Goal: Task Accomplishment & Management: Complete application form

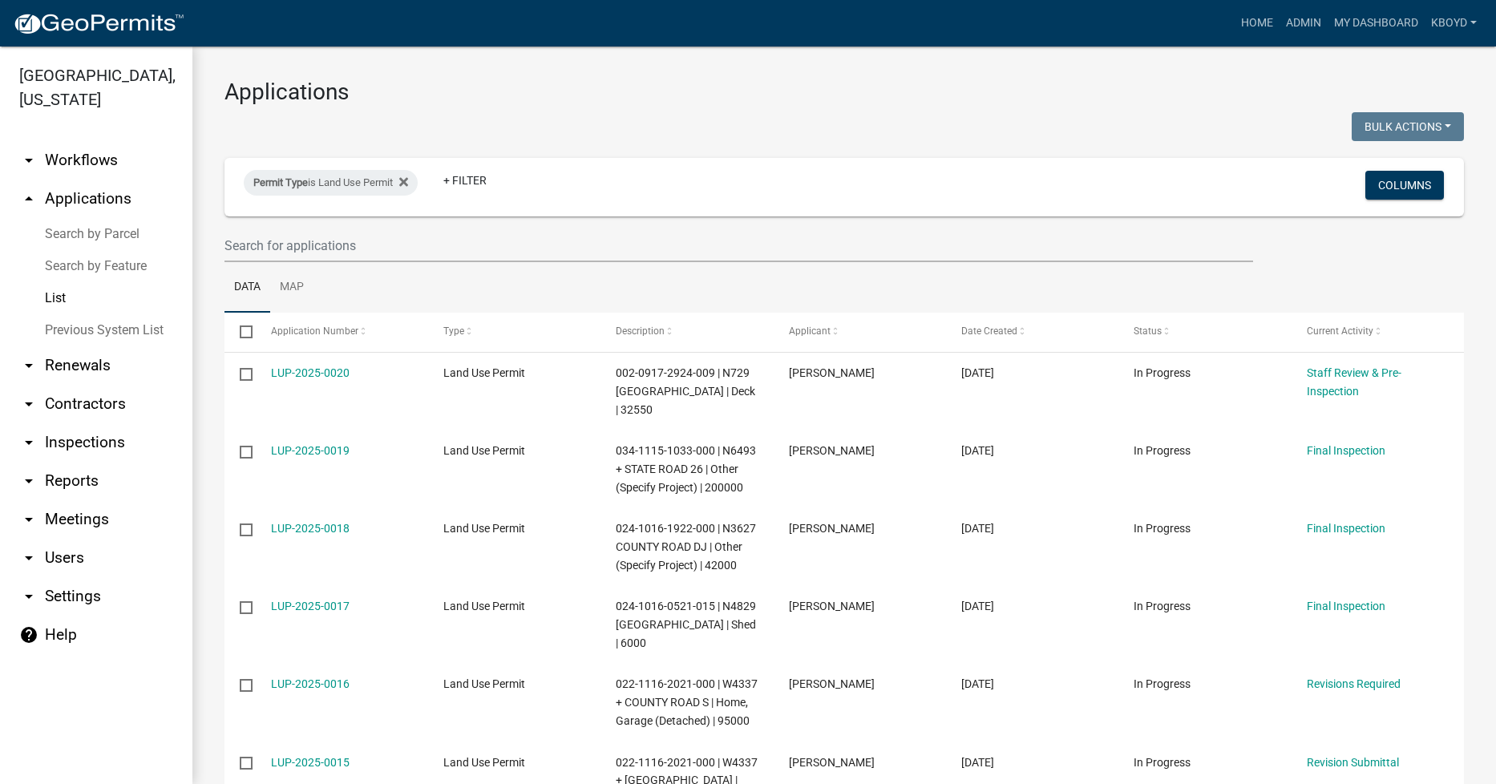
select select "1: 25"
click at [1257, 18] on link "Home" at bounding box center [1257, 23] width 45 height 30
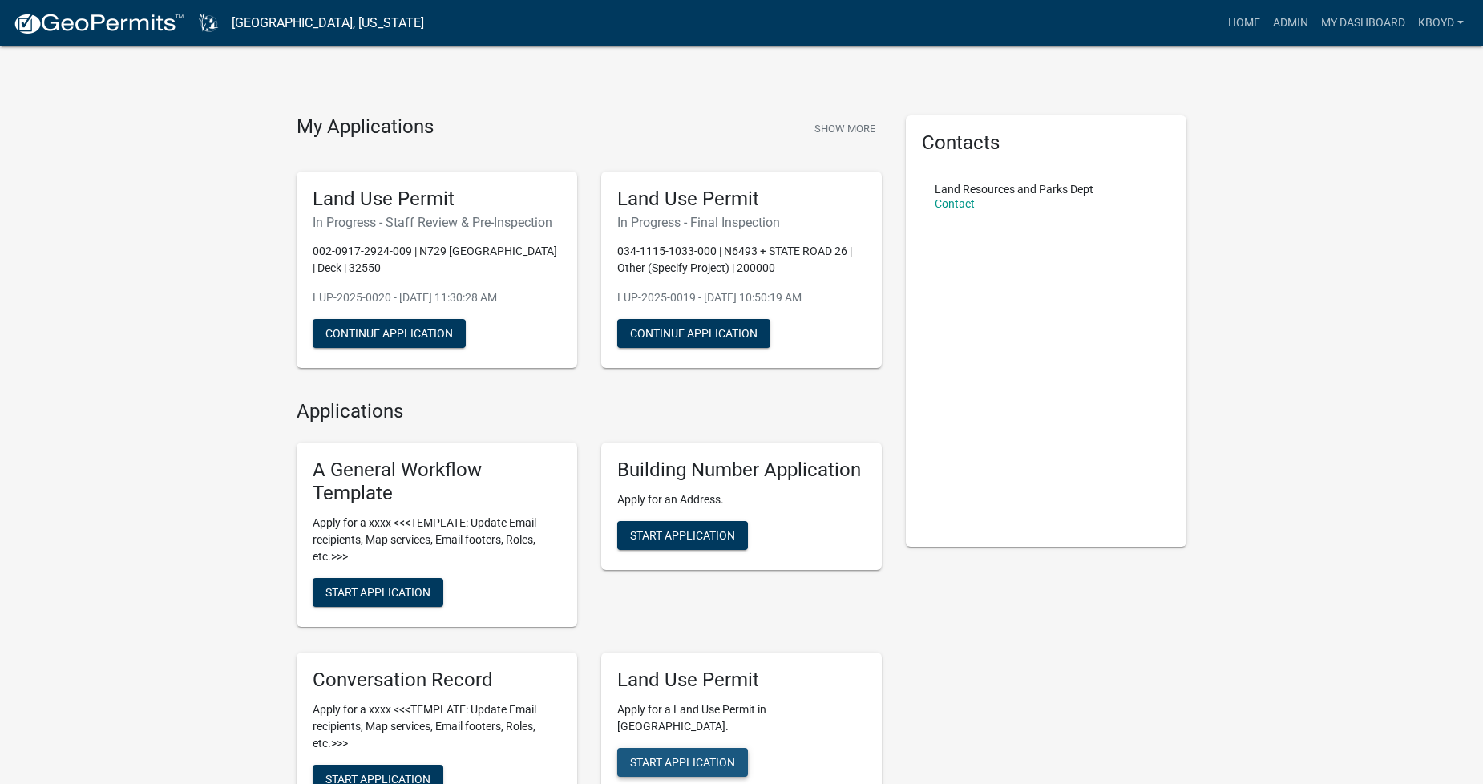
click at [655, 755] on span "Start Application" at bounding box center [682, 761] width 105 height 13
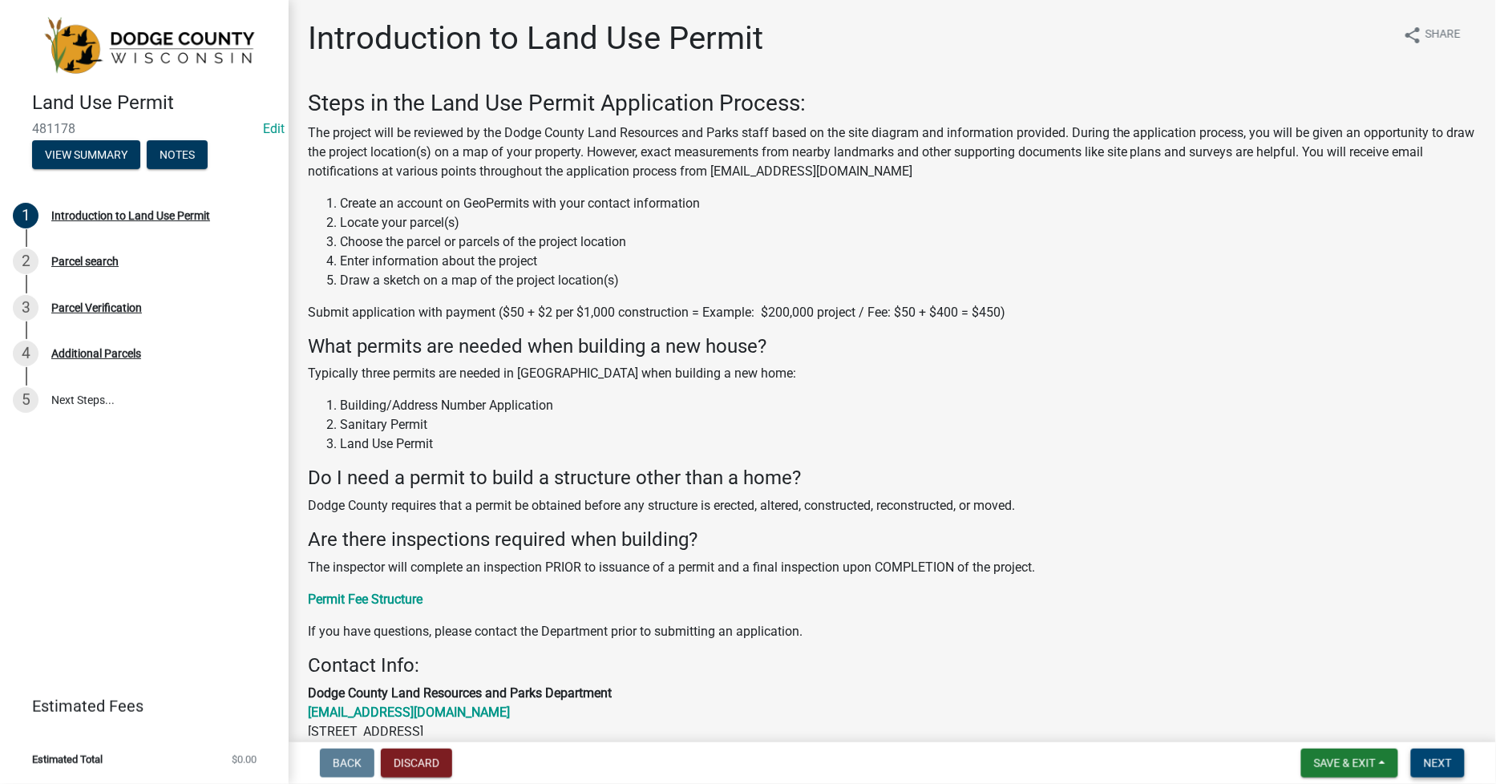
click at [1439, 766] on span "Next" at bounding box center [1438, 763] width 28 height 13
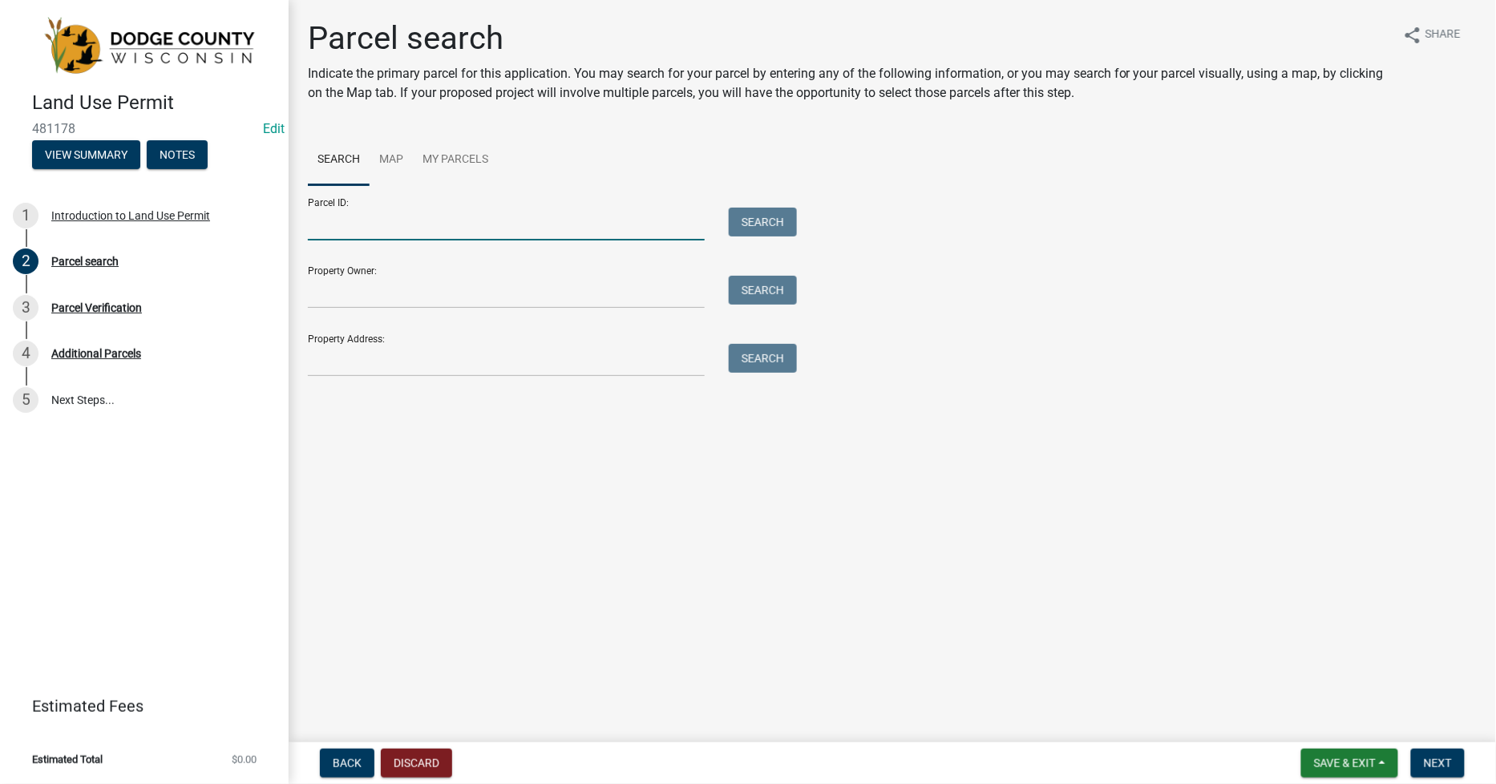
click at [329, 214] on input "Parcel ID:" at bounding box center [506, 224] width 397 height 33
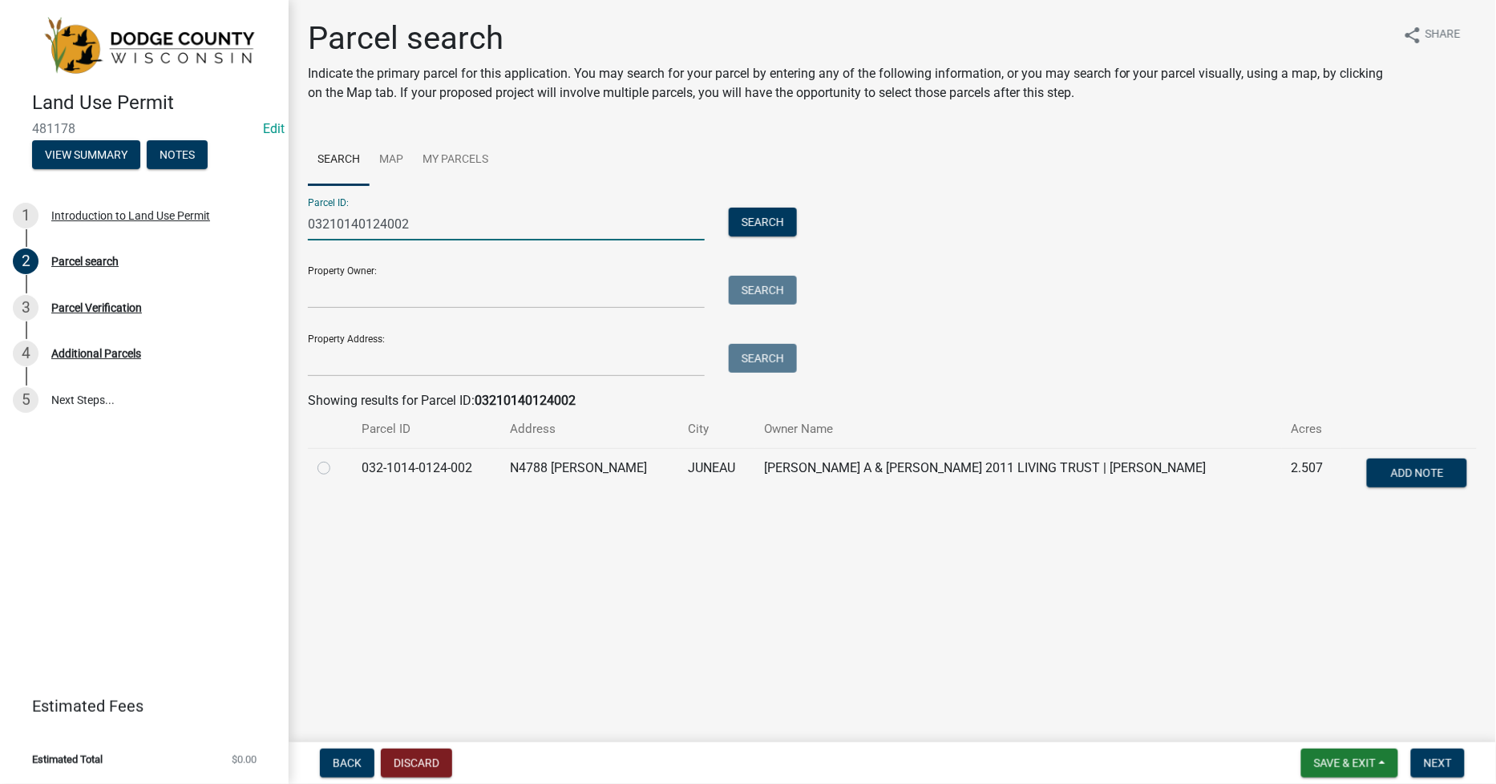
type input "03210140124002"
click at [337, 459] on label at bounding box center [337, 459] width 0 height 0
click at [337, 469] on input "radio" at bounding box center [342, 464] width 10 height 10
radio input "true"
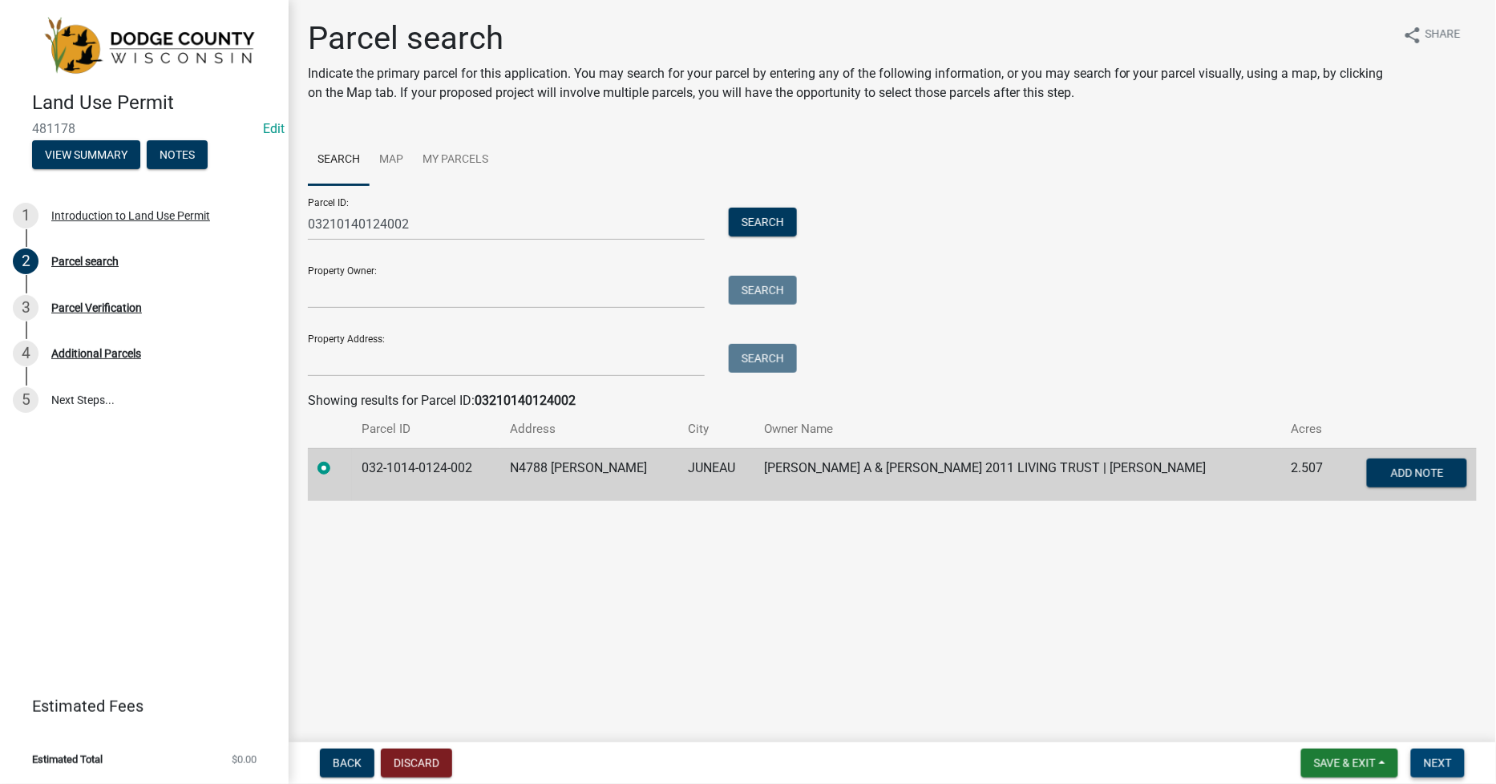
click at [1429, 759] on span "Next" at bounding box center [1438, 763] width 28 height 13
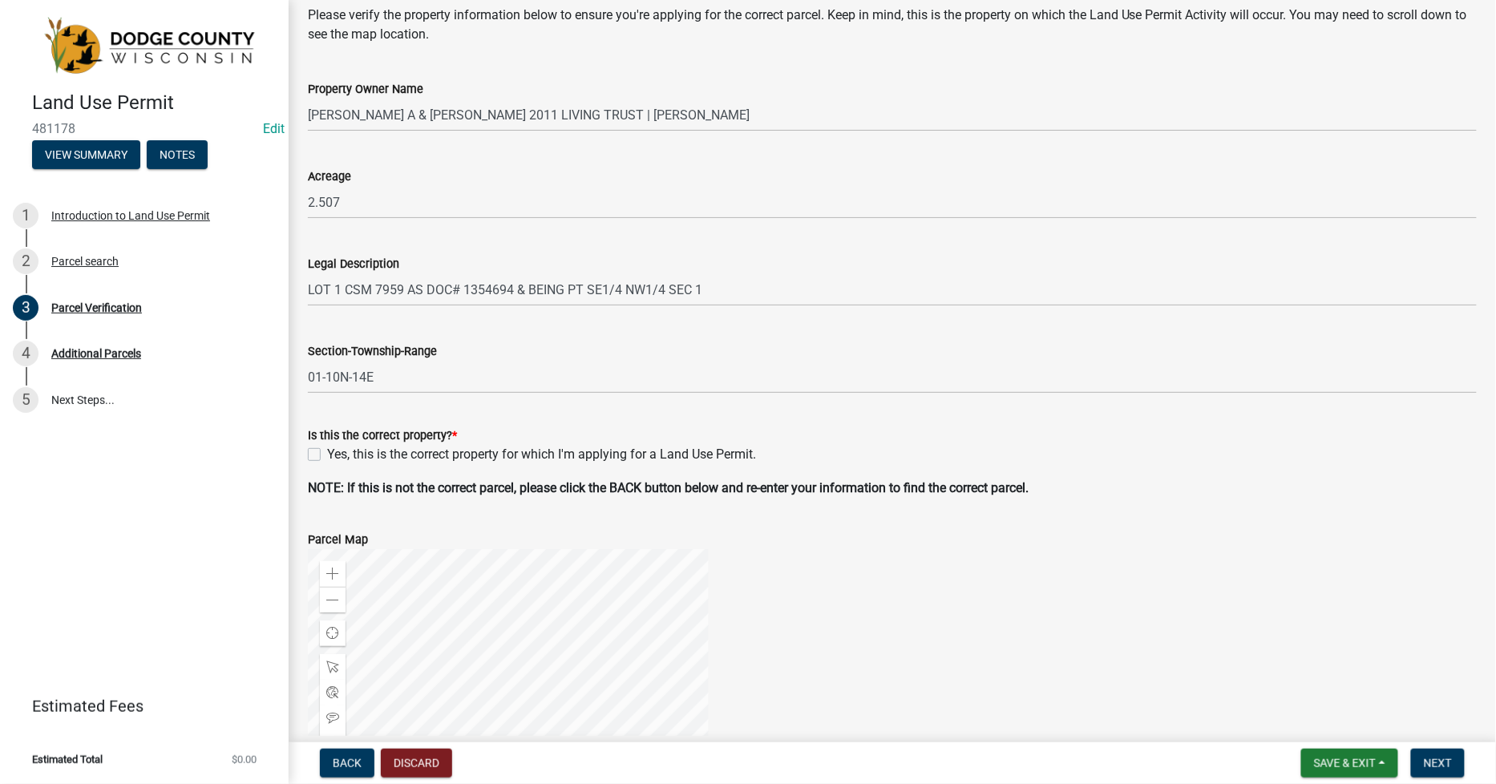
scroll to position [493, 0]
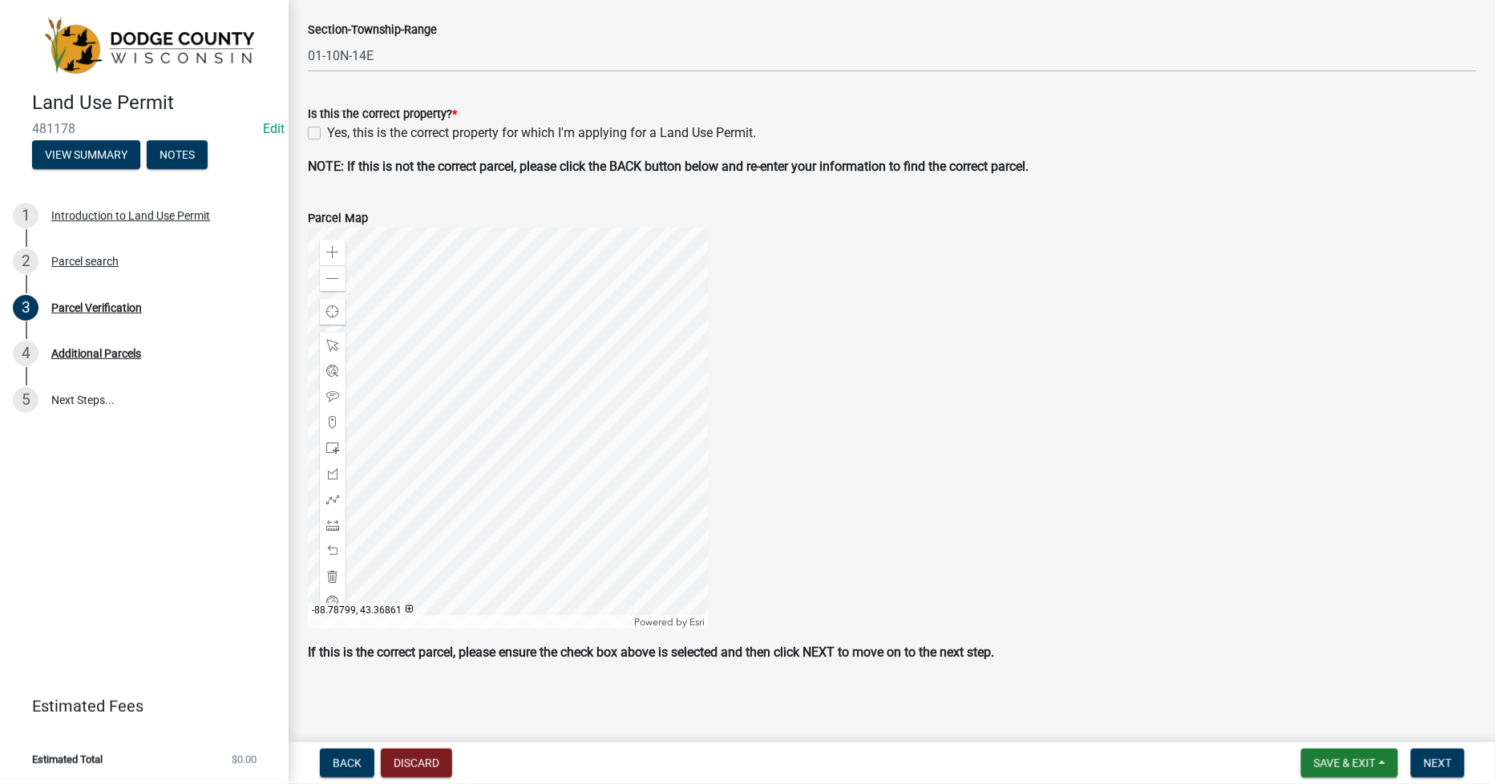
click at [327, 131] on label "Yes, this is the correct property for which I'm applying for a Land Use Permit." at bounding box center [541, 132] width 429 height 19
click at [327, 131] on input "Yes, this is the correct property for which I'm applying for a Land Use Permit." at bounding box center [332, 128] width 10 height 10
checkbox input "true"
click at [1438, 762] on span "Next" at bounding box center [1438, 763] width 28 height 13
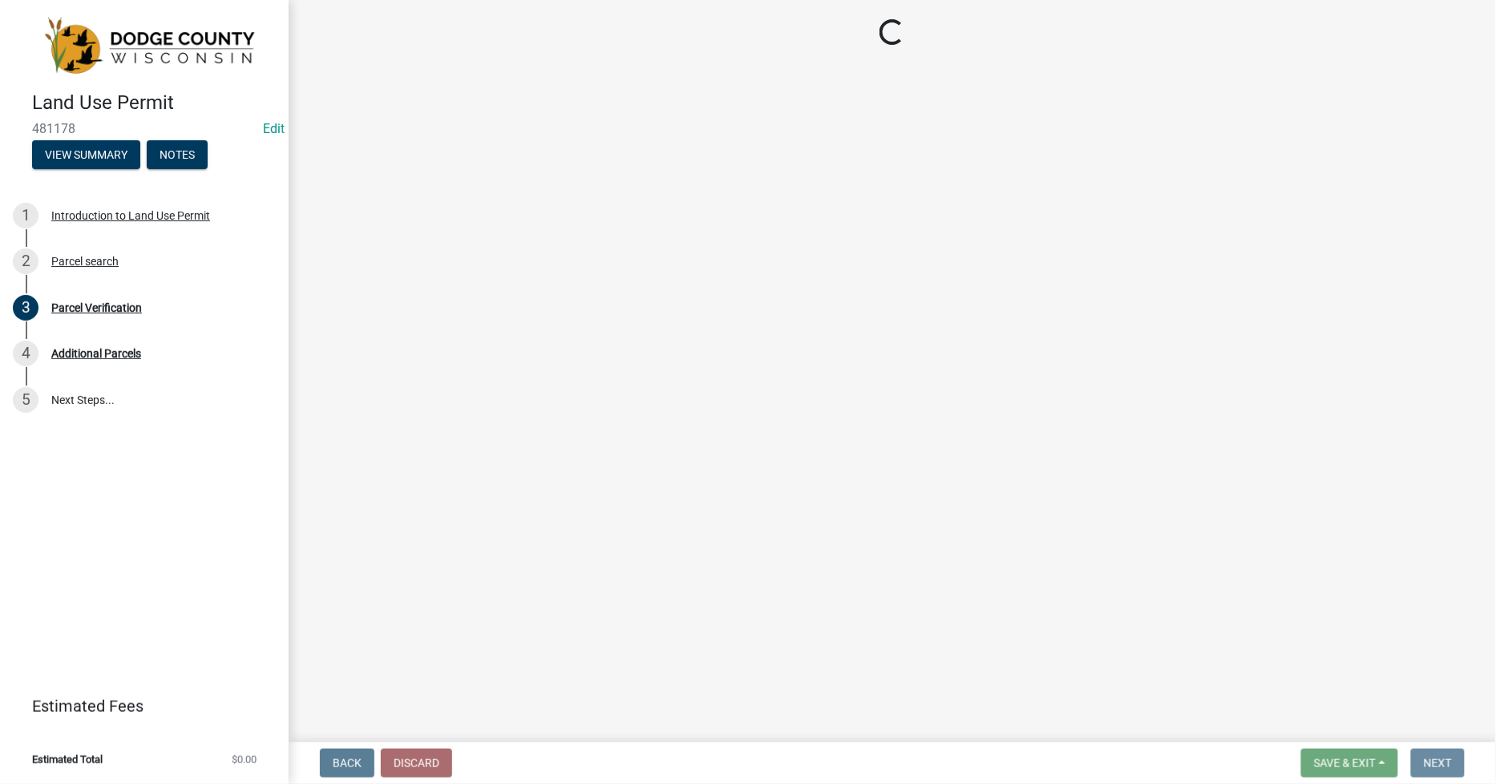
scroll to position [0, 0]
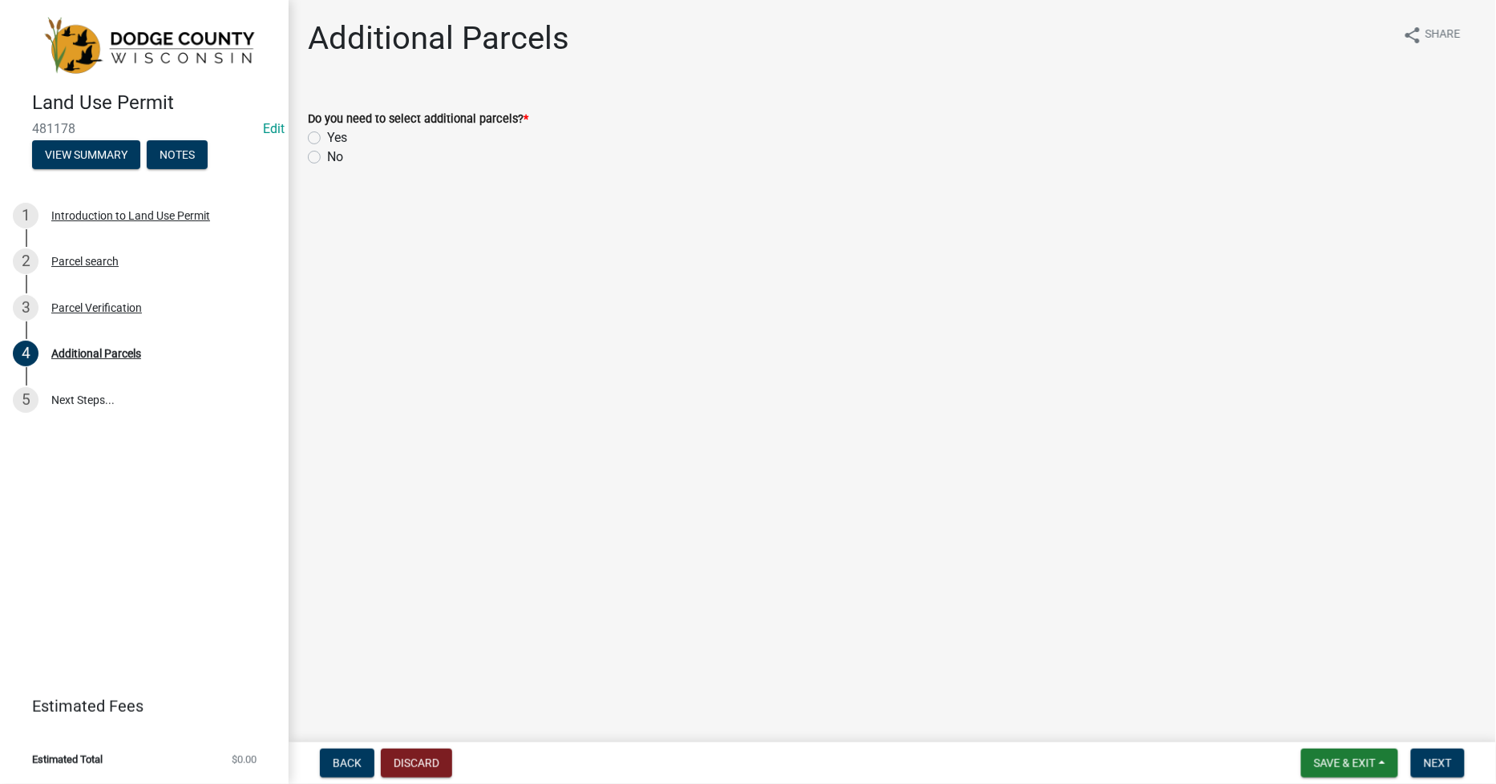
click at [327, 162] on label "No" at bounding box center [335, 157] width 16 height 19
click at [327, 158] on input "No" at bounding box center [332, 153] width 10 height 10
radio input "true"
click at [1436, 760] on span "Next" at bounding box center [1438, 763] width 28 height 13
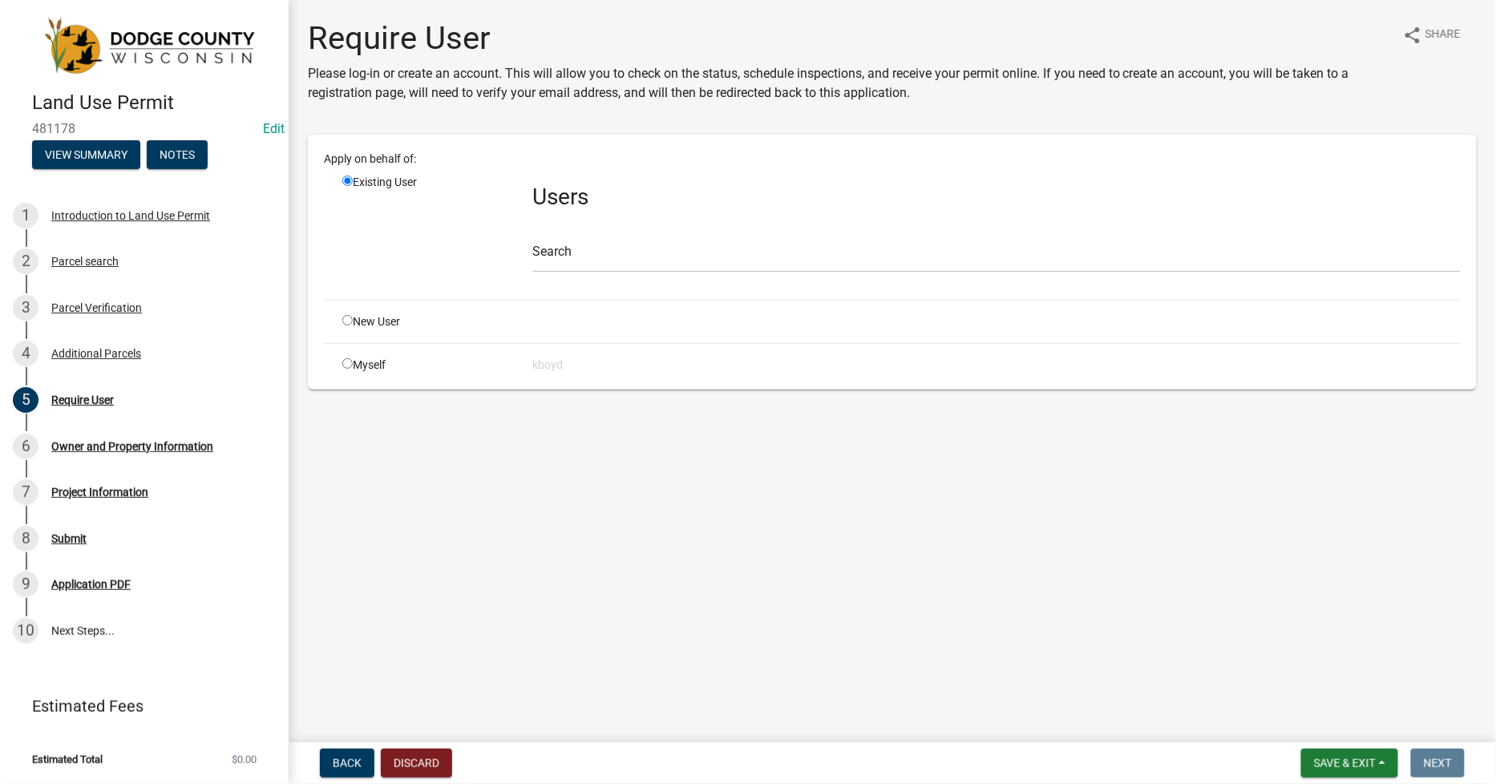
click at [345, 362] on input "radio" at bounding box center [347, 363] width 10 height 10
radio input "true"
radio input "false"
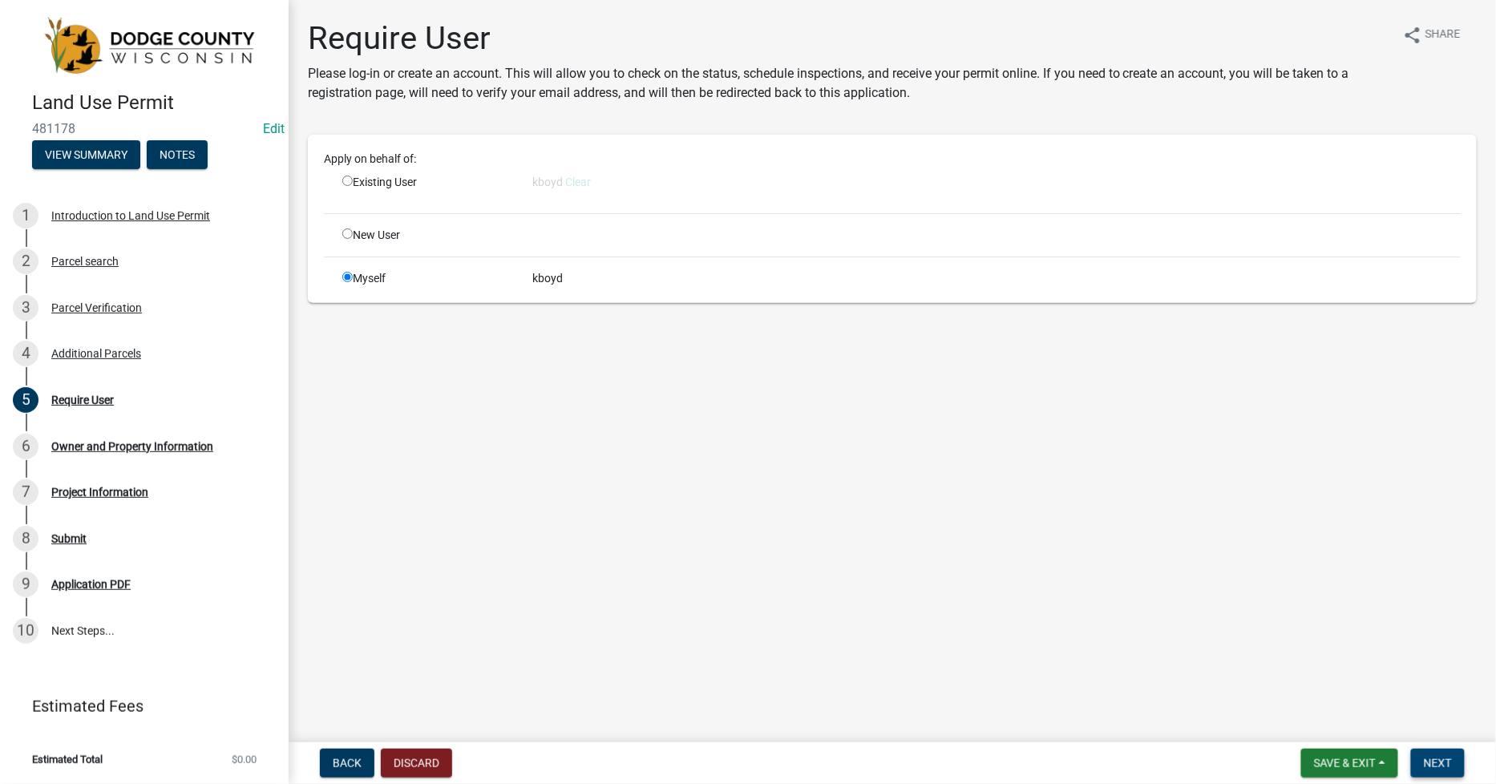
click at [1433, 757] on span "Next" at bounding box center [1438, 763] width 28 height 13
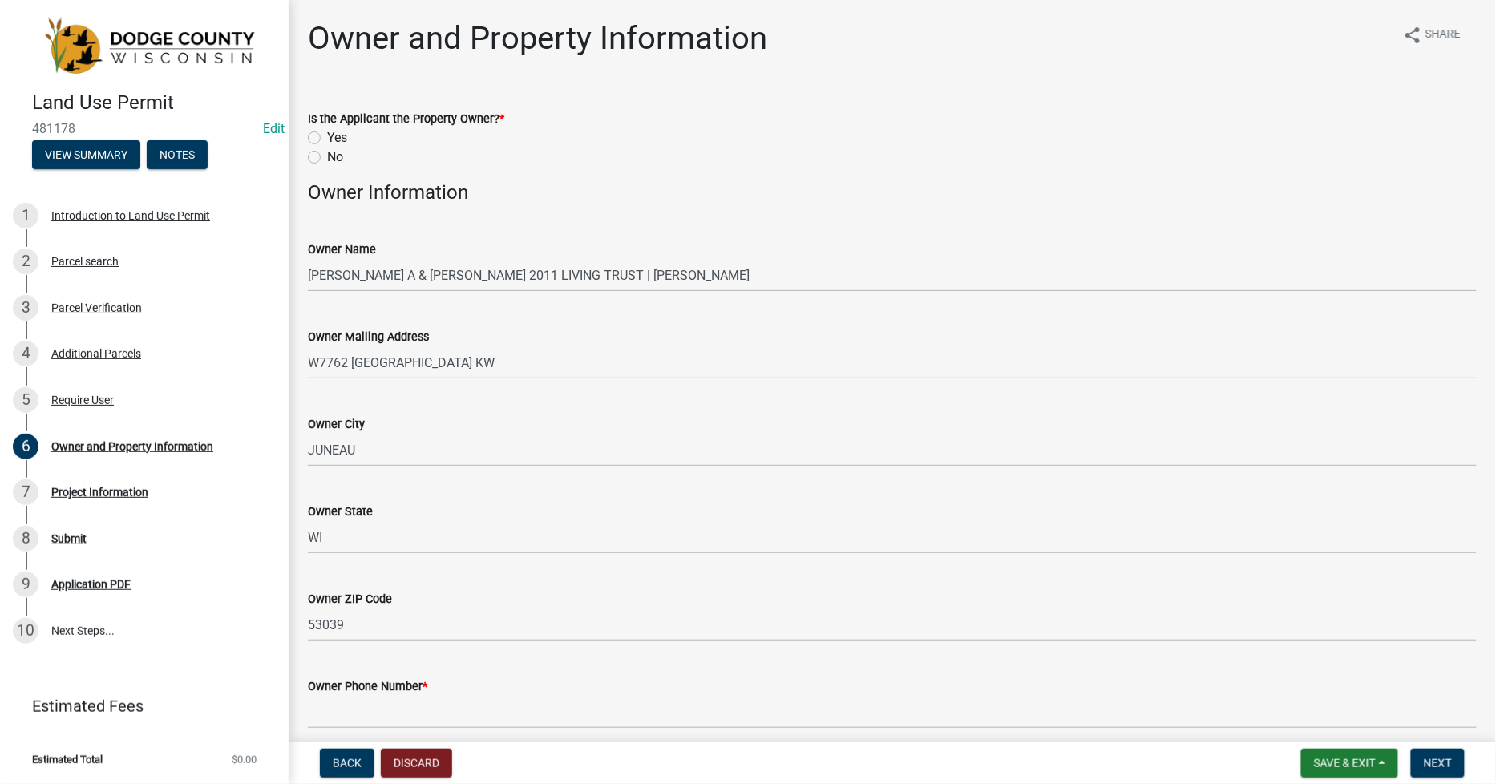
click at [327, 156] on label "No" at bounding box center [335, 157] width 16 height 19
click at [327, 156] on input "No" at bounding box center [332, 153] width 10 height 10
radio input "true"
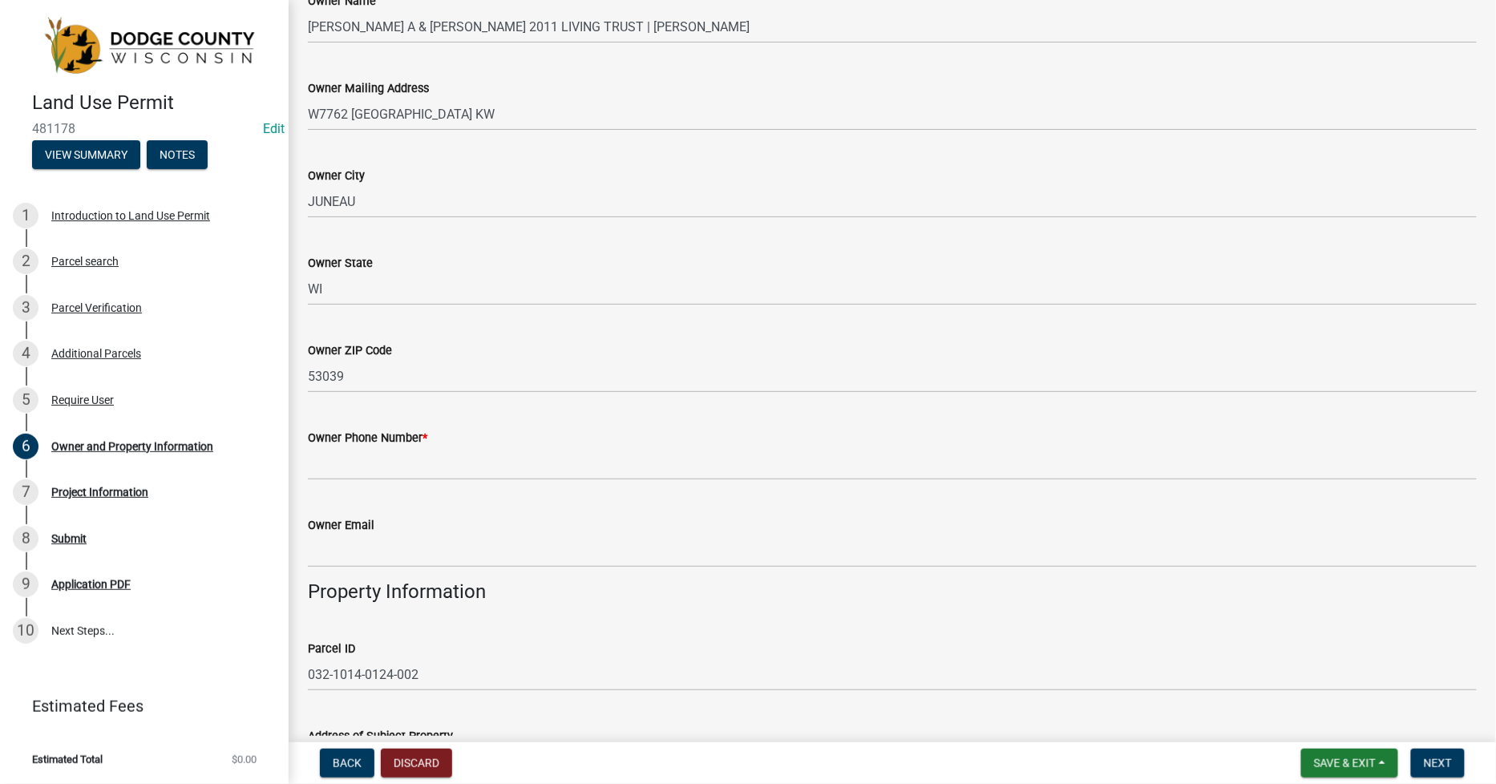
scroll to position [356, 0]
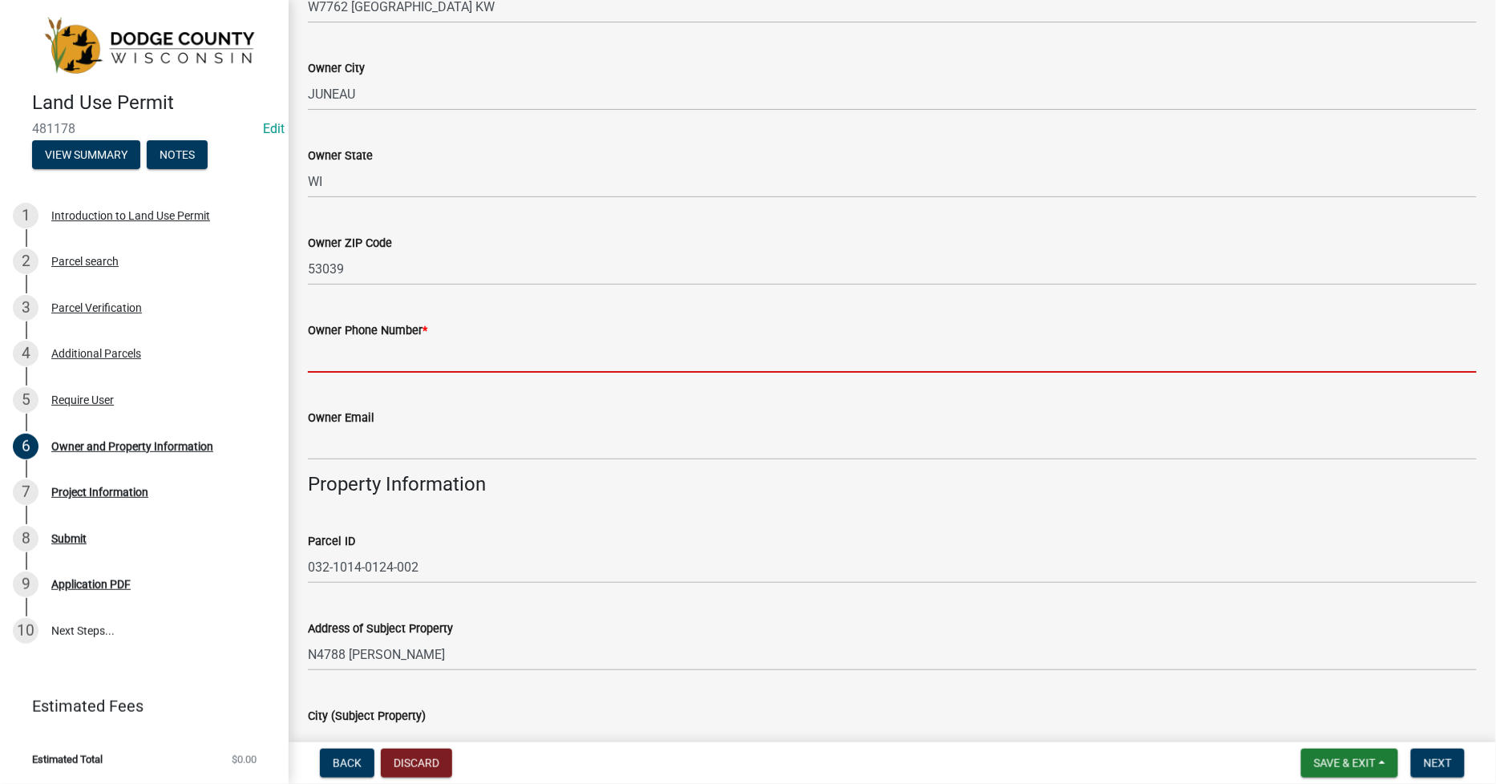
click at [335, 357] on input "Owner Phone Number *" at bounding box center [892, 356] width 1169 height 33
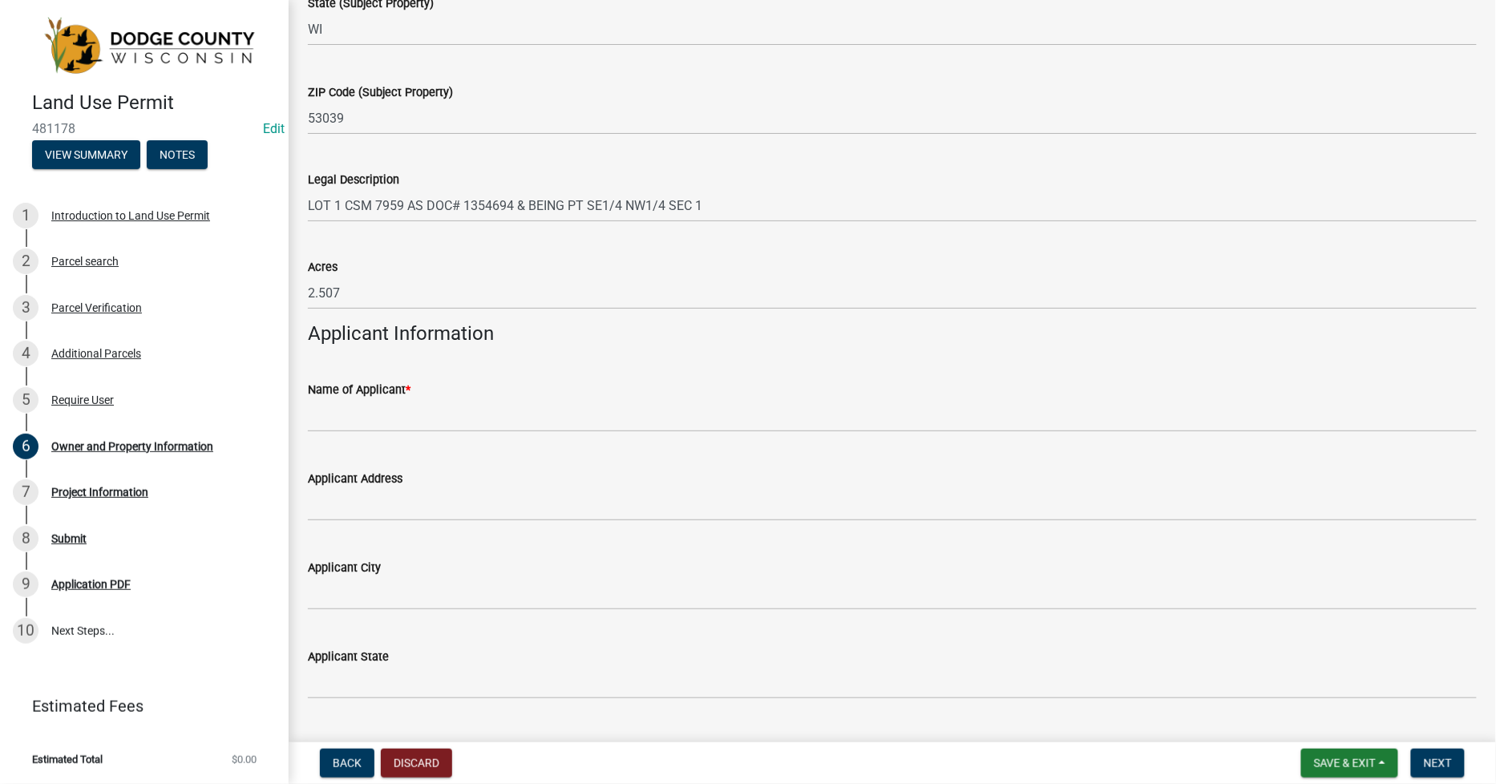
scroll to position [1158, 0]
type input "000-000-0000"
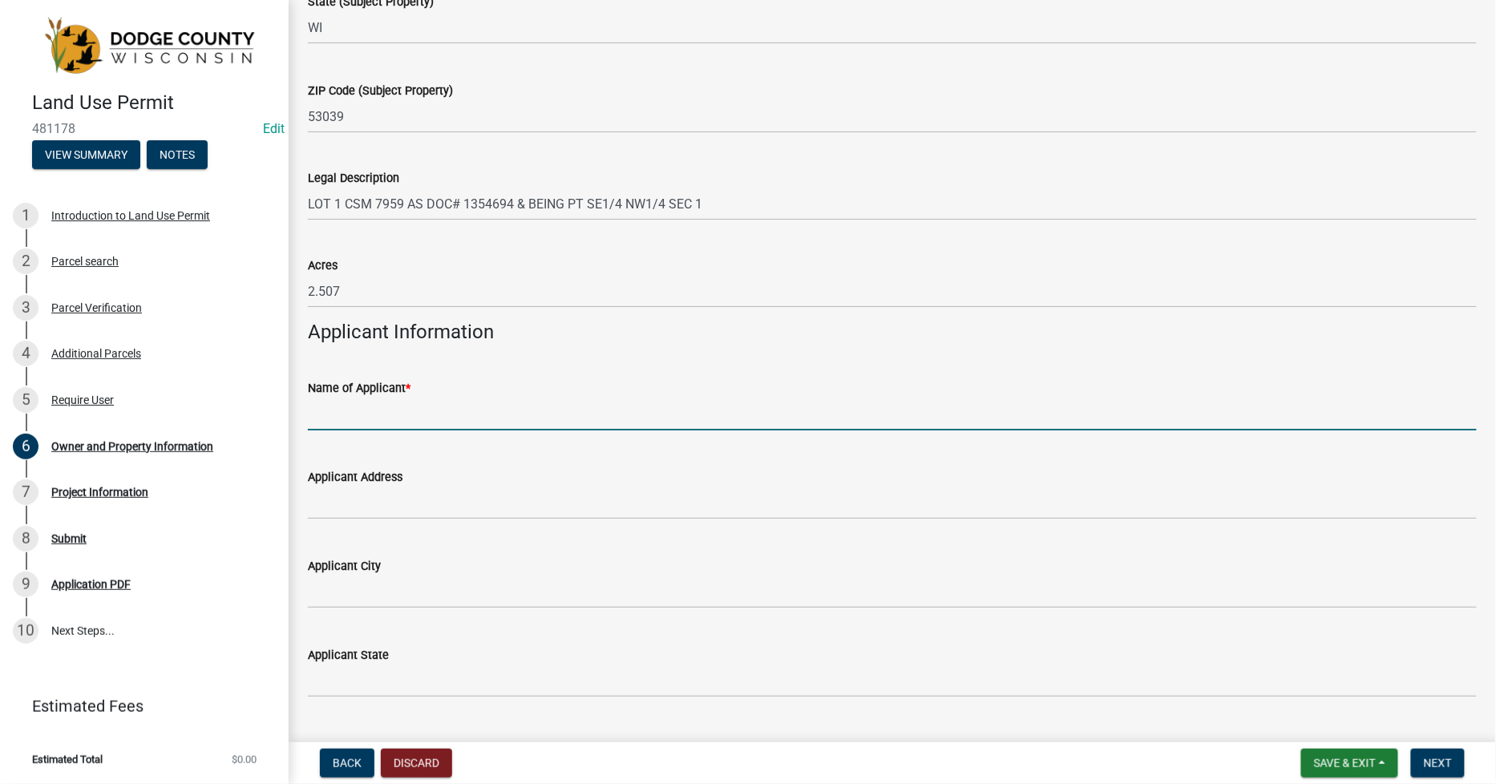
click at [317, 409] on input "Name of Applicant *" at bounding box center [892, 414] width 1169 height 33
type input "d"
type input "[PERSON_NAME] CONSTRUCTION"
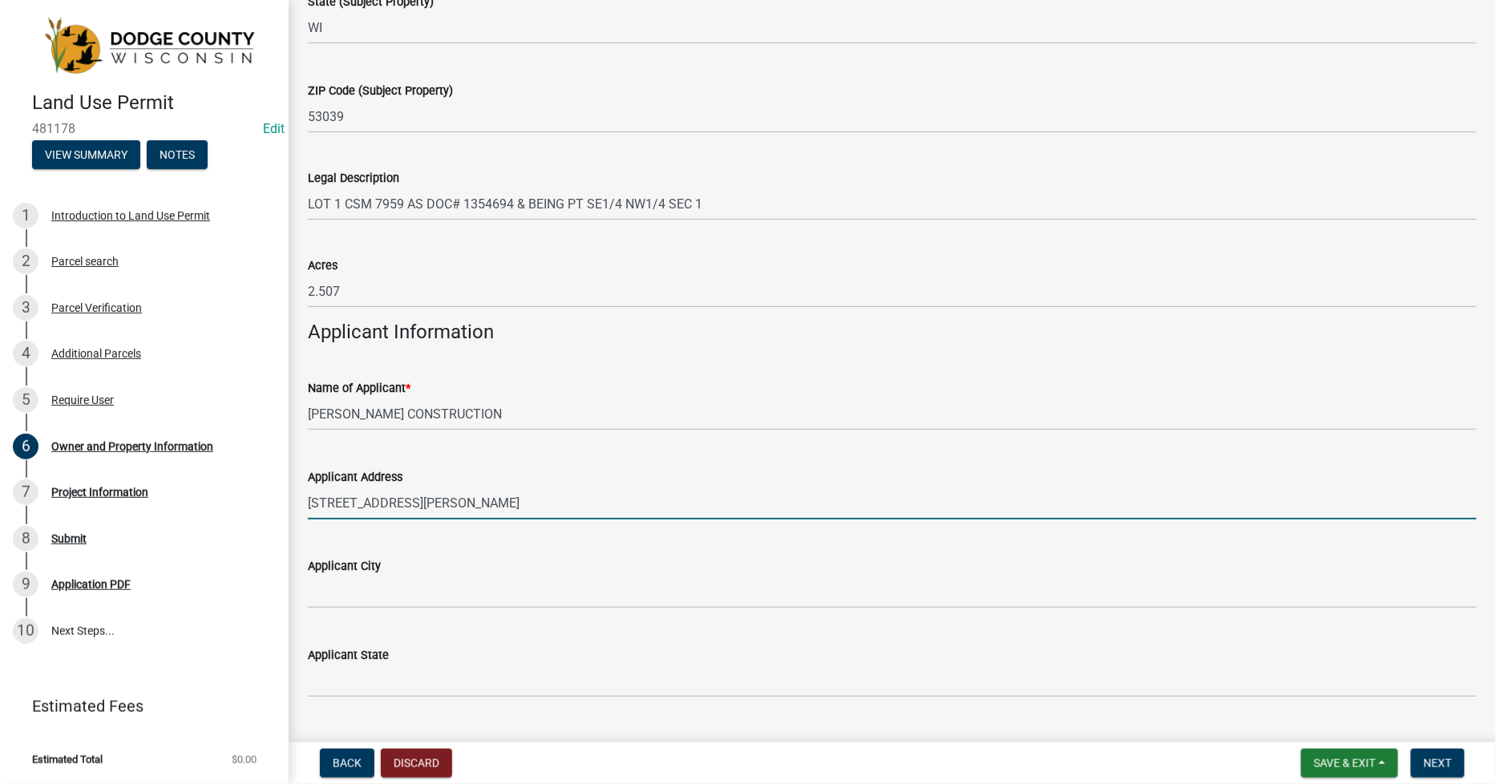
type input "[STREET_ADDRESS][PERSON_NAME]"
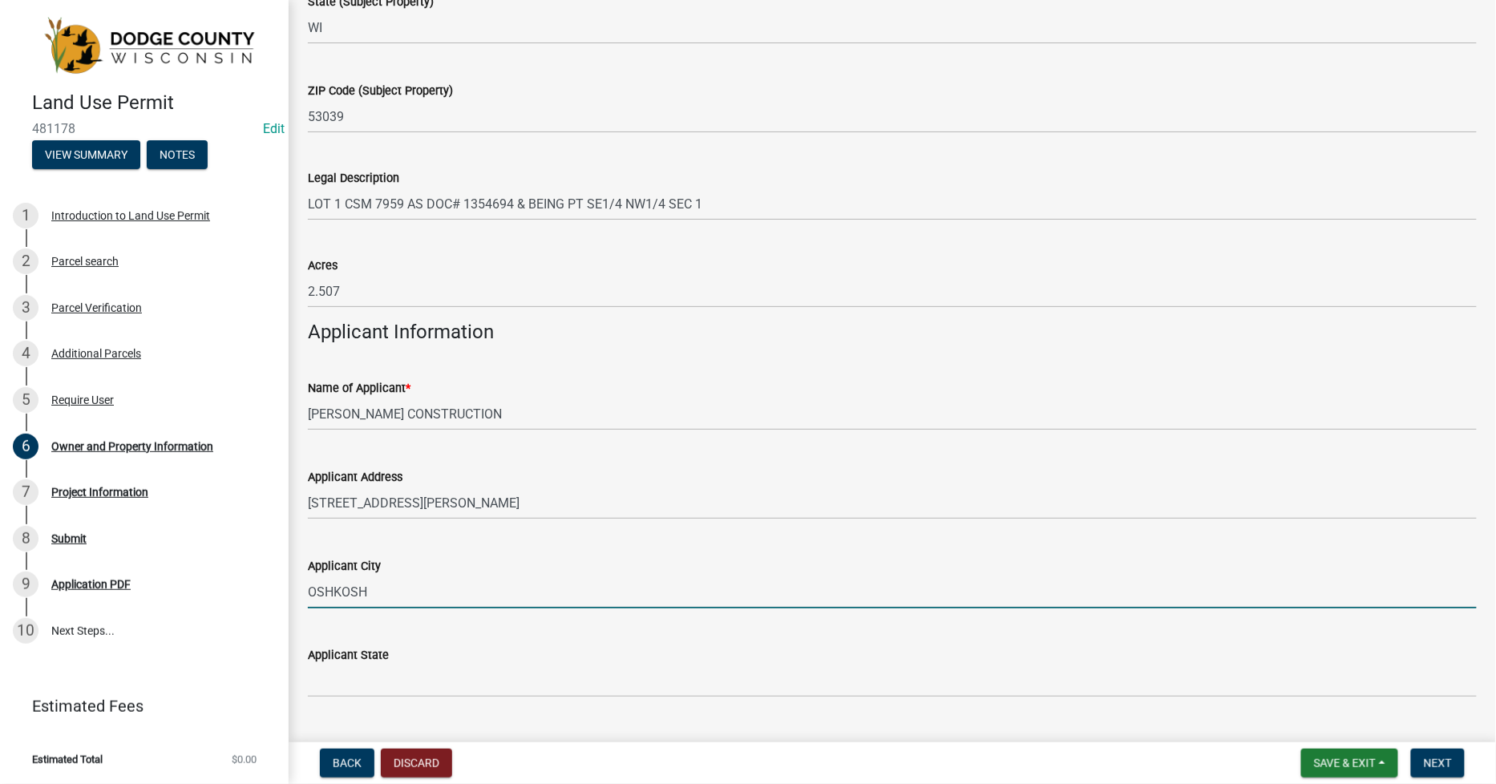
type input "OSHKOSH"
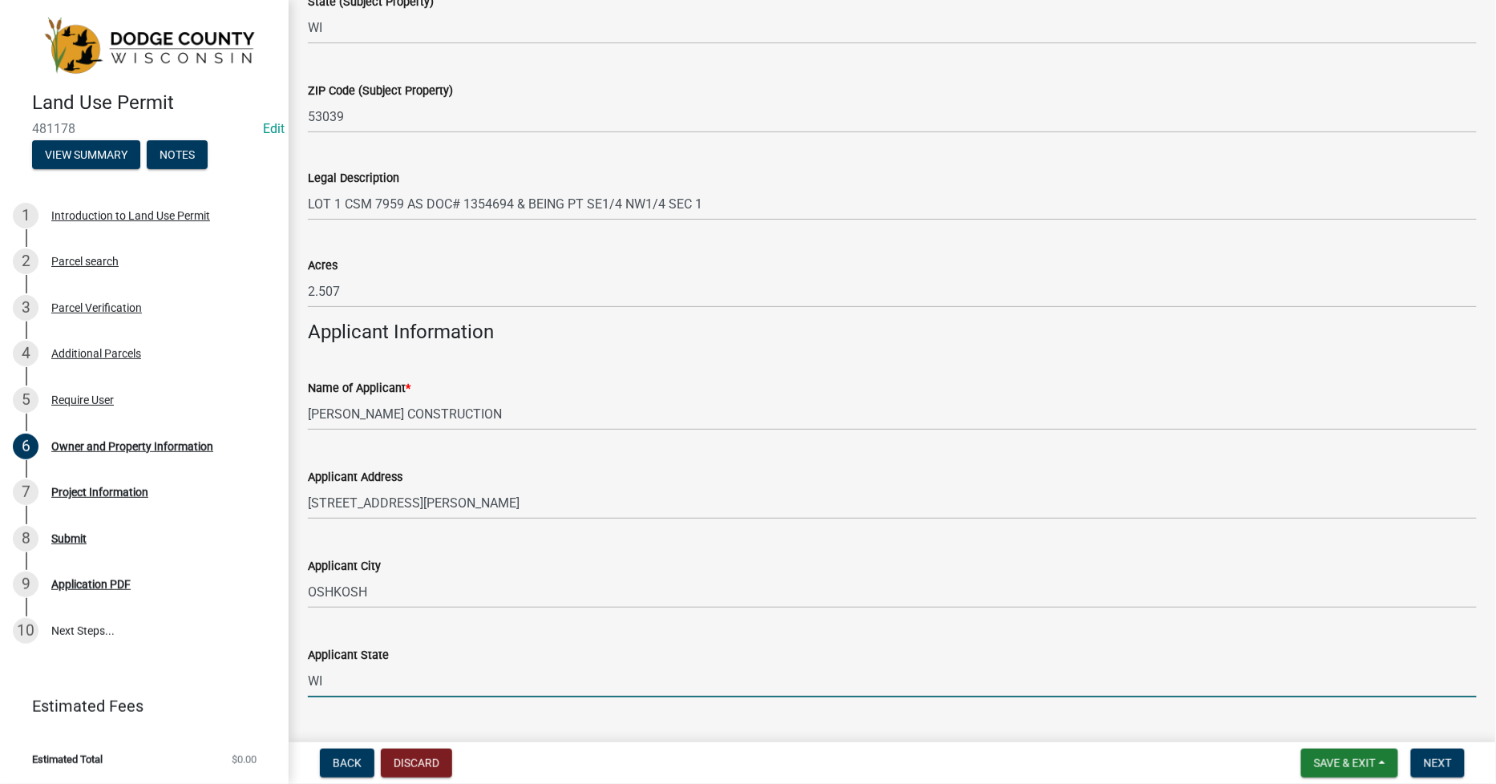
type input "WI"
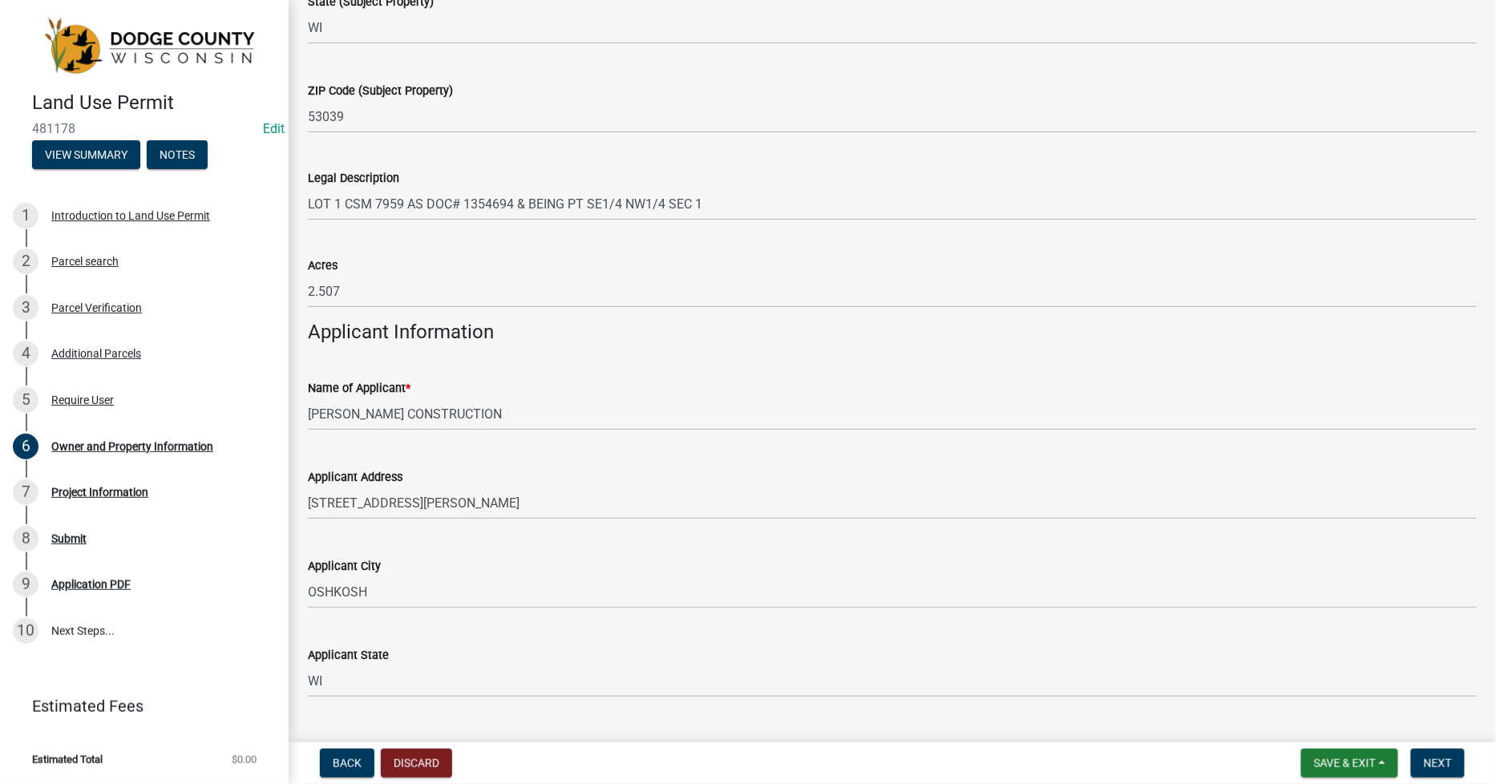
scroll to position [1461, 0]
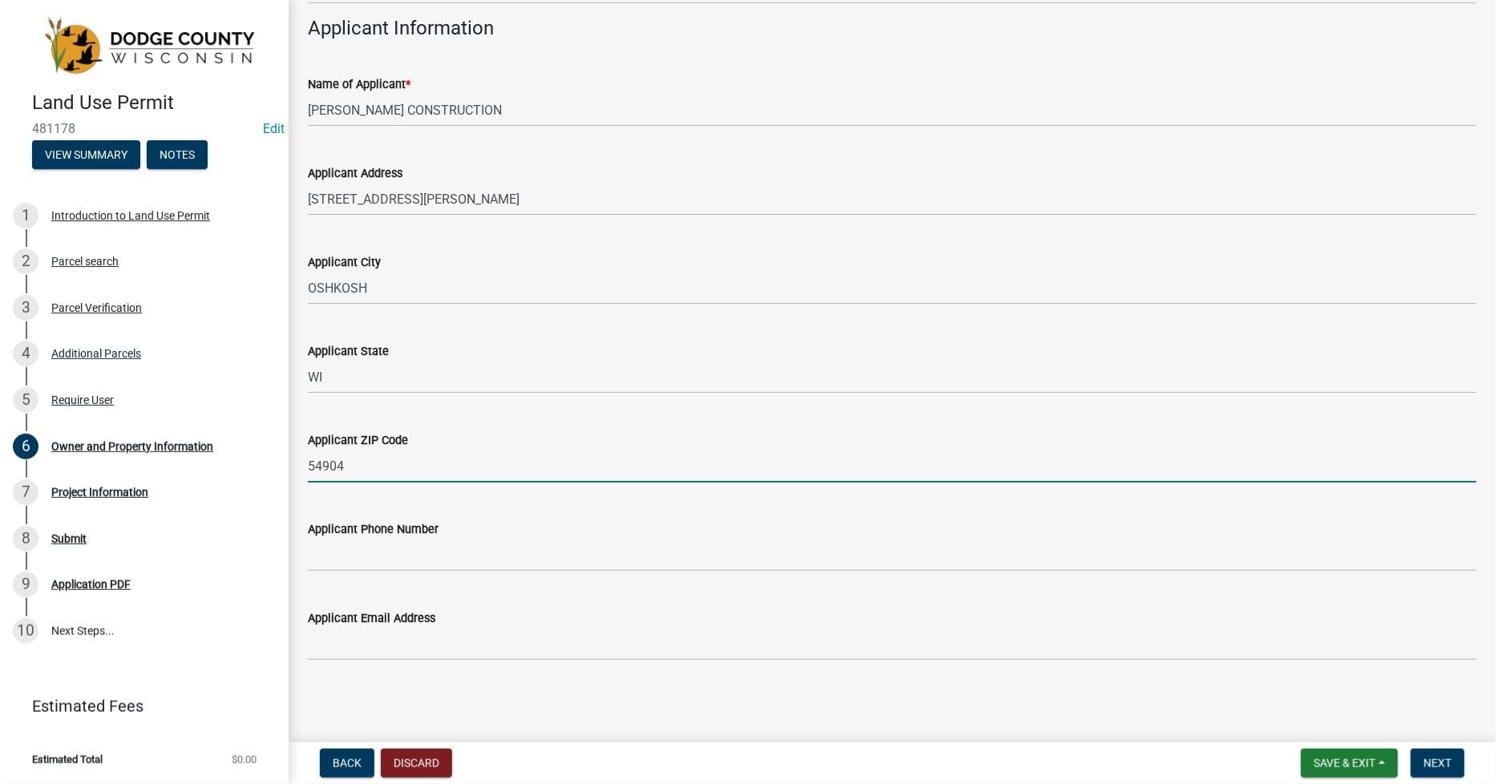
type input "54904"
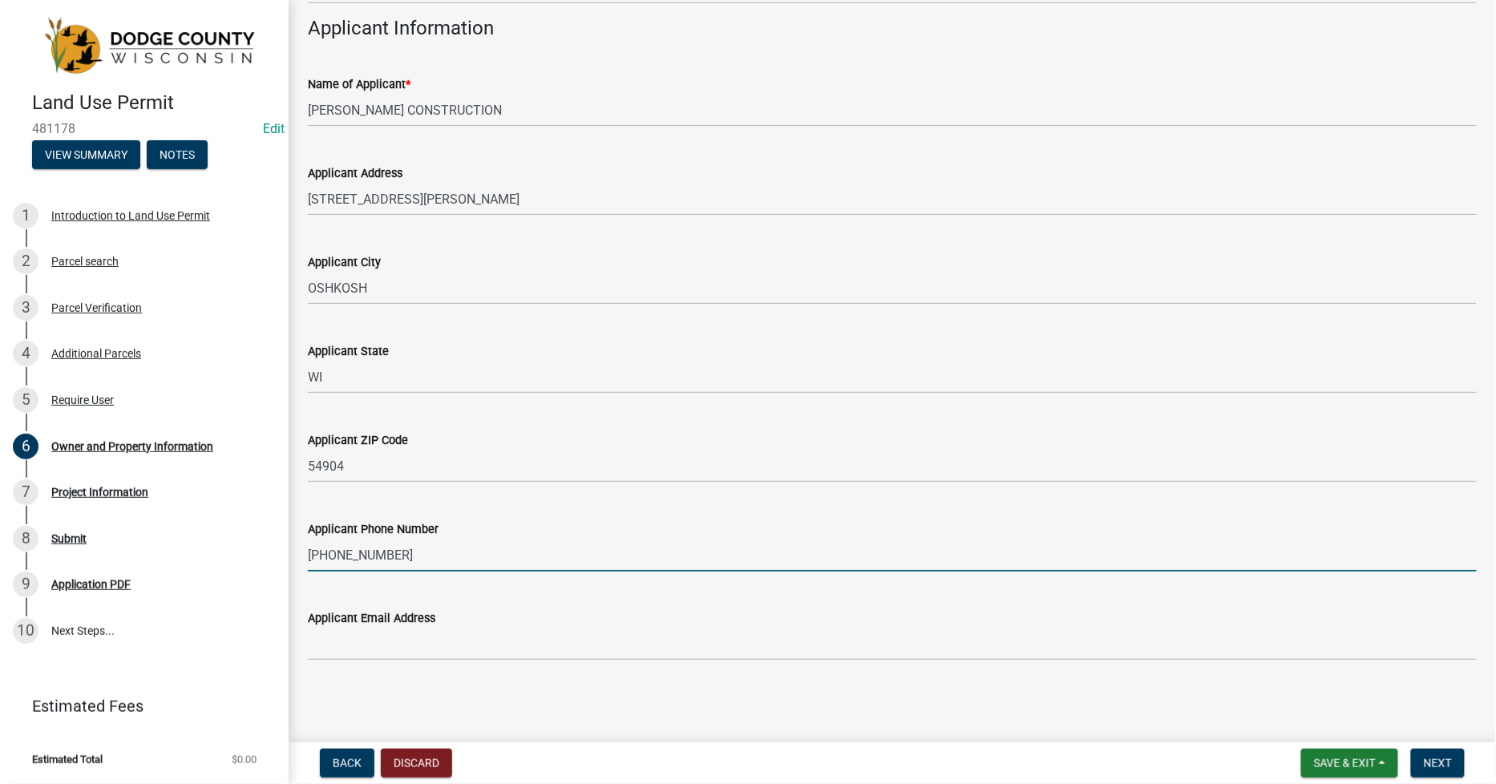
type input "[PHONE_NUMBER]"
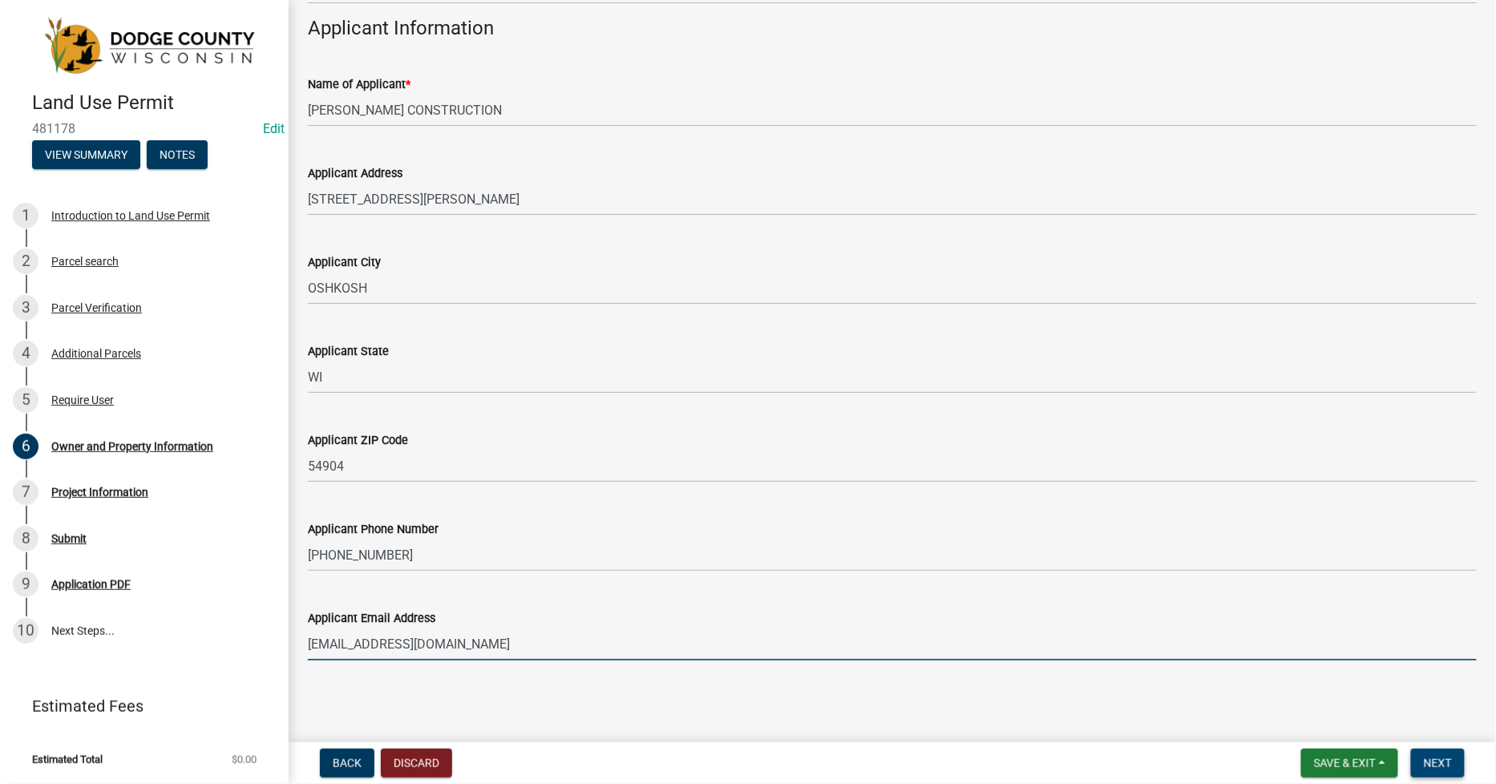
type input "[EMAIL_ADDRESS][DOMAIN_NAME]"
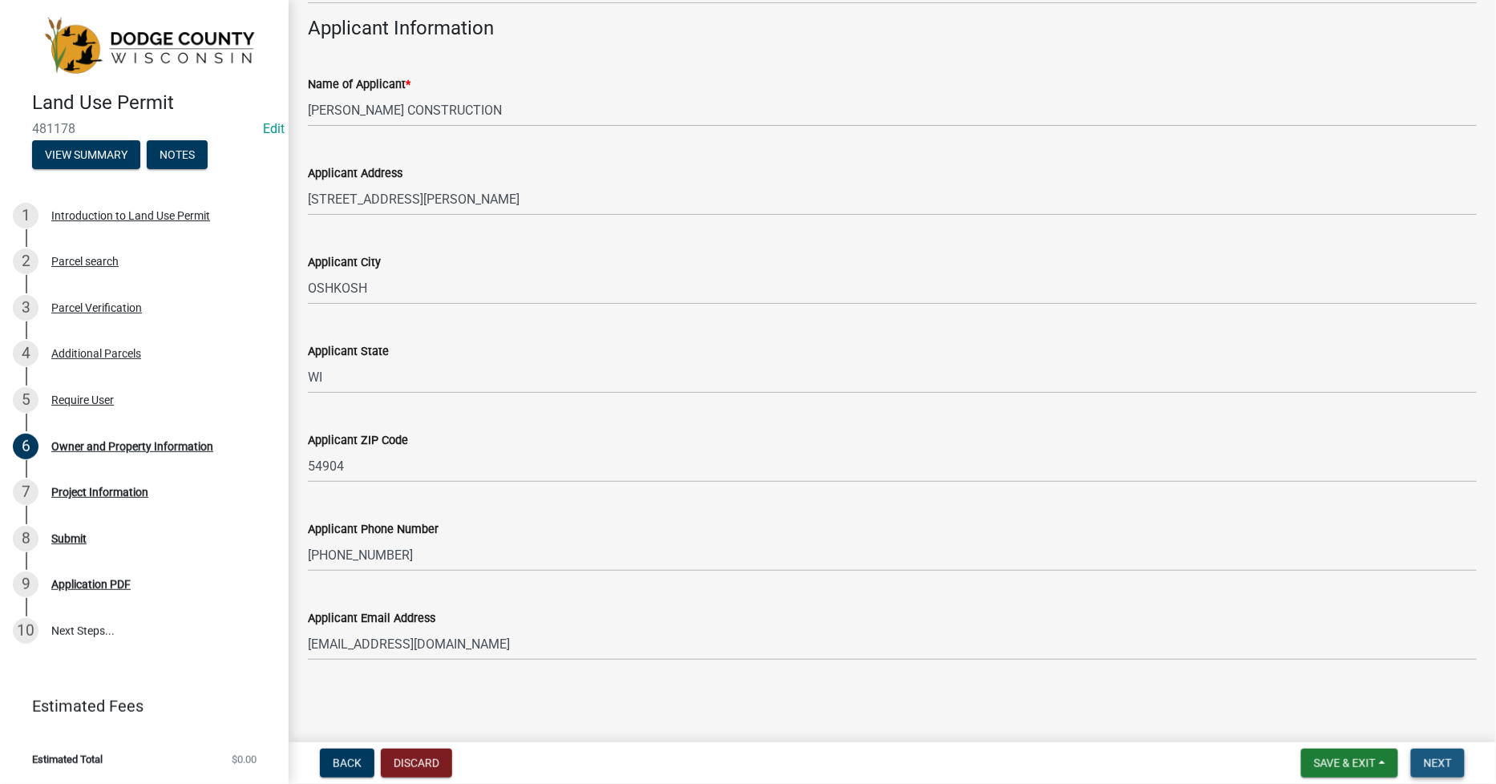
click at [1441, 760] on span "Next" at bounding box center [1438, 763] width 28 height 13
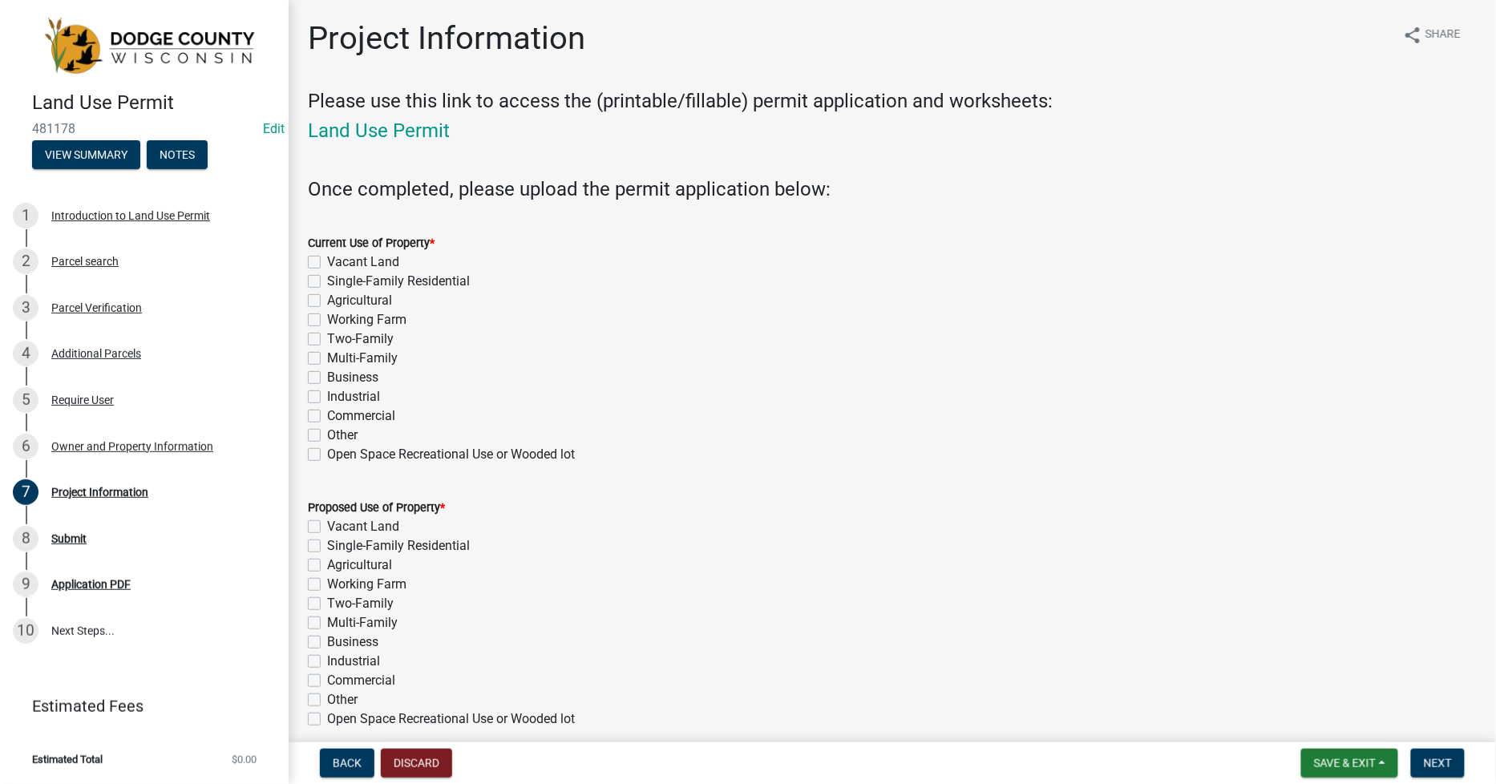
drag, startPoint x: 313, startPoint y: 283, endPoint x: 309, endPoint y: 297, distance: 14.0
click at [327, 283] on label "Single-Family Residential" at bounding box center [398, 281] width 143 height 19
click at [327, 282] on input "Single-Family Residential" at bounding box center [332, 277] width 10 height 10
checkbox input "true"
checkbox input "false"
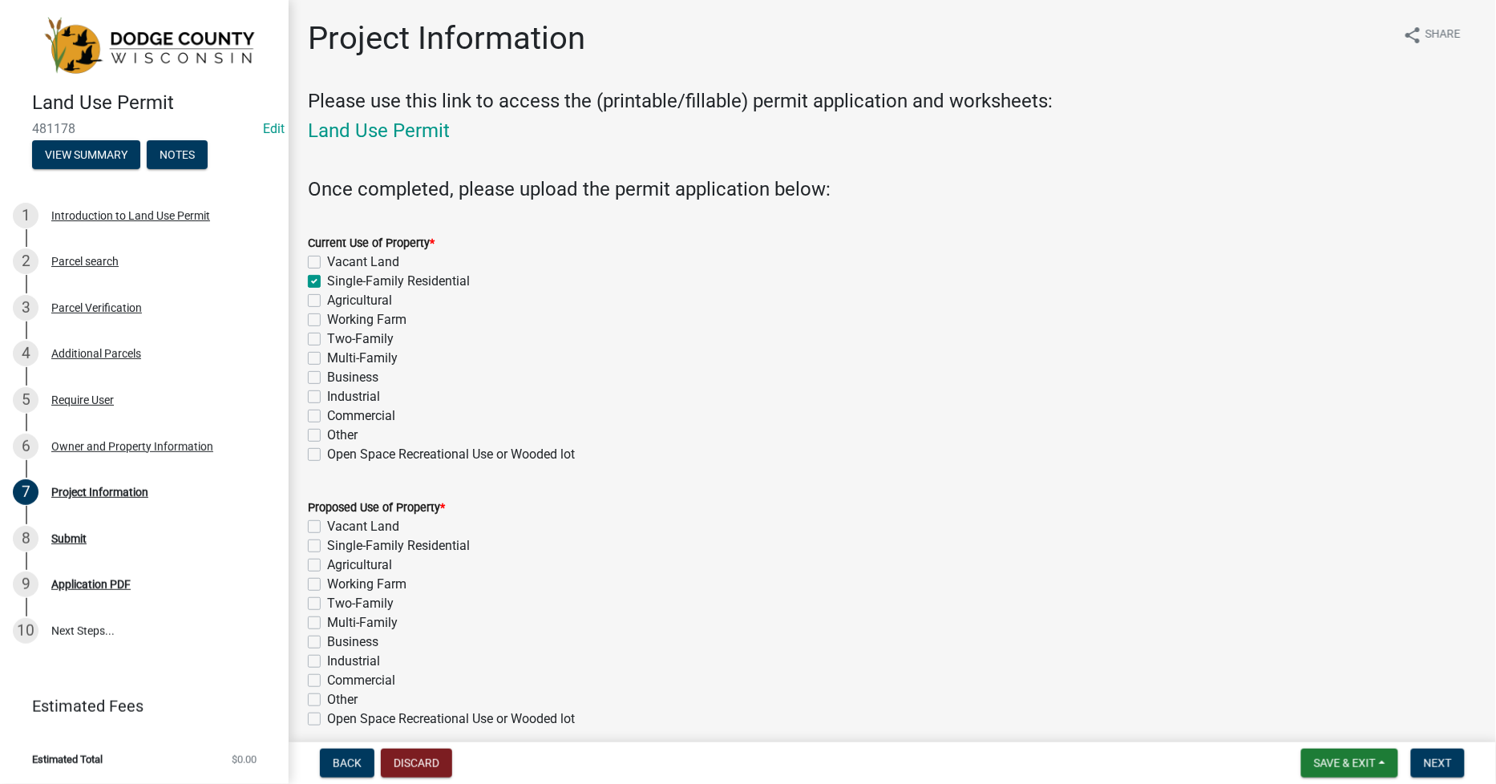
checkbox input "true"
checkbox input "false"
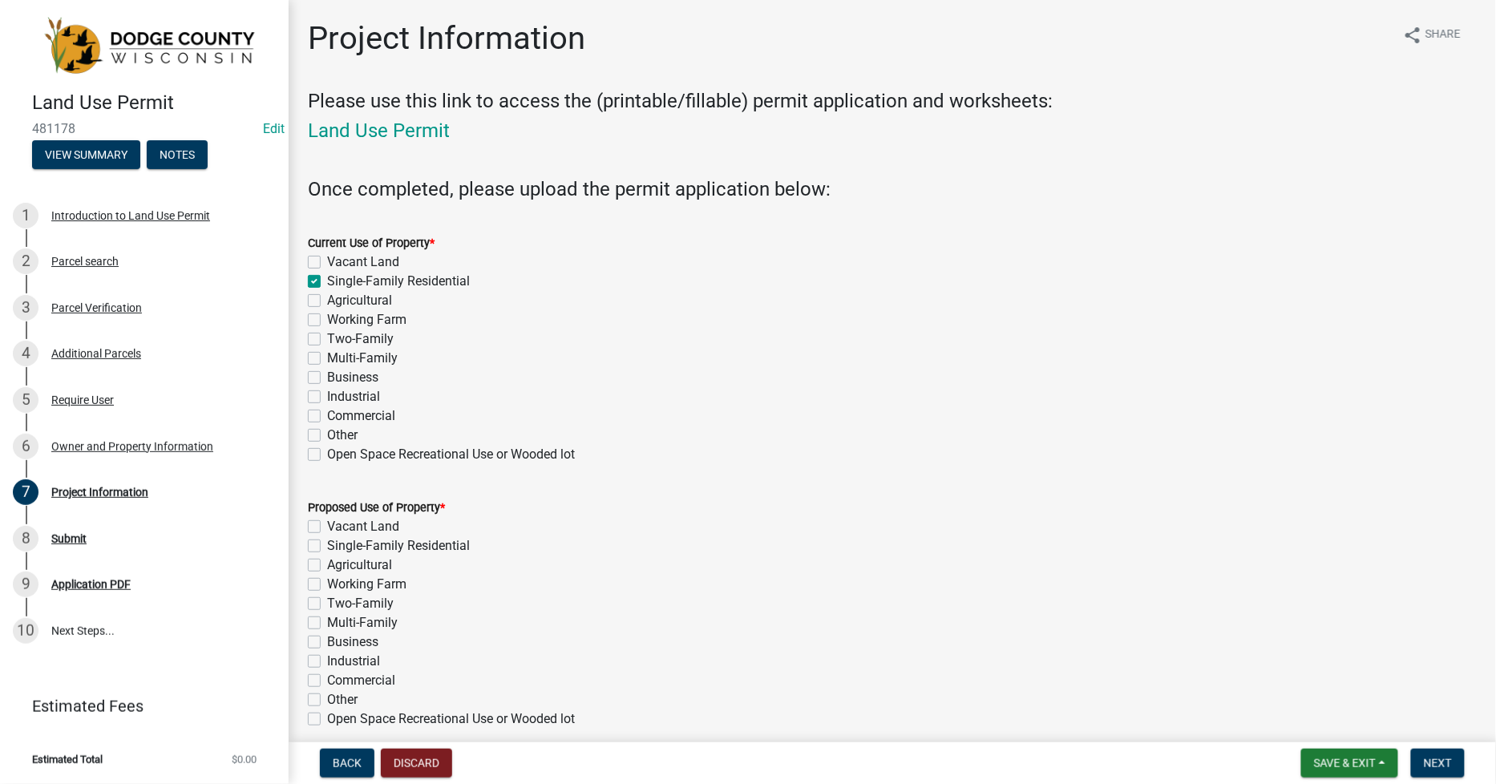
checkbox input "false"
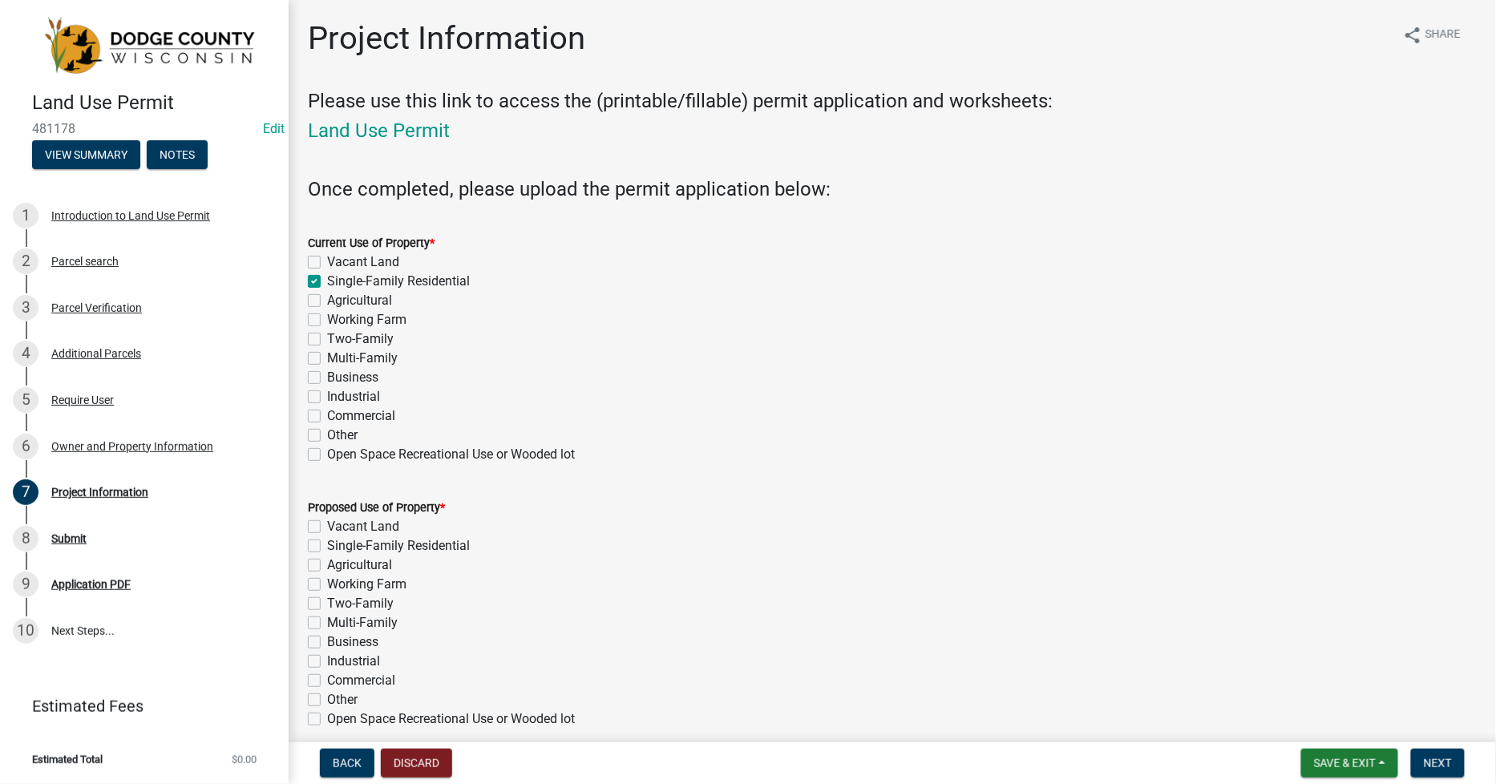
click at [327, 545] on label "Single-Family Residential" at bounding box center [398, 545] width 143 height 19
click at [327, 545] on input "Single-Family Residential" at bounding box center [332, 541] width 10 height 10
checkbox input "true"
checkbox input "false"
checkbox input "true"
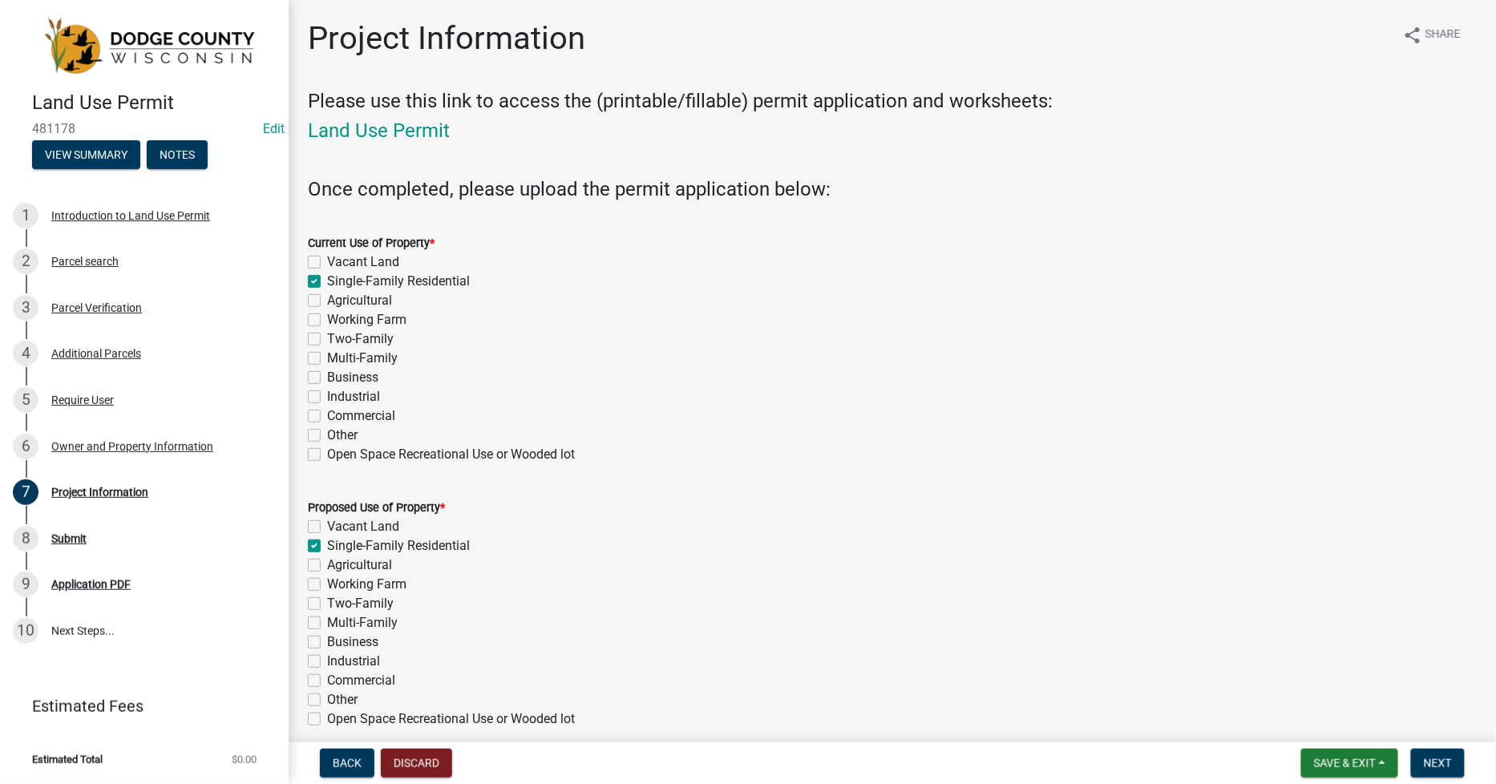
checkbox input "false"
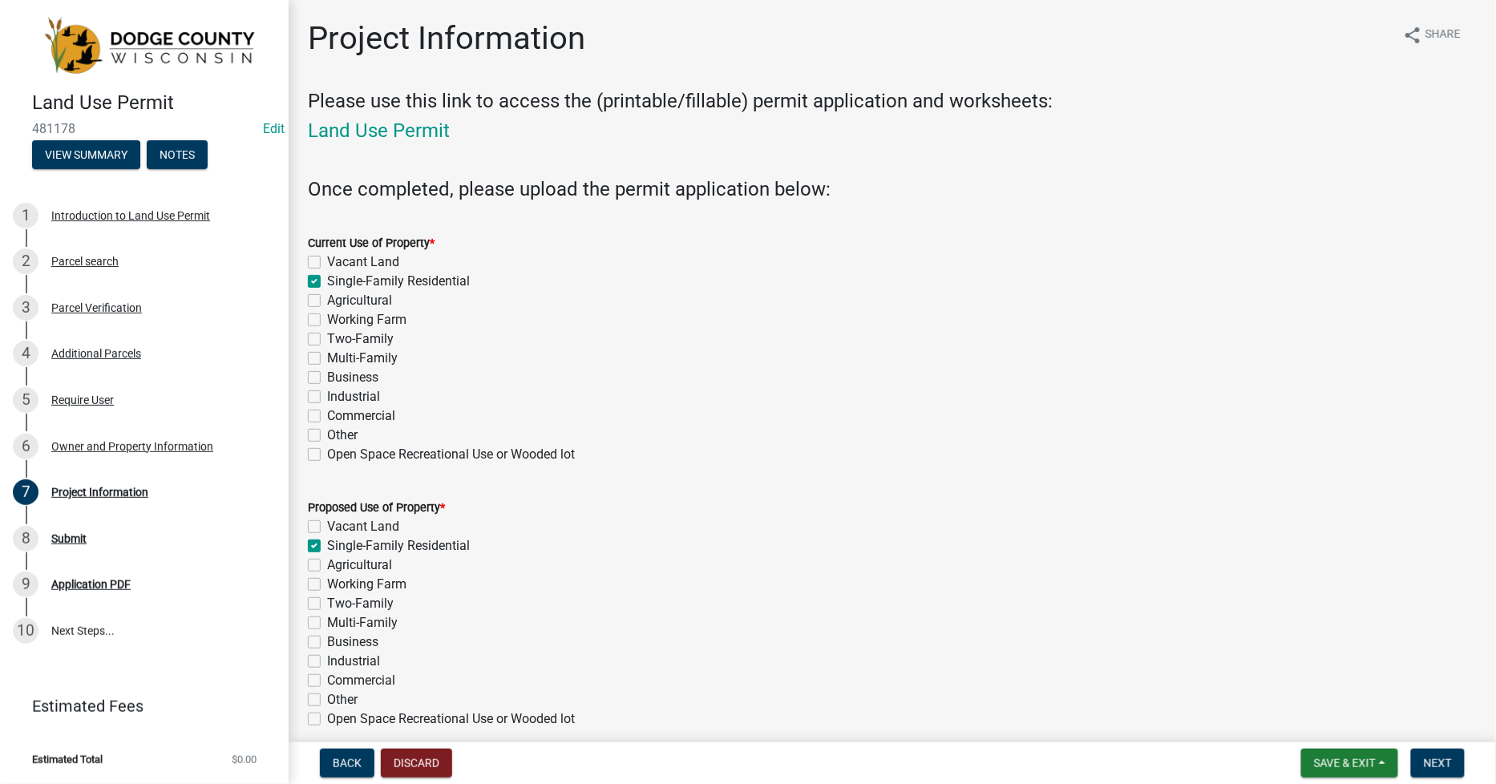
checkbox input "false"
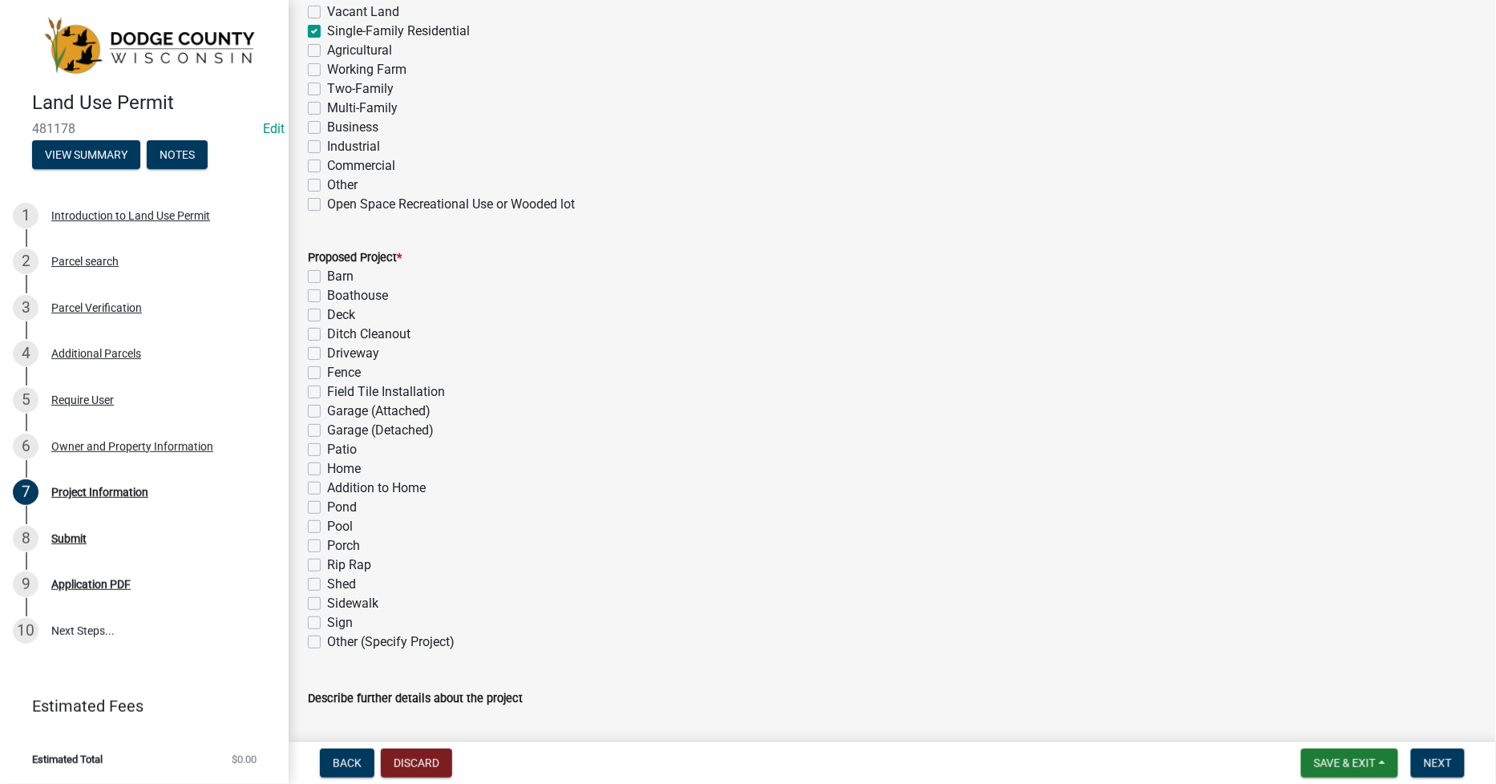
scroll to position [534, 0]
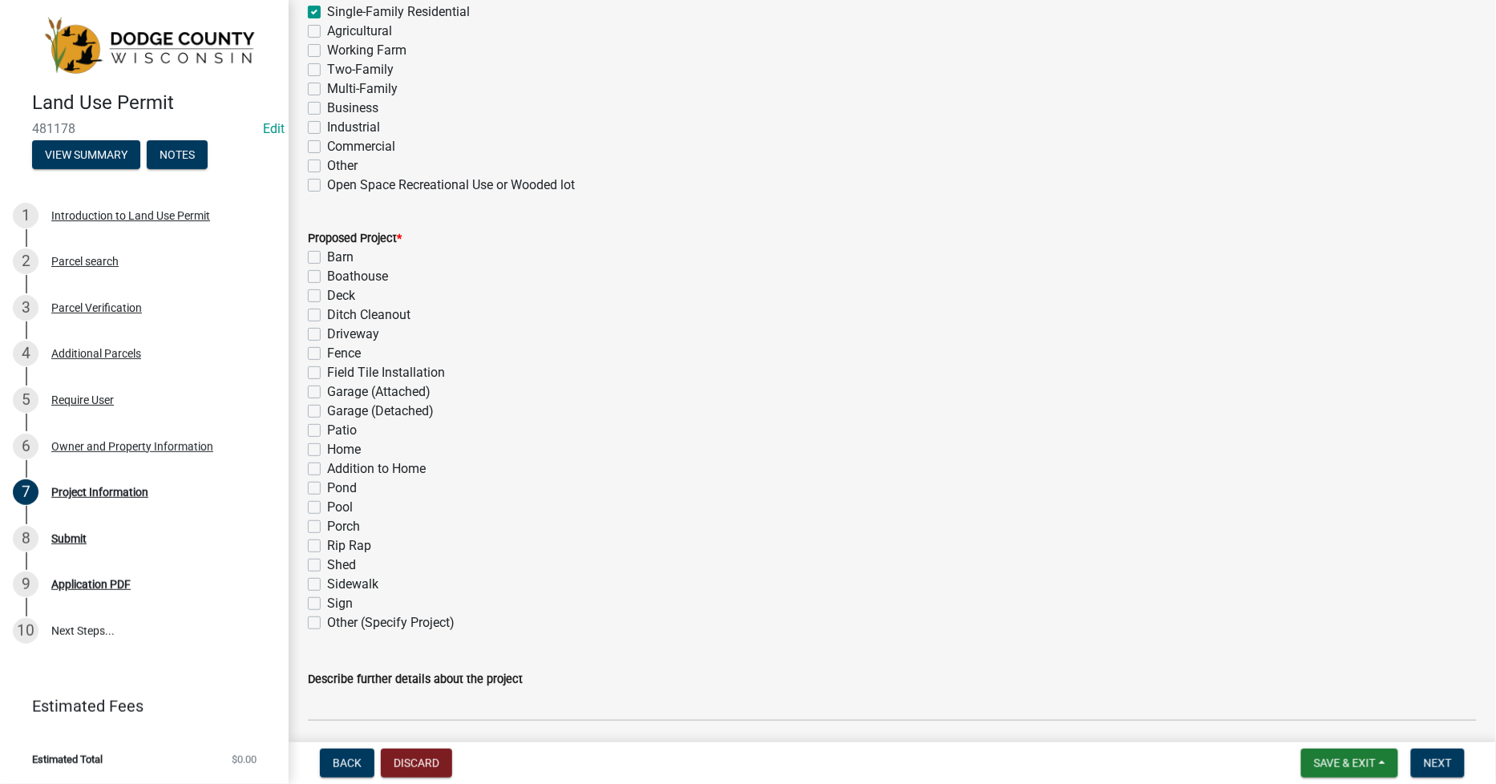
click at [327, 293] on label "Deck" at bounding box center [341, 295] width 28 height 19
click at [327, 293] on input "Deck" at bounding box center [332, 291] width 10 height 10
checkbox input "true"
checkbox input "false"
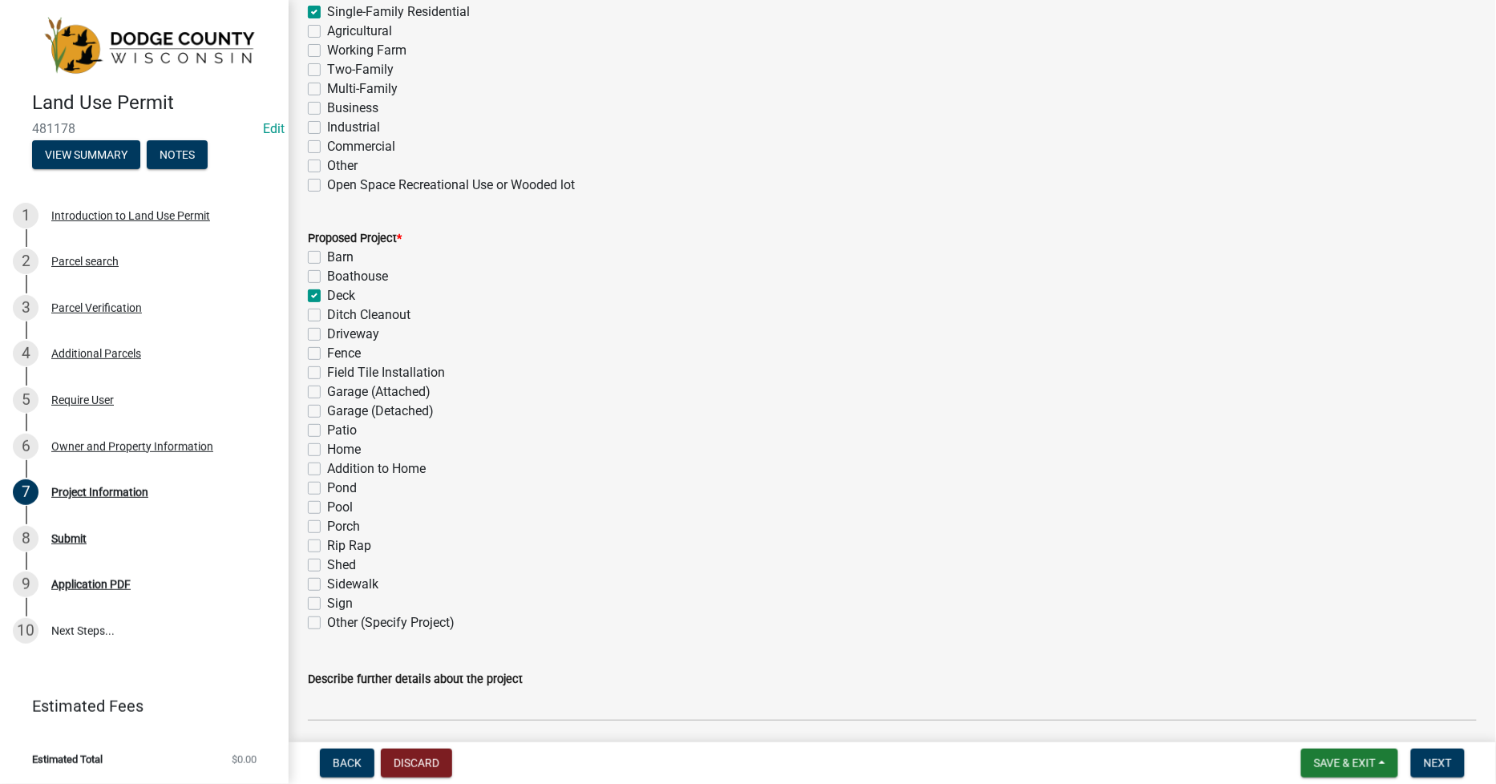
checkbox input "true"
checkbox input "false"
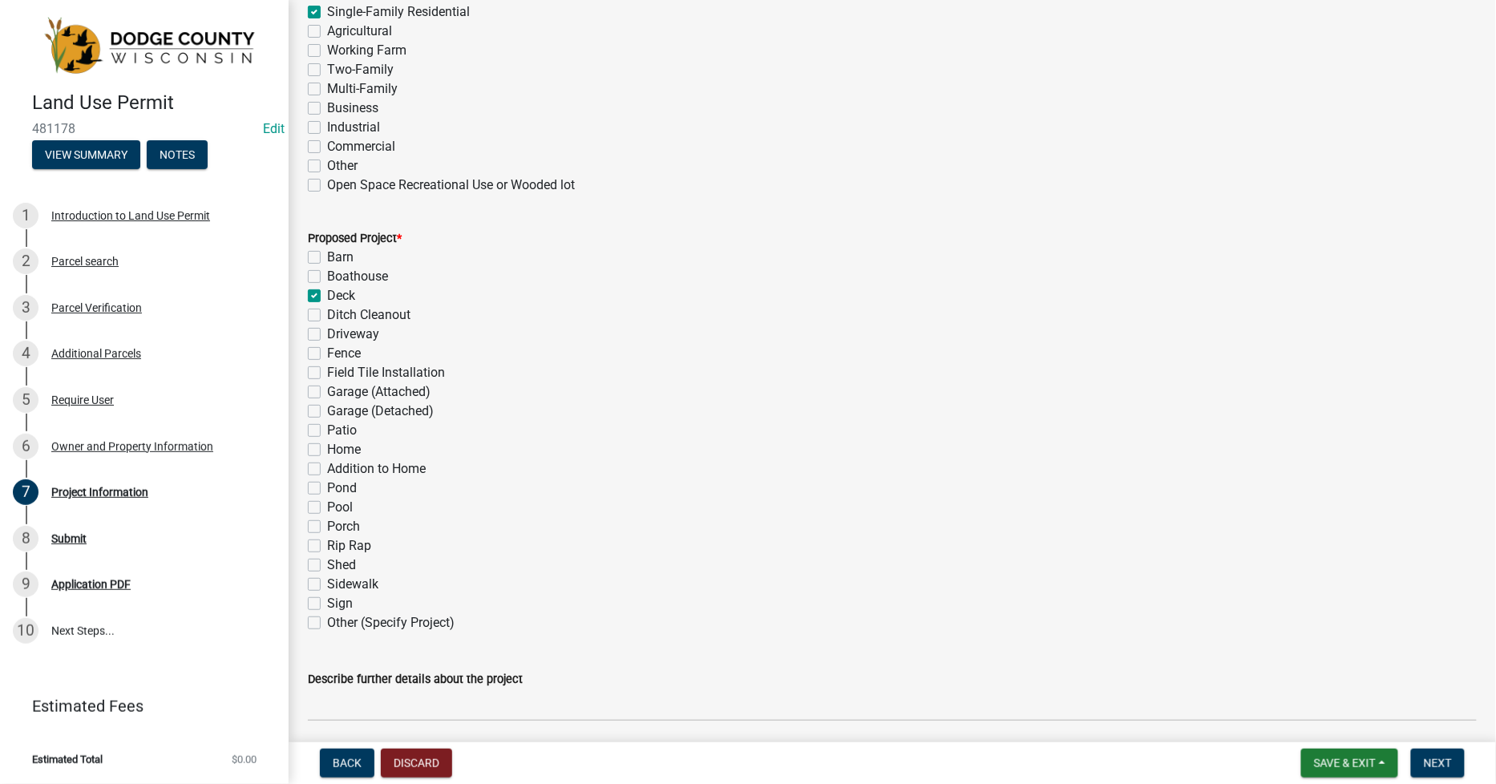
checkbox input "false"
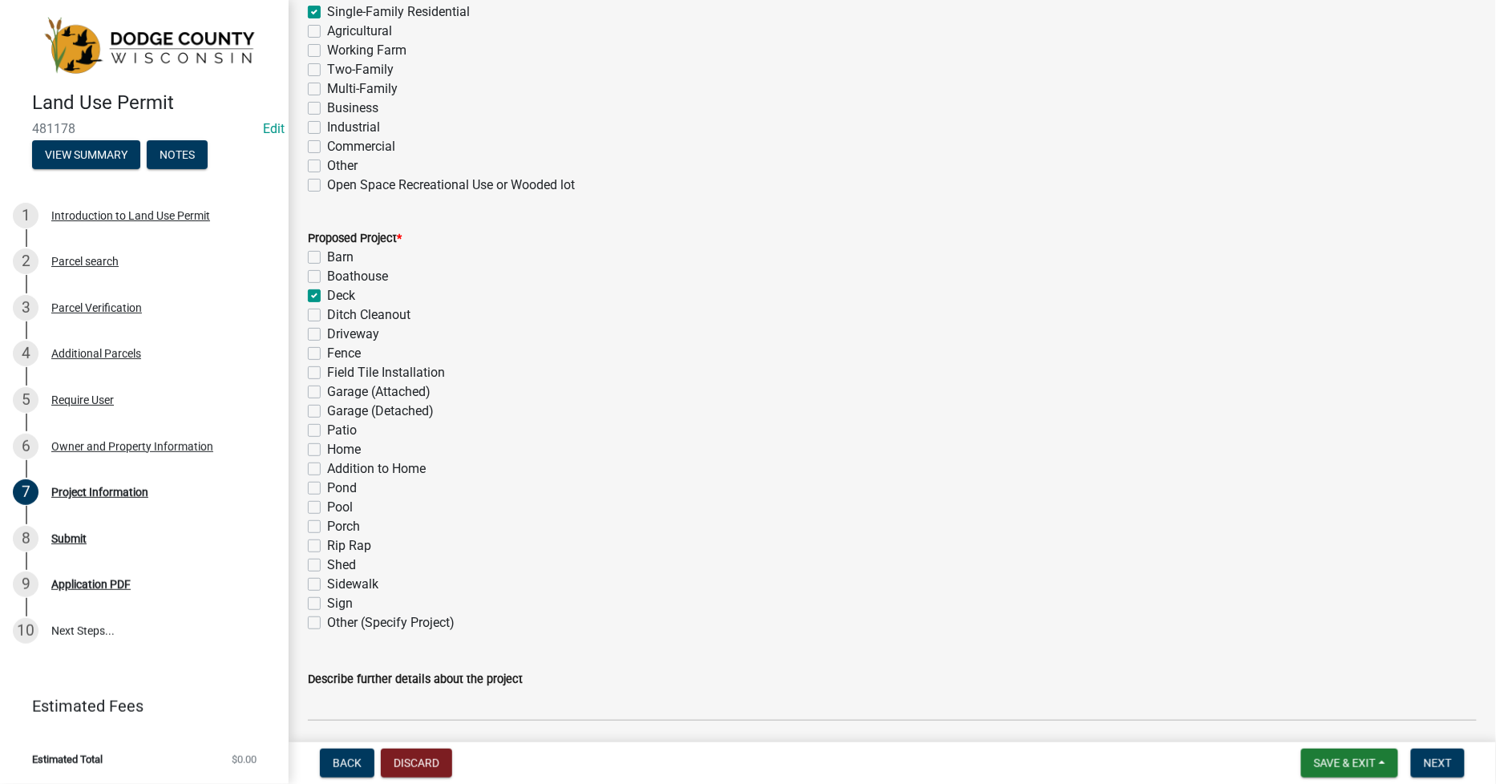
checkbox input "false"
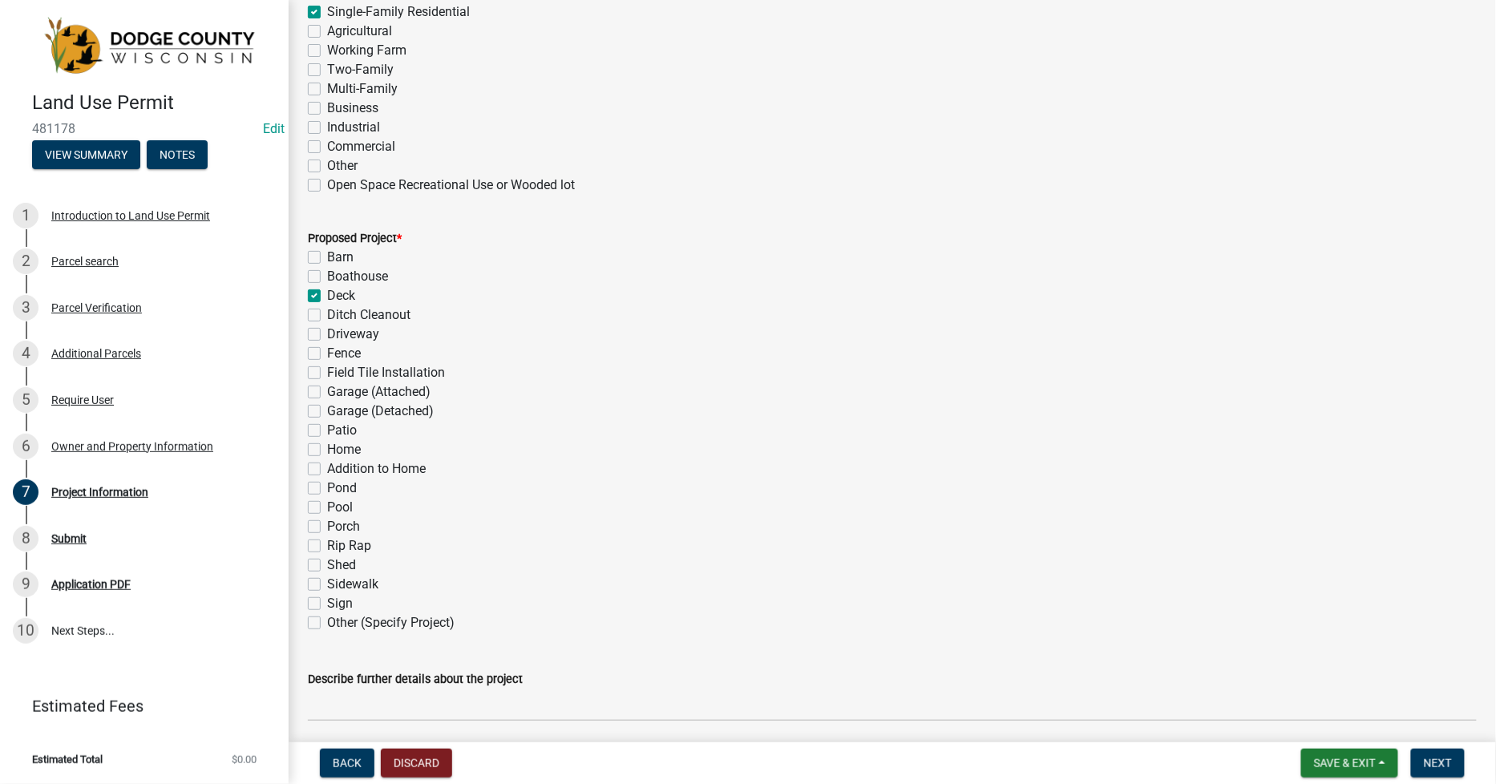
checkbox input "false"
click at [327, 451] on label "Home" at bounding box center [344, 449] width 34 height 19
click at [327, 451] on input "Home" at bounding box center [332, 445] width 10 height 10
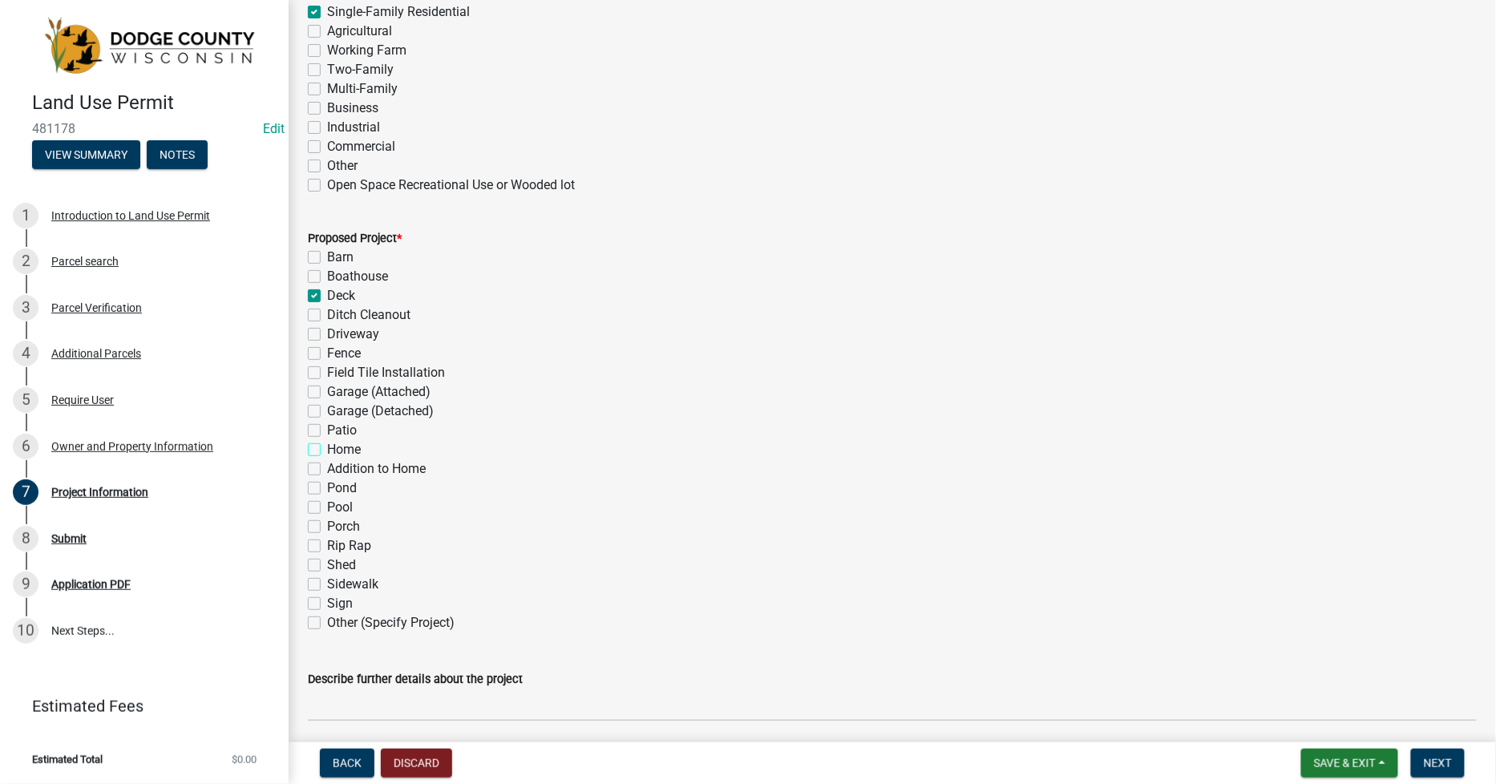
checkbox input "true"
checkbox input "false"
checkbox input "true"
checkbox input "false"
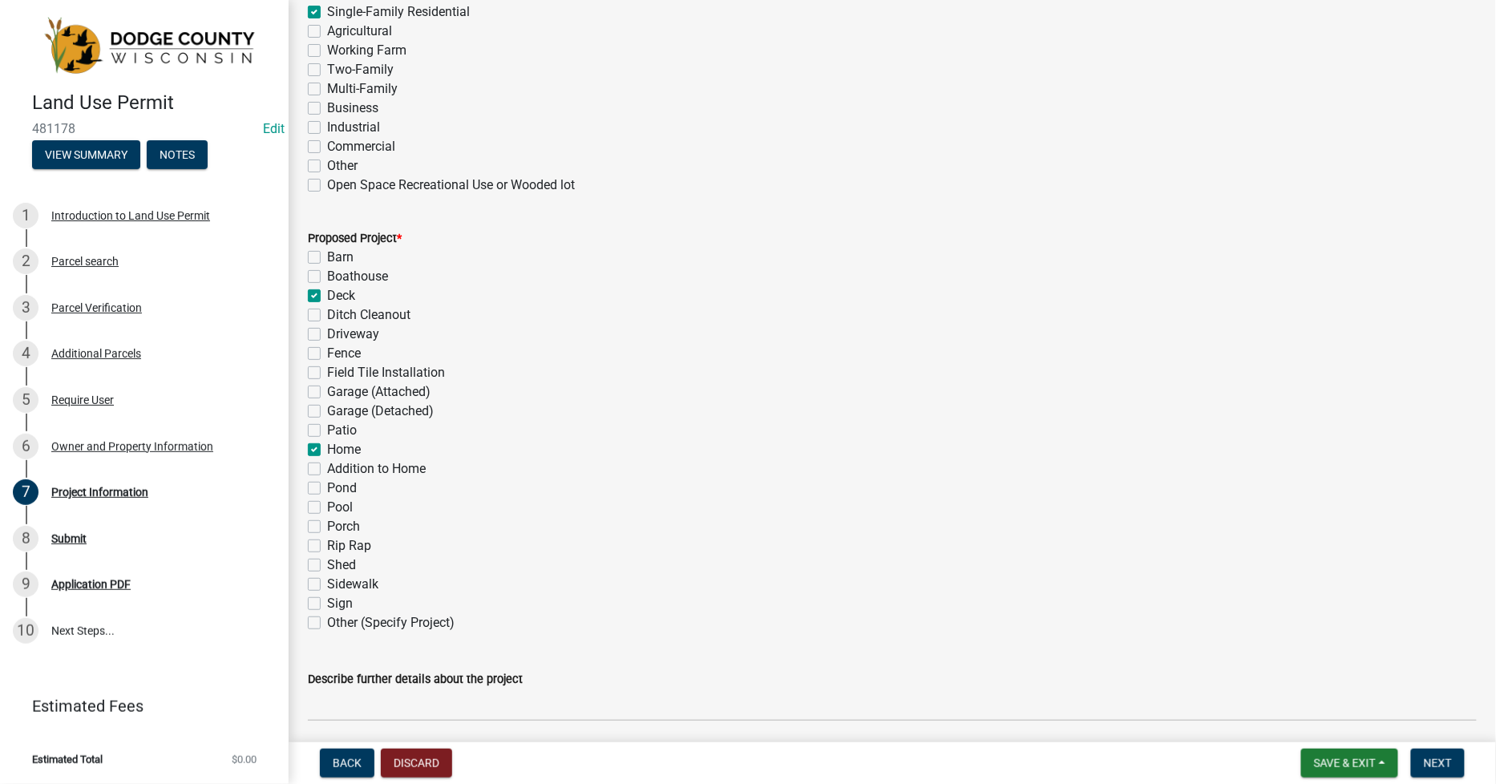
checkbox input "false"
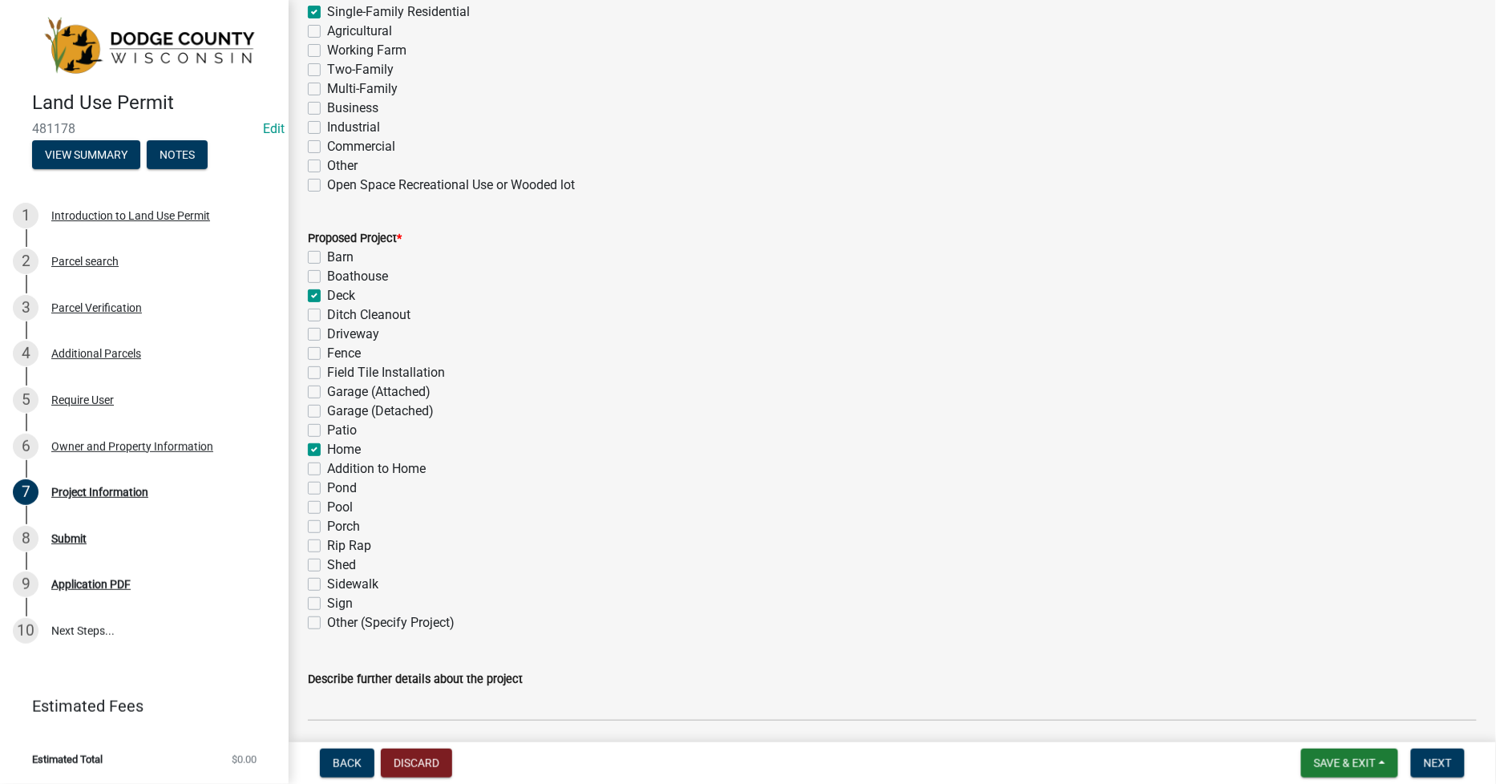
checkbox input "false"
checkbox input "true"
checkbox input "false"
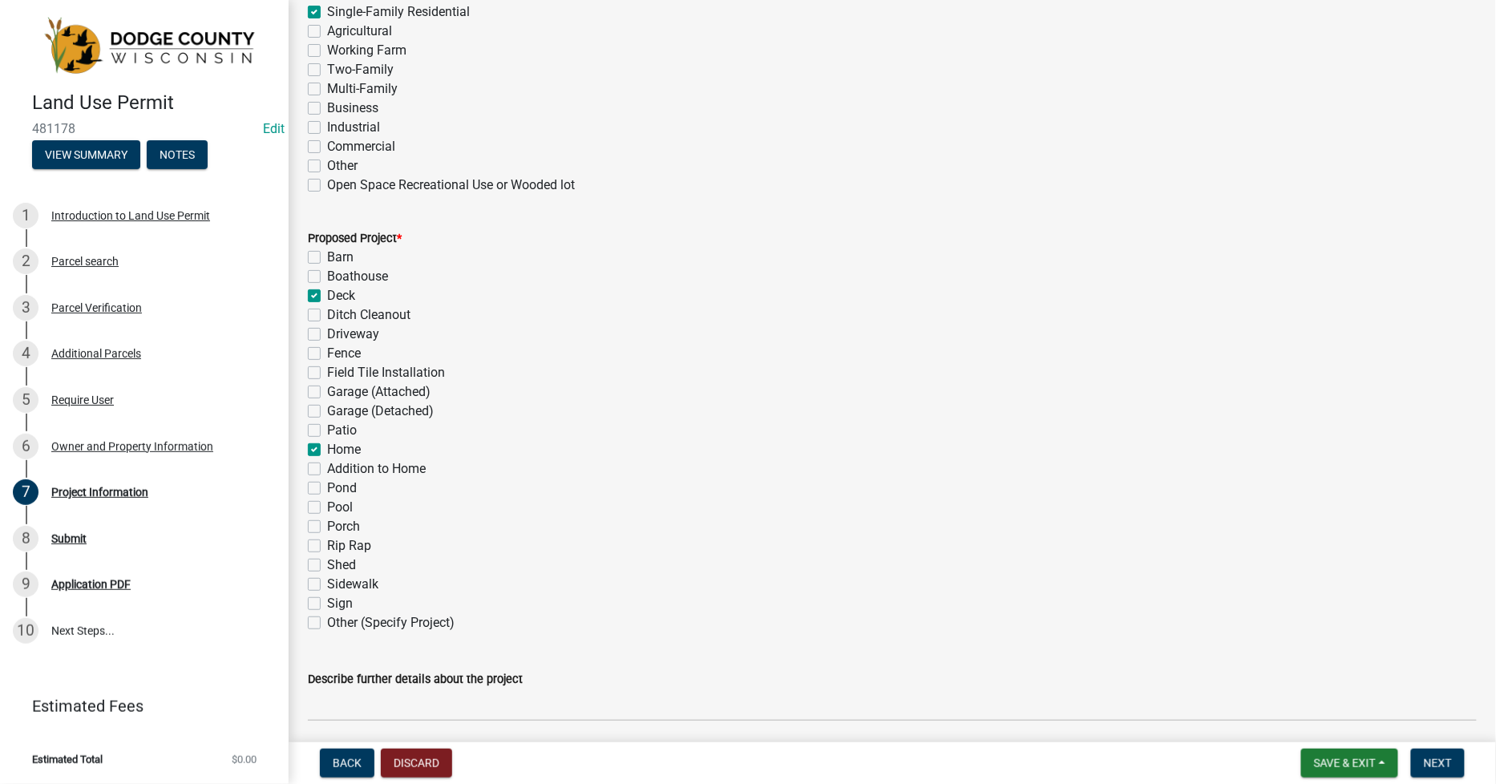
checkbox input "false"
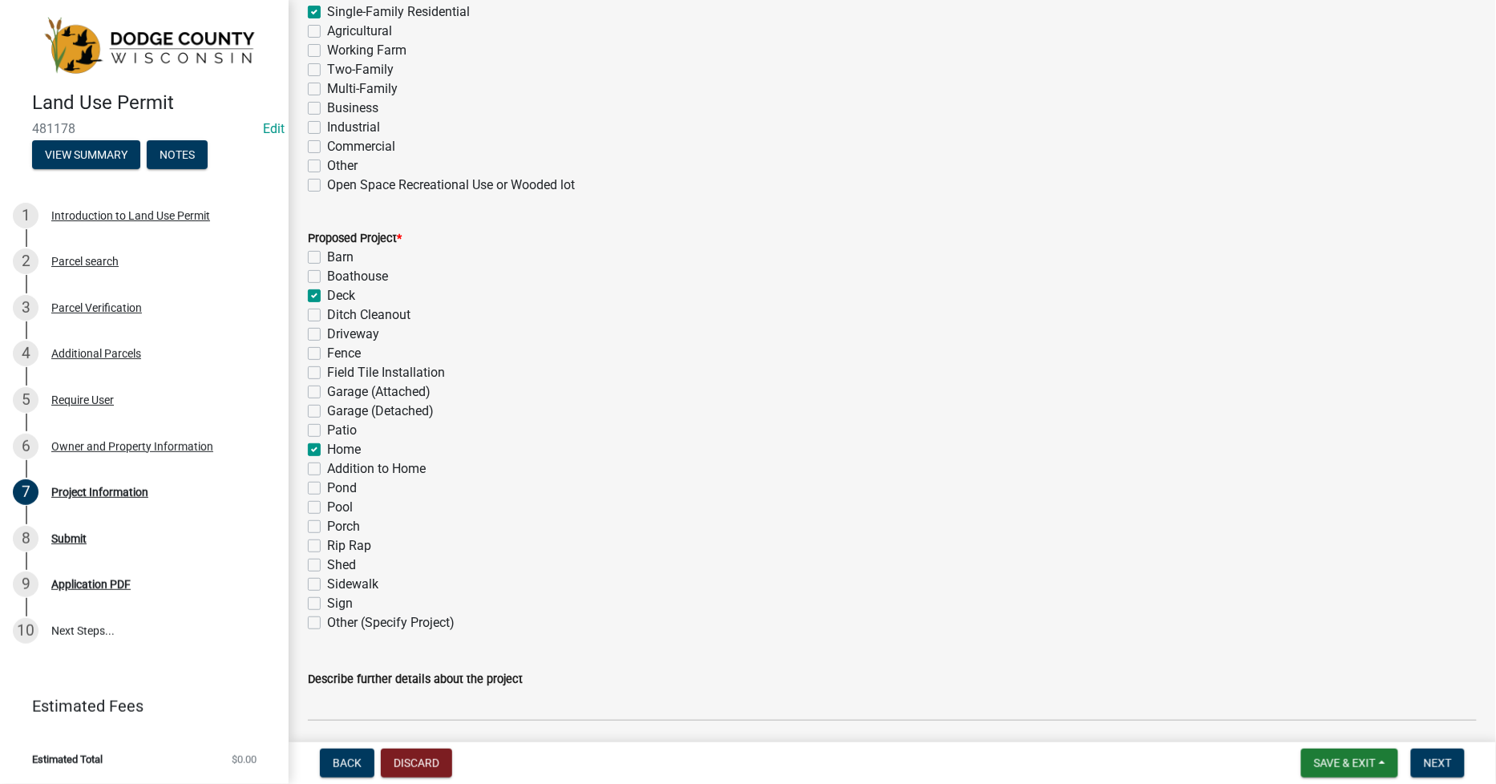
checkbox input "false"
click at [327, 527] on label "Porch" at bounding box center [343, 526] width 33 height 19
click at [327, 527] on input "Porch" at bounding box center [332, 522] width 10 height 10
checkbox input "true"
checkbox input "false"
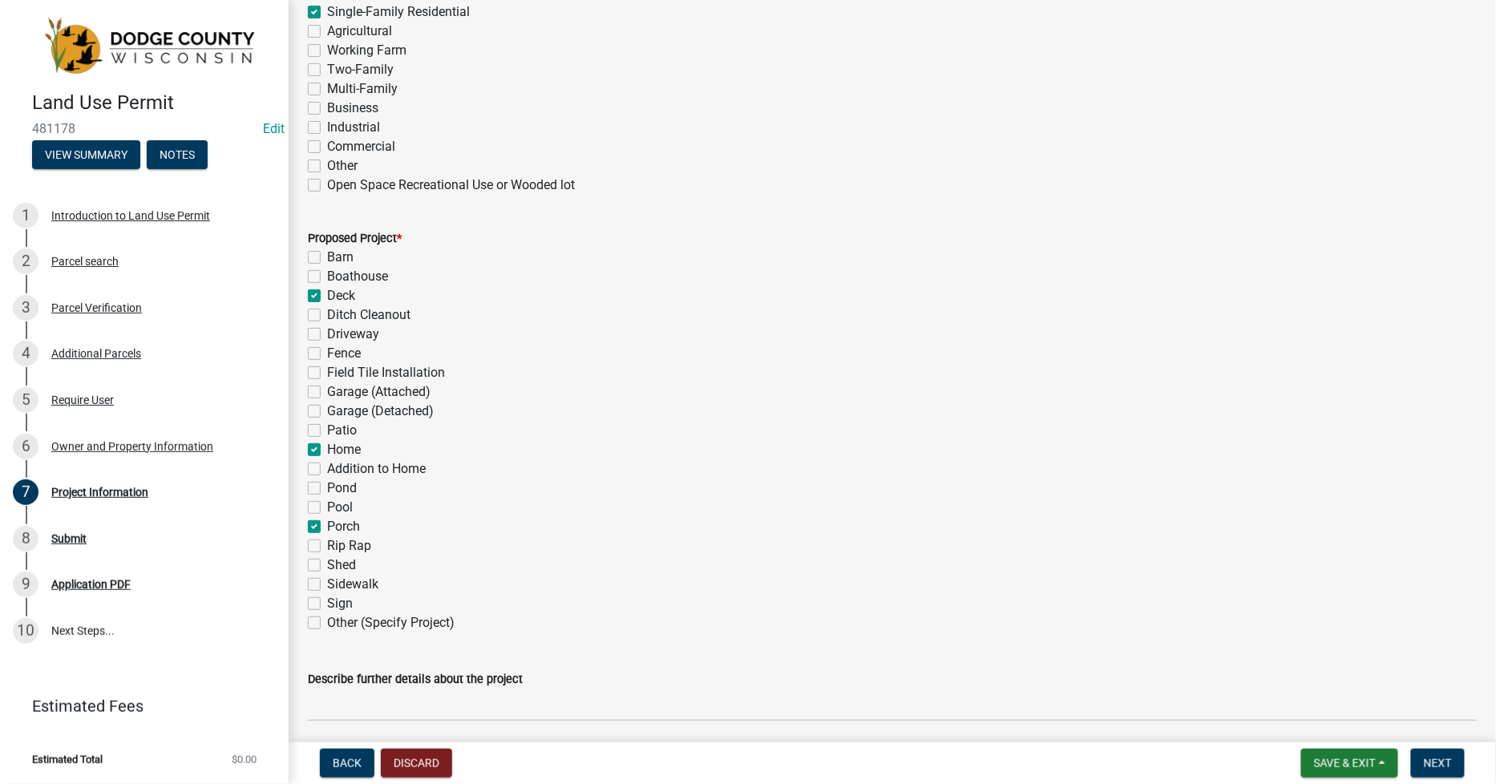
checkbox input "false"
checkbox input "true"
checkbox input "false"
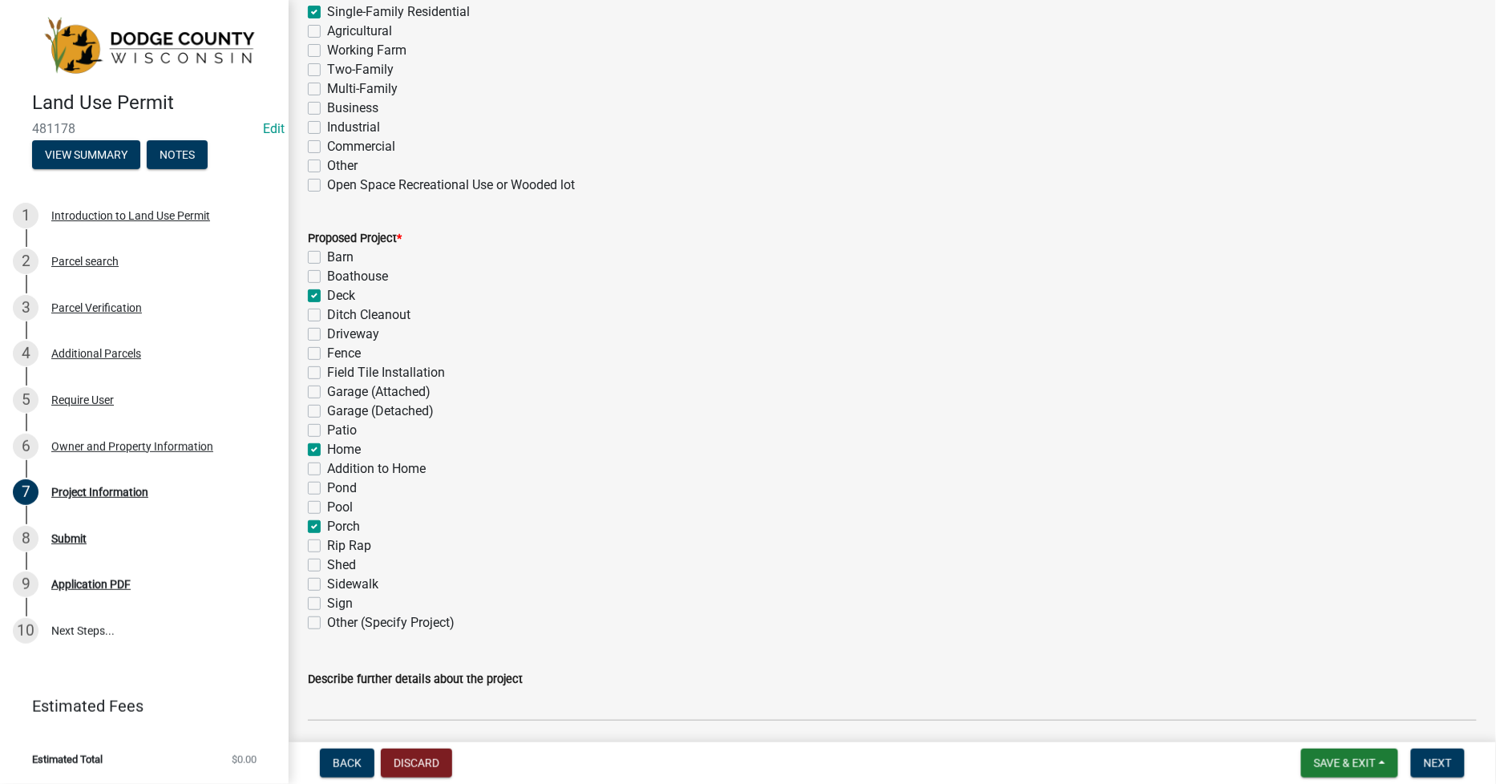
checkbox input "false"
checkbox input "true"
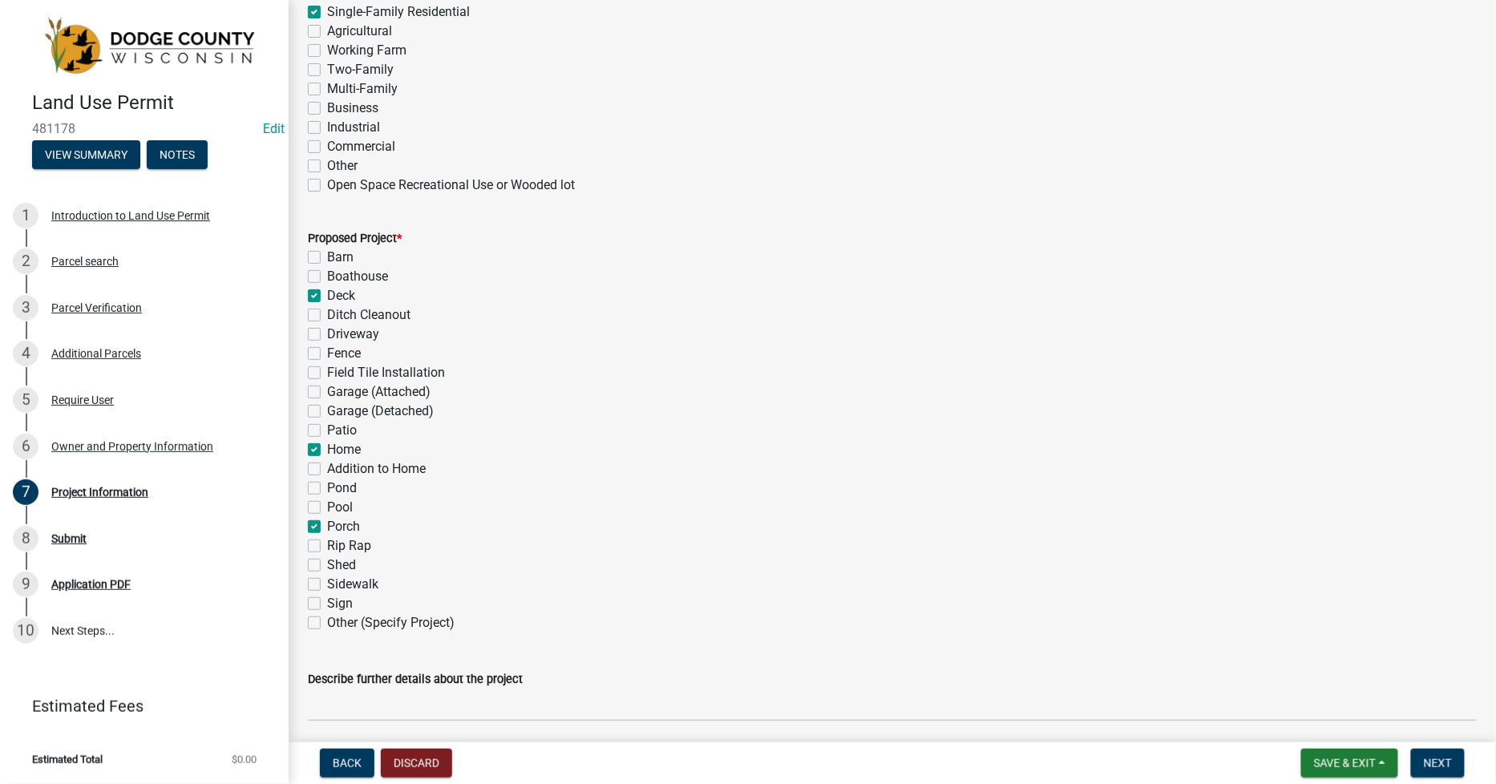
checkbox input "false"
checkbox input "true"
checkbox input "false"
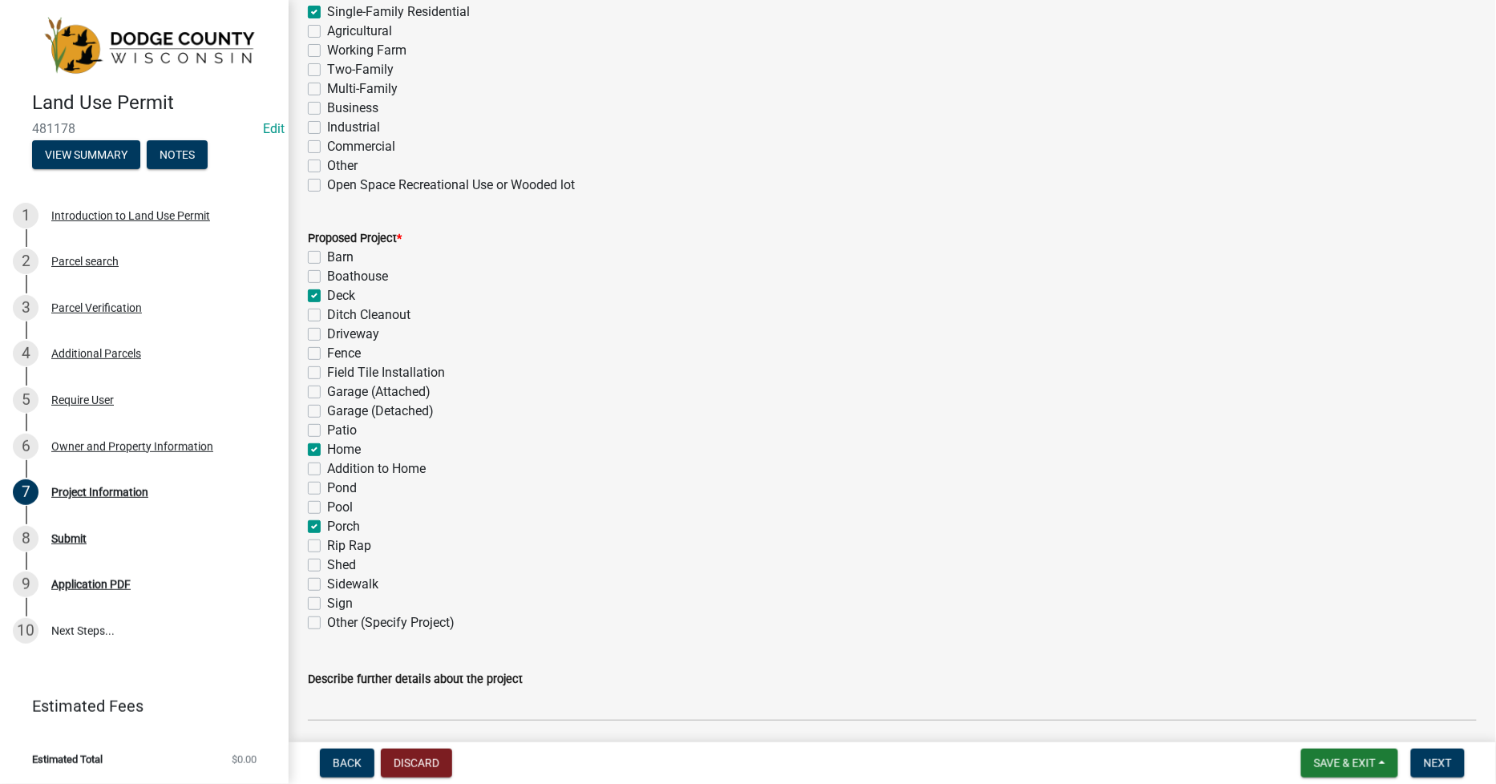
checkbox input "false"
click at [327, 390] on label "Garage (Attached)" at bounding box center [378, 391] width 103 height 19
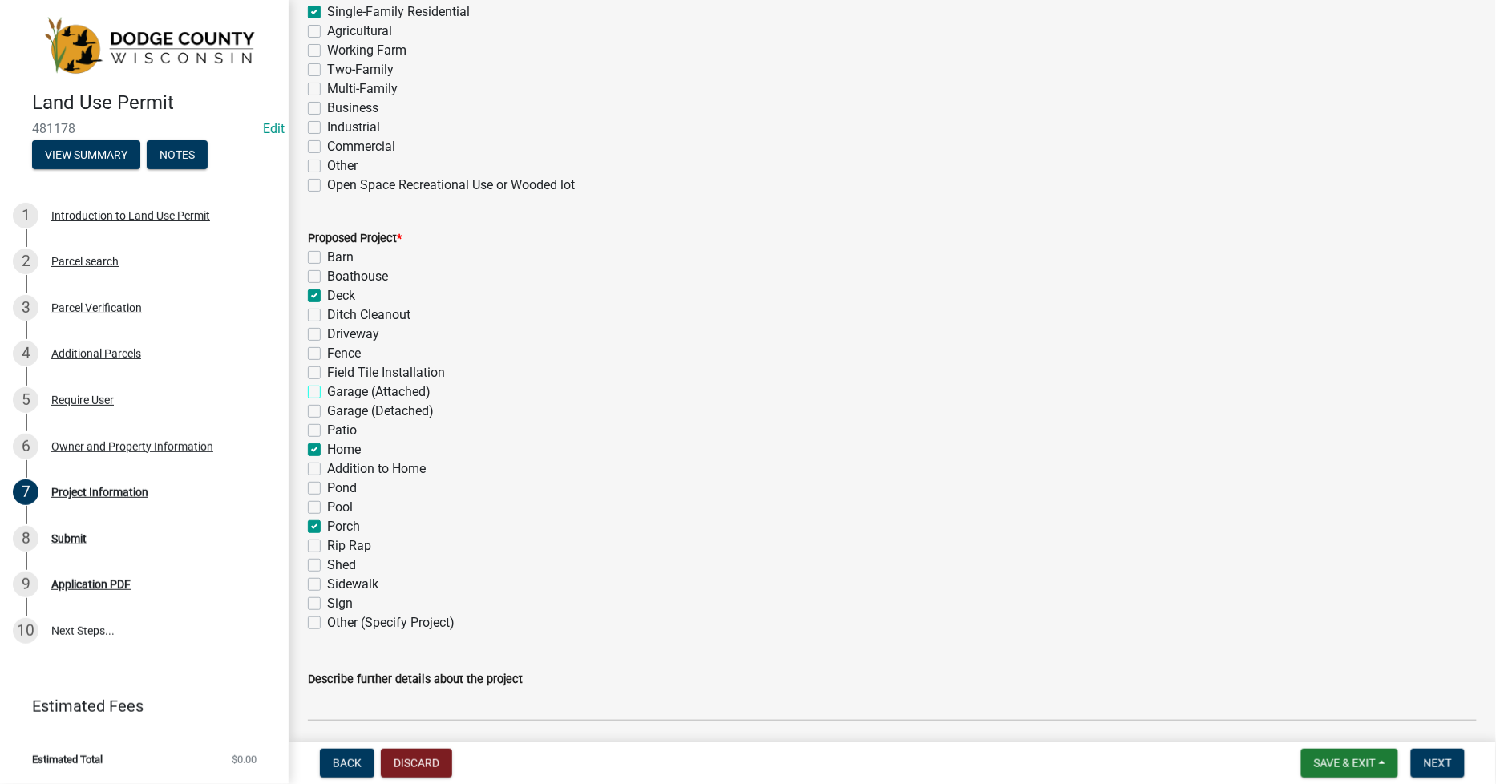
click at [327, 390] on input "Garage (Attached)" at bounding box center [332, 387] width 10 height 10
checkbox input "true"
checkbox input "false"
checkbox input "true"
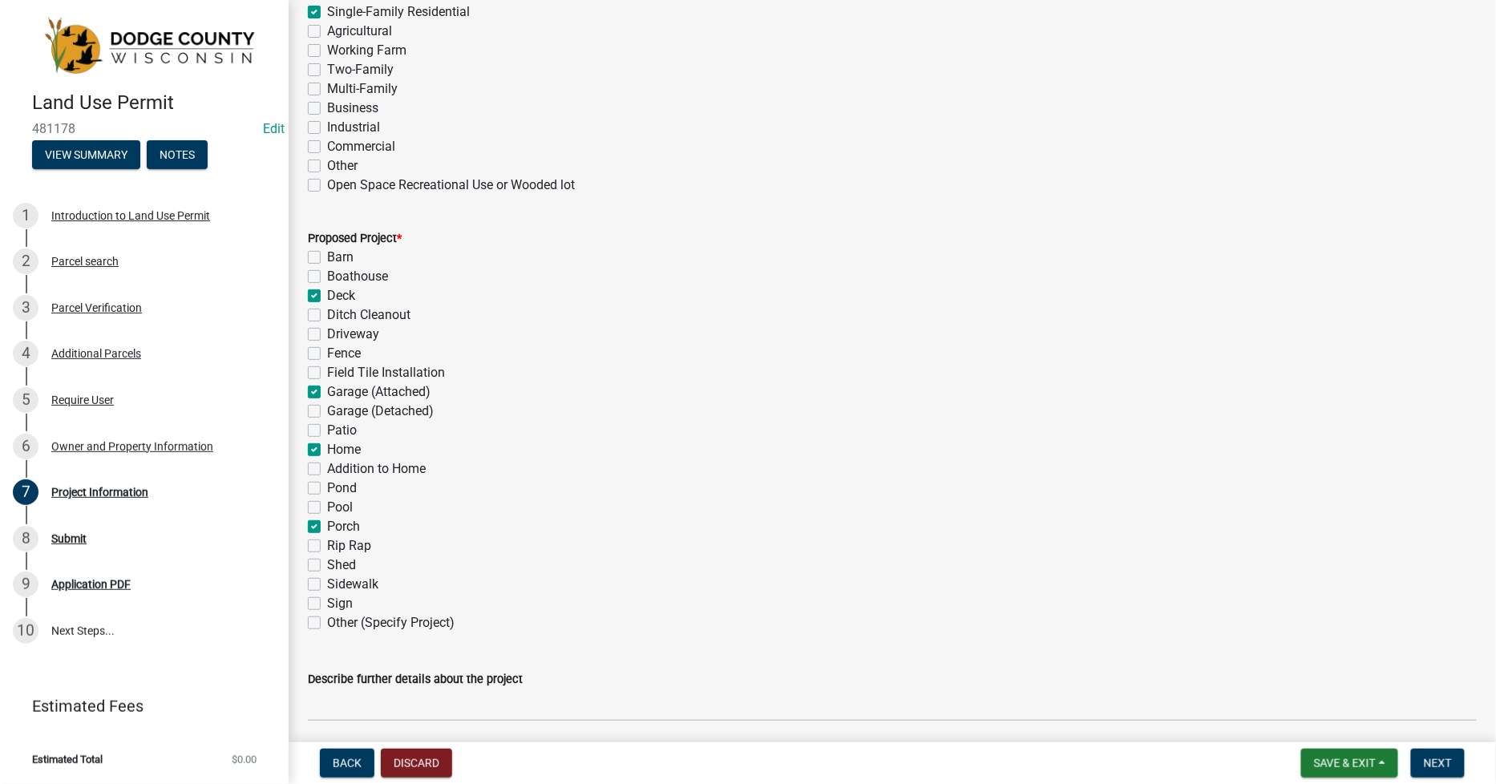
checkbox input "false"
checkbox input "true"
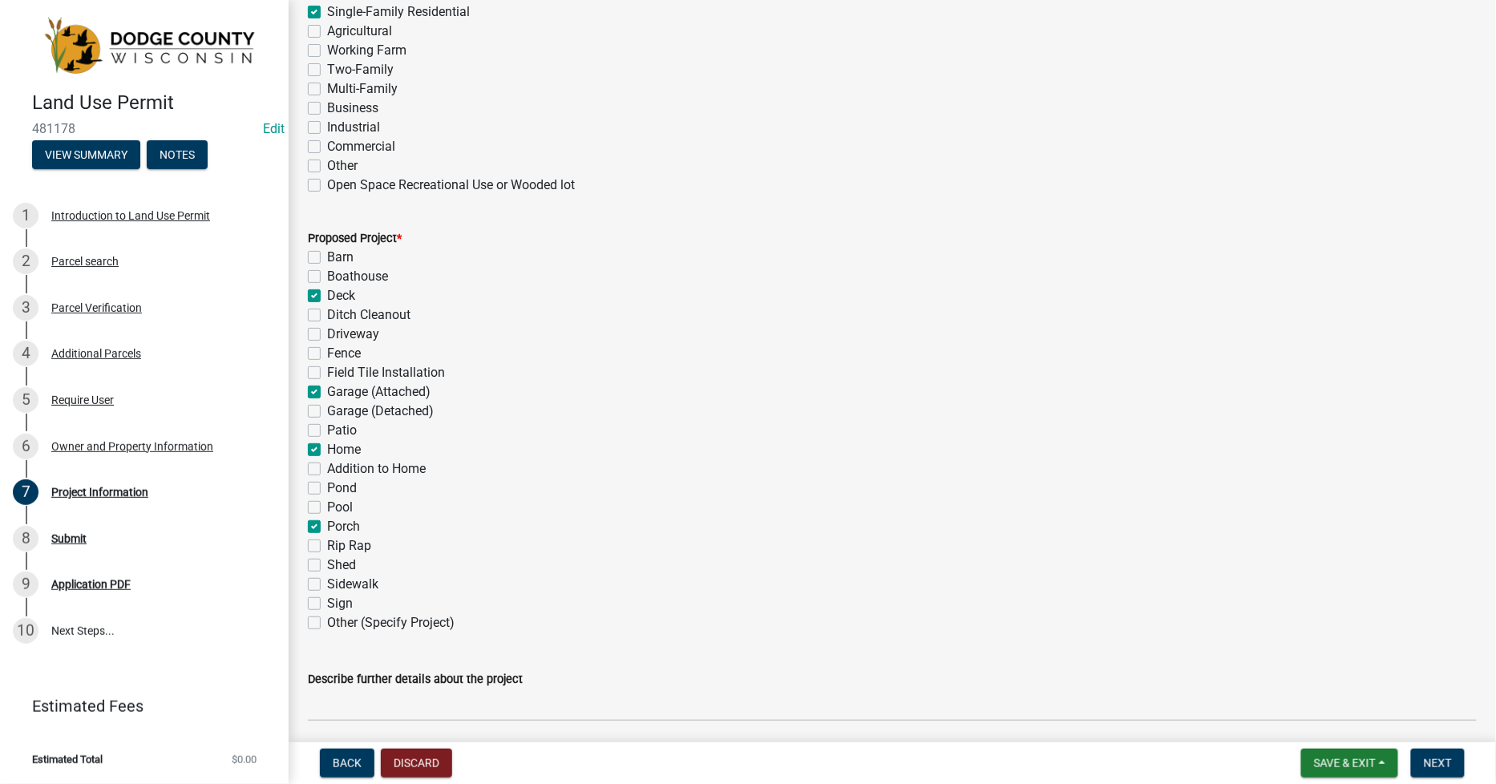
checkbox input "false"
checkbox input "true"
checkbox input "false"
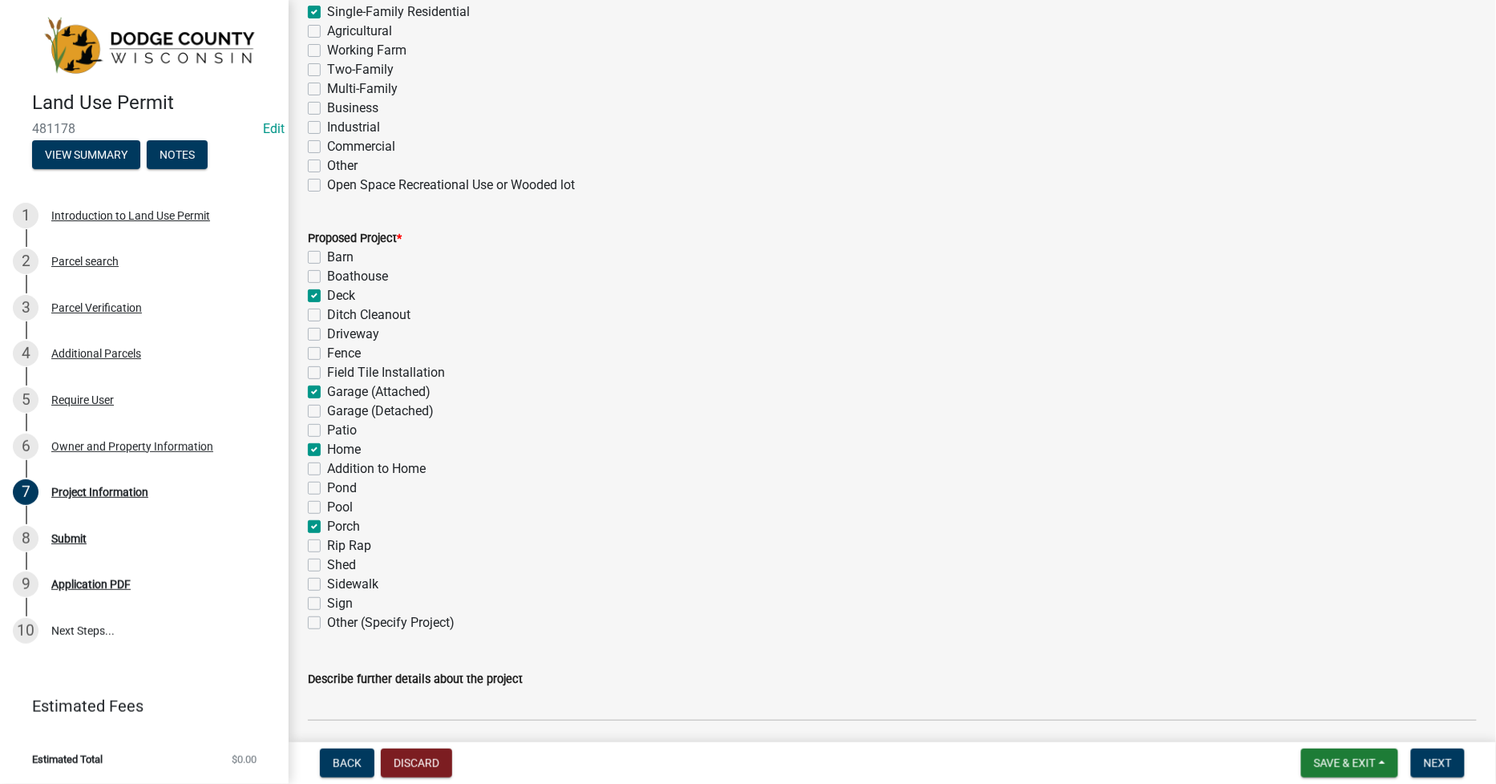
checkbox input "false"
checkbox input "true"
checkbox input "false"
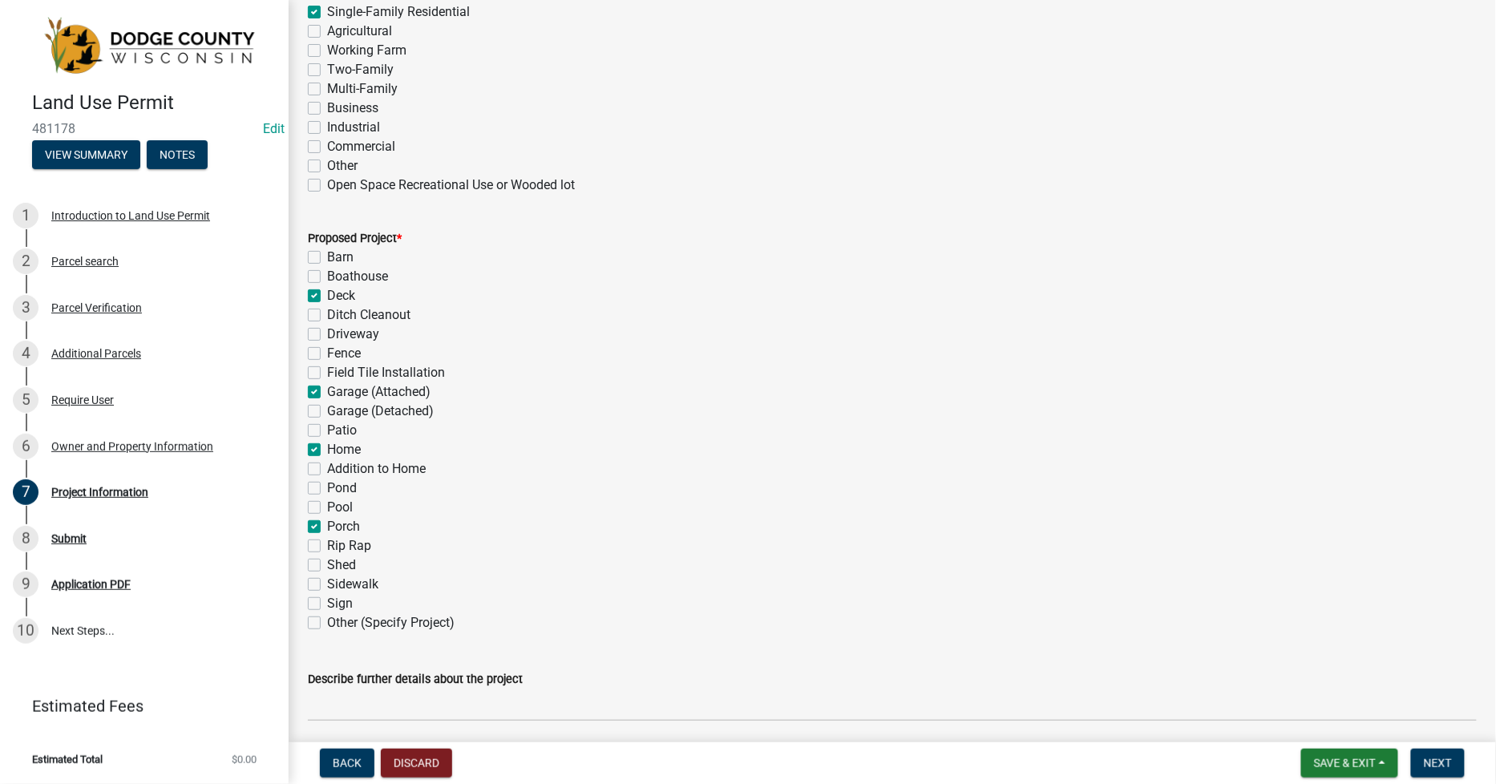
checkbox input "false"
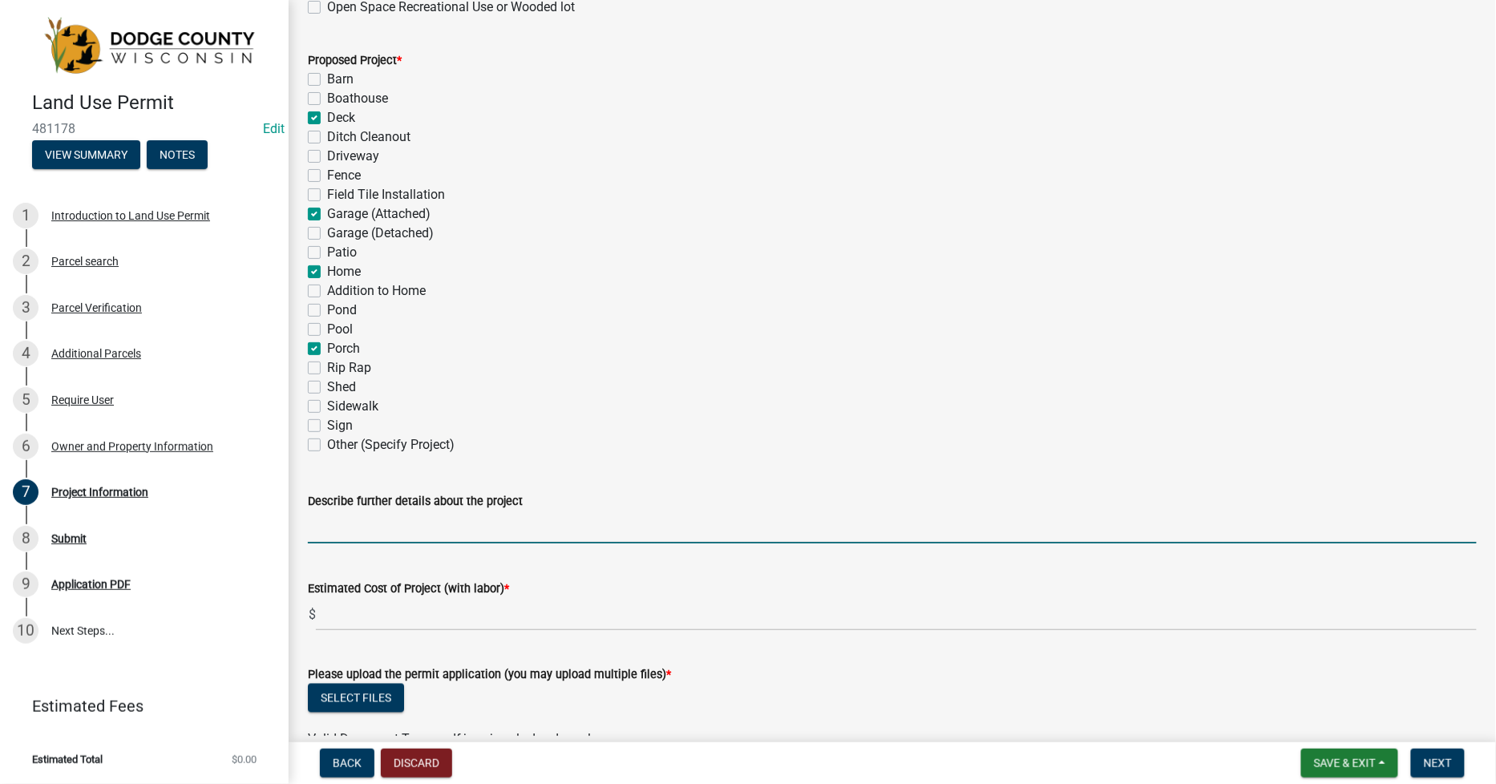
click at [358, 531] on input "Describe further details about the project" at bounding box center [892, 527] width 1169 height 33
type input "2025-0883"
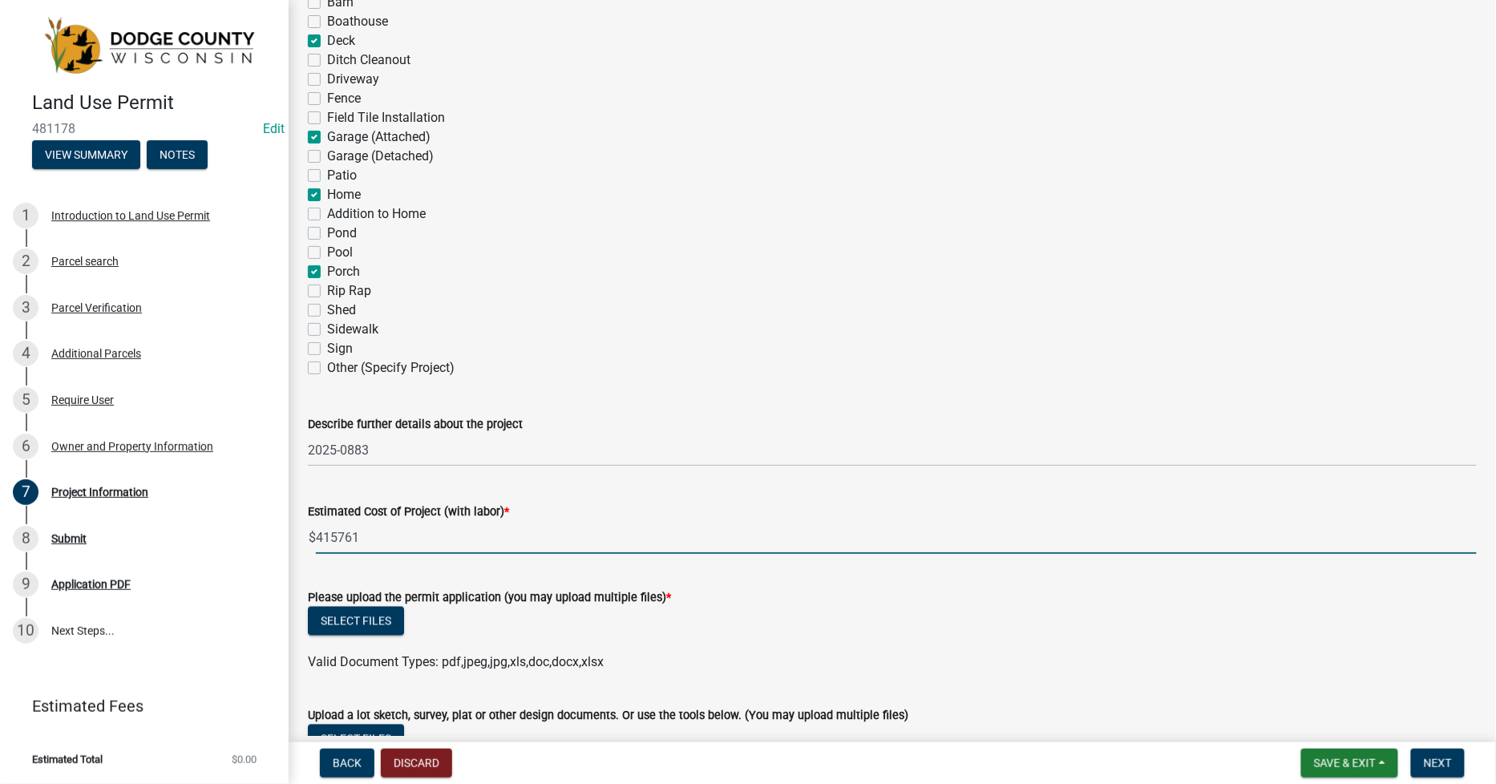
scroll to position [980, 0]
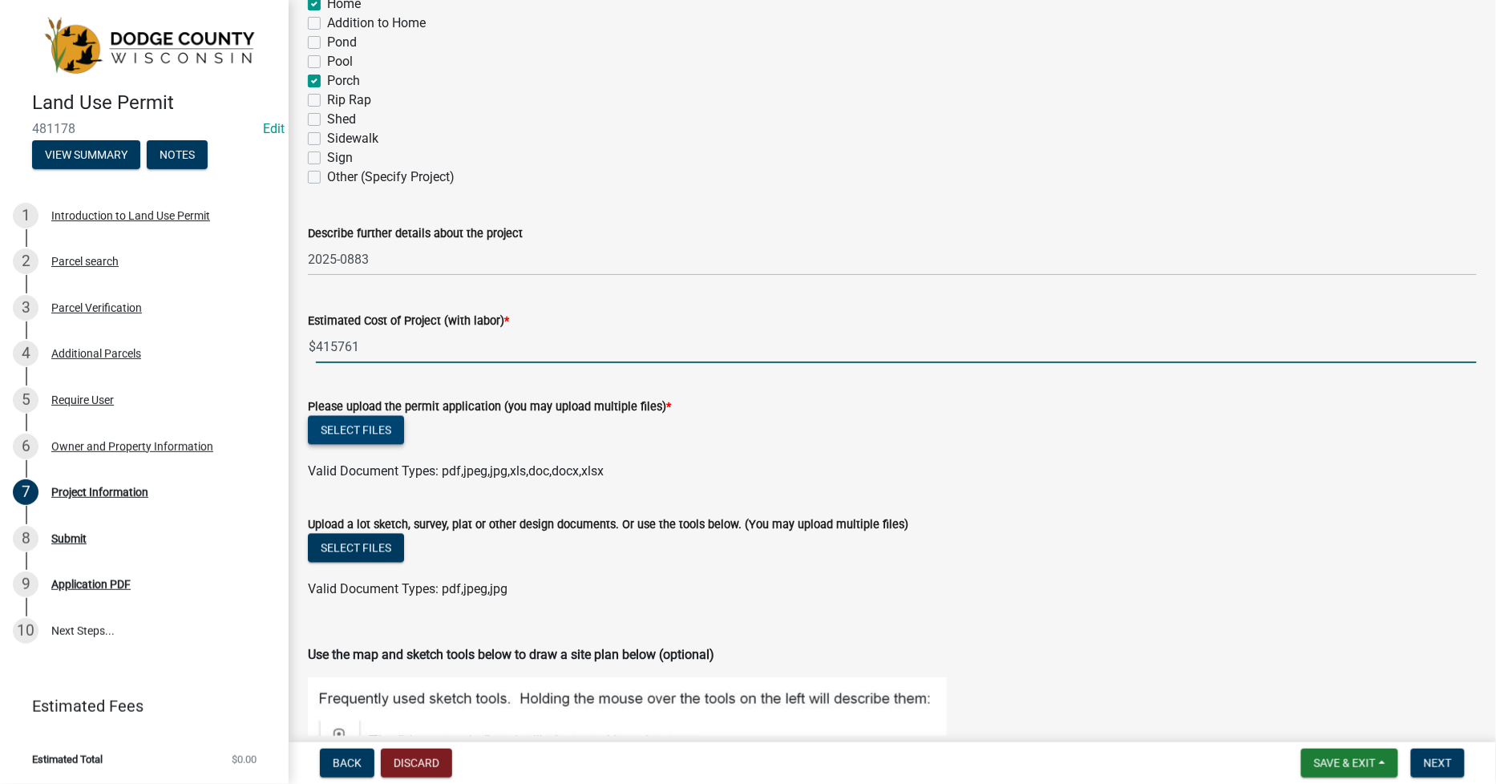
type input "415761"
click at [347, 434] on button "Select files" at bounding box center [356, 430] width 96 height 29
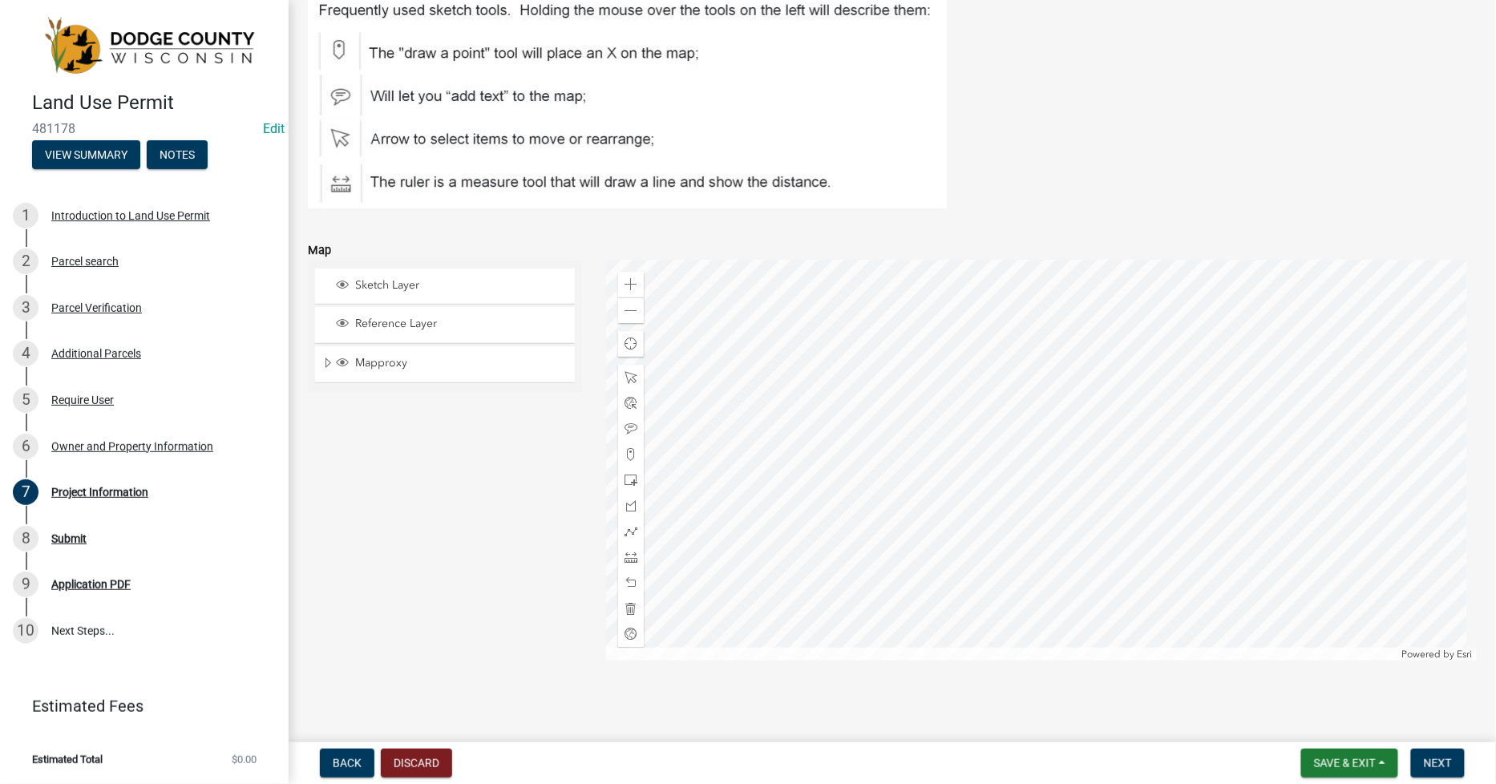
scroll to position [1728, 0]
click at [632, 476] on span at bounding box center [630, 479] width 13 height 13
click at [1016, 575] on div at bounding box center [1041, 459] width 871 height 401
click at [1368, 759] on span "Save & Exit" at bounding box center [1345, 763] width 62 height 13
click at [1430, 719] on main "Project Information share Share Please use this link to access the (printable/f…" at bounding box center [892, 368] width 1207 height 736
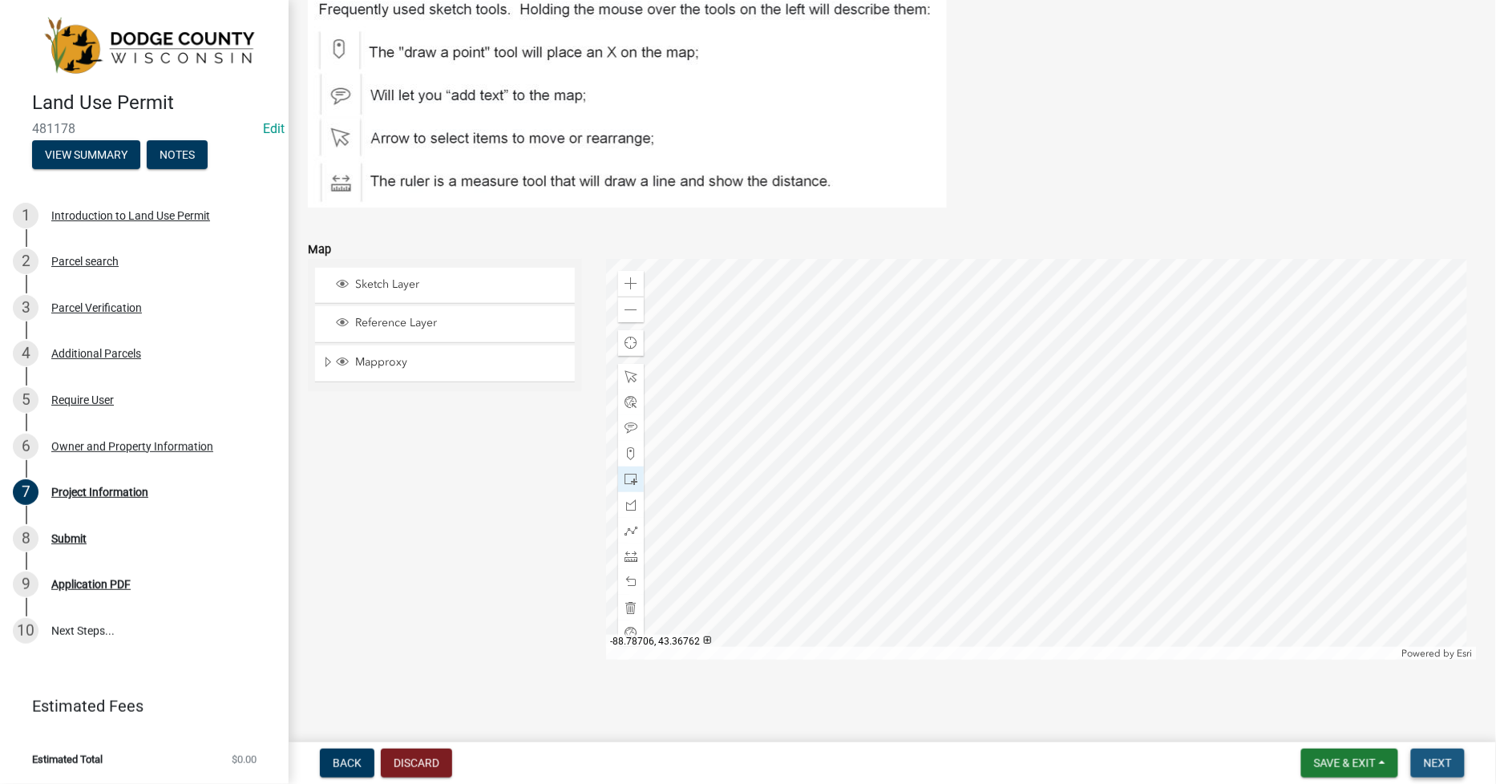
click at [1433, 757] on span "Next" at bounding box center [1438, 763] width 28 height 13
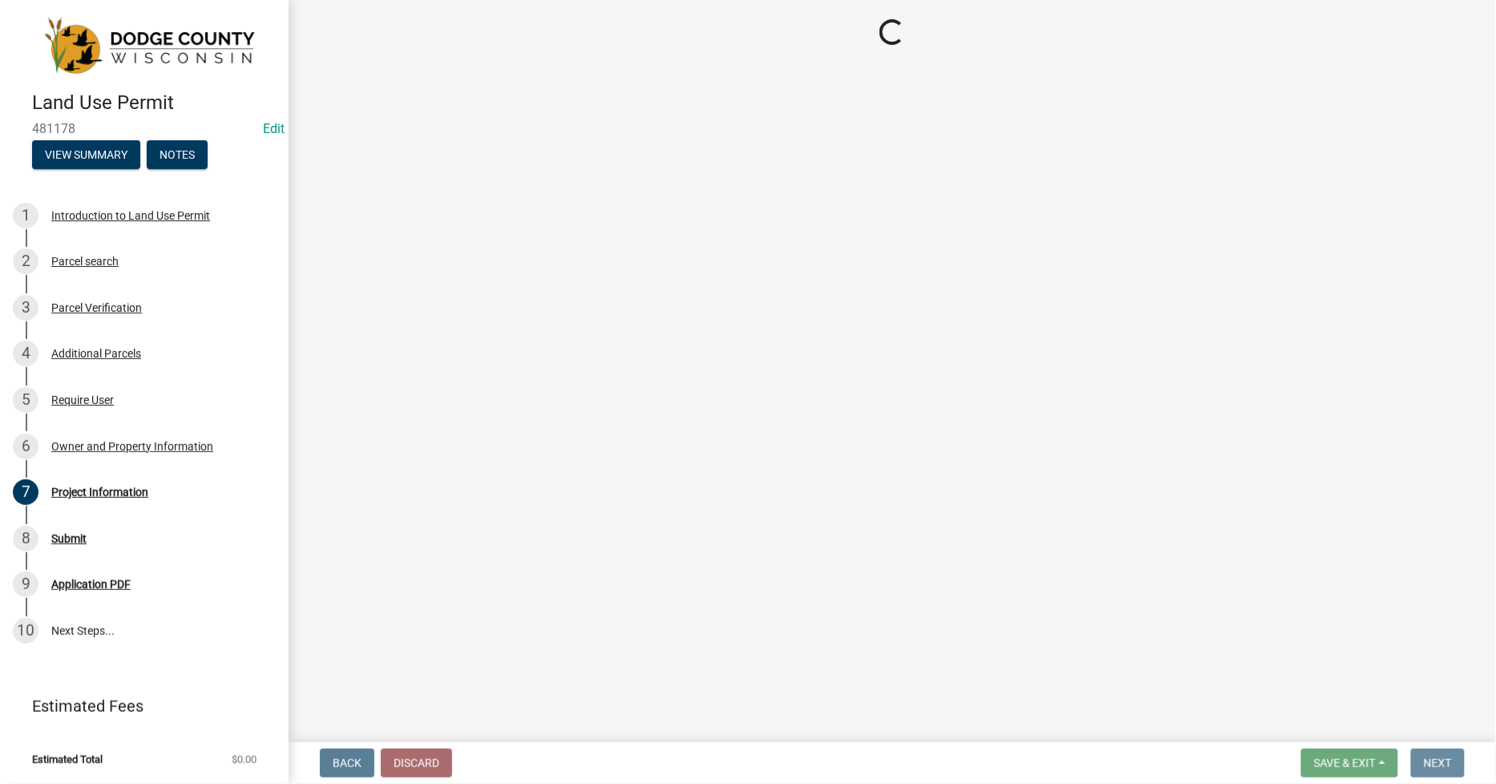
scroll to position [0, 0]
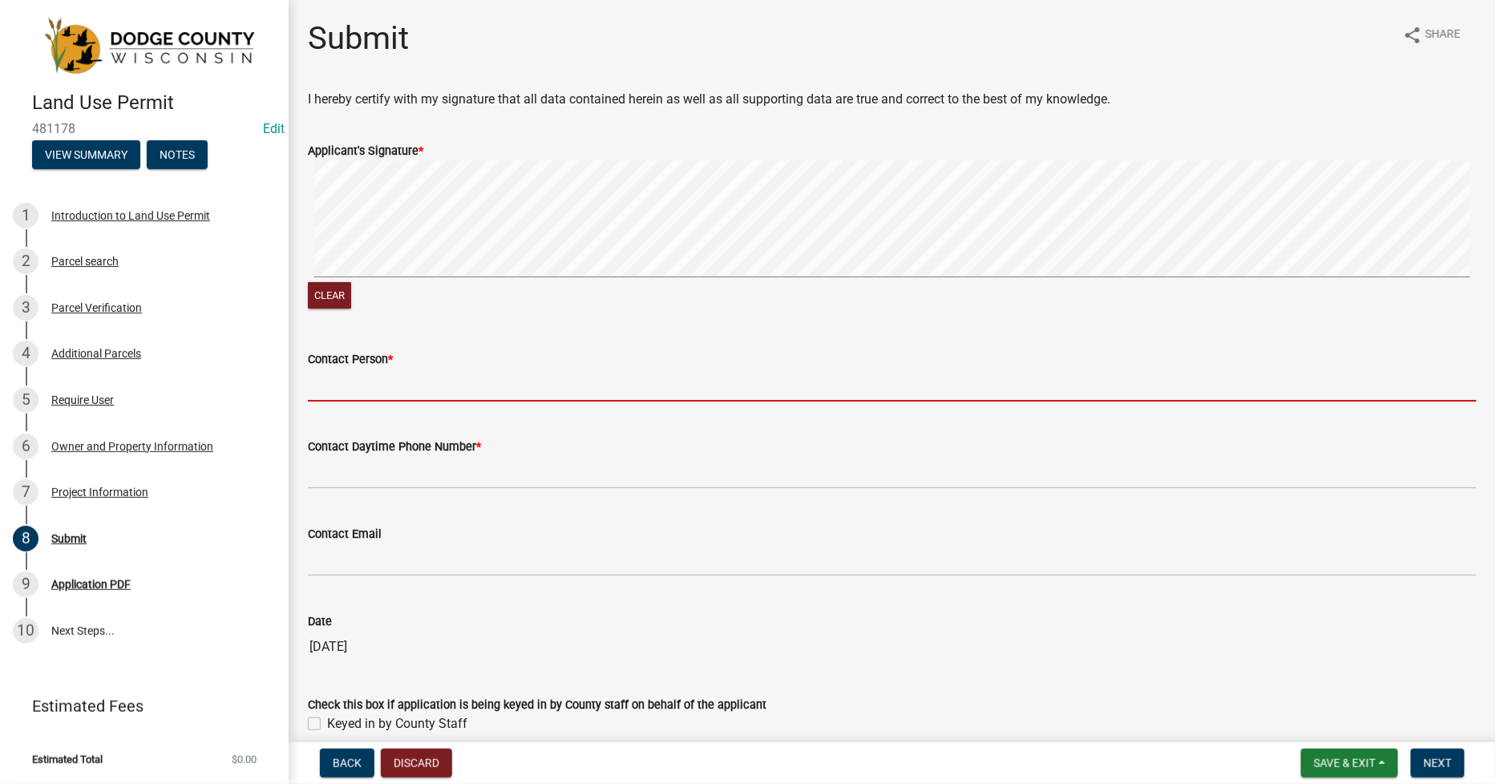
click at [329, 382] on input "Contact Person *" at bounding box center [892, 385] width 1169 height 33
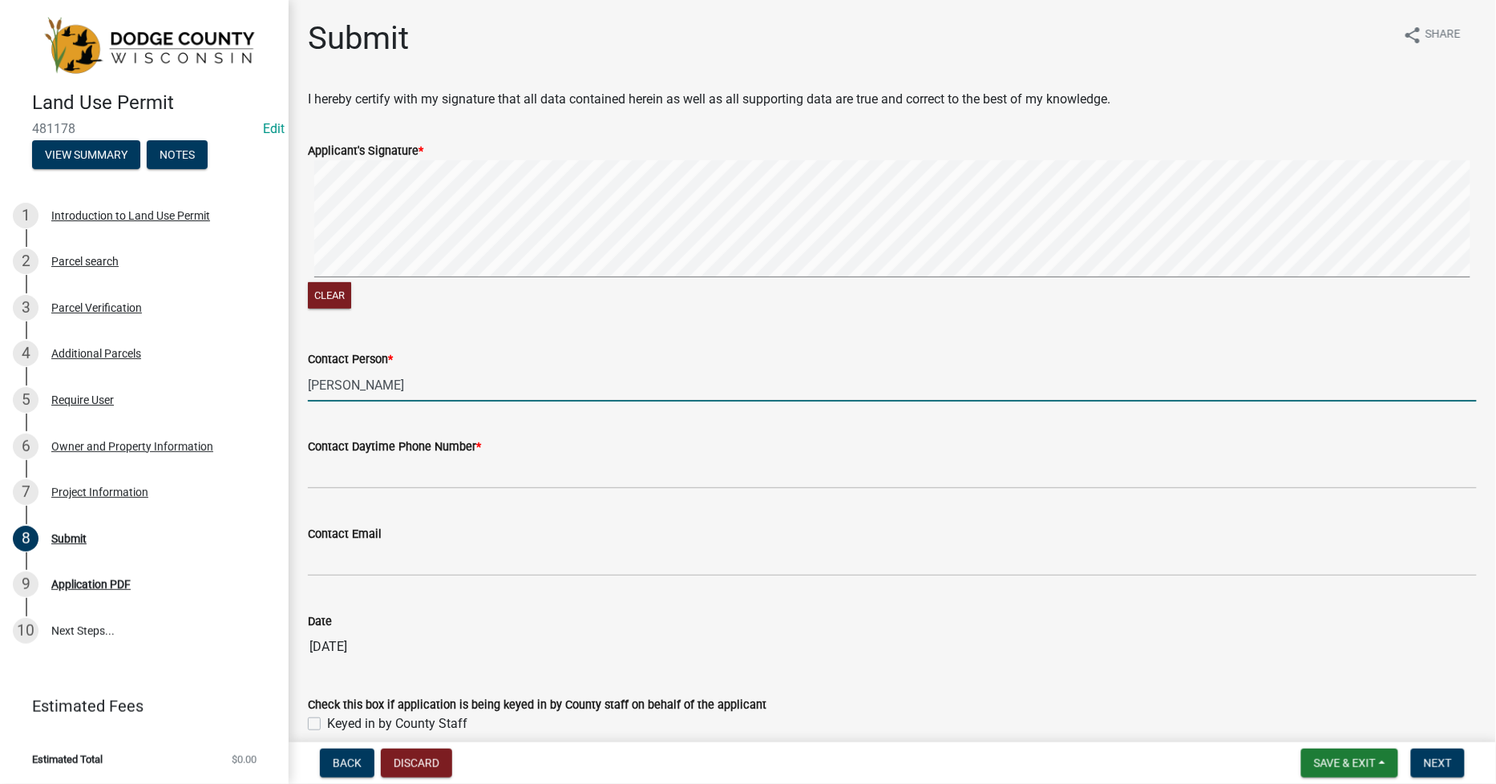
type input "[PERSON_NAME]"
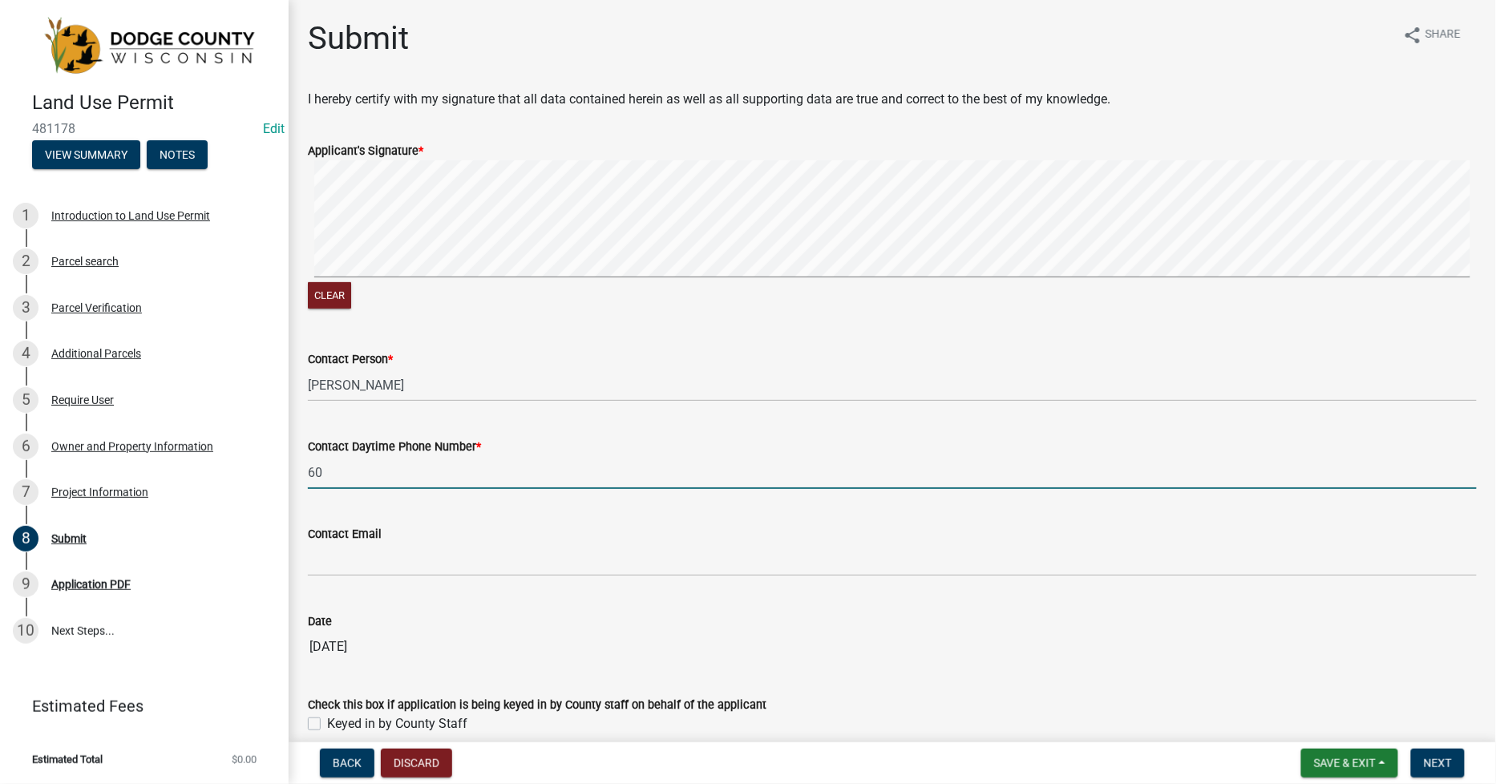
type input "6"
type input "[PHONE_NUMBER]"
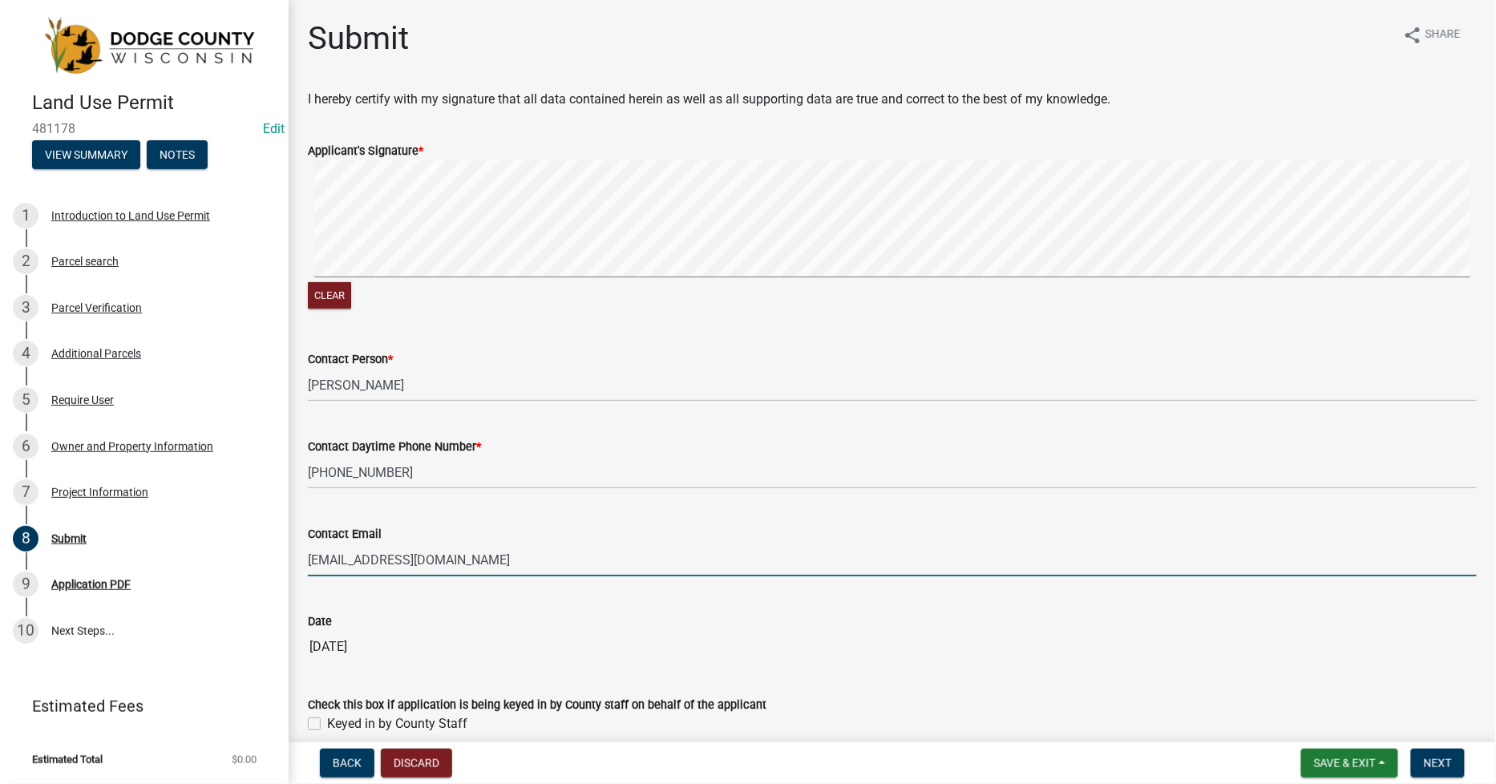
type input "[EMAIL_ADDRESS][DOMAIN_NAME]"
click at [327, 722] on label "Keyed in by County Staff" at bounding box center [397, 723] width 140 height 19
click at [327, 722] on input "Keyed in by County Staff" at bounding box center [332, 719] width 10 height 10
checkbox input "true"
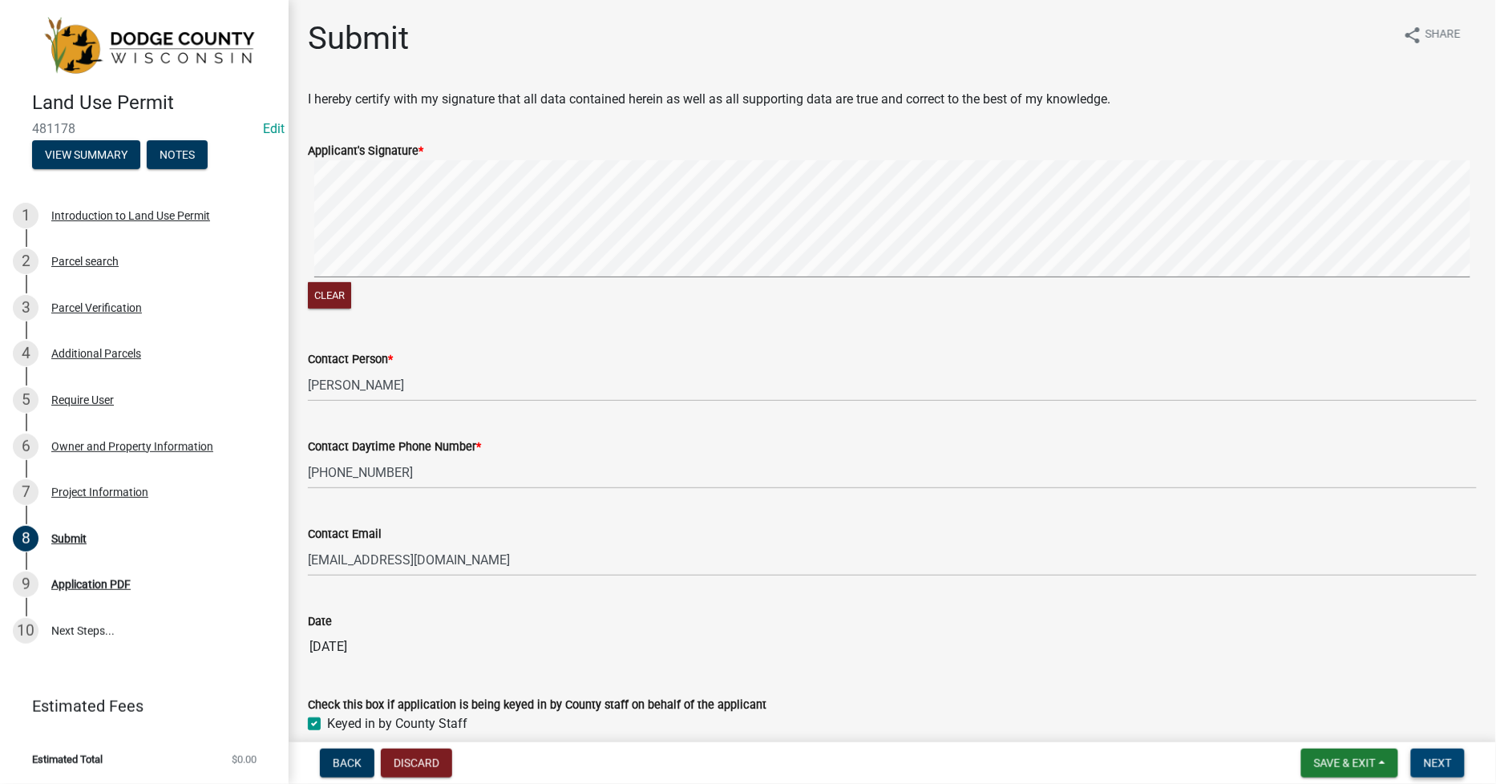
click at [1445, 767] on span "Next" at bounding box center [1438, 763] width 28 height 13
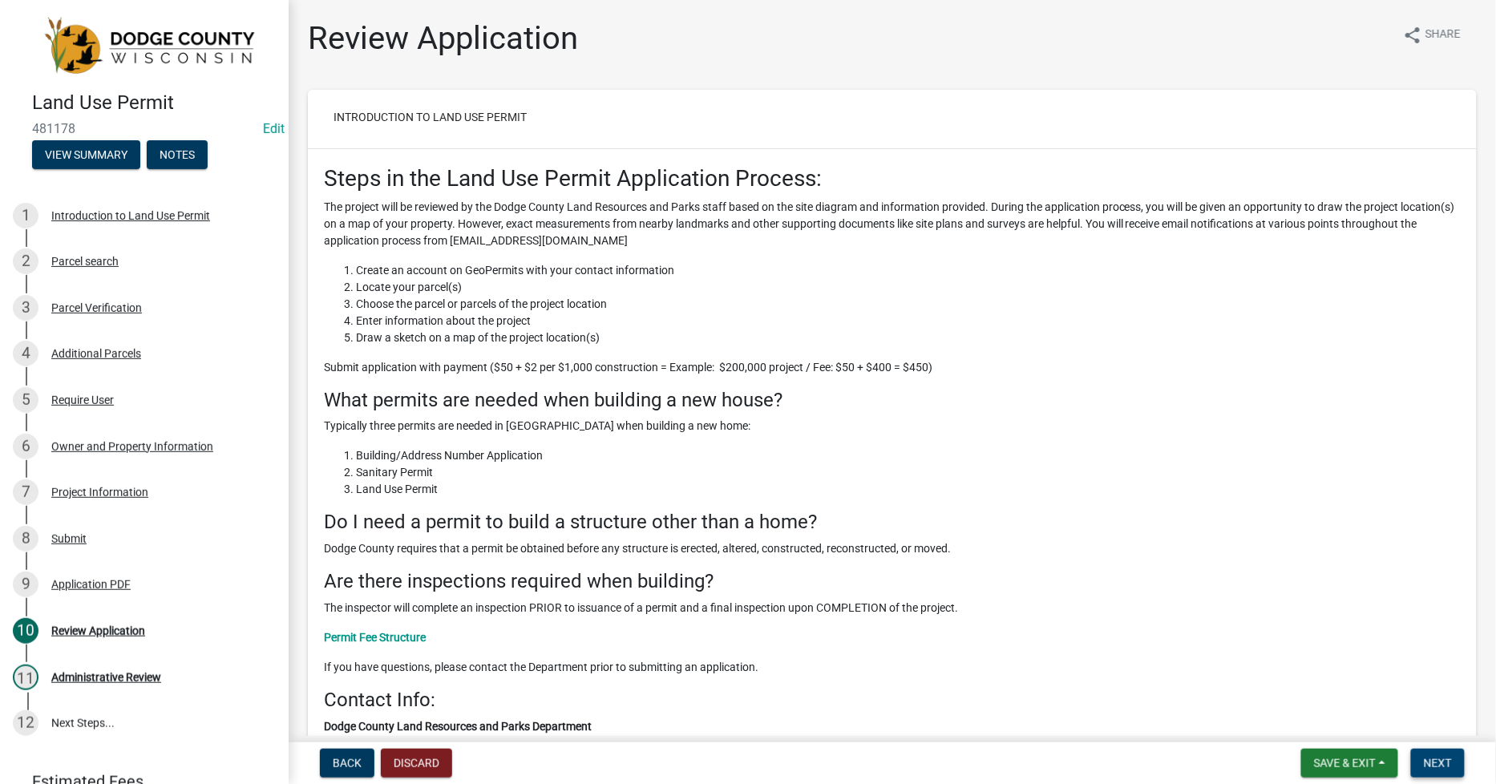
click at [1440, 764] on span "Next" at bounding box center [1438, 763] width 28 height 13
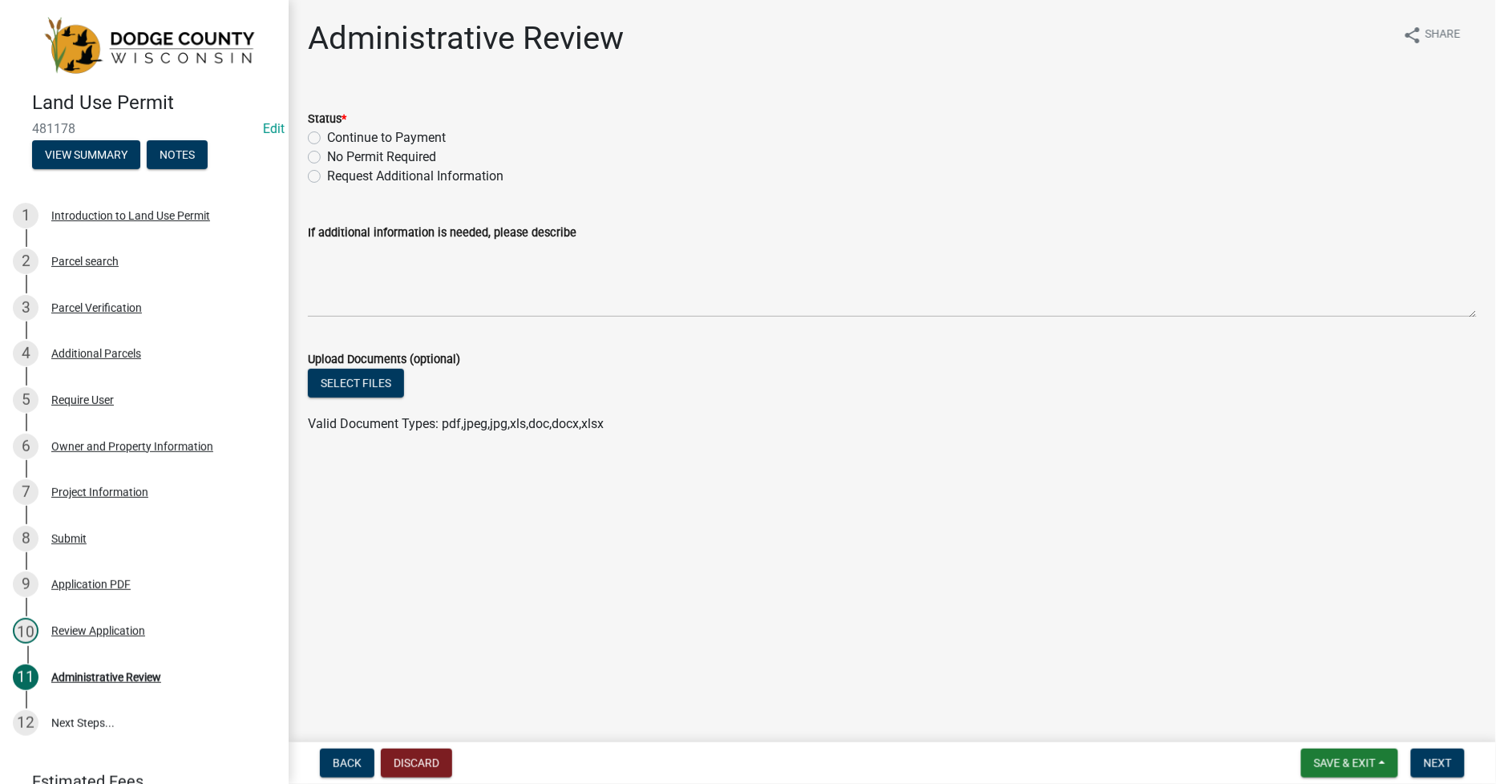
click at [327, 139] on label "Continue to Payment" at bounding box center [386, 137] width 119 height 19
click at [327, 139] on input "Continue to Payment" at bounding box center [332, 133] width 10 height 10
radio input "true"
click at [1439, 768] on span "Next" at bounding box center [1438, 763] width 28 height 13
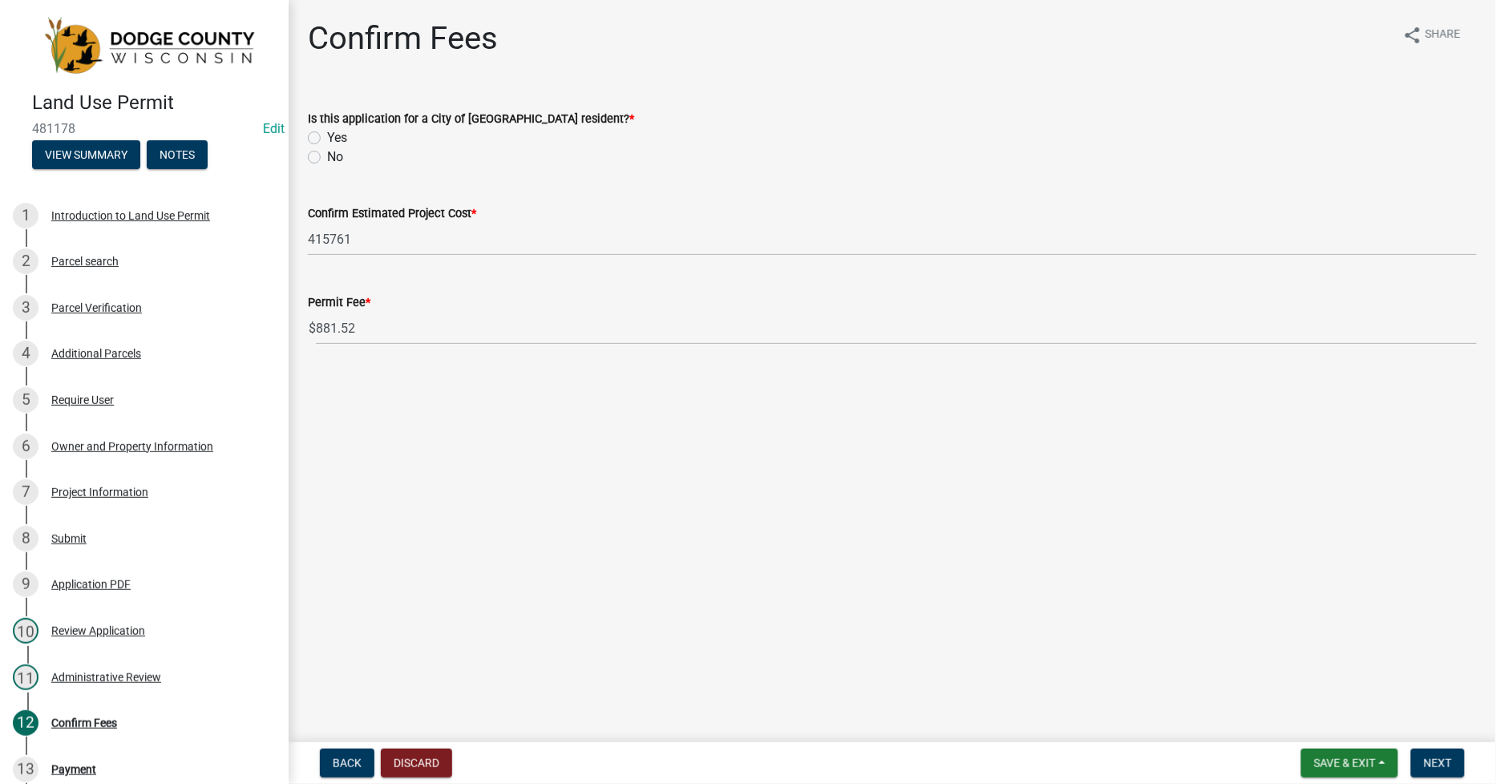
click at [316, 164] on div "No" at bounding box center [892, 157] width 1169 height 19
click at [327, 153] on label "No" at bounding box center [335, 157] width 16 height 19
click at [327, 153] on input "No" at bounding box center [332, 153] width 10 height 10
radio input "true"
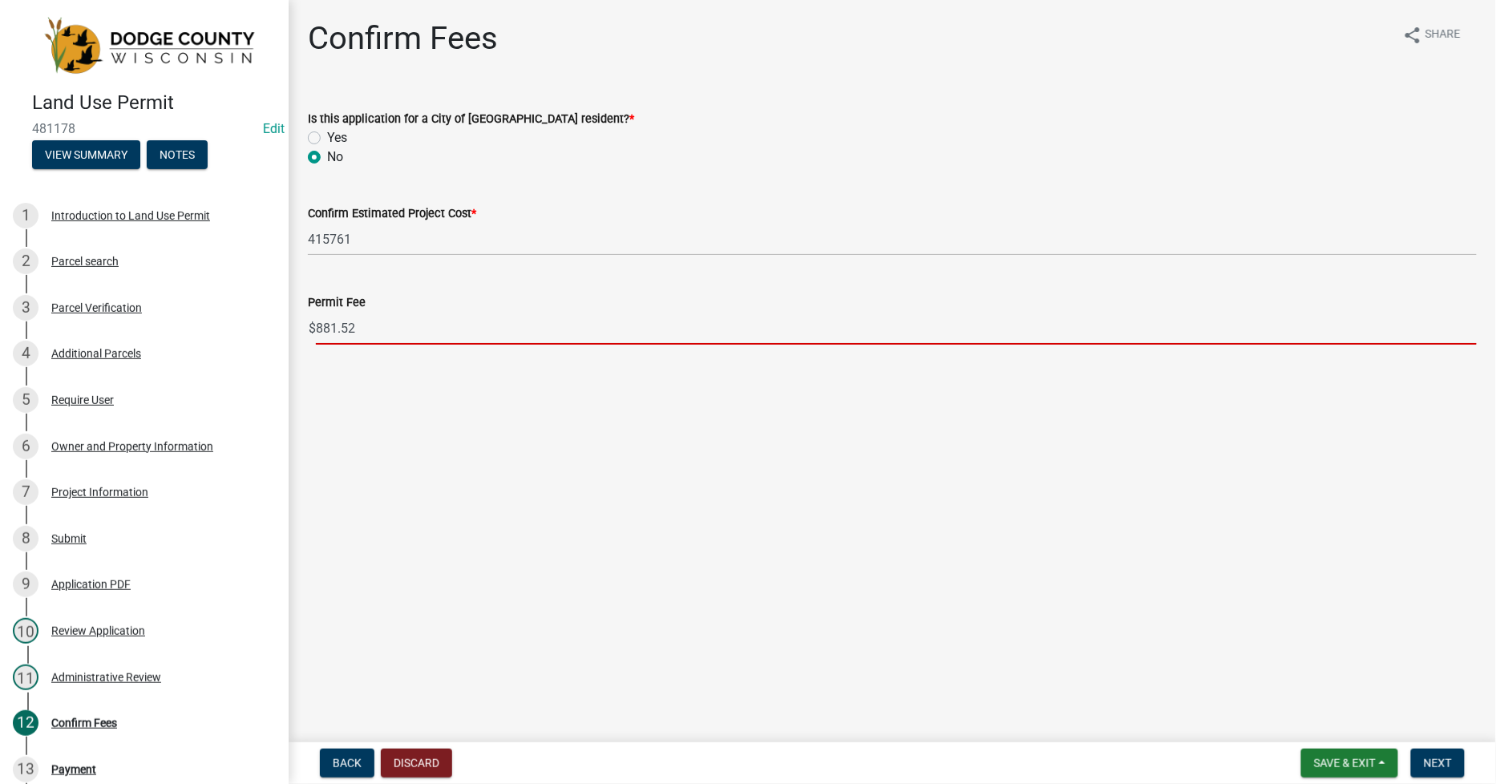
drag, startPoint x: 330, startPoint y: 335, endPoint x: 375, endPoint y: 333, distance: 45.0
click at [375, 333] on input "881.52" at bounding box center [896, 328] width 1161 height 33
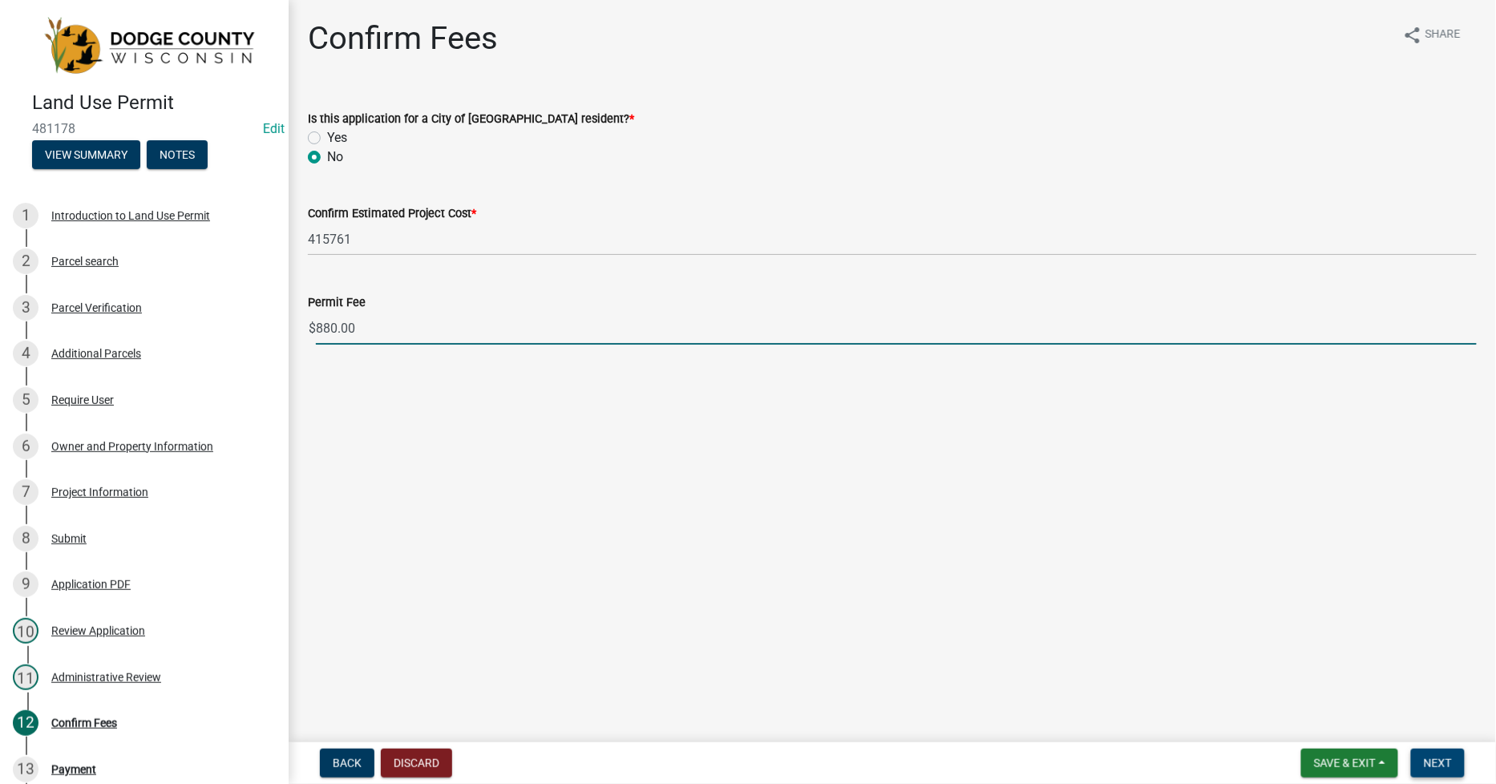
type input "880.00"
click at [1435, 766] on span "Next" at bounding box center [1438, 763] width 28 height 13
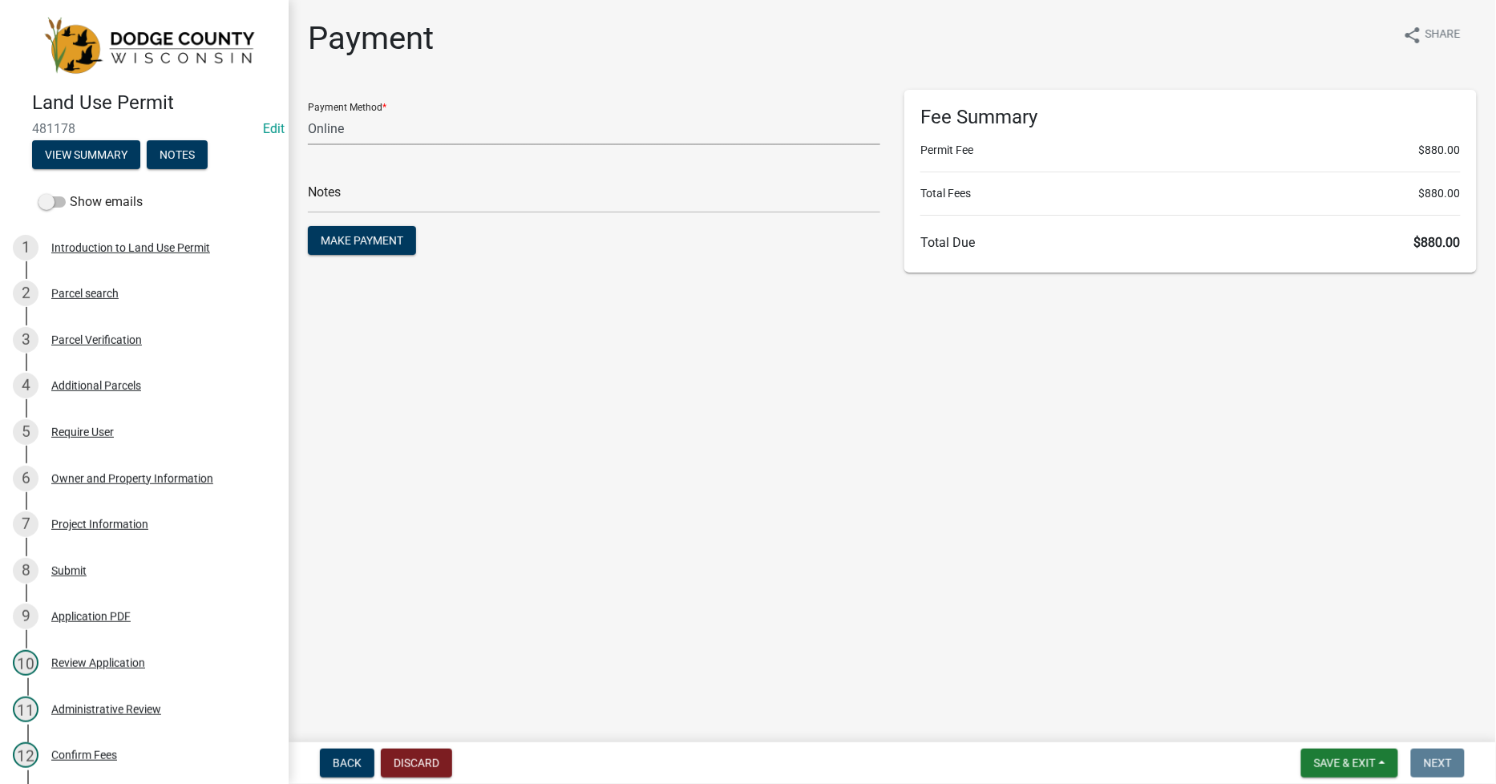
click at [326, 131] on select "Credit Card POS Check Cash Online" at bounding box center [594, 128] width 572 height 33
select select "1: 0"
click at [308, 112] on select "Credit Card POS Check Cash Online" at bounding box center [594, 128] width 572 height 33
click at [326, 191] on input "text" at bounding box center [594, 196] width 572 height 33
type input "28049"
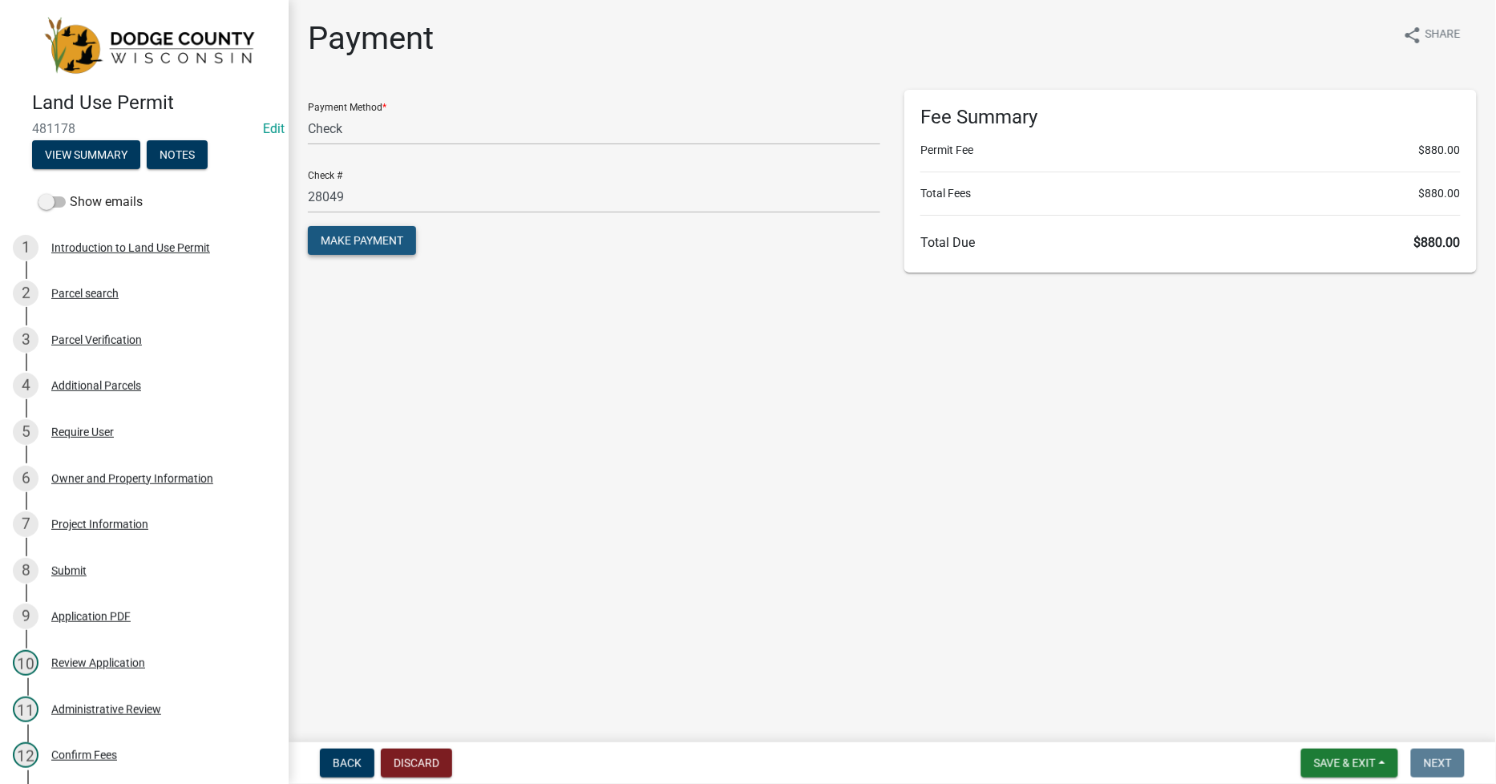
click at [377, 238] on span "Make Payment" at bounding box center [362, 240] width 83 height 13
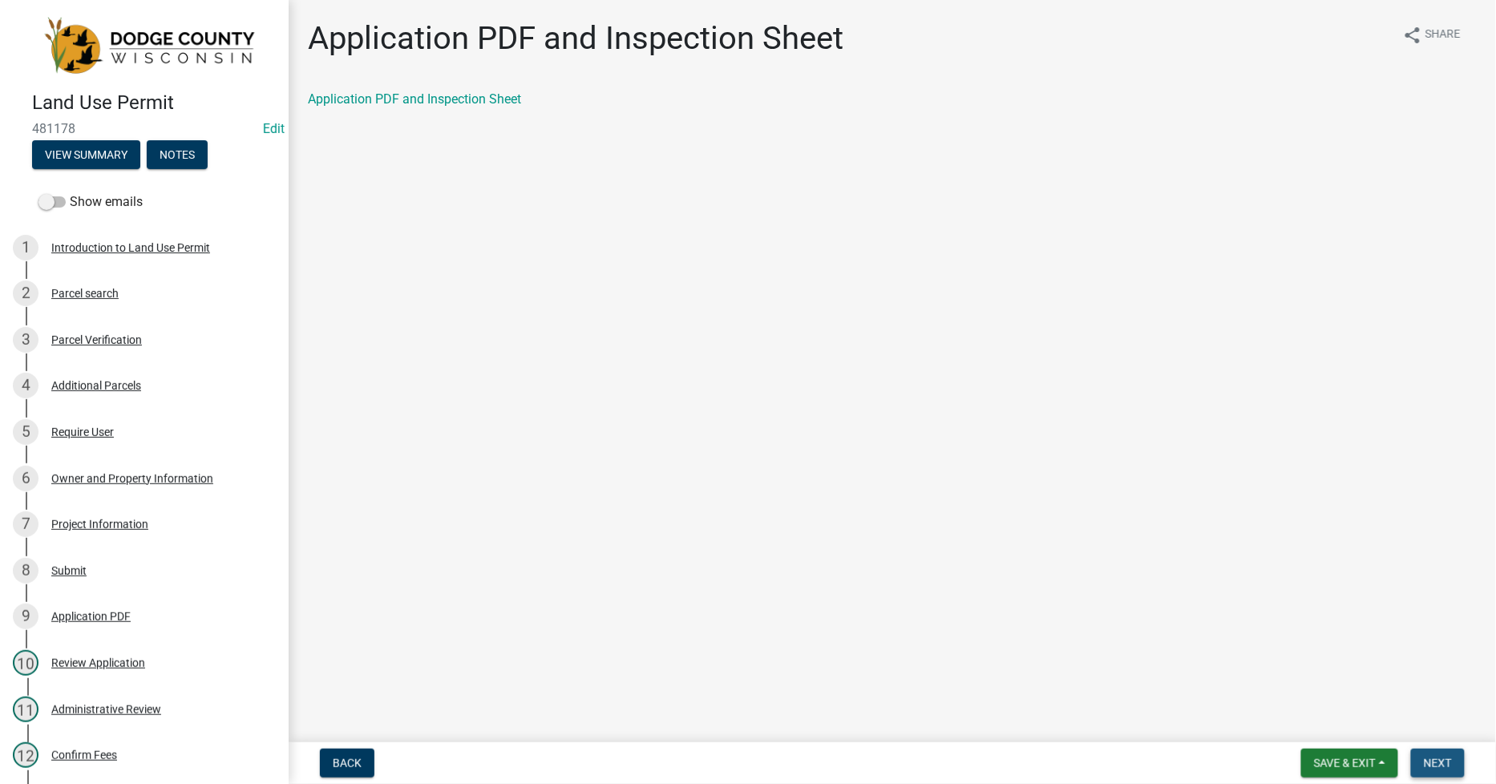
click at [1431, 766] on span "Next" at bounding box center [1438, 763] width 28 height 13
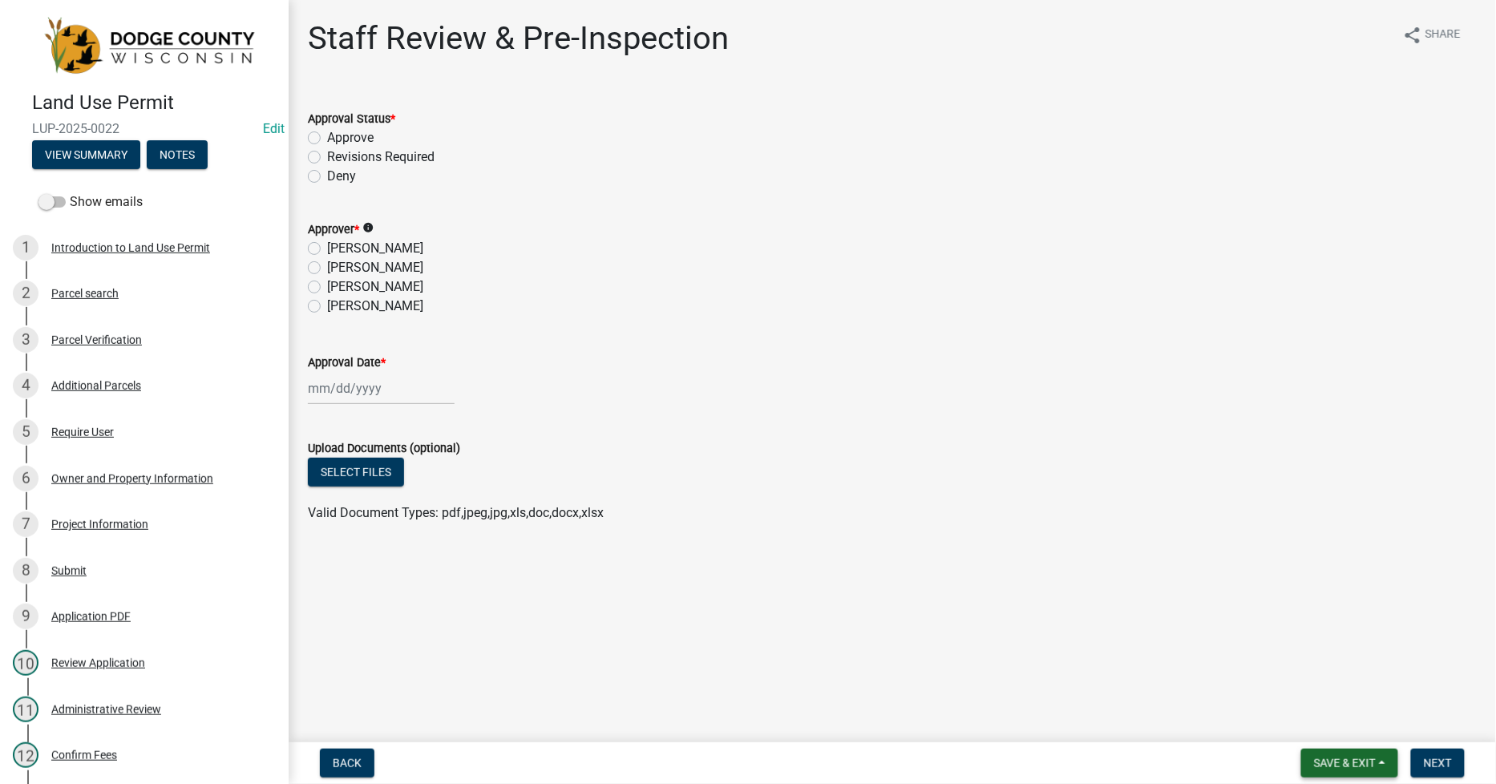
click at [1353, 764] on span "Save & Exit" at bounding box center [1345, 763] width 62 height 13
click at [1320, 721] on button "Save & Exit" at bounding box center [1334, 721] width 128 height 38
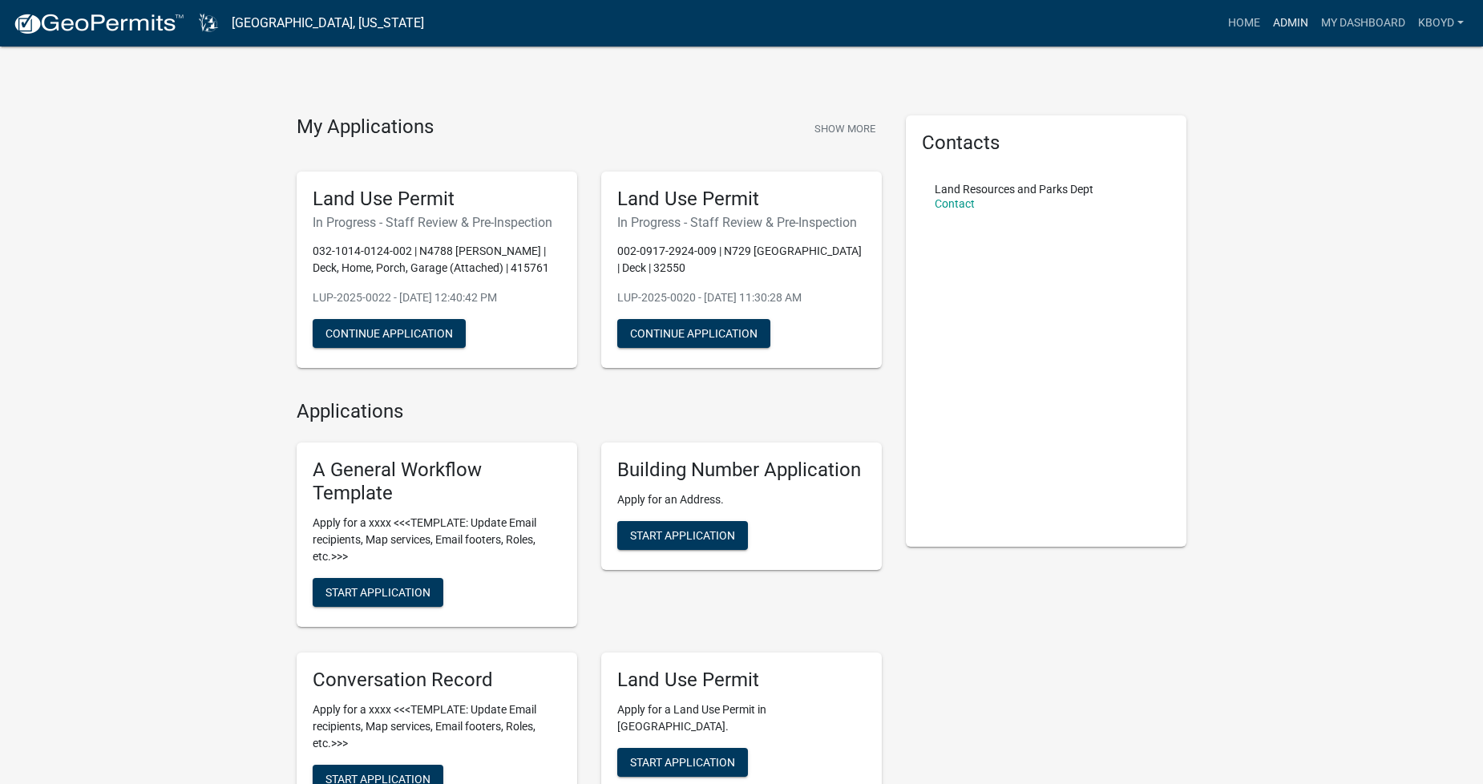
click at [1287, 18] on link "Admin" at bounding box center [1291, 23] width 48 height 30
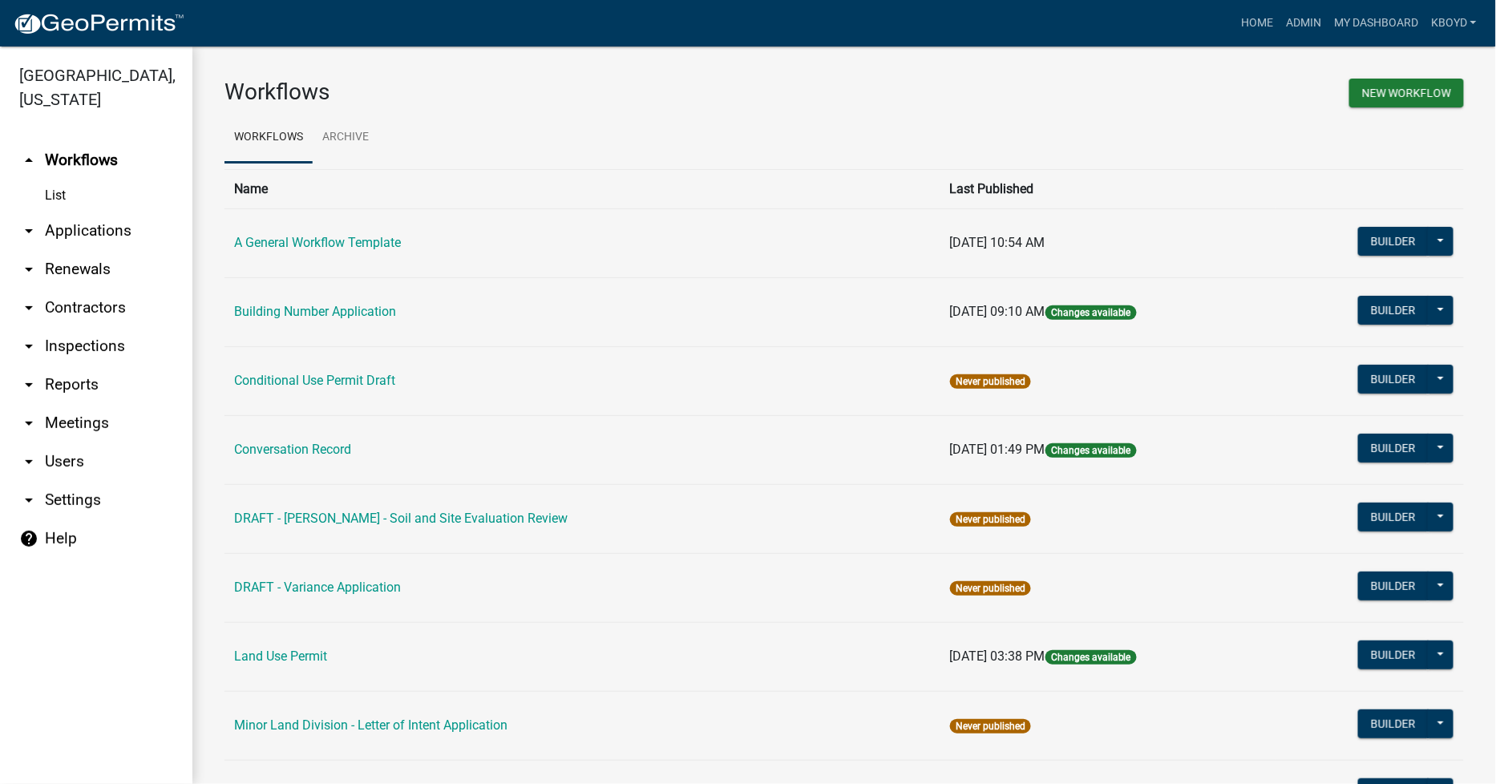
click at [62, 189] on link "List" at bounding box center [96, 196] width 192 height 32
click at [62, 200] on link "List" at bounding box center [96, 196] width 192 height 32
click at [69, 234] on link "arrow_drop_down Applications" at bounding box center [96, 231] width 192 height 38
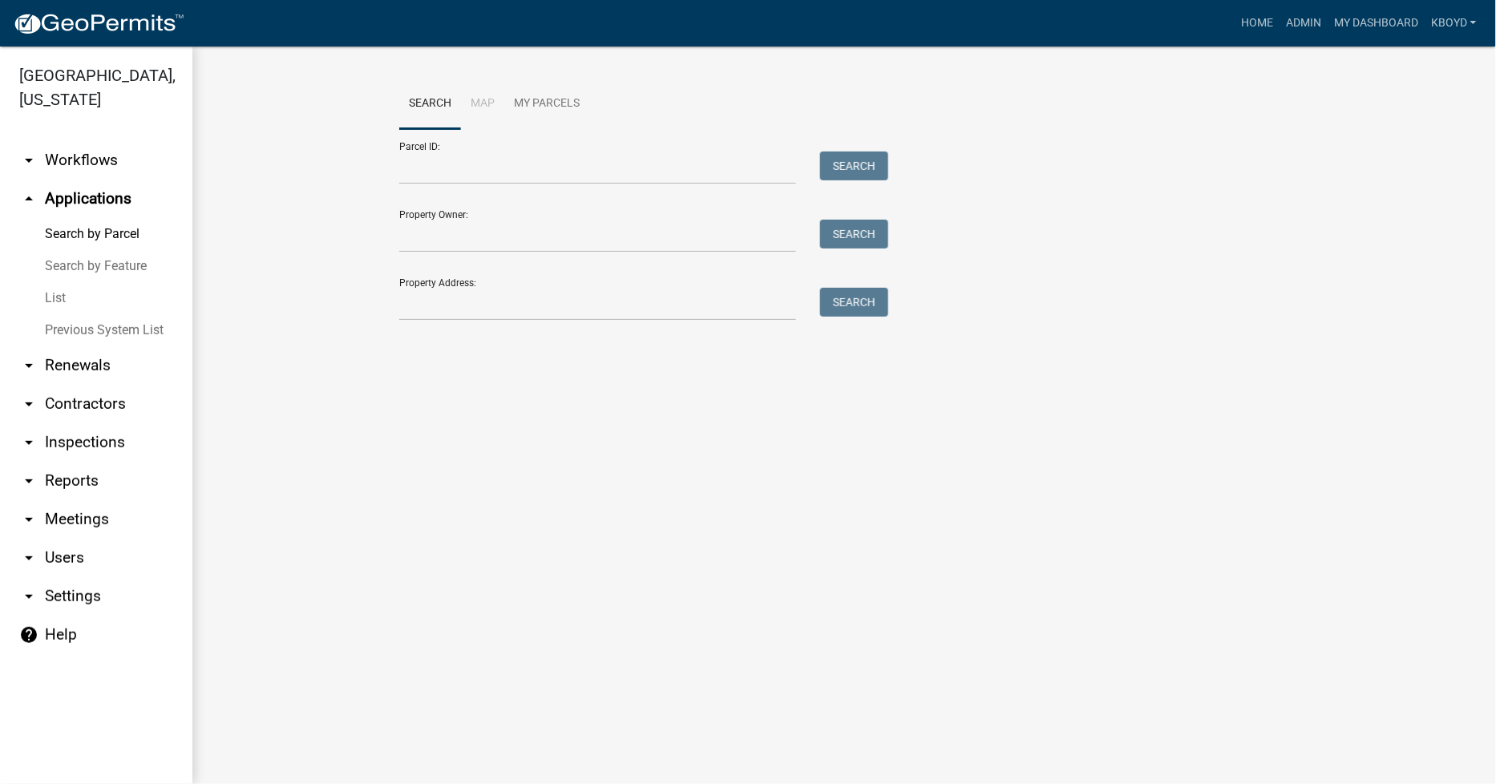
click at [67, 300] on link "List" at bounding box center [96, 298] width 192 height 32
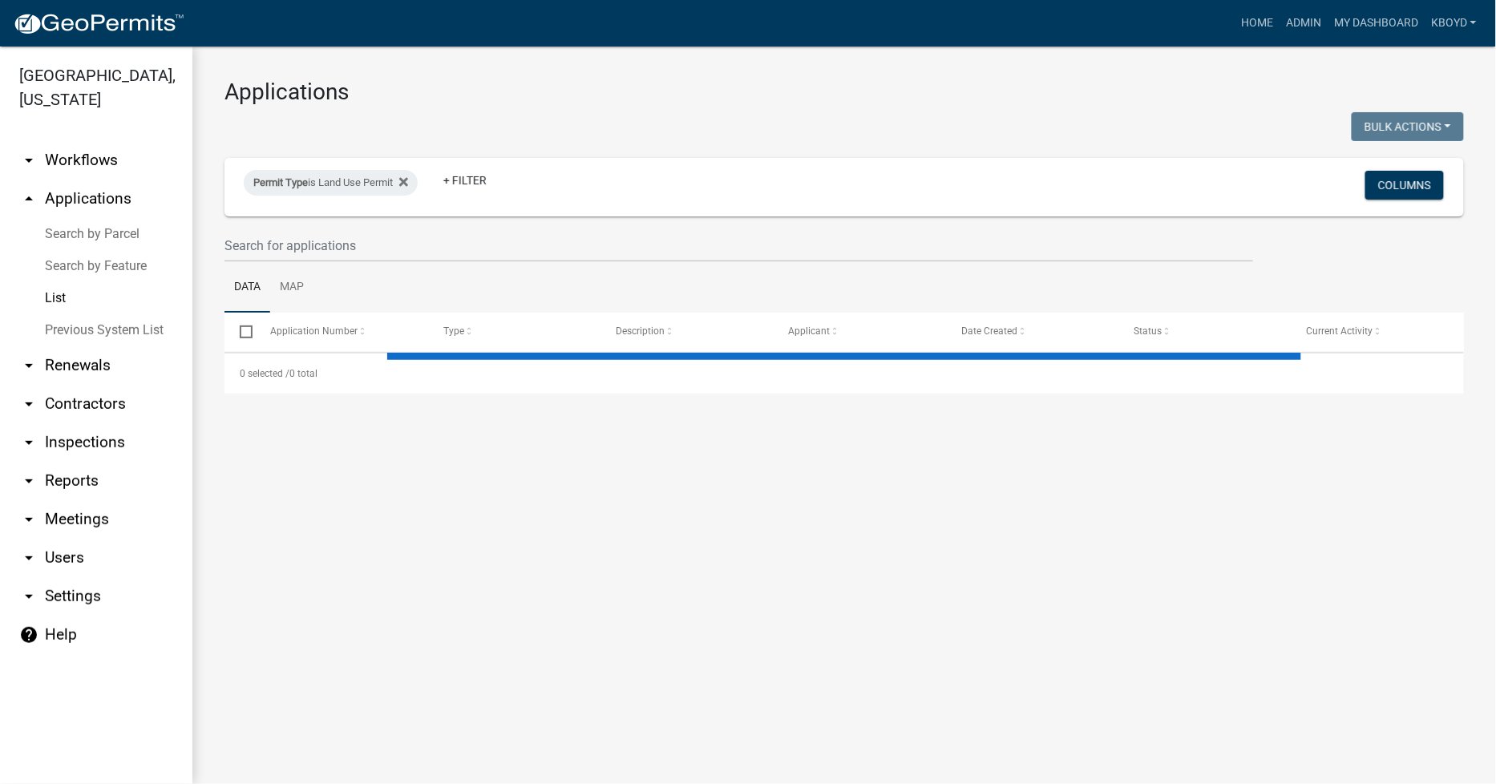
select select "1: 25"
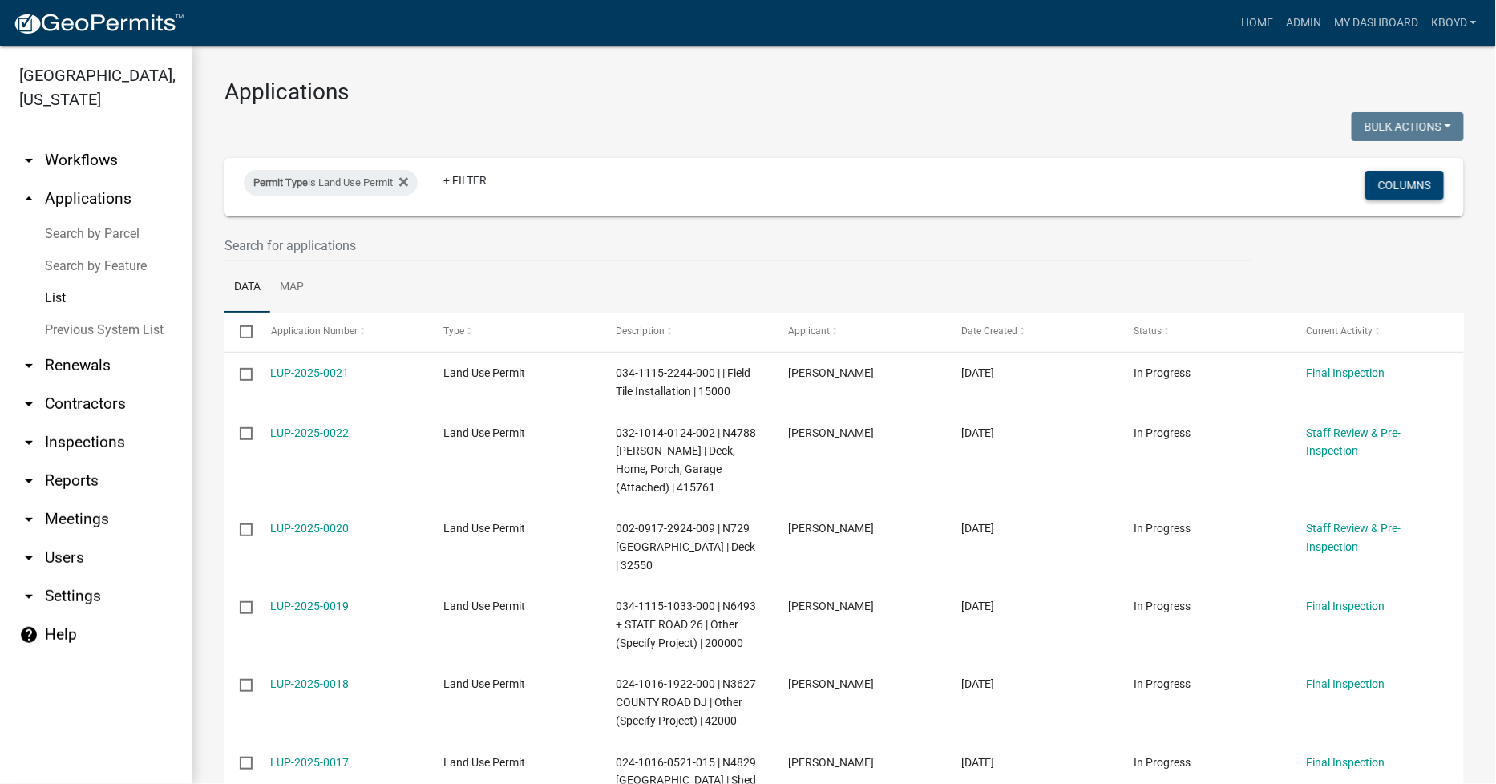
click at [1388, 188] on button "Columns" at bounding box center [1404, 185] width 79 height 29
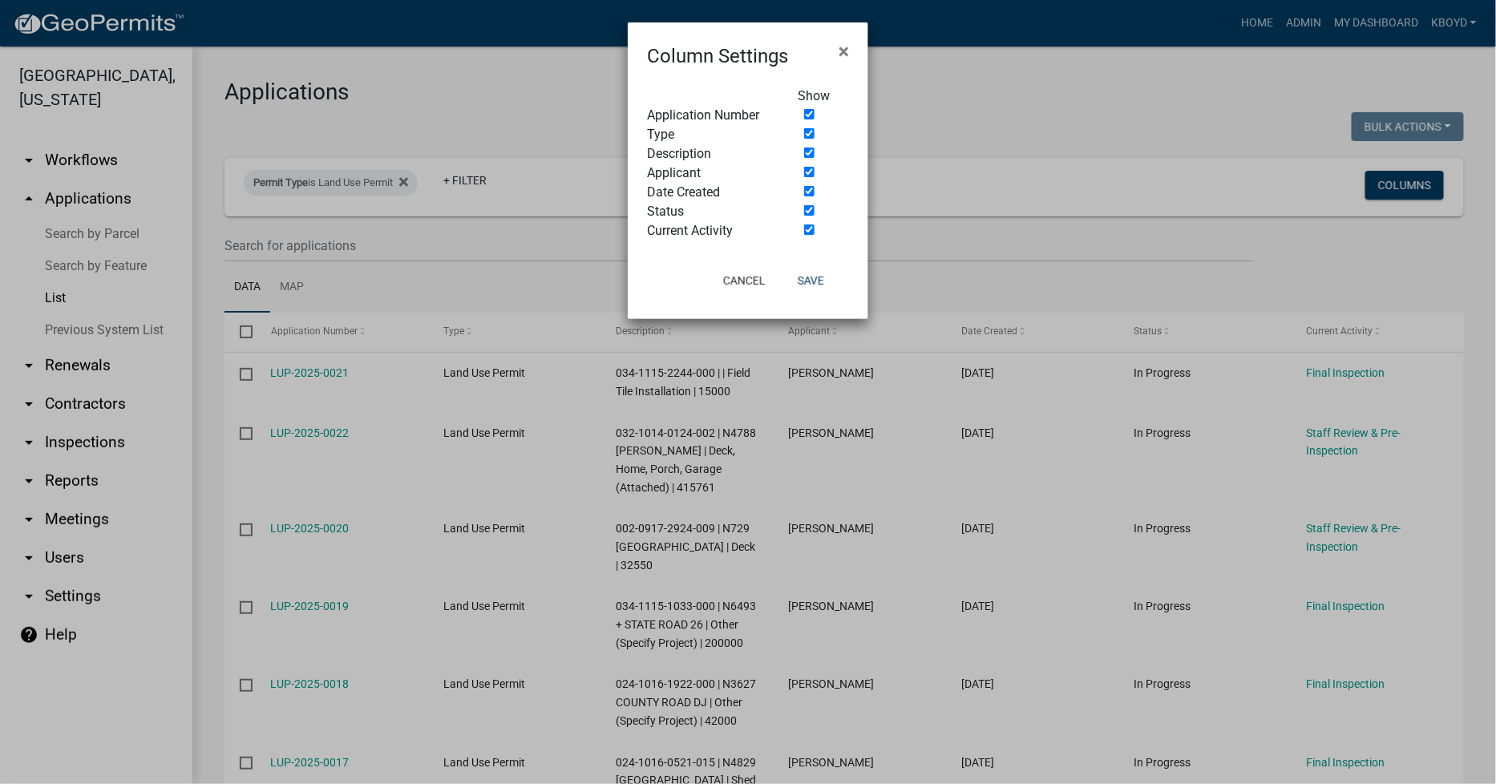
click at [810, 172] on input "checkbox" at bounding box center [809, 172] width 10 height 10
checkbox input "false"
click at [810, 284] on button "Save" at bounding box center [811, 280] width 52 height 29
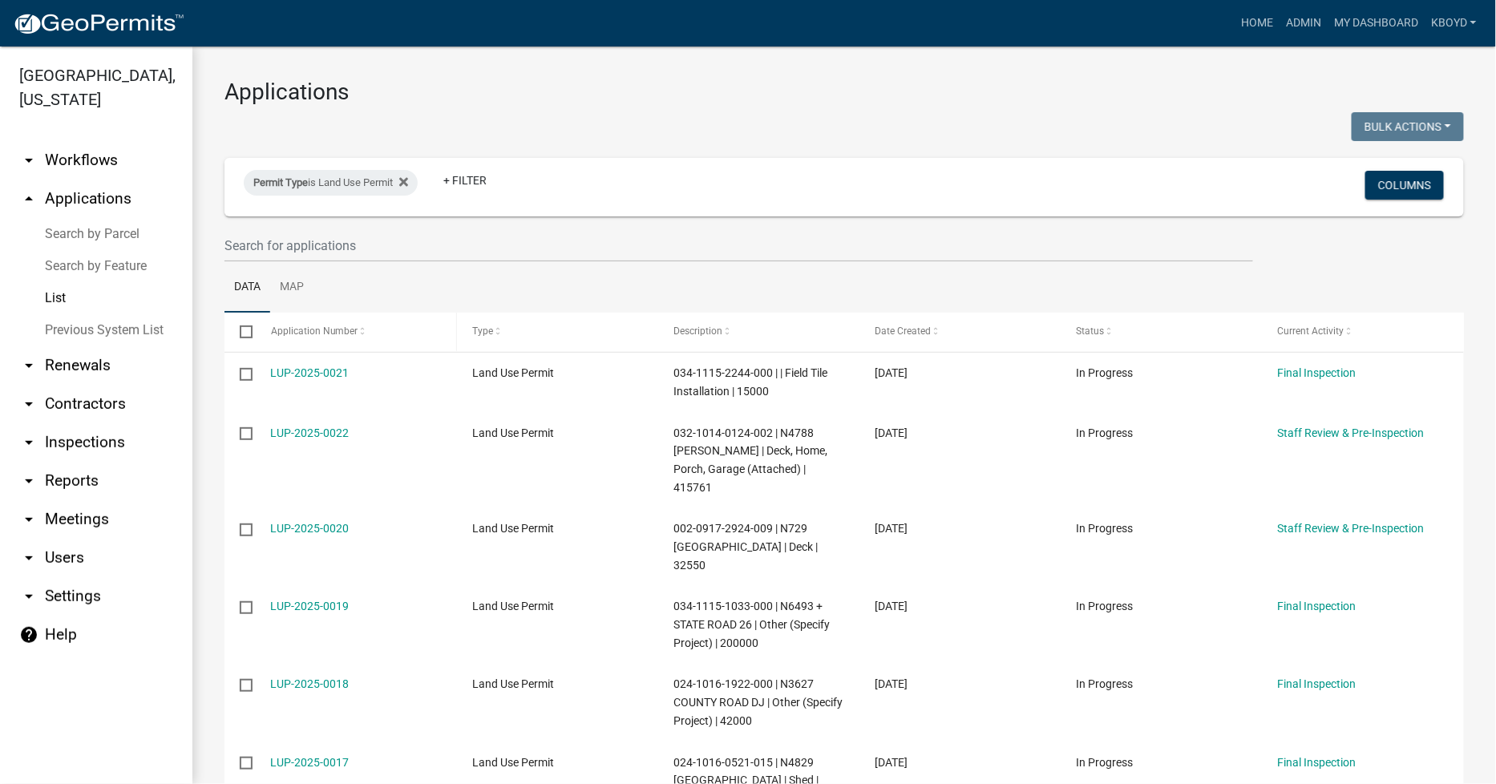
click at [305, 332] on span "Application Number" at bounding box center [314, 330] width 87 height 11
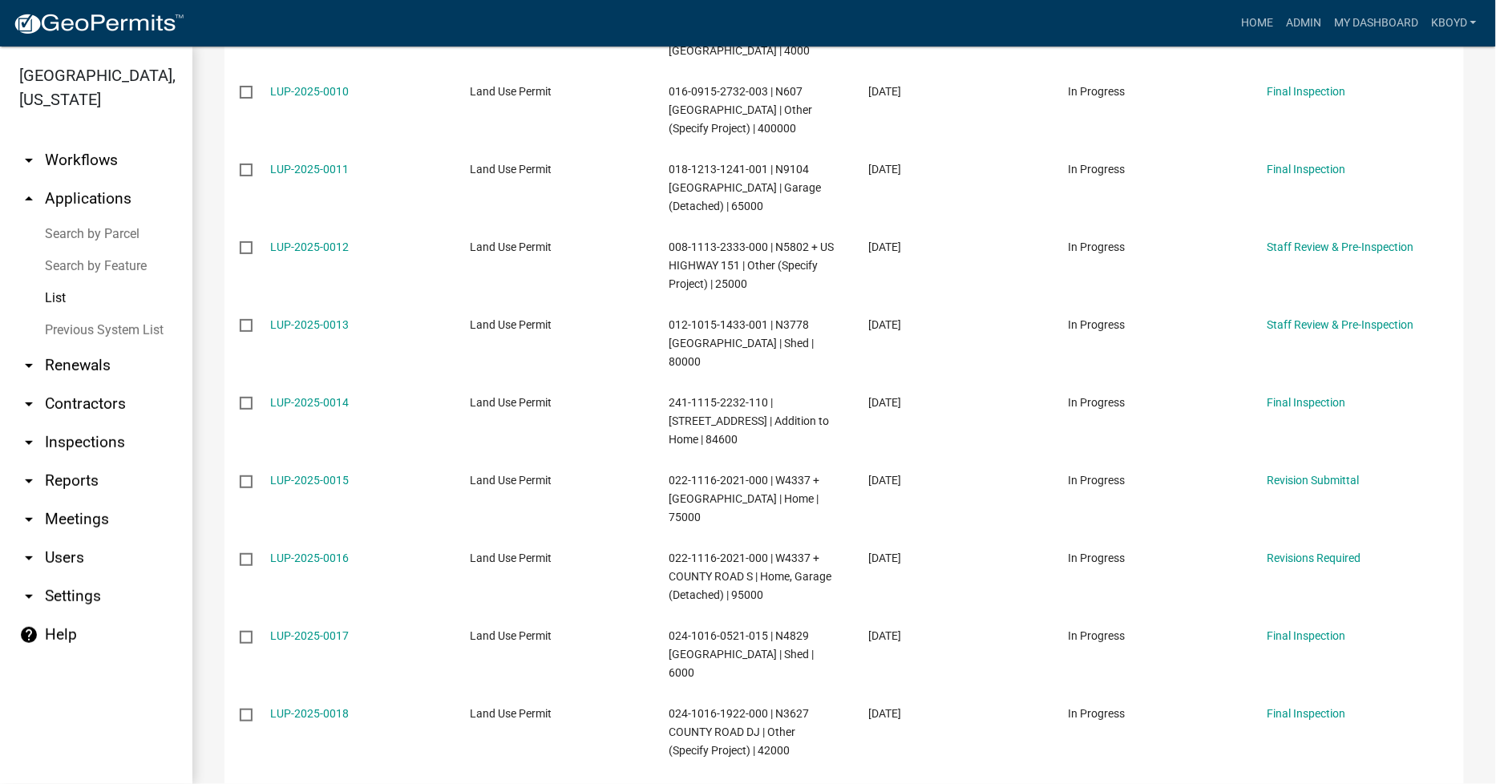
scroll to position [1101, 0]
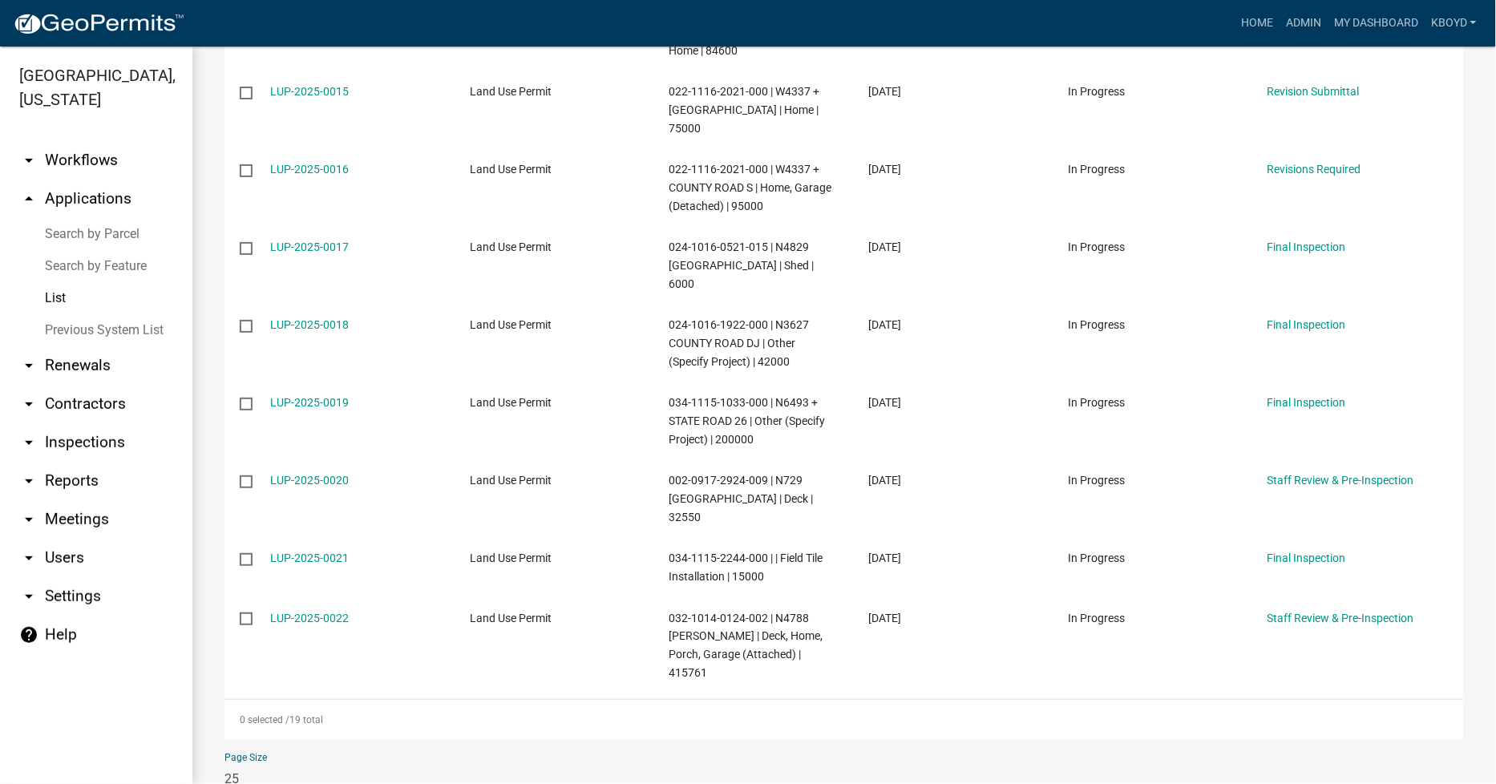
click at [232, 762] on select "10 25 50 100" at bounding box center [317, 778] width 187 height 33
select select "3: 100"
click at [224, 762] on select "10 25 50 100" at bounding box center [317, 778] width 187 height 33
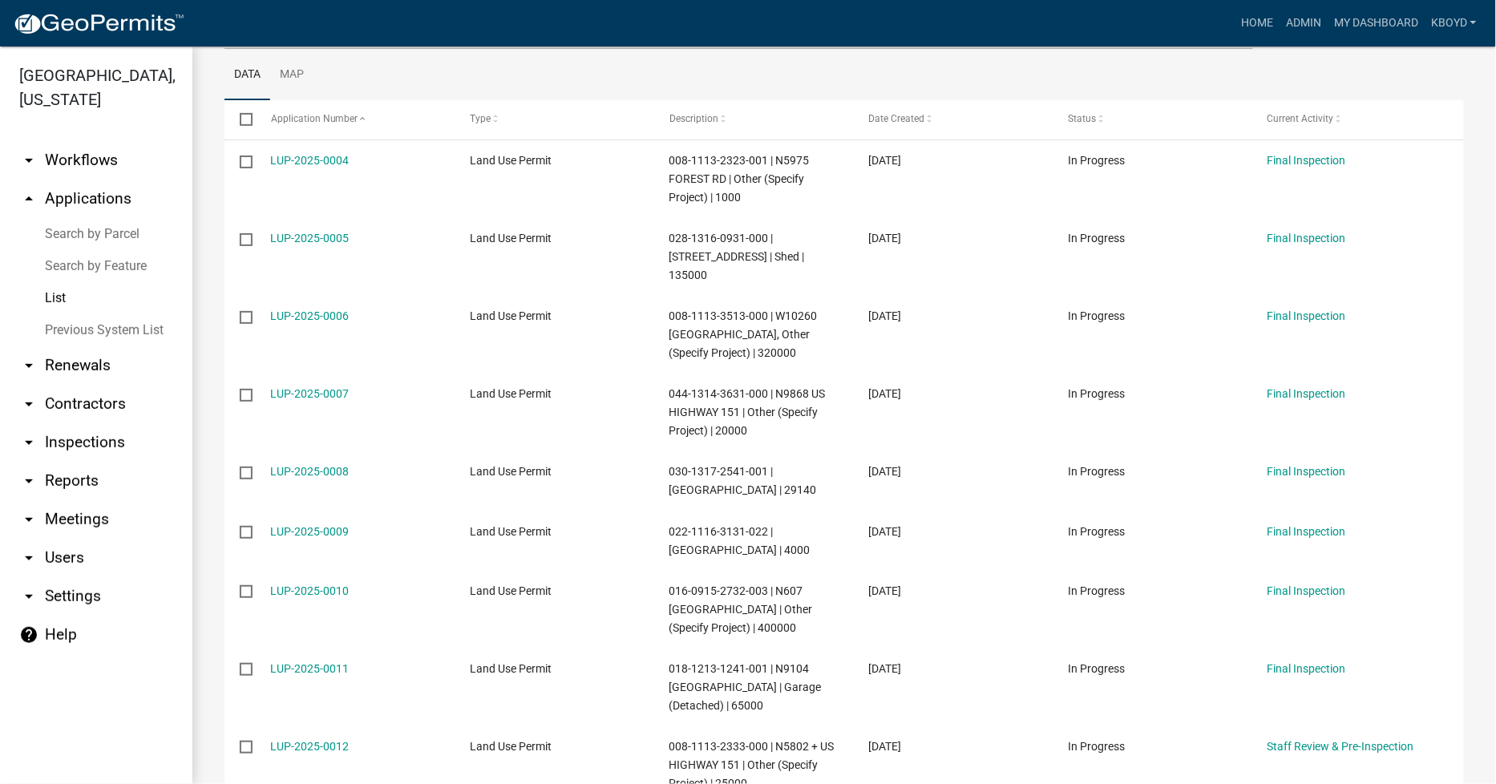
scroll to position [0, 0]
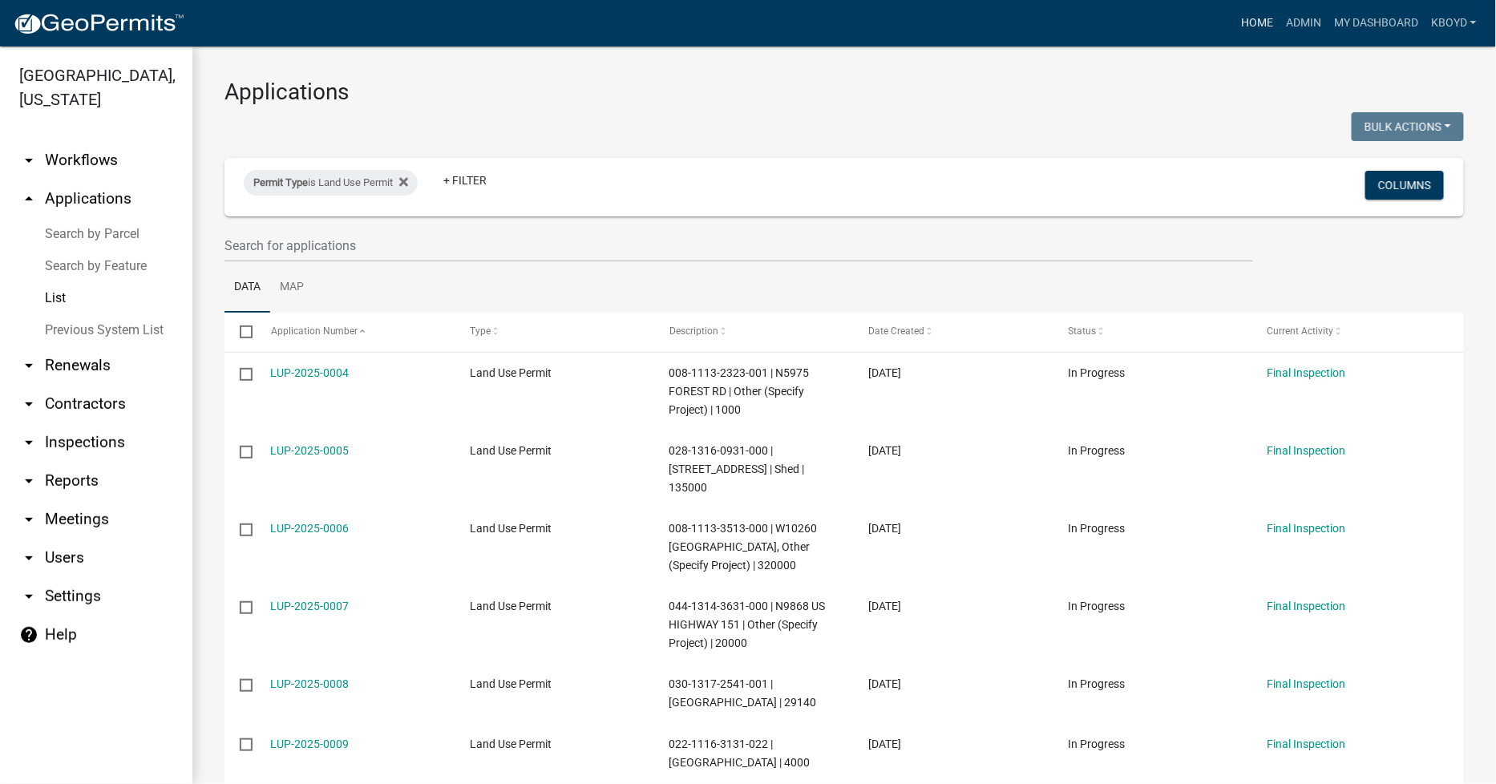
click at [1263, 19] on link "Home" at bounding box center [1257, 23] width 45 height 30
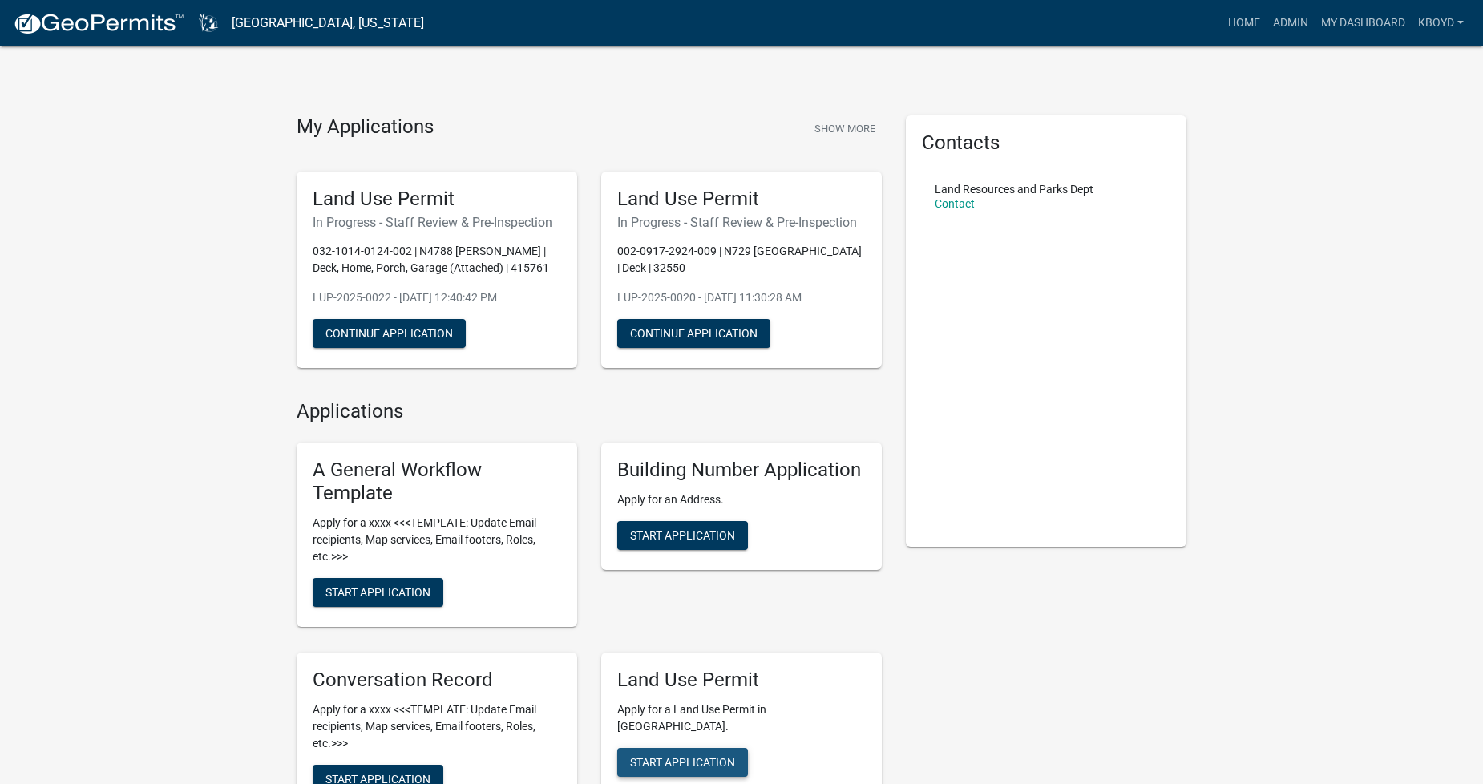
click at [674, 755] on span "Start Application" at bounding box center [682, 761] width 105 height 13
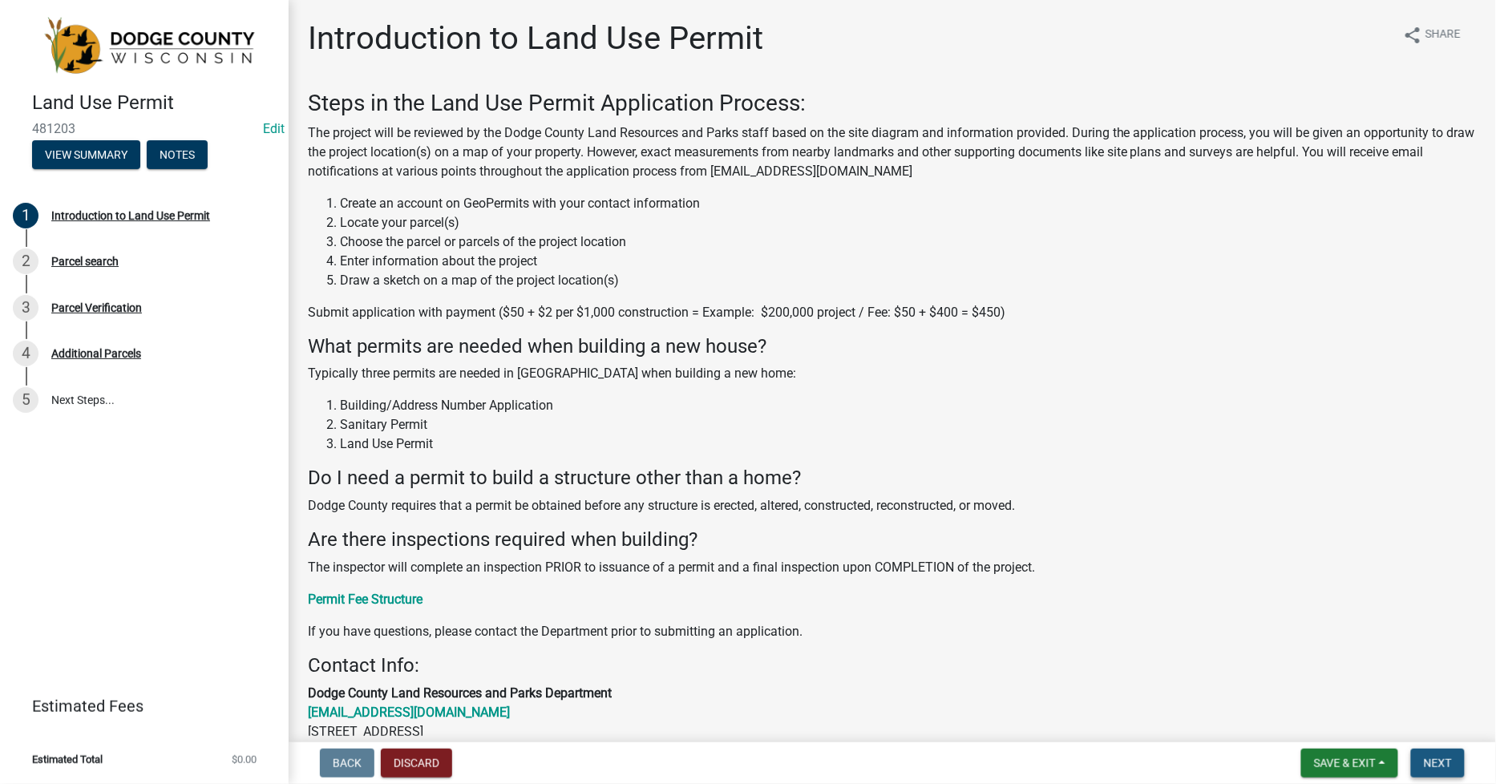
click at [1447, 763] on span "Next" at bounding box center [1438, 763] width 28 height 13
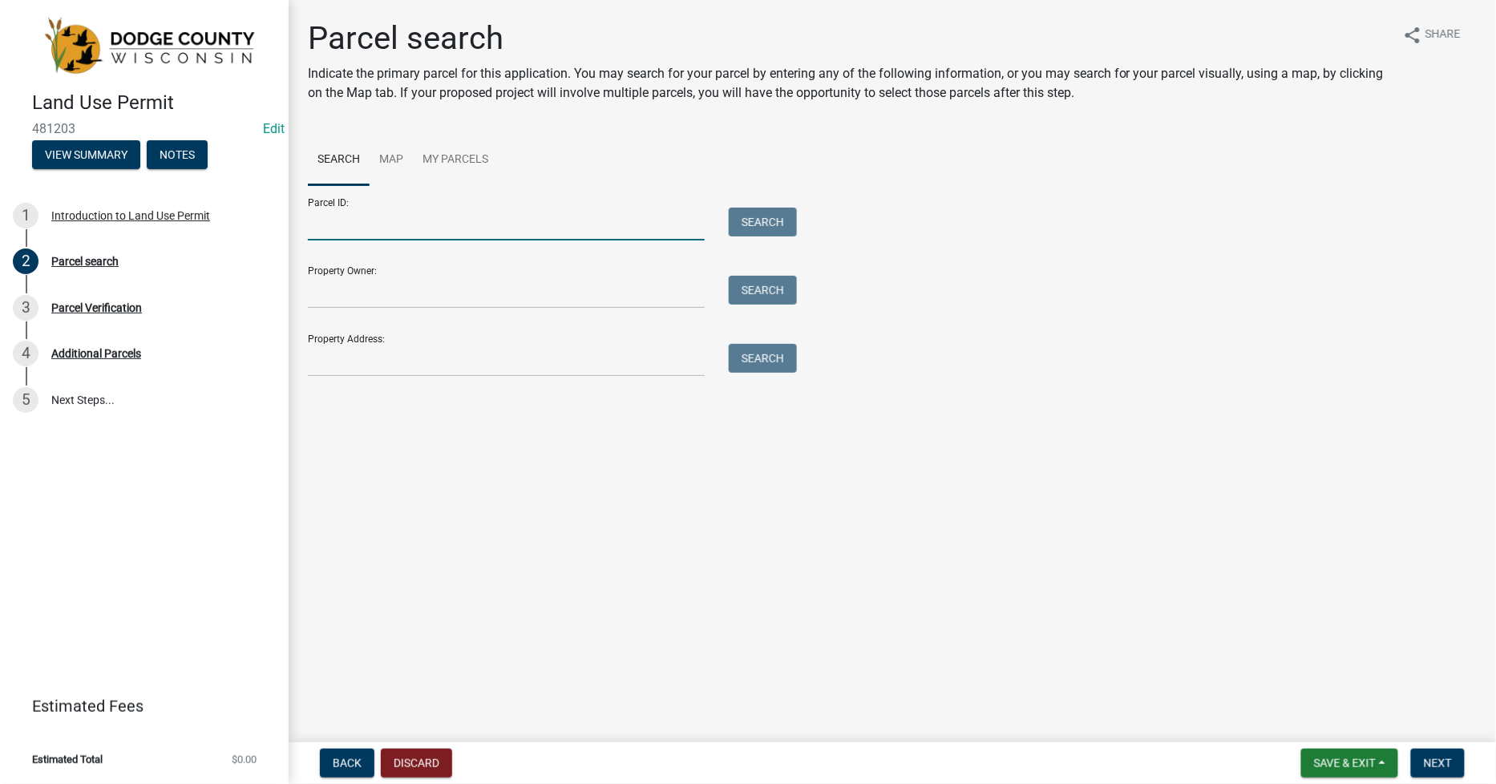
click at [325, 232] on input "Parcel ID:" at bounding box center [506, 224] width 397 height 33
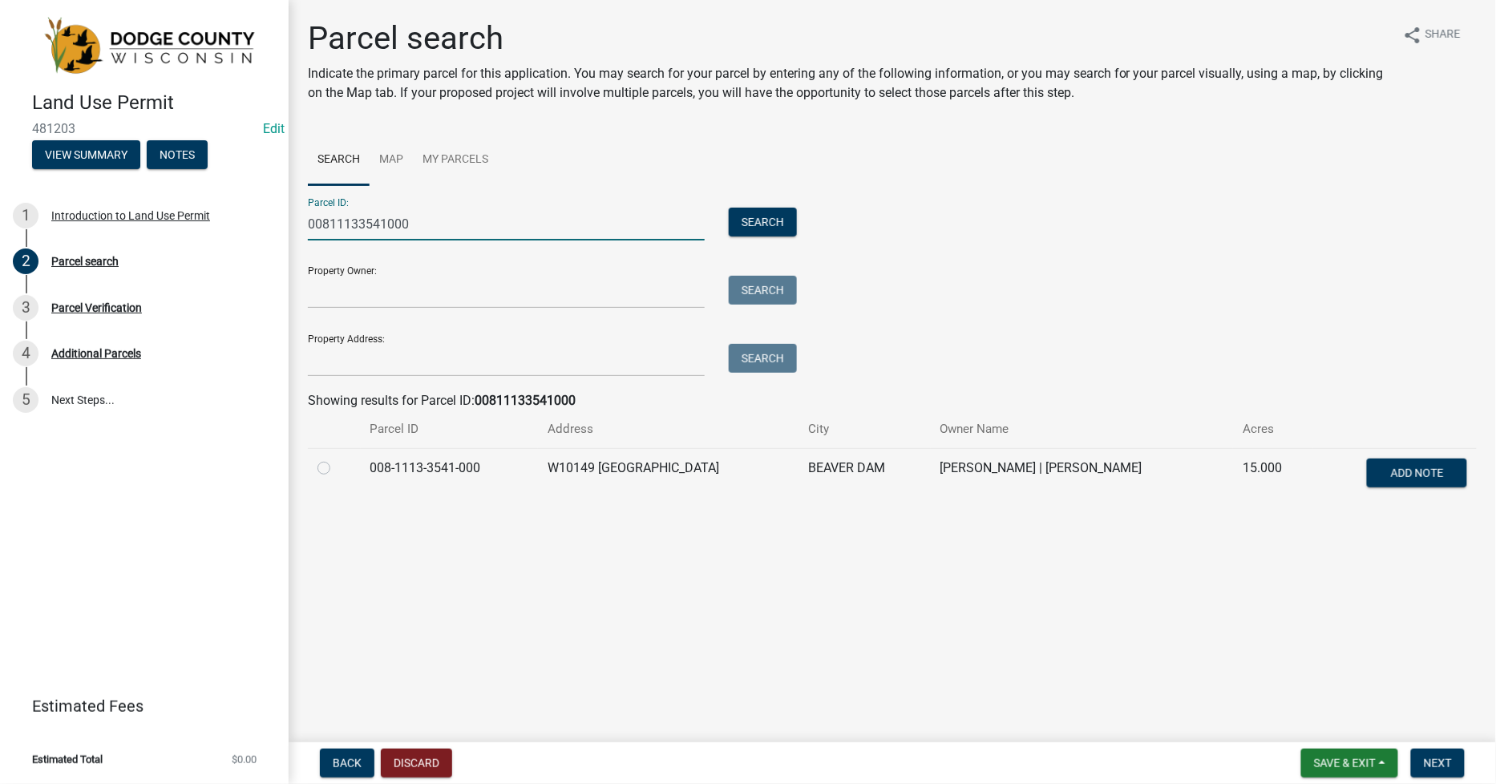
type input "00811133541000"
click at [337, 459] on label at bounding box center [337, 459] width 0 height 0
click at [337, 466] on input "radio" at bounding box center [342, 464] width 10 height 10
radio input "true"
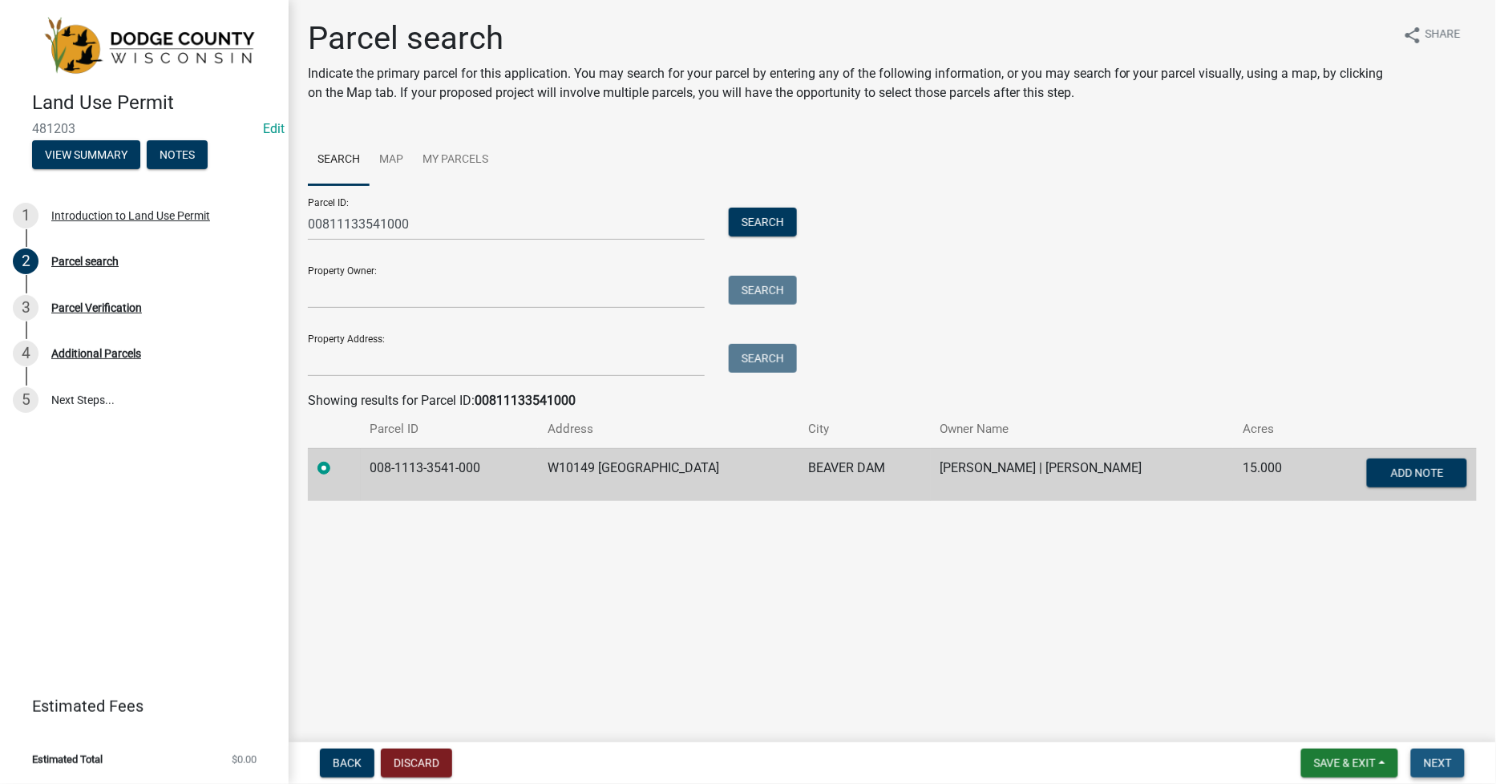
click at [1443, 762] on span "Next" at bounding box center [1438, 763] width 28 height 13
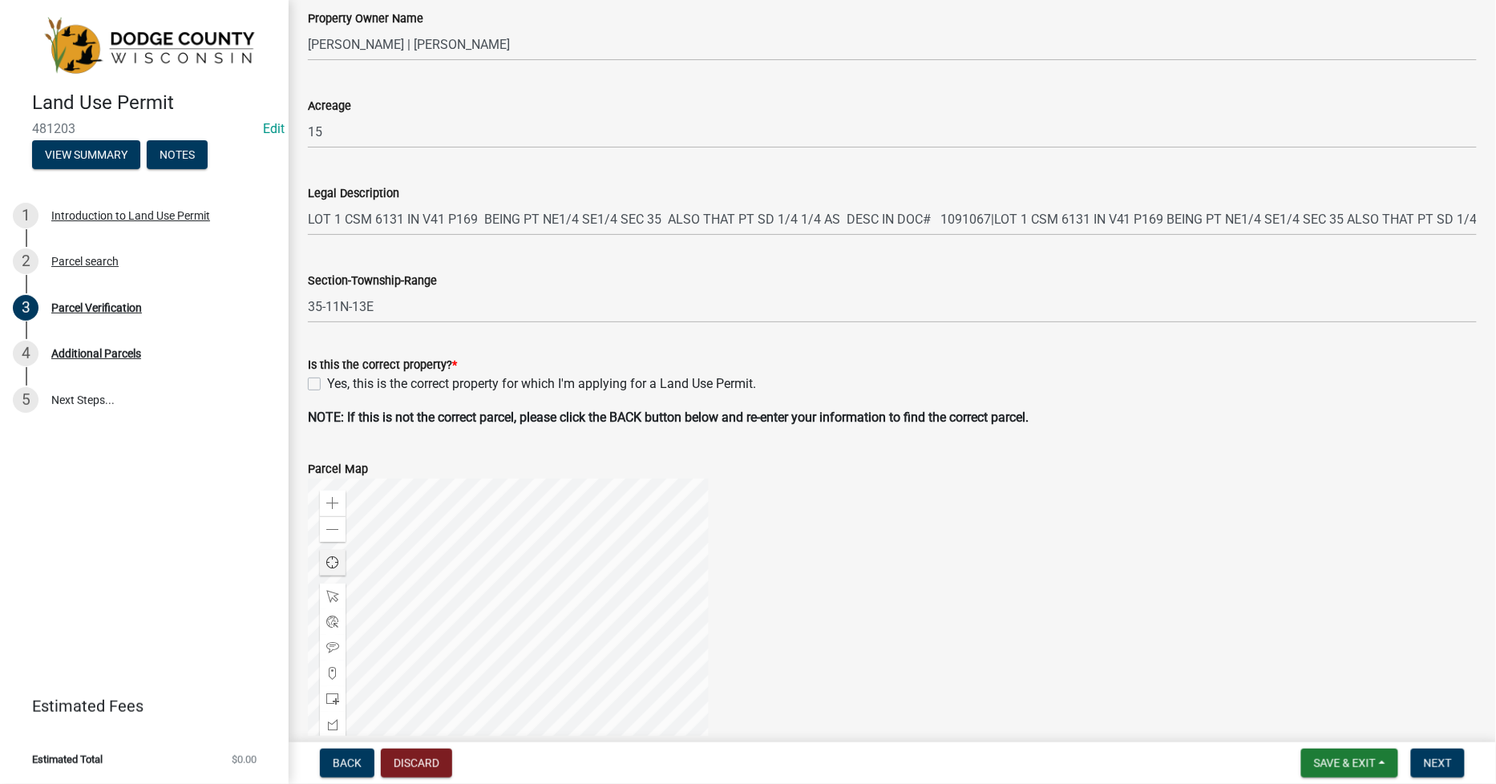
scroll to position [267, 0]
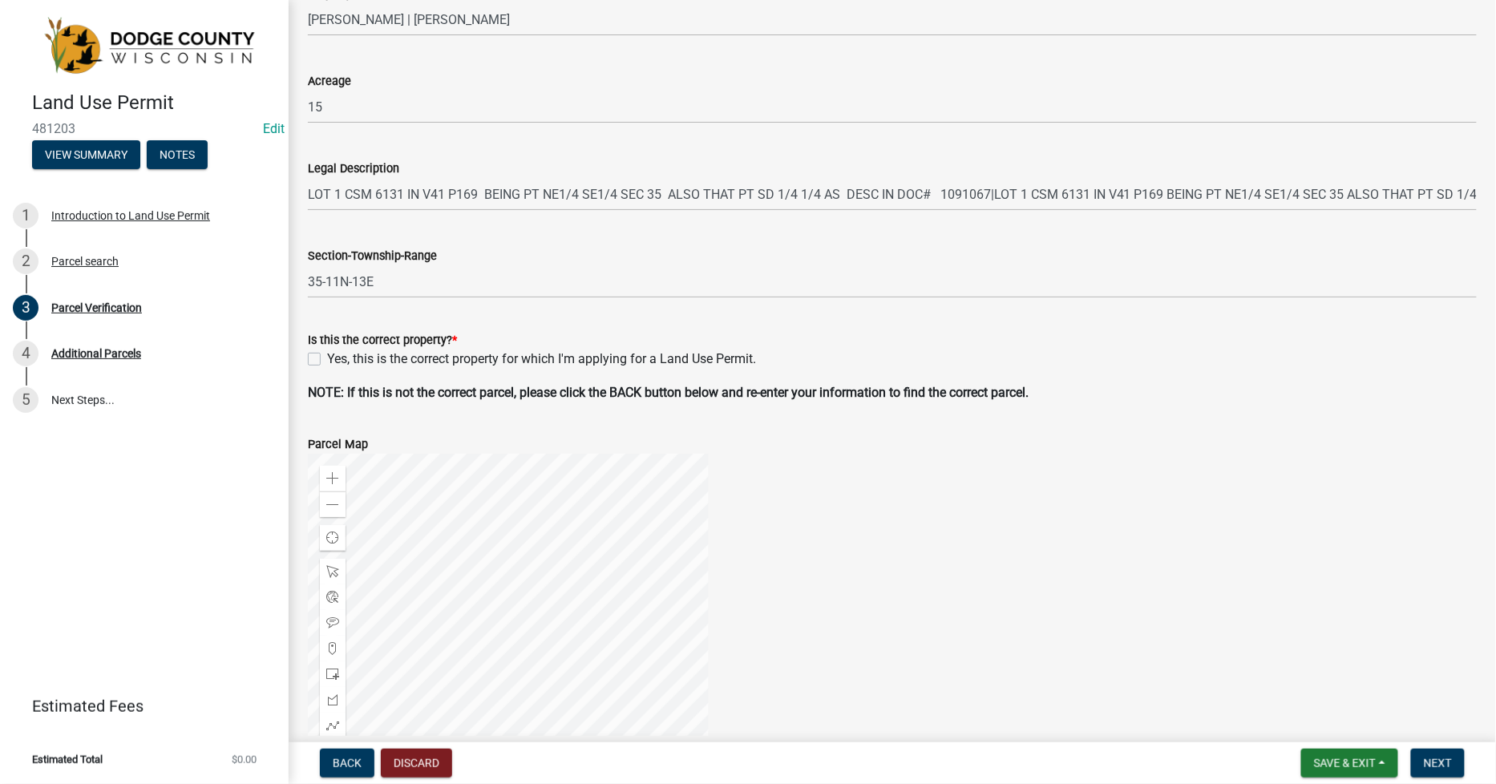
click at [327, 358] on label "Yes, this is the correct property for which I'm applying for a Land Use Permit." at bounding box center [541, 359] width 429 height 19
click at [327, 358] on input "Yes, this is the correct property for which I'm applying for a Land Use Permit." at bounding box center [332, 355] width 10 height 10
checkbox input "true"
click at [1445, 770] on button "Next" at bounding box center [1438, 763] width 54 height 29
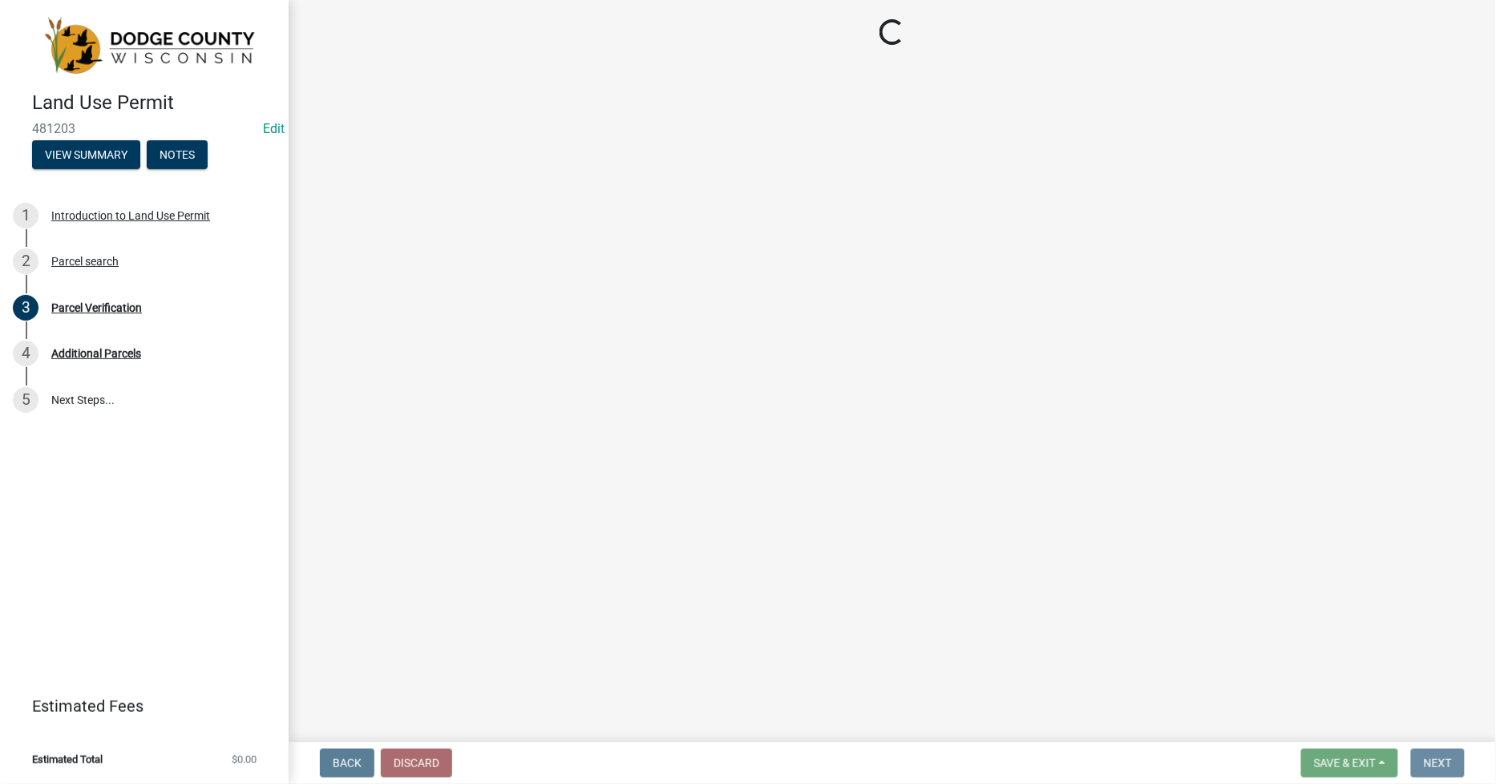
scroll to position [0, 0]
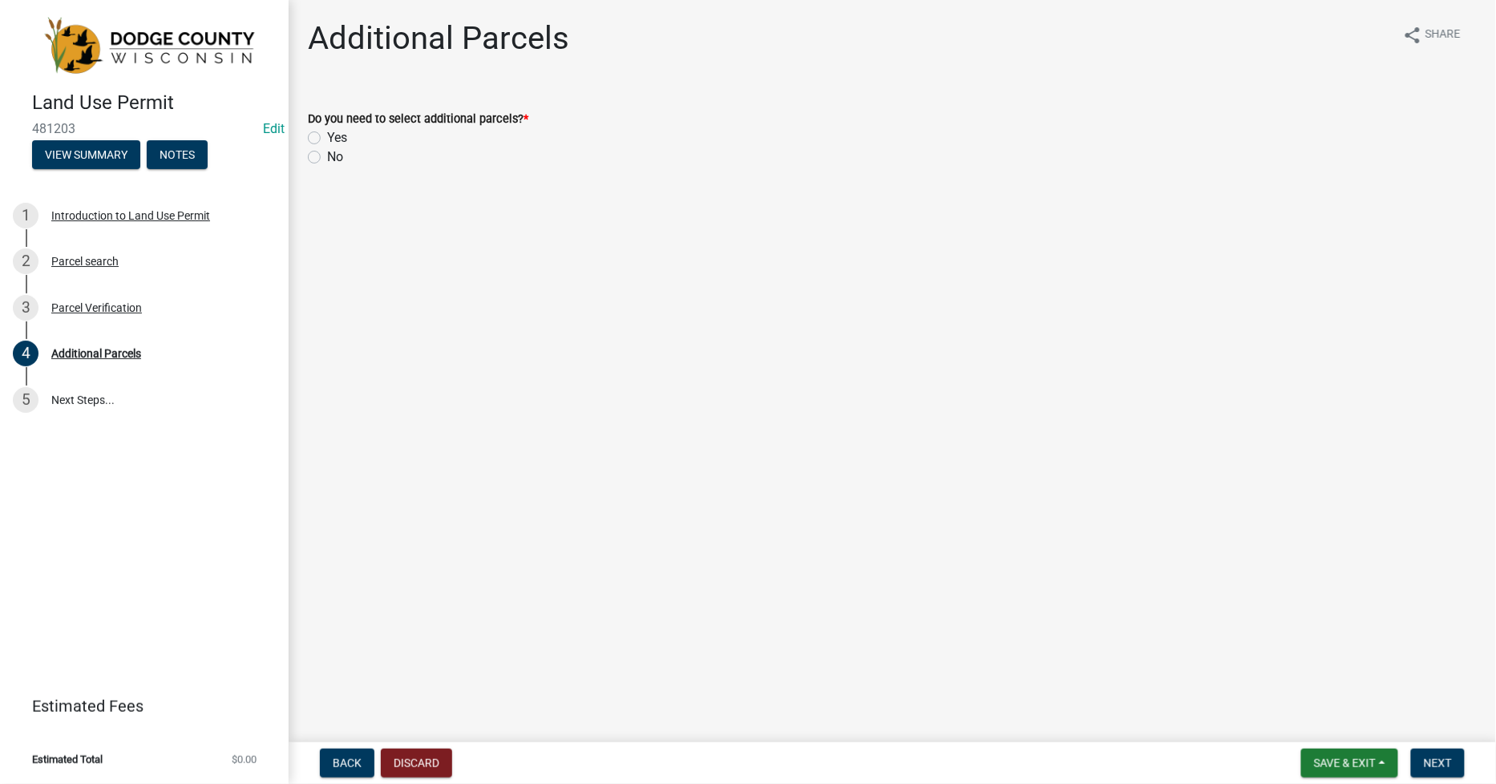
click at [327, 152] on label "No" at bounding box center [335, 157] width 16 height 19
click at [327, 152] on input "No" at bounding box center [332, 153] width 10 height 10
radio input "true"
click at [1439, 762] on span "Next" at bounding box center [1438, 763] width 28 height 13
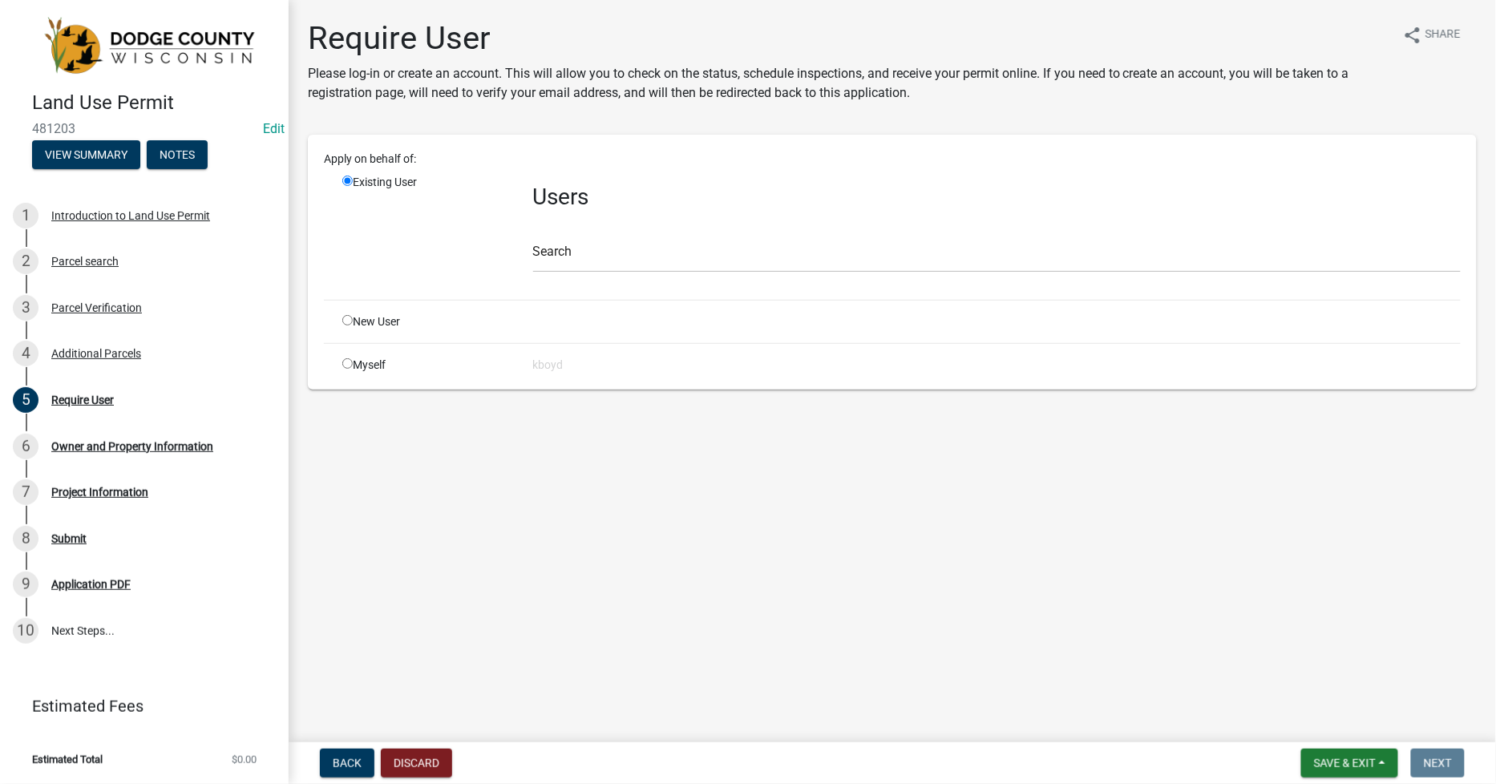
click at [347, 363] on input "radio" at bounding box center [347, 363] width 10 height 10
radio input "true"
radio input "false"
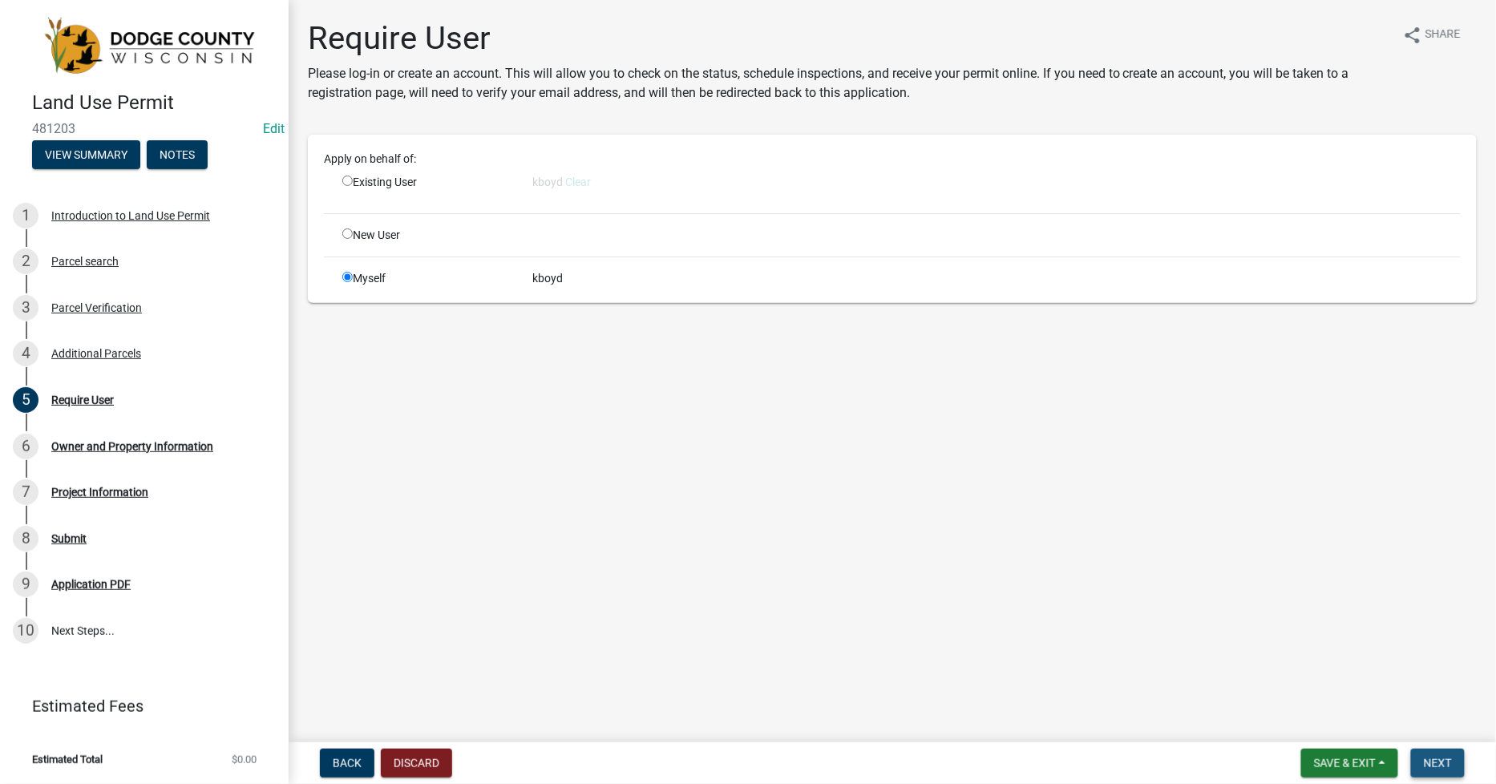
click at [1422, 770] on button "Next" at bounding box center [1438, 763] width 54 height 29
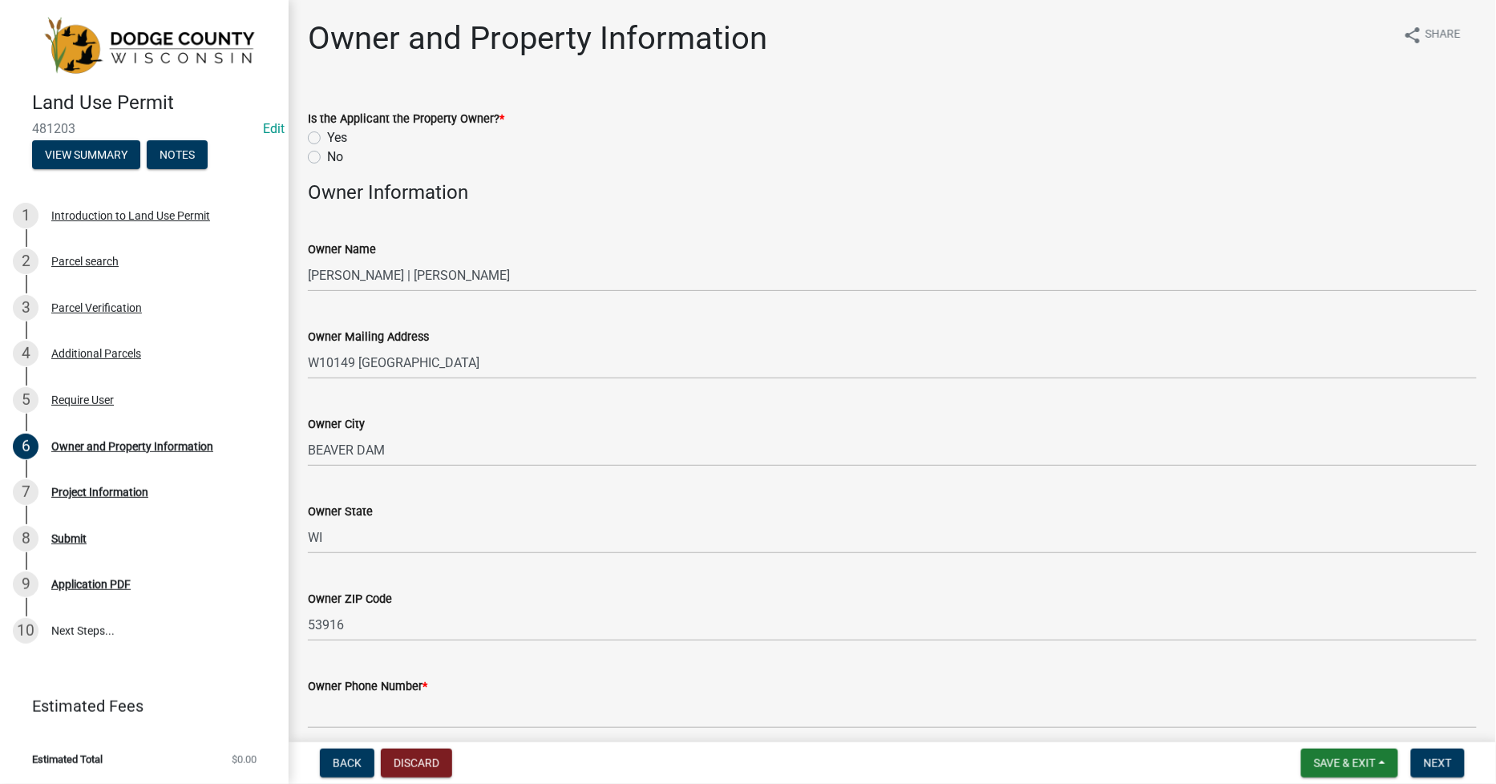
click at [327, 136] on label "Yes" at bounding box center [337, 137] width 20 height 19
click at [327, 136] on input "Yes" at bounding box center [332, 133] width 10 height 10
radio input "true"
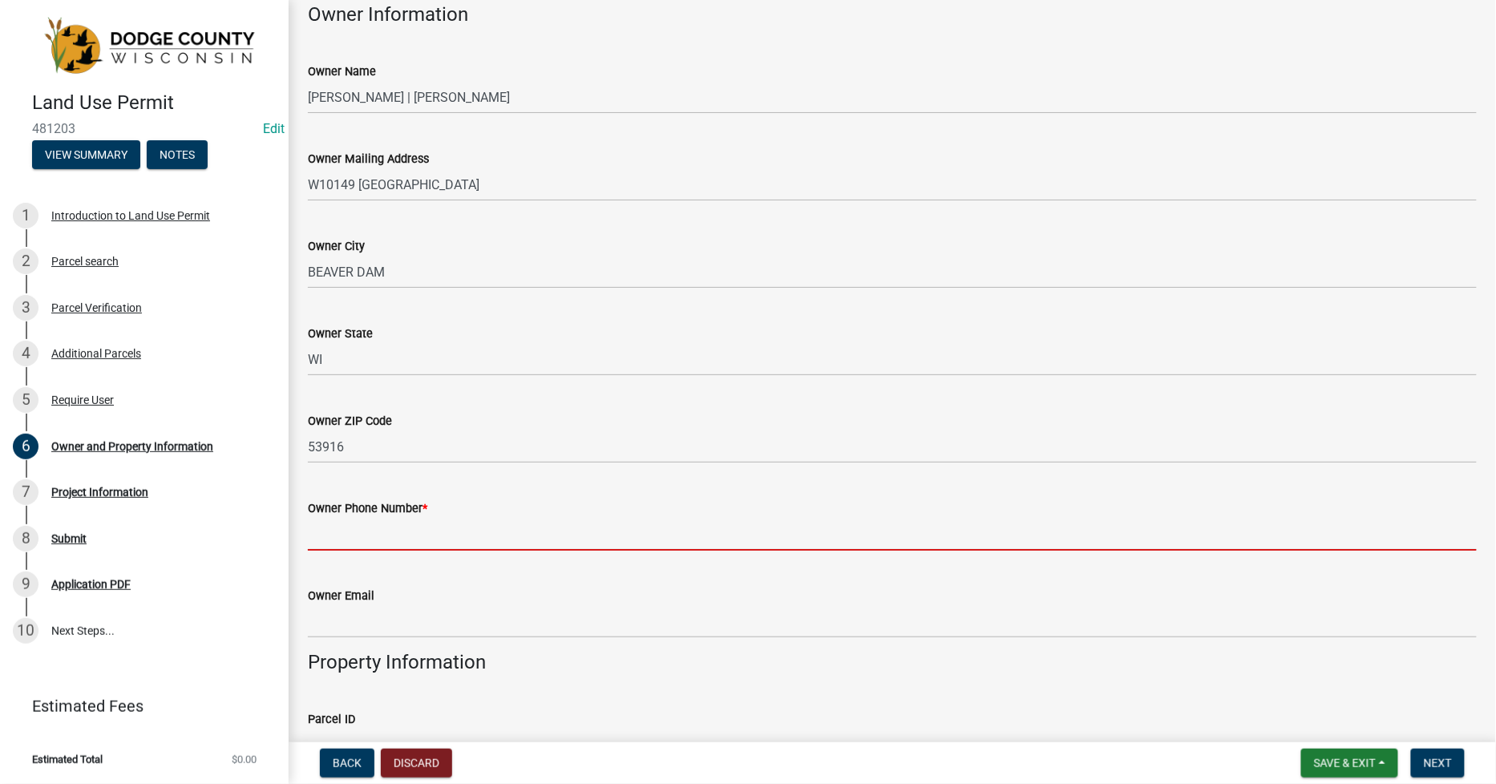
click at [326, 519] on input "Owner Phone Number *" at bounding box center [892, 534] width 1169 height 33
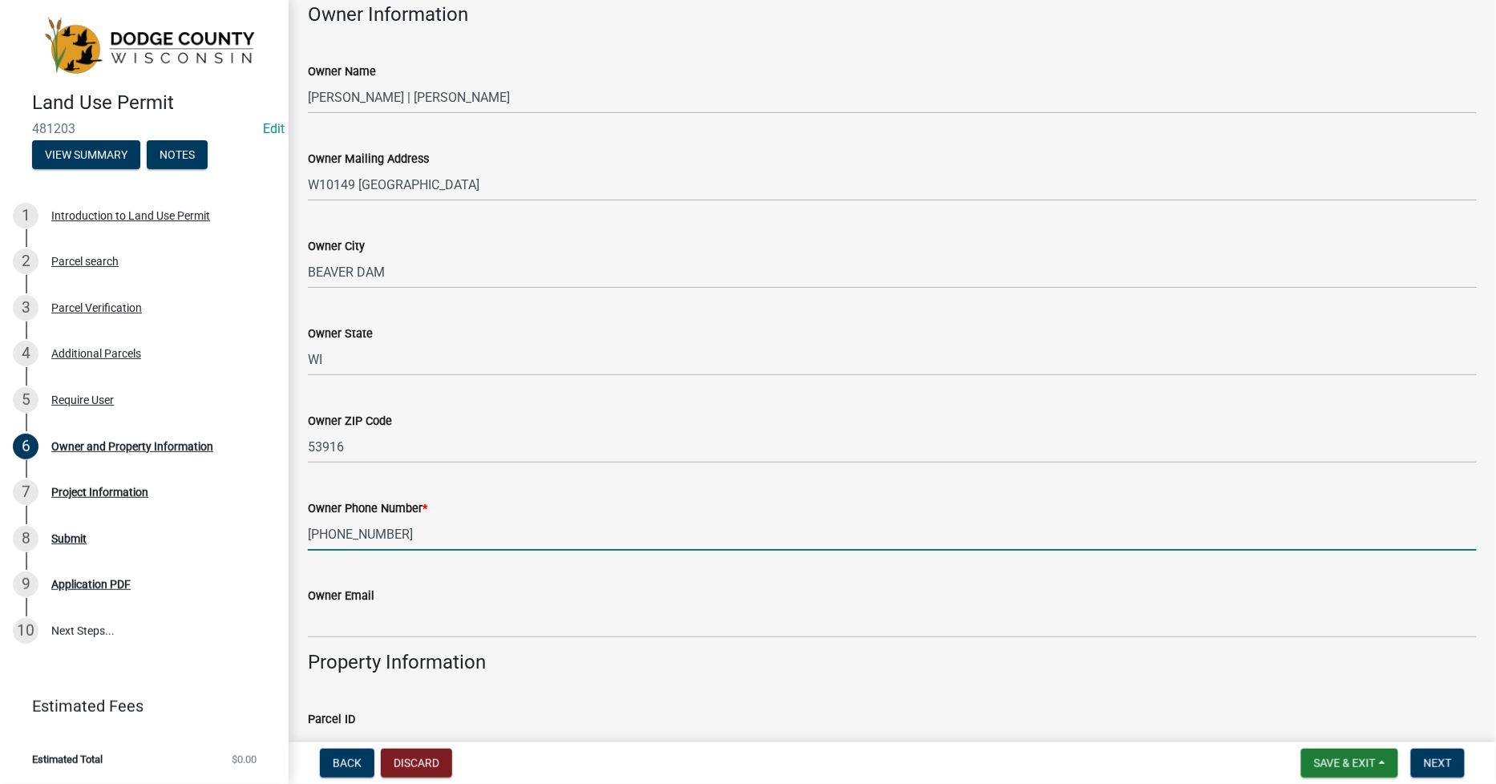
type input "[PHONE_NUMBER]"
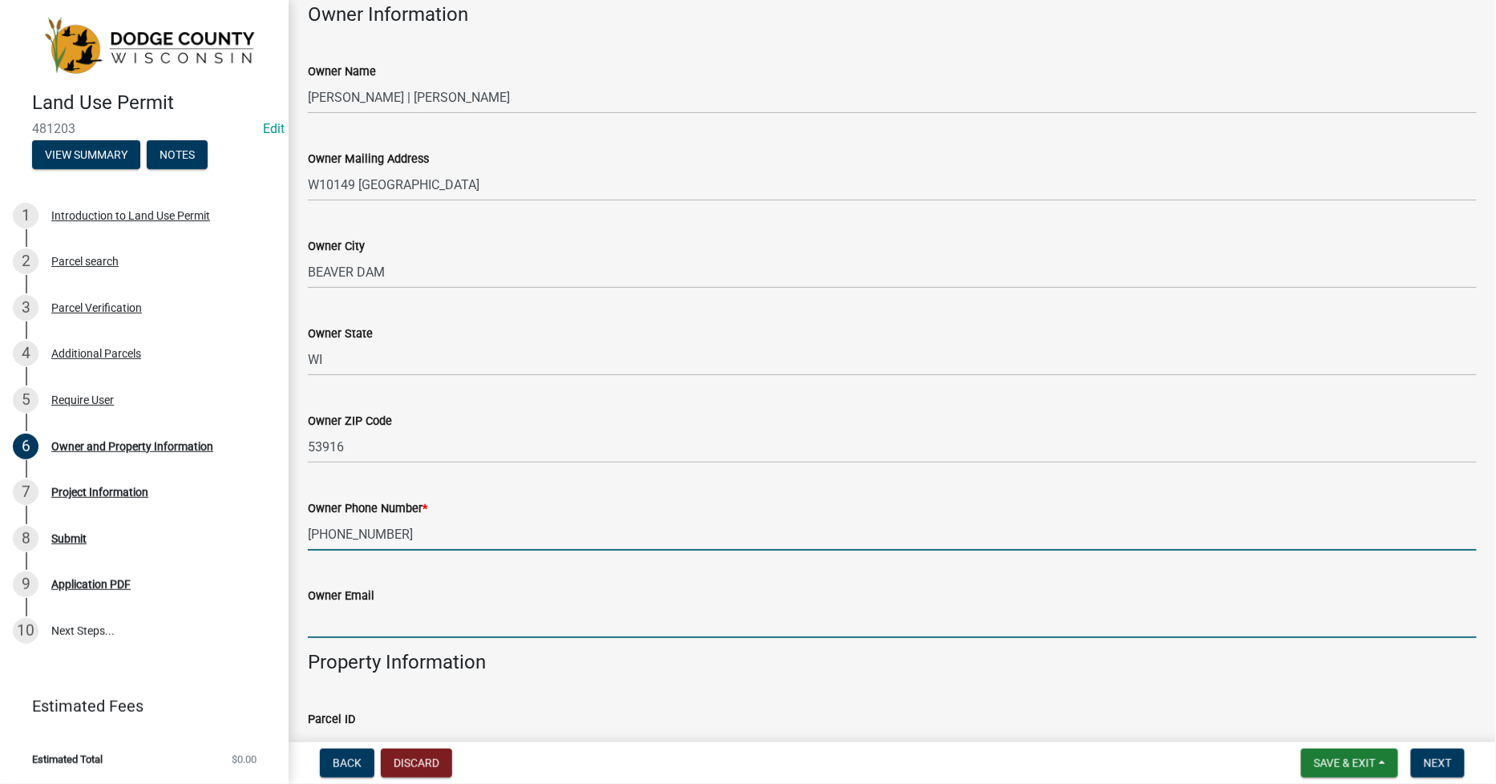
click at [346, 612] on input "Owner Email" at bounding box center [892, 621] width 1169 height 33
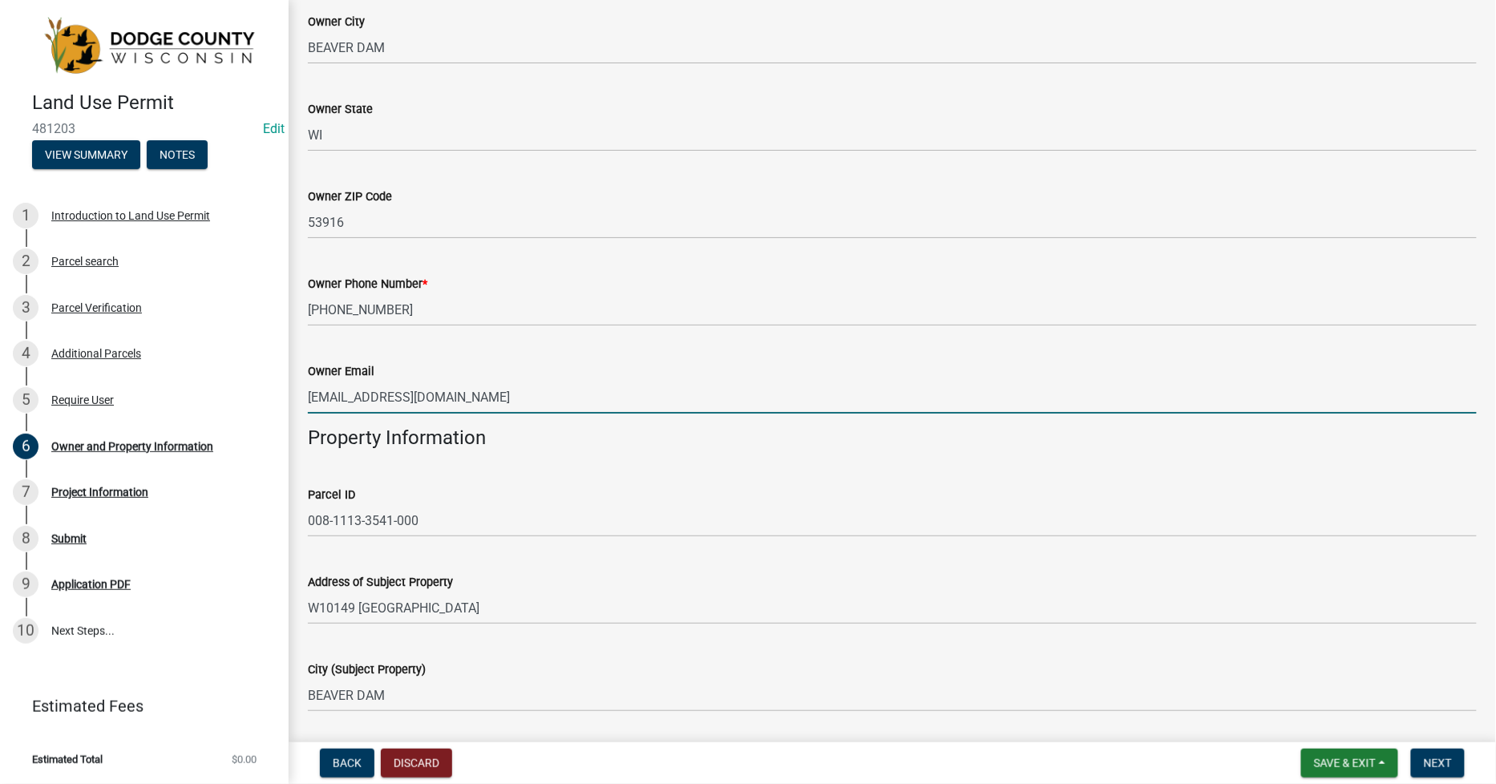
scroll to position [445, 0]
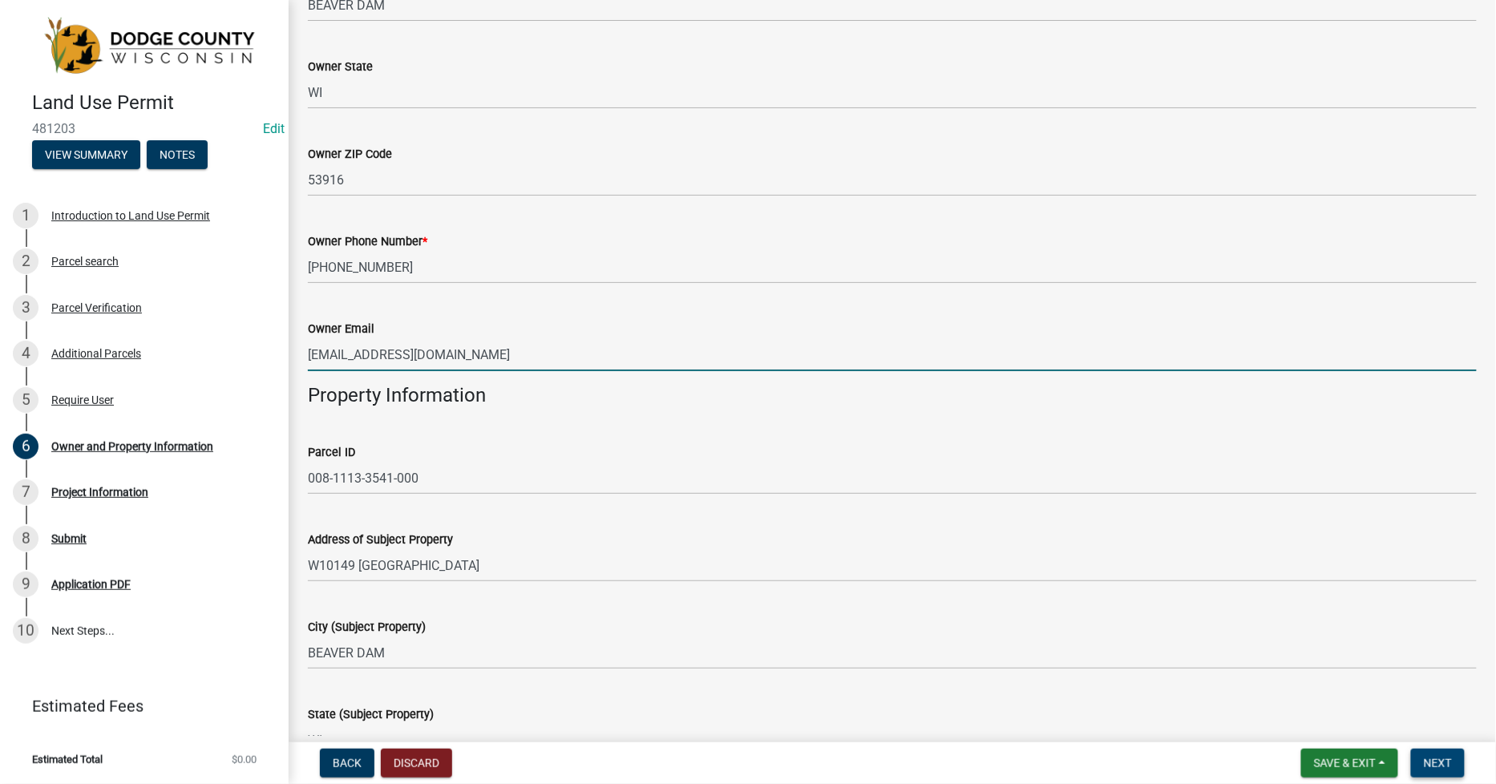
type input "[EMAIL_ADDRESS][DOMAIN_NAME]"
click at [1431, 750] on button "Next" at bounding box center [1438, 763] width 54 height 29
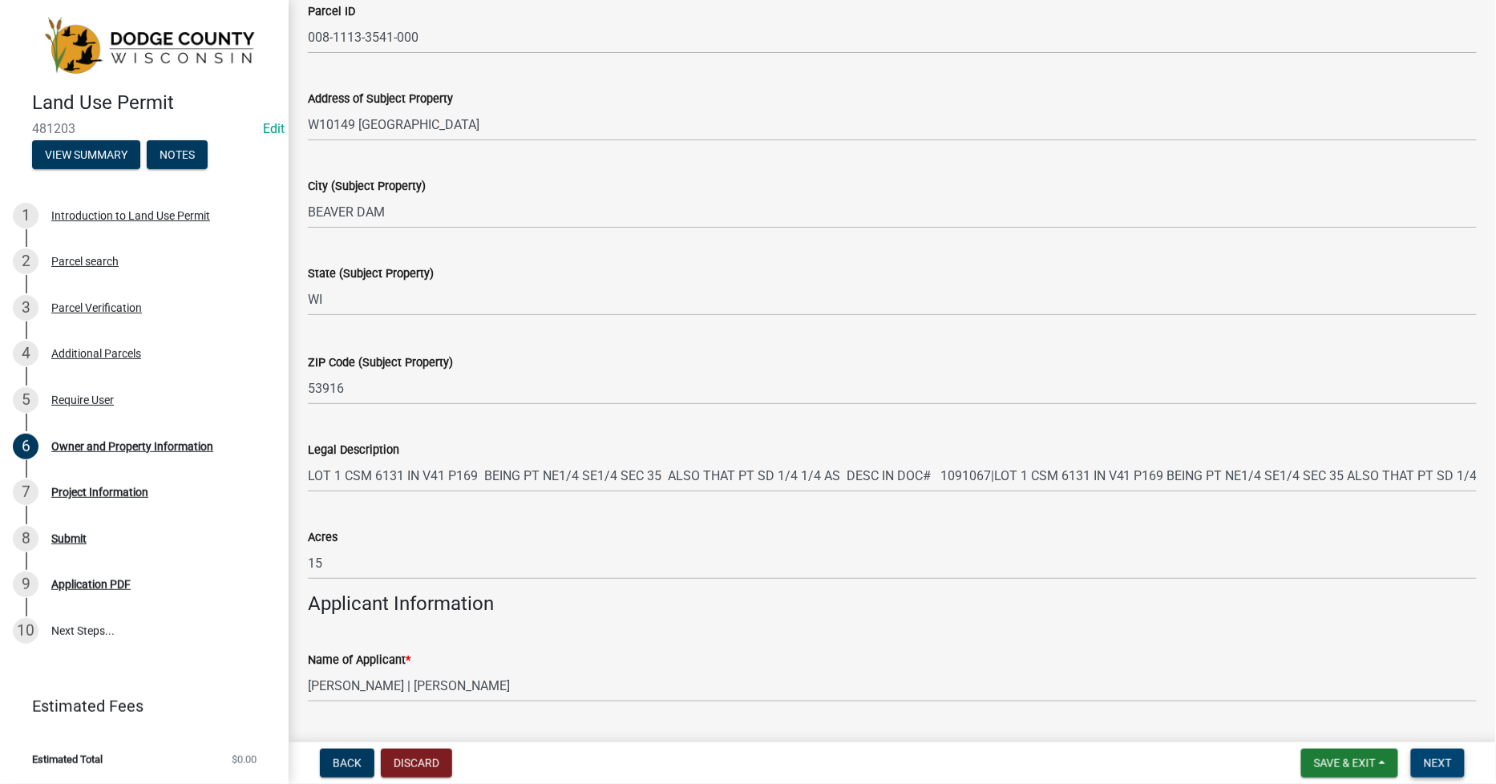
scroll to position [891, 0]
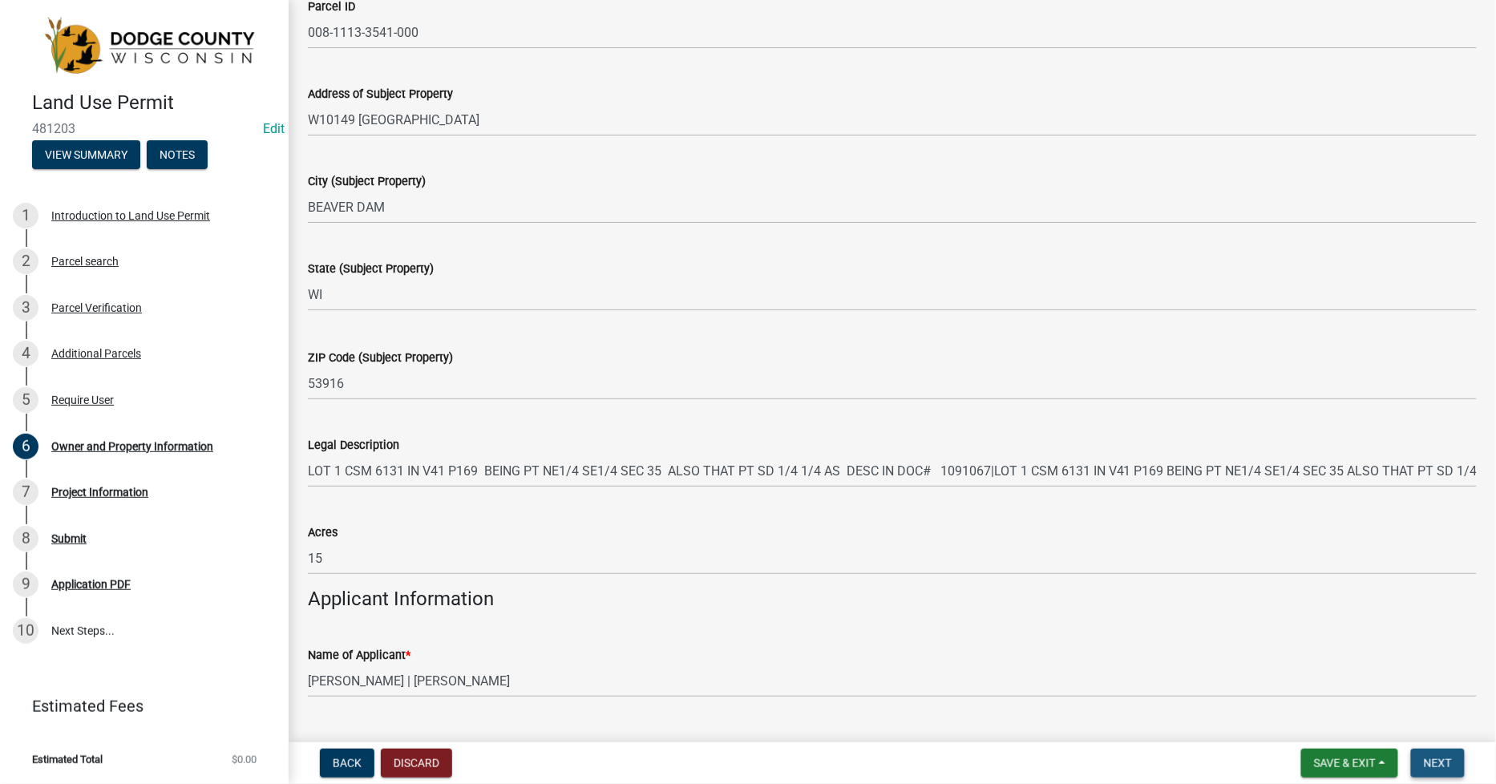
click at [1432, 768] on span "Next" at bounding box center [1438, 763] width 28 height 13
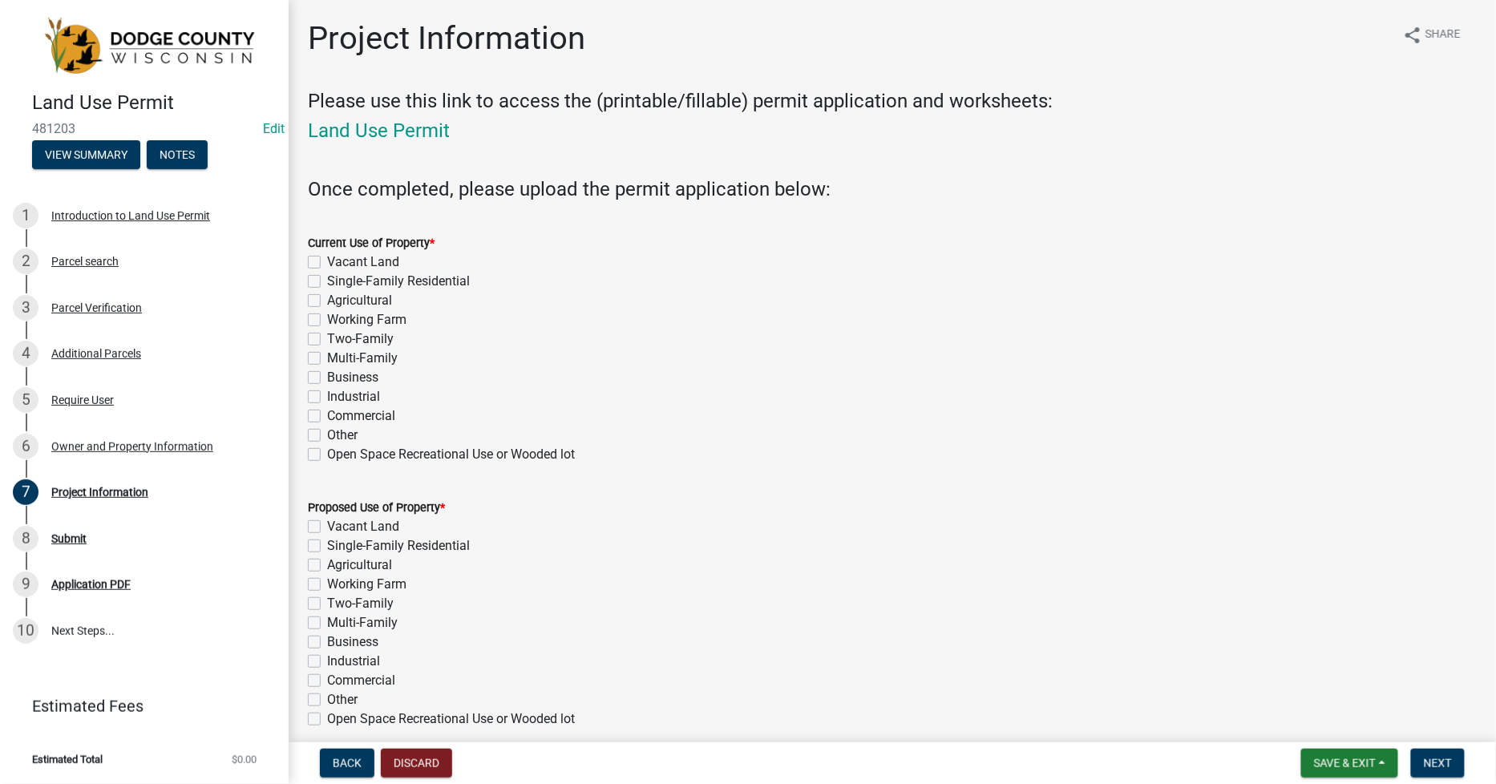
click at [321, 319] on div "Working Farm" at bounding box center [892, 319] width 1169 height 19
click at [327, 321] on label "Working Farm" at bounding box center [366, 319] width 79 height 19
click at [327, 321] on input "Working Farm" at bounding box center [332, 315] width 10 height 10
checkbox input "true"
checkbox input "false"
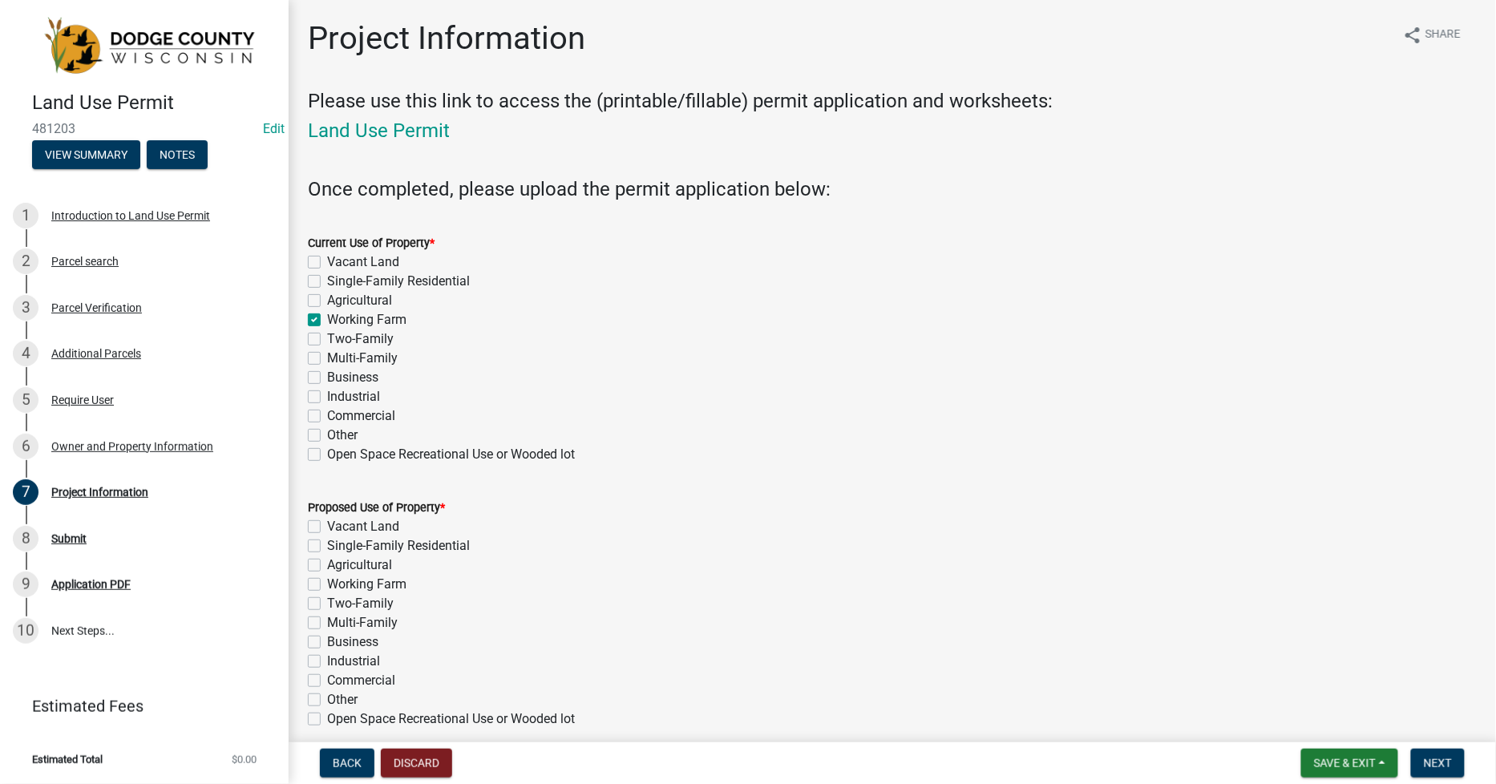
checkbox input "false"
checkbox input "true"
checkbox input "false"
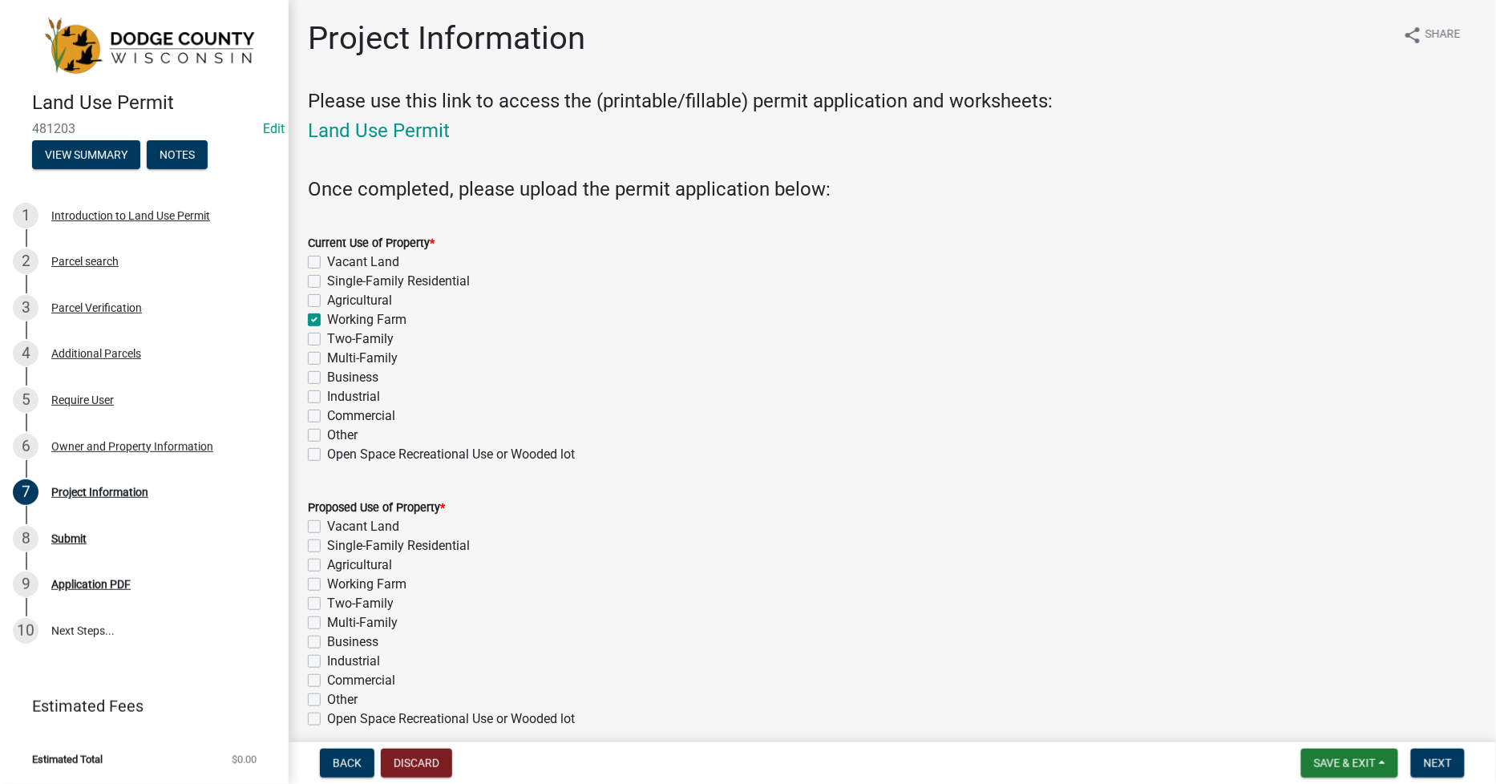
checkbox input "false"
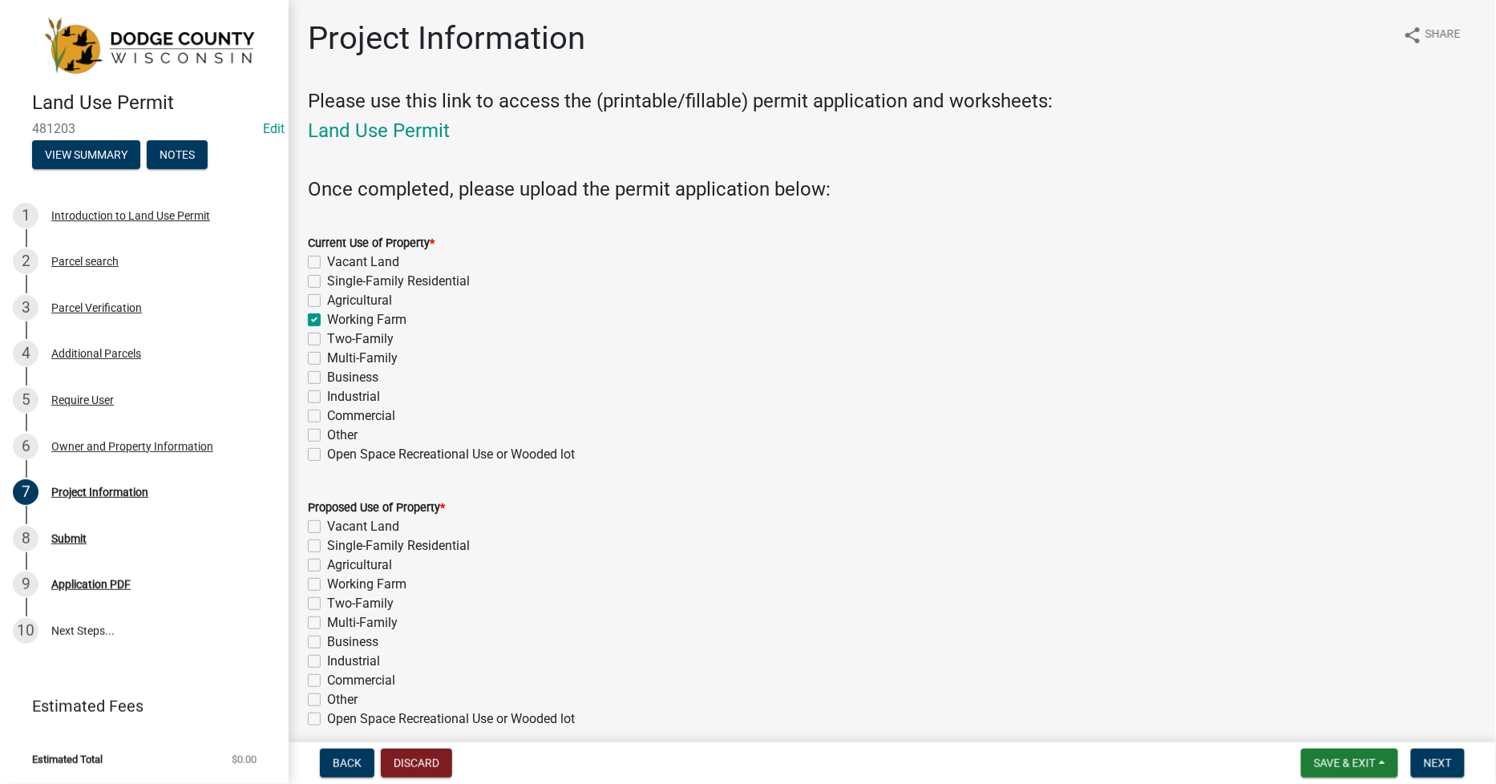
click at [327, 582] on label "Working Farm" at bounding box center [366, 584] width 79 height 19
click at [327, 582] on input "Working Farm" at bounding box center [332, 580] width 10 height 10
checkbox input "true"
checkbox input "false"
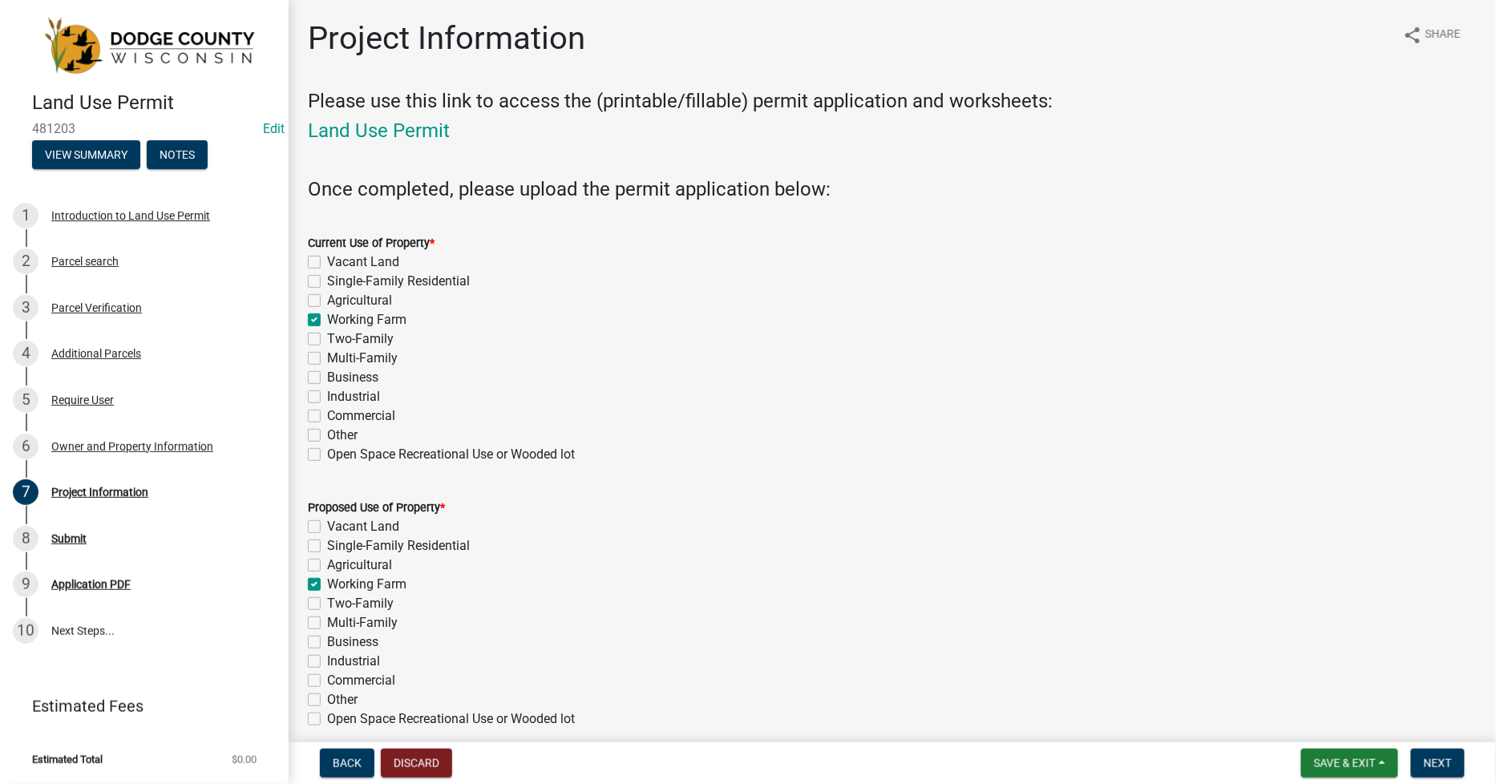
checkbox input "false"
checkbox input "true"
checkbox input "false"
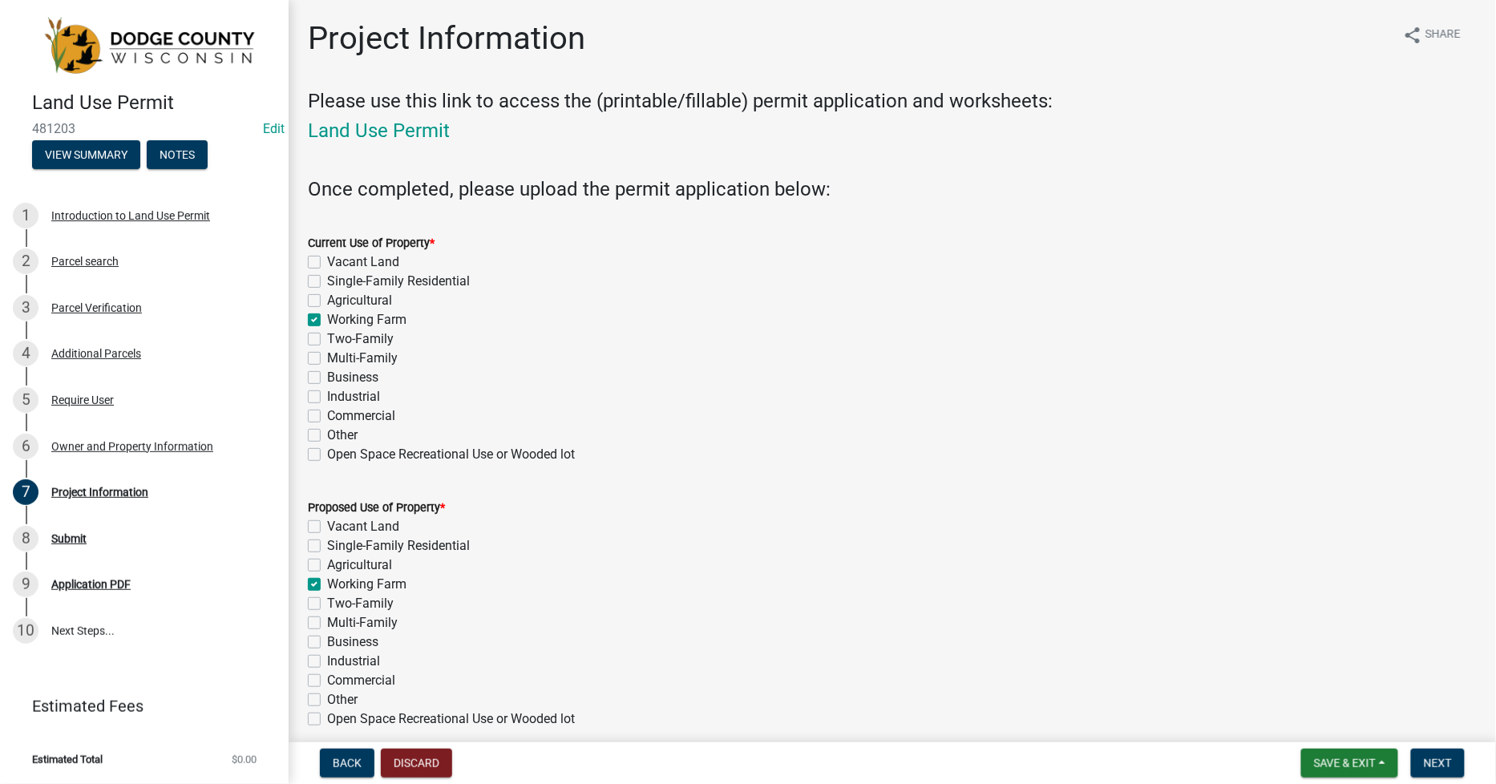
checkbox input "false"
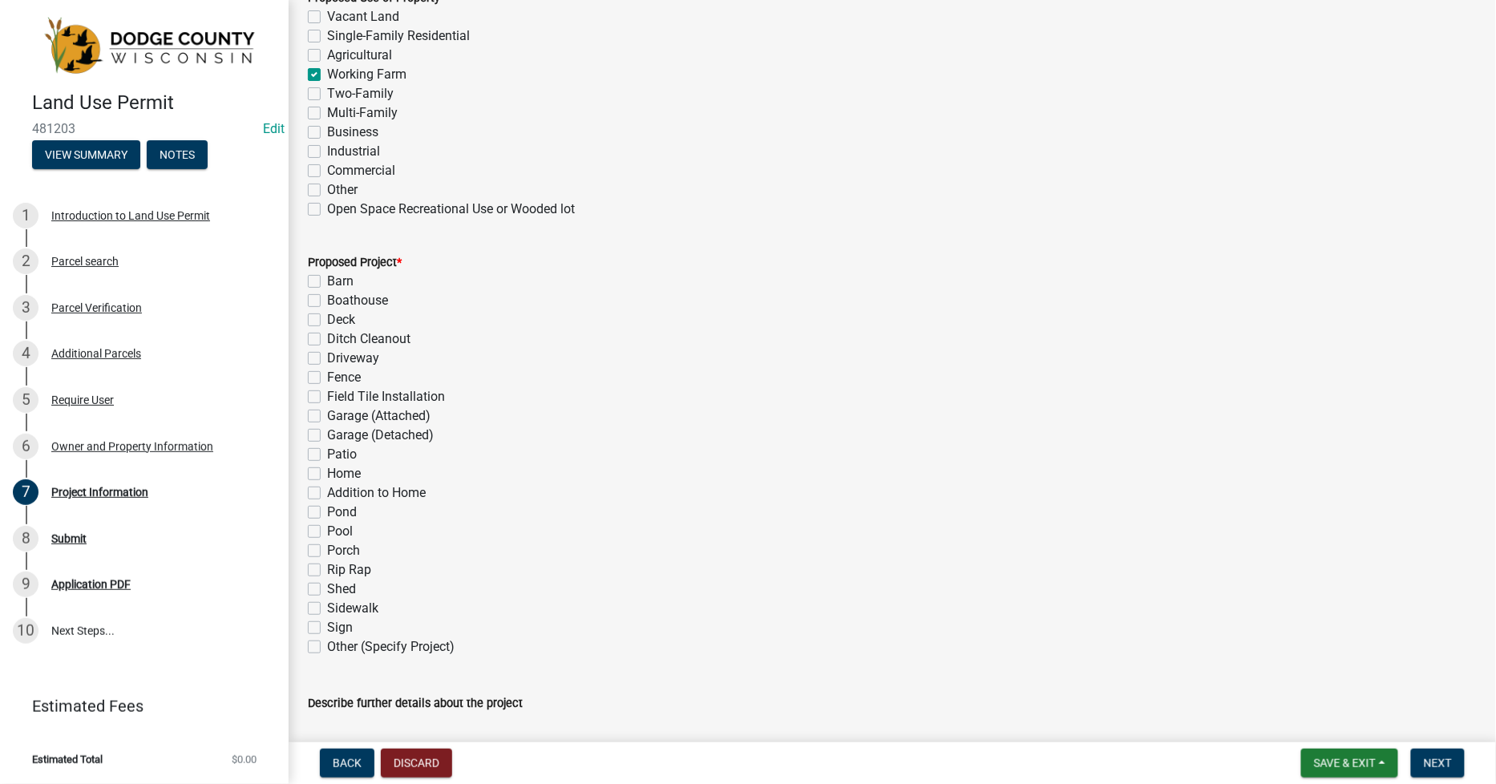
scroll to position [534, 0]
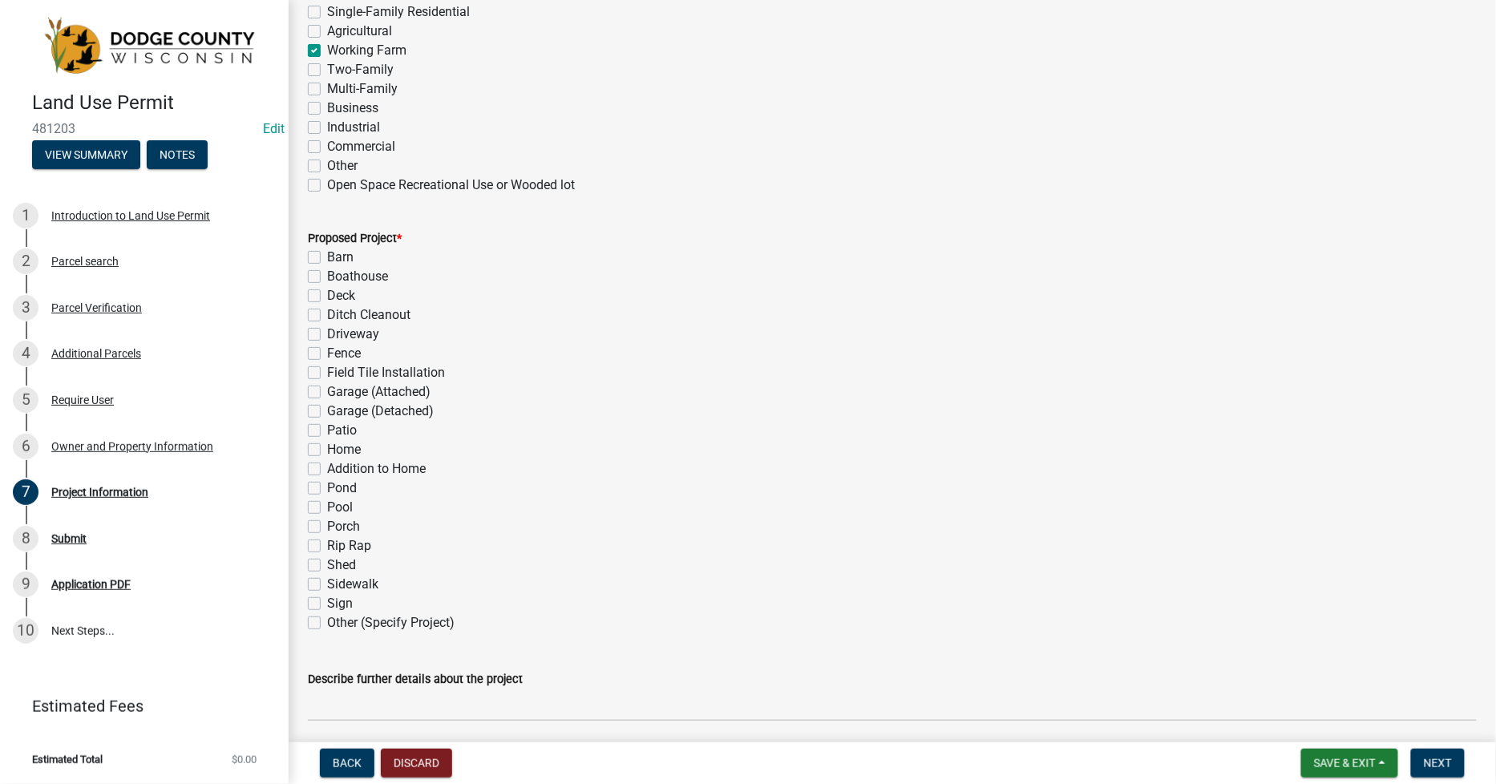
click at [327, 564] on label "Shed" at bounding box center [341, 565] width 29 height 19
click at [327, 564] on input "Shed" at bounding box center [332, 561] width 10 height 10
checkbox input "true"
checkbox input "false"
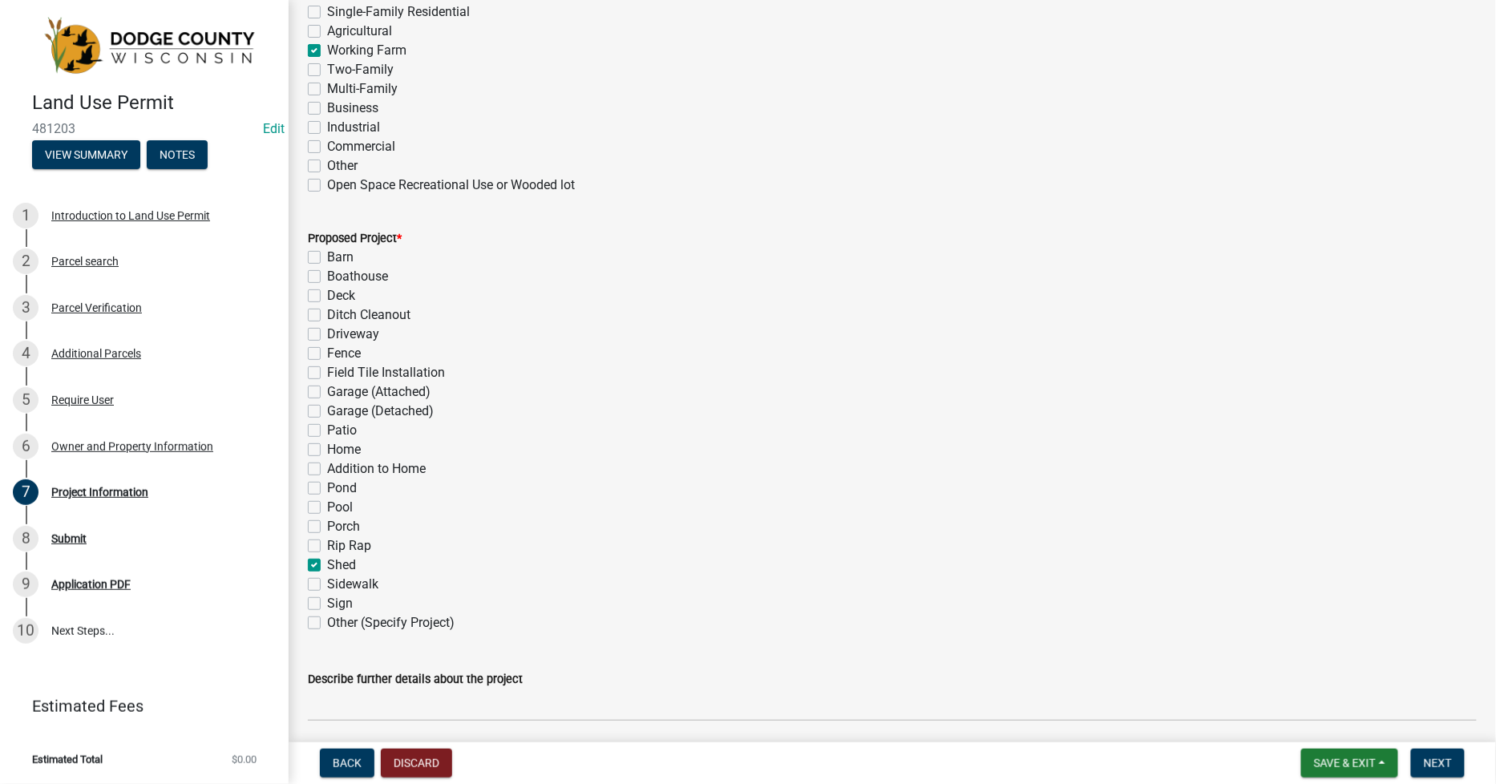
checkbox input "false"
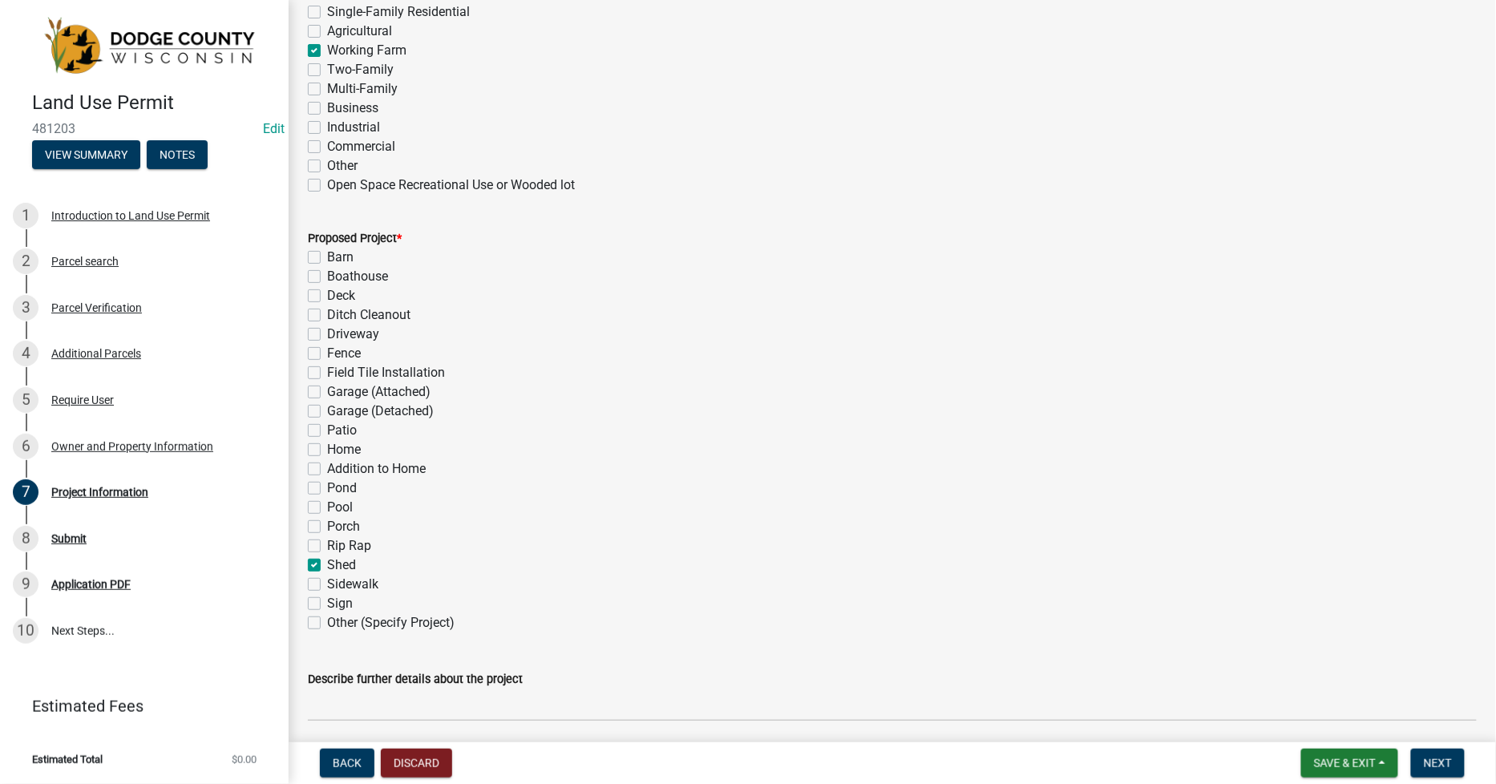
checkbox input "false"
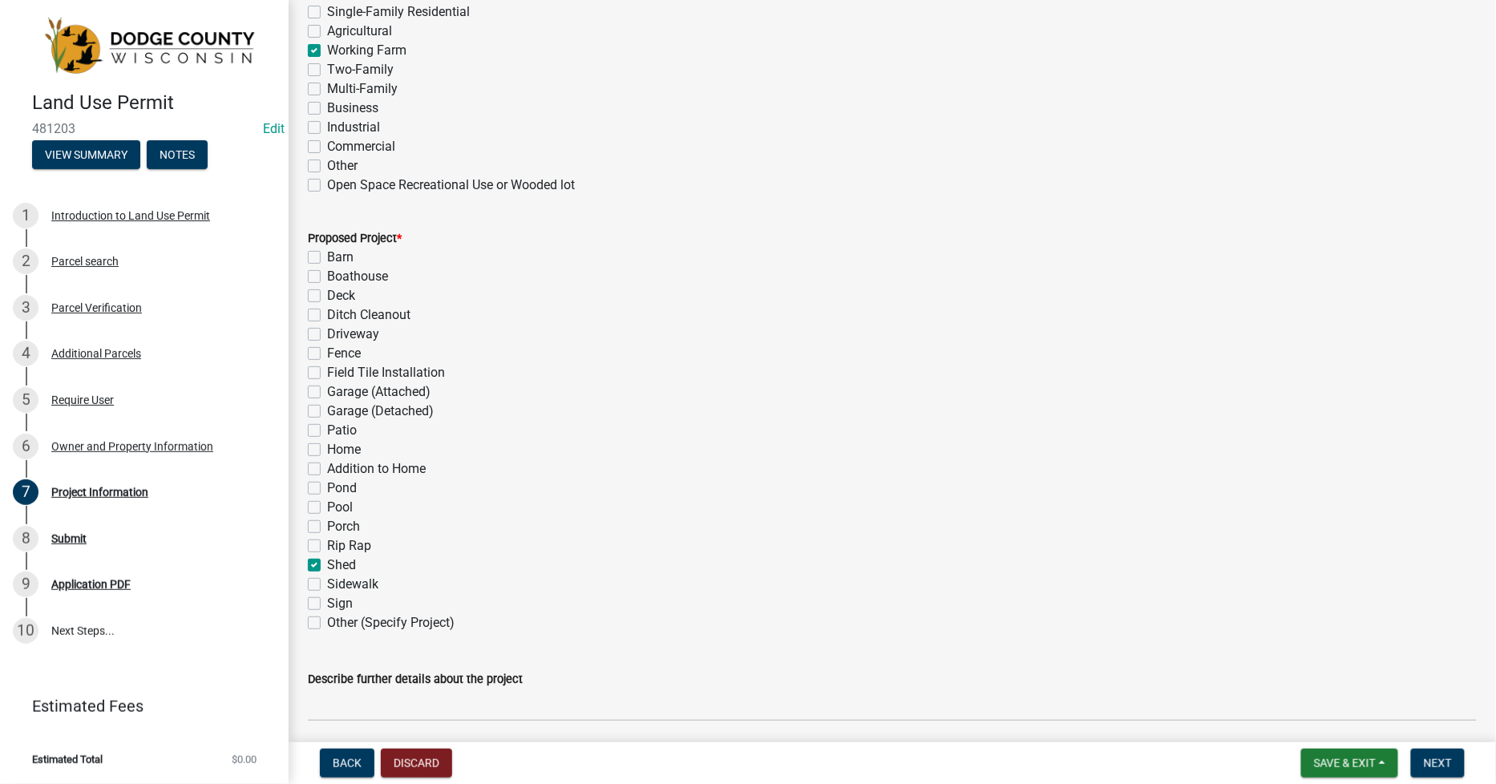
checkbox input "false"
checkbox input "true"
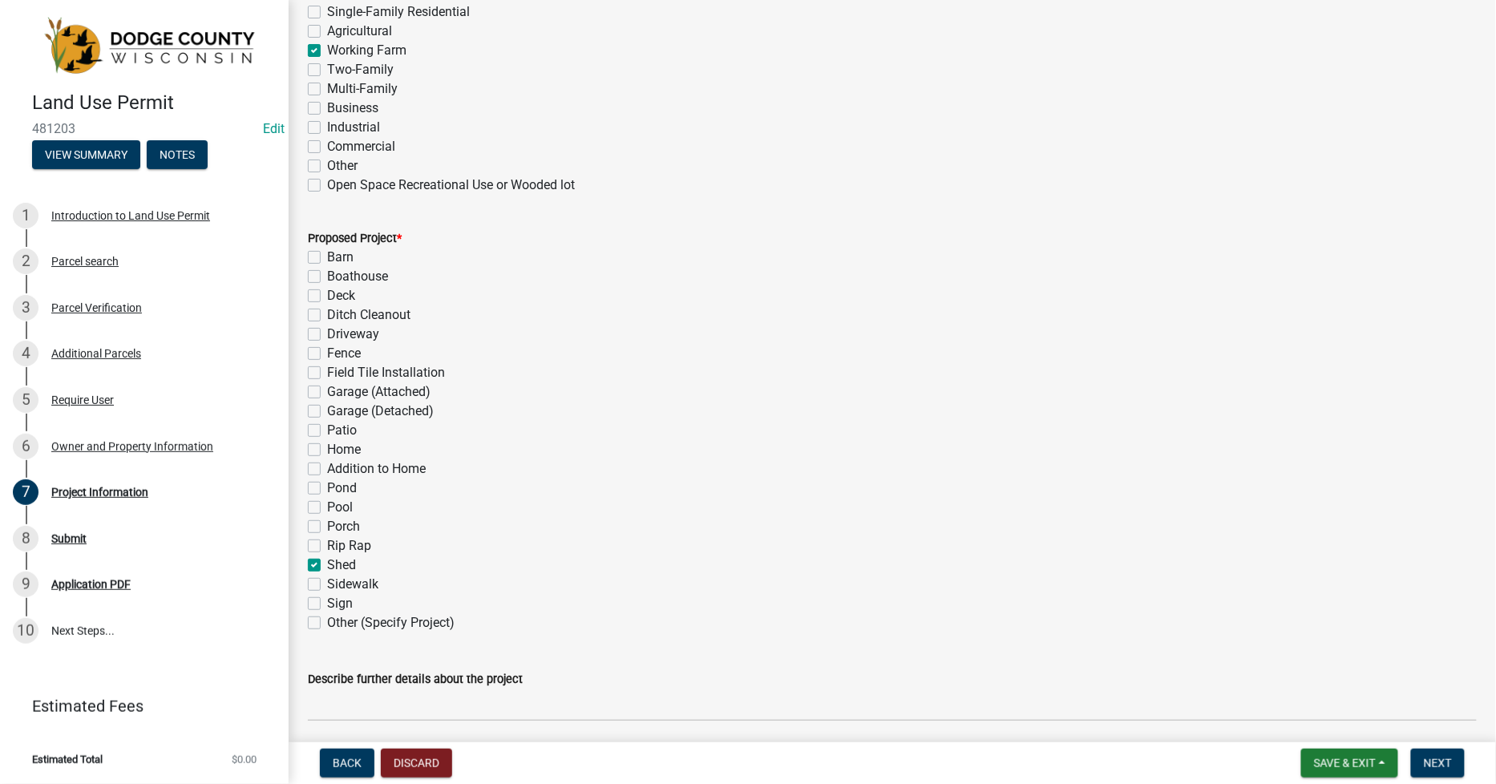
checkbox input "false"
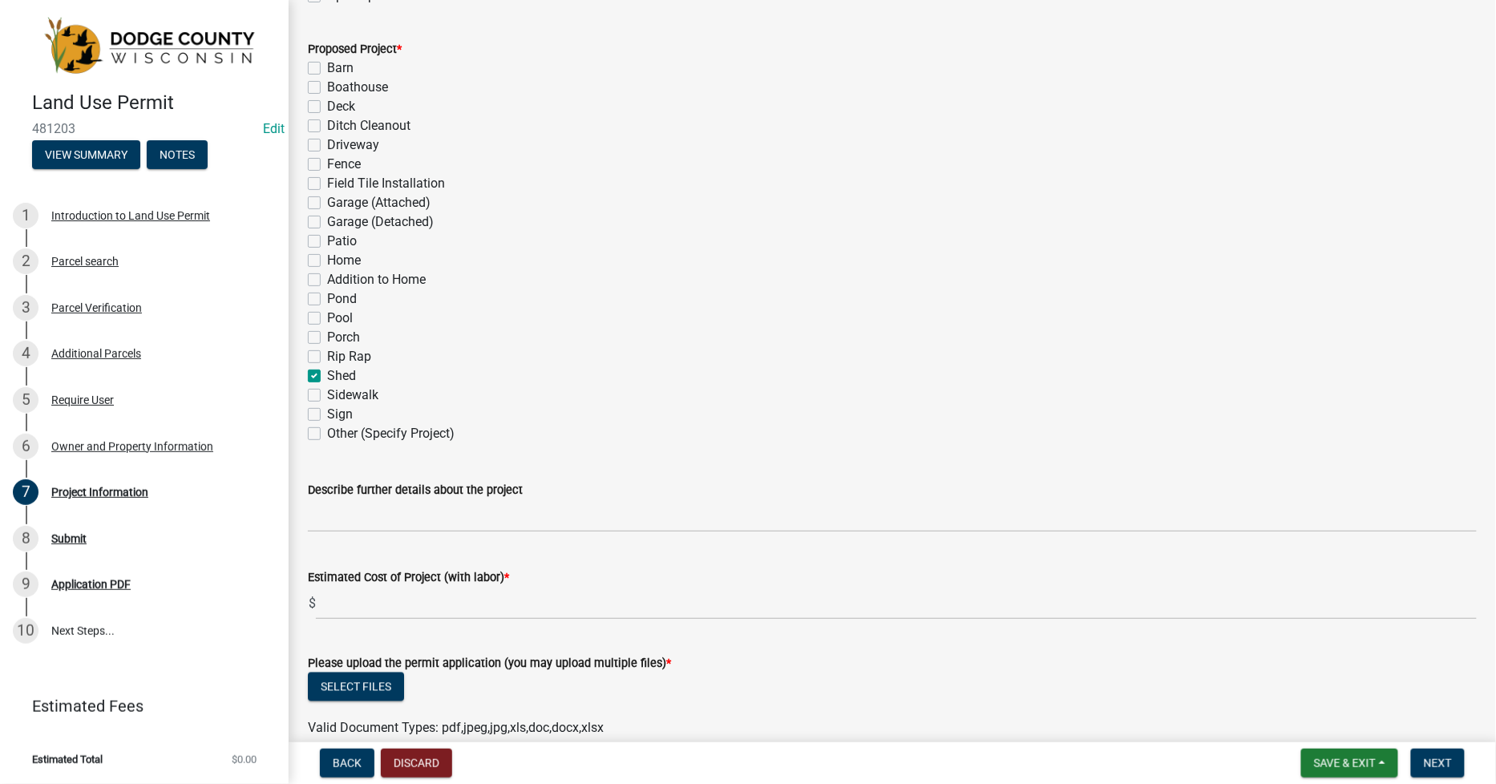
scroll to position [802, 0]
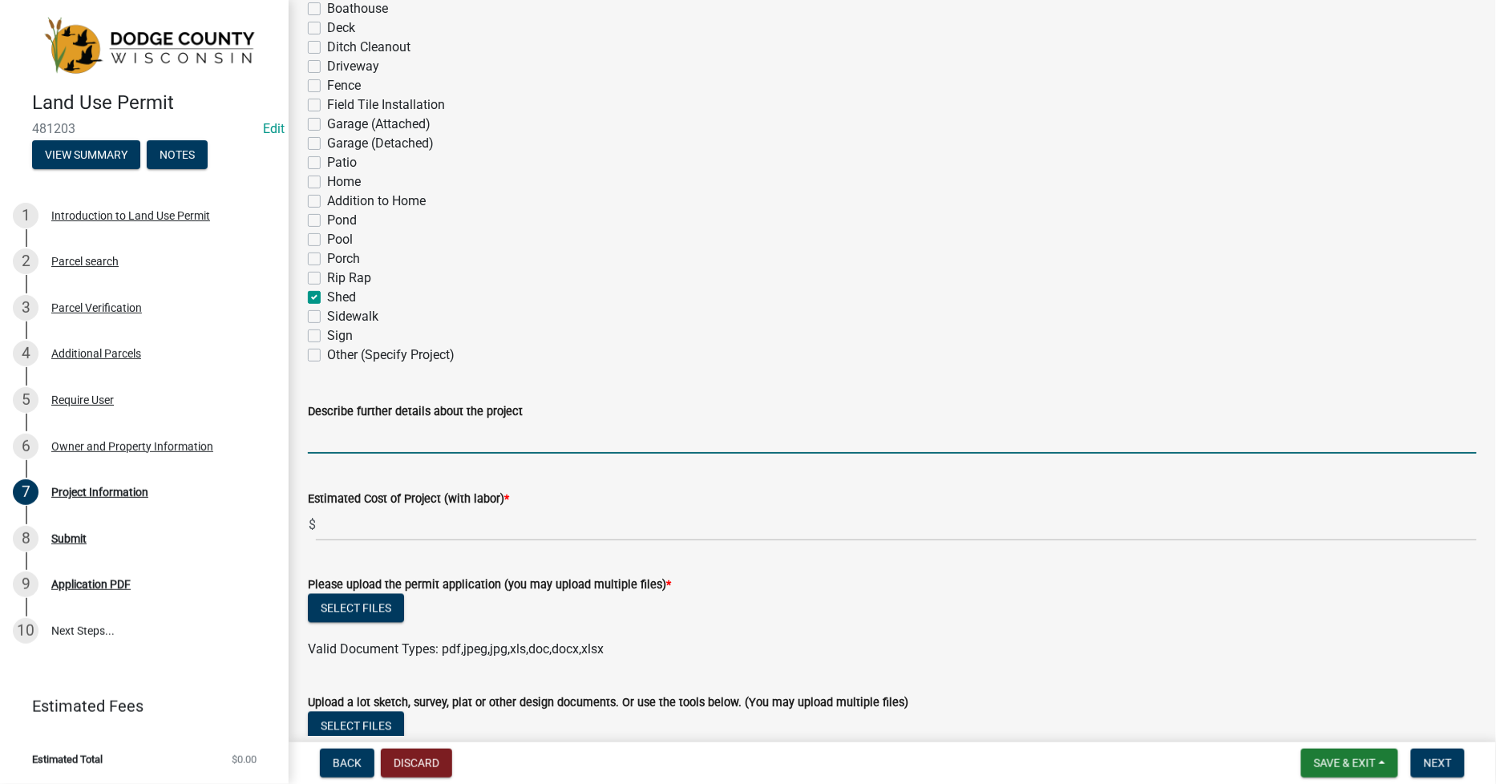
click at [346, 443] on input "Describe further details about the project" at bounding box center [892, 437] width 1169 height 33
type input "2025-0907"
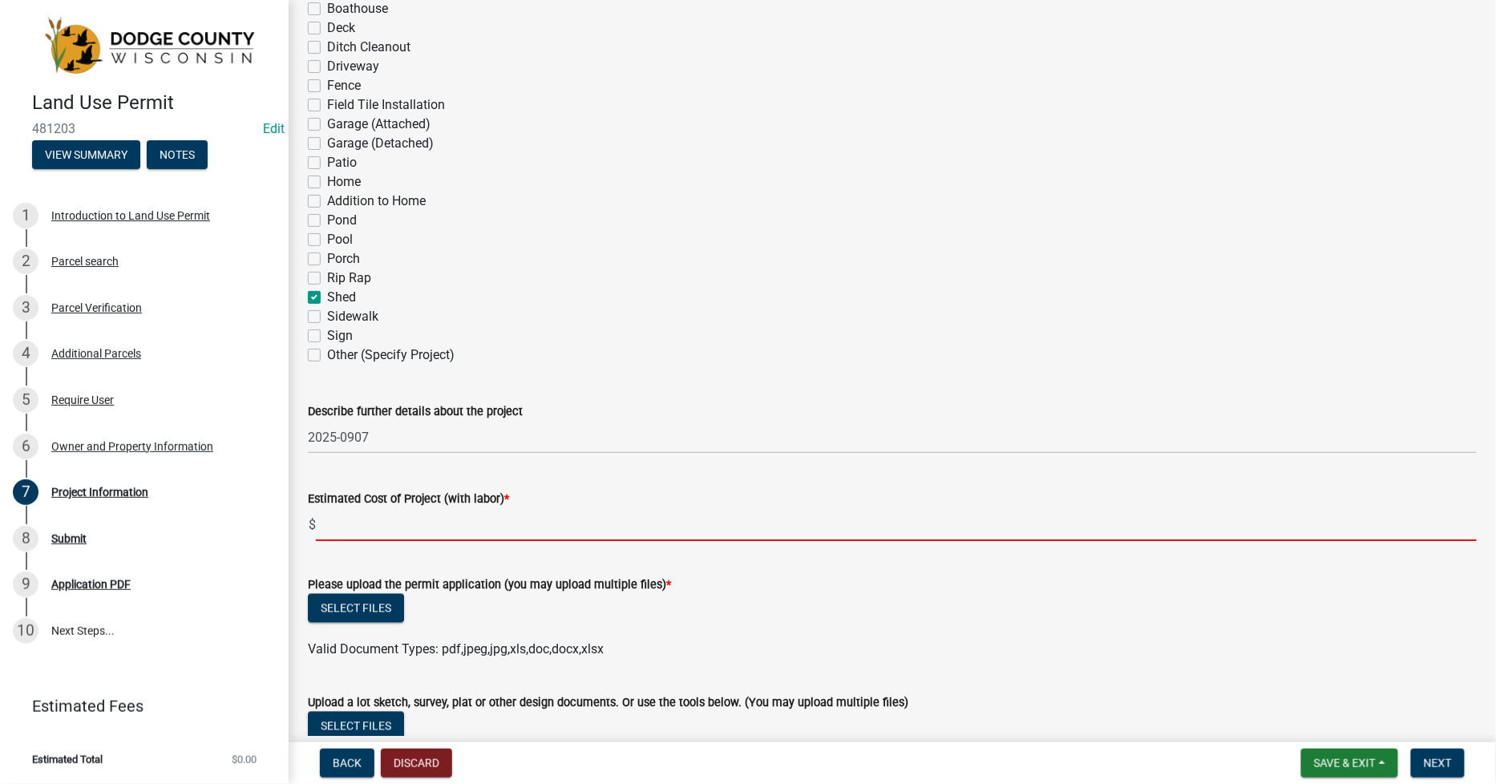
click at [350, 529] on input "text" at bounding box center [896, 524] width 1161 height 33
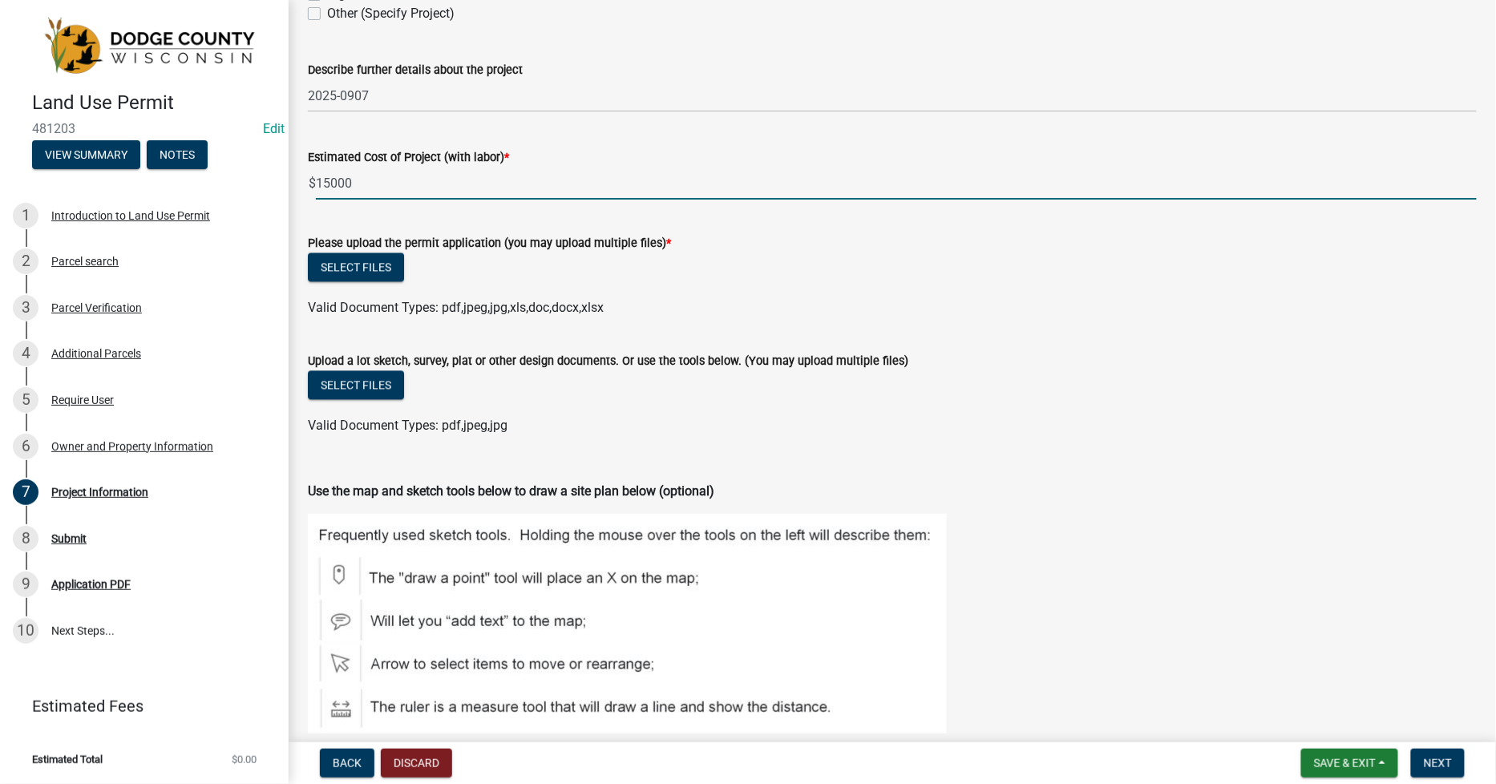
scroll to position [1158, 0]
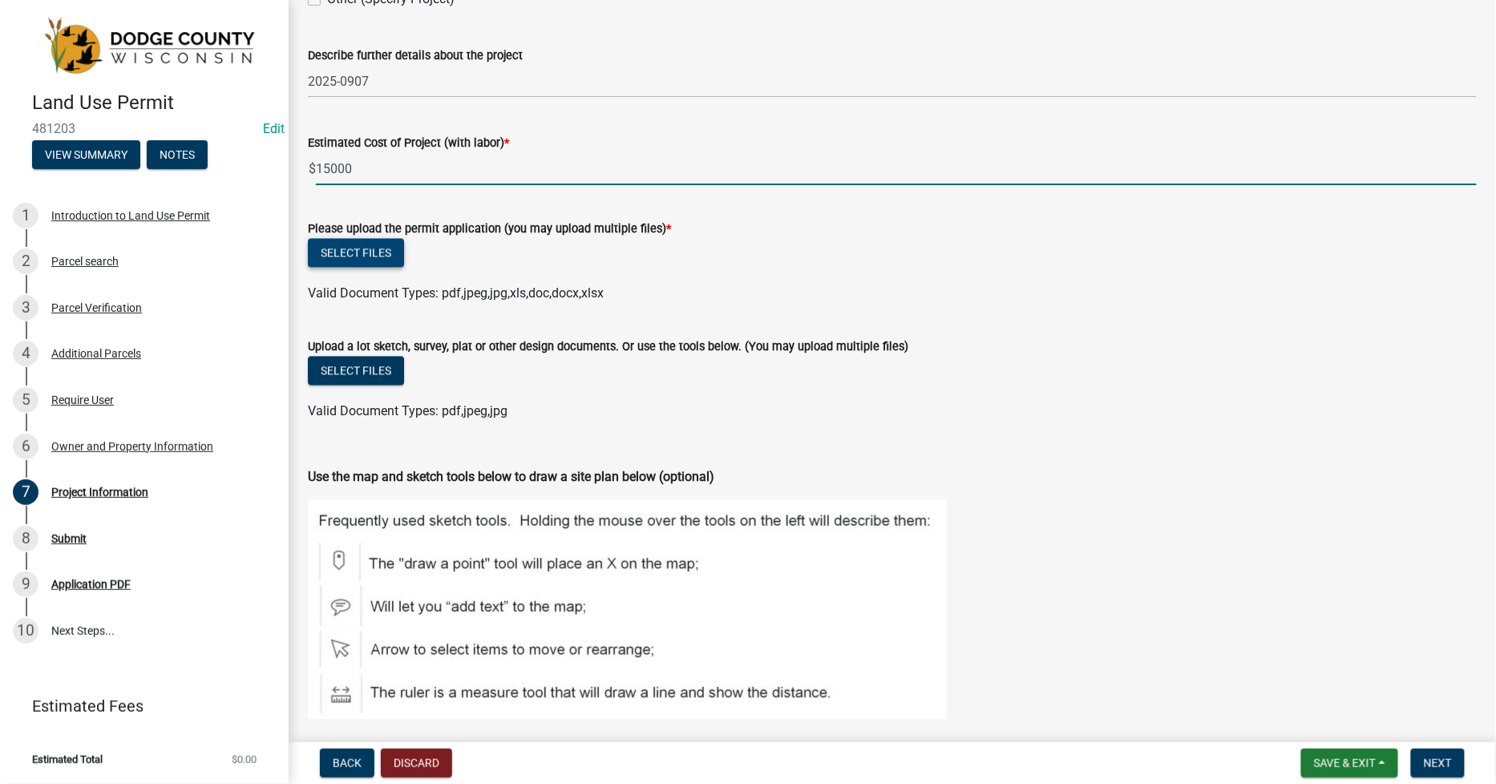
type input "15000"
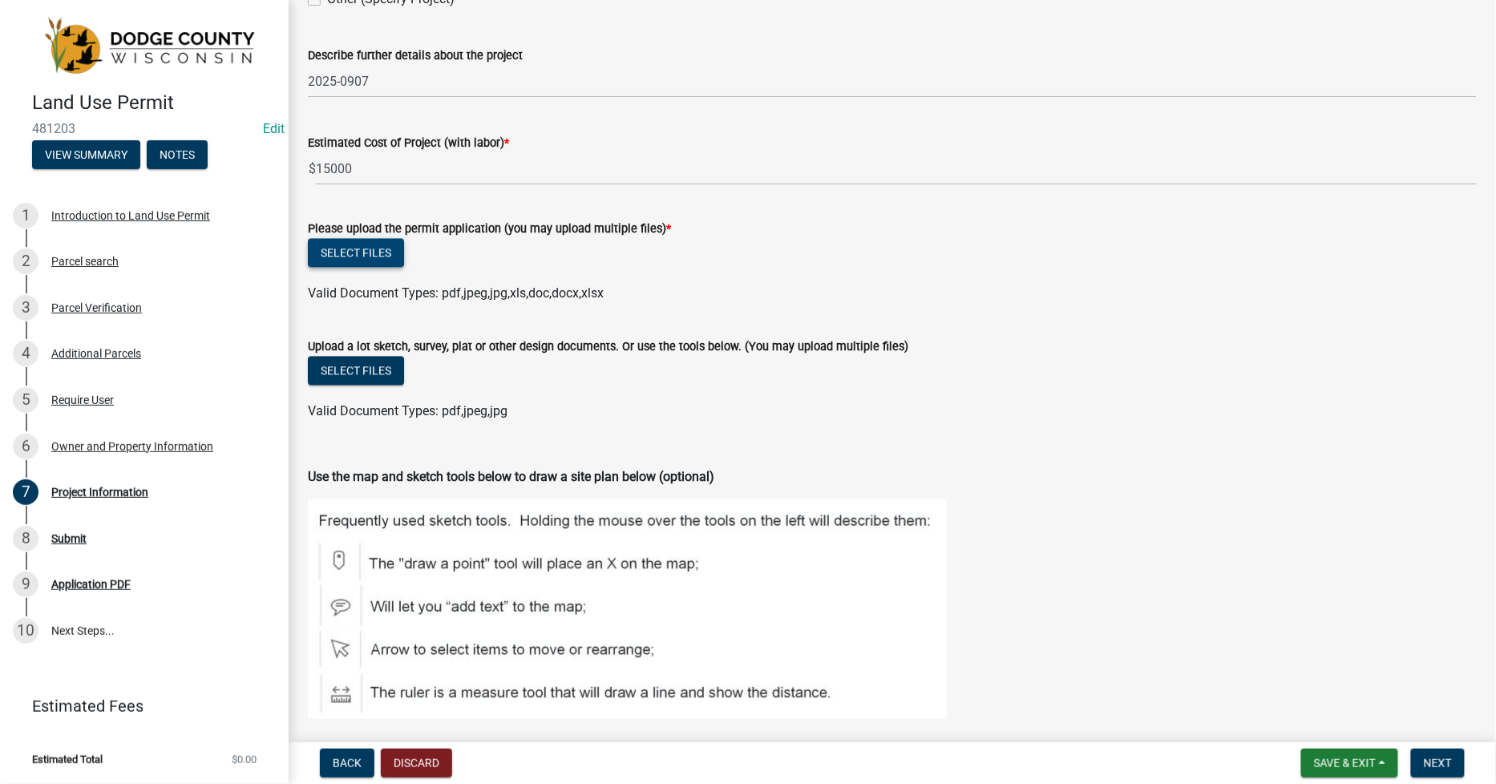
click at [341, 245] on button "Select files" at bounding box center [356, 252] width 96 height 29
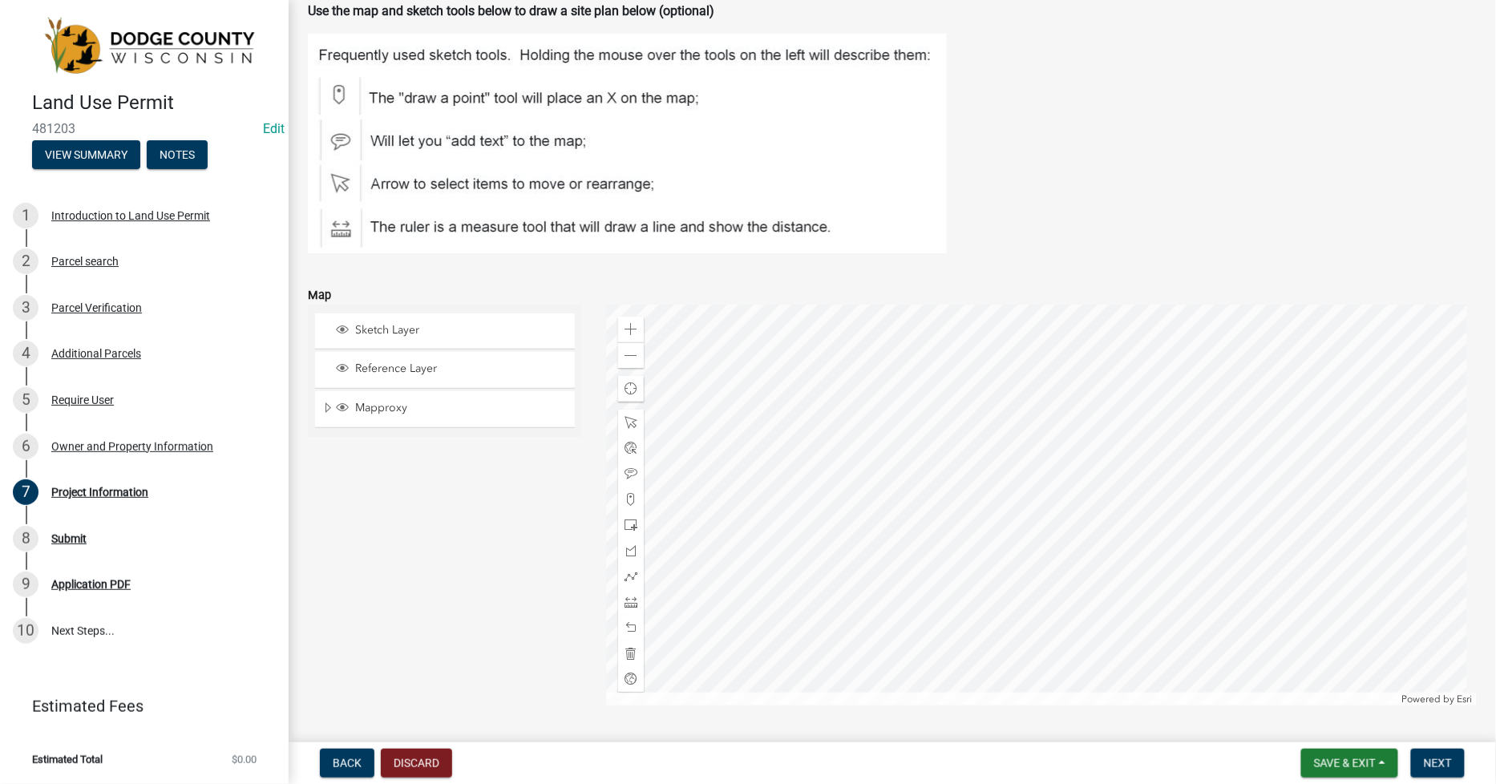
scroll to position [1692, 0]
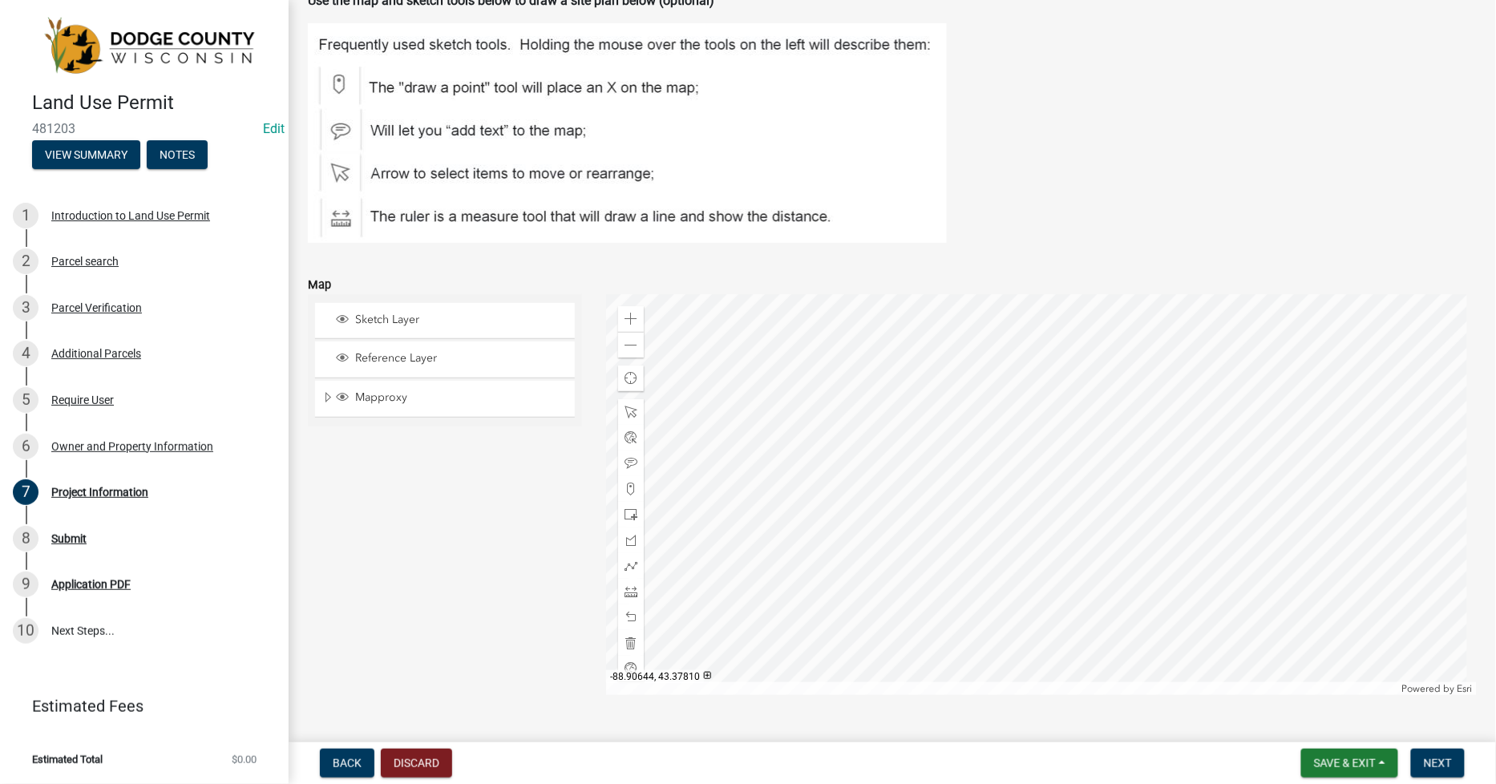
click at [975, 579] on div at bounding box center [1041, 494] width 871 height 401
click at [975, 419] on div at bounding box center [1041, 494] width 871 height 401
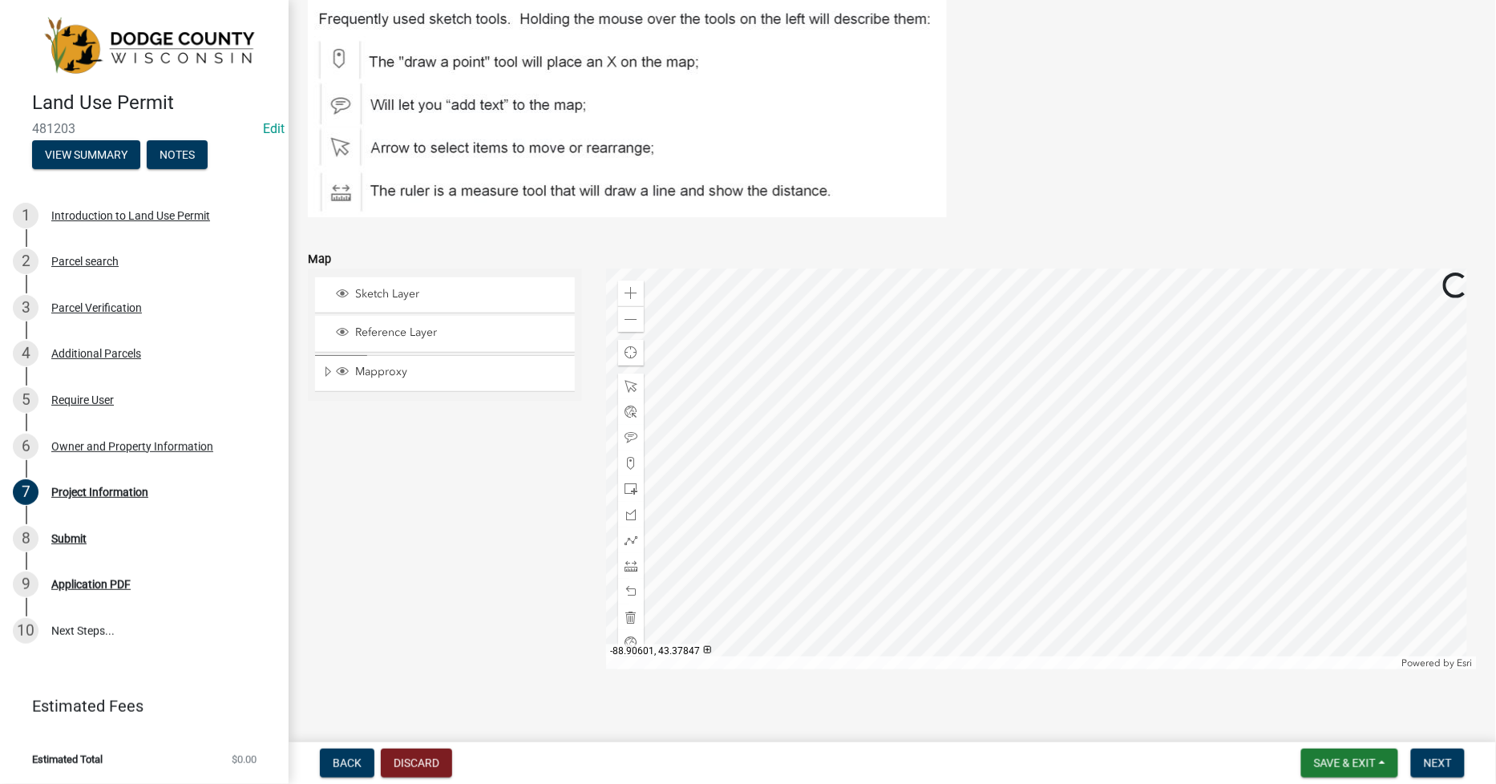
scroll to position [1728, 0]
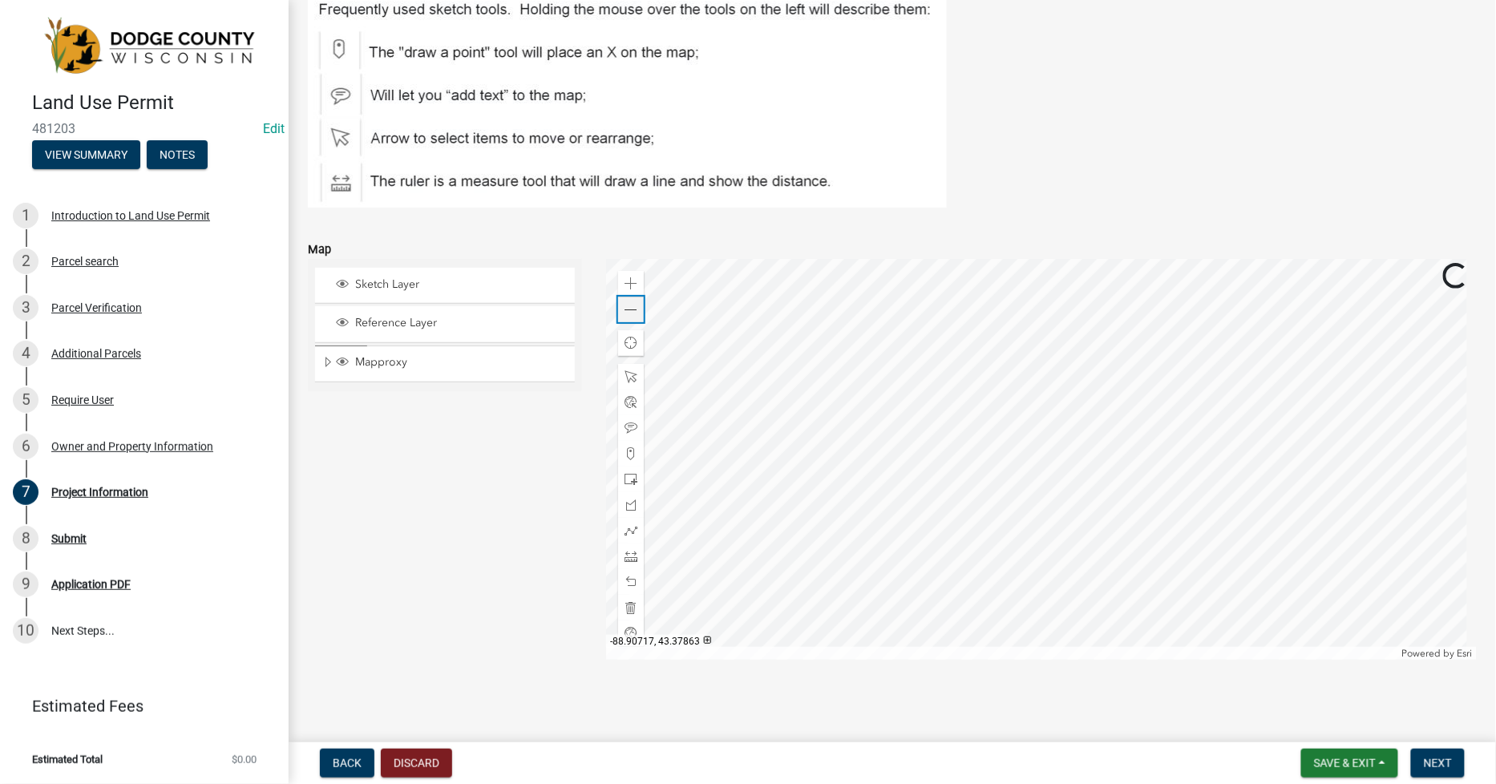
click at [630, 311] on span at bounding box center [630, 310] width 13 height 13
click at [628, 290] on div "Zoom in" at bounding box center [631, 284] width 26 height 26
click at [629, 483] on span at bounding box center [630, 479] width 13 height 13
click at [1013, 452] on div at bounding box center [1041, 459] width 871 height 401
click at [1433, 760] on span "Next" at bounding box center [1438, 763] width 28 height 13
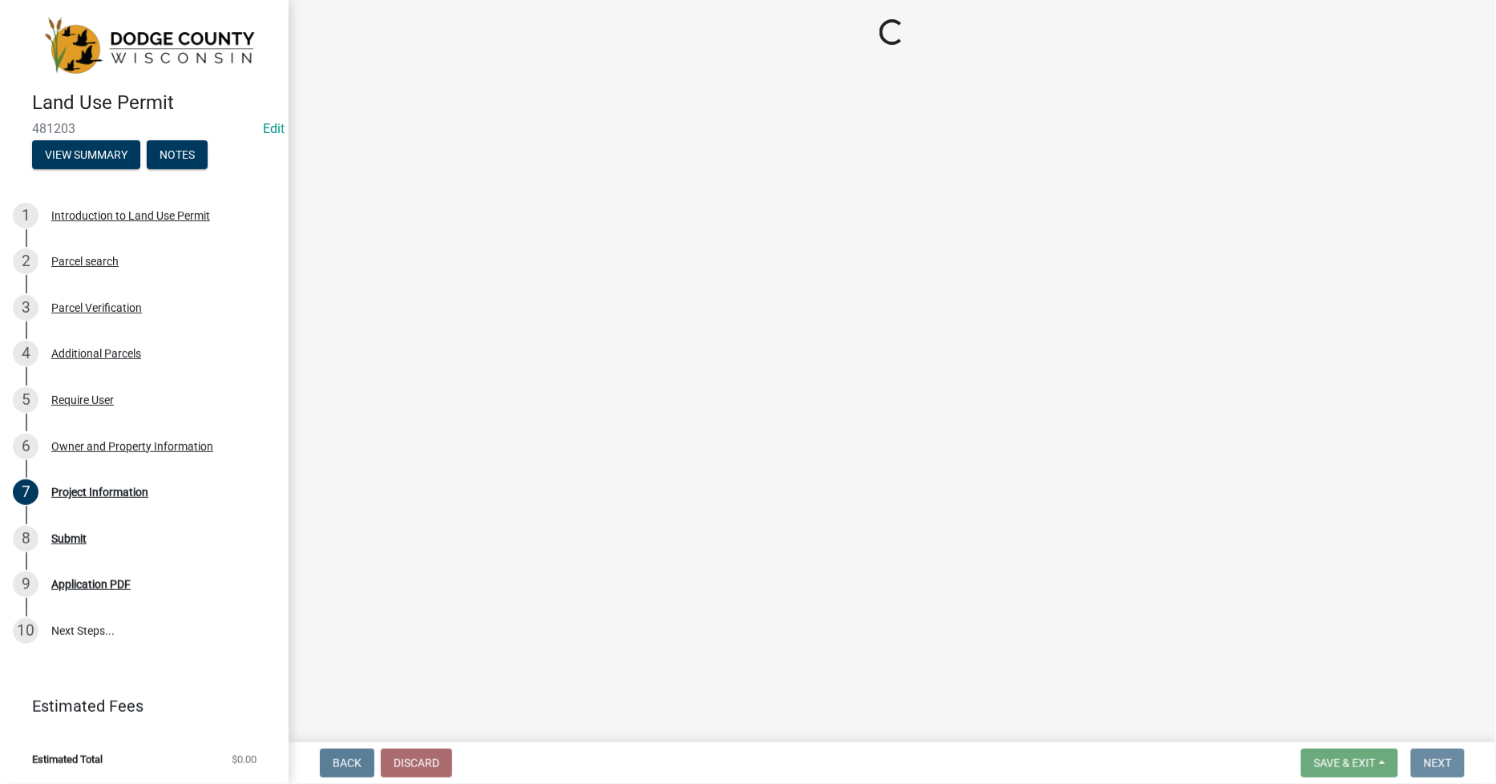
scroll to position [0, 0]
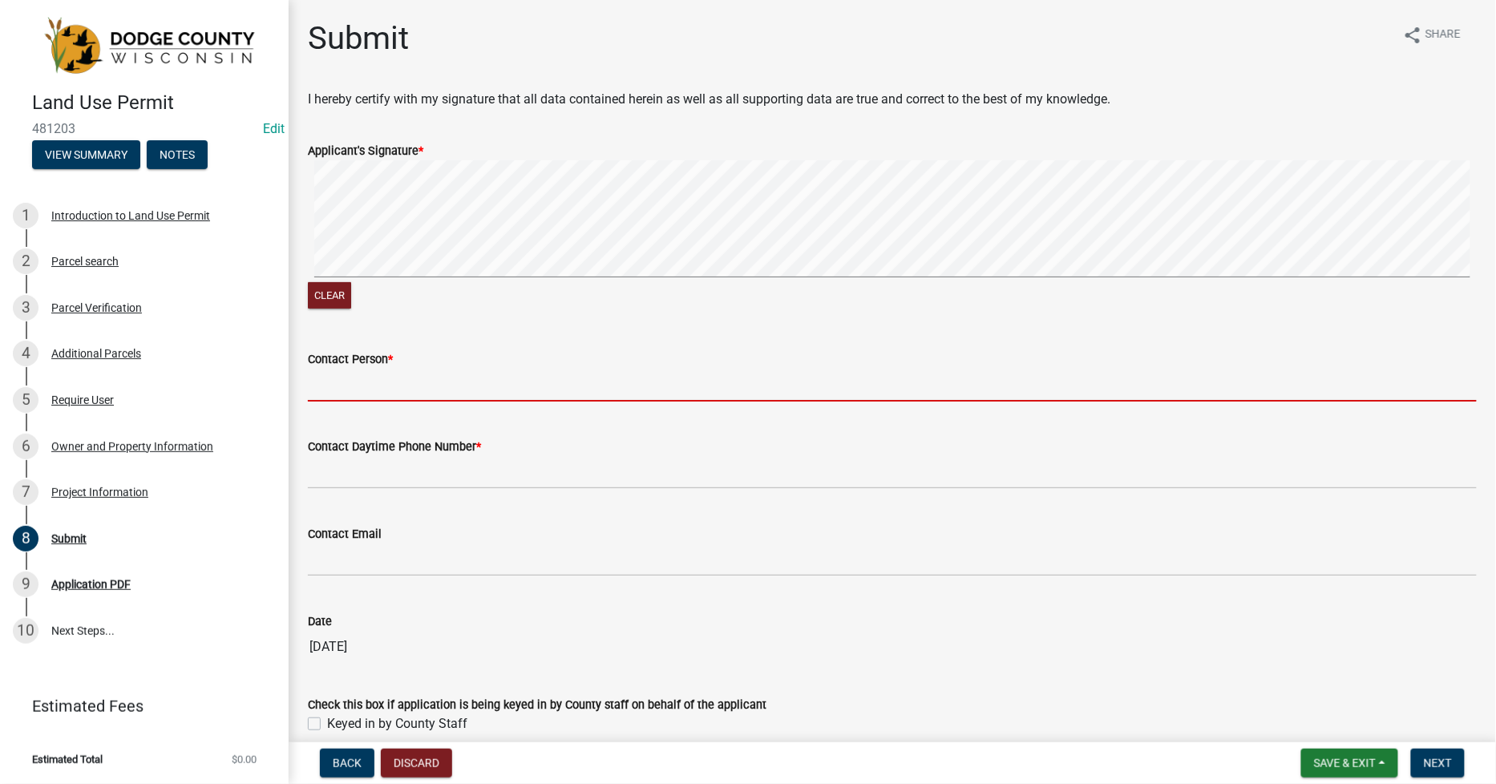
click at [325, 378] on input "Contact Person *" at bounding box center [892, 385] width 1169 height 33
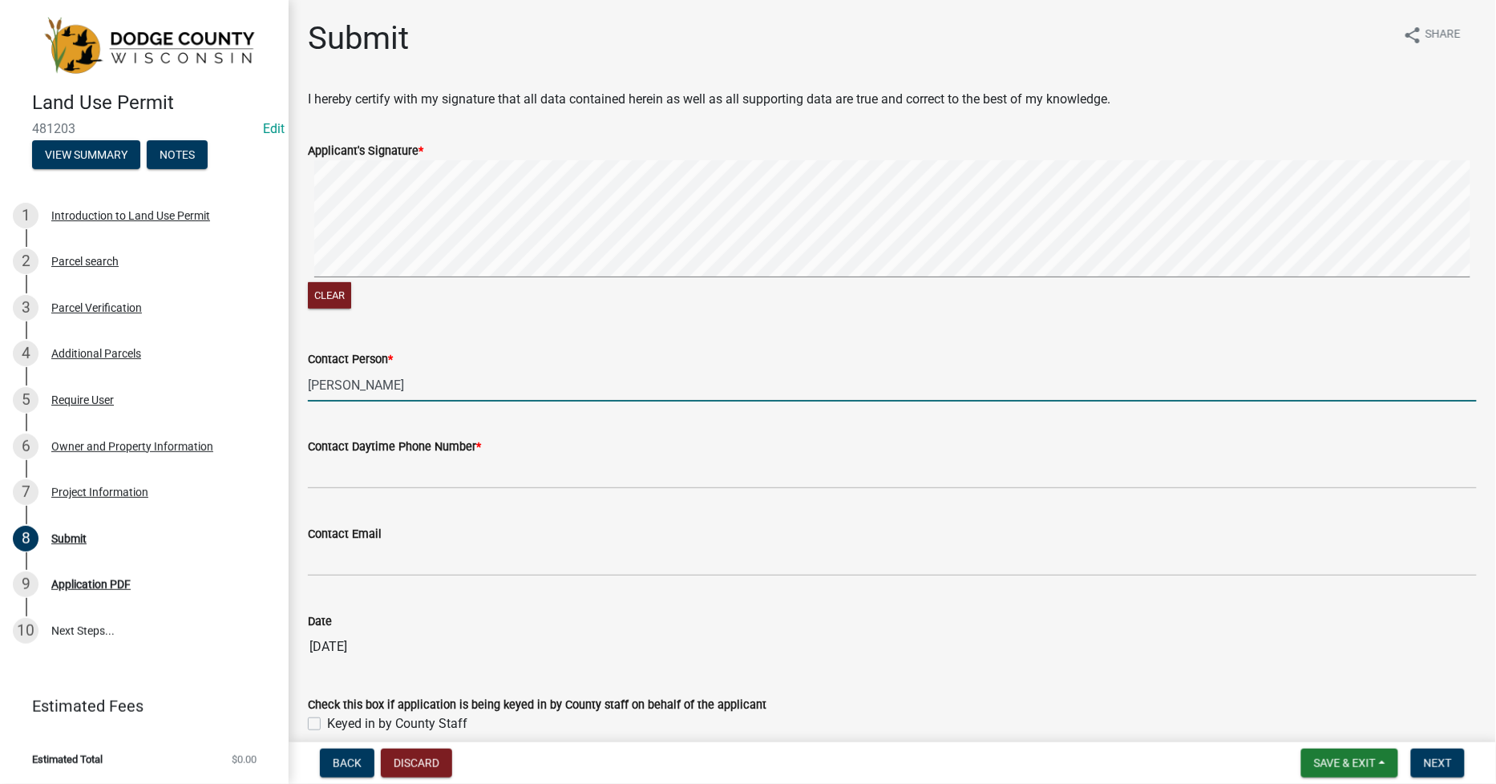
type input "[PERSON_NAME]"
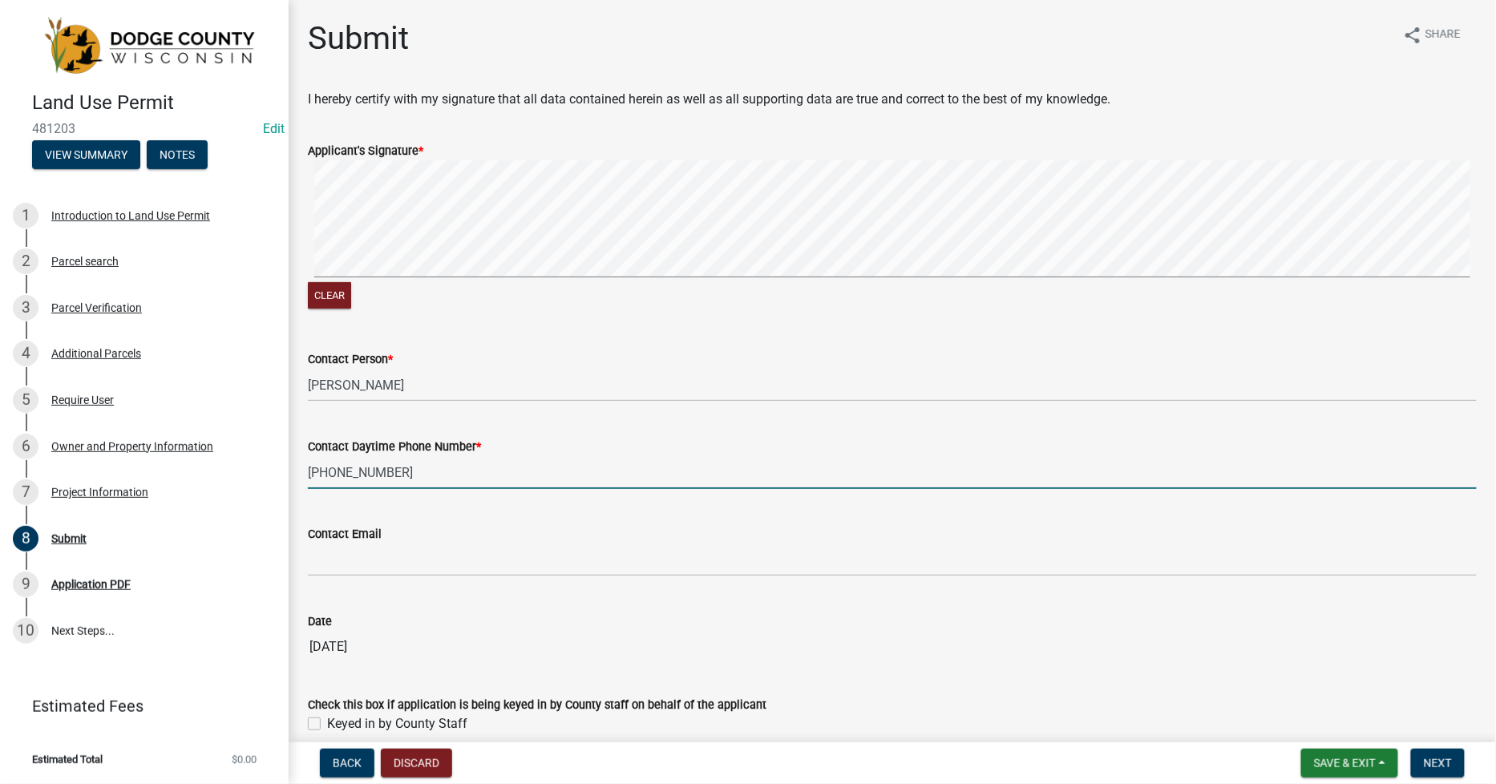
type input "[PHONE_NUMBER]"
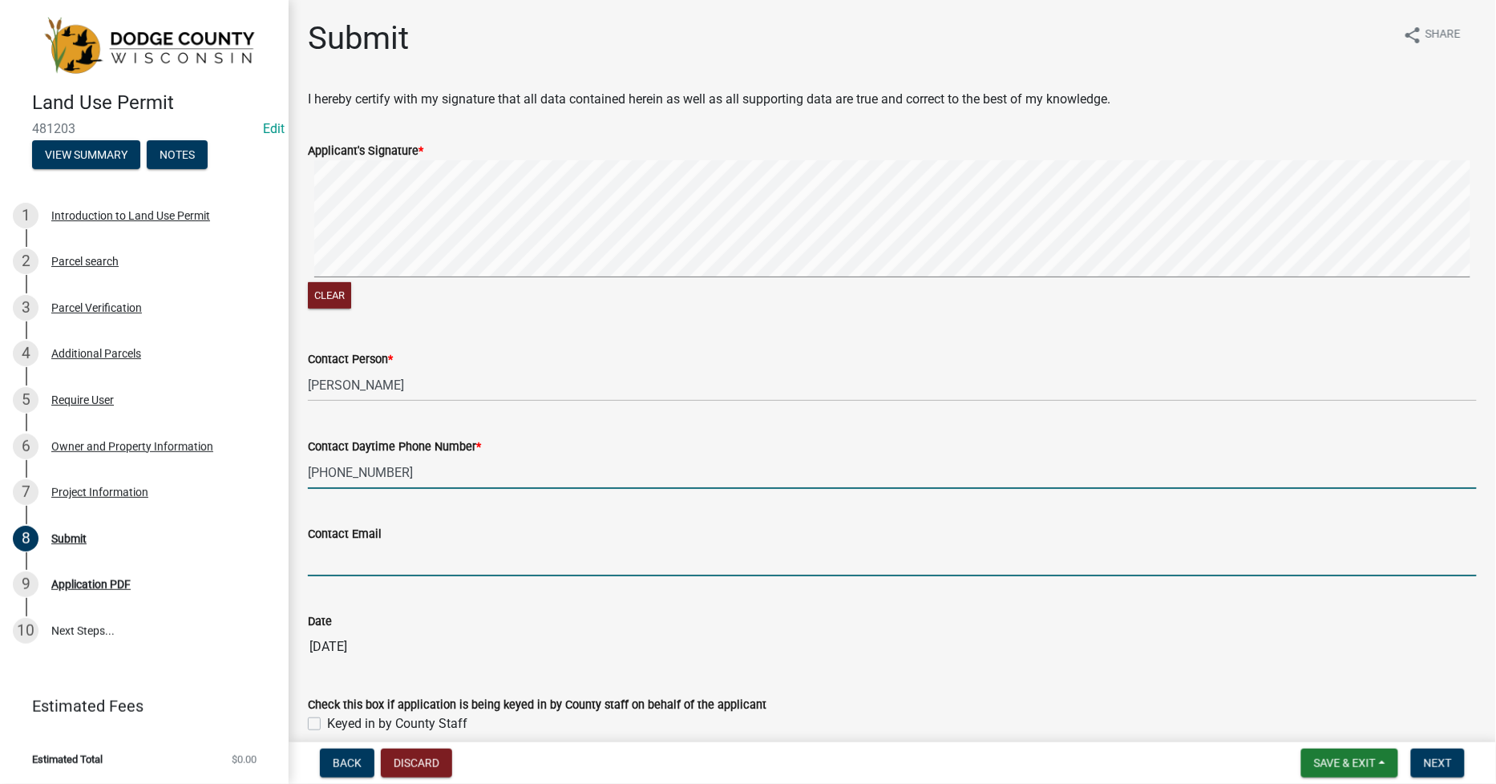
click at [353, 556] on input "Contact Email" at bounding box center [892, 560] width 1169 height 33
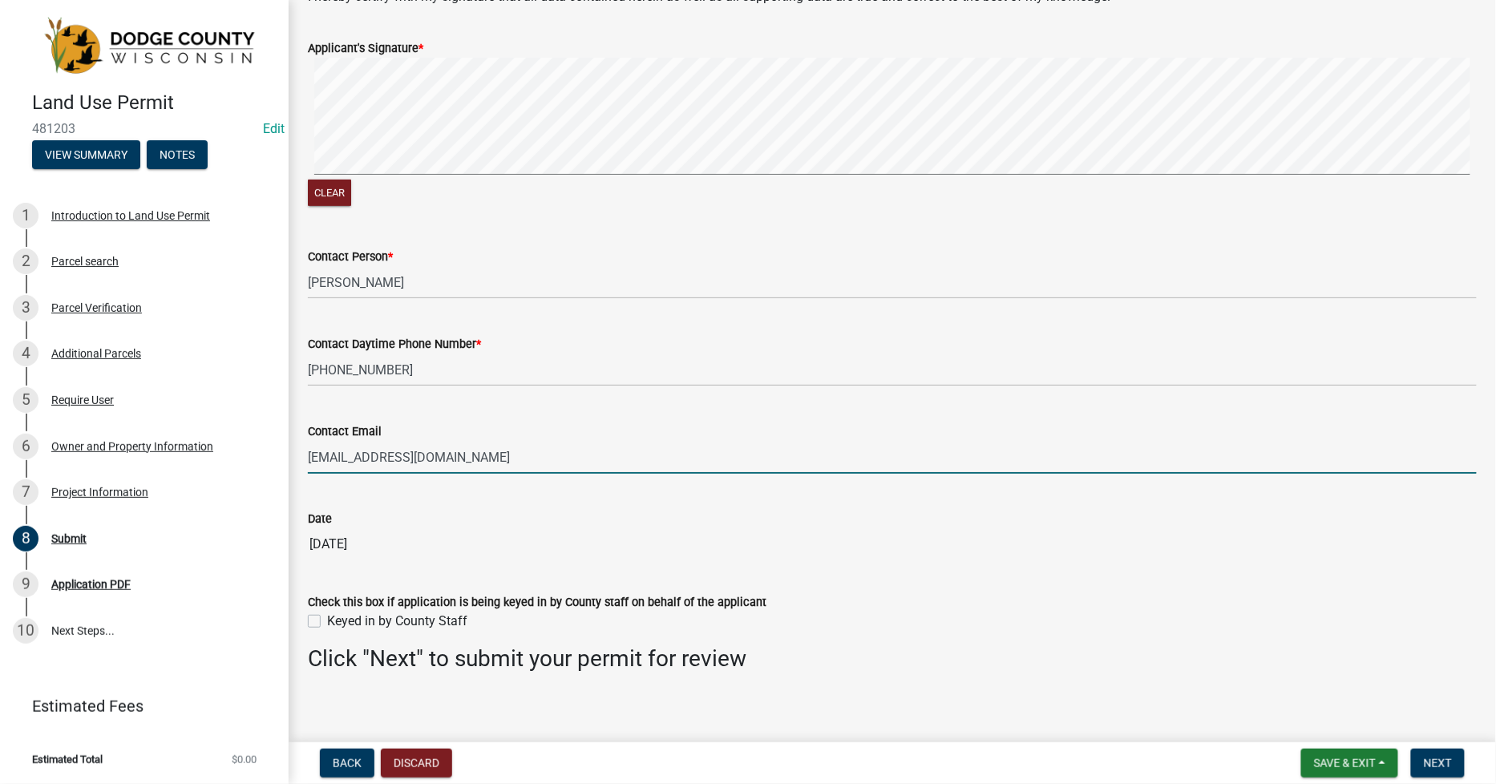
scroll to position [113, 0]
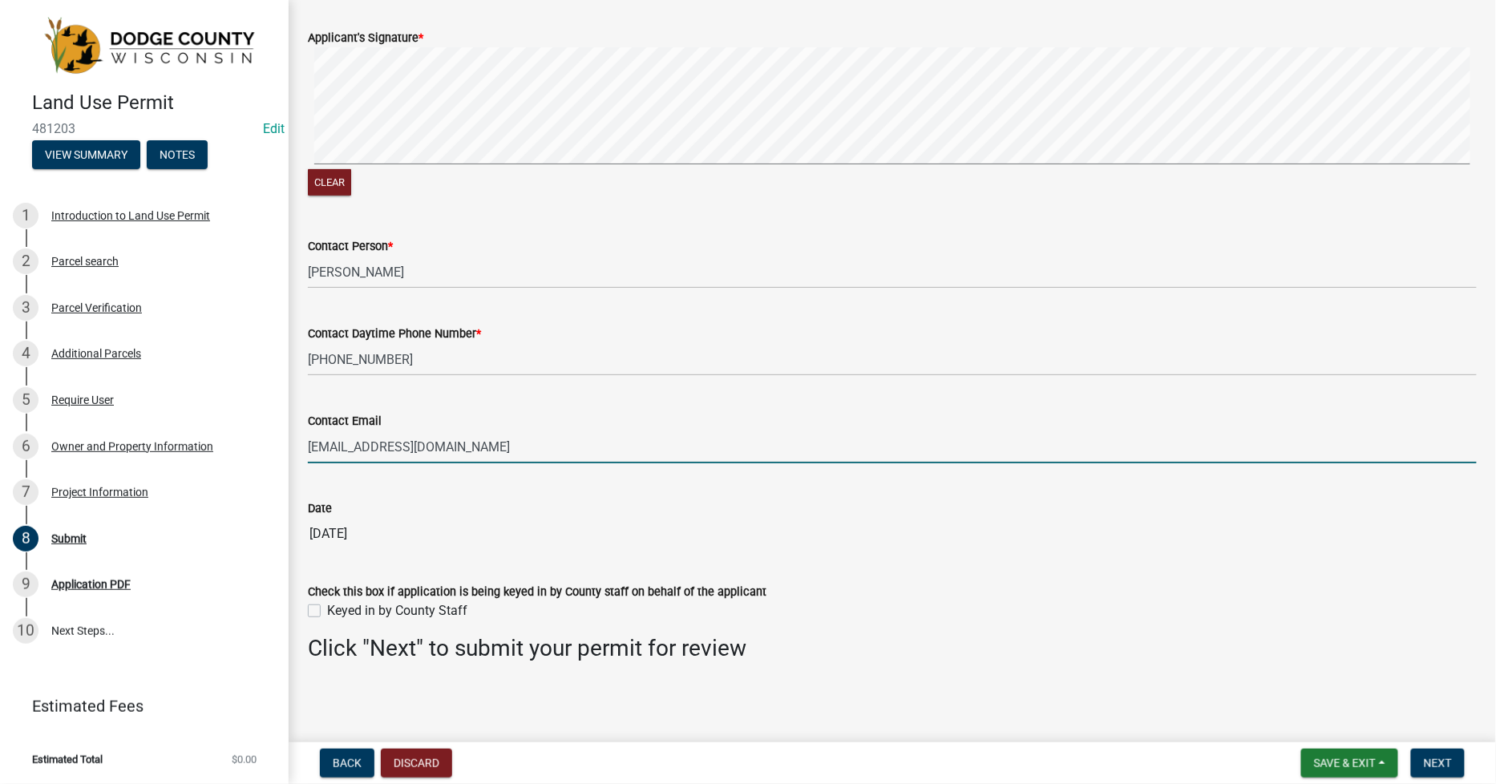
type input "[EMAIL_ADDRESS][DOMAIN_NAME]"
click at [327, 605] on label "Keyed in by County Staff" at bounding box center [397, 610] width 140 height 19
click at [327, 605] on input "Keyed in by County Staff" at bounding box center [332, 606] width 10 height 10
checkbox input "true"
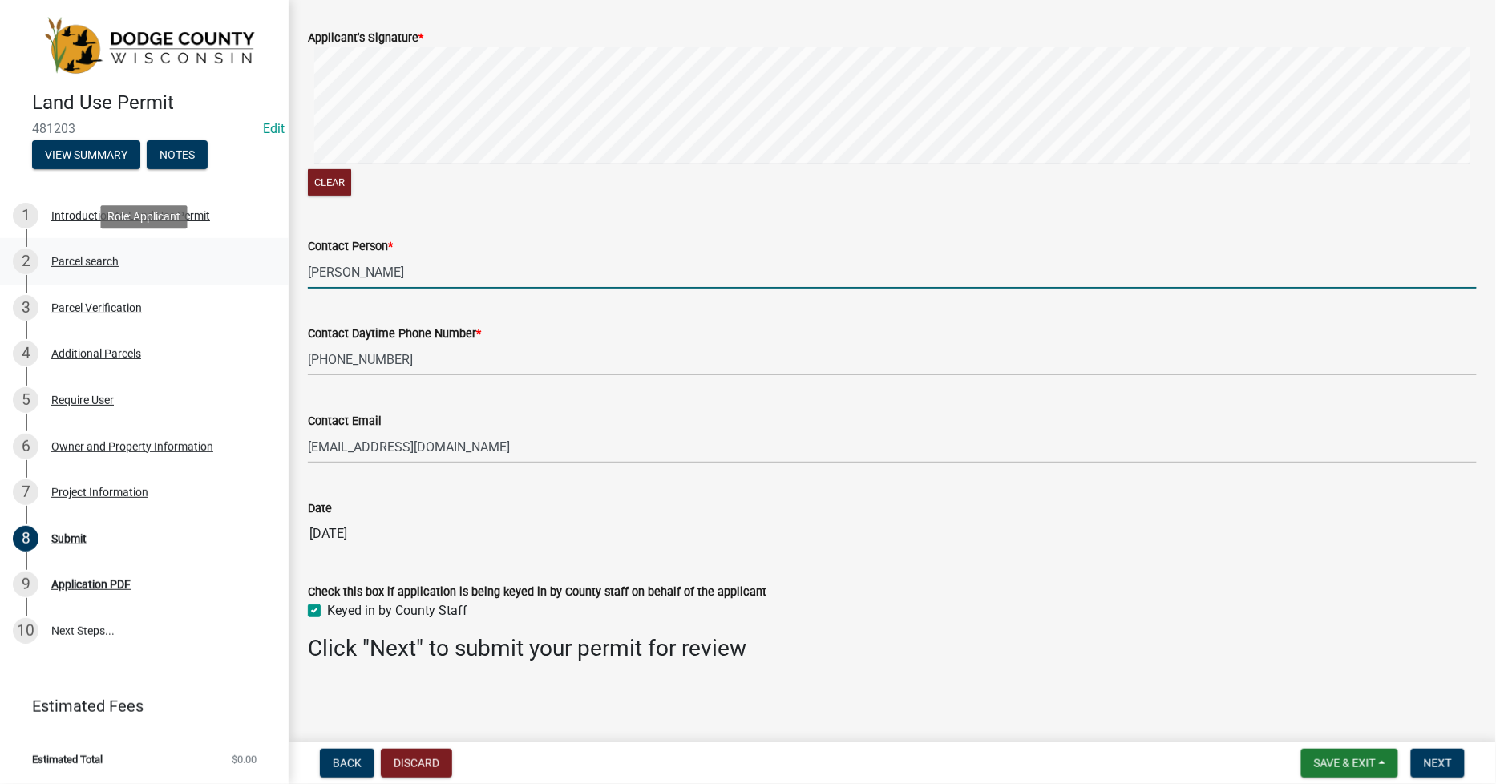
drag, startPoint x: 319, startPoint y: 269, endPoint x: 273, endPoint y: 268, distance: 45.7
click at [273, 268] on div "Land Use Permit 481203 Edit View Summary Notes 1 Introduction to Land Use Permi…" at bounding box center [748, 392] width 1496 height 784
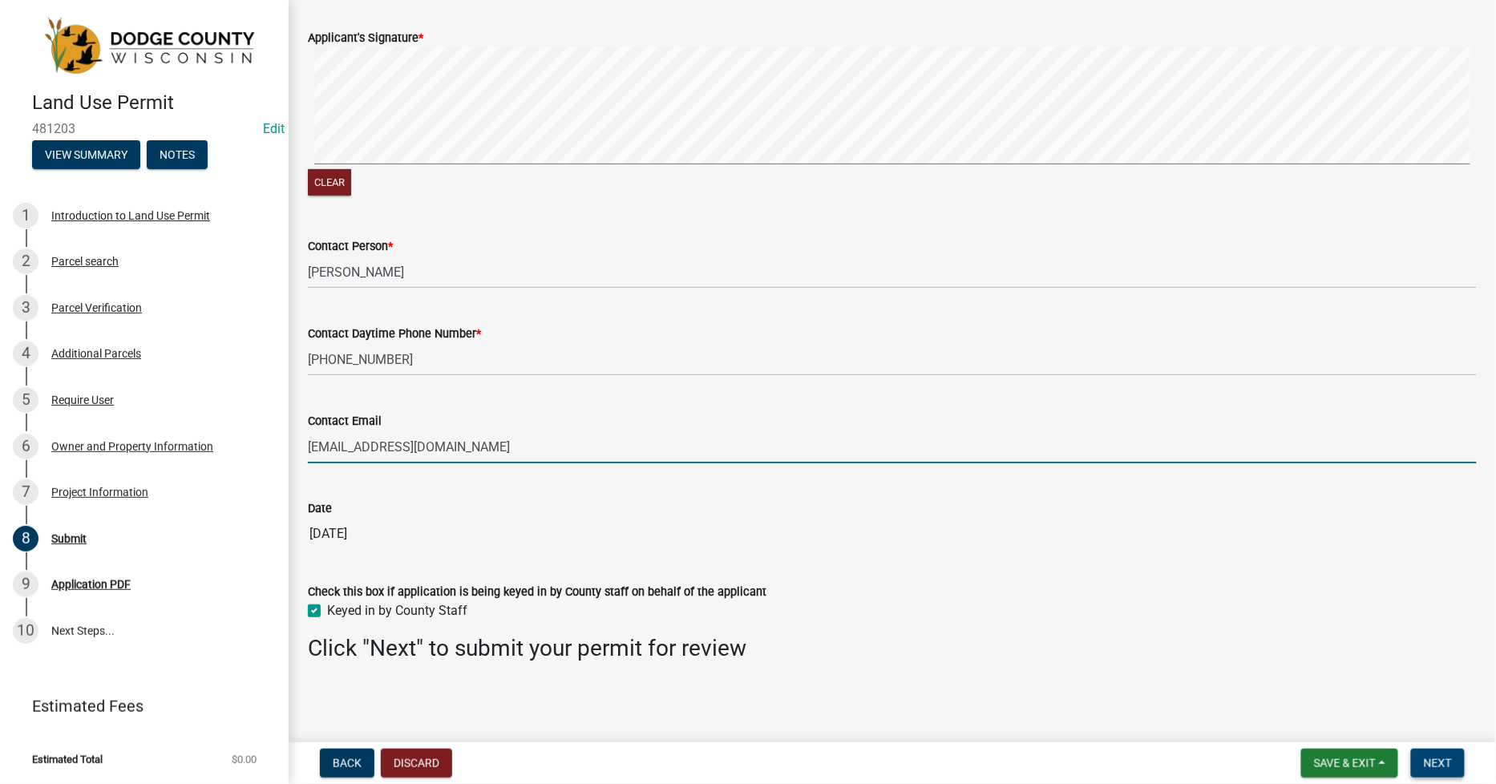
click at [1444, 758] on span "Next" at bounding box center [1438, 763] width 28 height 13
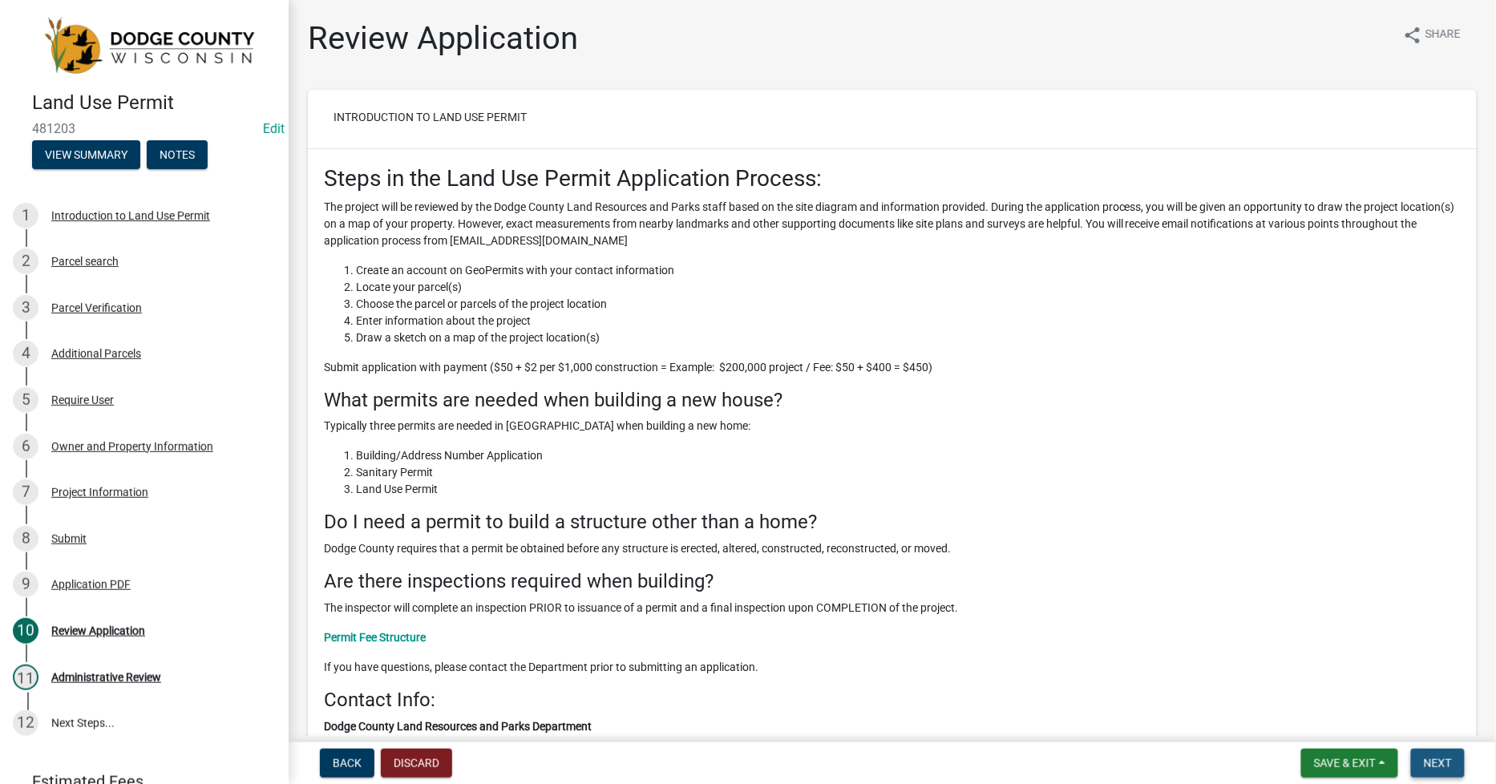
click at [1436, 760] on span "Next" at bounding box center [1438, 763] width 28 height 13
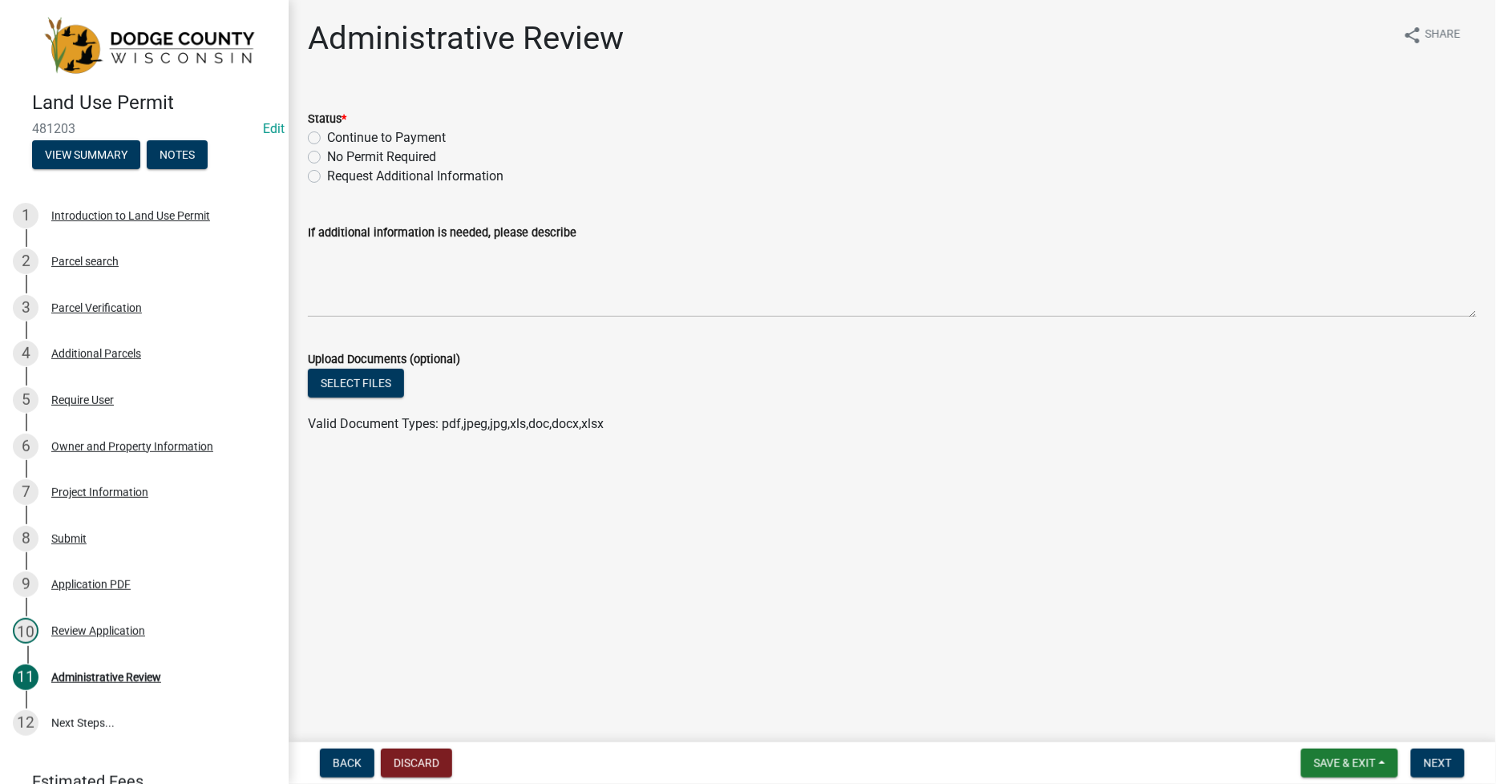
click at [327, 139] on label "Continue to Payment" at bounding box center [386, 137] width 119 height 19
click at [327, 139] on input "Continue to Payment" at bounding box center [332, 133] width 10 height 10
click at [1438, 757] on span "Next" at bounding box center [1438, 763] width 28 height 13
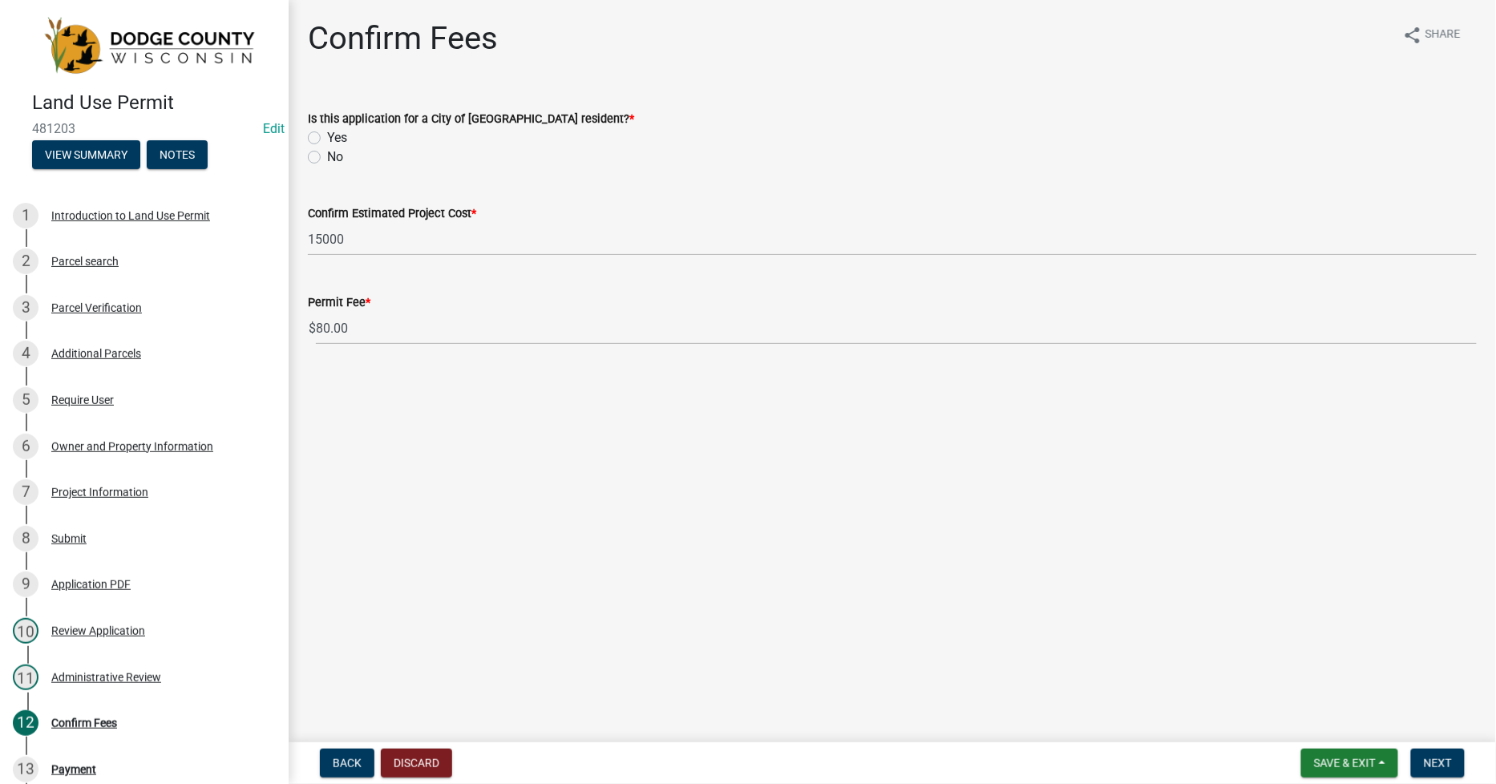
click at [327, 160] on label "No" at bounding box center [335, 157] width 16 height 19
click at [327, 158] on input "No" at bounding box center [332, 153] width 10 height 10
click at [1441, 768] on span "Next" at bounding box center [1438, 763] width 28 height 13
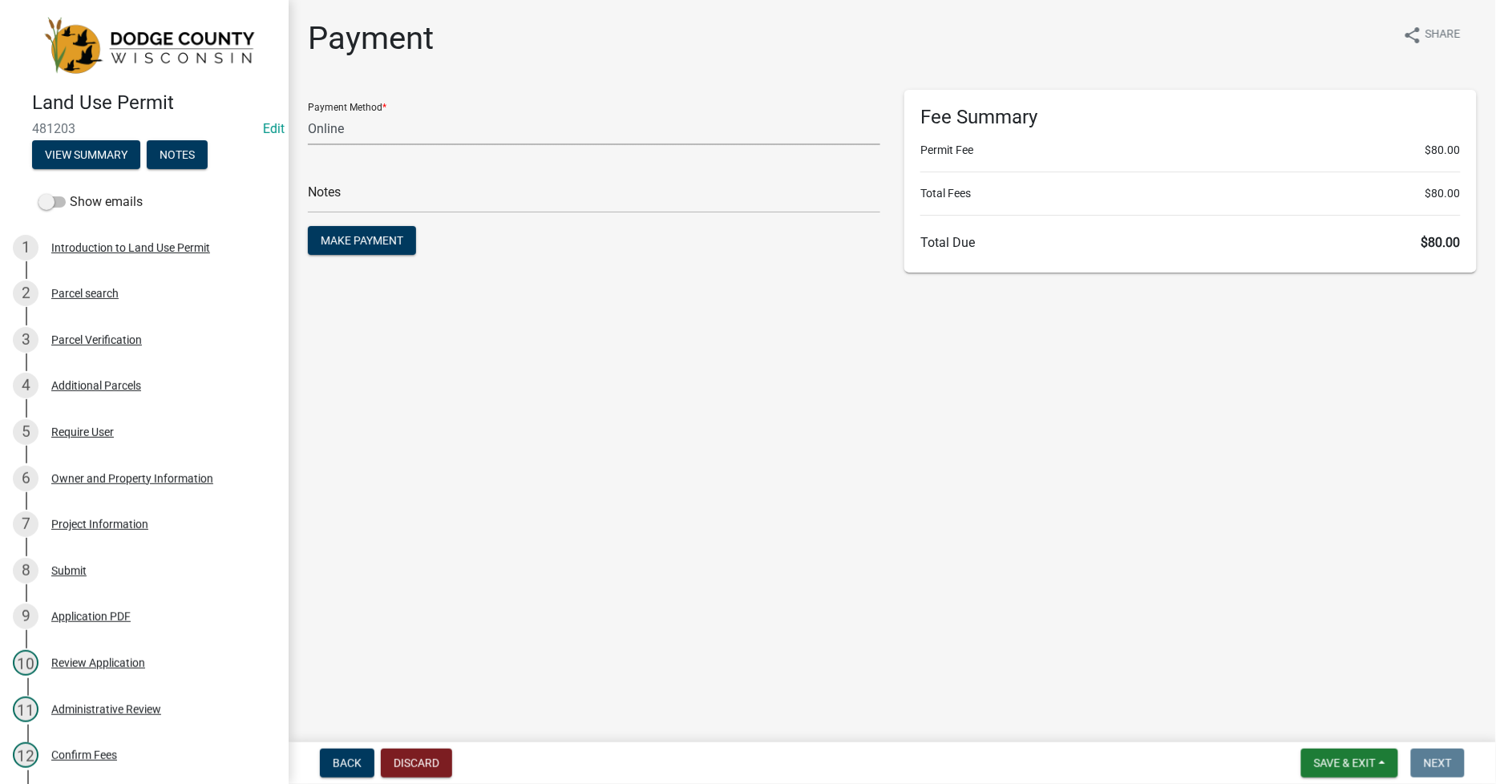
click at [357, 136] on select "Credit Card POS Check Cash Online" at bounding box center [594, 128] width 572 height 33
click at [308, 112] on select "Credit Card POS Check Cash Online" at bounding box center [594, 128] width 572 height 33
click at [331, 197] on input "text" at bounding box center [594, 196] width 572 height 33
click at [362, 235] on span "Make Payment" at bounding box center [362, 240] width 83 height 13
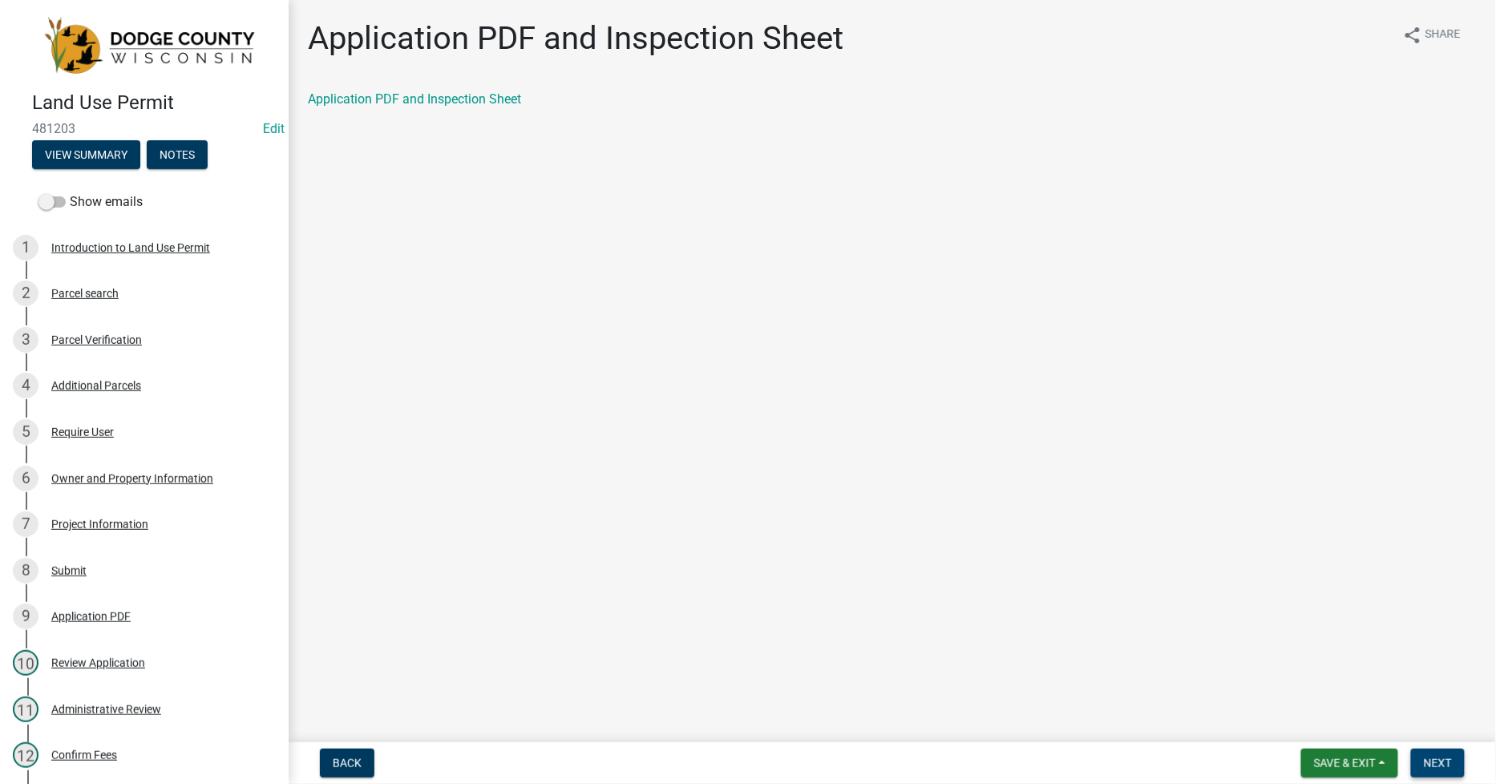
click at [1435, 762] on span "Next" at bounding box center [1438, 763] width 28 height 13
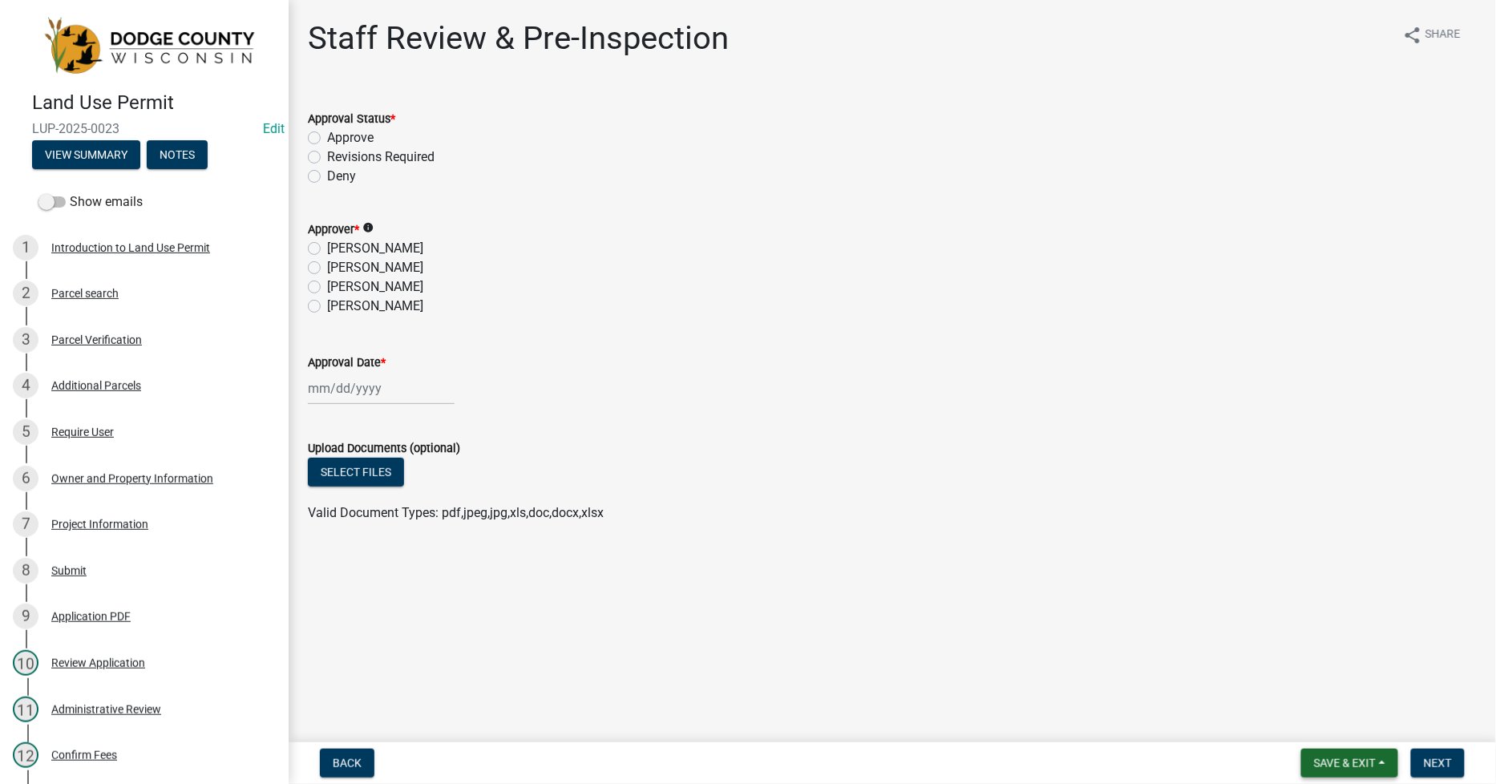
click at [1325, 770] on button "Save & Exit" at bounding box center [1349, 763] width 97 height 29
click at [1065, 649] on main "Staff Review & Pre-Inspection share Share Approval Status * Approve Revisions R…" at bounding box center [892, 368] width 1207 height 736
click at [1344, 766] on span "Save & Exit" at bounding box center [1345, 763] width 62 height 13
click at [1320, 721] on button "Save & Exit" at bounding box center [1334, 721] width 128 height 38
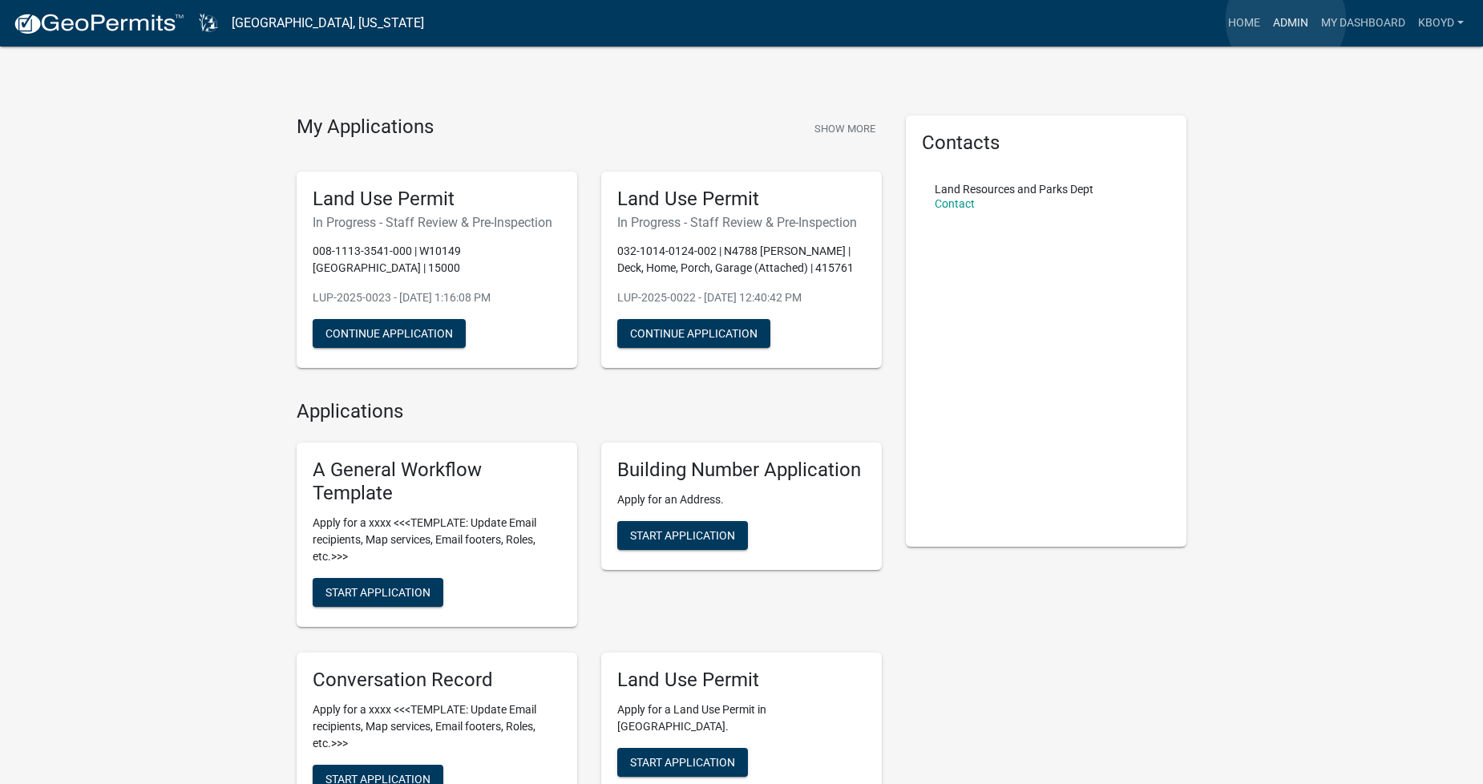
click at [1286, 20] on link "Admin" at bounding box center [1291, 23] width 48 height 30
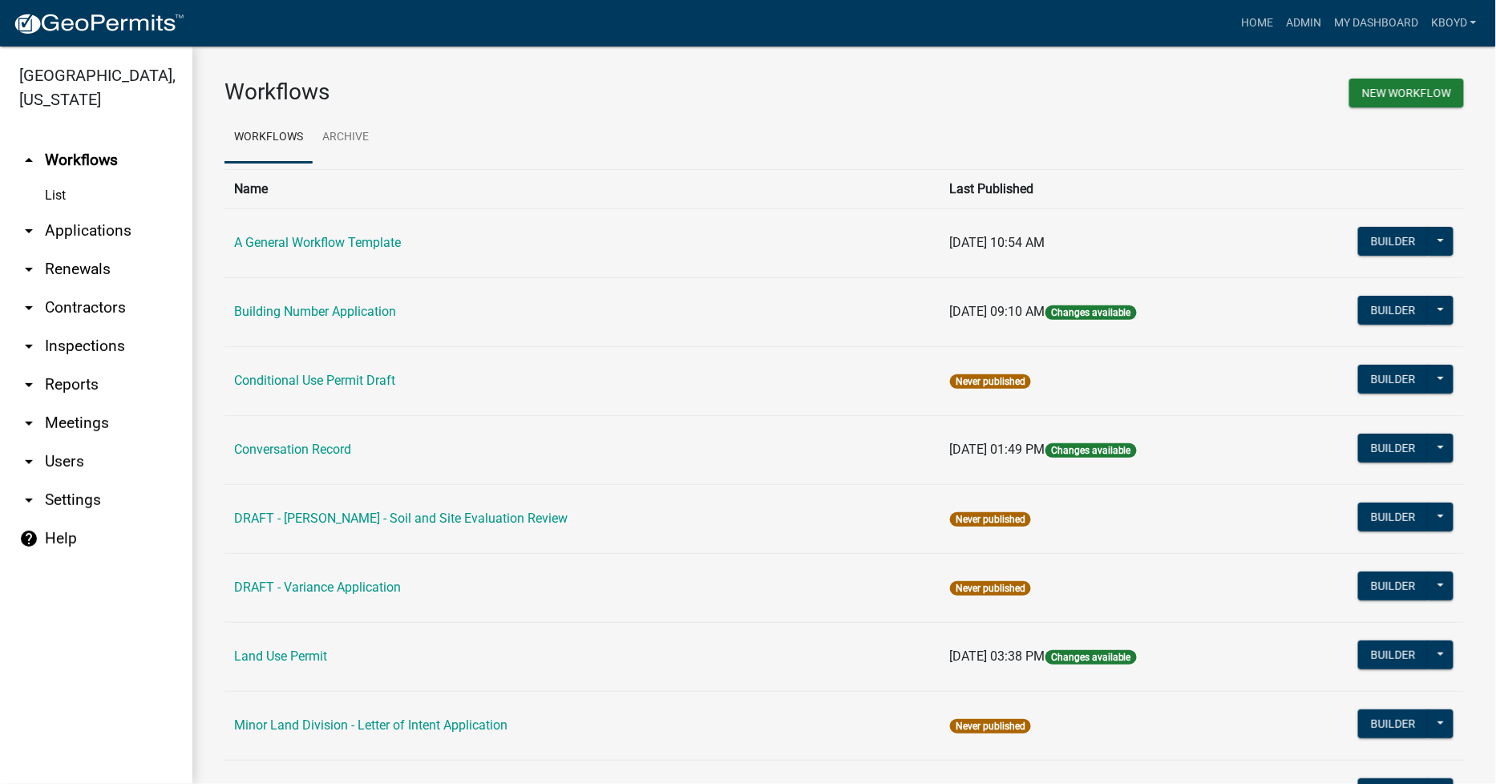
click at [100, 228] on link "arrow_drop_down Applications" at bounding box center [96, 231] width 192 height 38
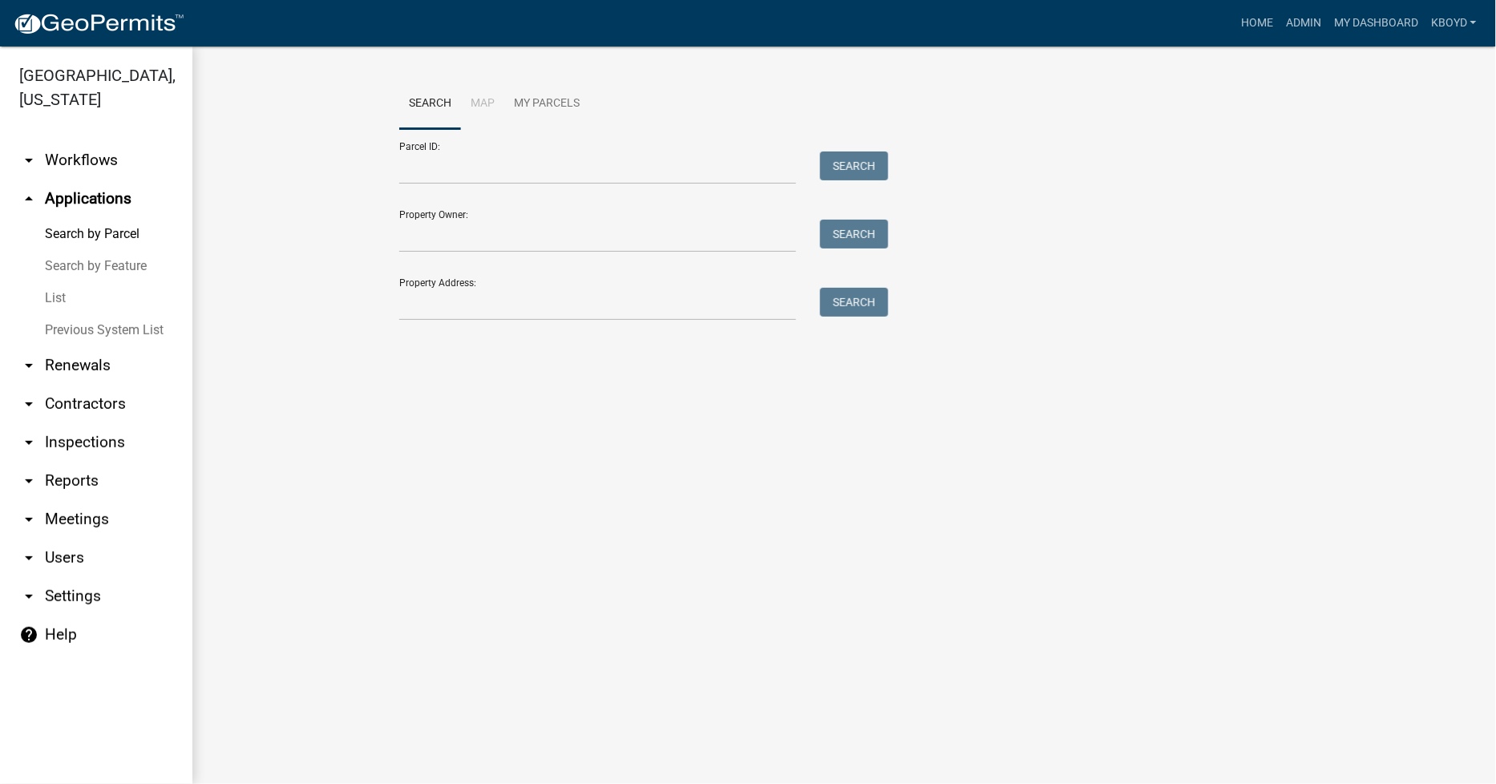
click at [46, 297] on link "List" at bounding box center [96, 298] width 192 height 32
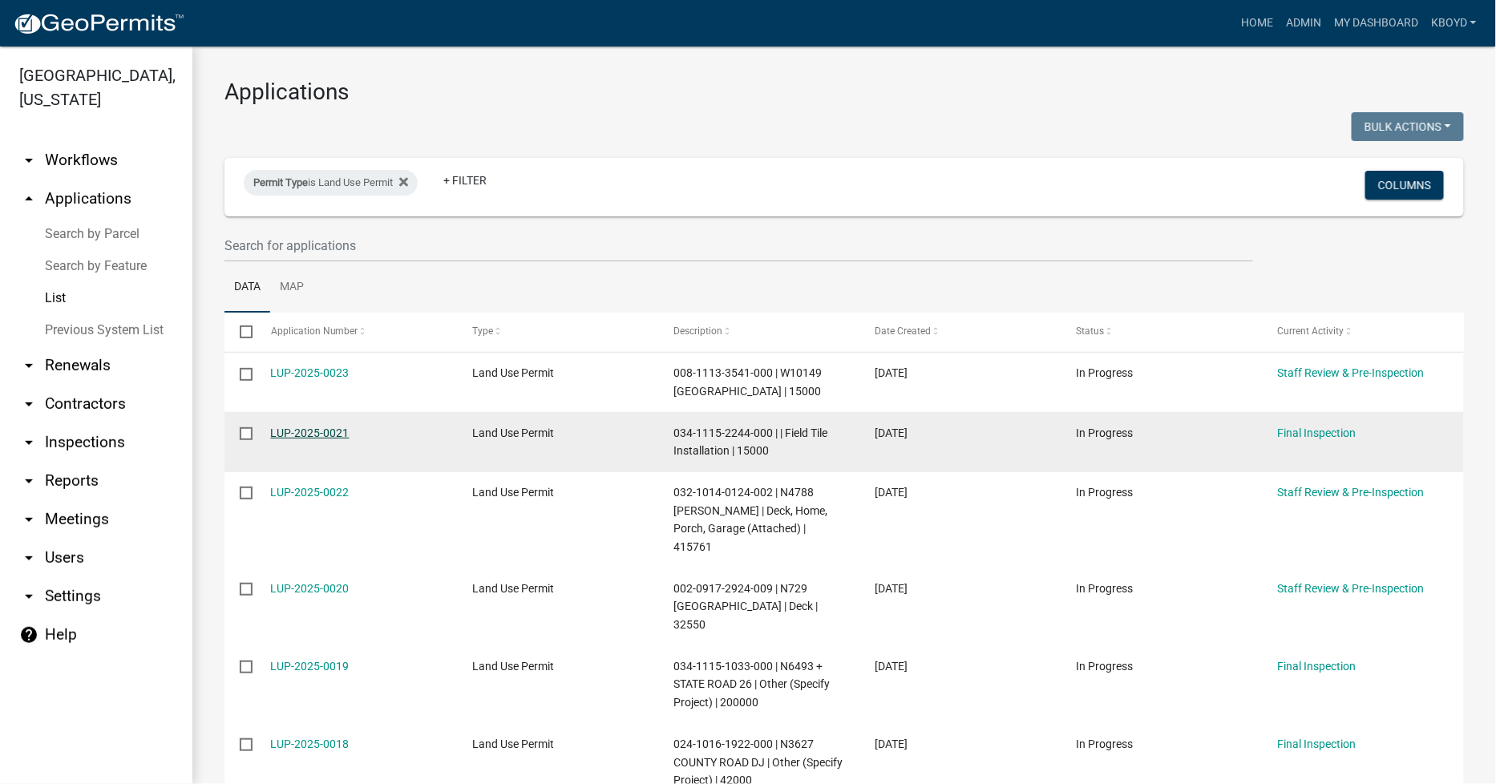
click at [325, 430] on link "LUP-2025-0021" at bounding box center [310, 432] width 79 height 13
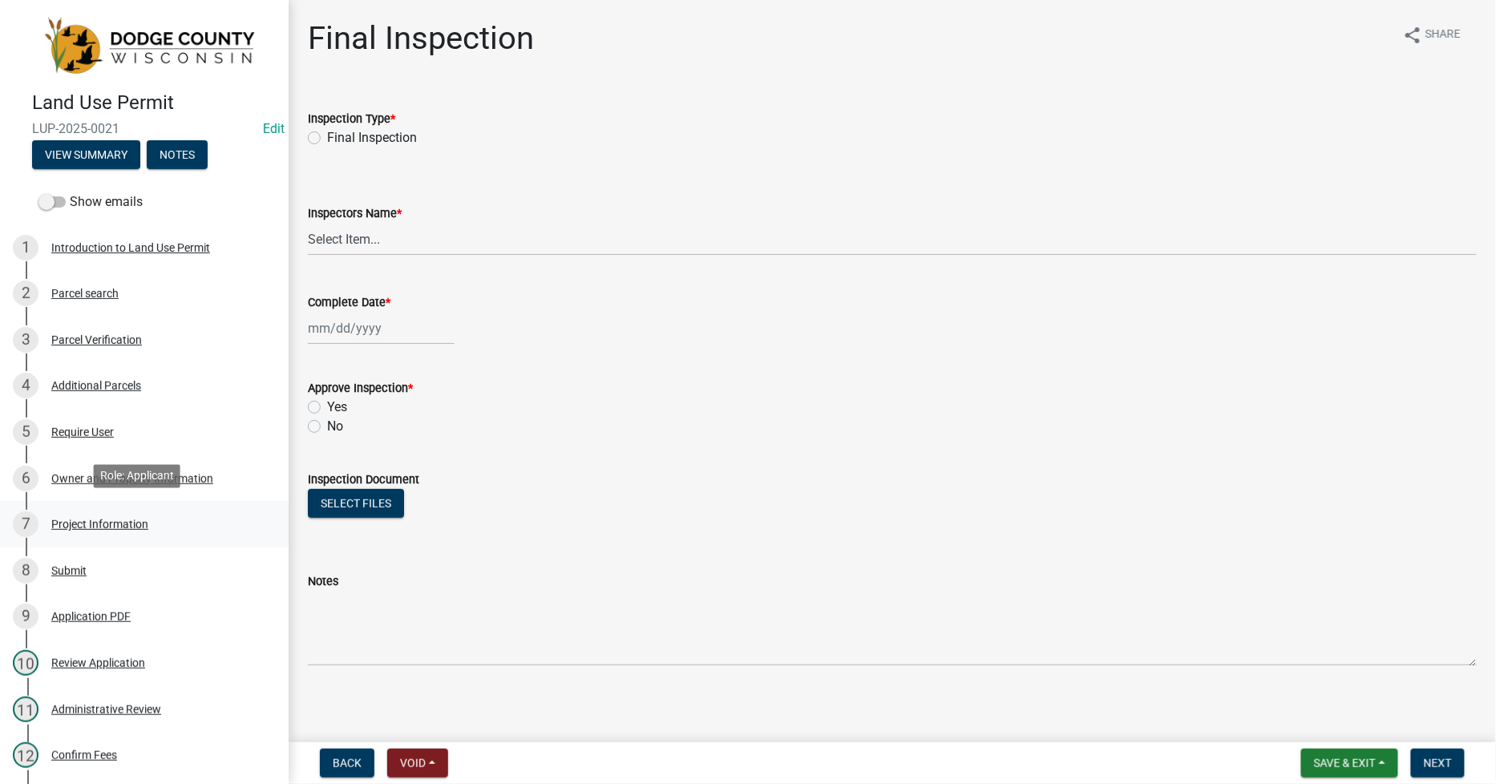
click at [67, 523] on div "Project Information" at bounding box center [99, 524] width 97 height 11
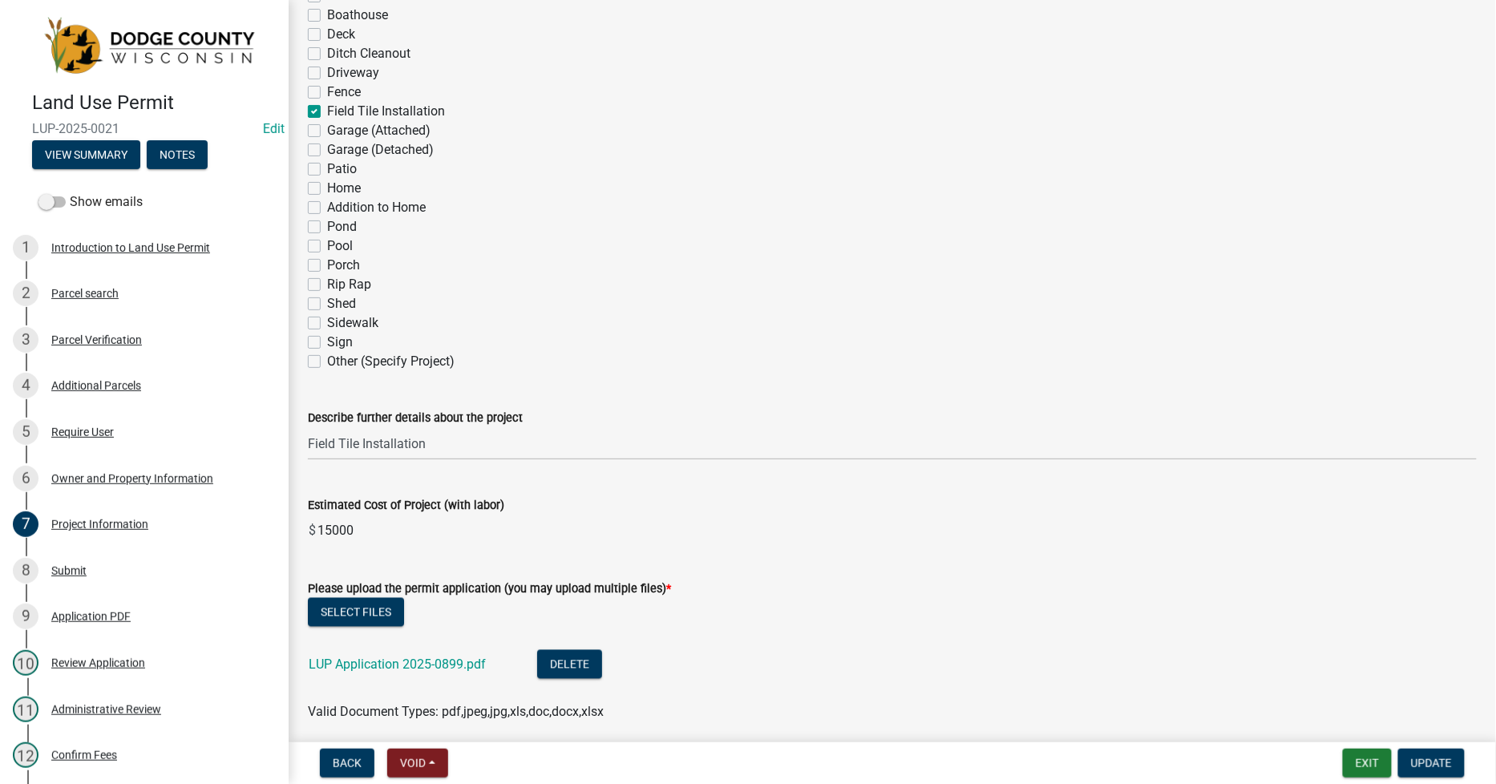
scroll to position [802, 0]
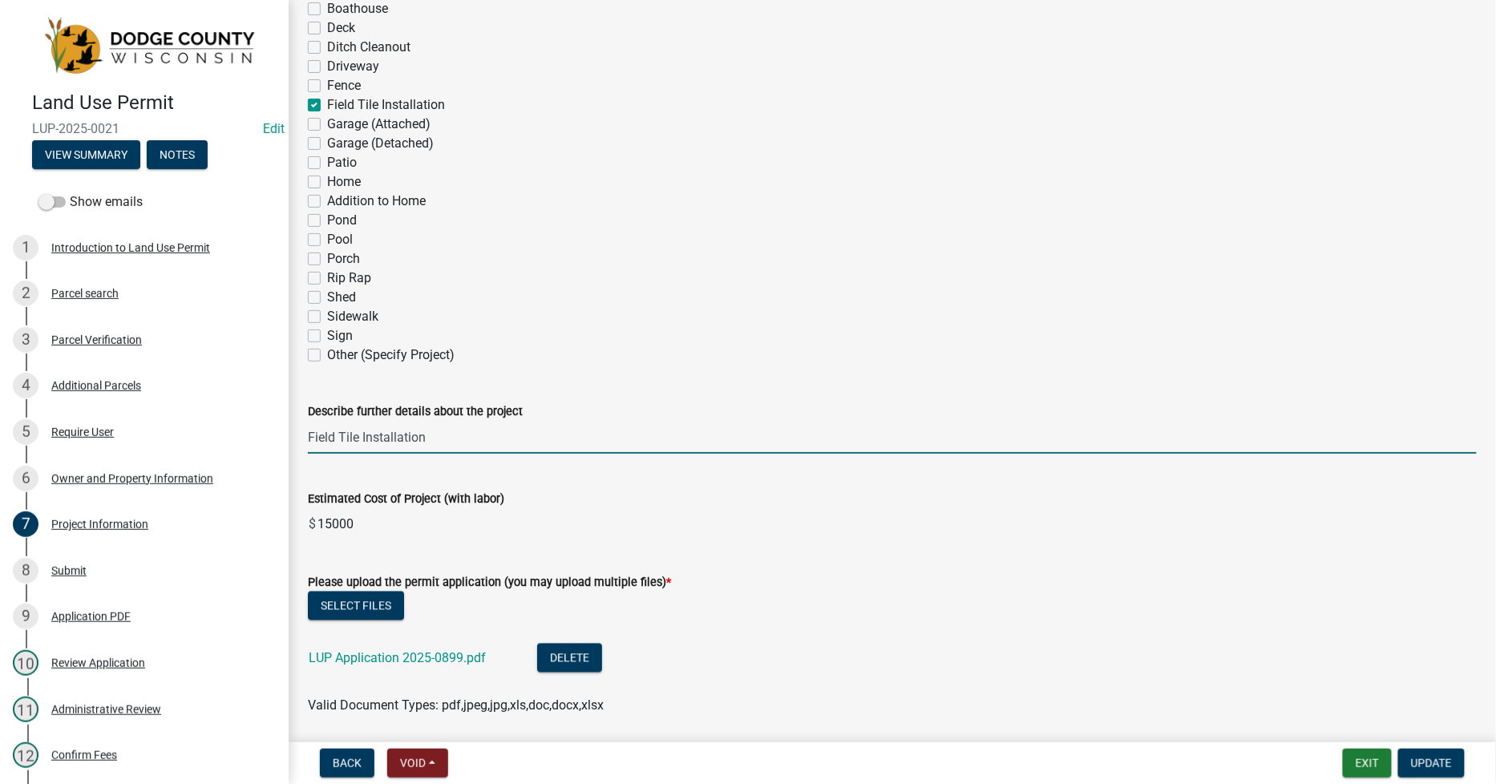
click at [309, 436] on input "Field Tile Installation" at bounding box center [892, 437] width 1169 height 33
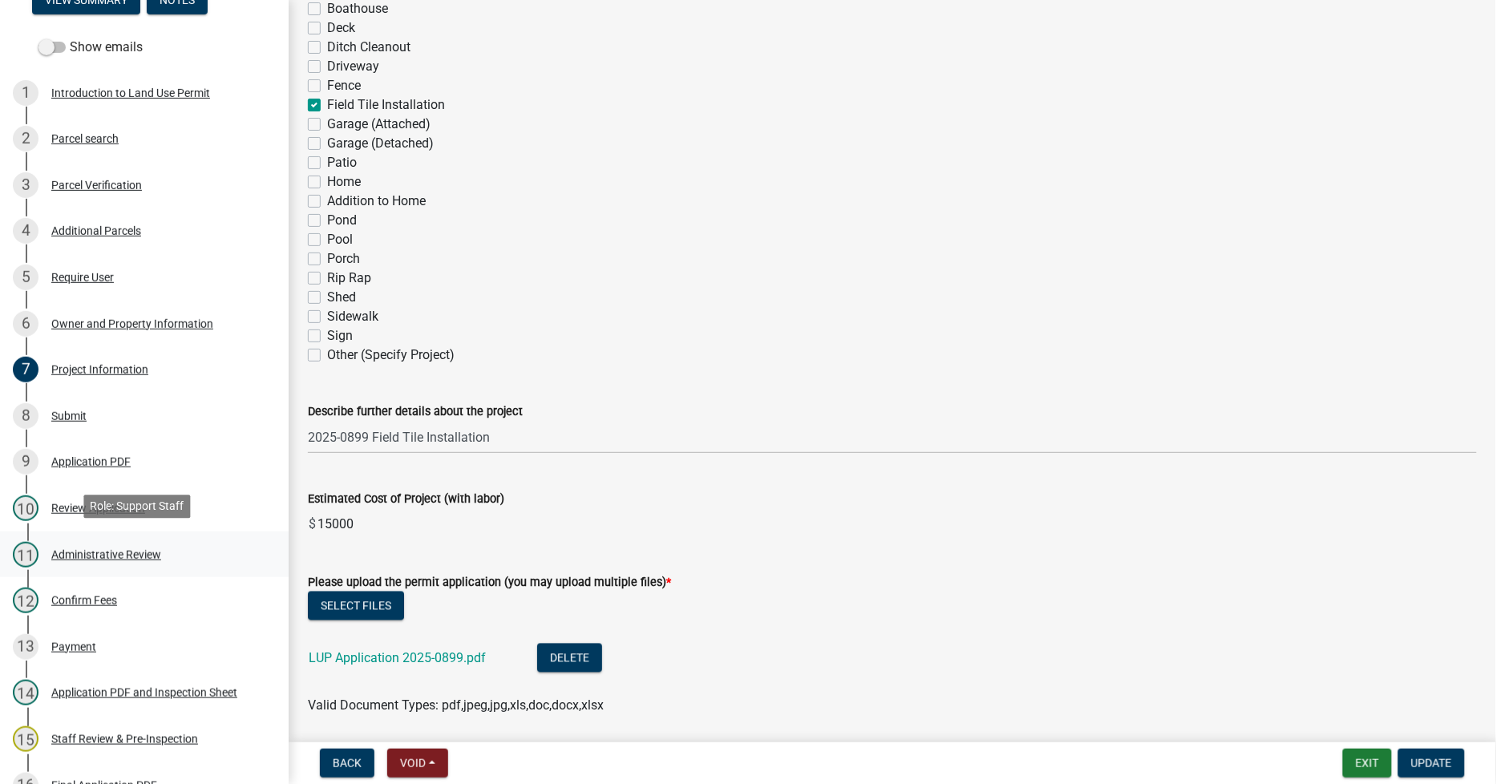
scroll to position [178, 0]
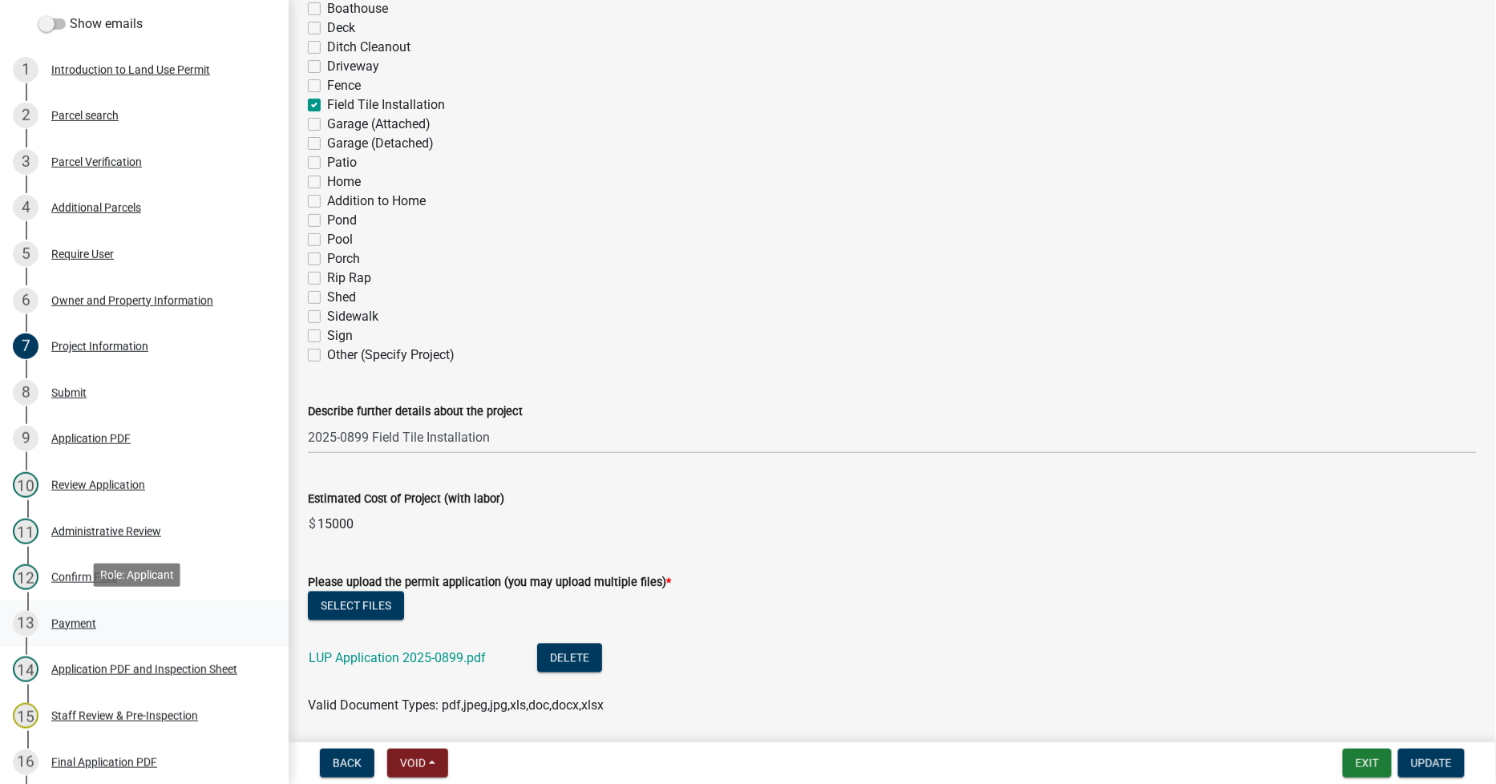
click at [59, 618] on div "Payment" at bounding box center [73, 623] width 45 height 11
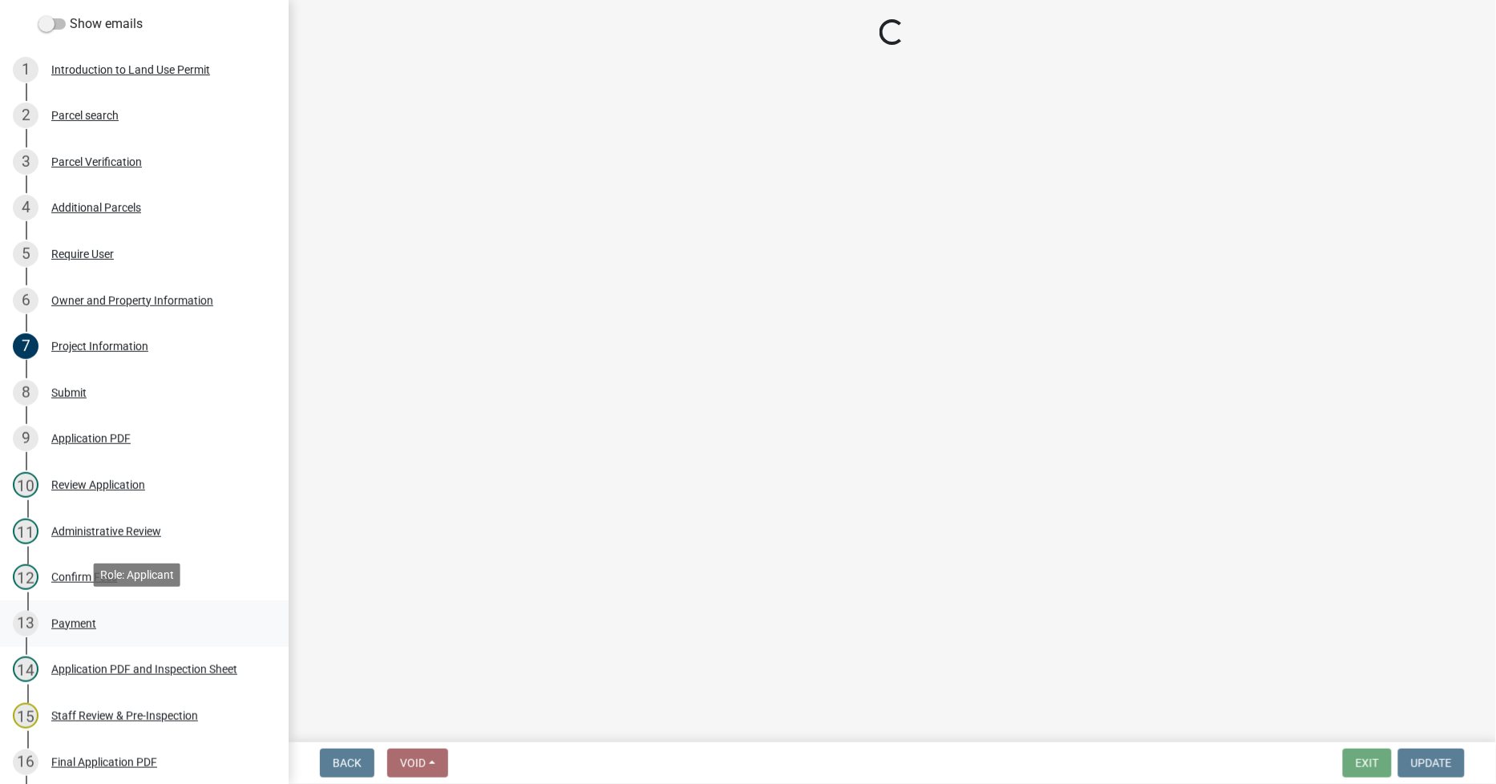
scroll to position [0, 0]
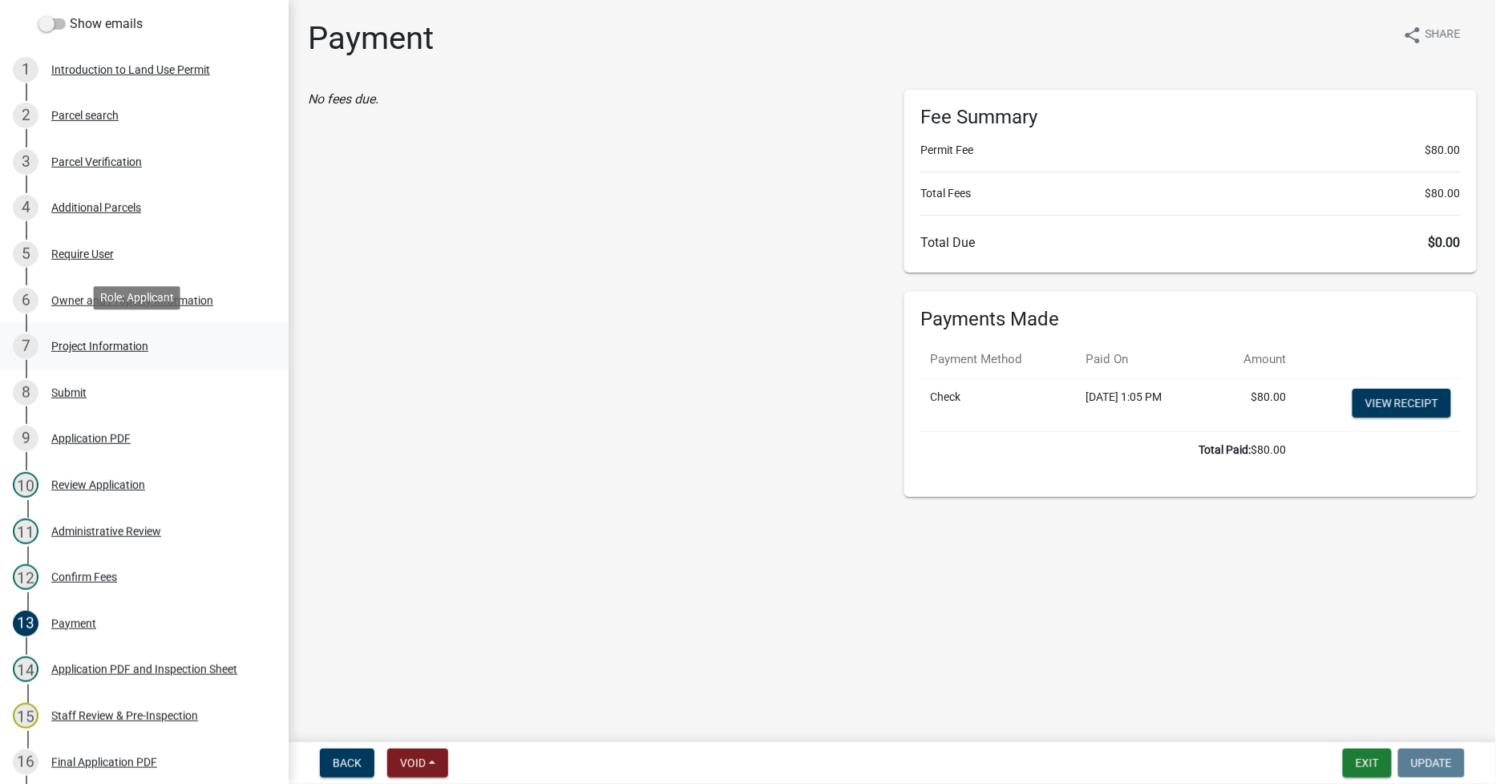
click at [79, 341] on div "Project Information" at bounding box center [99, 346] width 97 height 11
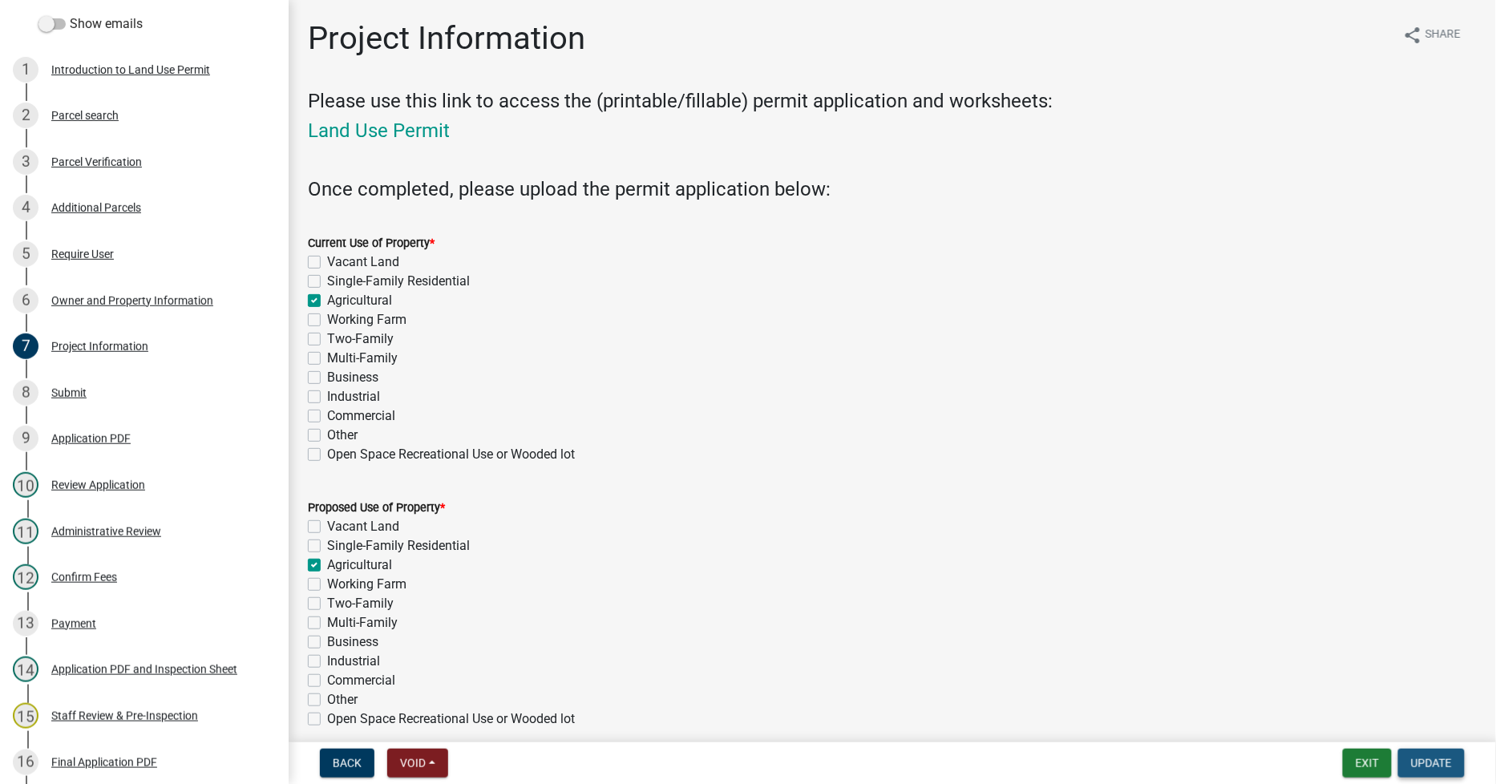
click at [1445, 768] on span "Update" at bounding box center [1431, 763] width 41 height 13
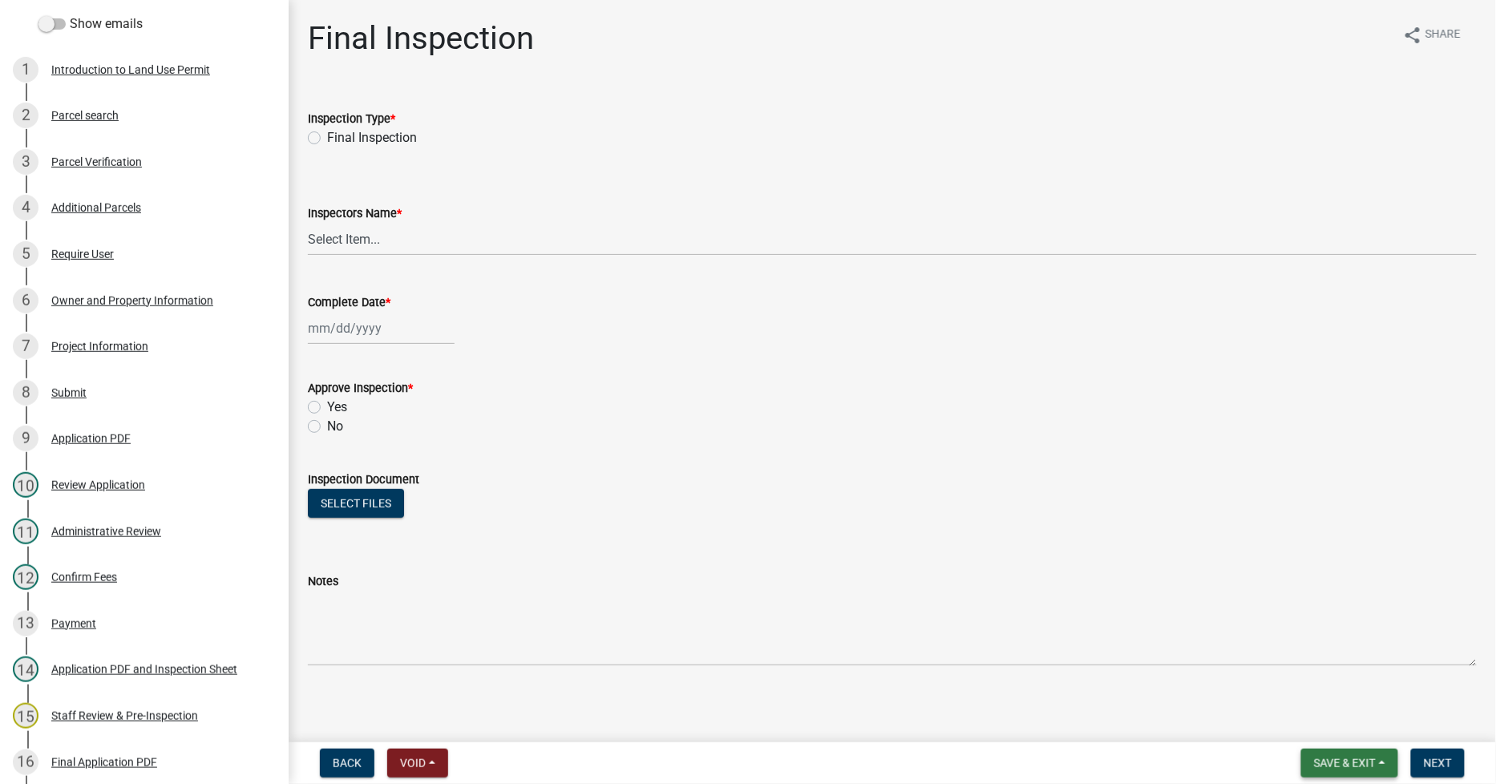
click at [1339, 763] on span "Save & Exit" at bounding box center [1345, 763] width 62 height 13
click at [1307, 725] on button "Save & Exit" at bounding box center [1334, 721] width 128 height 38
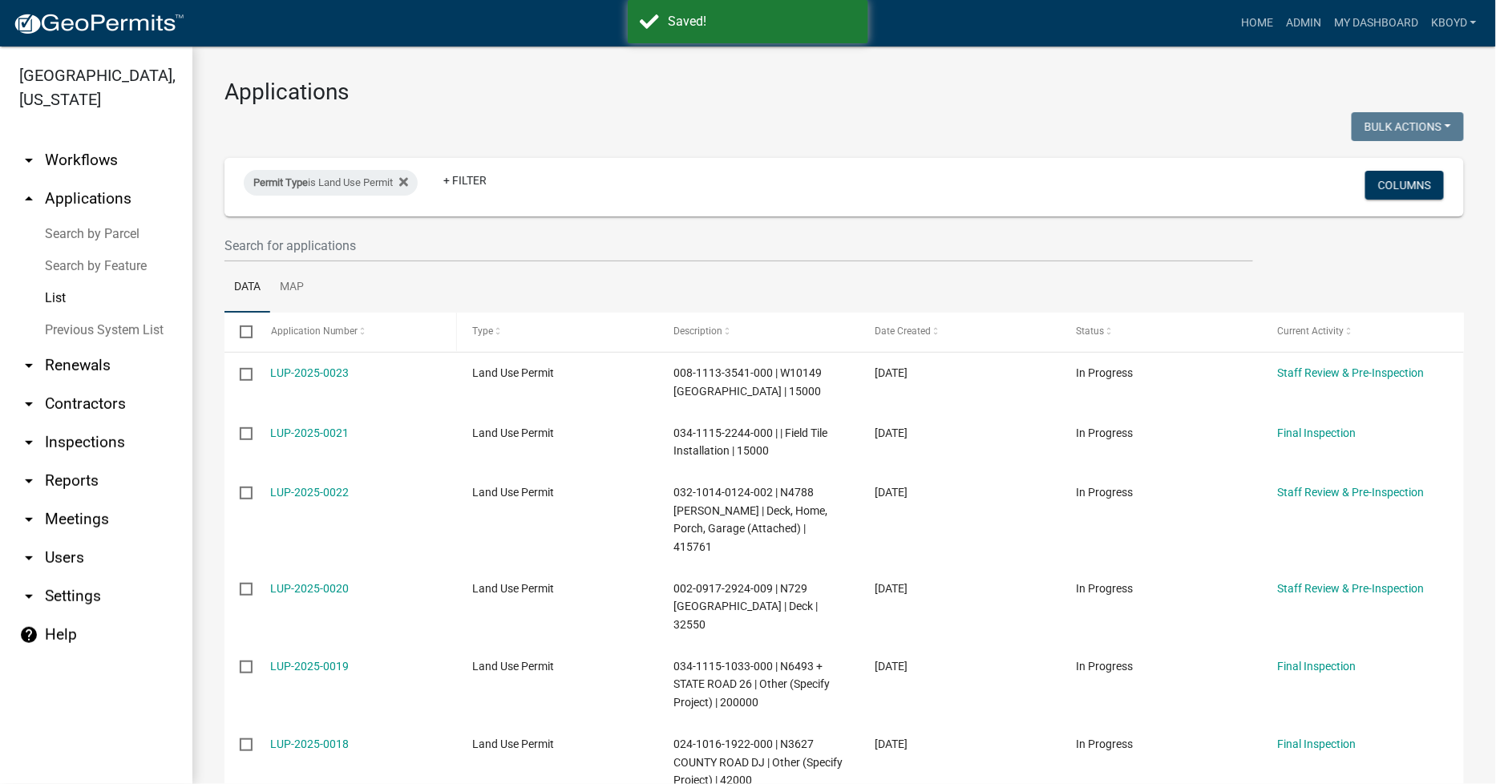
click at [290, 332] on span "Application Number" at bounding box center [314, 330] width 87 height 11
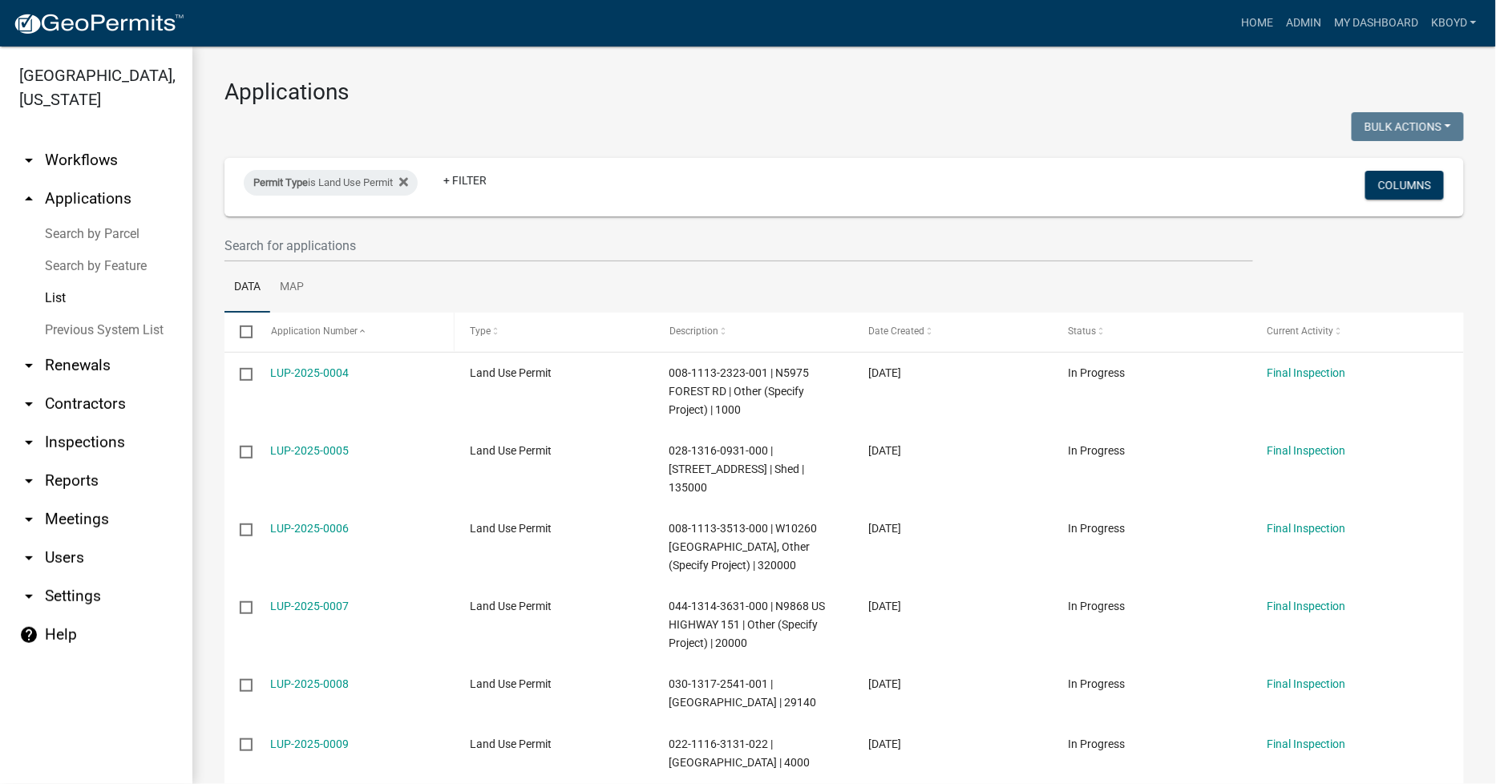
click at [290, 330] on span "Application Number" at bounding box center [314, 330] width 87 height 11
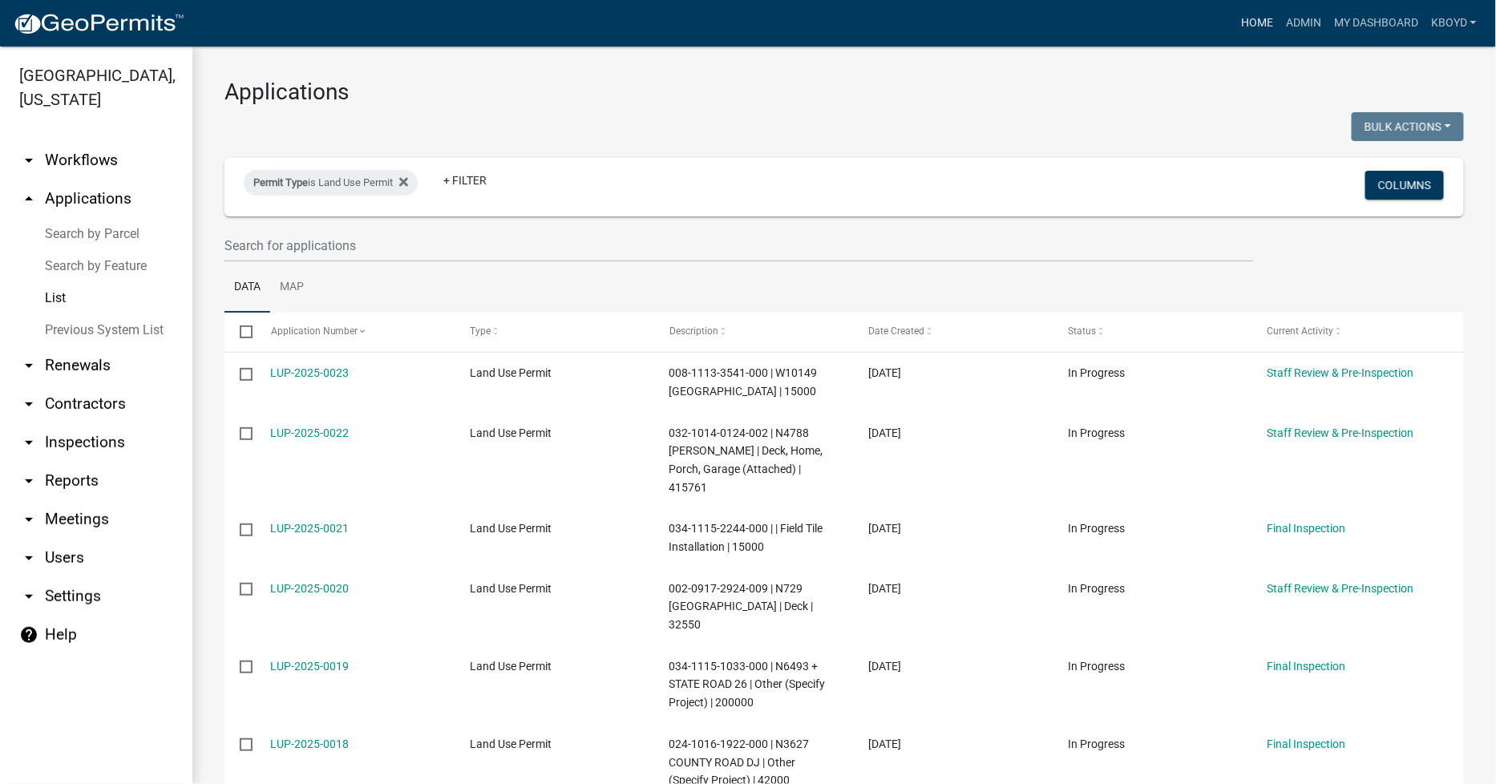
click at [1247, 18] on link "Home" at bounding box center [1257, 23] width 45 height 30
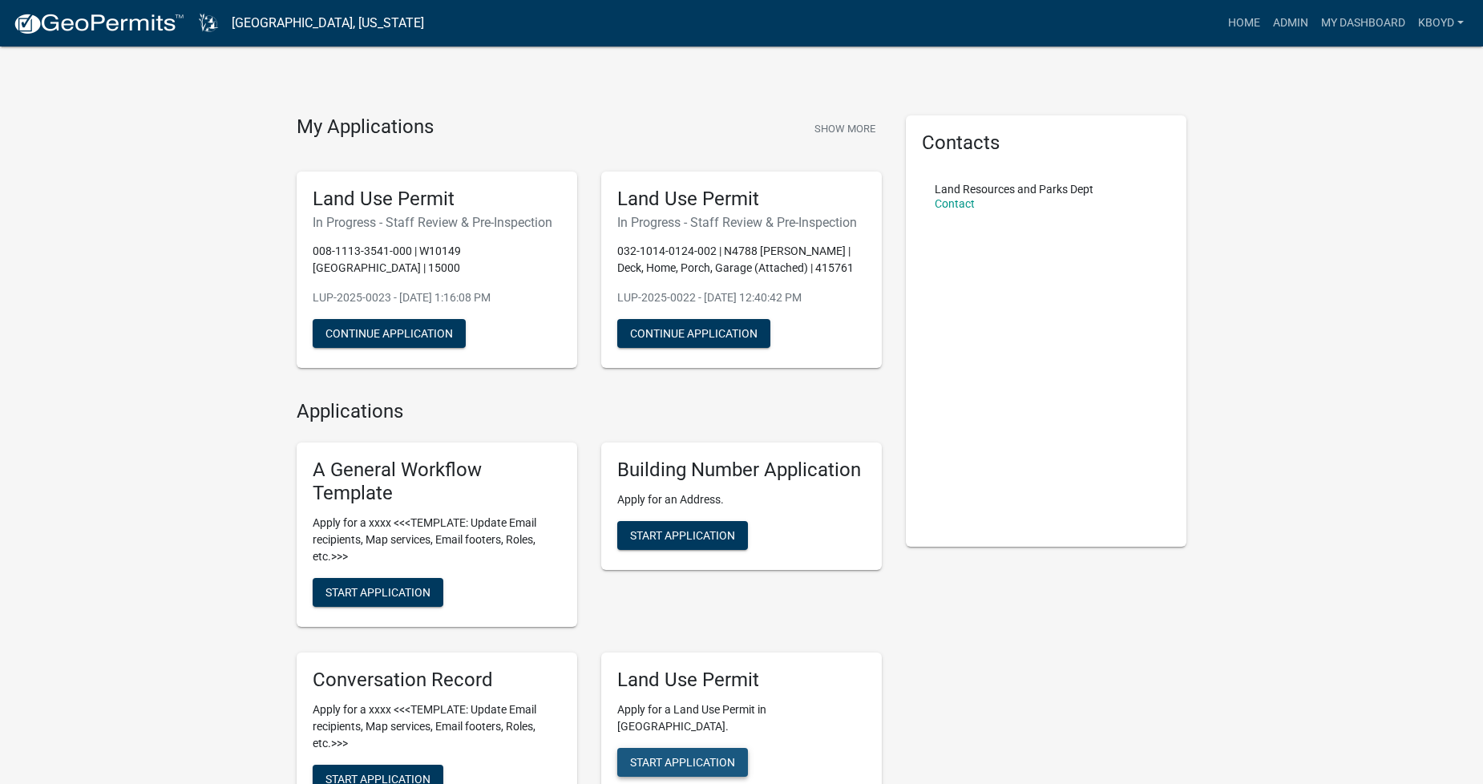
click at [672, 755] on span "Start Application" at bounding box center [682, 761] width 105 height 13
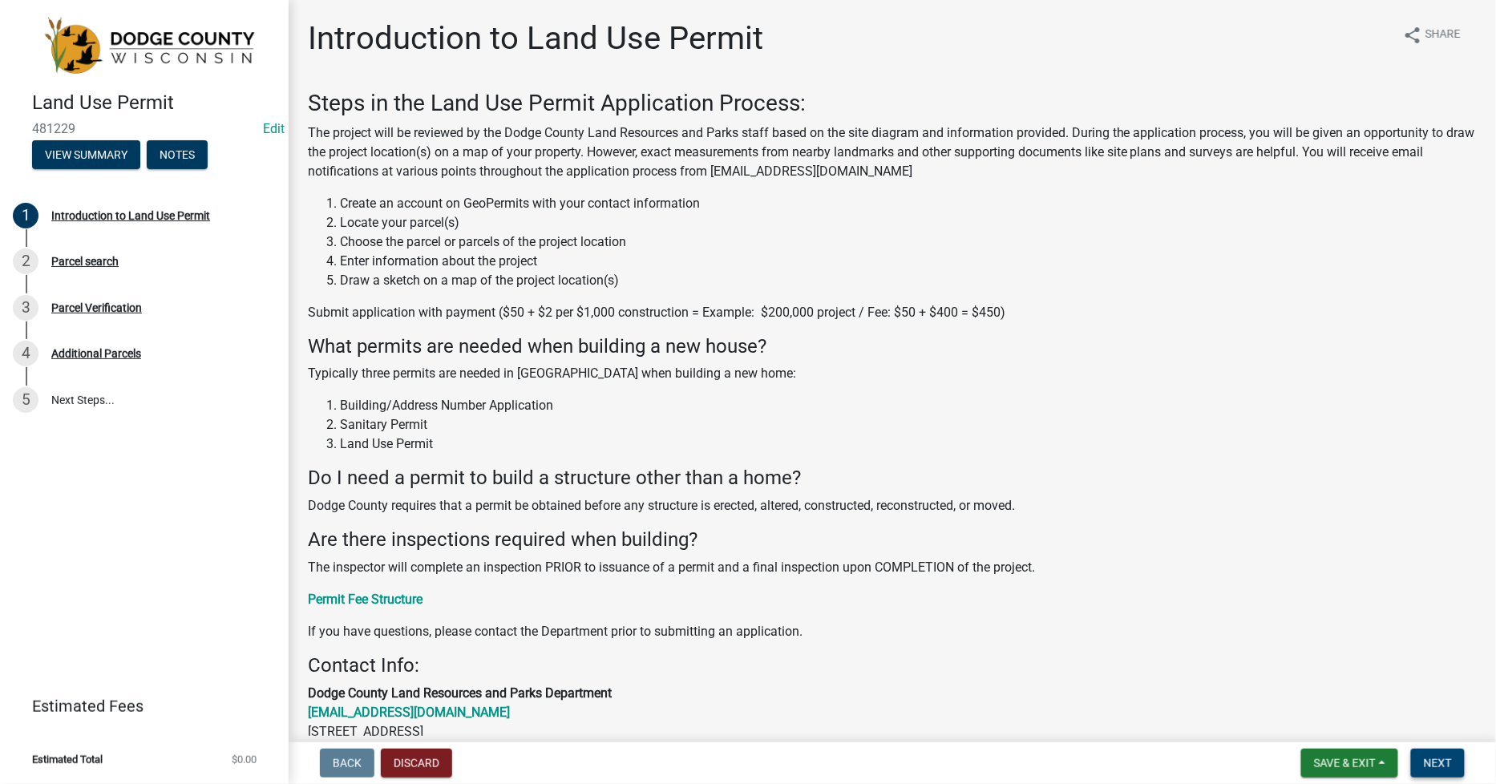
click at [1447, 763] on span "Next" at bounding box center [1438, 763] width 28 height 13
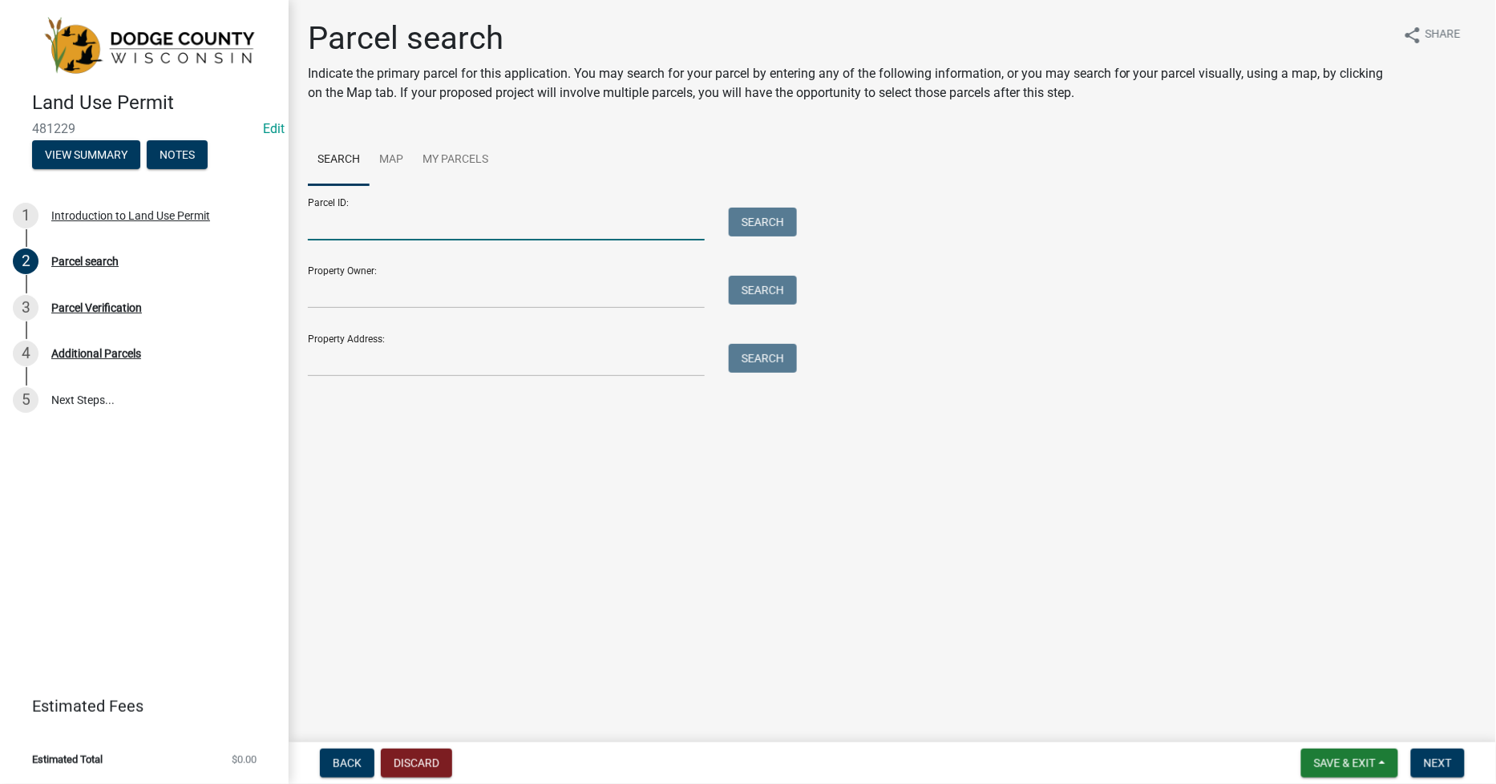
click at [327, 228] on input "Parcel ID:" at bounding box center [506, 224] width 397 height 33
drag, startPoint x: 765, startPoint y: 210, endPoint x: 760, endPoint y: 234, distance: 24.5
click at [765, 212] on button "Search" at bounding box center [763, 222] width 68 height 29
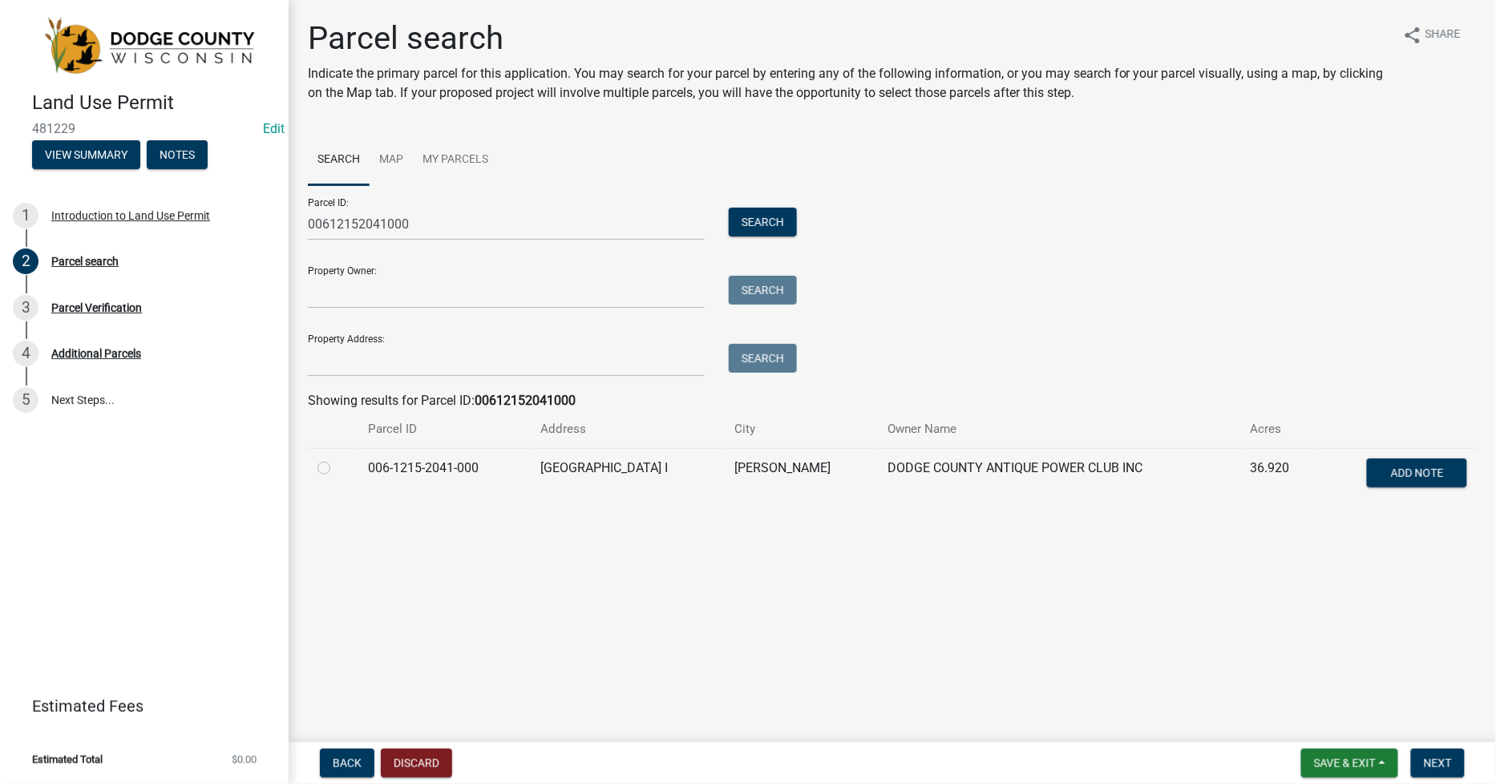
click at [337, 459] on label at bounding box center [337, 459] width 0 height 0
click at [337, 466] on input "radio" at bounding box center [342, 464] width 10 height 10
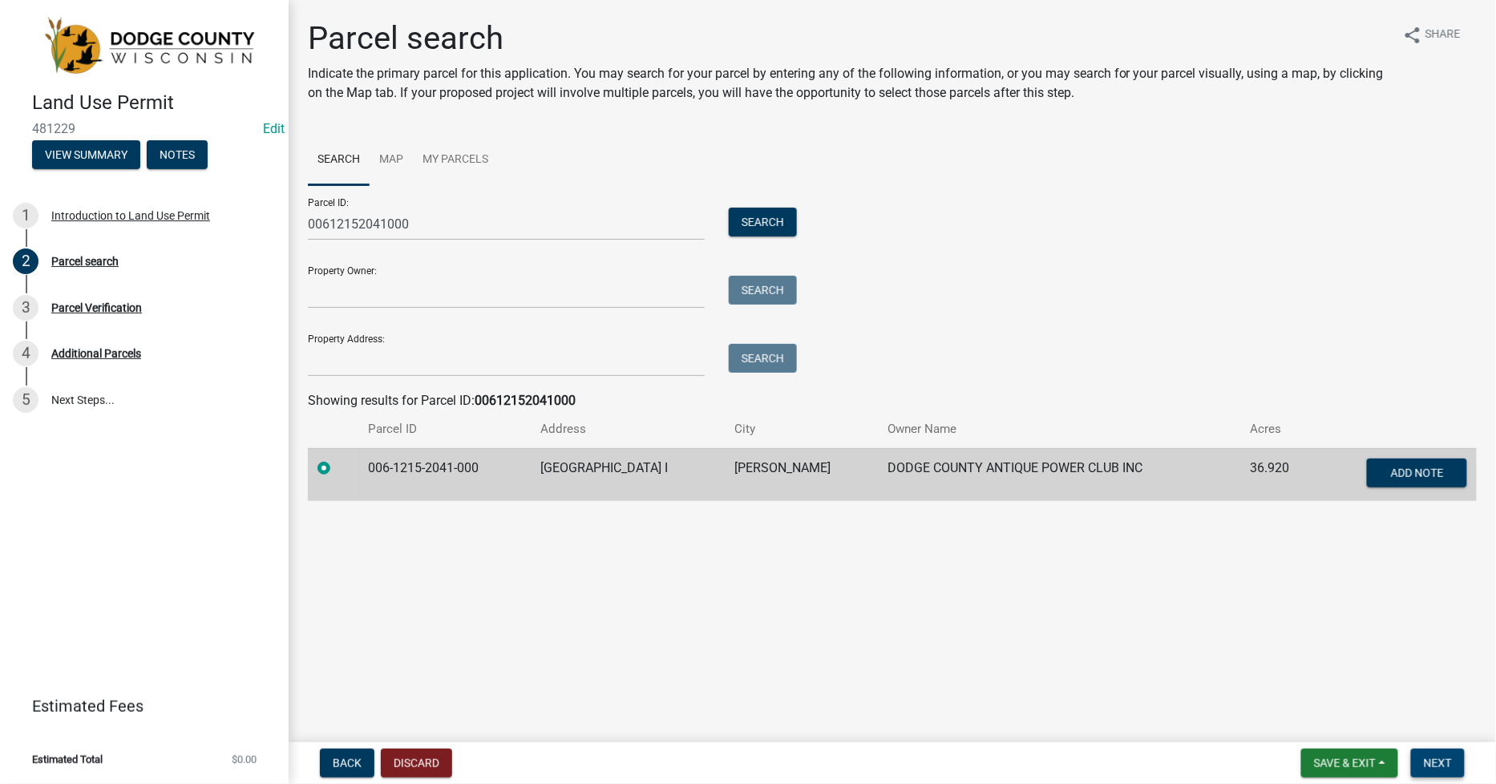
click at [1437, 763] on span "Next" at bounding box center [1438, 763] width 28 height 13
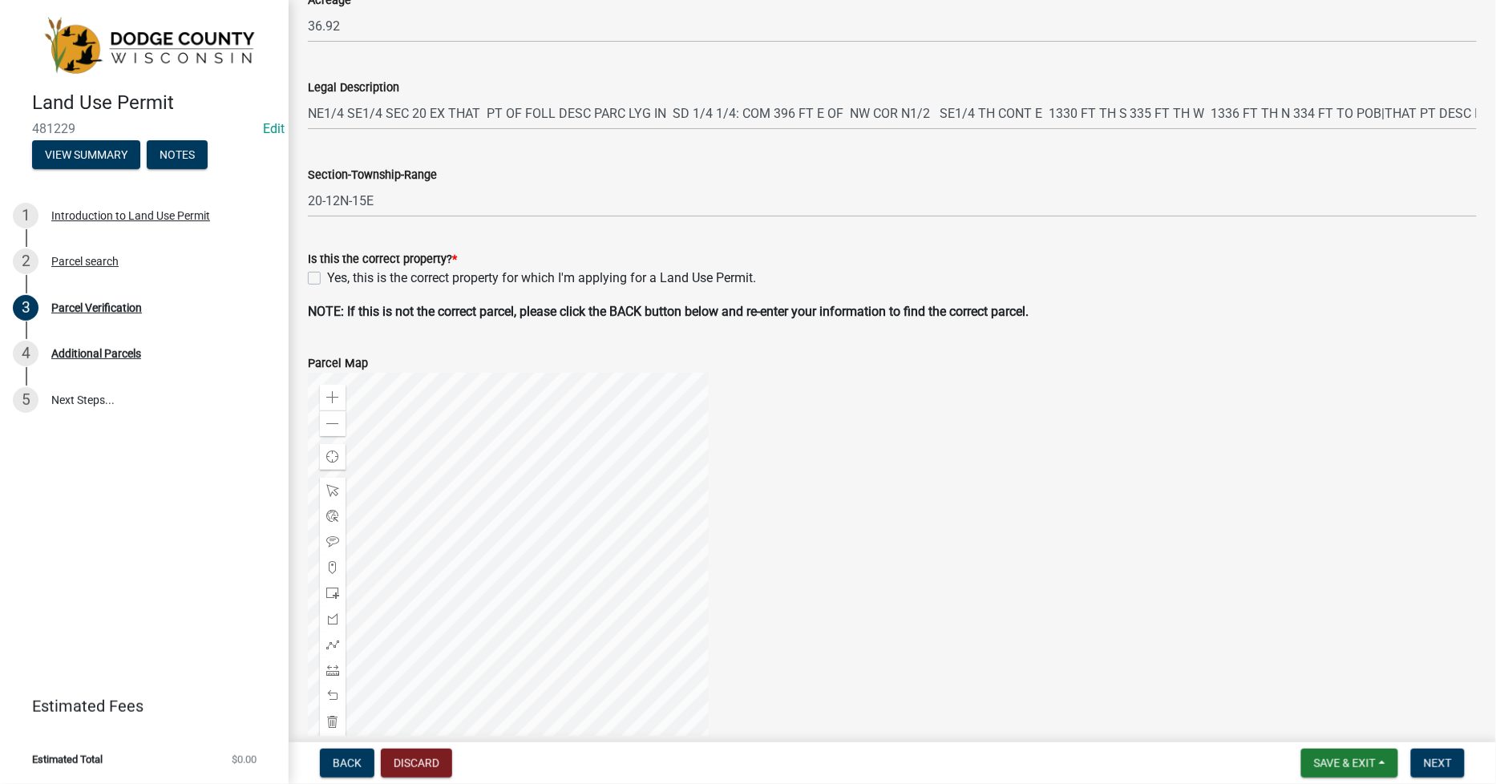
scroll to position [445, 0]
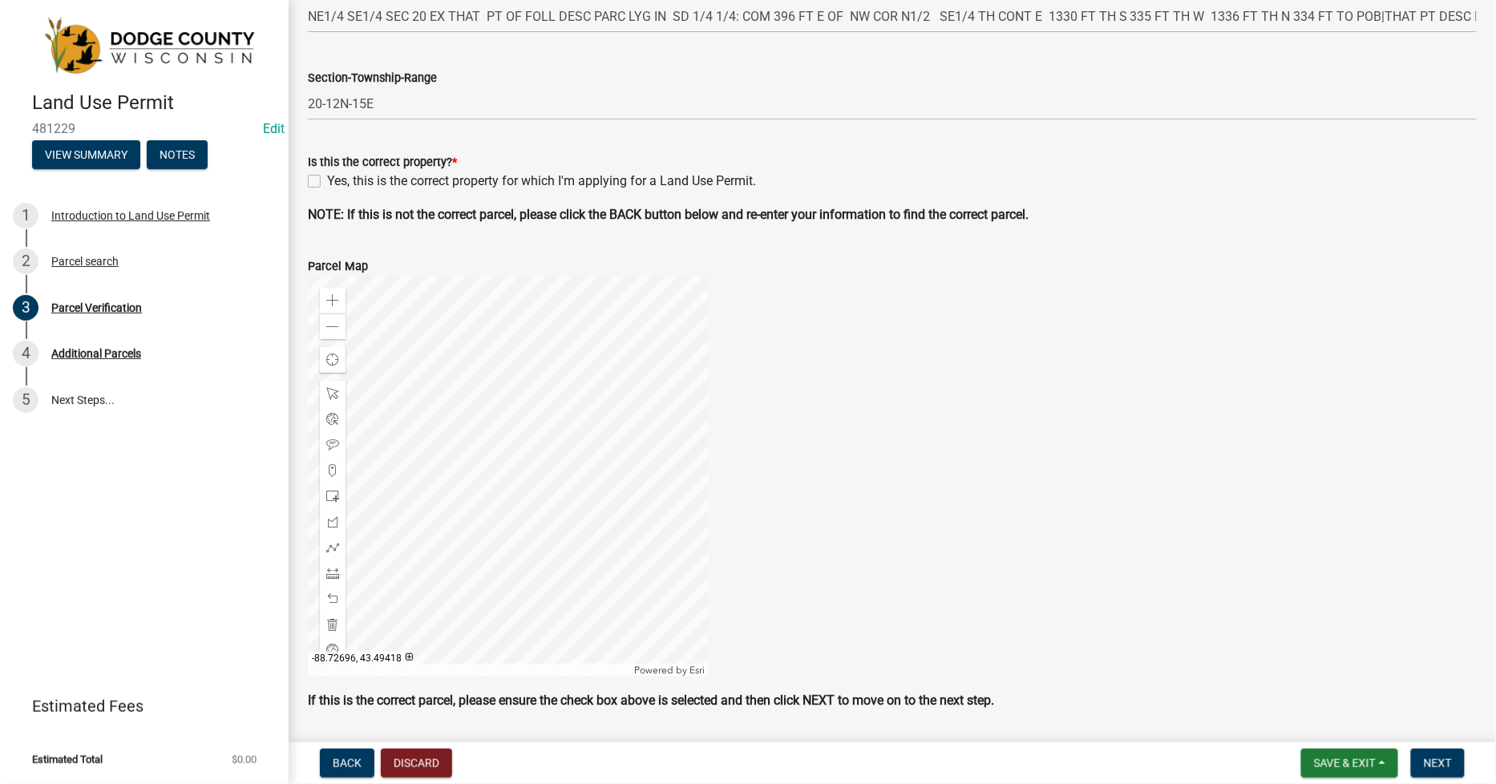
click at [327, 183] on label "Yes, this is the correct property for which I'm applying for a Land Use Permit." at bounding box center [541, 181] width 429 height 19
click at [327, 182] on input "Yes, this is the correct property for which I'm applying for a Land Use Permit." at bounding box center [332, 177] width 10 height 10
click at [340, 324] on div "Zoom out" at bounding box center [333, 326] width 26 height 26
click at [487, 394] on div at bounding box center [508, 476] width 401 height 401
click at [337, 324] on span at bounding box center [332, 327] width 13 height 13
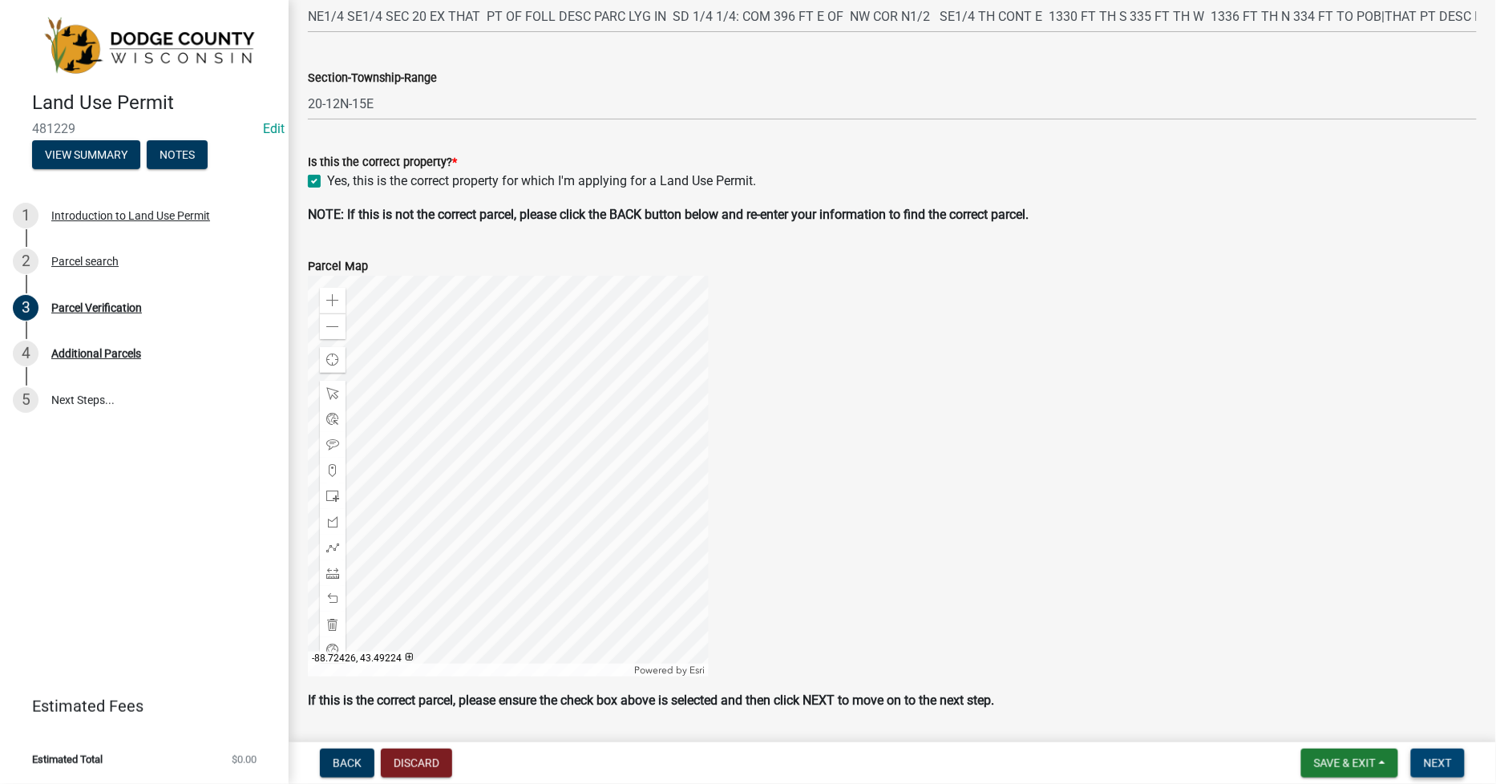
click at [1432, 763] on span "Next" at bounding box center [1438, 763] width 28 height 13
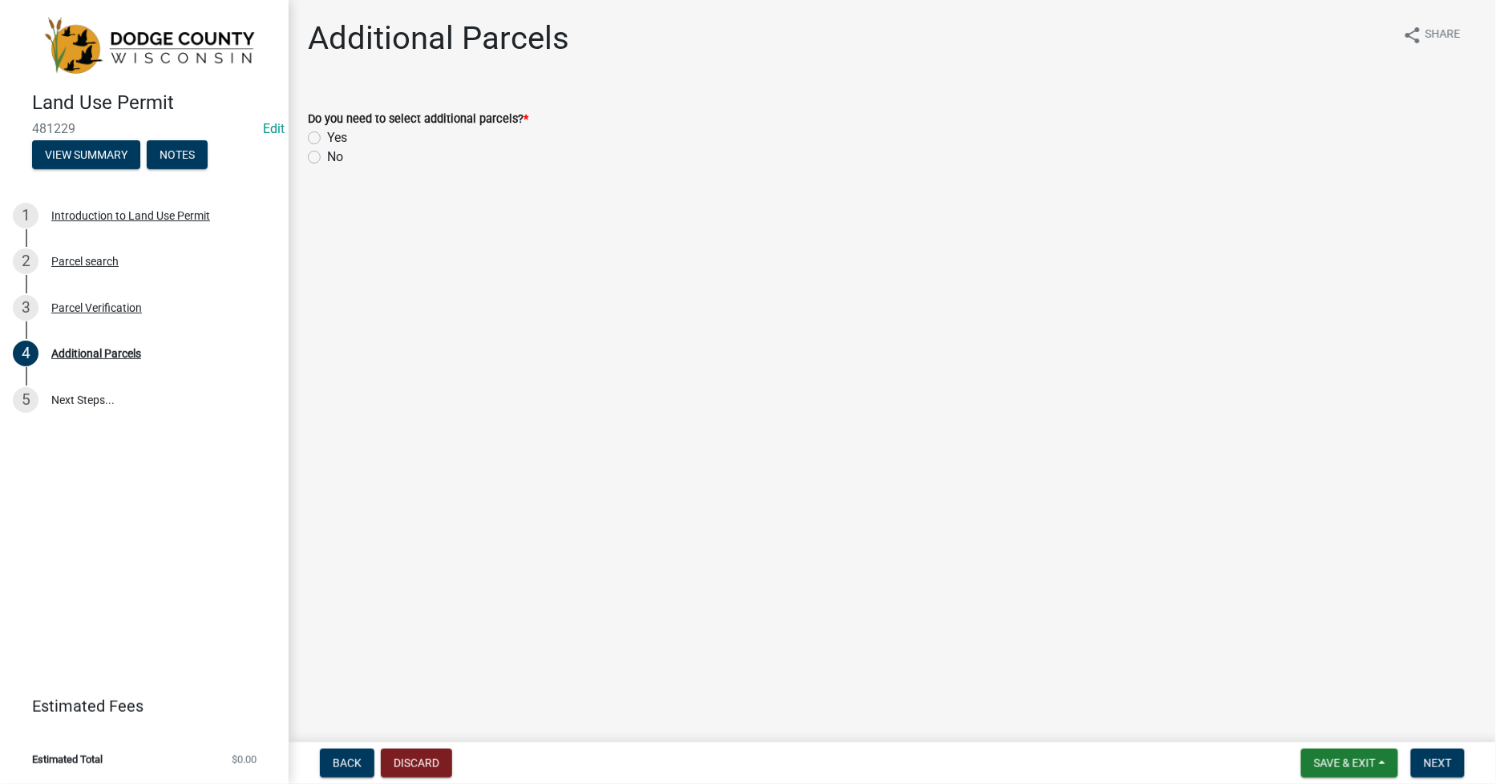
click at [327, 159] on label "No" at bounding box center [335, 157] width 16 height 19
click at [327, 158] on input "No" at bounding box center [332, 153] width 10 height 10
click at [1448, 763] on span "Next" at bounding box center [1438, 763] width 28 height 13
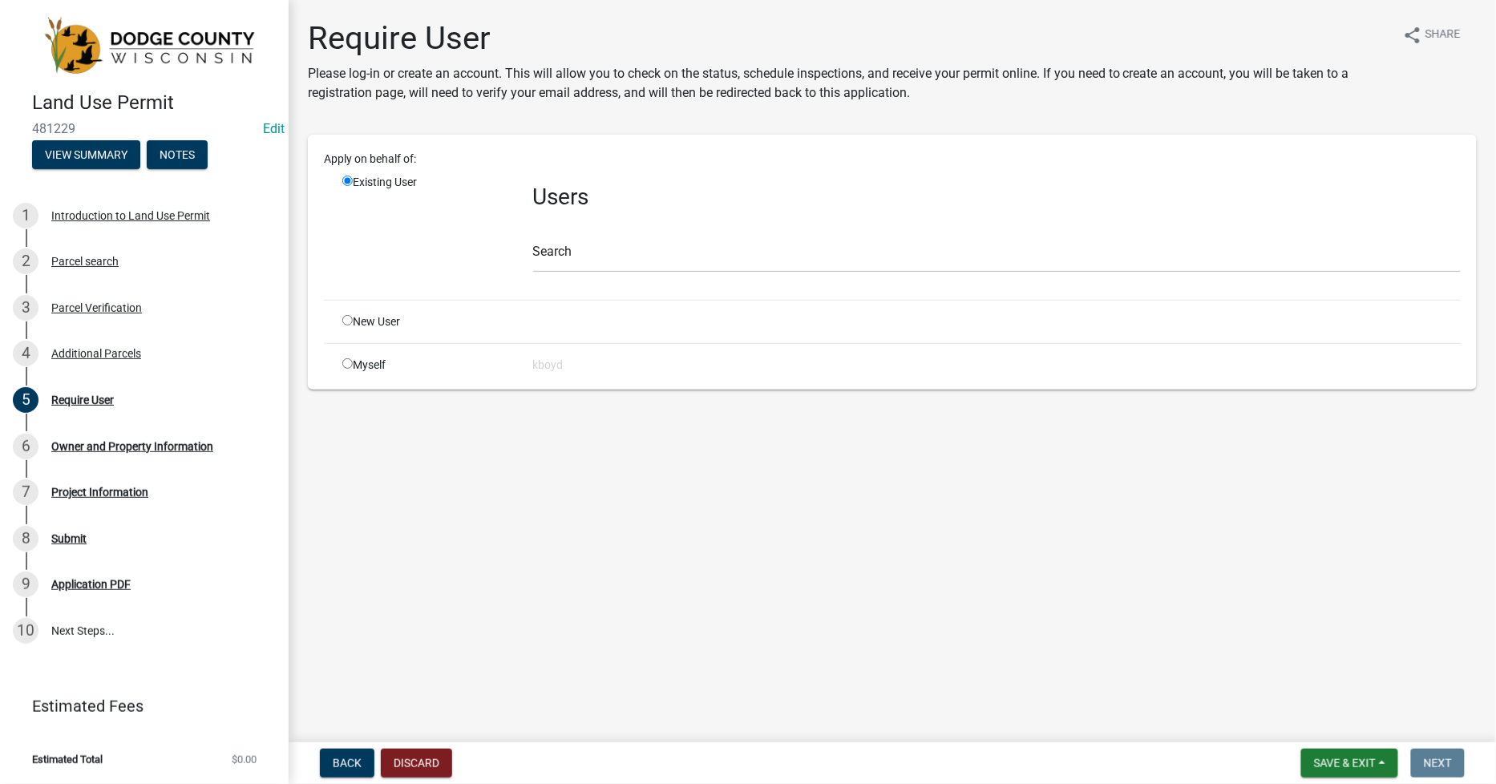
click at [347, 363] on input "radio" at bounding box center [347, 363] width 10 height 10
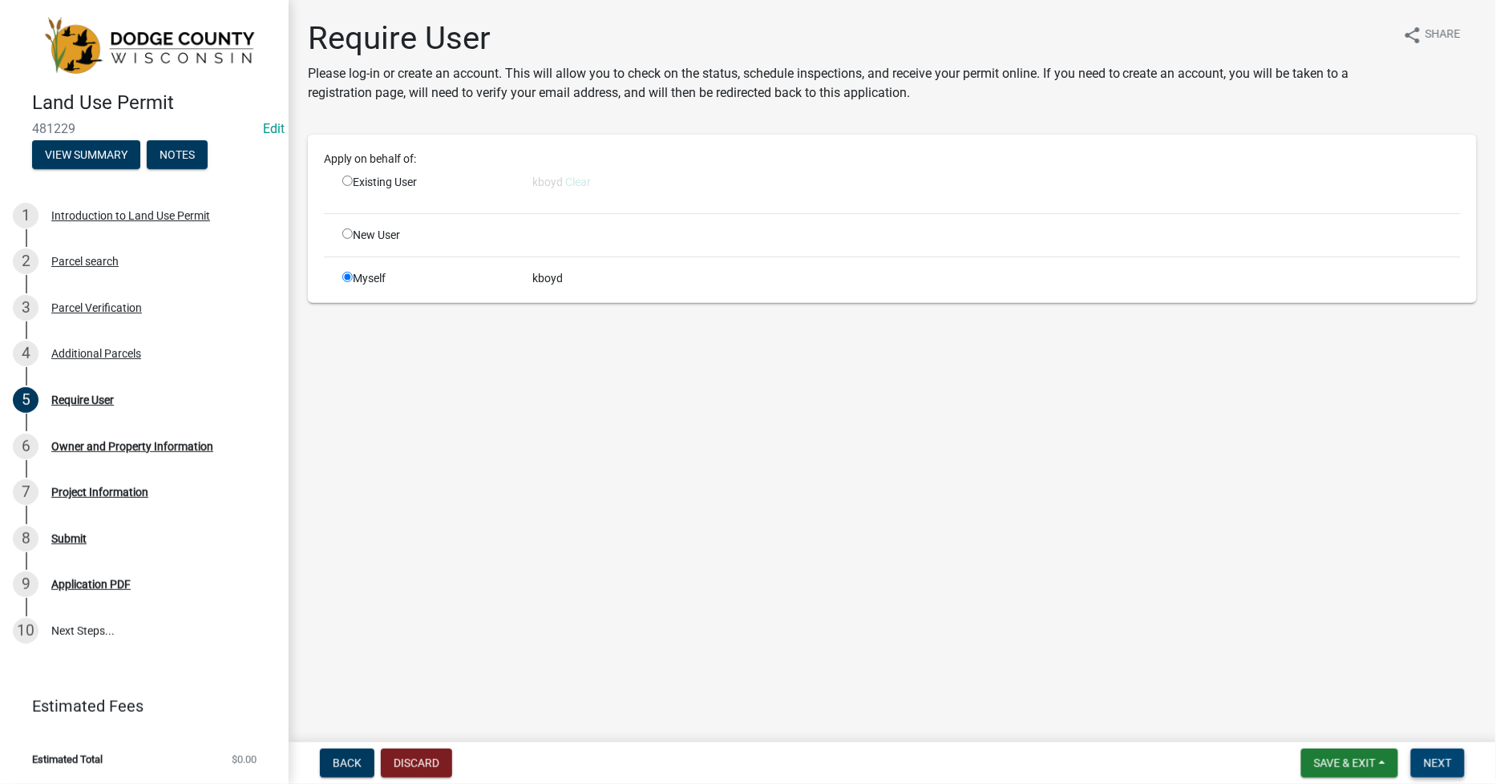
click at [1435, 770] on button "Next" at bounding box center [1438, 763] width 54 height 29
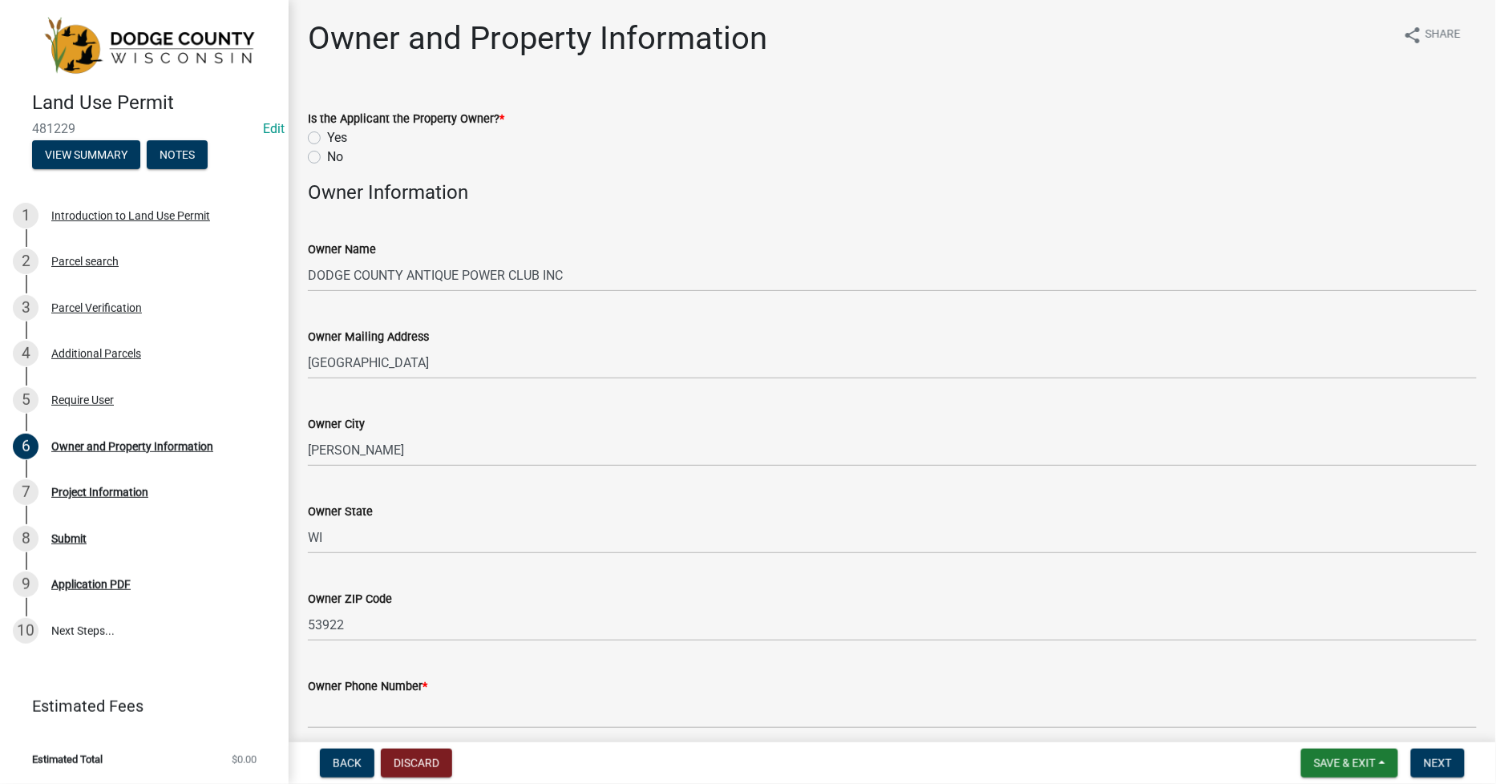
click at [327, 157] on label "No" at bounding box center [335, 157] width 16 height 19
click at [327, 157] on input "No" at bounding box center [332, 153] width 10 height 10
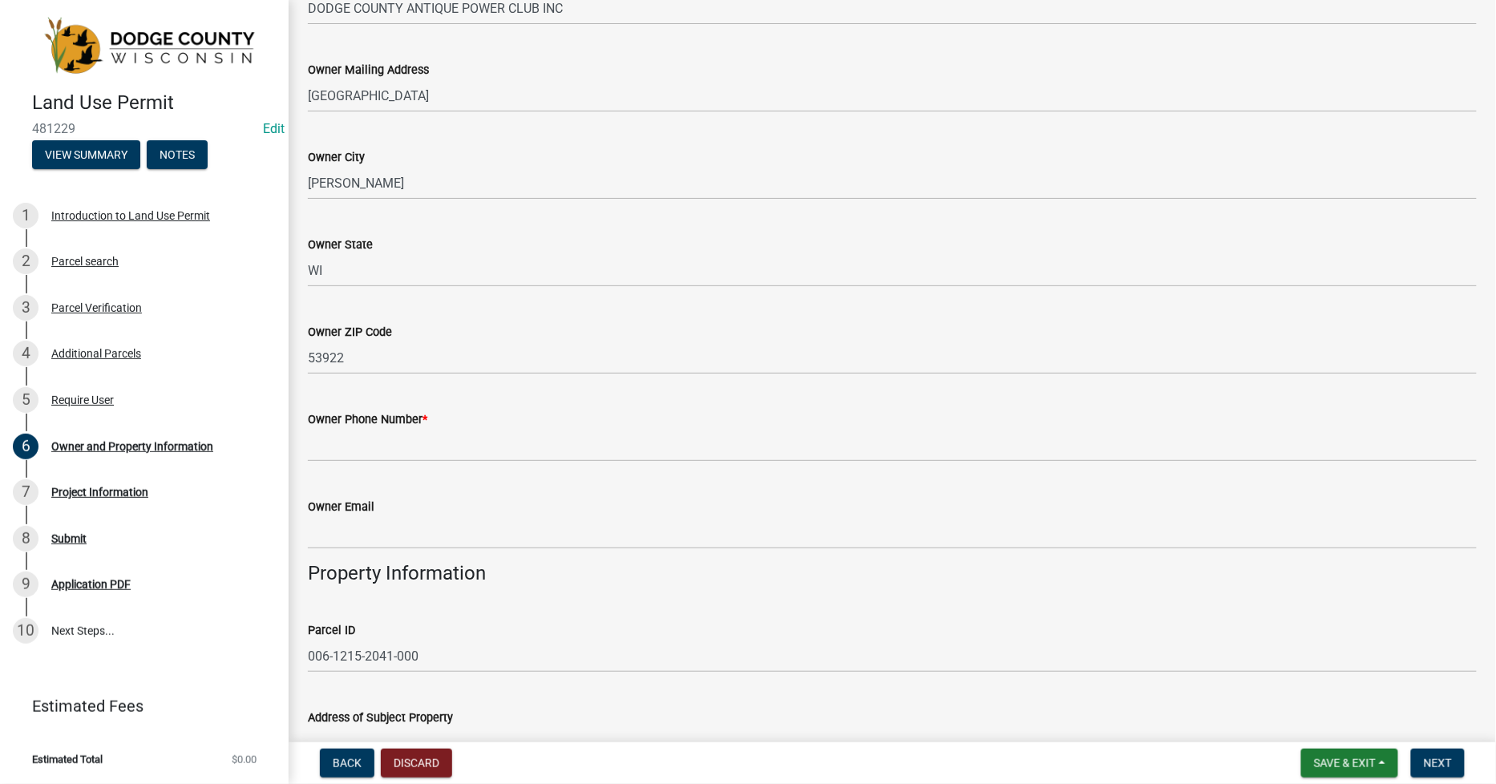
scroll to position [356, 0]
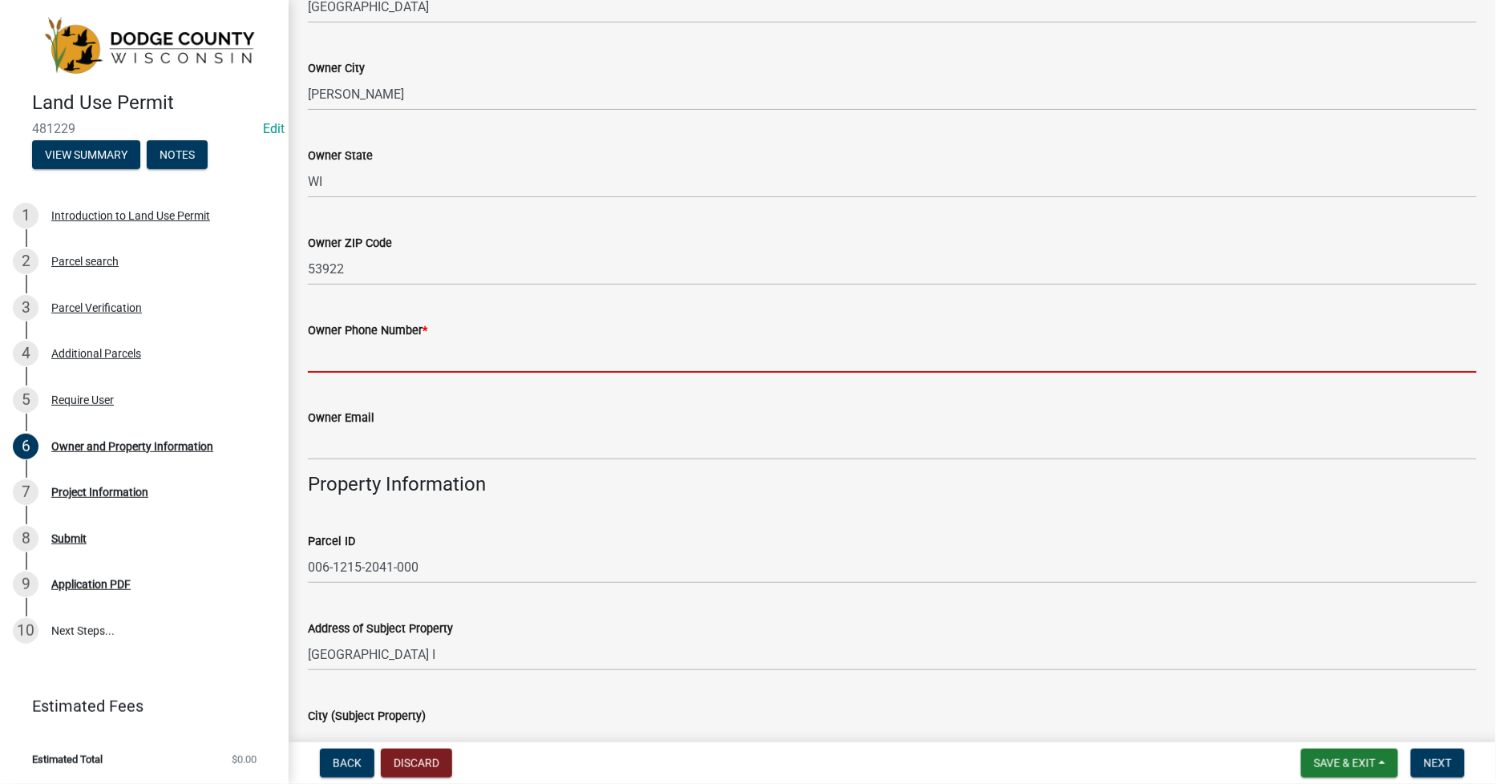
click at [327, 361] on input "Owner Phone Number *" at bounding box center [892, 356] width 1169 height 33
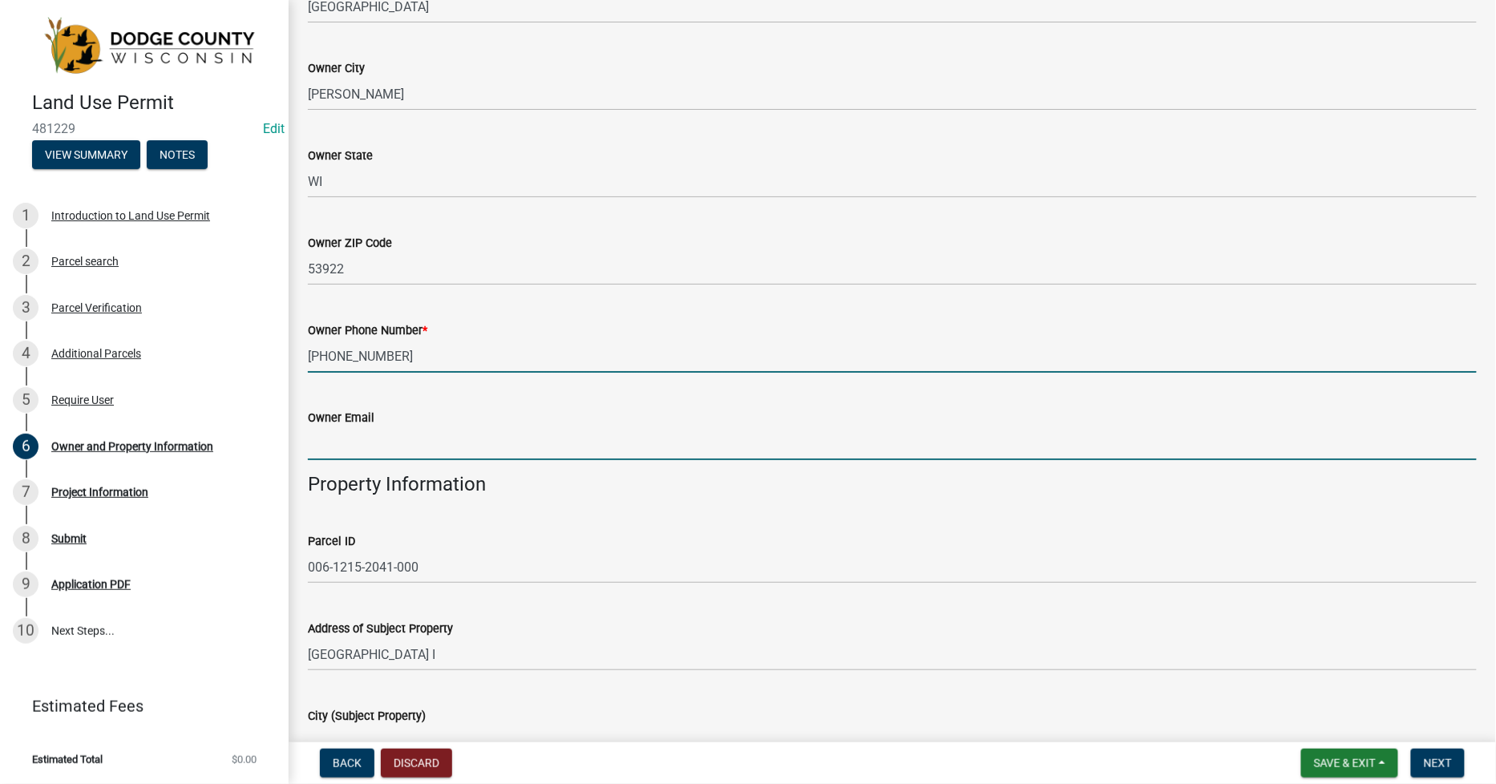
click at [323, 443] on input "Owner Email" at bounding box center [892, 443] width 1169 height 33
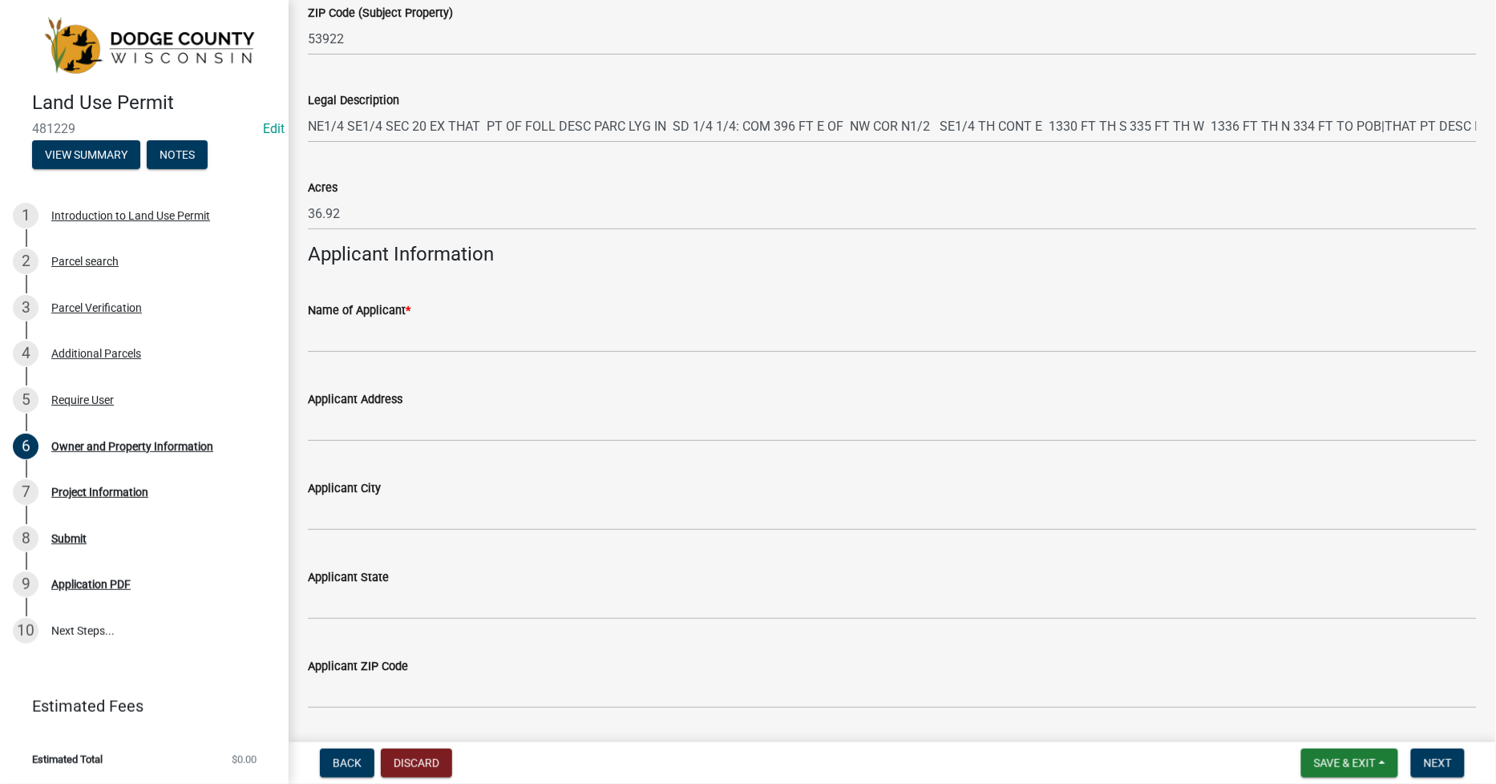
scroll to position [1247, 0]
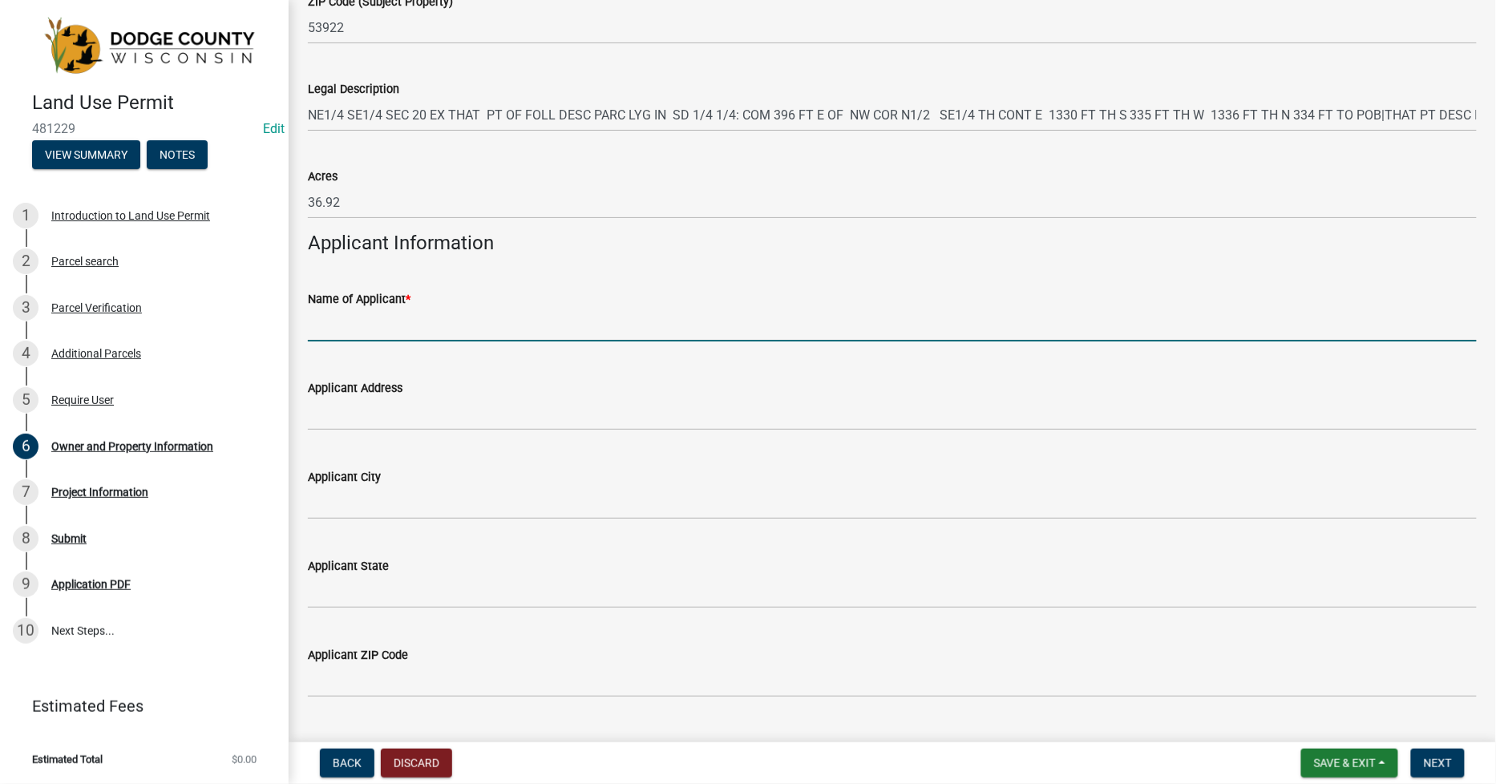
click at [331, 326] on input "Name of Applicant *" at bounding box center [892, 325] width 1169 height 33
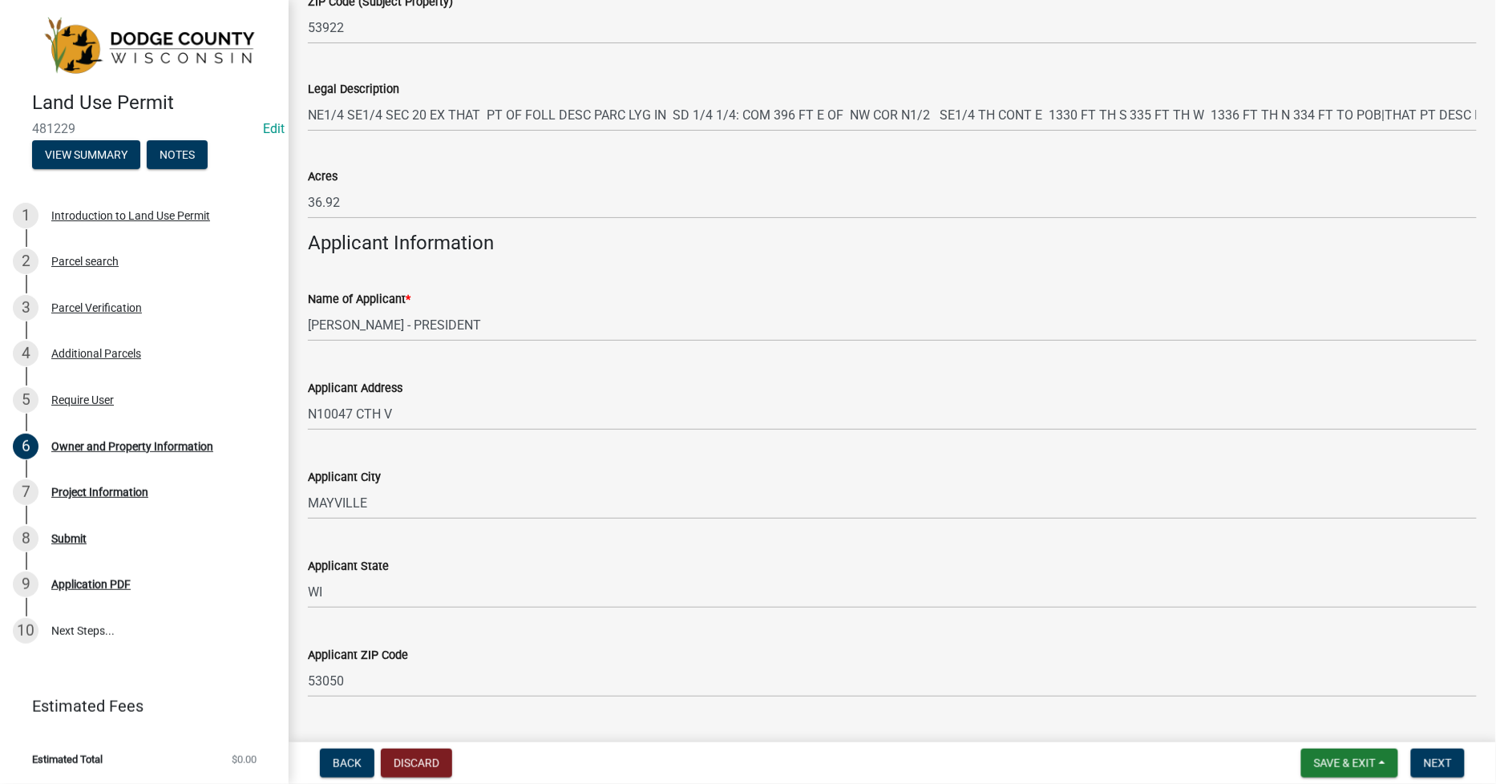
scroll to position [1461, 0]
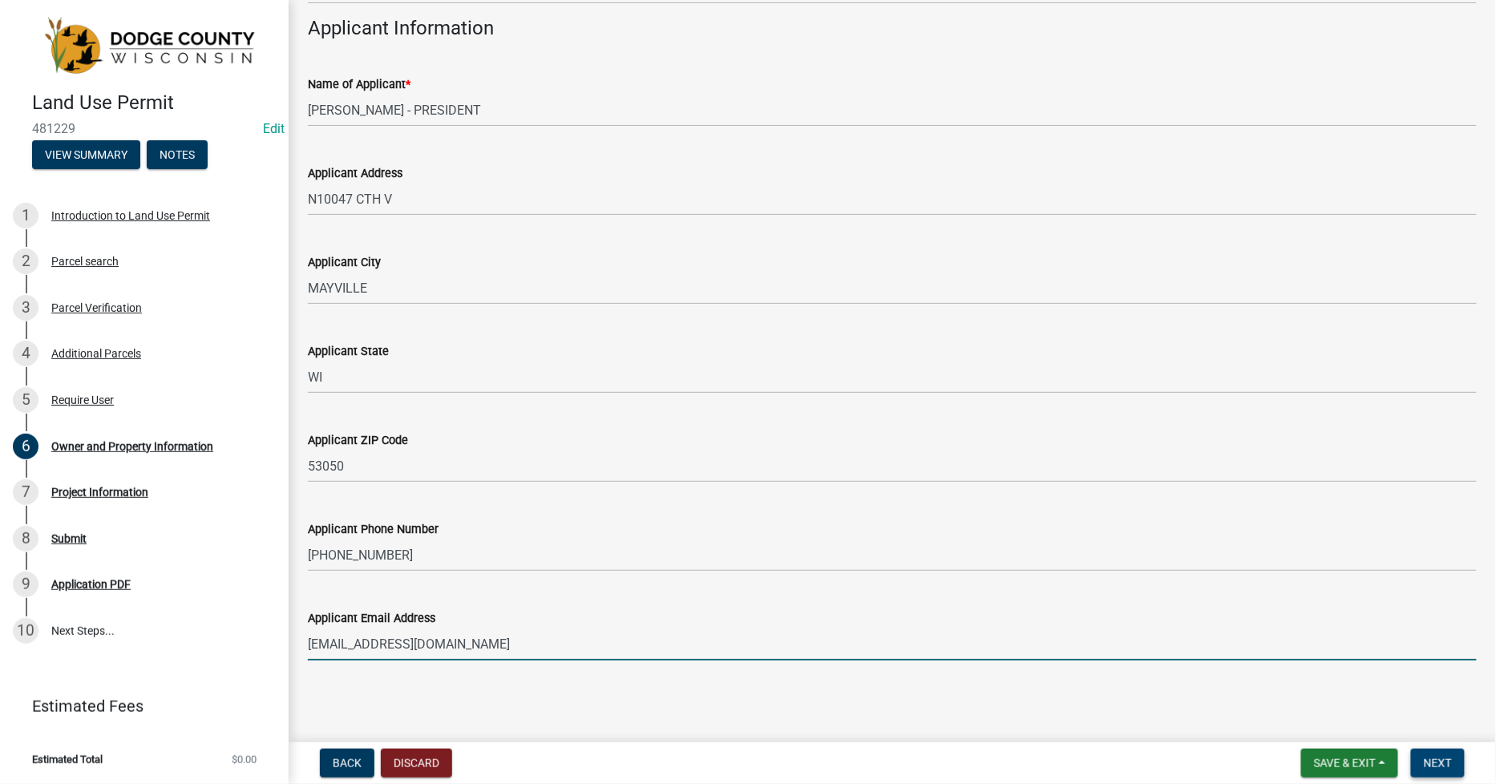
click at [1443, 759] on span "Next" at bounding box center [1438, 763] width 28 height 13
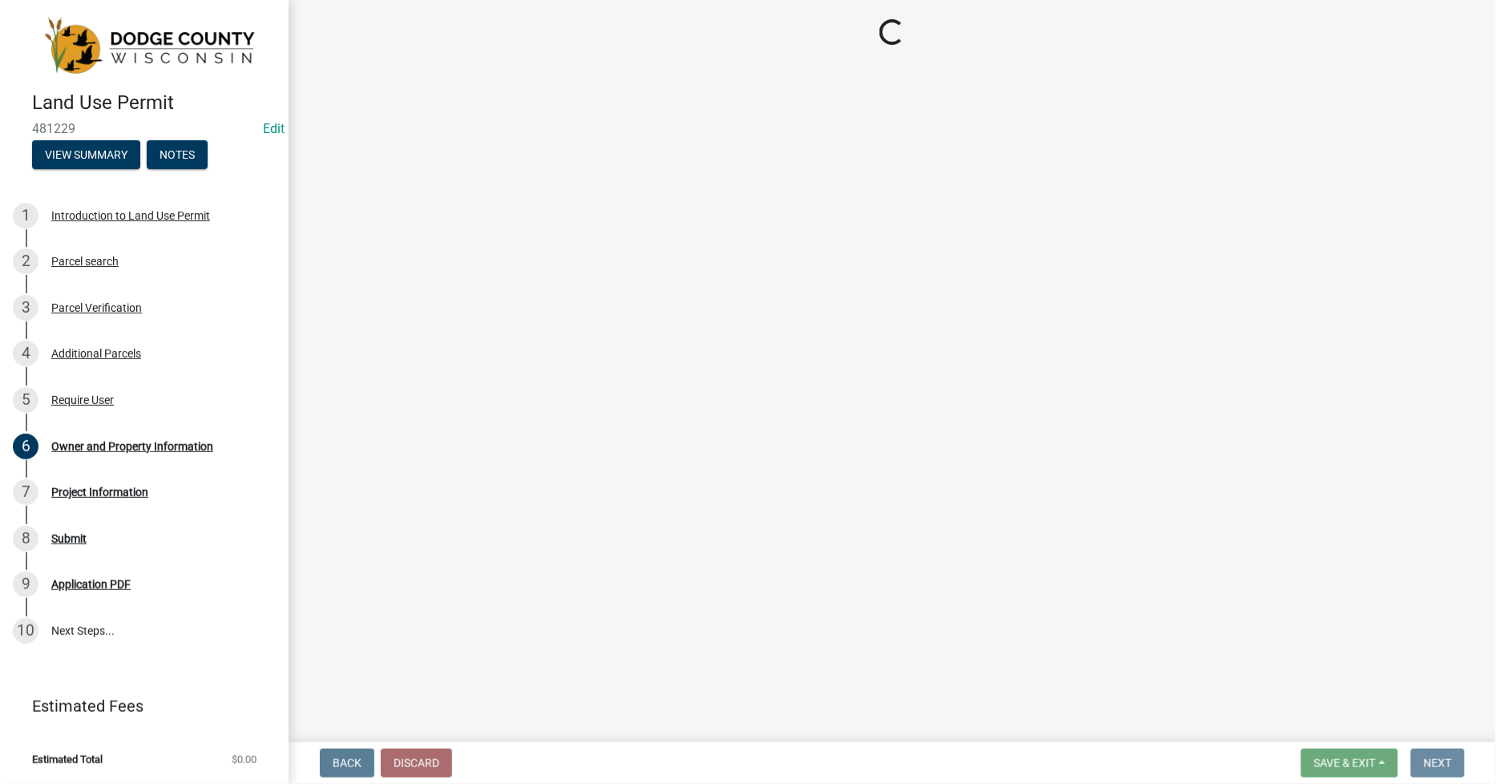
scroll to position [0, 0]
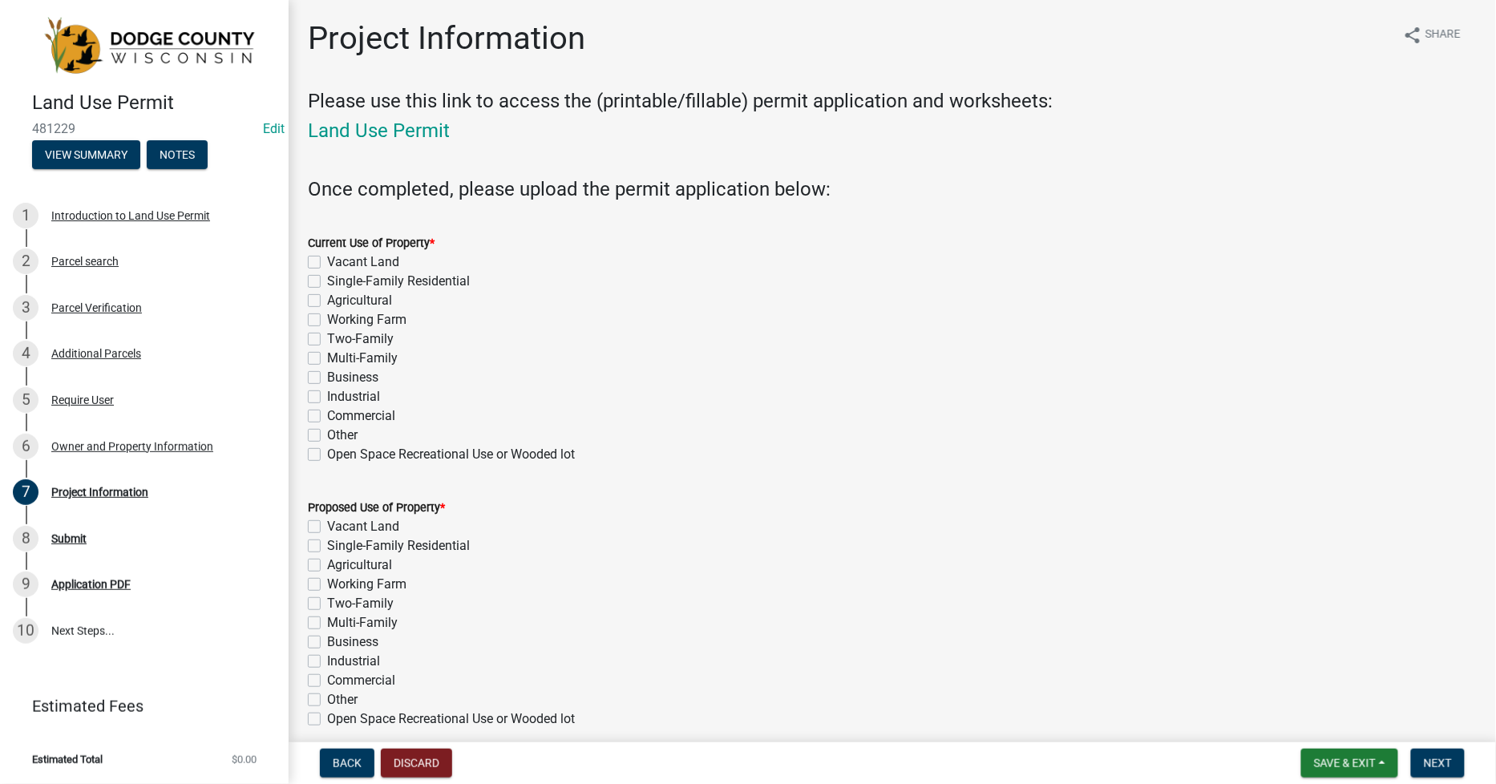
click at [327, 451] on label "Open Space Recreational Use or Wooded lot" at bounding box center [451, 454] width 248 height 19
click at [327, 451] on input "Open Space Recreational Use or Wooded lot" at bounding box center [332, 450] width 10 height 10
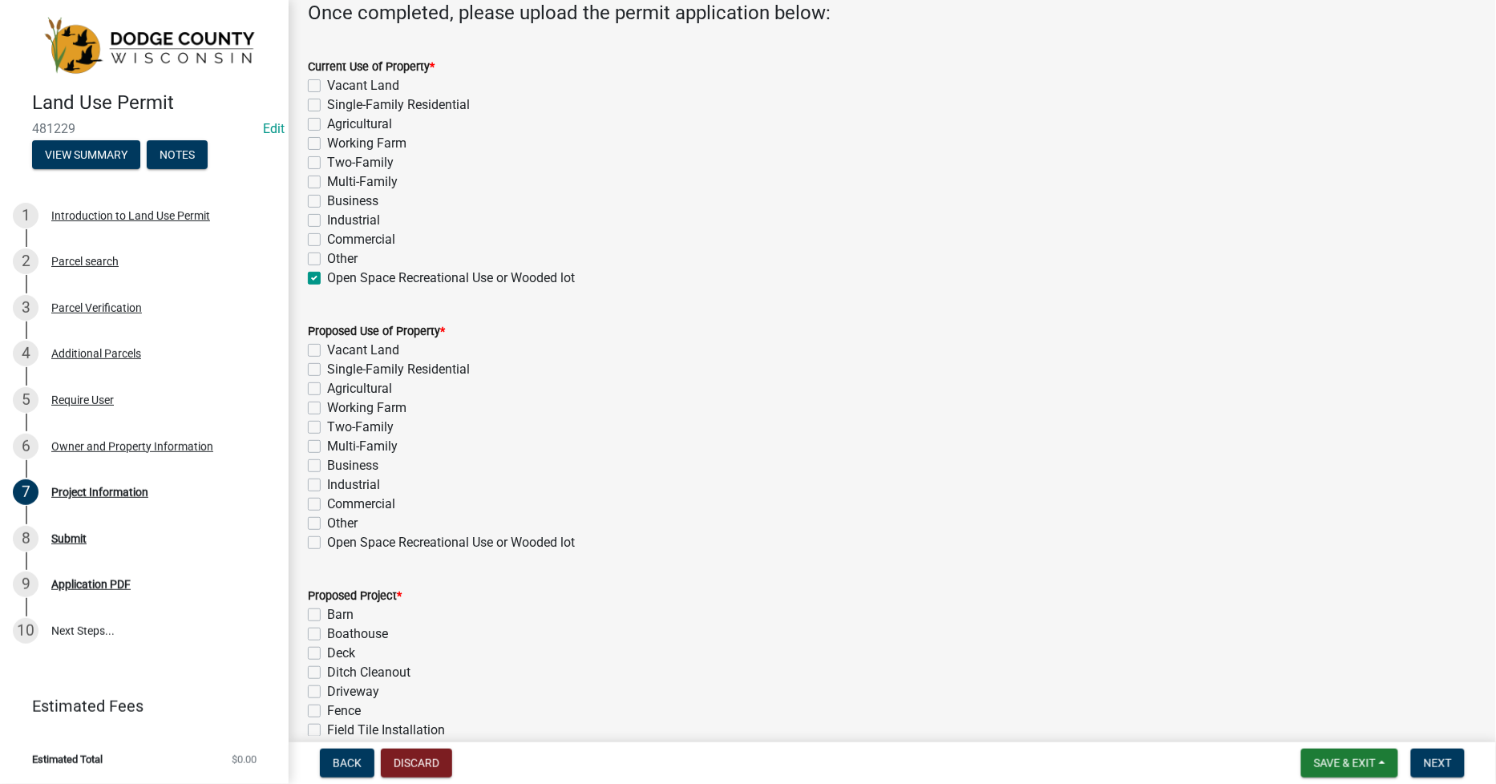
scroll to position [178, 0]
click at [327, 543] on label "Open Space Recreational Use or Wooded lot" at bounding box center [451, 540] width 248 height 19
click at [327, 542] on input "Open Space Recreational Use or Wooded lot" at bounding box center [332, 536] width 10 height 10
click at [327, 259] on label "Other" at bounding box center [342, 257] width 30 height 19
click at [327, 258] on input "Other" at bounding box center [332, 253] width 10 height 10
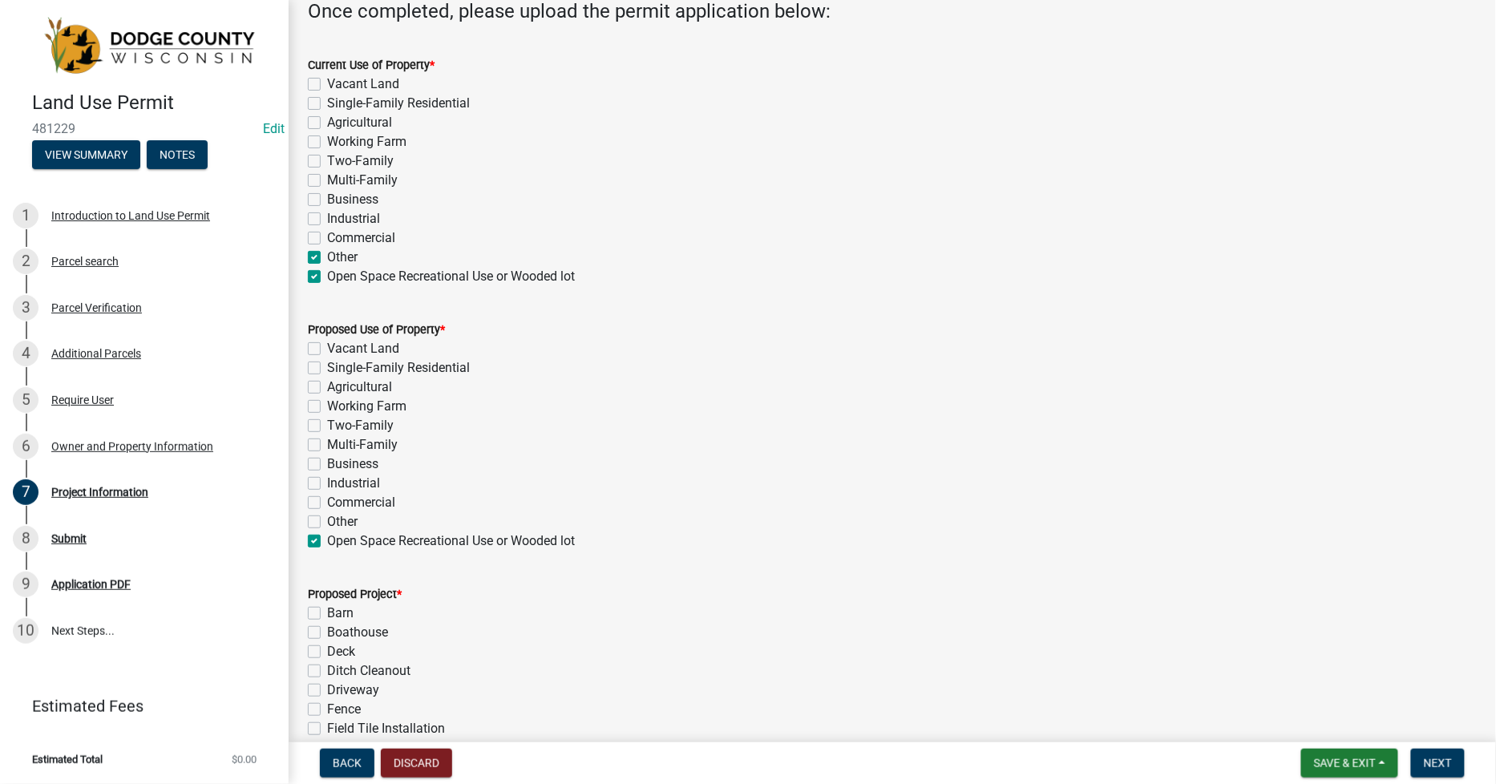
click at [327, 271] on label "Open Space Recreational Use or Wooded lot" at bounding box center [451, 276] width 248 height 19
click at [327, 271] on input "Open Space Recreational Use or Wooded lot" at bounding box center [332, 272] width 10 height 10
click at [327, 521] on label "Other" at bounding box center [342, 521] width 30 height 19
click at [327, 521] on input "Other" at bounding box center [332, 517] width 10 height 10
click at [327, 537] on label "Open Space Recreational Use or Wooded lot" at bounding box center [451, 540] width 248 height 19
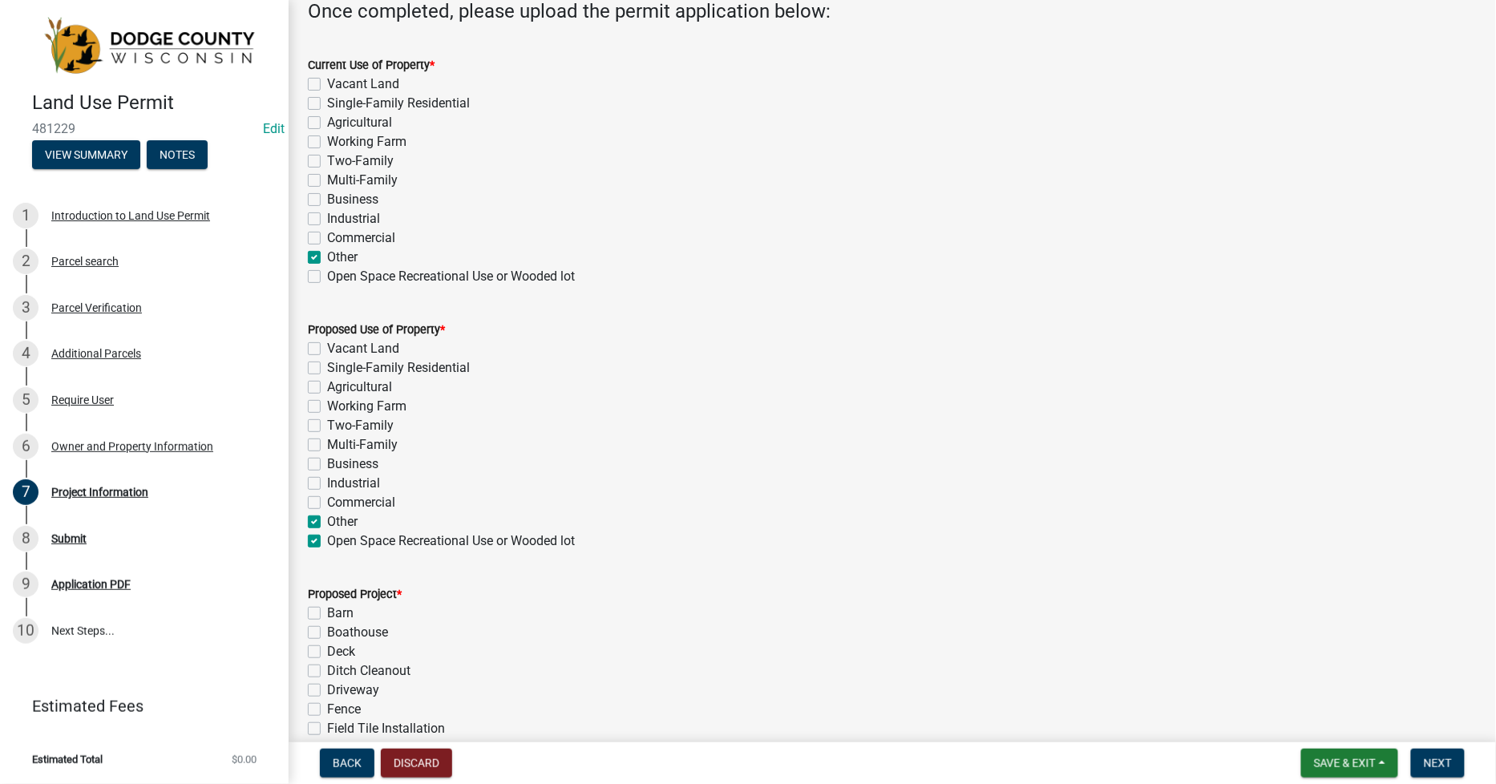
click at [327, 537] on input "Open Space Recreational Use or Wooded lot" at bounding box center [332, 536] width 10 height 10
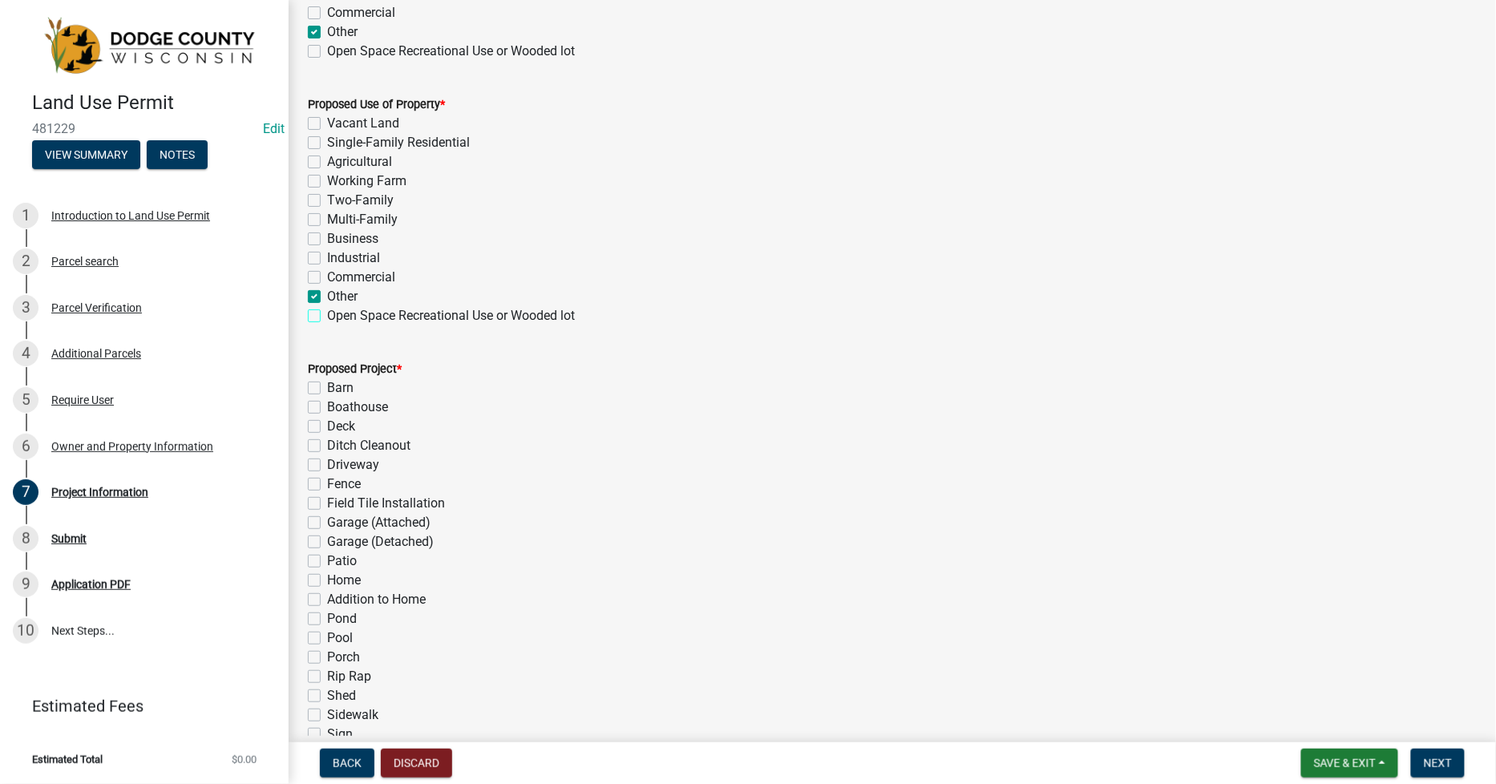
scroll to position [445, 0]
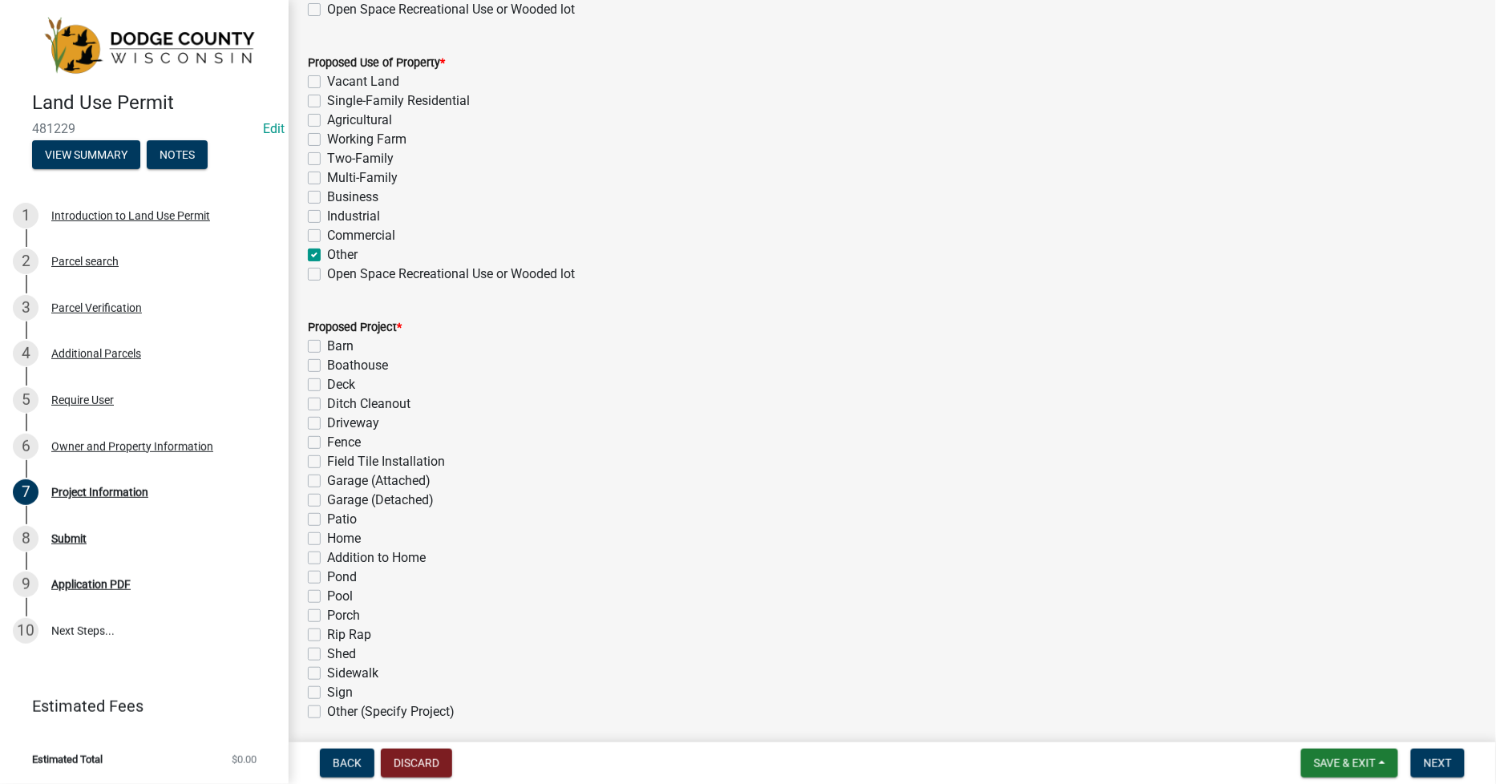
click at [327, 436] on label "Fence" at bounding box center [344, 442] width 34 height 19
click at [327, 436] on input "Fence" at bounding box center [332, 438] width 10 height 10
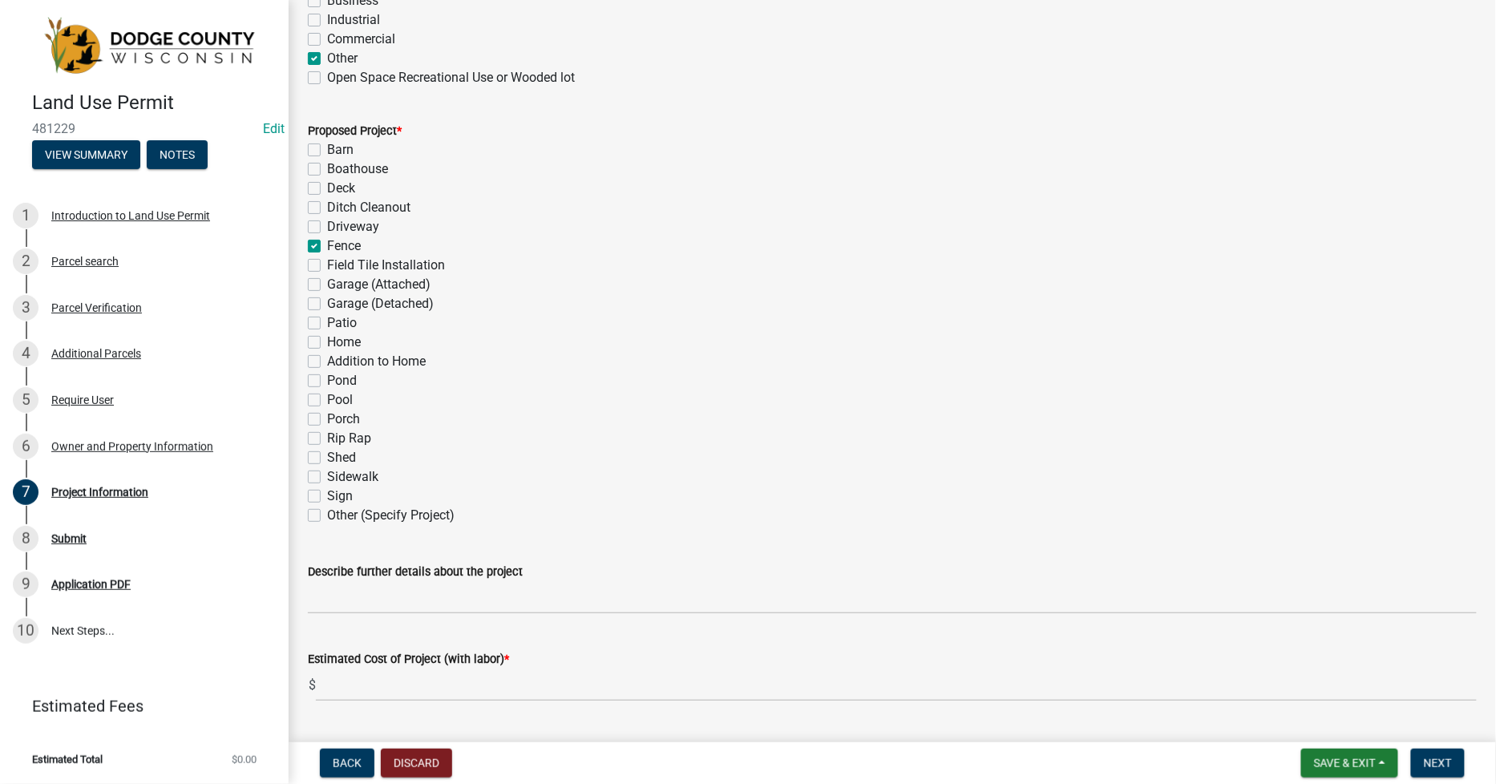
scroll to position [712, 0]
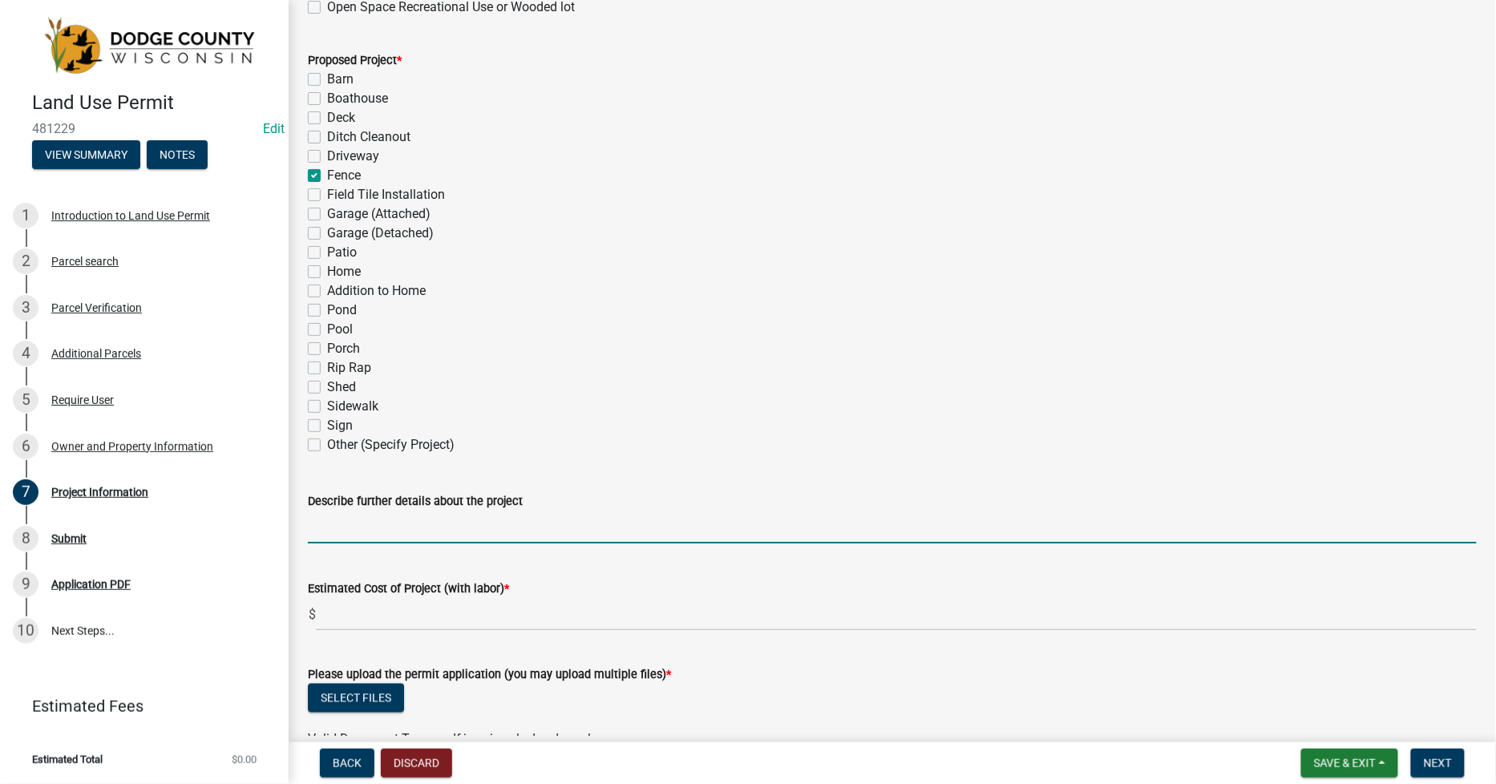
click at [325, 527] on input "Describe further details about the project" at bounding box center [892, 527] width 1169 height 33
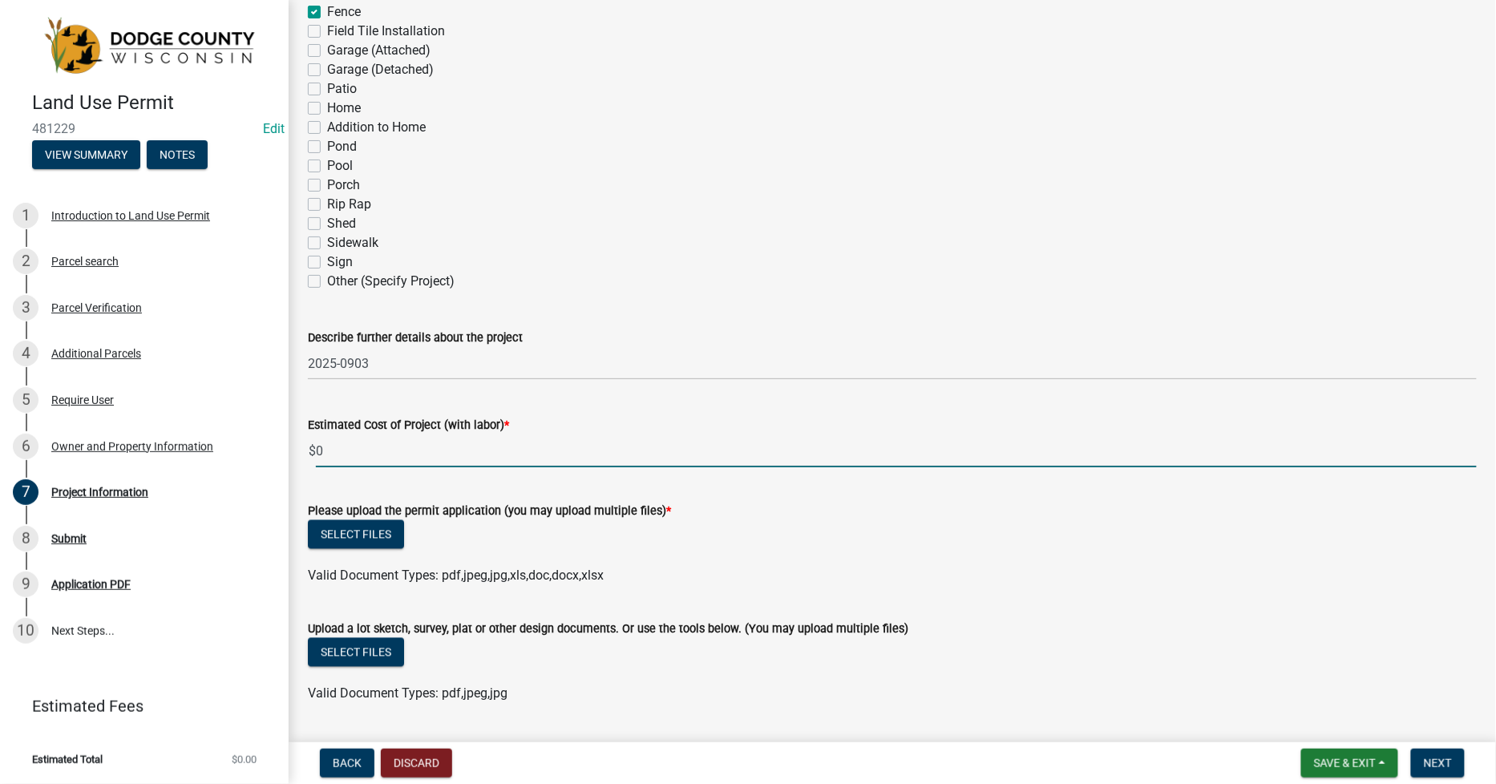
scroll to position [891, 0]
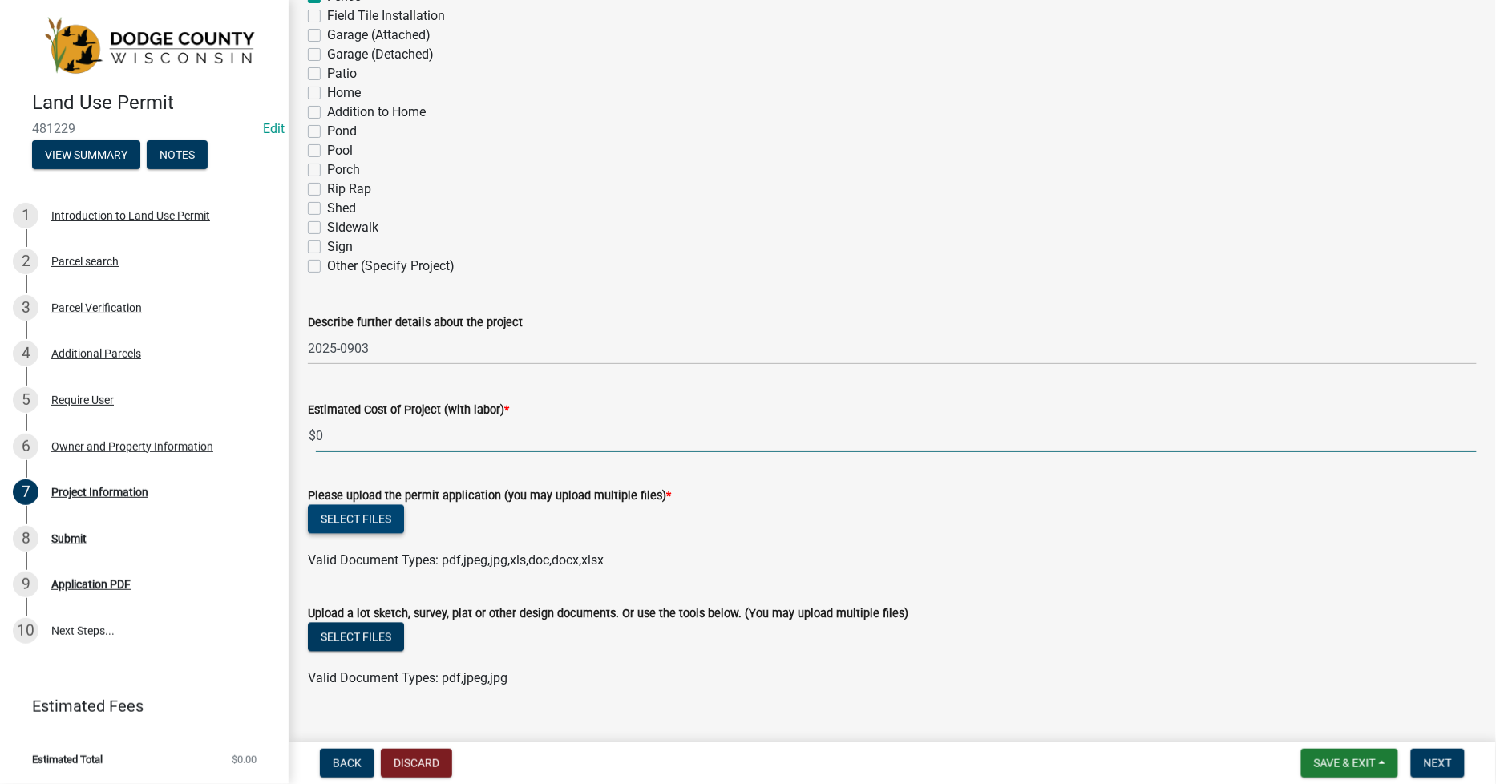
click at [326, 518] on button "Select files" at bounding box center [356, 519] width 96 height 29
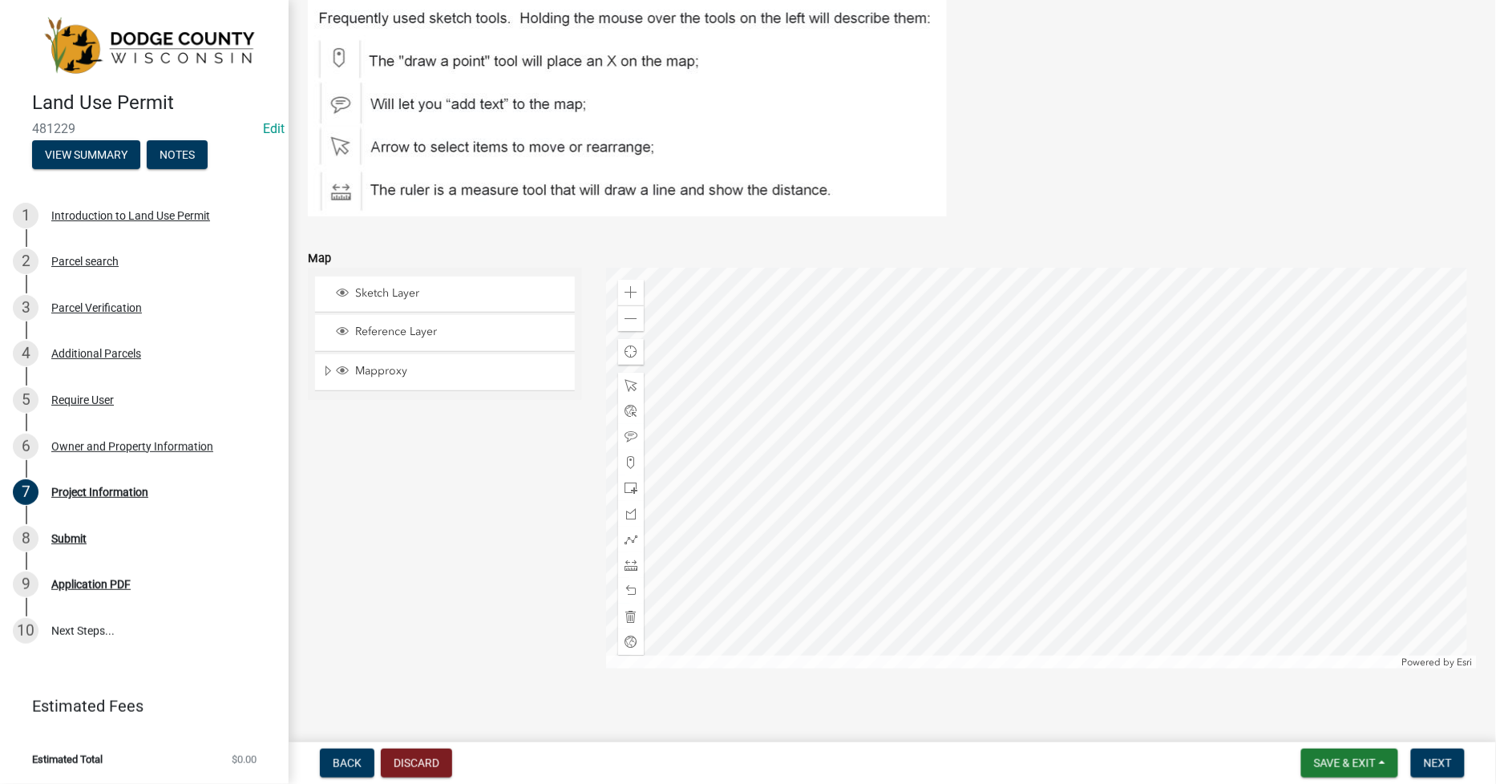
scroll to position [1728, 0]
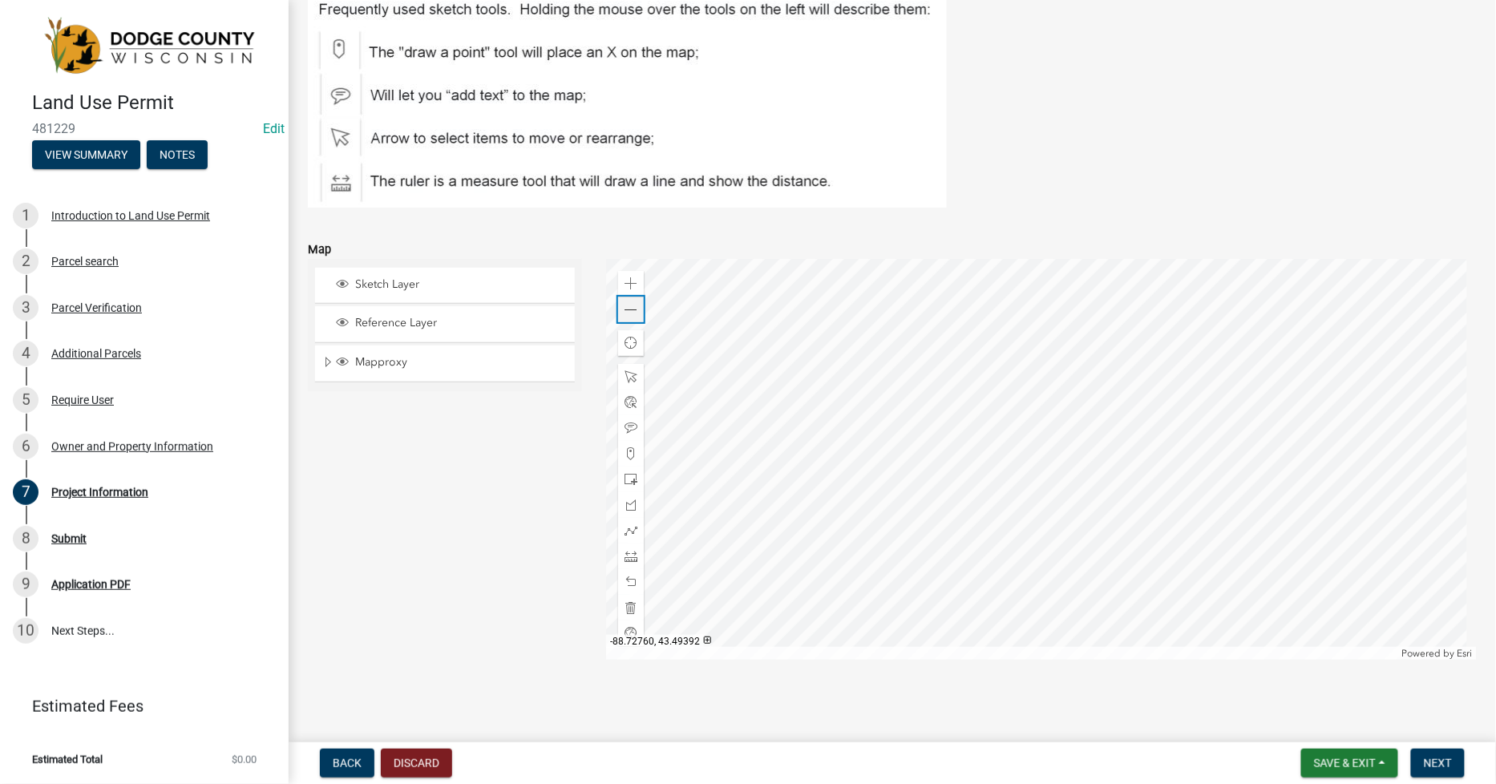
click at [625, 309] on span at bounding box center [630, 310] width 13 height 13
click at [1016, 491] on div at bounding box center [1041, 459] width 871 height 401
click at [631, 310] on span at bounding box center [630, 310] width 13 height 13
click at [628, 530] on span at bounding box center [630, 530] width 13 height 13
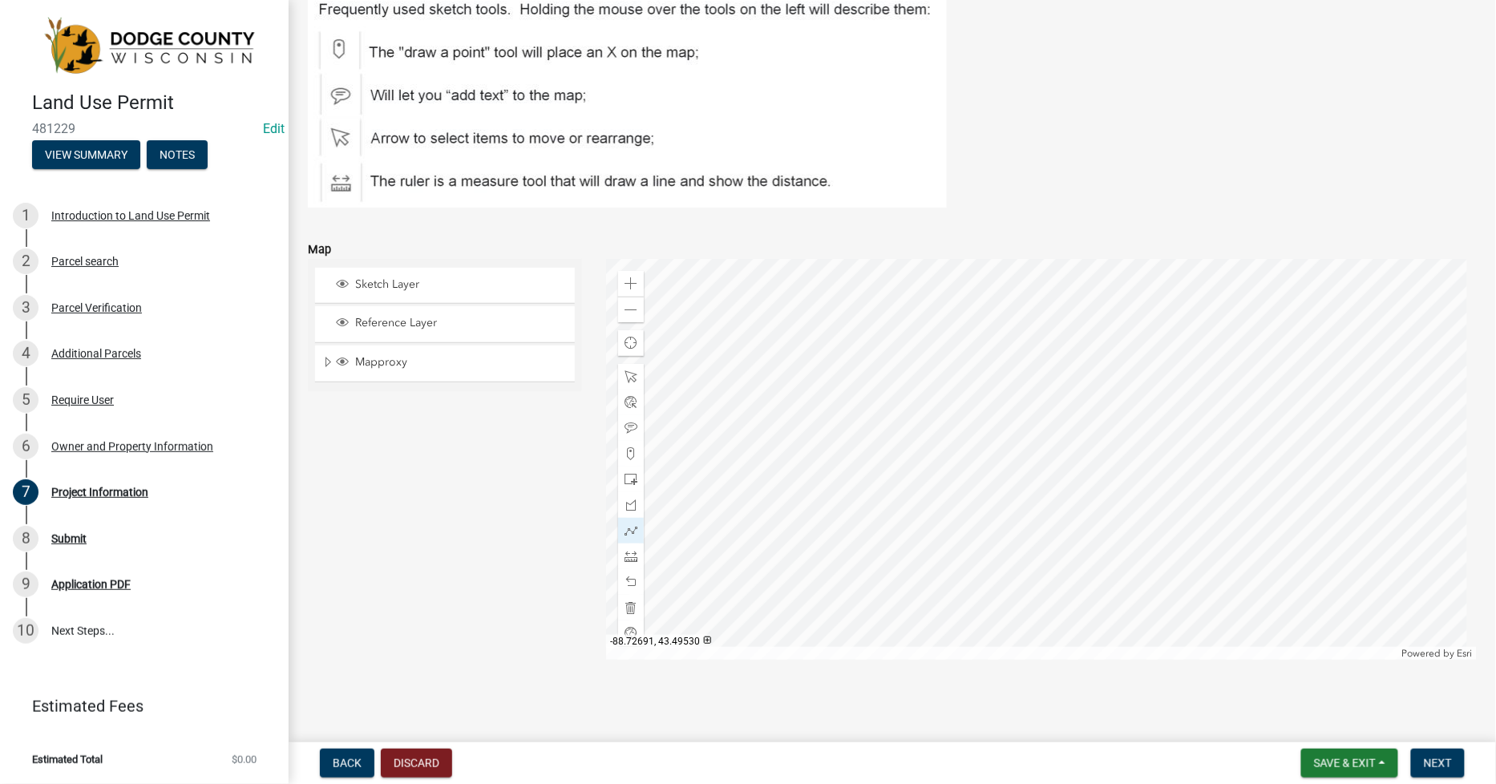
click at [1005, 423] on div at bounding box center [1041, 459] width 871 height 401
click at [998, 425] on div at bounding box center [1041, 459] width 871 height 401
click at [1124, 423] on div at bounding box center [1041, 459] width 871 height 401
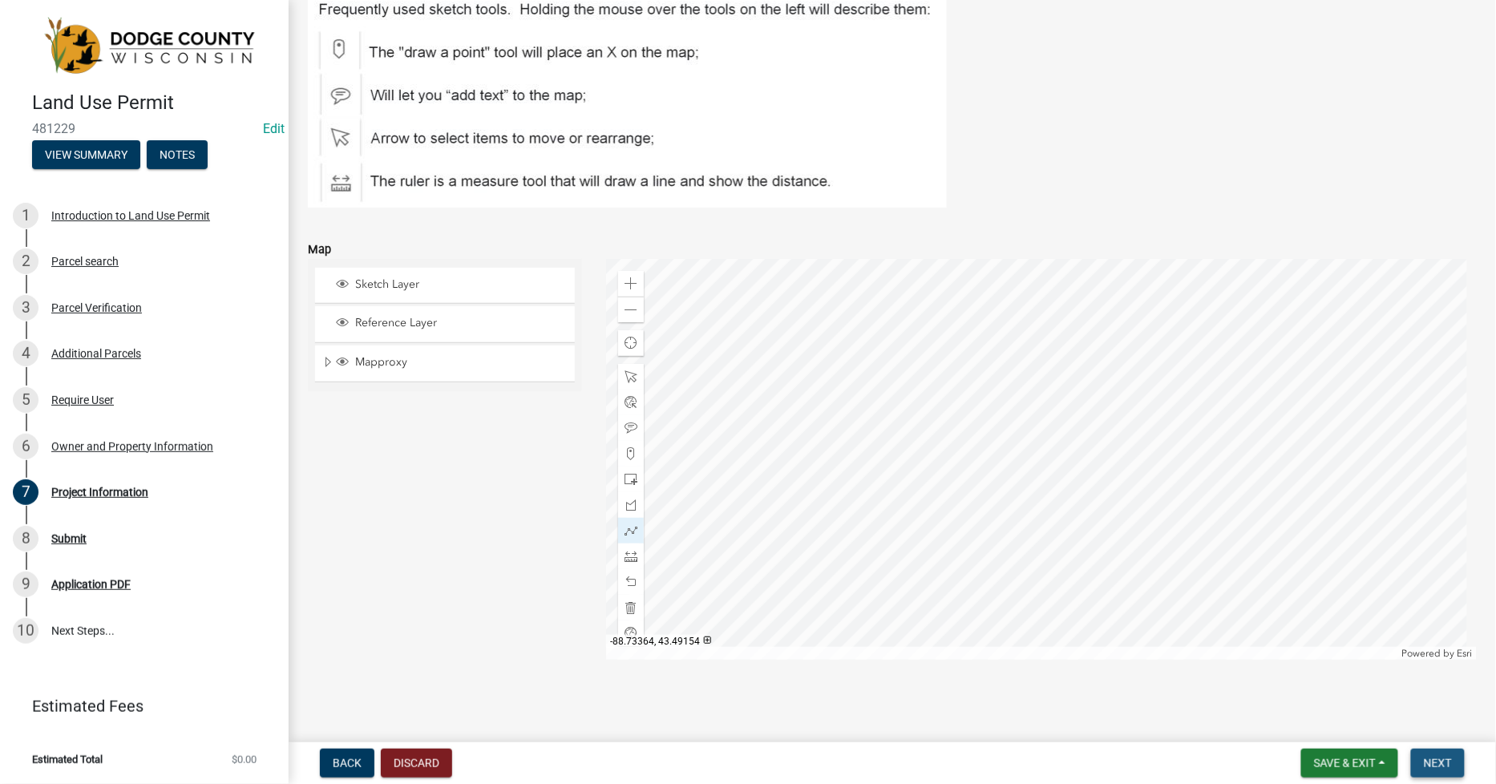
click at [1439, 763] on span "Next" at bounding box center [1438, 763] width 28 height 13
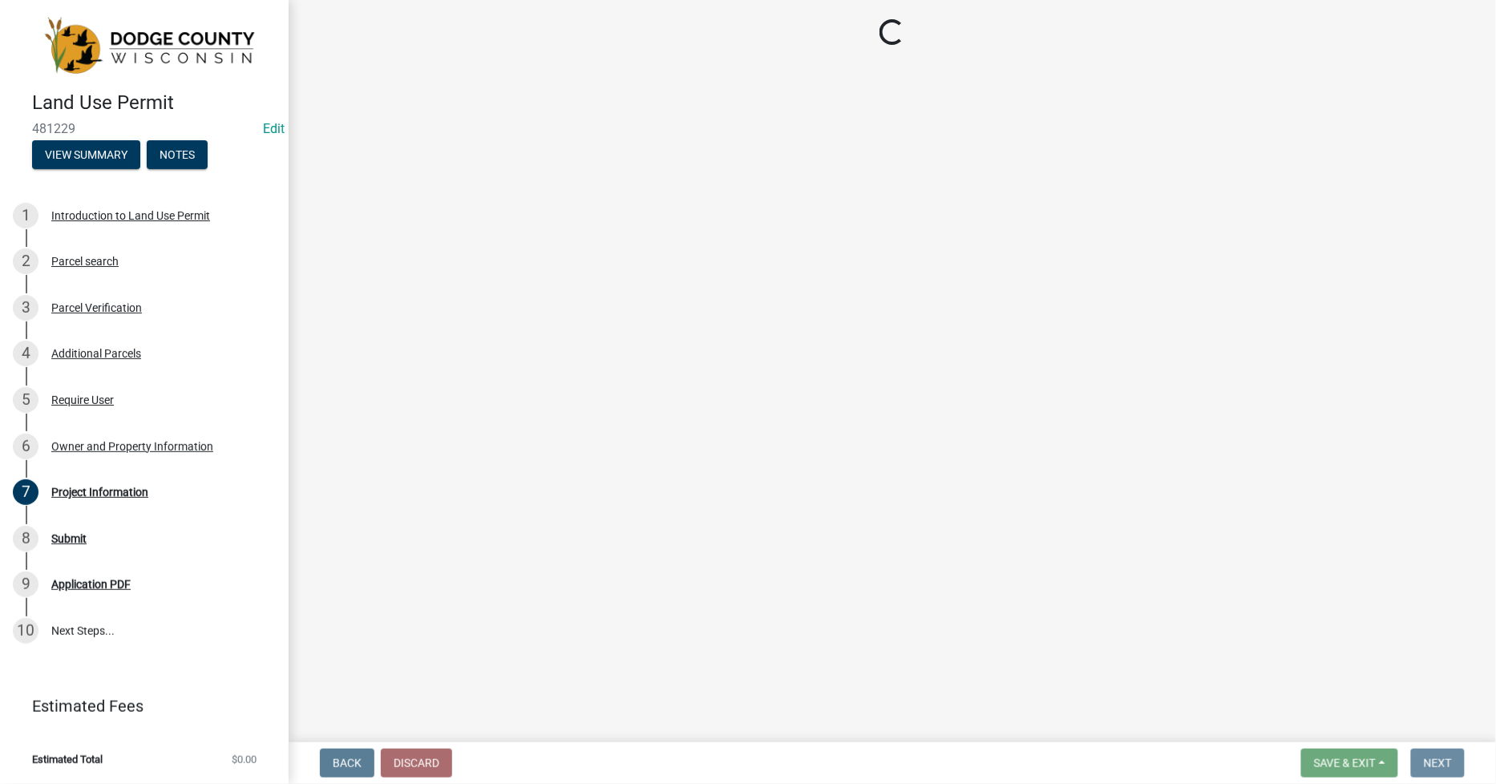
scroll to position [0, 0]
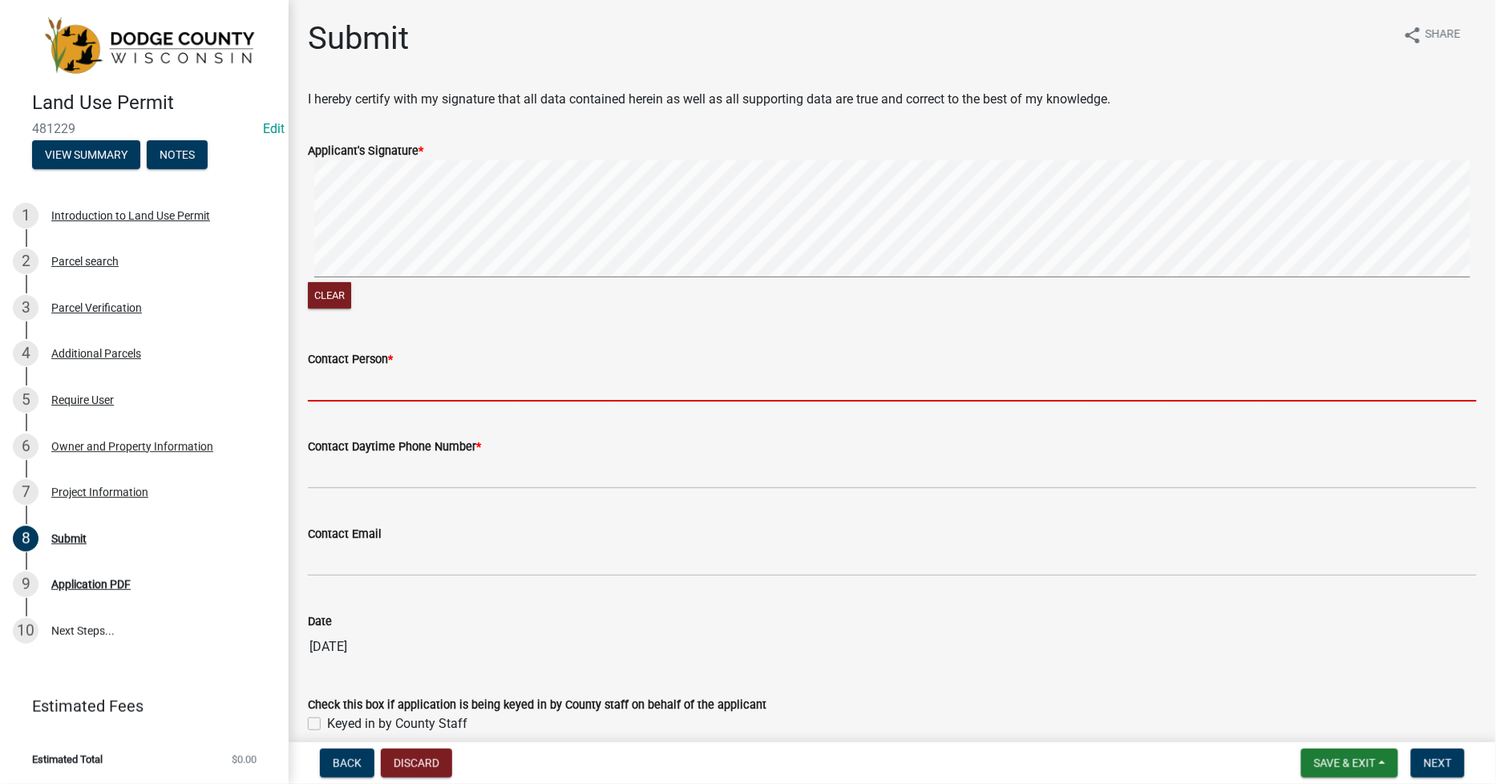
click at [370, 387] on input "Contact Person *" at bounding box center [892, 385] width 1169 height 33
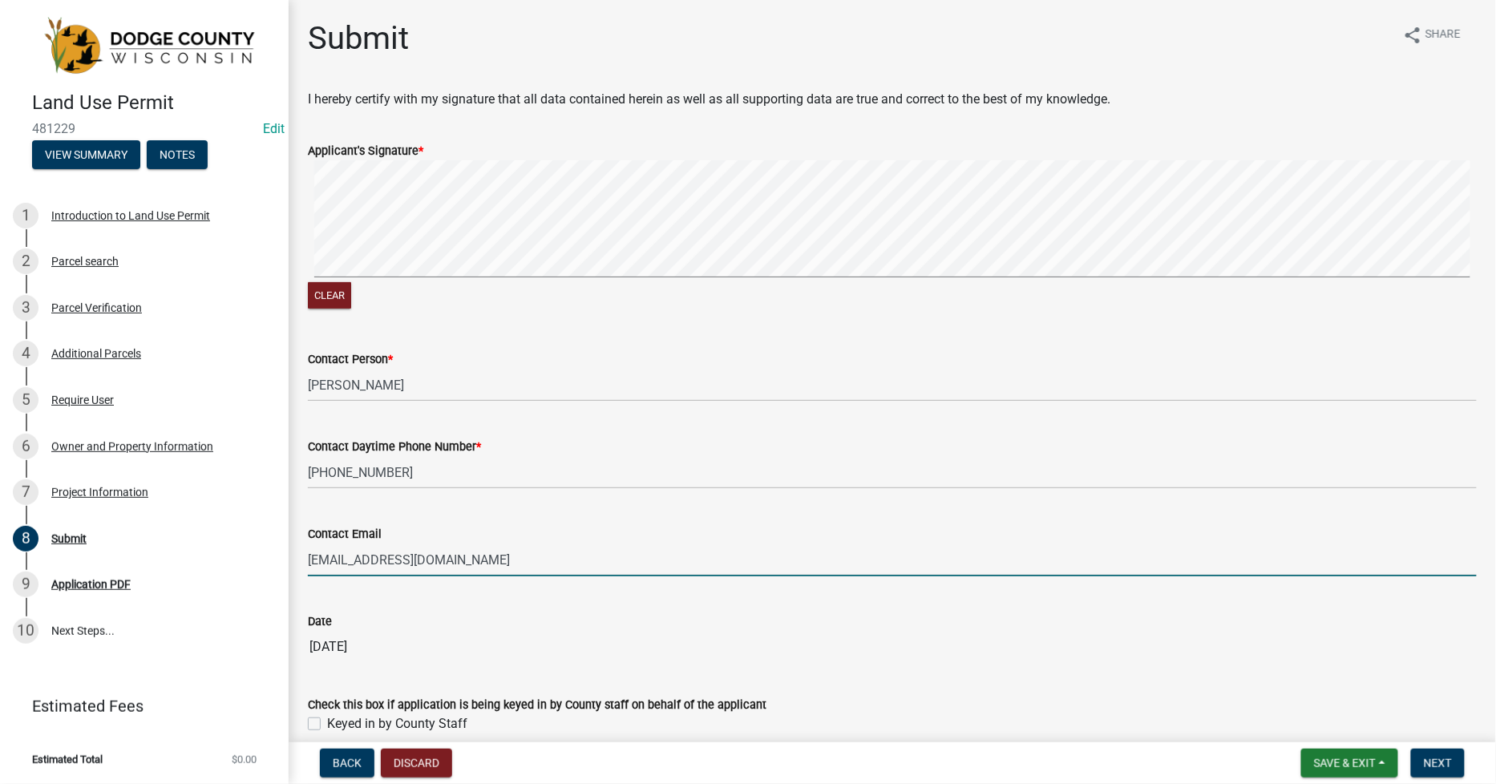
click at [327, 726] on label "Keyed in by County Staff" at bounding box center [397, 723] width 140 height 19
click at [327, 725] on input "Keyed in by County Staff" at bounding box center [332, 719] width 10 height 10
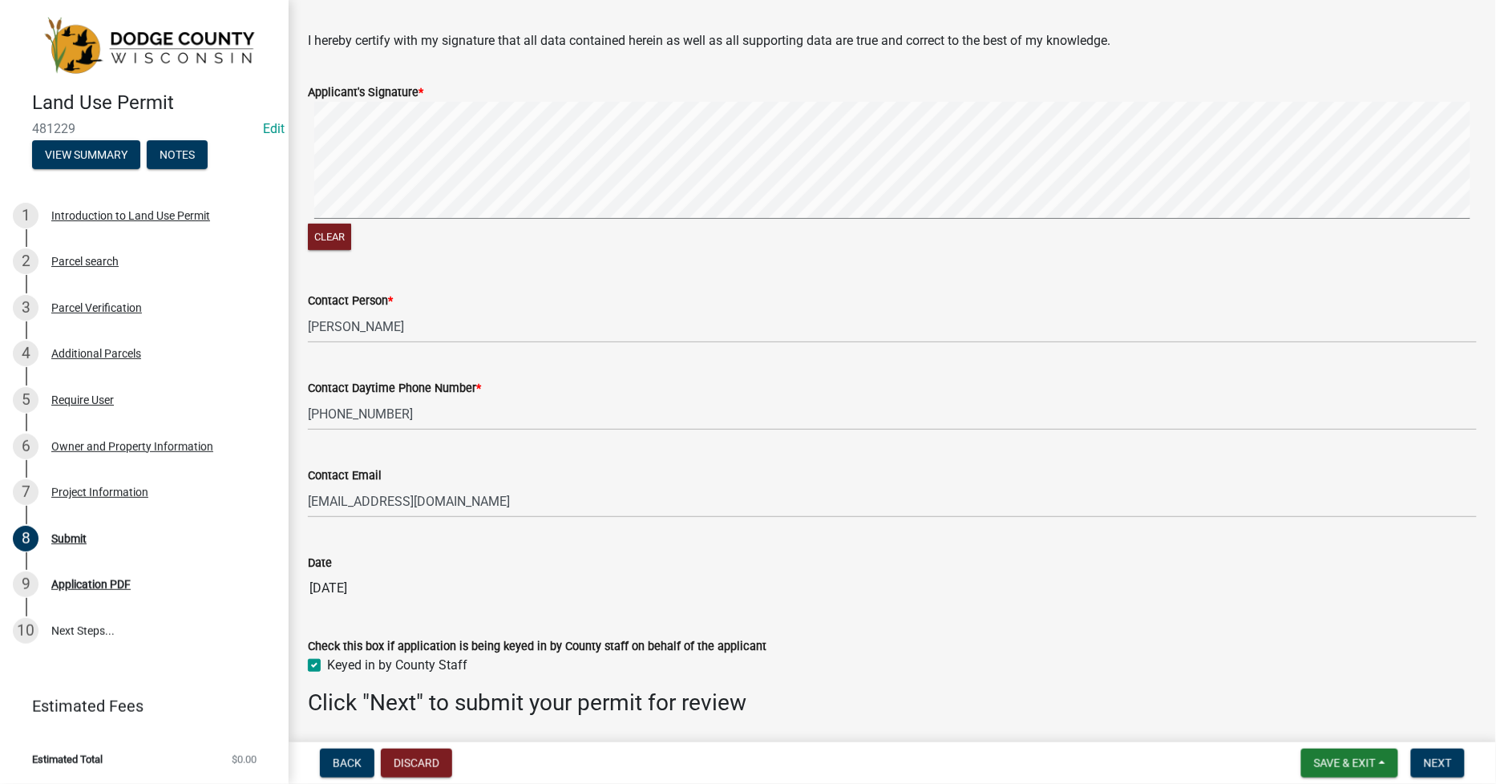
scroll to position [113, 0]
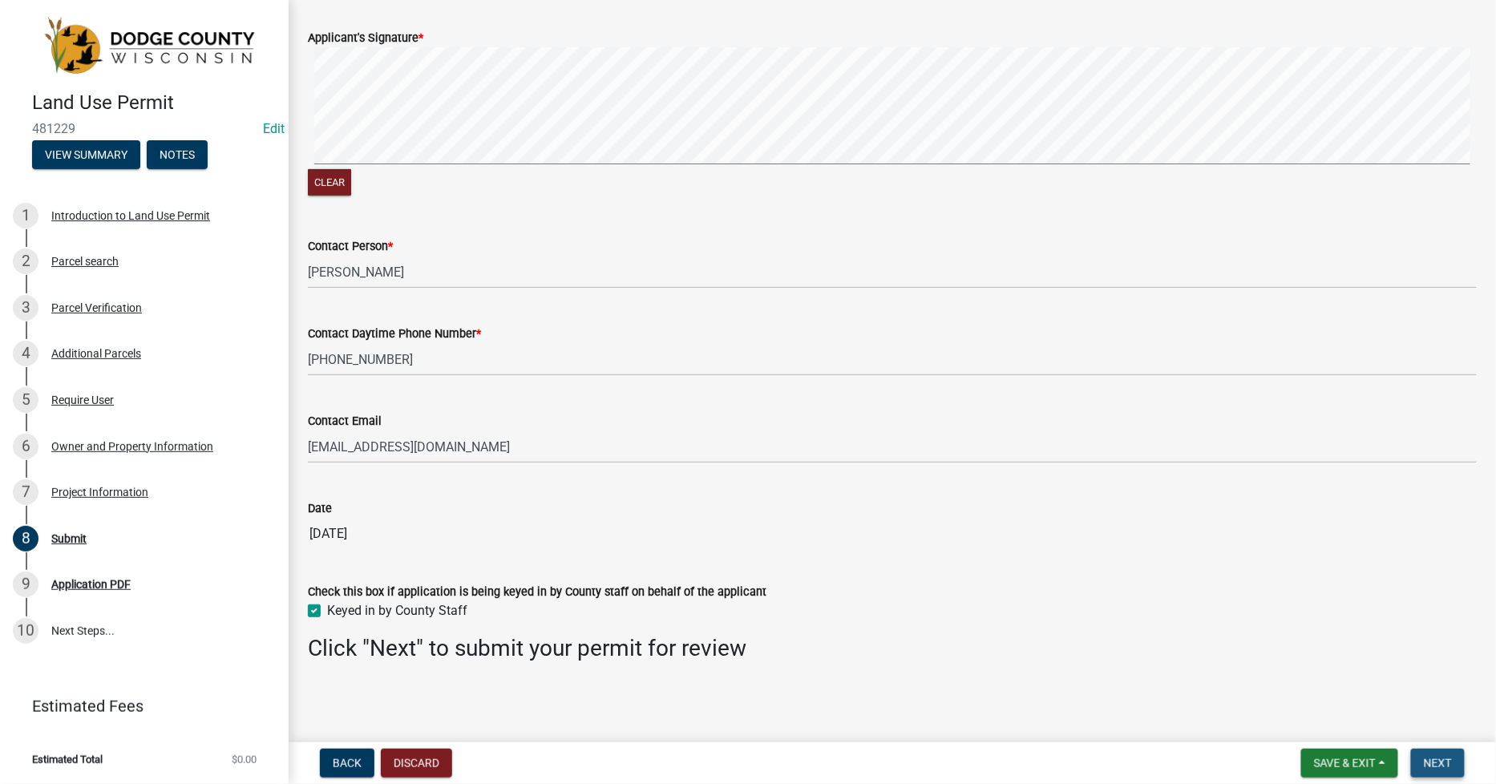
click at [1445, 758] on span "Next" at bounding box center [1438, 763] width 28 height 13
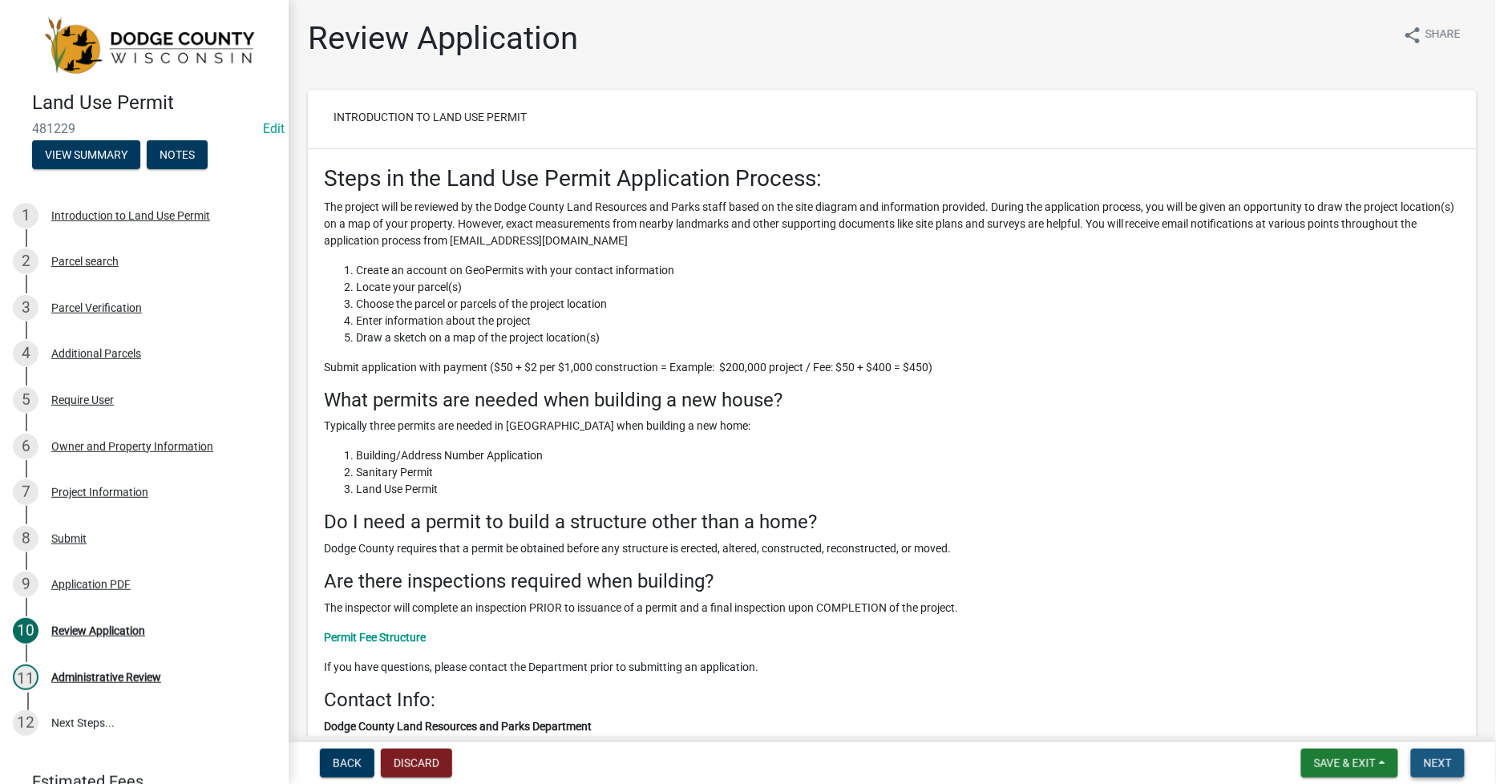
click at [1445, 758] on span "Next" at bounding box center [1438, 763] width 28 height 13
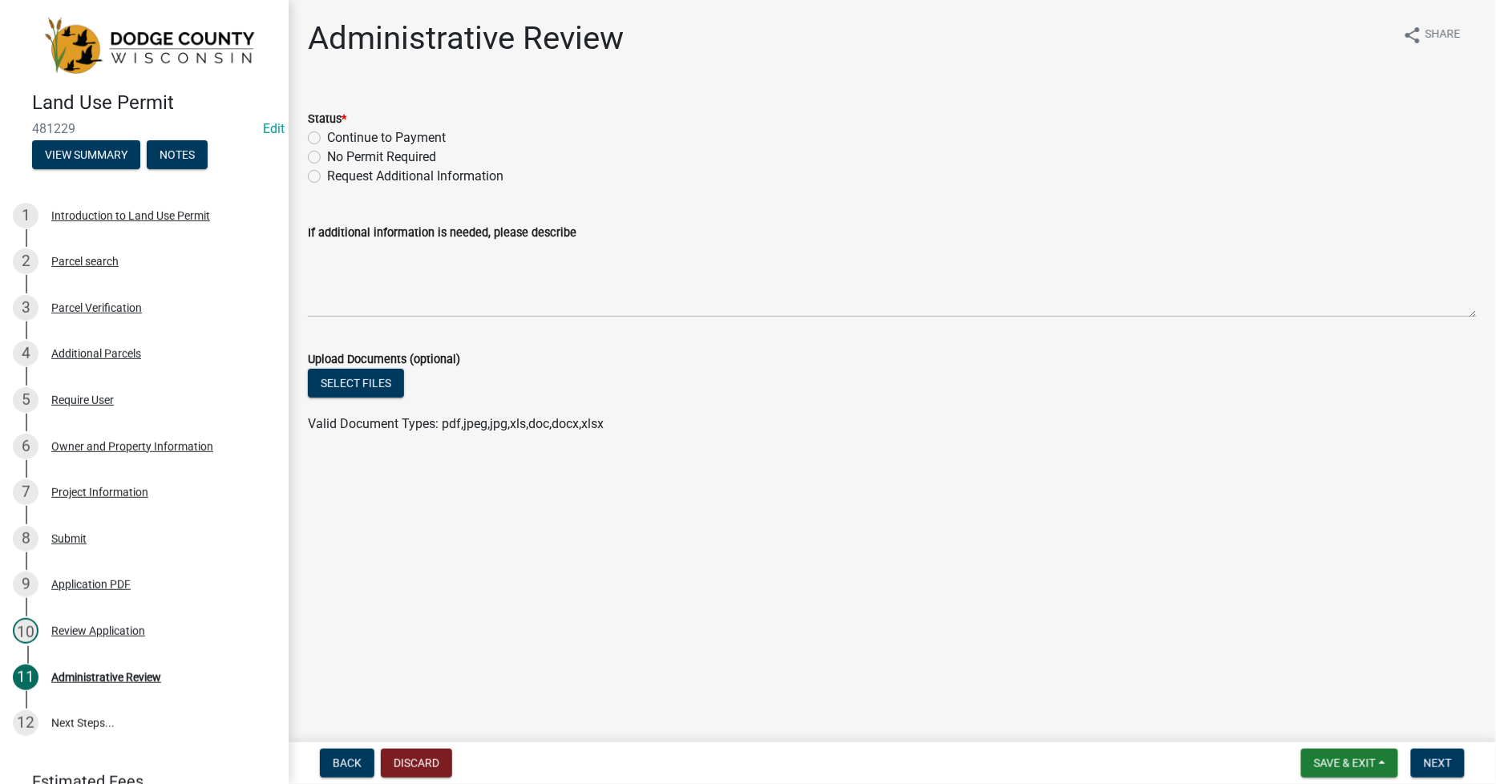
click at [327, 139] on label "Continue to Payment" at bounding box center [386, 137] width 119 height 19
click at [327, 139] on input "Continue to Payment" at bounding box center [332, 133] width 10 height 10
click at [1444, 764] on span "Next" at bounding box center [1438, 763] width 28 height 13
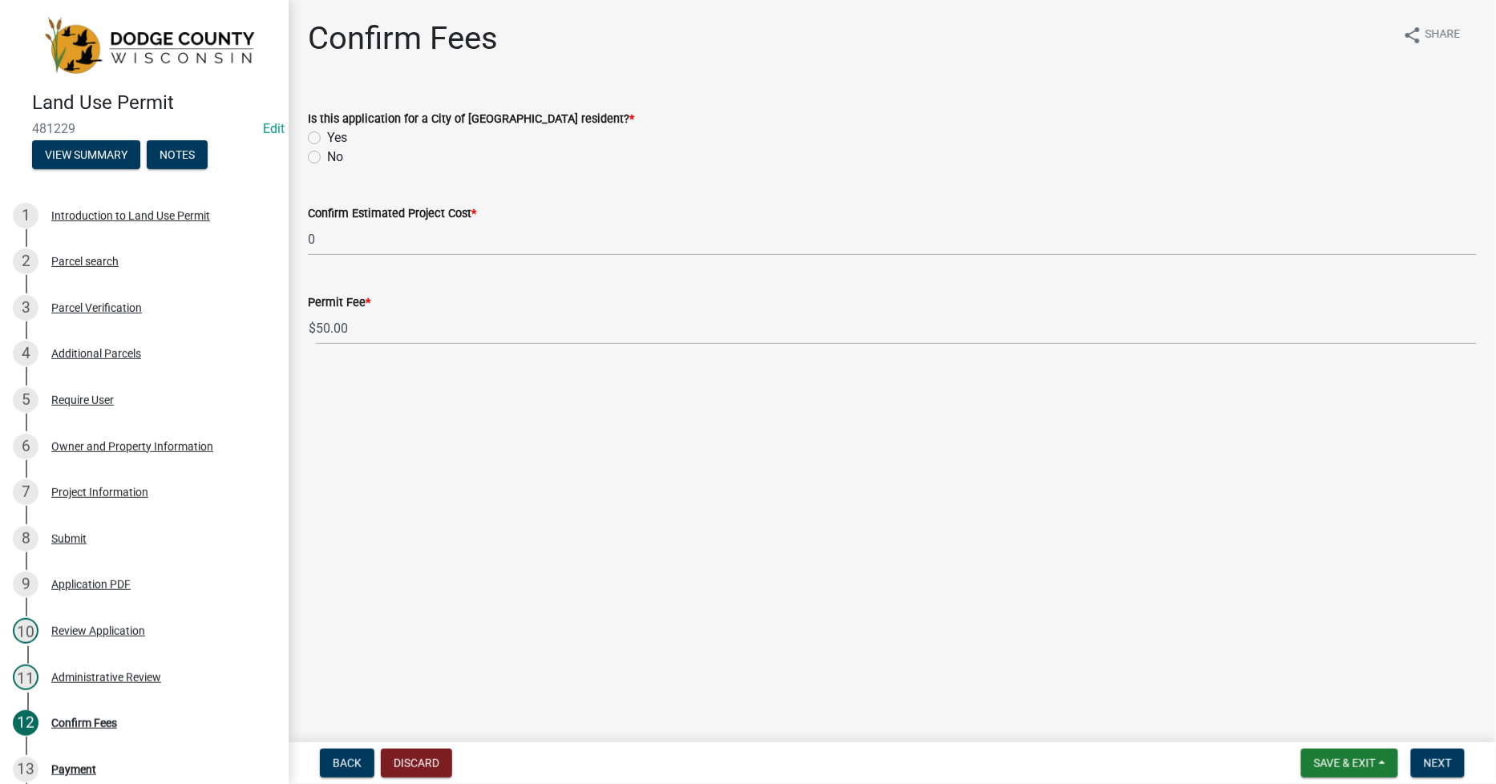
click at [327, 157] on label "No" at bounding box center [335, 157] width 16 height 19
click at [327, 157] on input "No" at bounding box center [332, 153] width 10 height 10
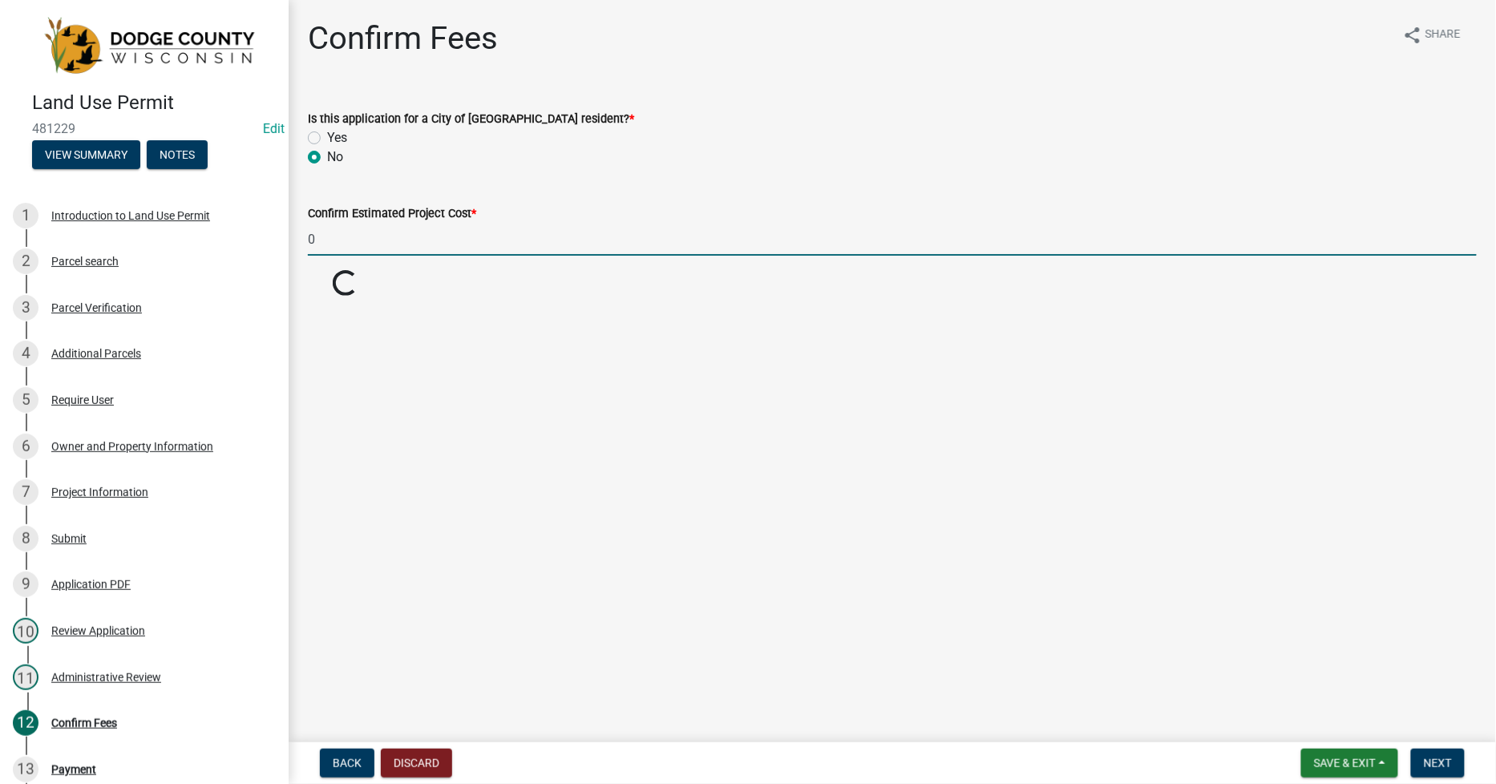
click at [314, 241] on input "0" at bounding box center [892, 239] width 1169 height 33
click at [1449, 764] on span "Next" at bounding box center [1438, 763] width 28 height 13
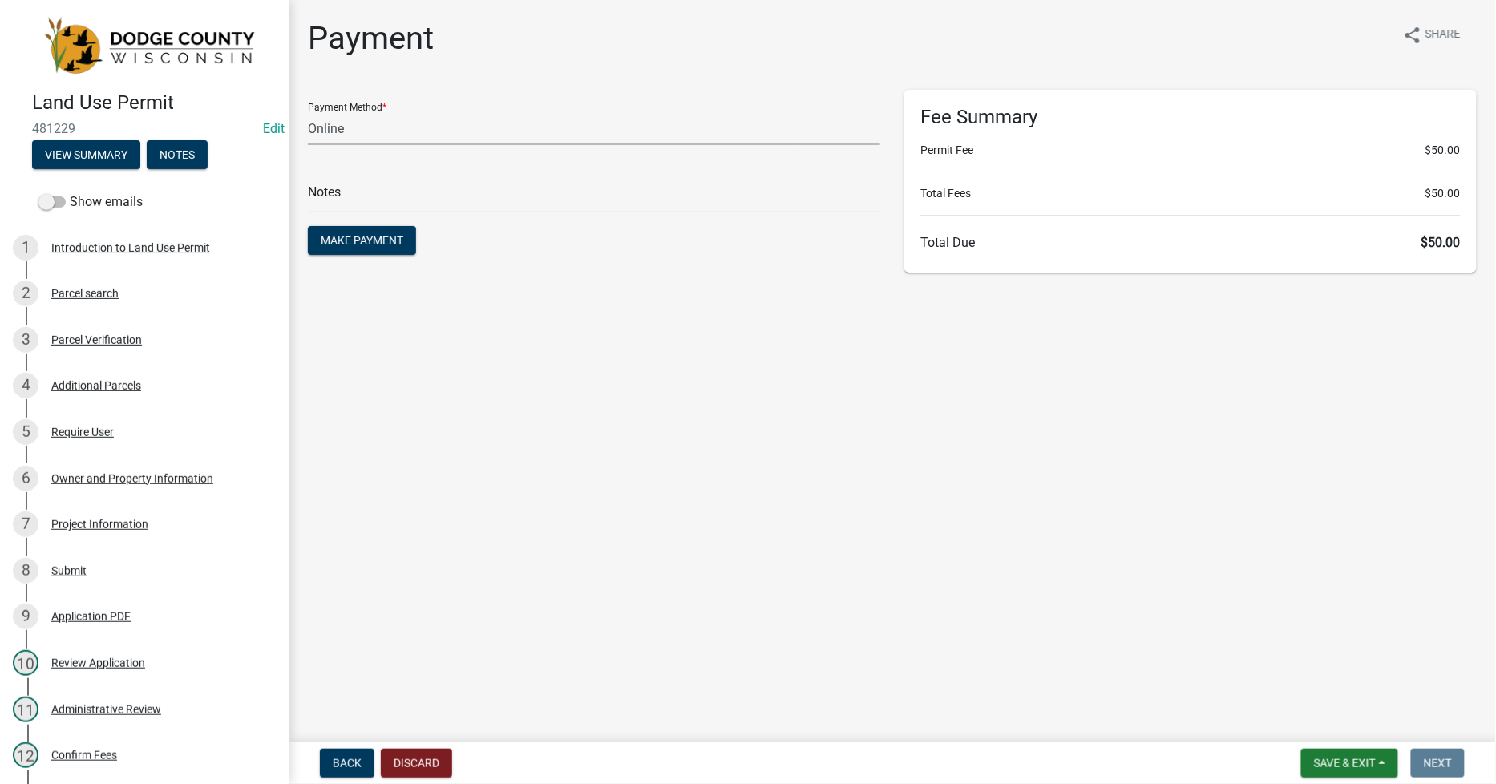
click at [321, 127] on select "Credit Card POS Check Cash Online" at bounding box center [594, 128] width 572 height 33
click at [308, 112] on select "Credit Card POS Check Cash Online" at bounding box center [594, 128] width 572 height 33
click at [329, 127] on select "Credit Card POS Check Cash Online" at bounding box center [594, 128] width 572 height 33
click at [308, 112] on select "Credit Card POS Check Cash Online" at bounding box center [594, 128] width 572 height 33
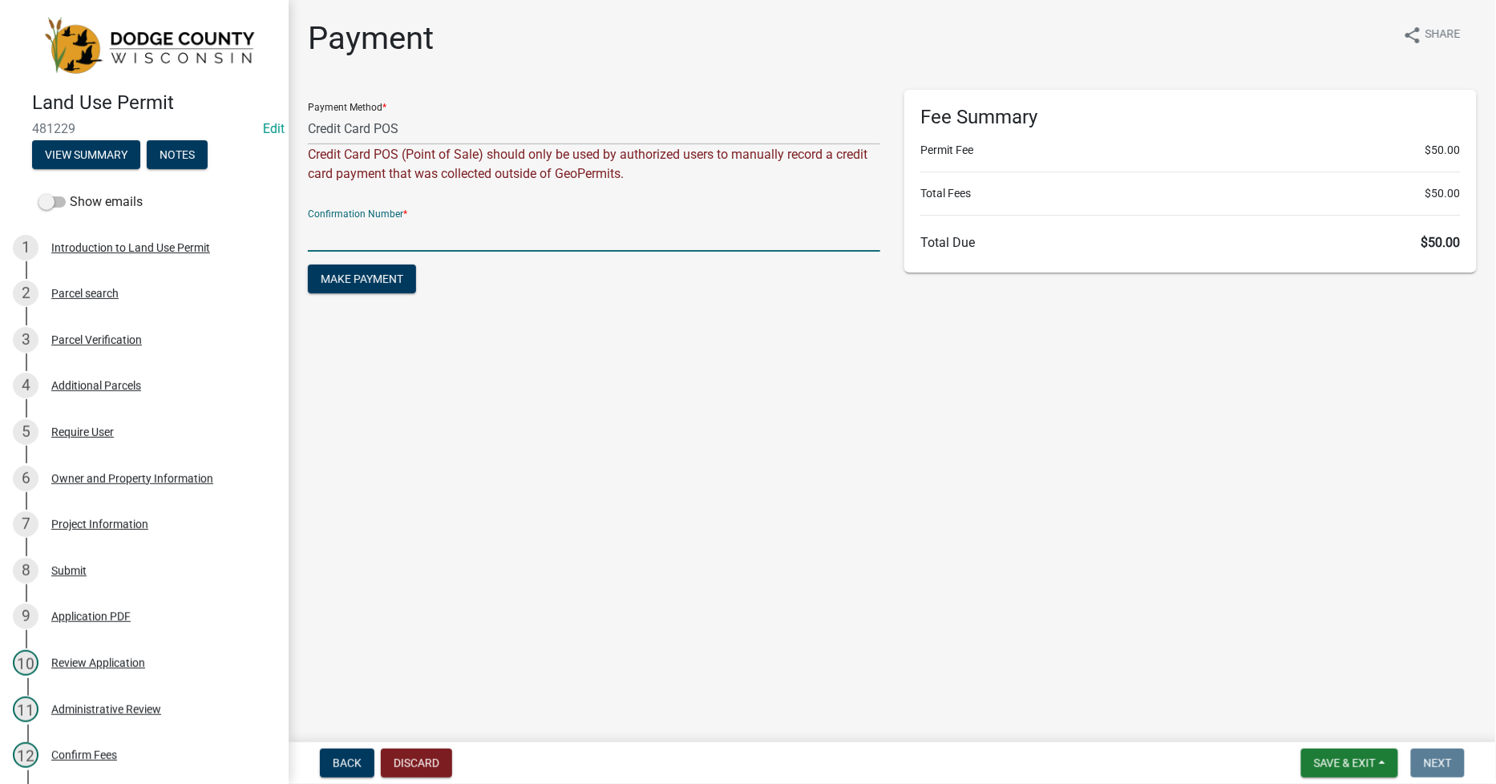
click at [318, 242] on input "text" at bounding box center [594, 235] width 572 height 33
click at [364, 275] on span "Make Payment" at bounding box center [362, 279] width 83 height 13
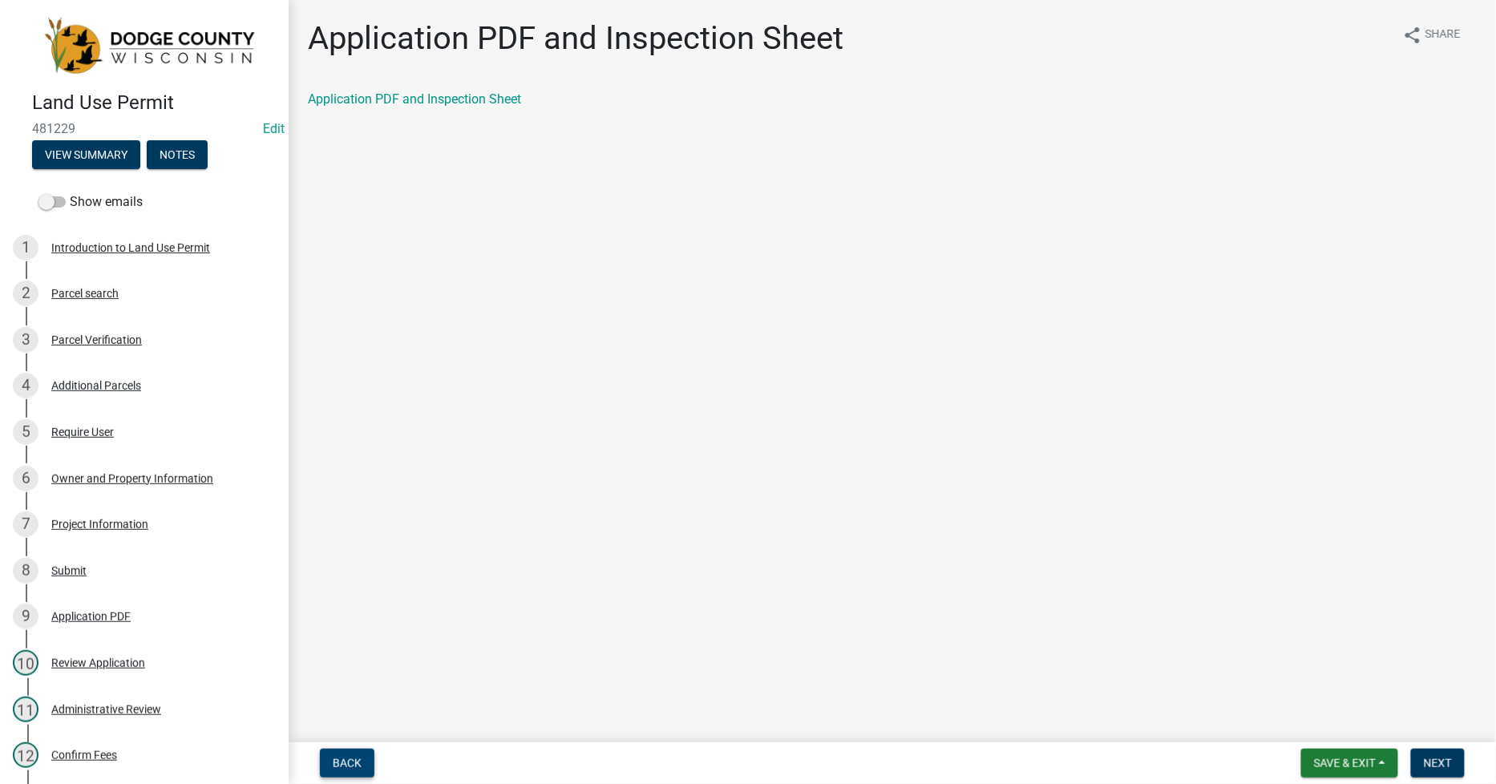
click at [341, 762] on span "Back" at bounding box center [347, 763] width 29 height 13
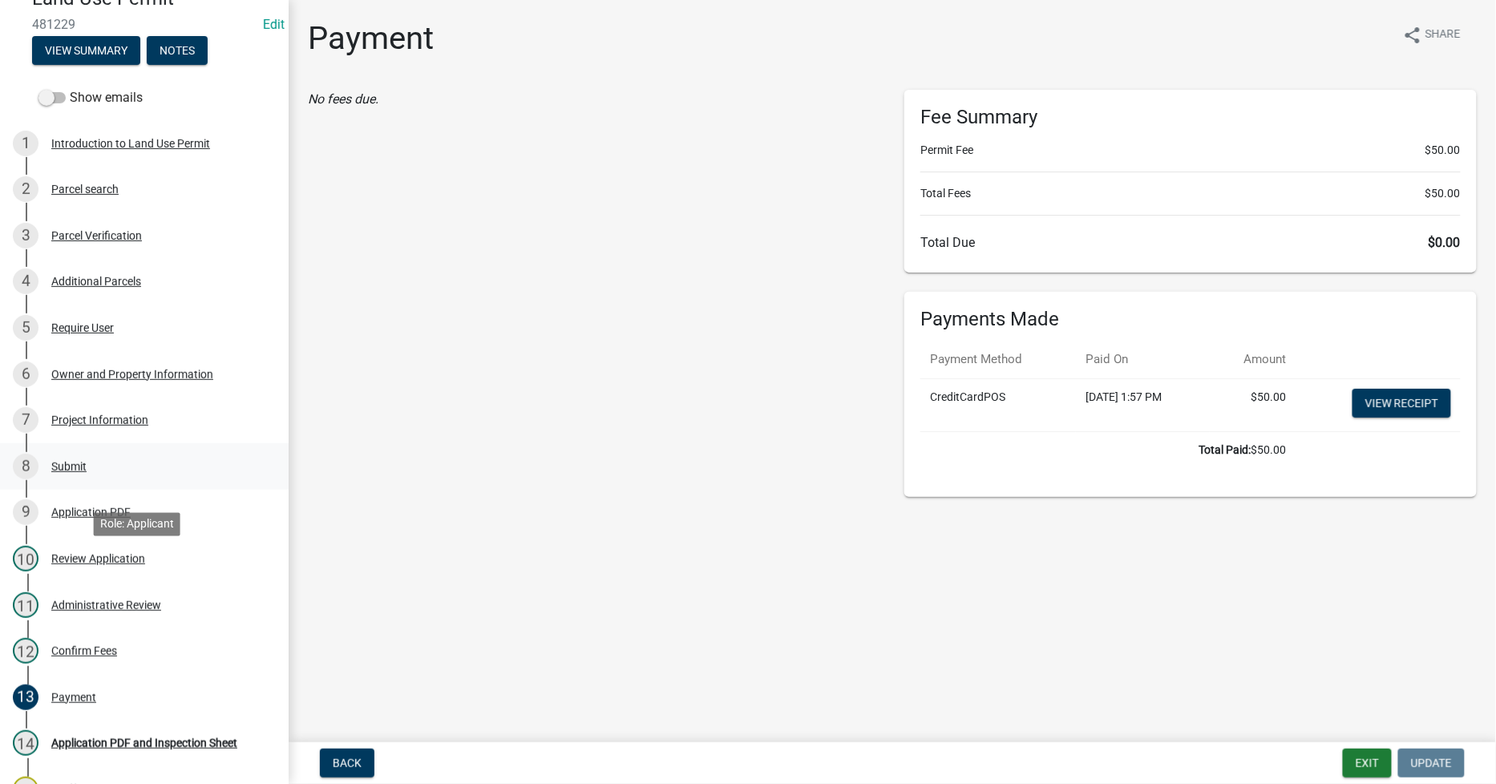
scroll to position [267, 0]
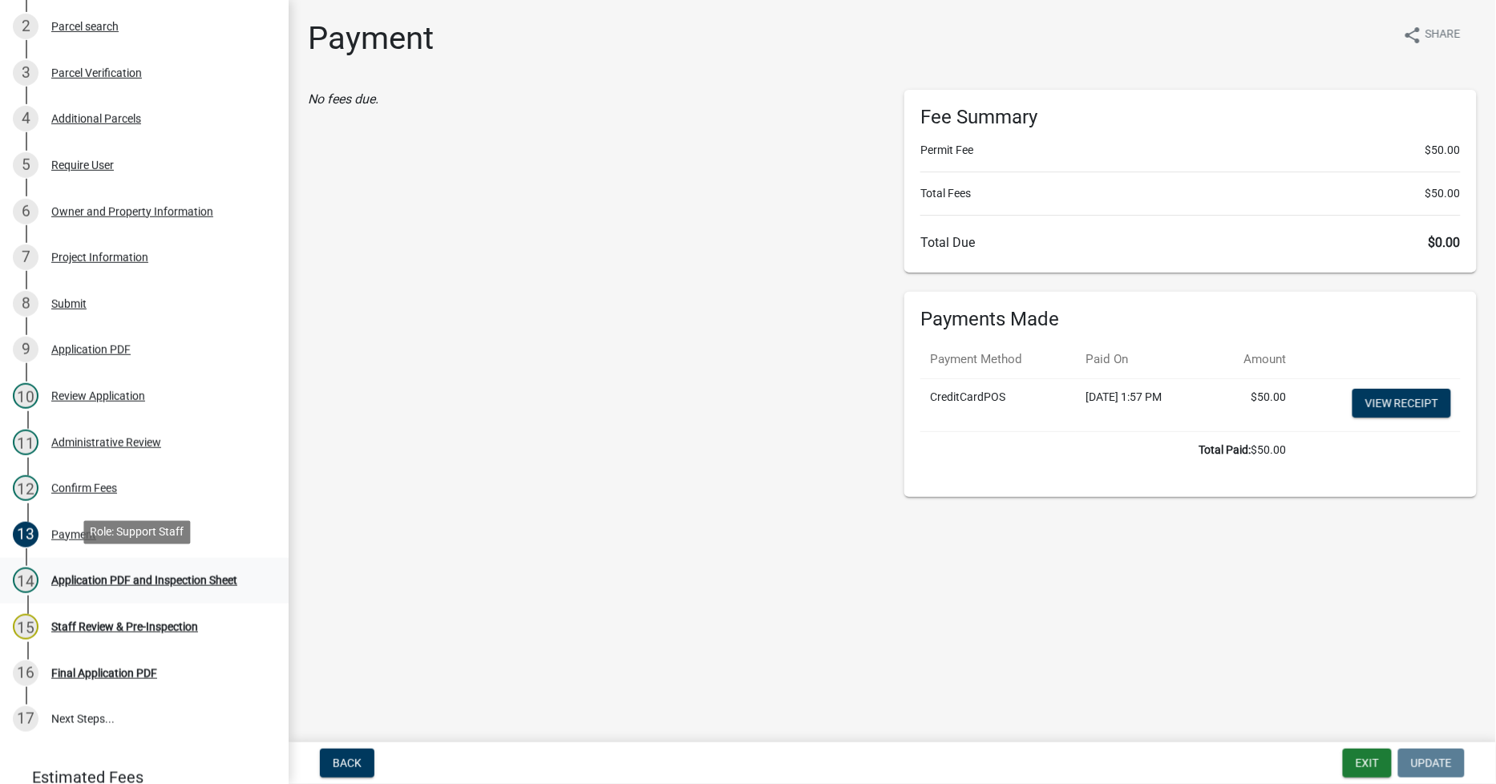
click at [98, 575] on div "Application PDF and Inspection Sheet" at bounding box center [144, 580] width 186 height 11
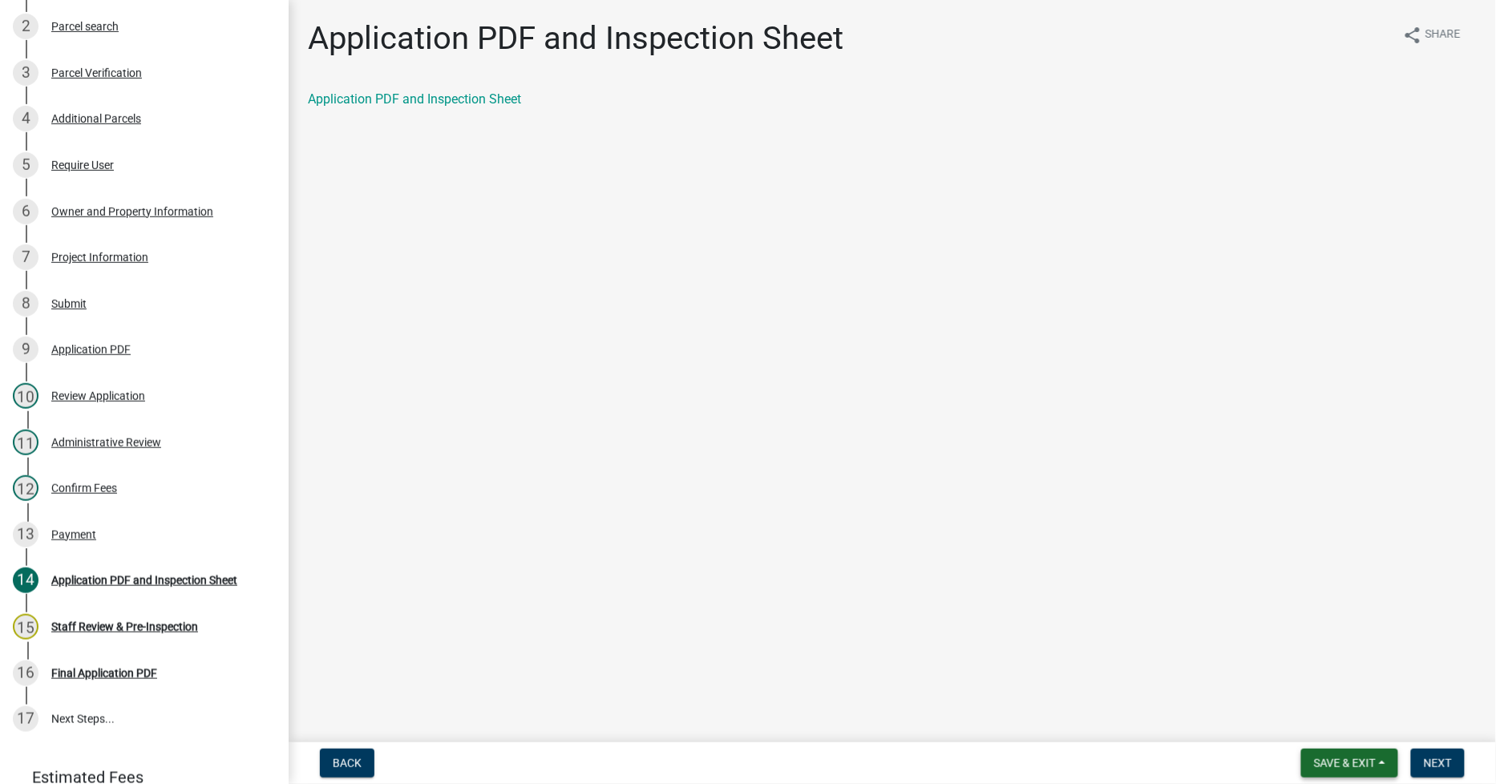
click at [1360, 762] on span "Save & Exit" at bounding box center [1345, 763] width 62 height 13
click at [1311, 728] on button "Save & Exit" at bounding box center [1334, 721] width 128 height 38
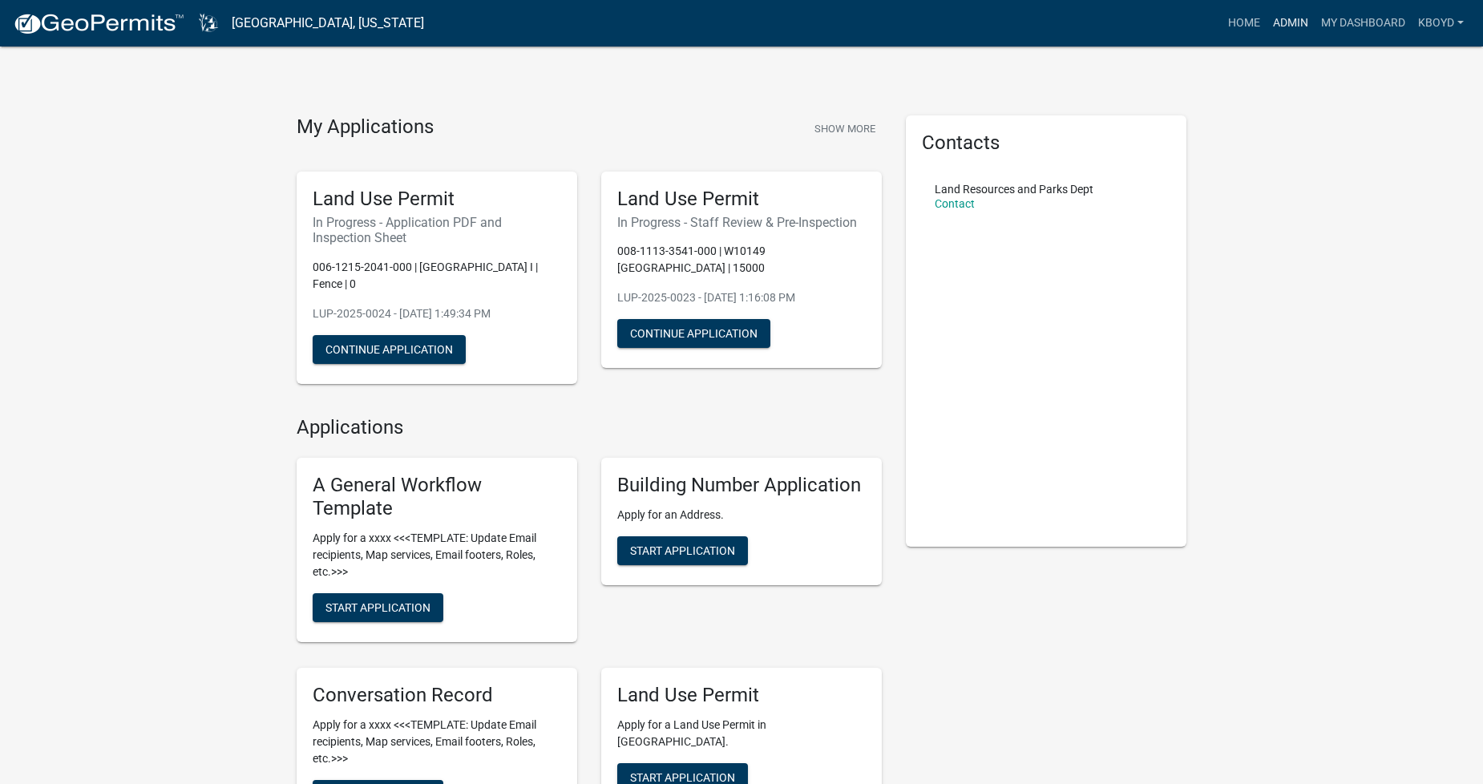
click at [1275, 22] on link "Admin" at bounding box center [1291, 23] width 48 height 30
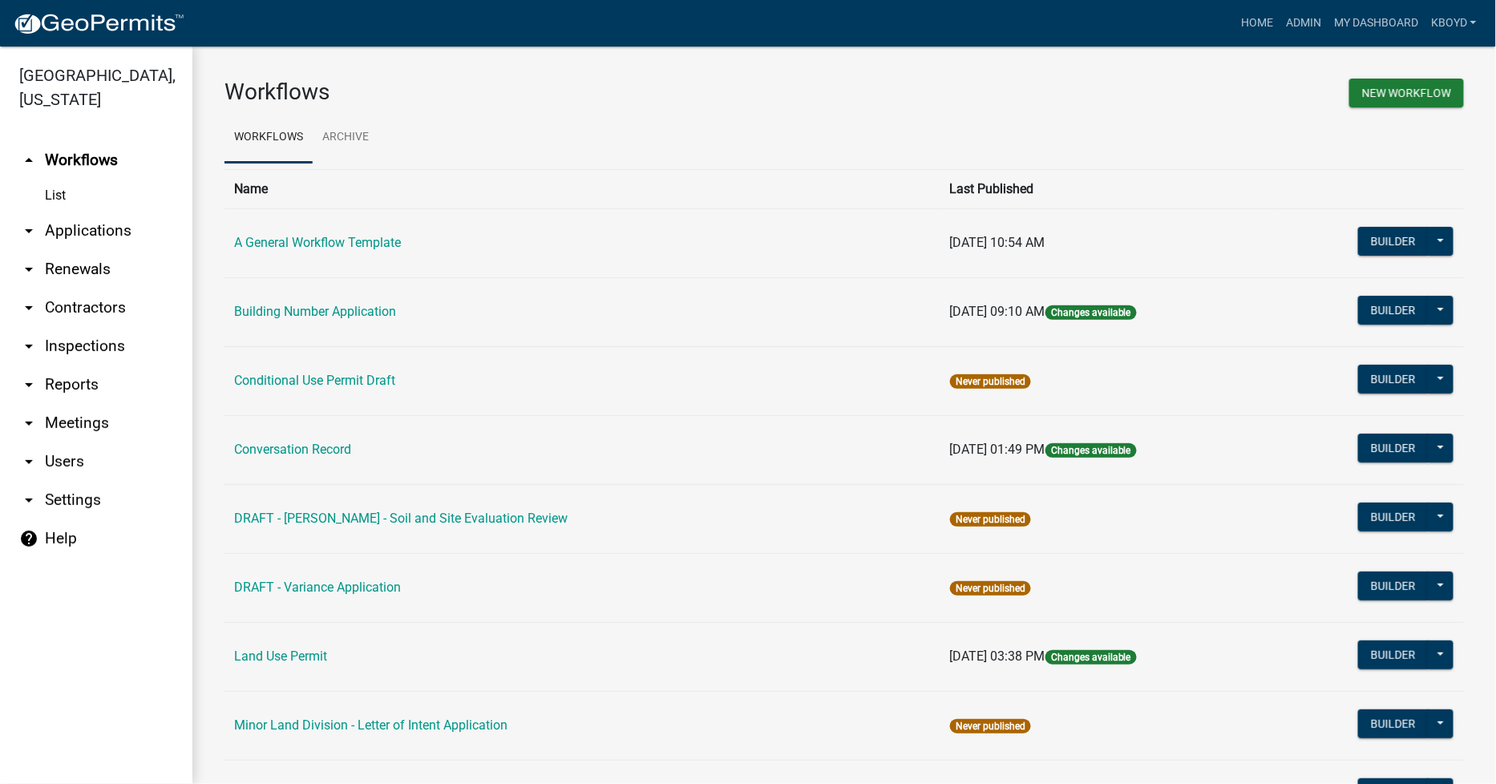
click at [67, 230] on link "arrow_drop_down Applications" at bounding box center [96, 231] width 192 height 38
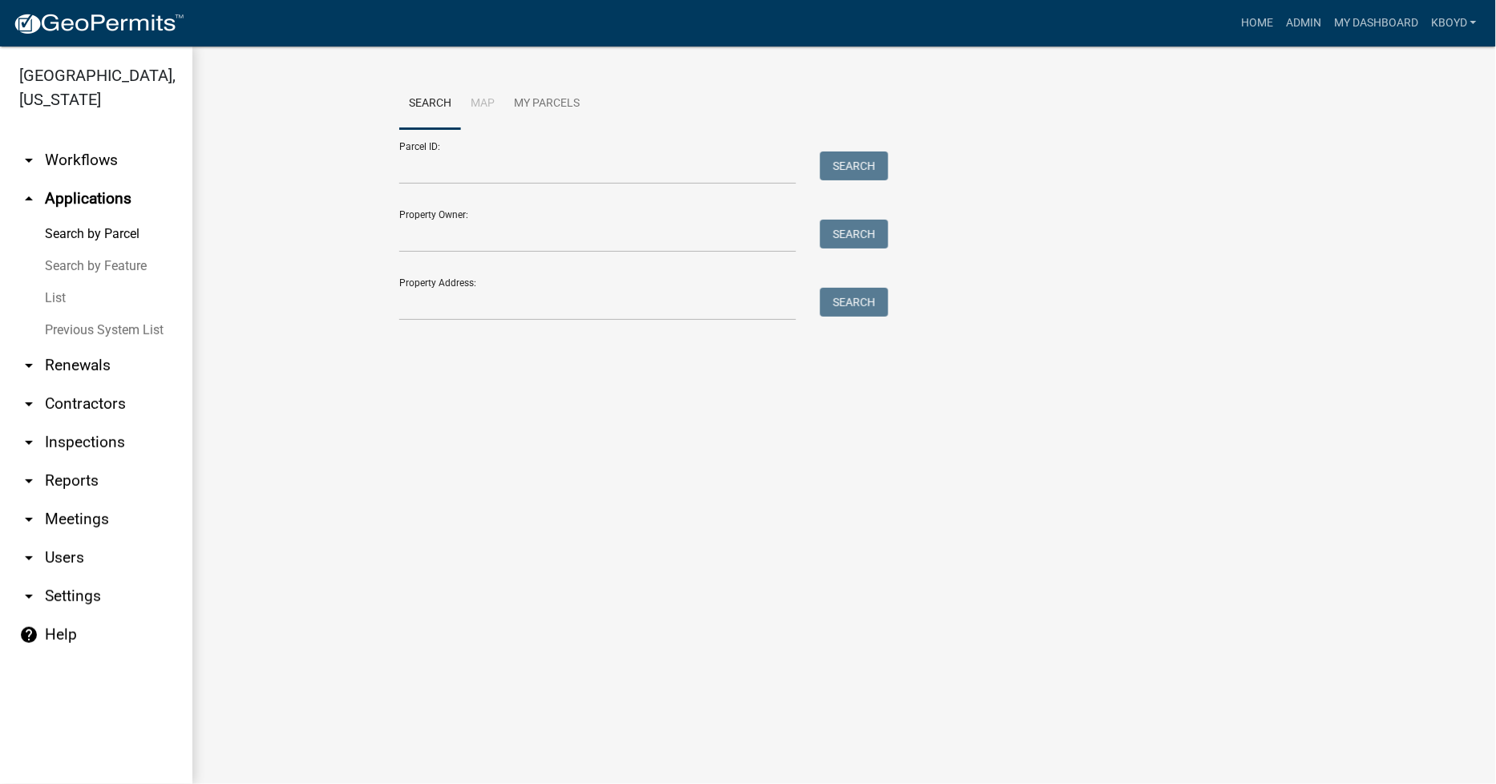
click at [60, 292] on link "List" at bounding box center [96, 298] width 192 height 32
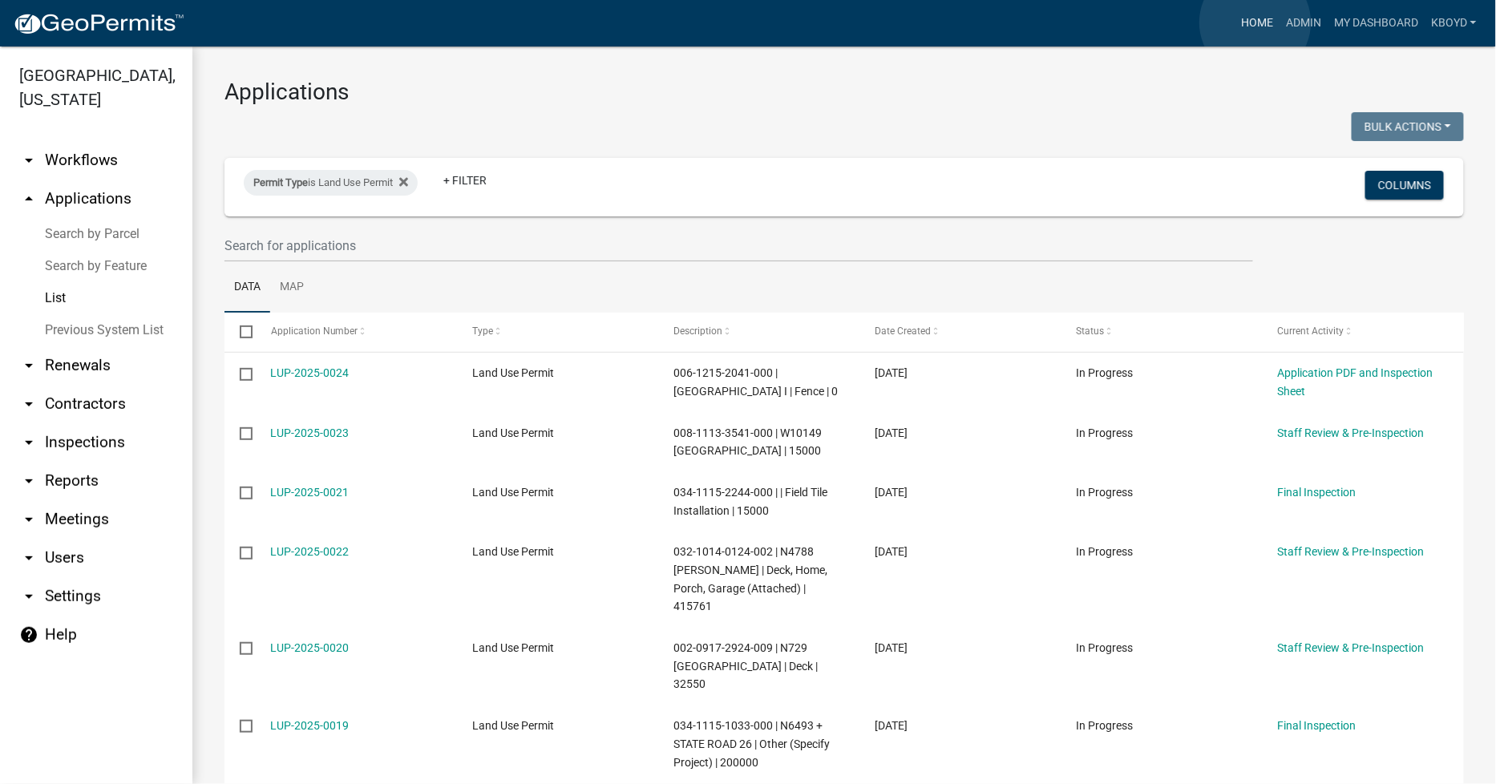
click at [1255, 22] on link "Home" at bounding box center [1257, 23] width 45 height 30
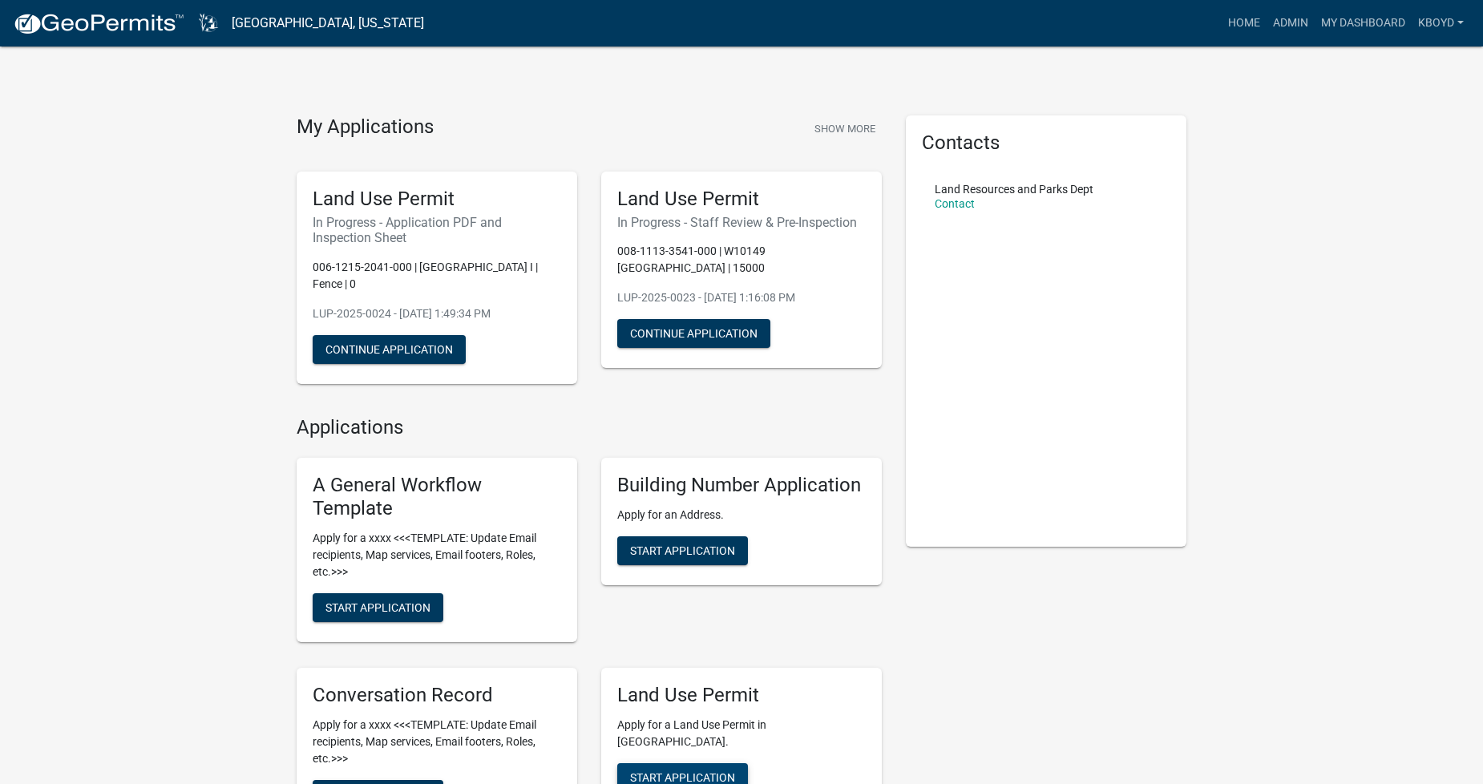
click at [675, 770] on span "Start Application" at bounding box center [682, 776] width 105 height 13
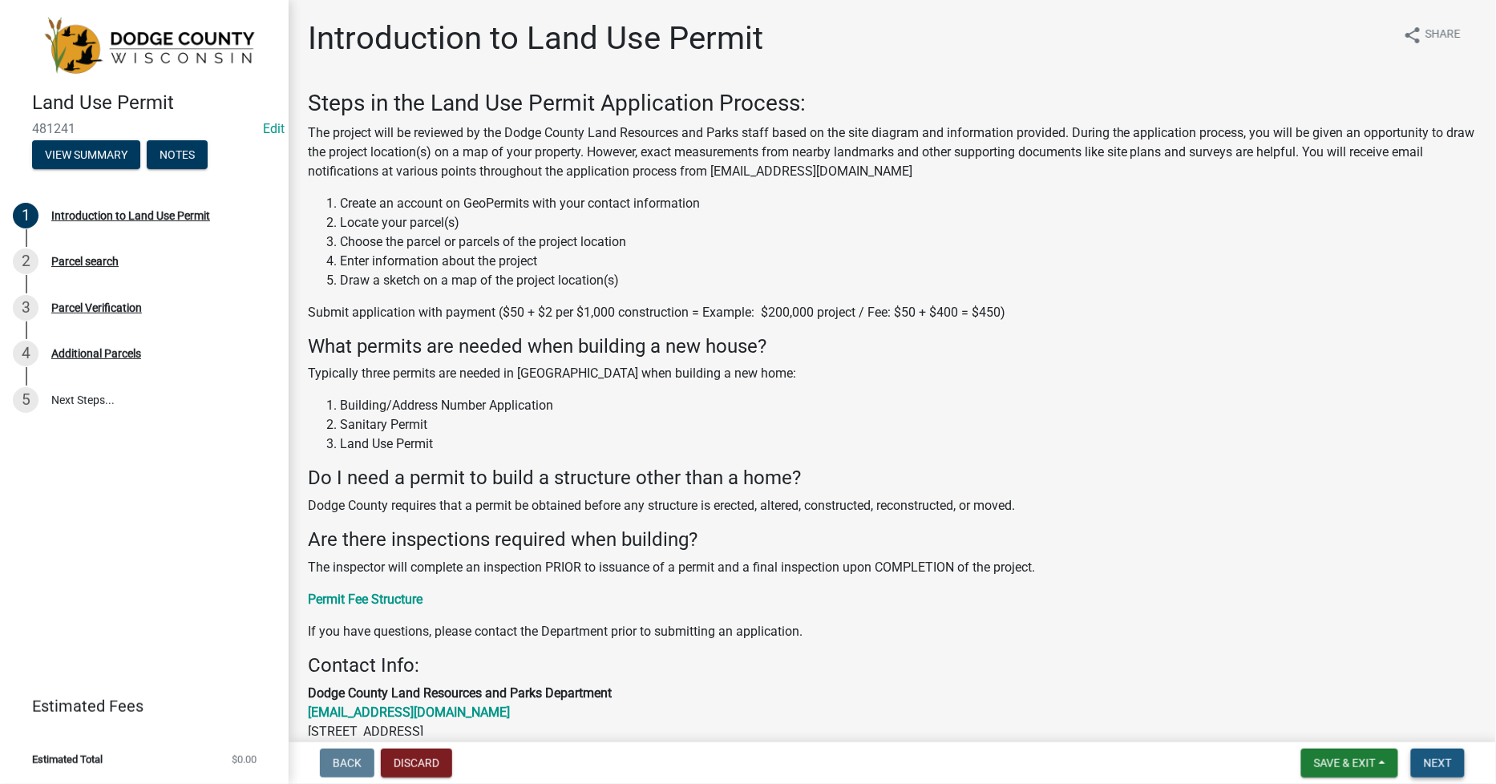
click at [1435, 757] on span "Next" at bounding box center [1438, 763] width 28 height 13
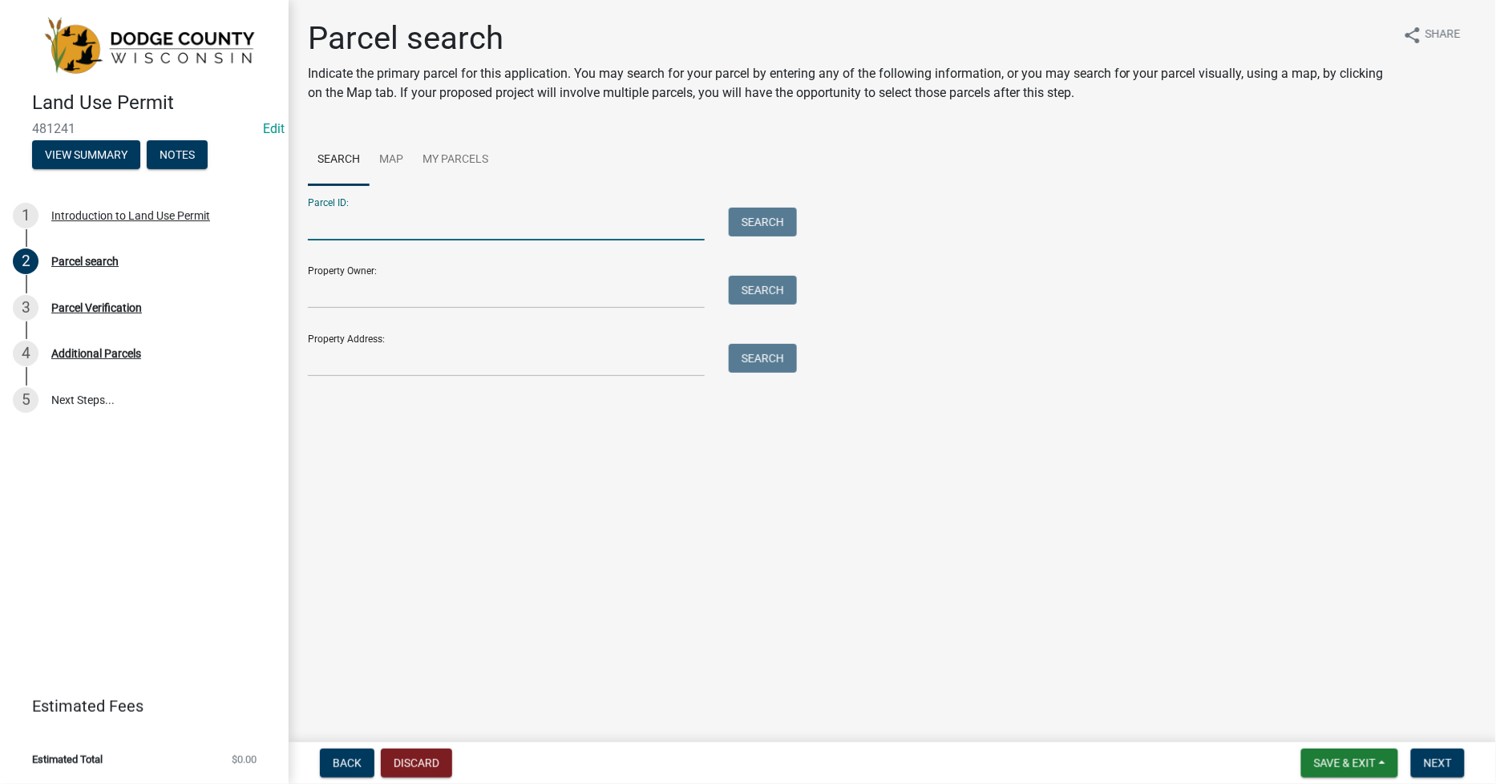
click at [317, 230] on input "Parcel ID:" at bounding box center [506, 224] width 397 height 33
drag, startPoint x: 317, startPoint y: 223, endPoint x: 338, endPoint y: 236, distance: 25.6
click at [317, 223] on input "Parcel ID:" at bounding box center [506, 224] width 397 height 33
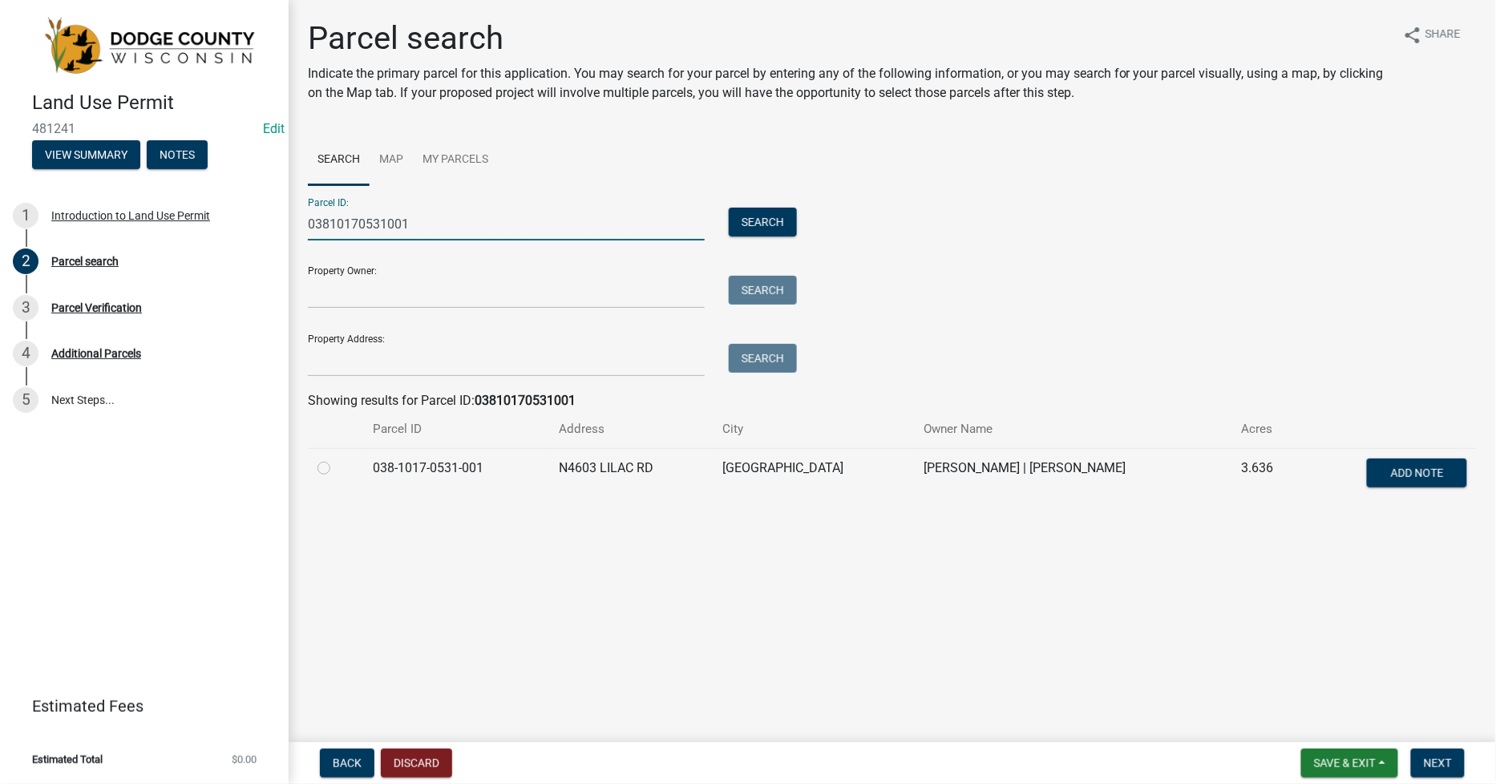
click at [337, 459] on label at bounding box center [337, 459] width 0 height 0
click at [337, 466] on input "radio" at bounding box center [342, 464] width 10 height 10
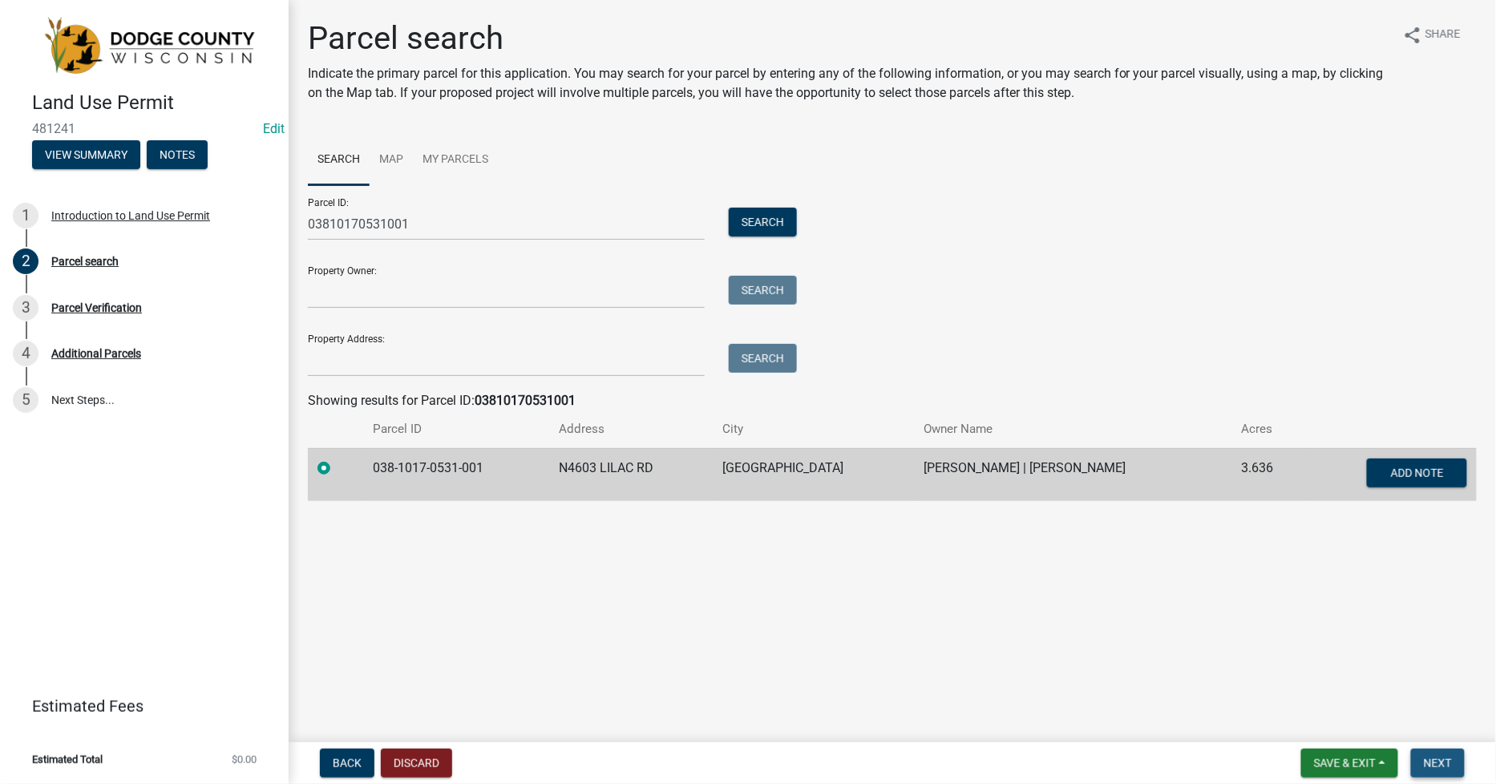
click at [1427, 758] on span "Next" at bounding box center [1438, 763] width 28 height 13
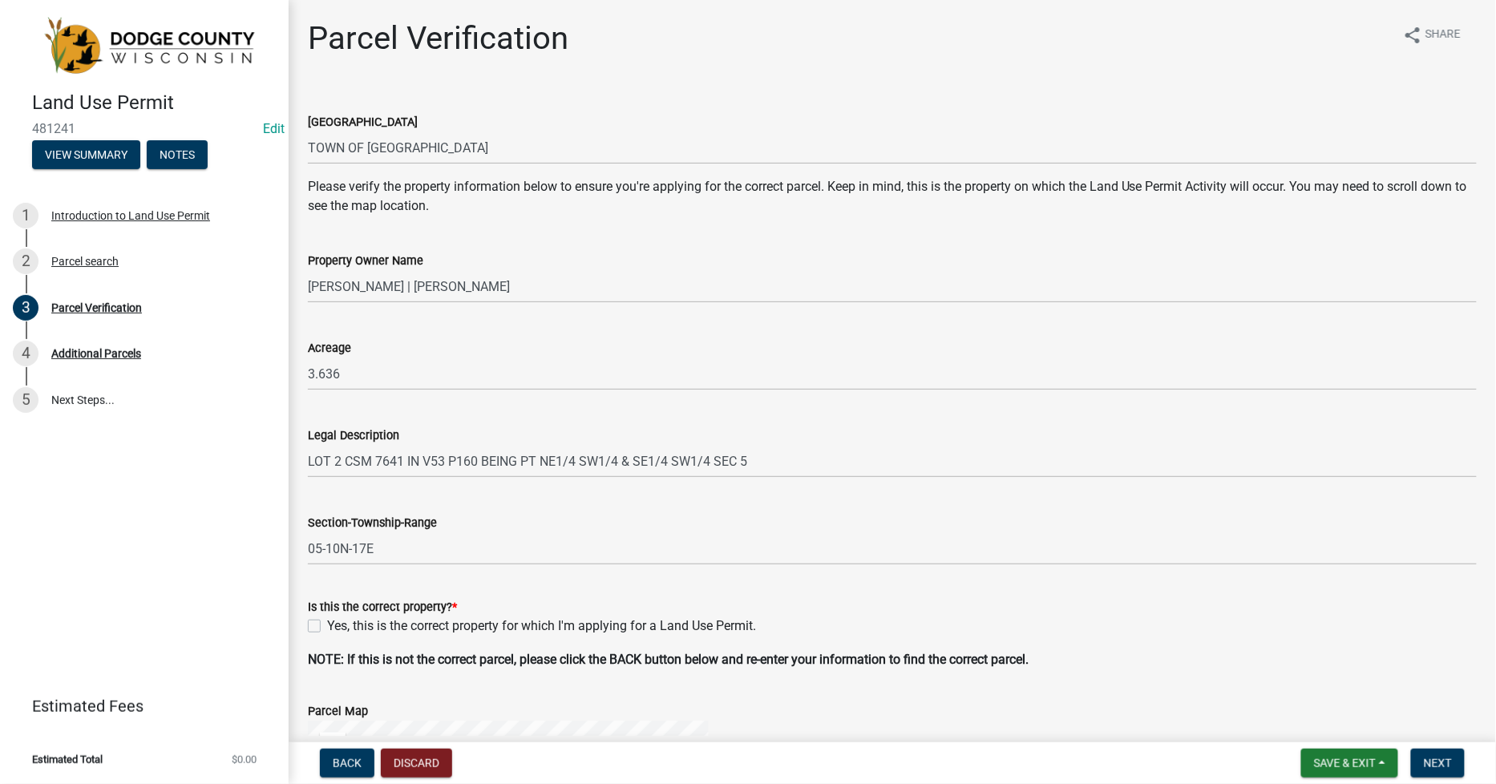
click at [327, 628] on label "Yes, this is the correct property for which I'm applying for a Land Use Permit." at bounding box center [541, 625] width 429 height 19
click at [327, 627] on input "Yes, this is the correct property for which I'm applying for a Land Use Permit." at bounding box center [332, 621] width 10 height 10
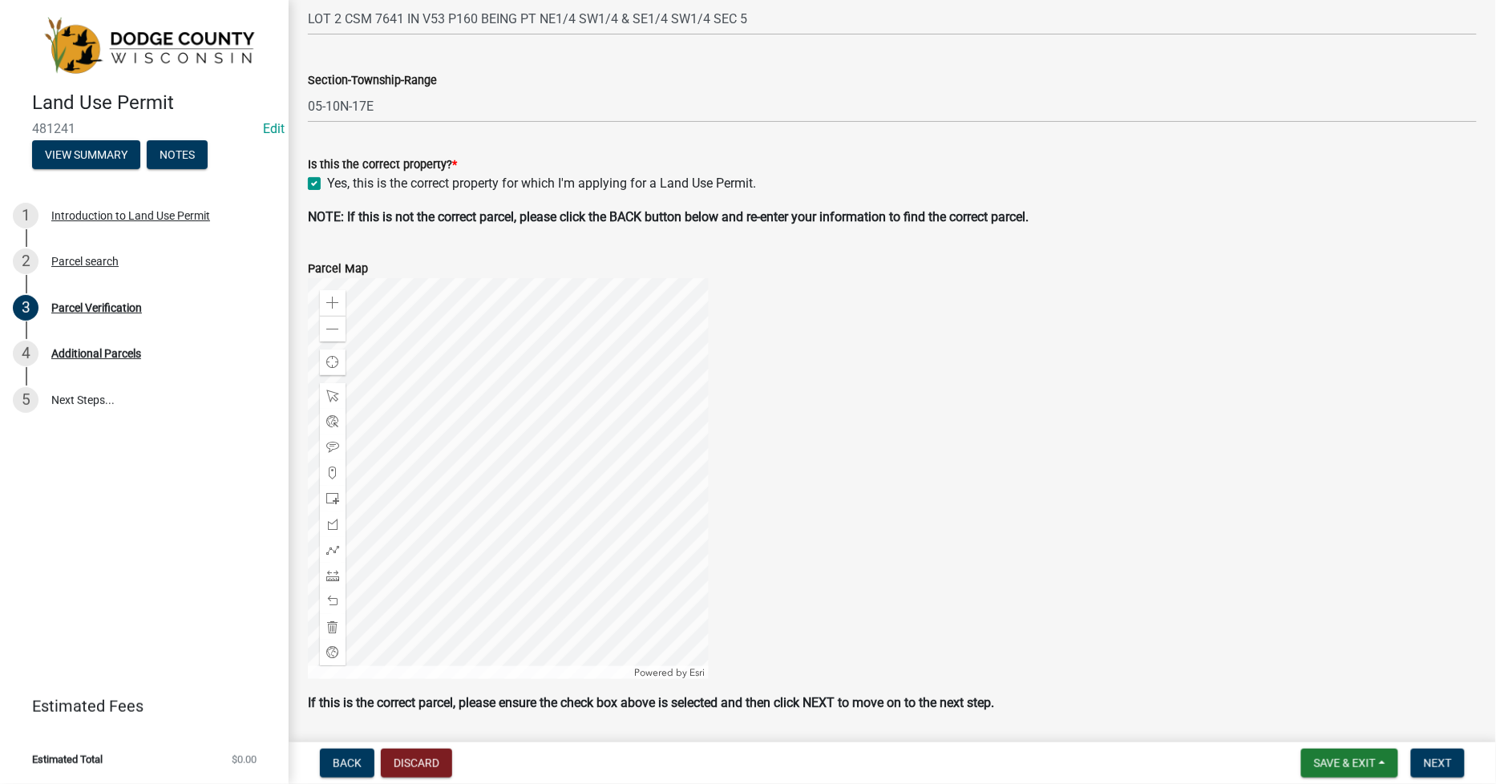
scroll to position [445, 0]
click at [329, 325] on span at bounding box center [332, 327] width 13 height 13
click at [1444, 766] on span "Next" at bounding box center [1438, 763] width 28 height 13
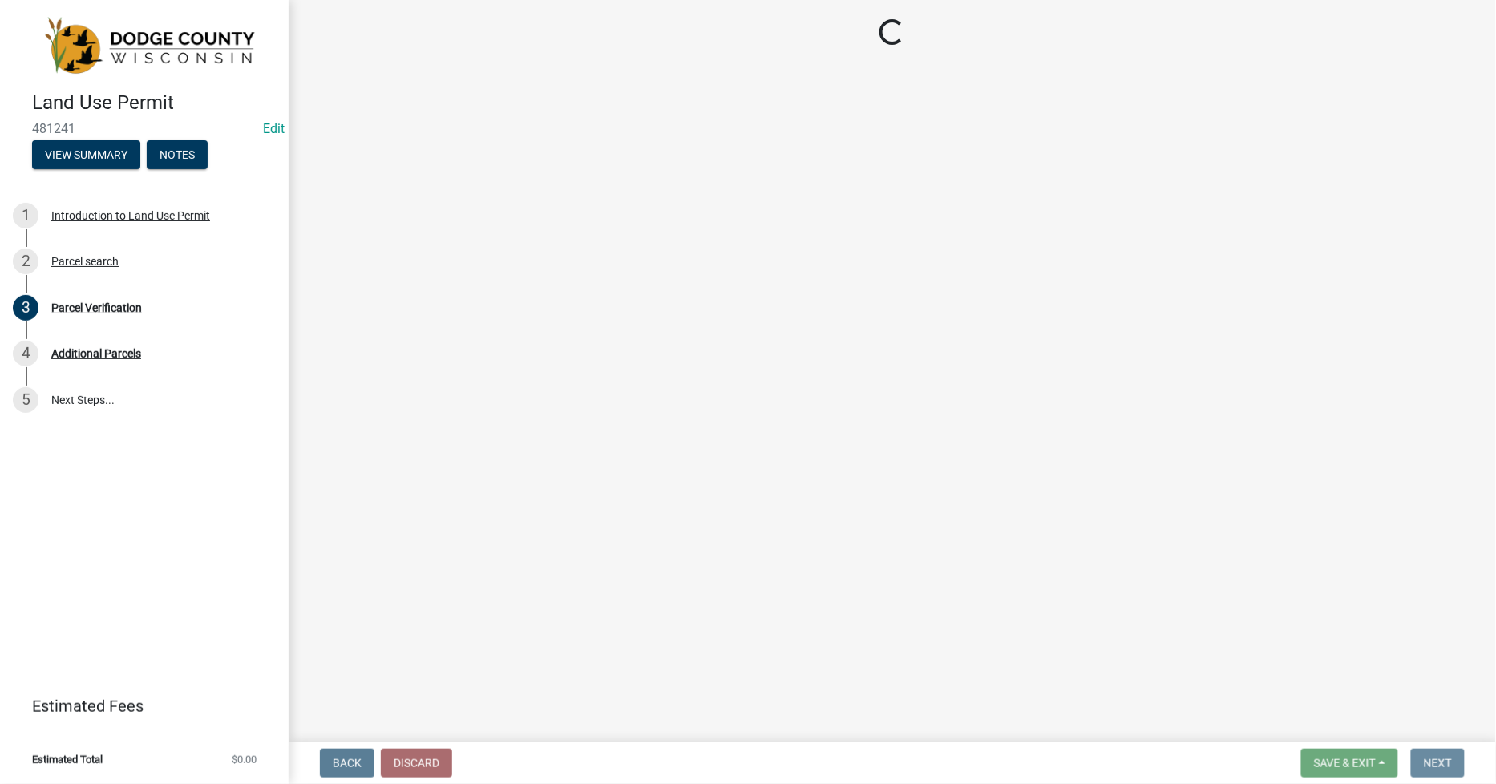
scroll to position [0, 0]
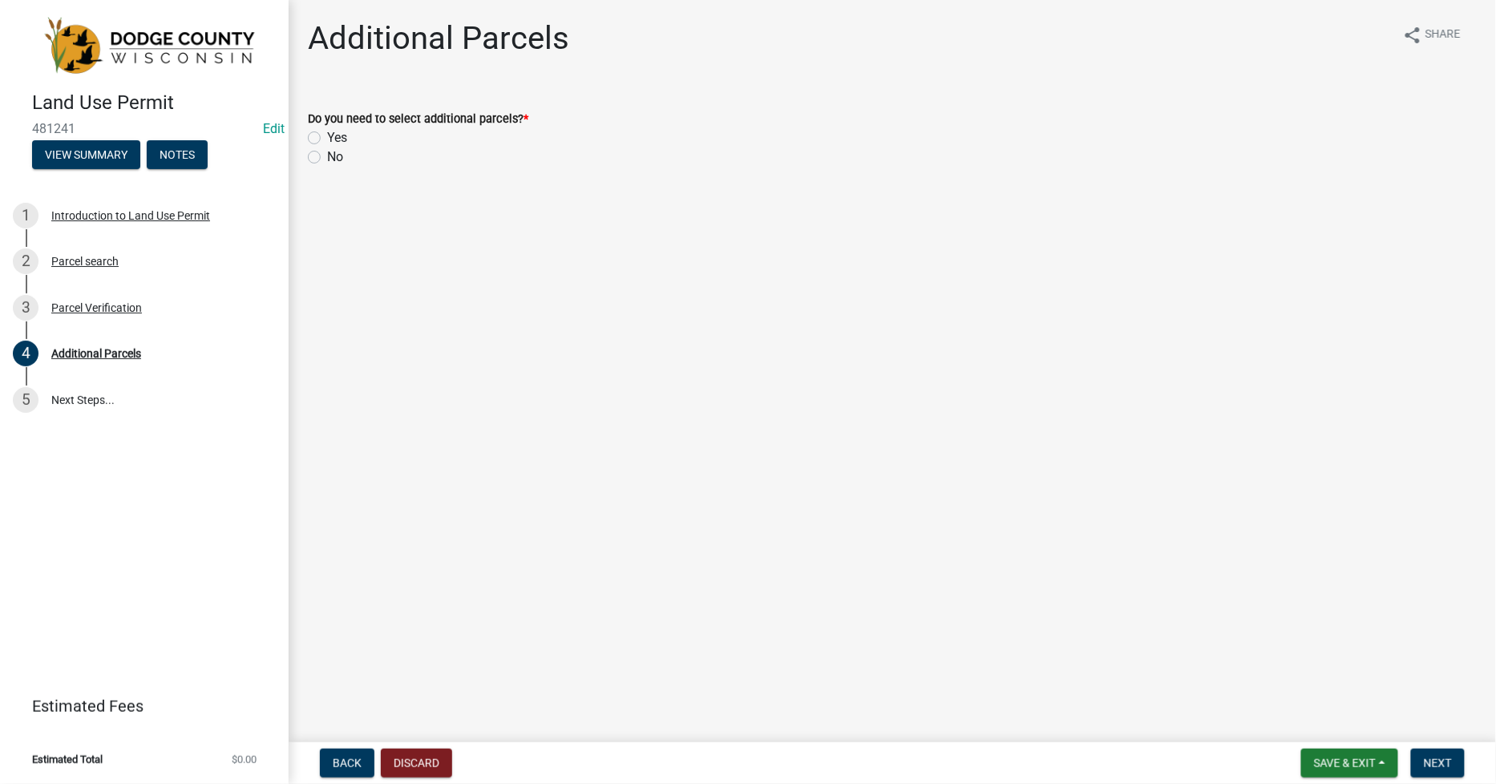
click at [327, 157] on label "No" at bounding box center [335, 157] width 16 height 19
click at [327, 157] on input "No" at bounding box center [332, 153] width 10 height 10
click at [1420, 757] on button "Next" at bounding box center [1438, 763] width 54 height 29
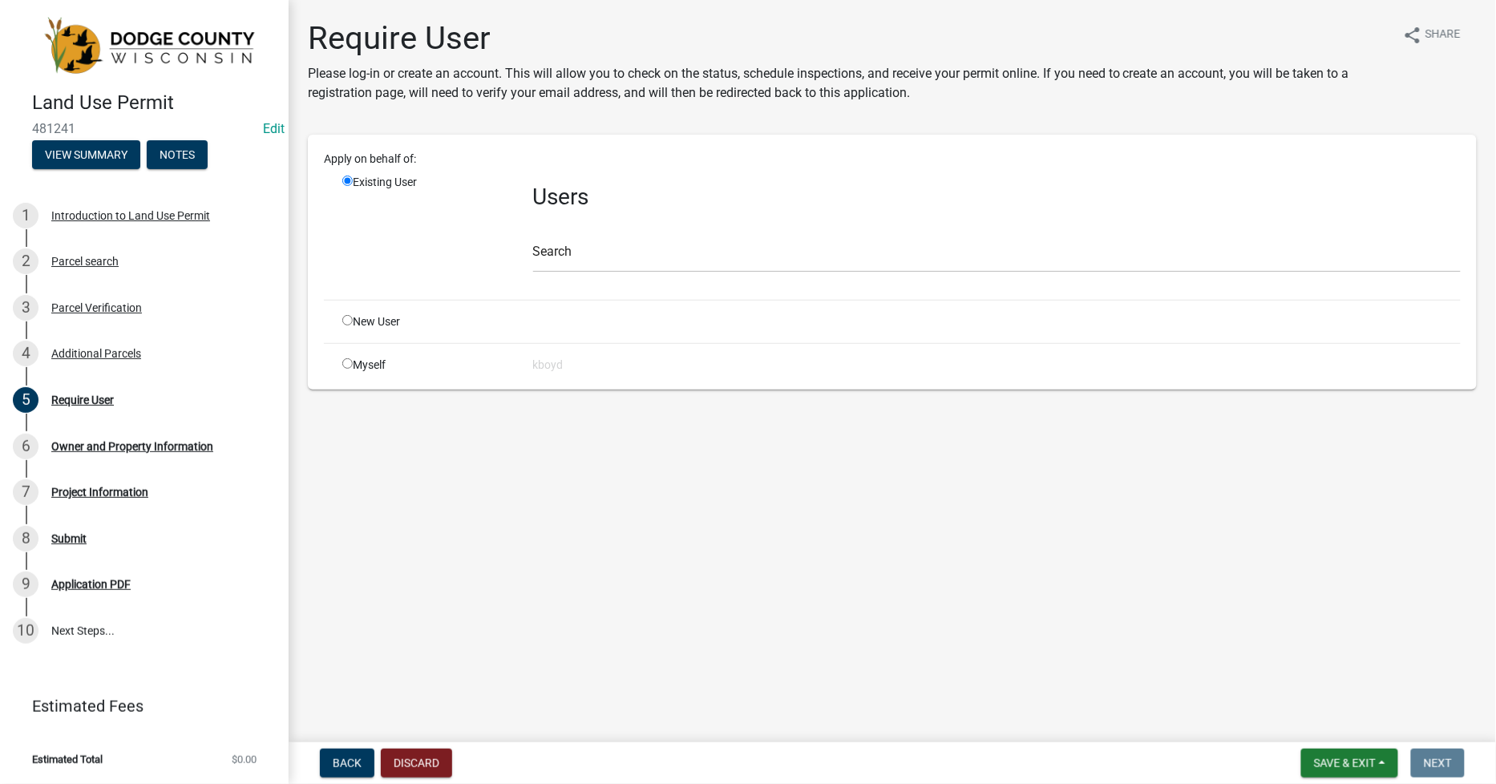
click at [346, 364] on input "radio" at bounding box center [347, 363] width 10 height 10
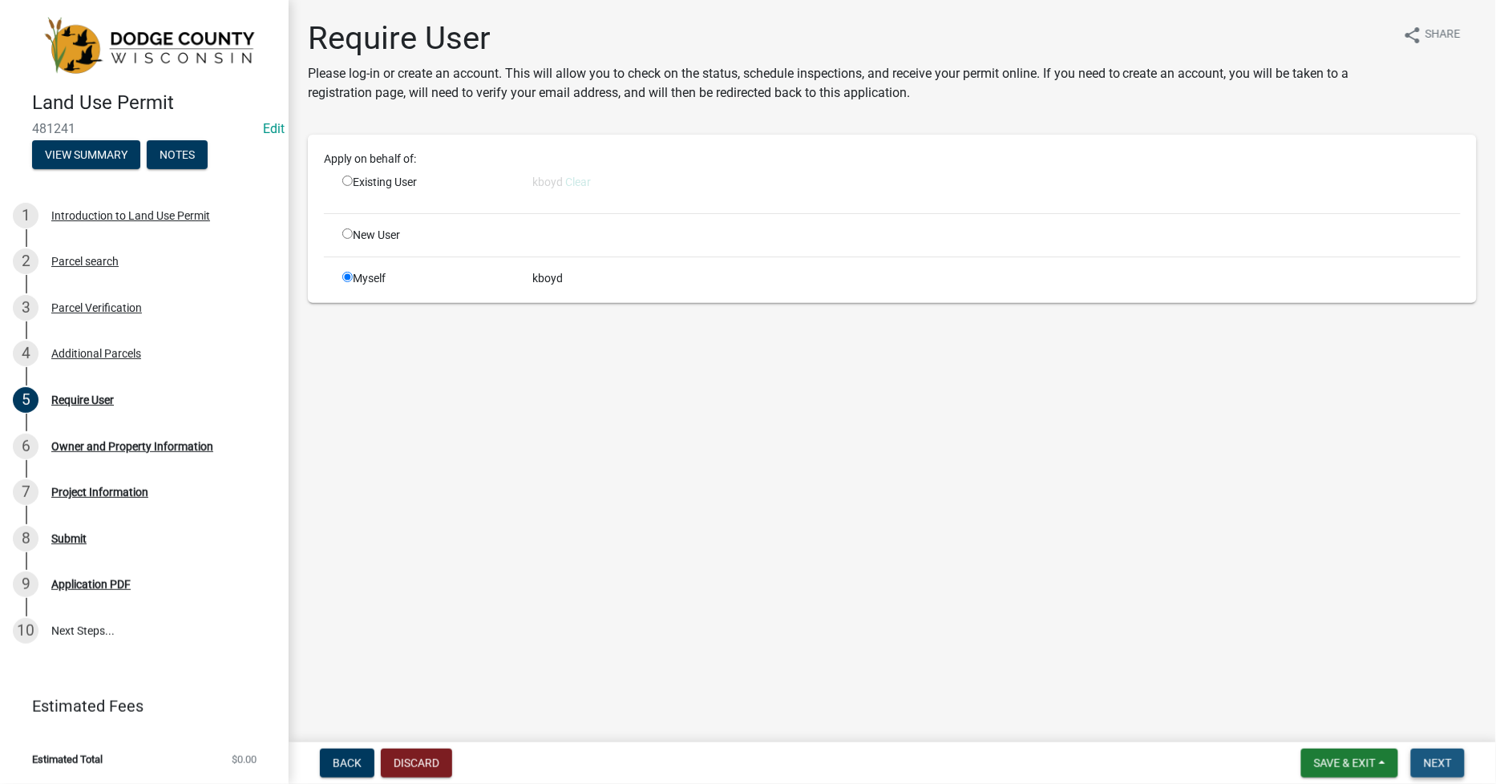
click at [1437, 766] on span "Next" at bounding box center [1438, 763] width 28 height 13
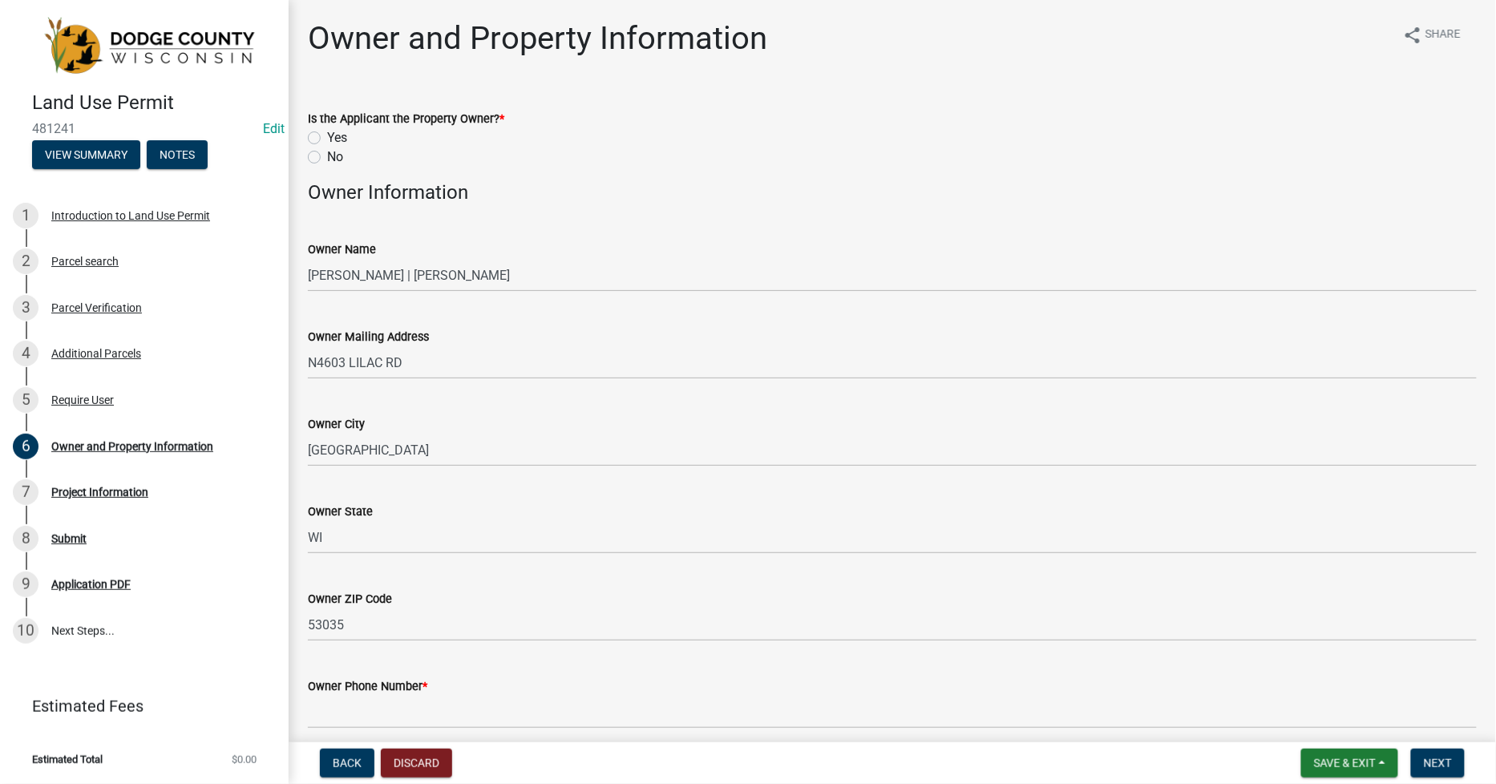
click at [327, 140] on label "Yes" at bounding box center [337, 137] width 20 height 19
click at [327, 139] on input "Yes" at bounding box center [332, 133] width 10 height 10
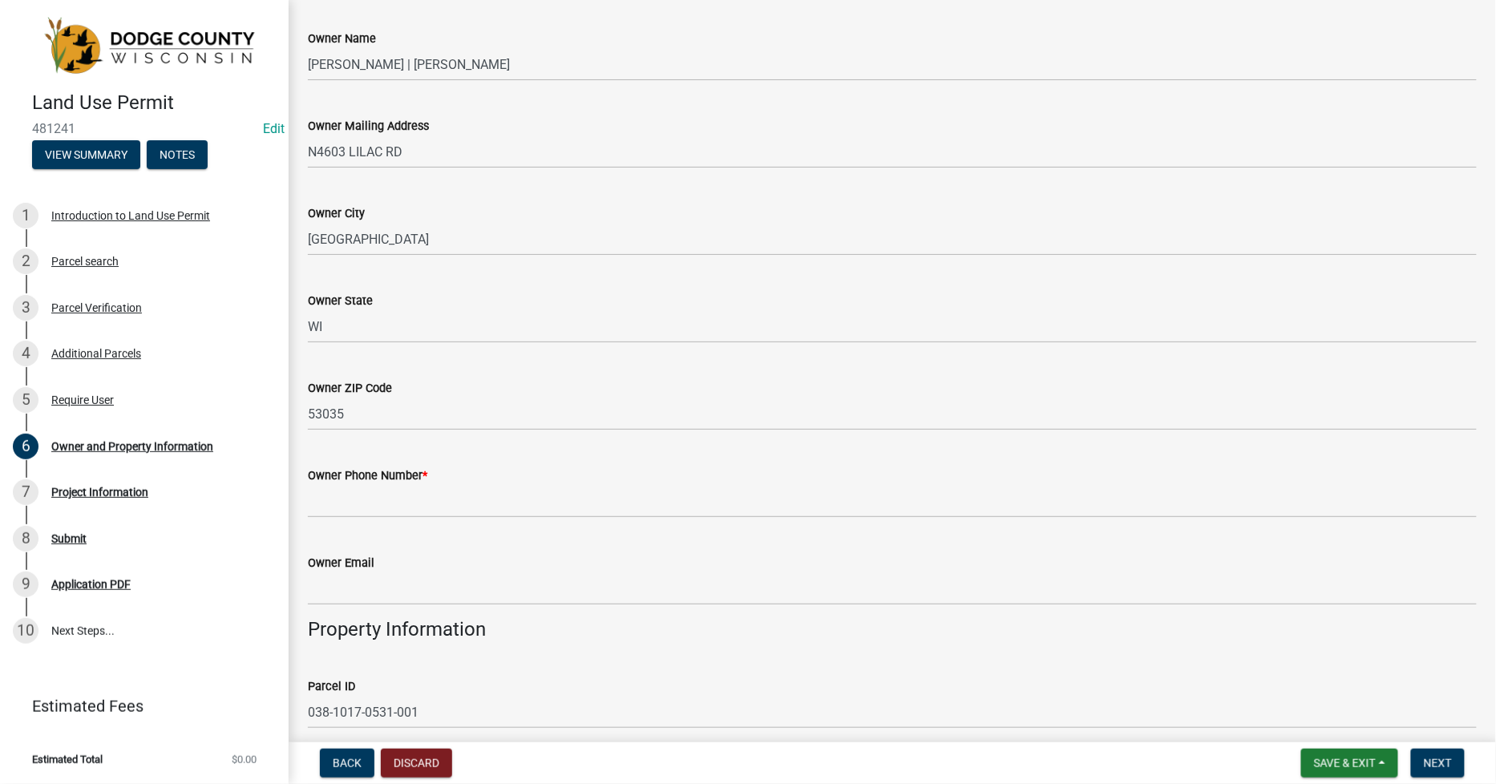
scroll to position [267, 0]
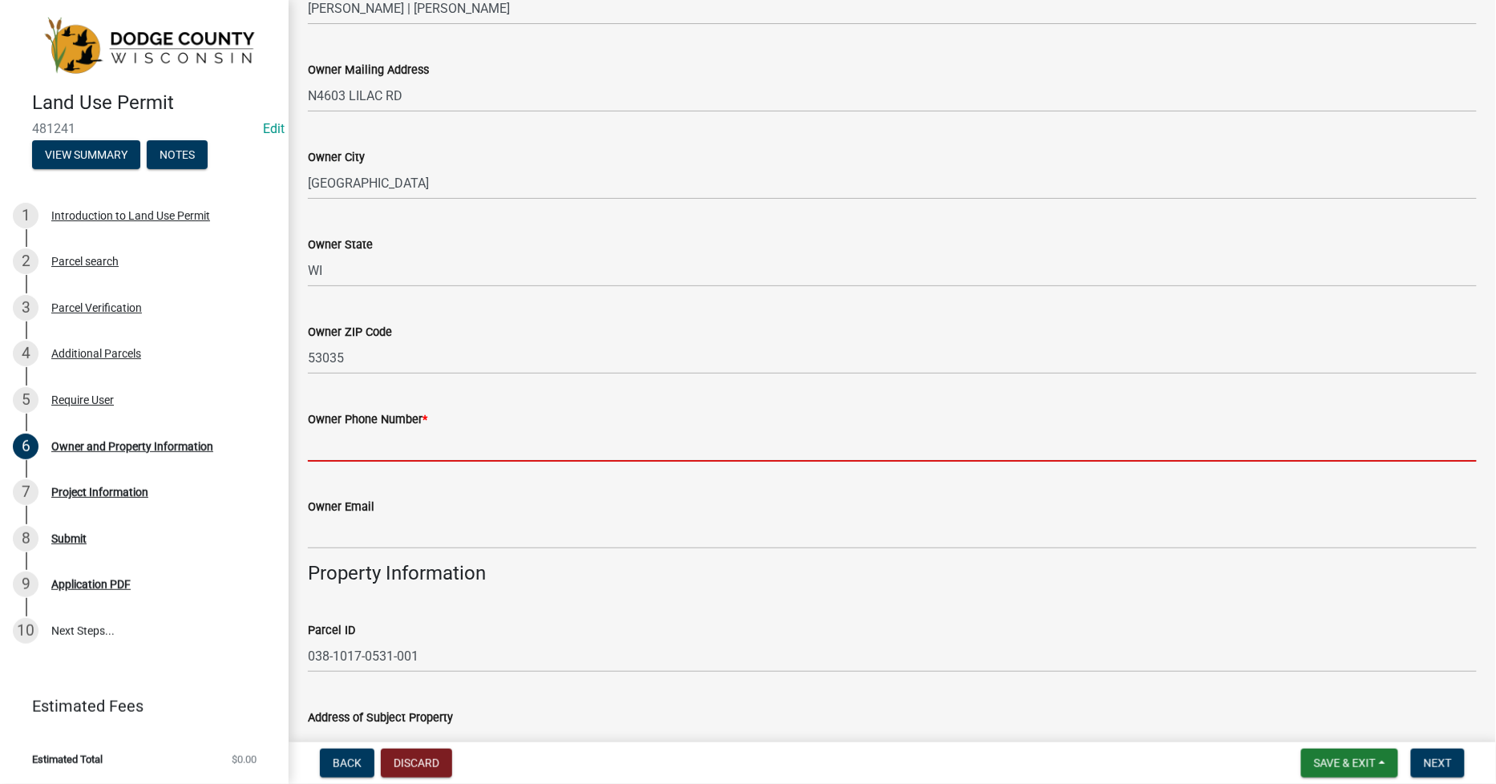
click at [329, 433] on input "Owner Phone Number *" at bounding box center [892, 445] width 1169 height 33
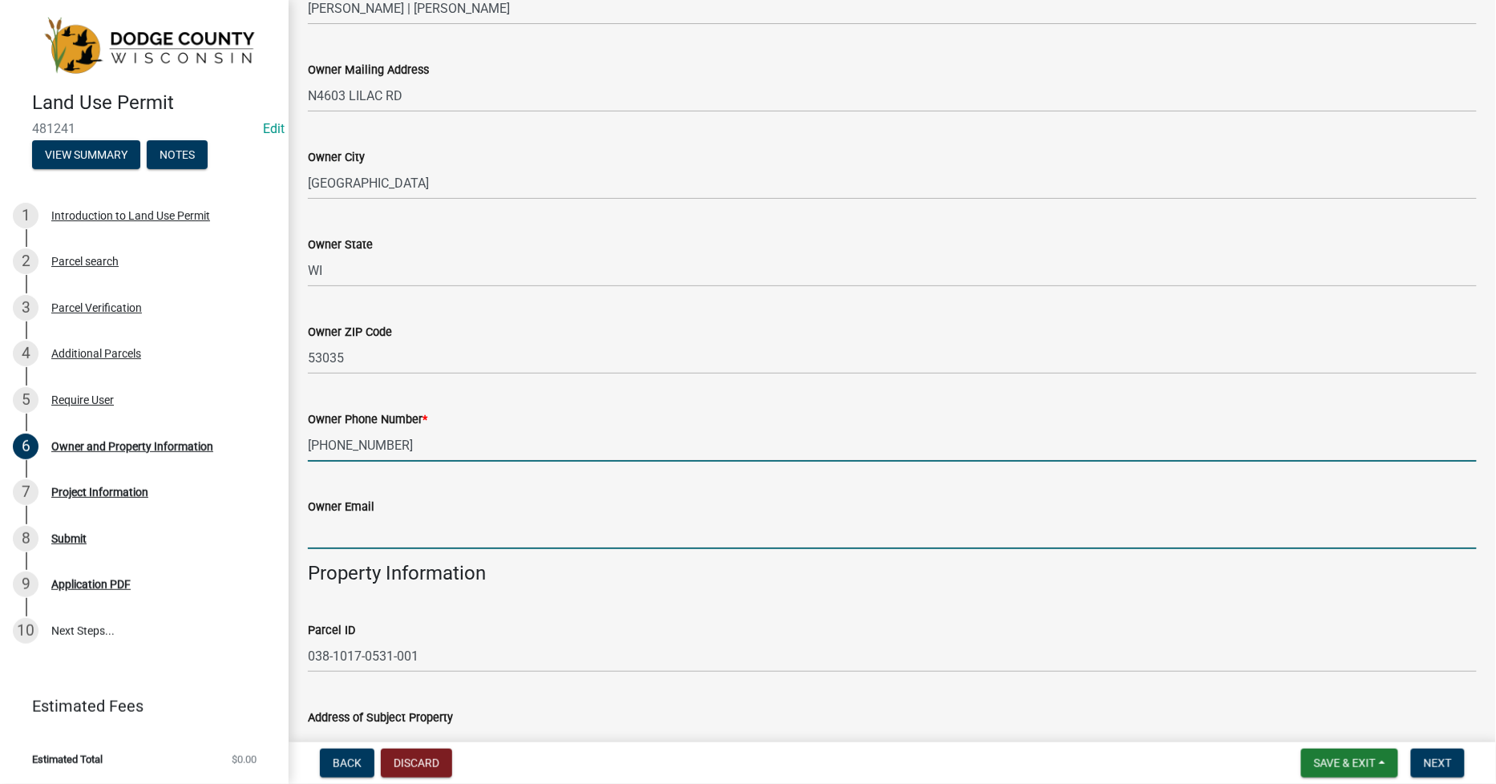
click at [322, 535] on input "Owner Email" at bounding box center [892, 532] width 1169 height 33
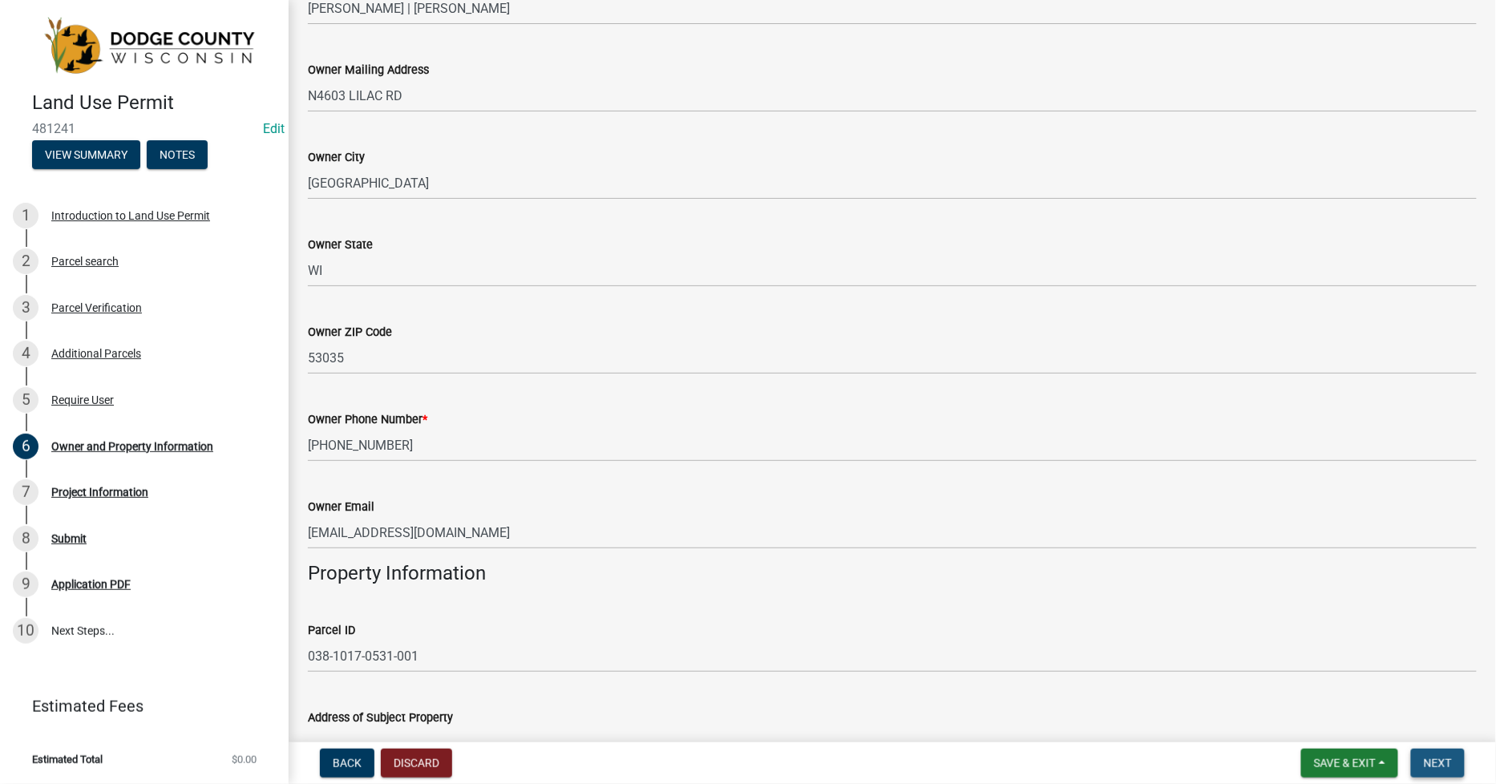
click at [1435, 758] on span "Next" at bounding box center [1438, 763] width 28 height 13
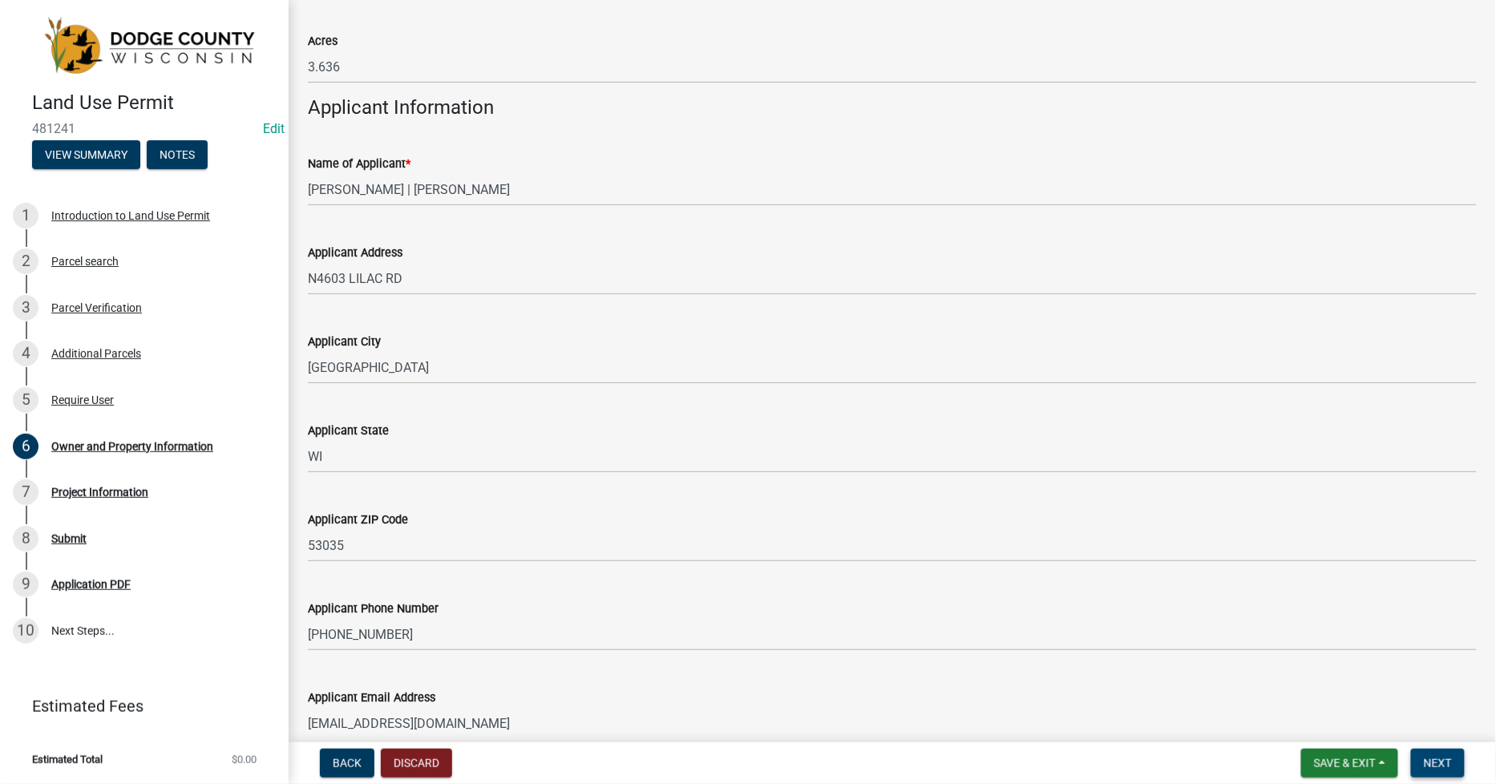
scroll to position [1425, 0]
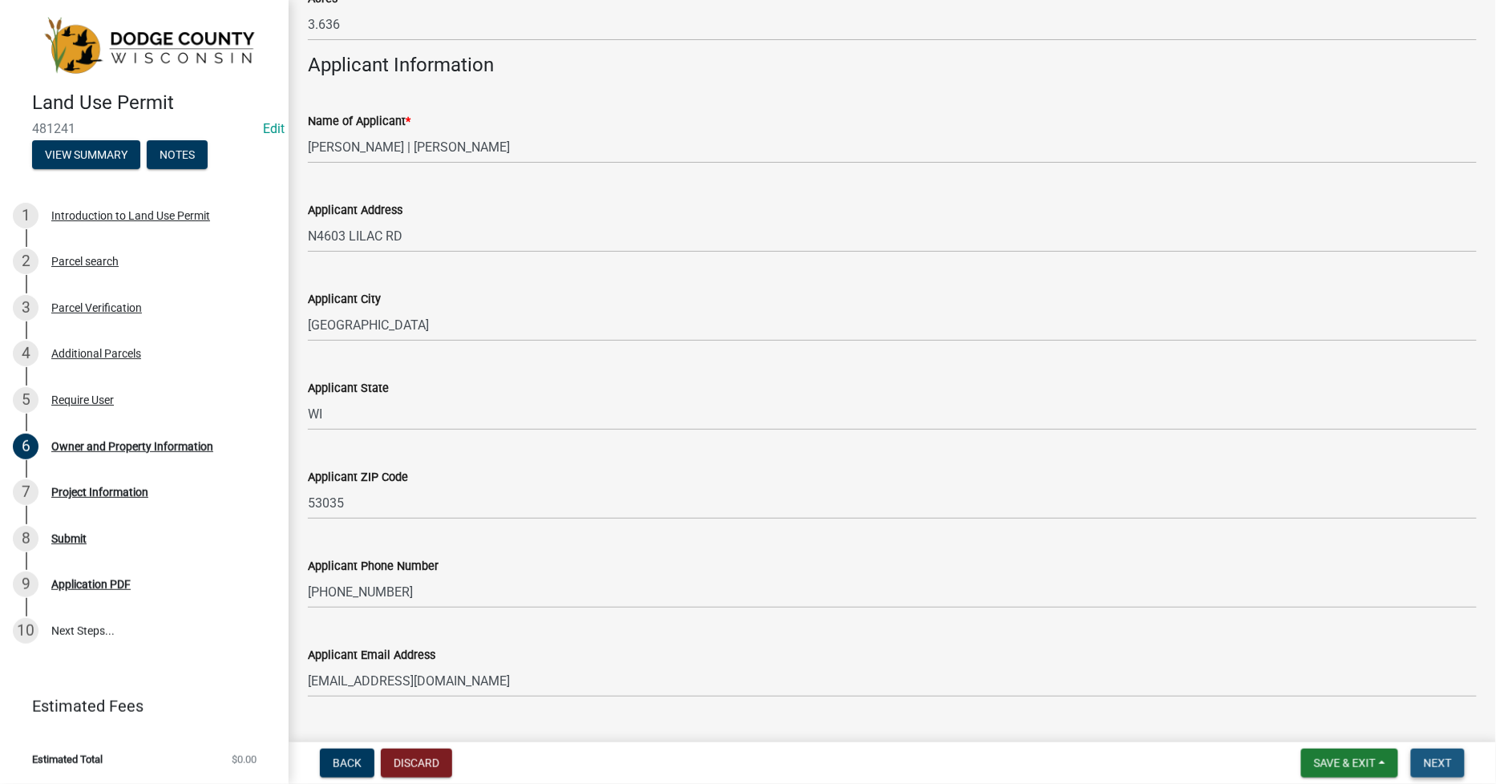
click at [1431, 757] on span "Next" at bounding box center [1438, 763] width 28 height 13
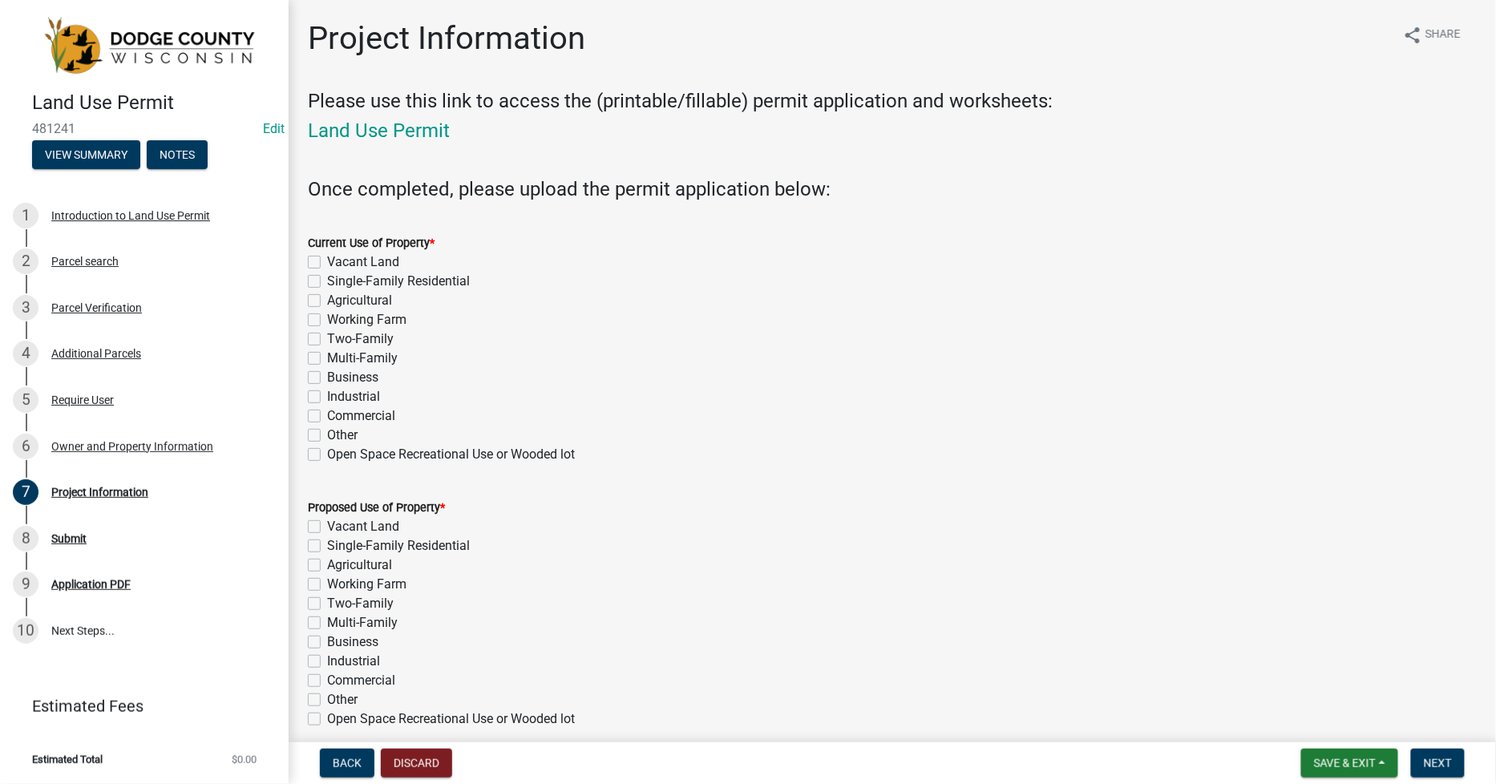
click at [327, 281] on label "Single-Family Residential" at bounding box center [398, 281] width 143 height 19
click at [327, 281] on input "Single-Family Residential" at bounding box center [332, 277] width 10 height 10
click at [327, 545] on label "Single-Family Residential" at bounding box center [398, 545] width 143 height 19
click at [327, 545] on input "Single-Family Residential" at bounding box center [332, 541] width 10 height 10
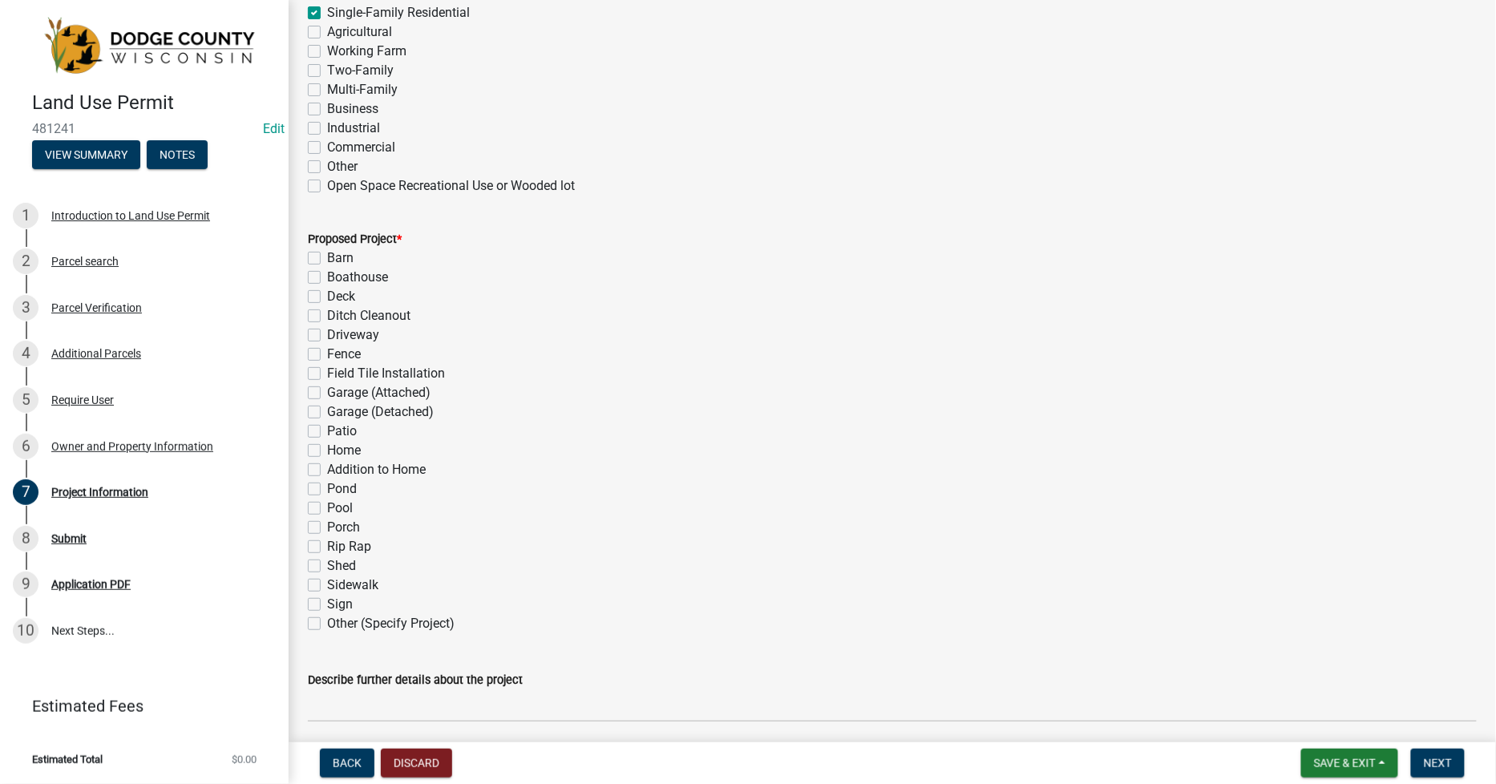
scroll to position [534, 0]
click at [327, 564] on label "Shed" at bounding box center [341, 565] width 29 height 19
click at [327, 564] on input "Shed" at bounding box center [332, 561] width 10 height 10
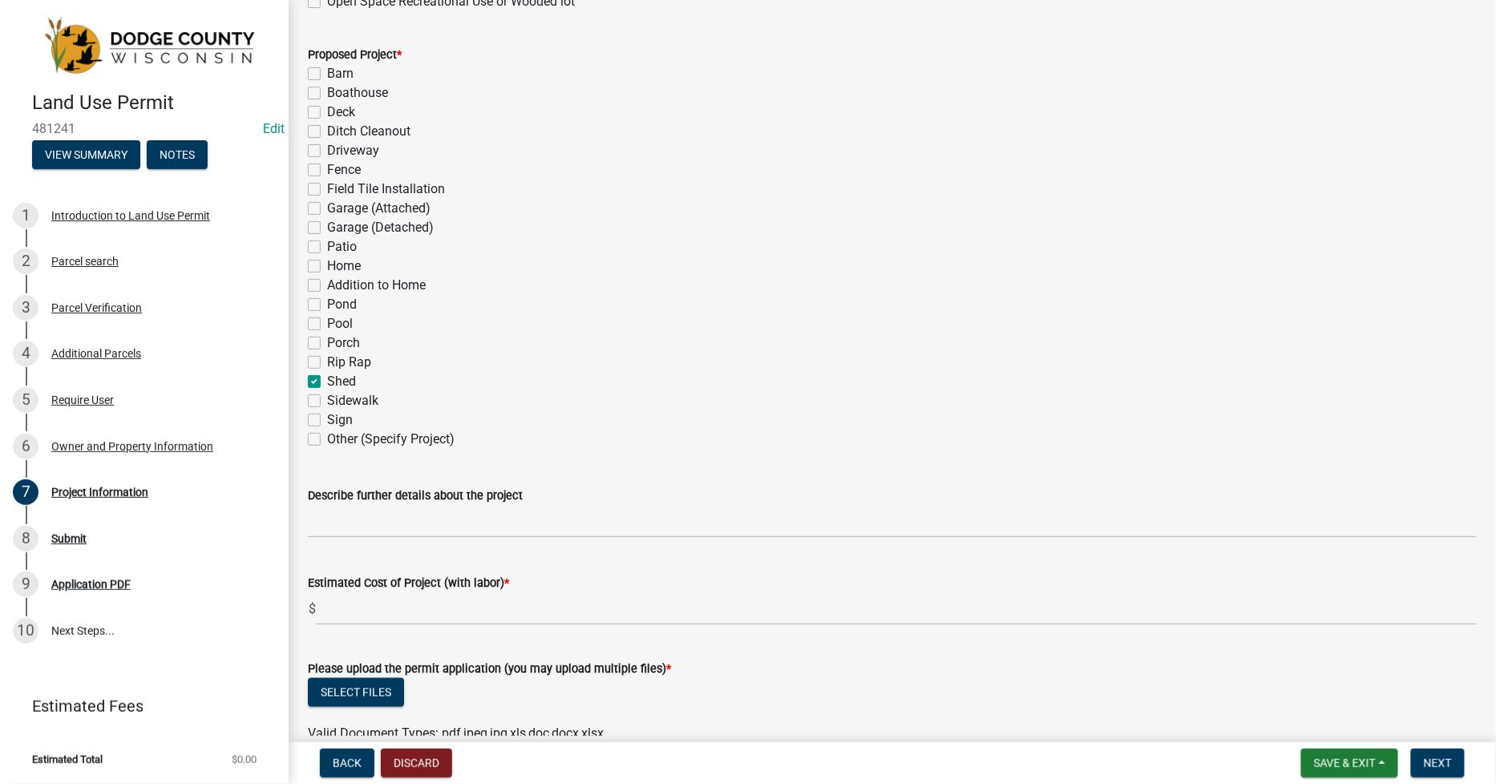
scroll to position [802, 0]
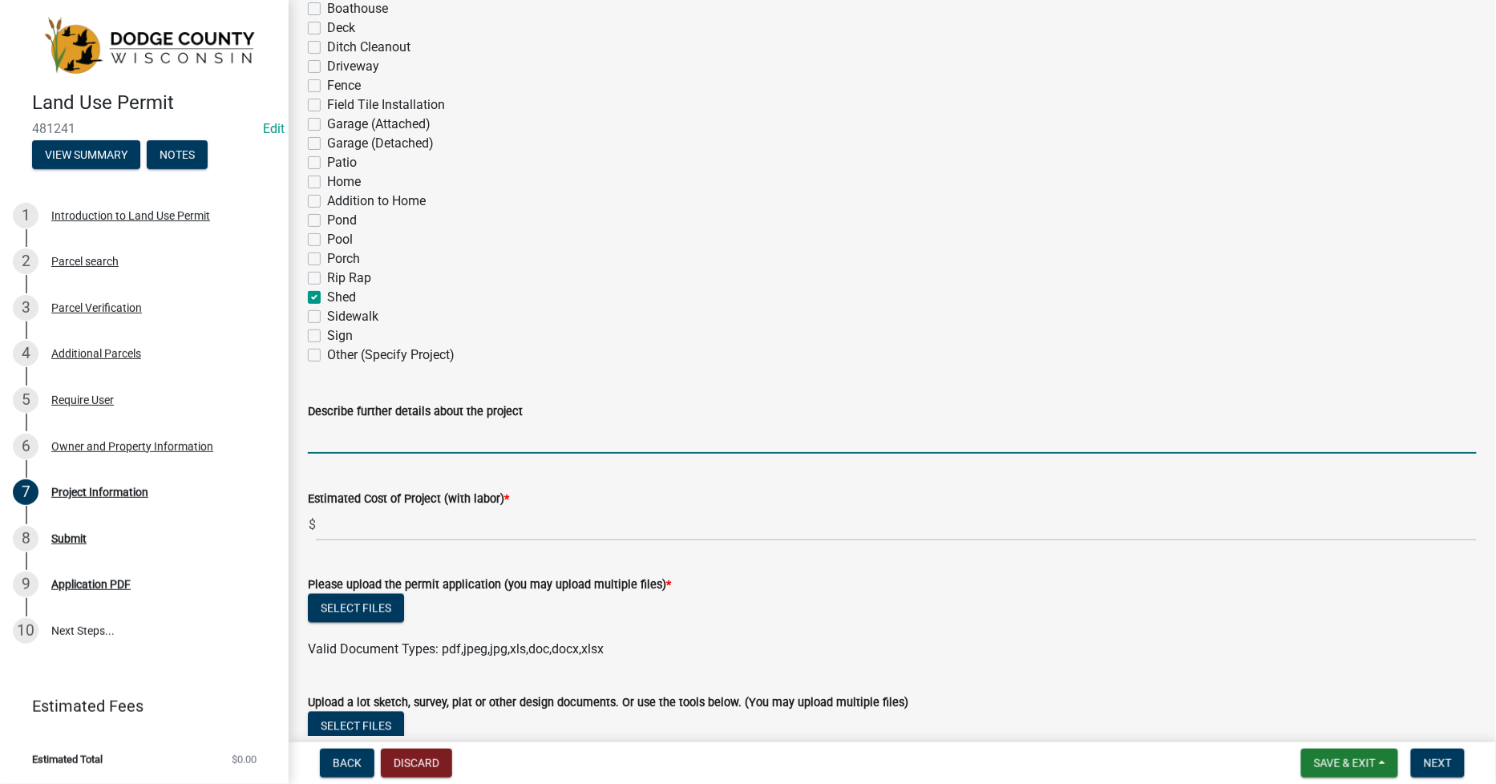
click at [326, 441] on input "Describe further details about the project" at bounding box center [892, 437] width 1169 height 33
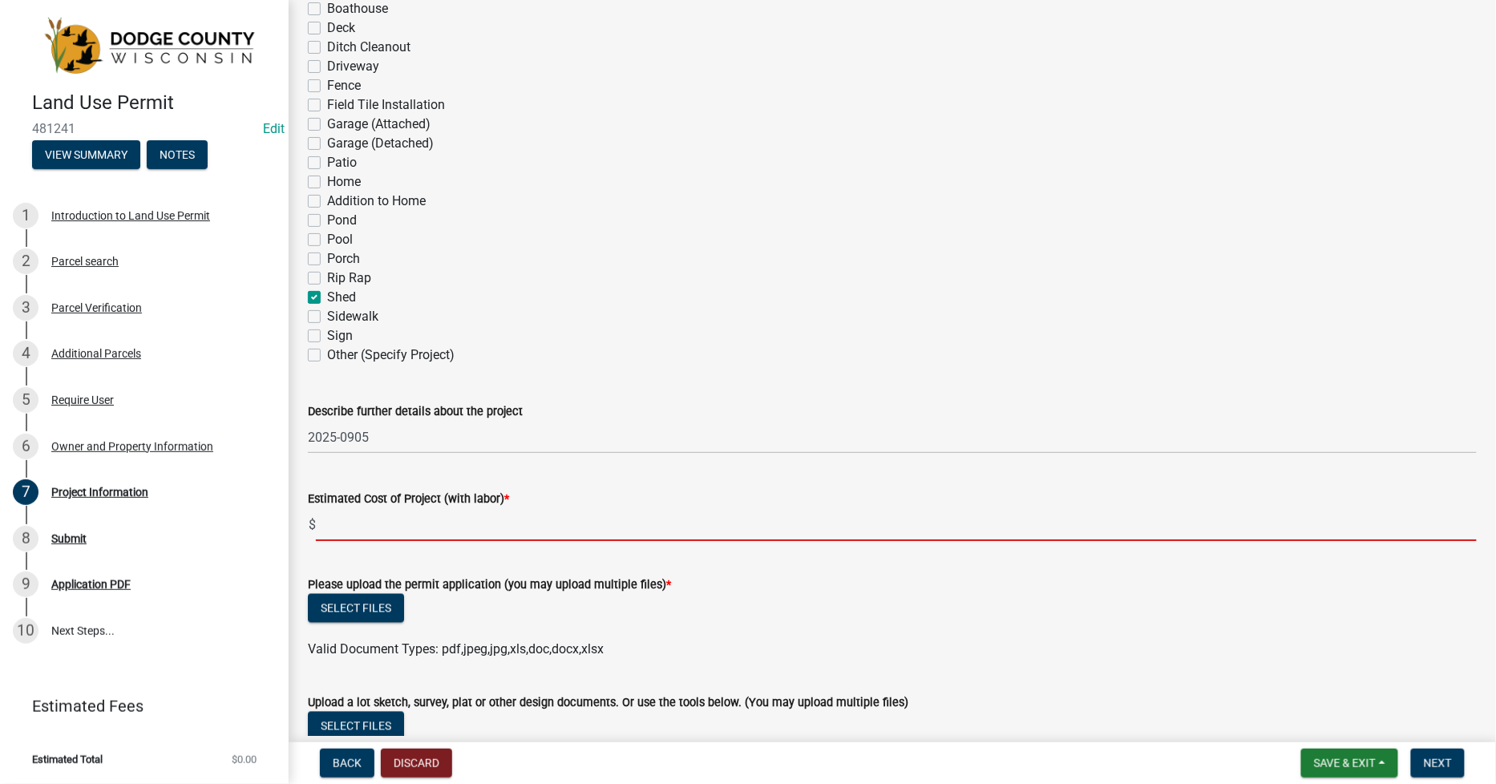
click at [337, 517] on input "text" at bounding box center [896, 524] width 1161 height 33
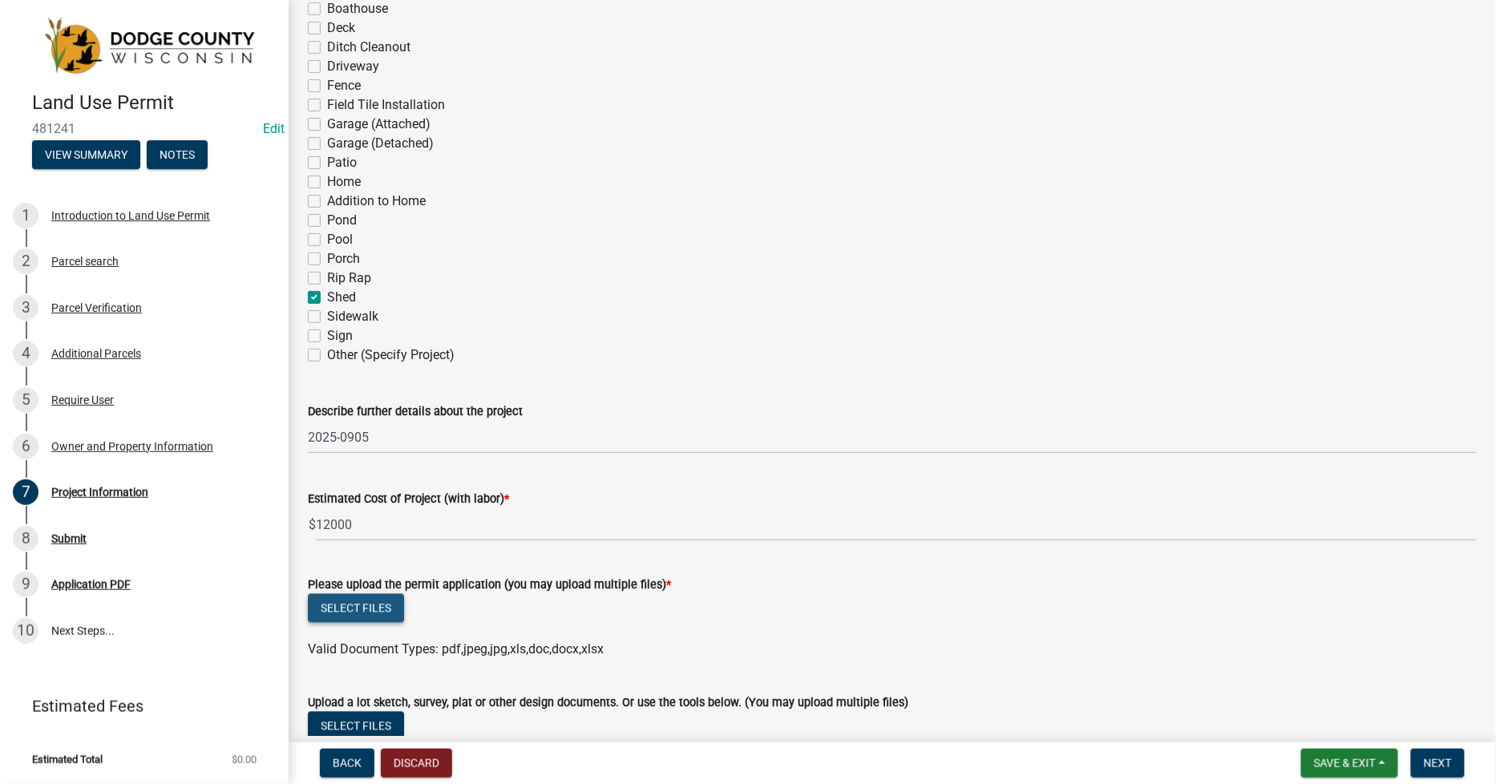
click at [364, 599] on button "Select files" at bounding box center [356, 608] width 96 height 29
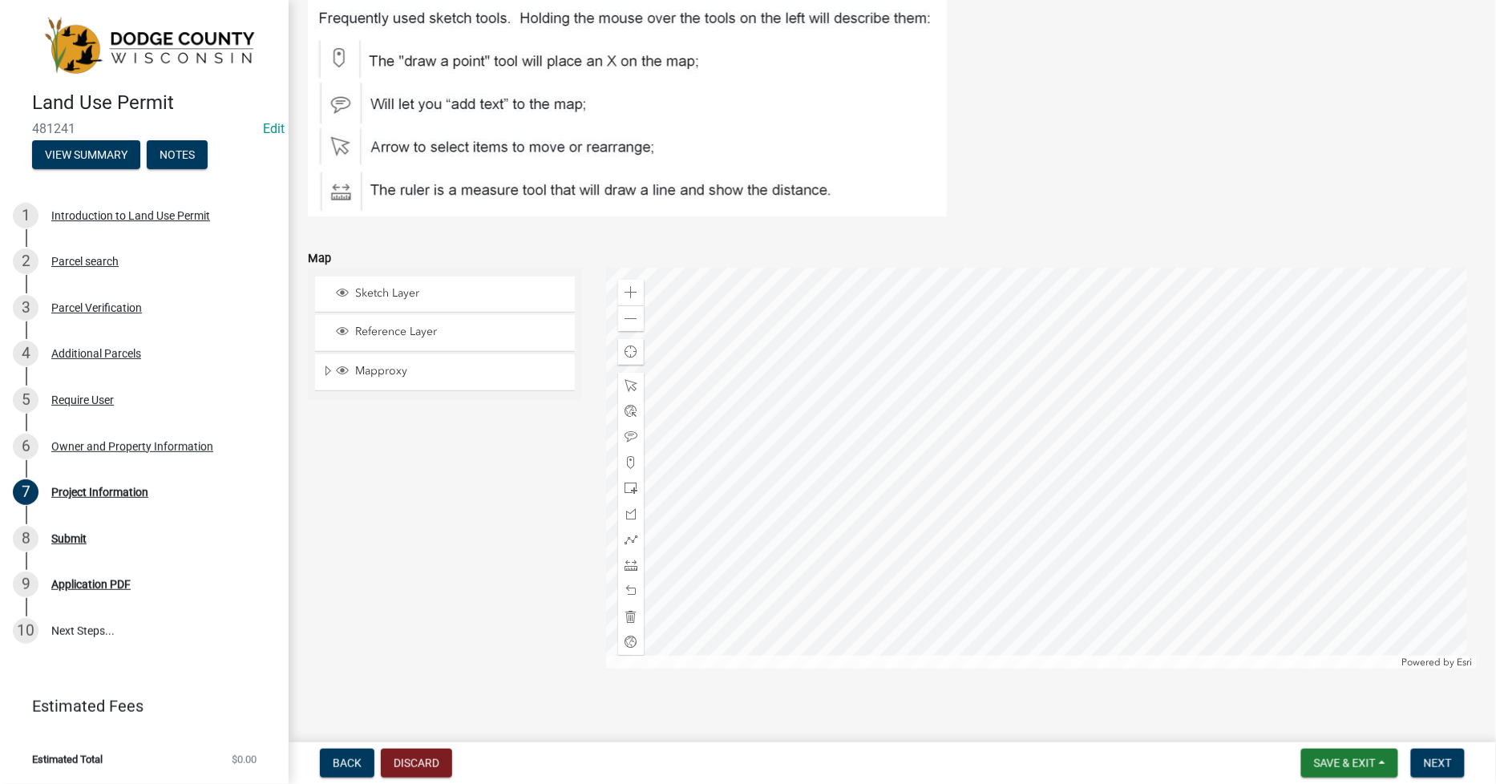
scroll to position [1728, 0]
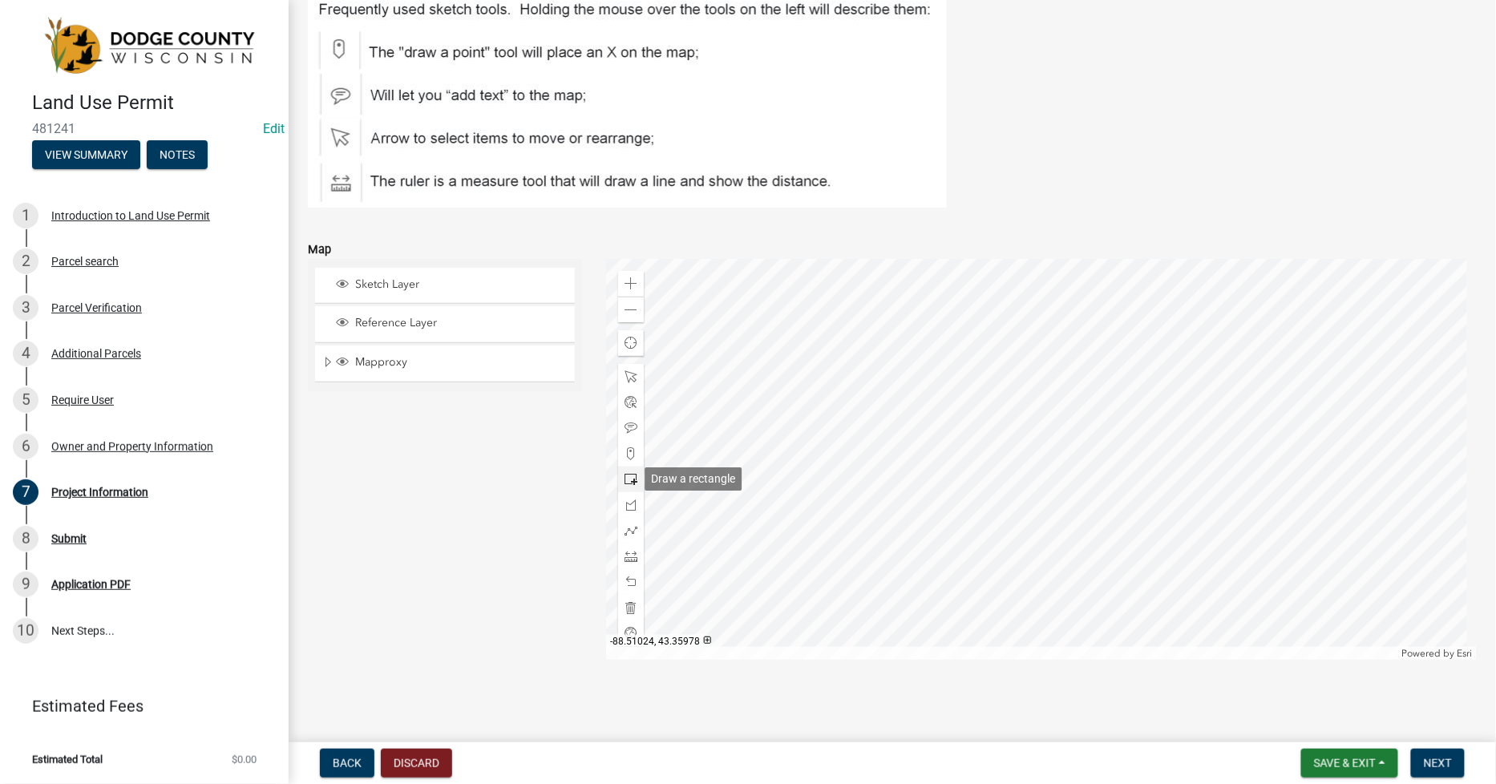
click at [629, 476] on span at bounding box center [630, 479] width 13 height 13
click at [1010, 516] on div at bounding box center [1041, 459] width 871 height 401
click at [1436, 759] on span "Next" at bounding box center [1438, 763] width 28 height 13
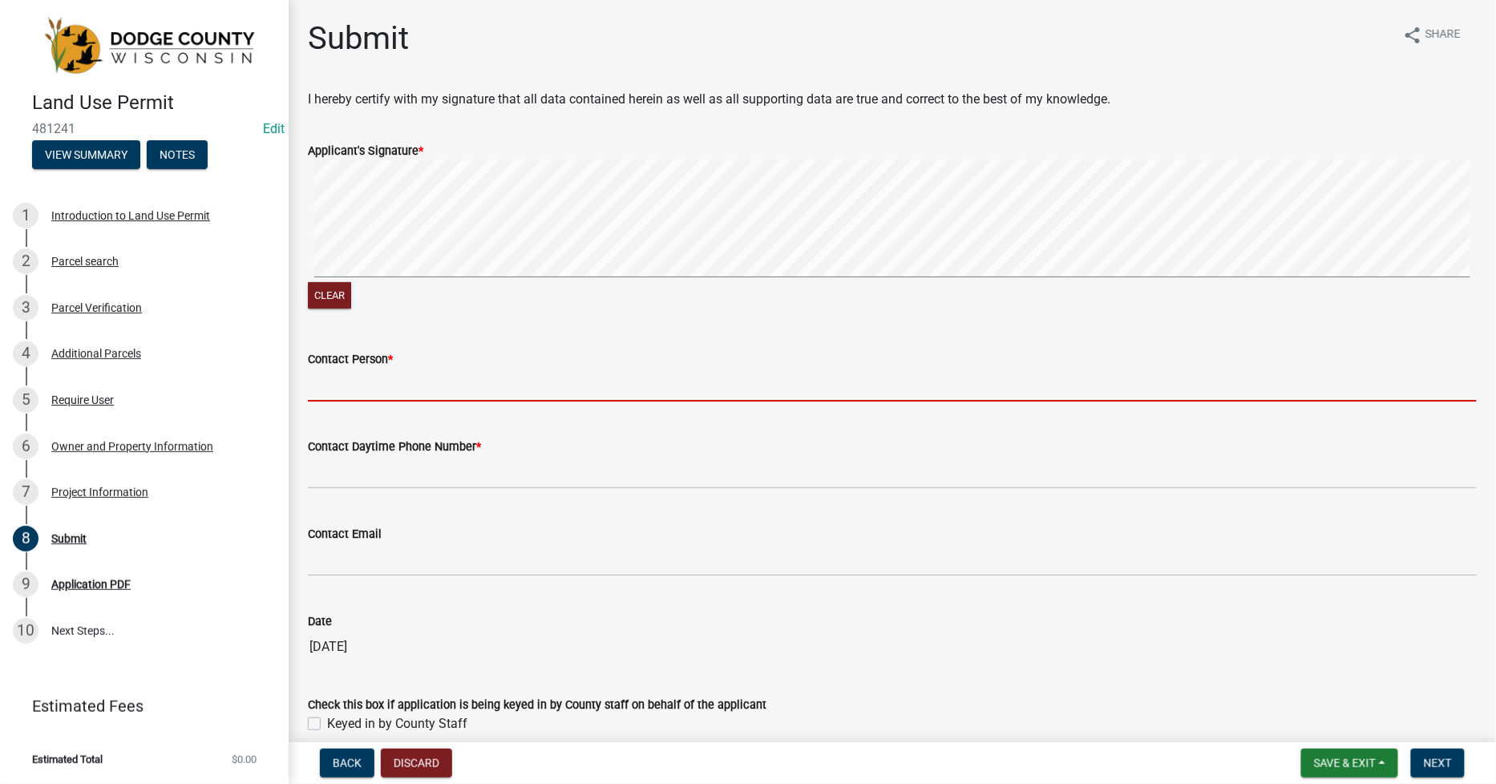
click at [335, 378] on input "Contact Person *" at bounding box center [892, 385] width 1169 height 33
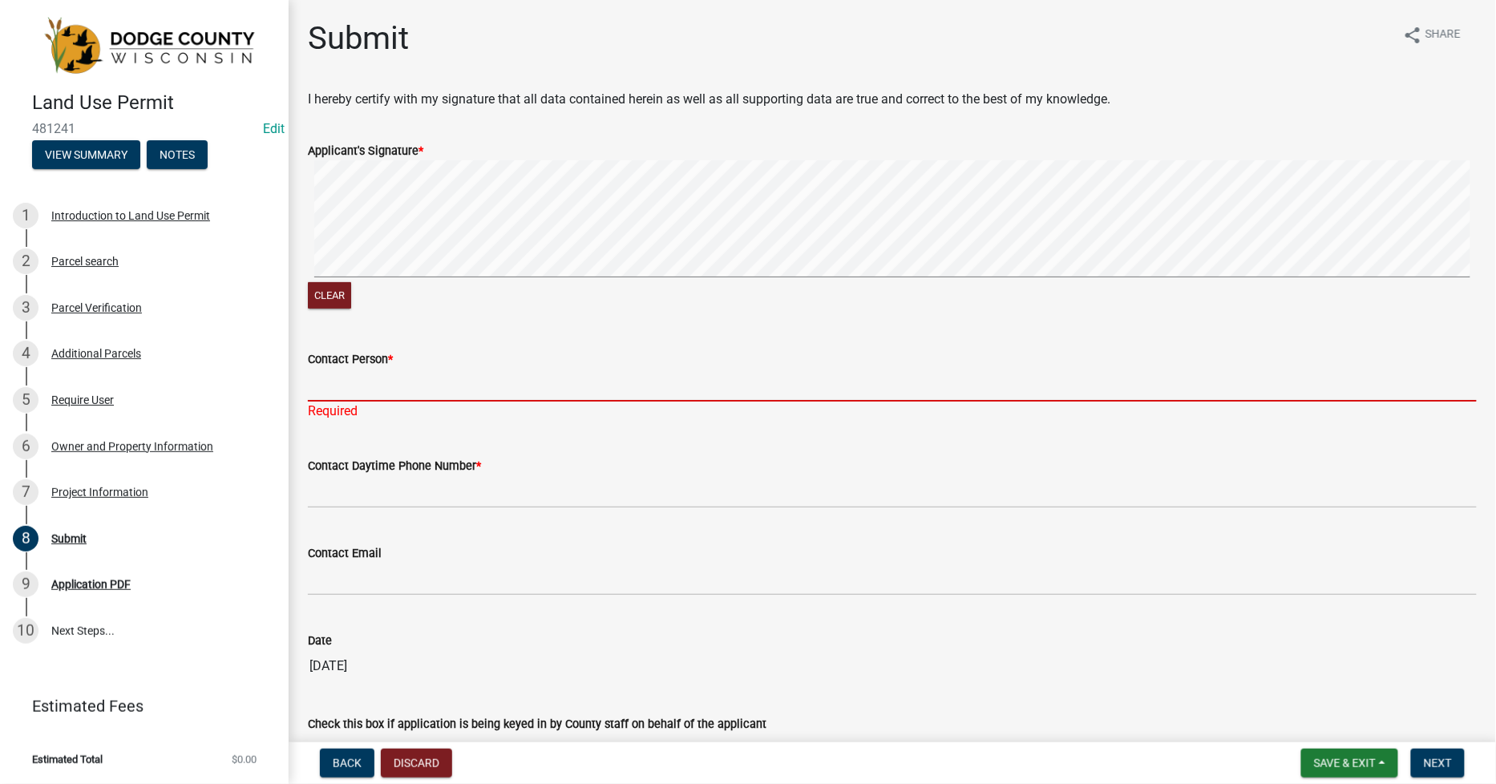
click at [333, 390] on input "Contact Person *" at bounding box center [892, 385] width 1169 height 33
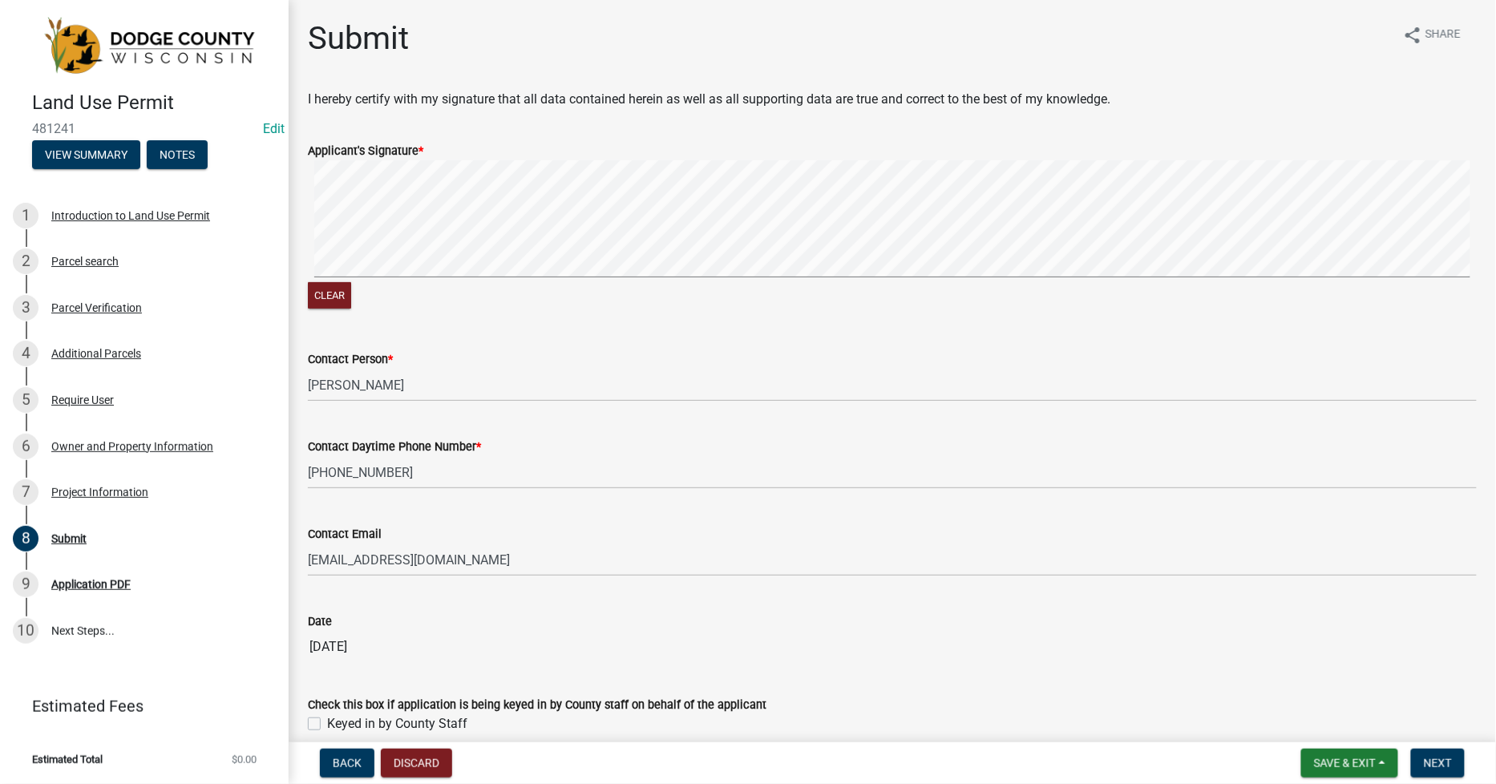
click at [327, 723] on label "Keyed in by County Staff" at bounding box center [397, 723] width 140 height 19
click at [327, 723] on input "Keyed in by County Staff" at bounding box center [332, 719] width 10 height 10
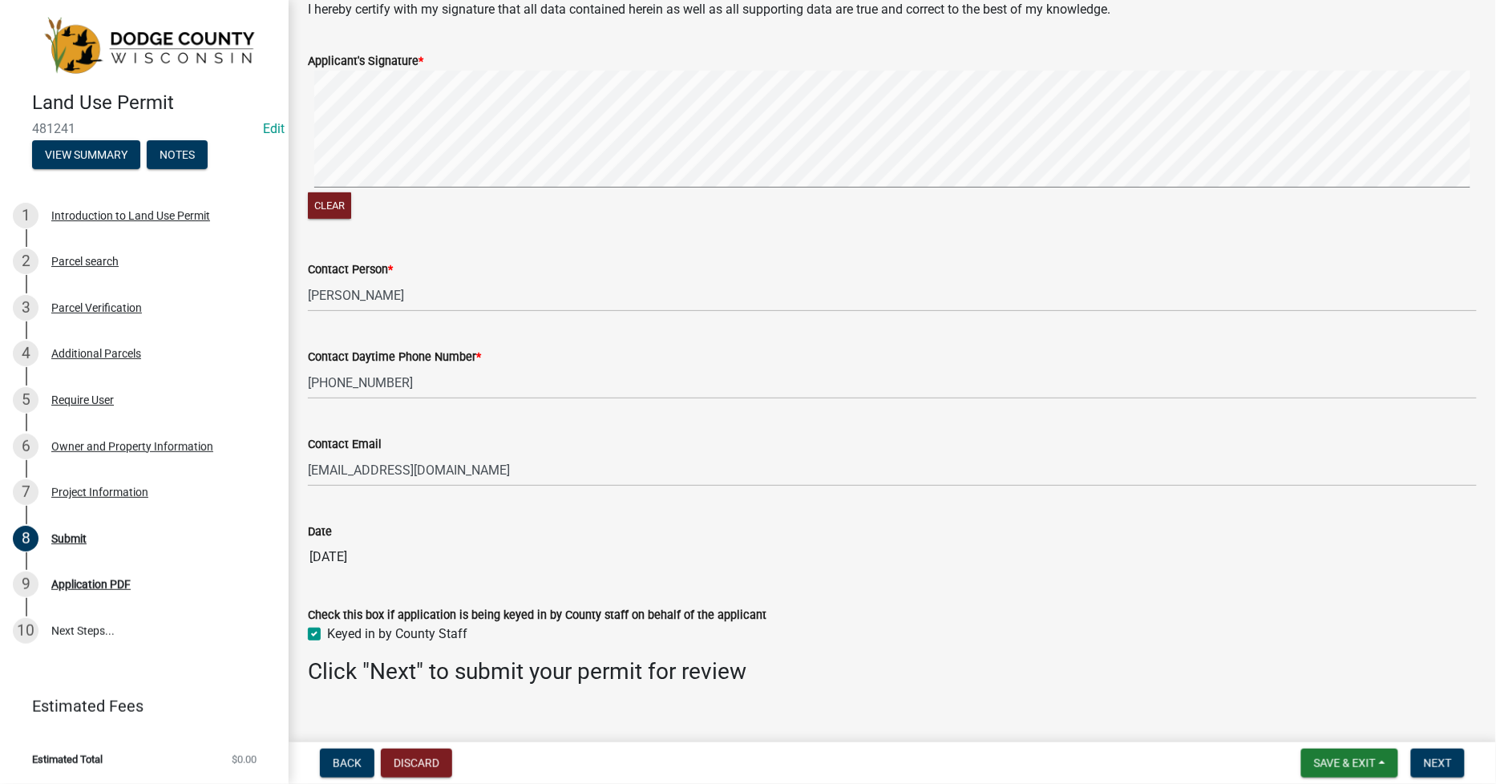
scroll to position [113, 0]
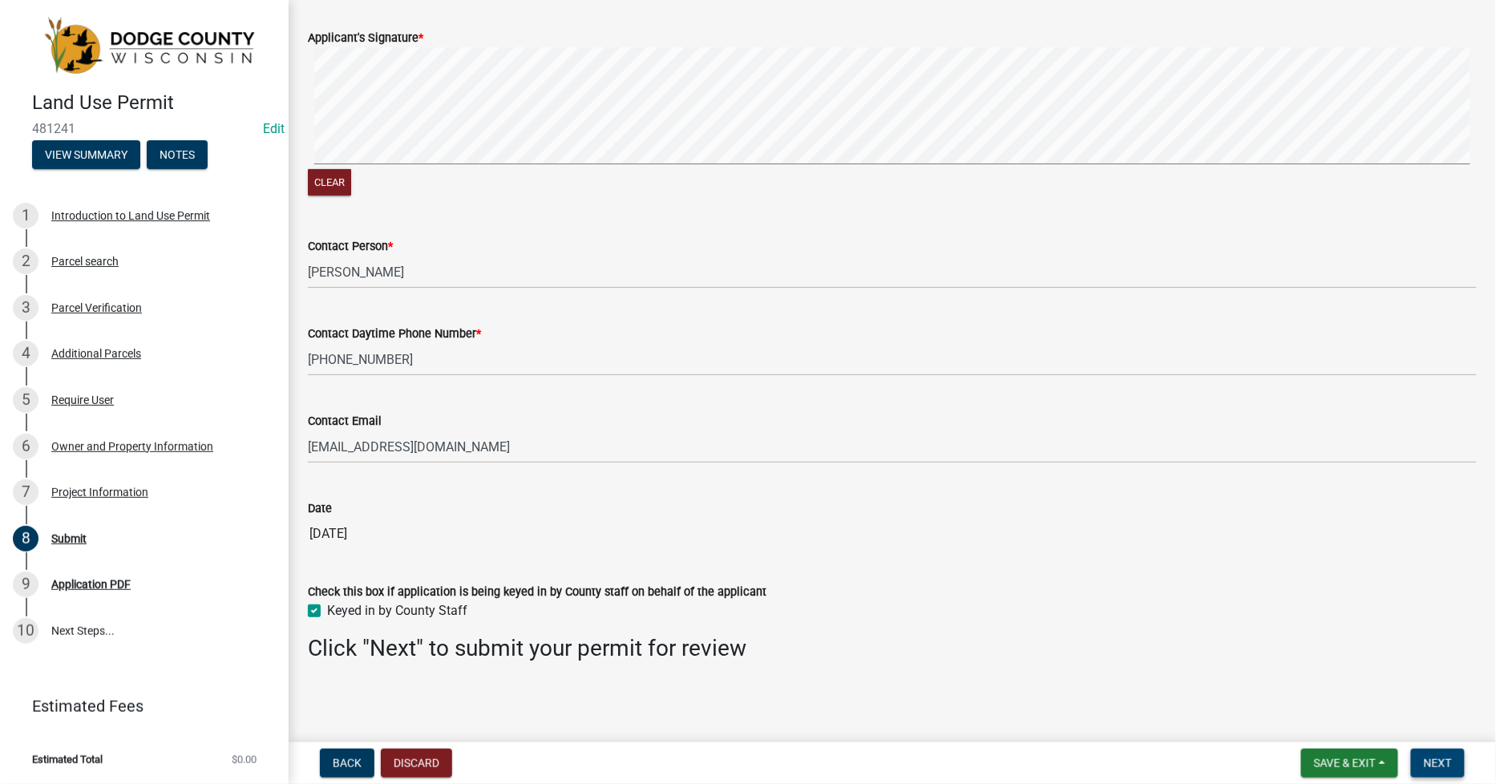
click at [1447, 757] on span "Next" at bounding box center [1438, 763] width 28 height 13
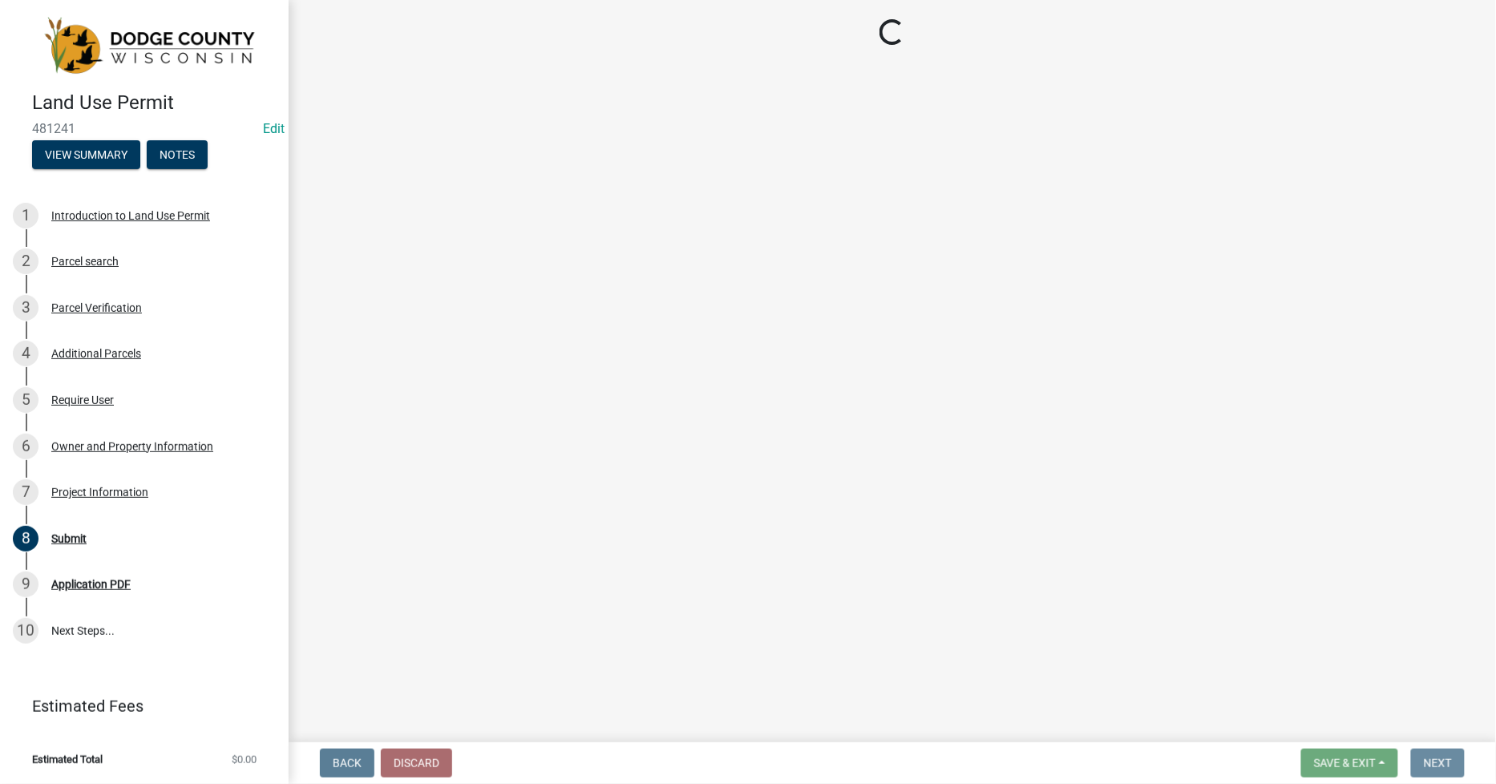
scroll to position [0, 0]
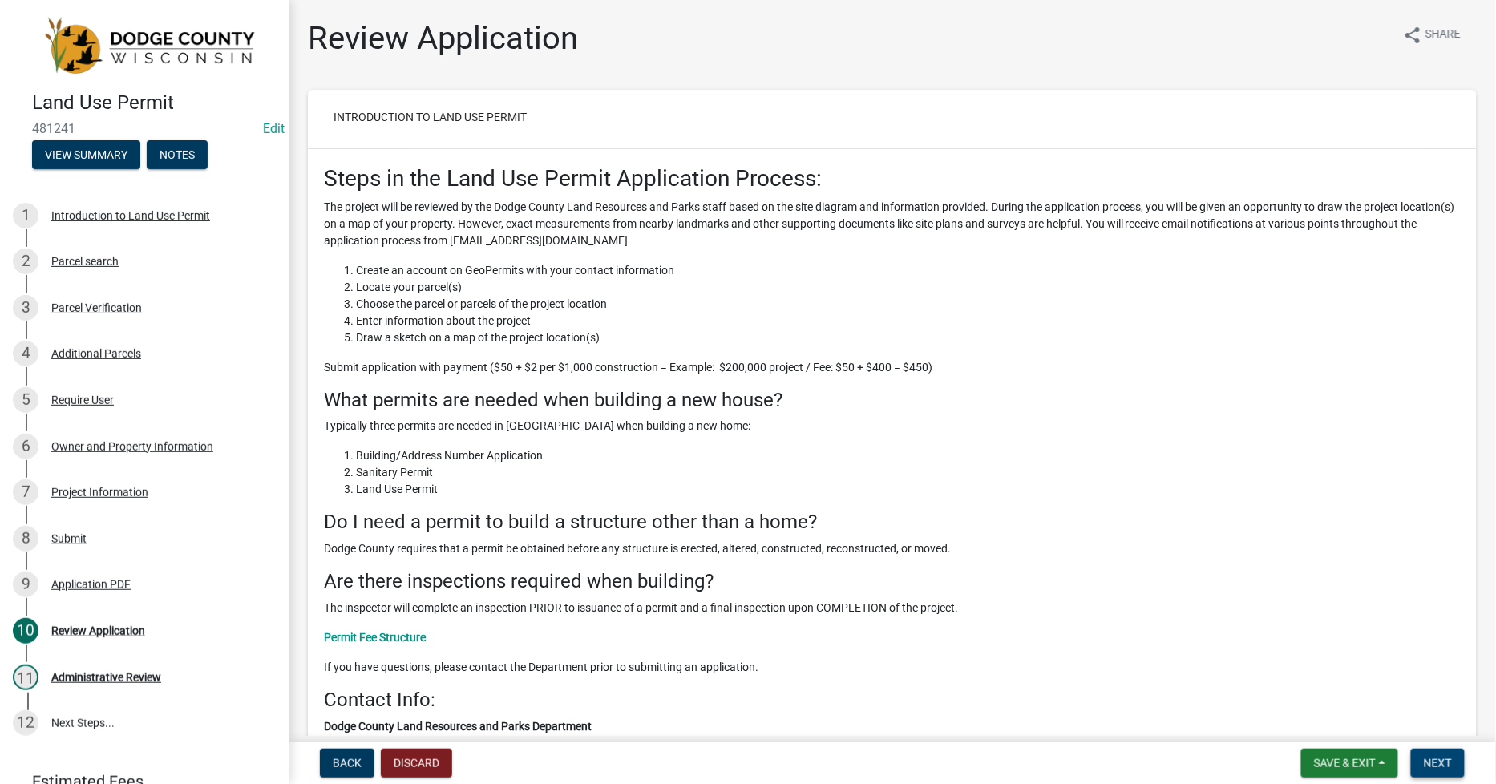
click at [1427, 767] on span "Next" at bounding box center [1438, 763] width 28 height 13
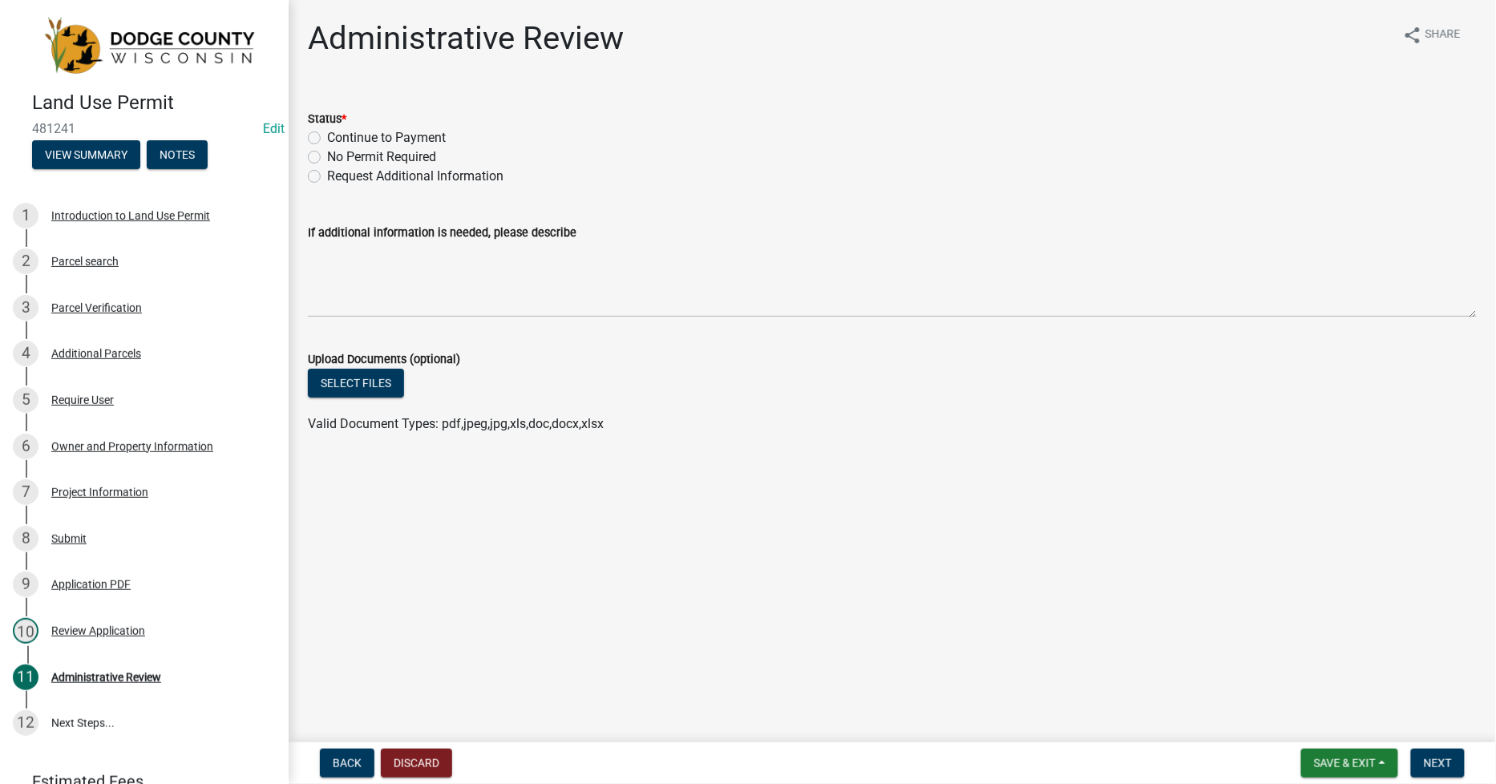
click at [345, 143] on label "Continue to Payment" at bounding box center [386, 137] width 119 height 19
click at [337, 139] on input "Continue to Payment" at bounding box center [332, 133] width 10 height 10
click at [1430, 766] on span "Next" at bounding box center [1438, 763] width 28 height 13
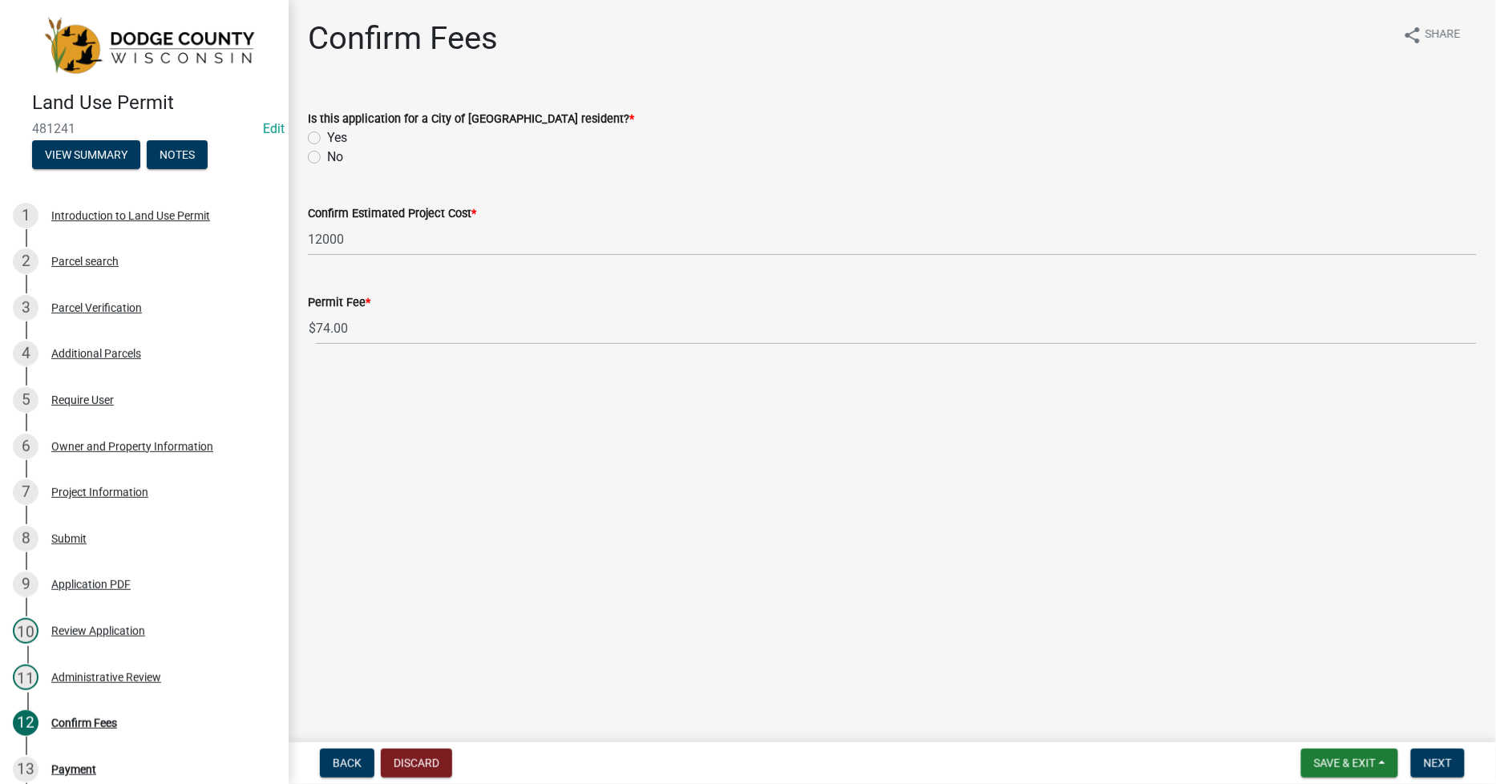
click at [327, 152] on label "No" at bounding box center [335, 157] width 16 height 19
click at [327, 152] on input "No" at bounding box center [332, 153] width 10 height 10
click at [1429, 757] on span "Next" at bounding box center [1438, 763] width 28 height 13
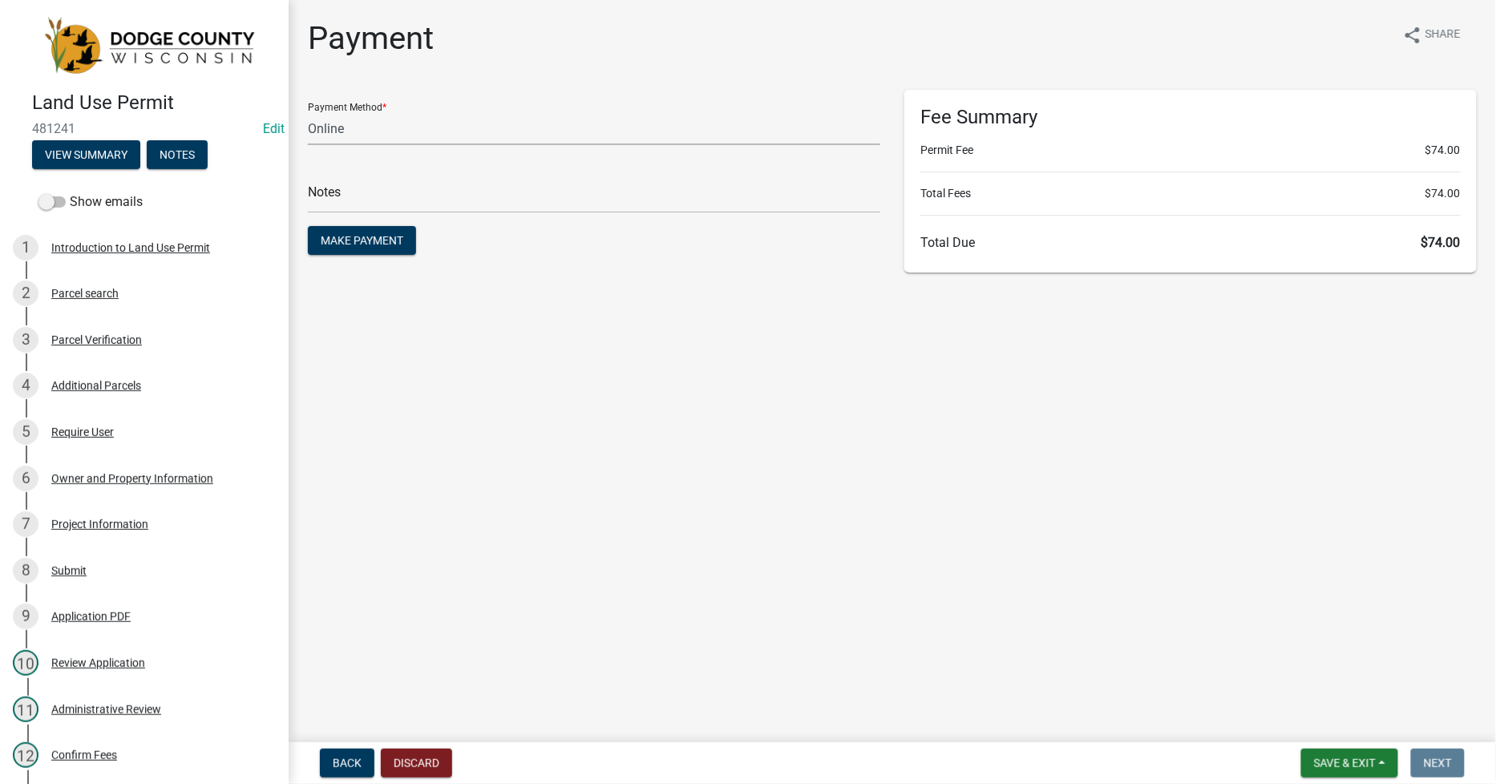
click at [319, 133] on select "Credit Card POS Check Cash Online" at bounding box center [594, 128] width 572 height 33
click at [308, 112] on select "Credit Card POS Check Cash Online" at bounding box center [594, 128] width 572 height 33
click at [327, 194] on input "text" at bounding box center [594, 196] width 572 height 33
click at [386, 235] on span "Make Payment" at bounding box center [362, 240] width 83 height 13
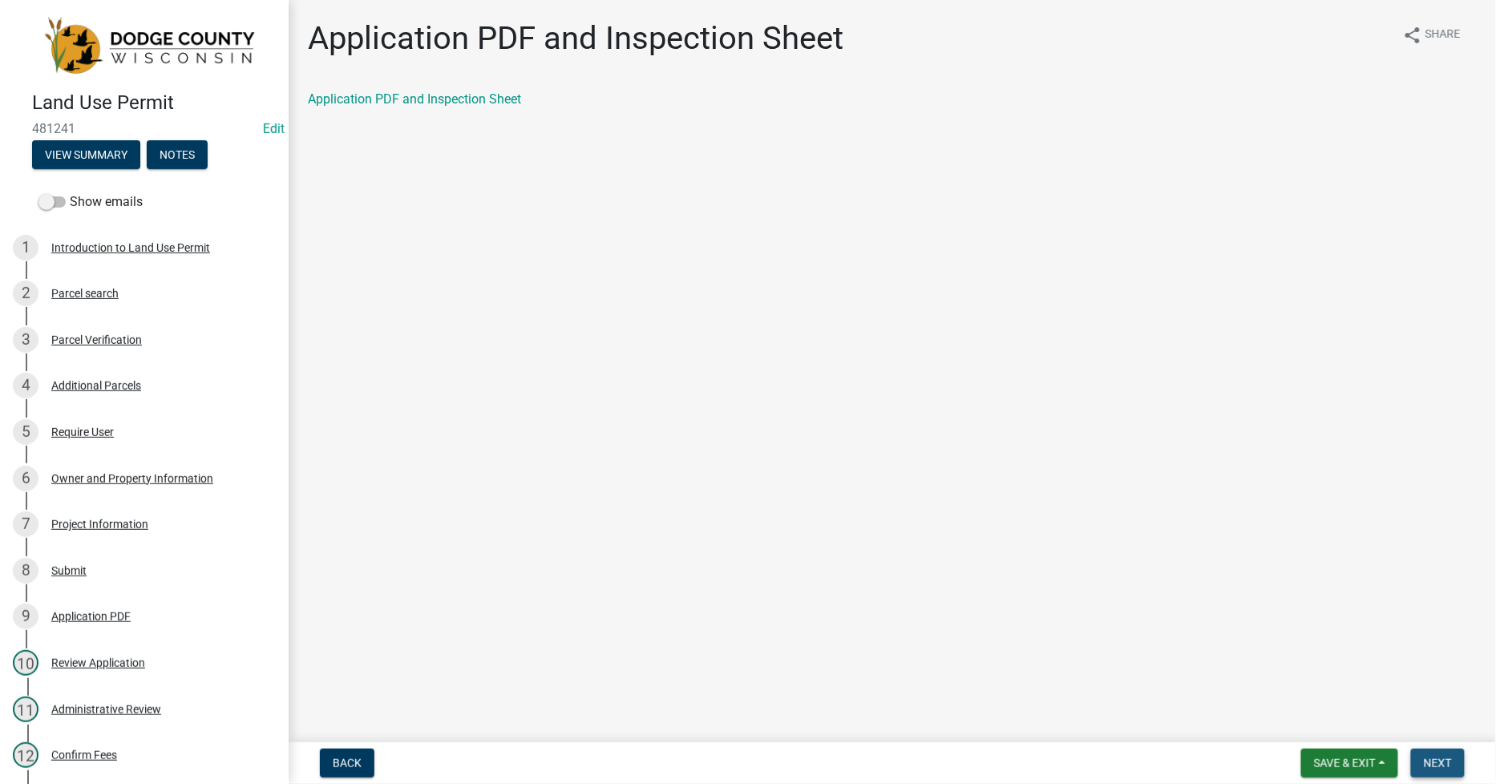
click at [1433, 758] on span "Next" at bounding box center [1438, 763] width 28 height 13
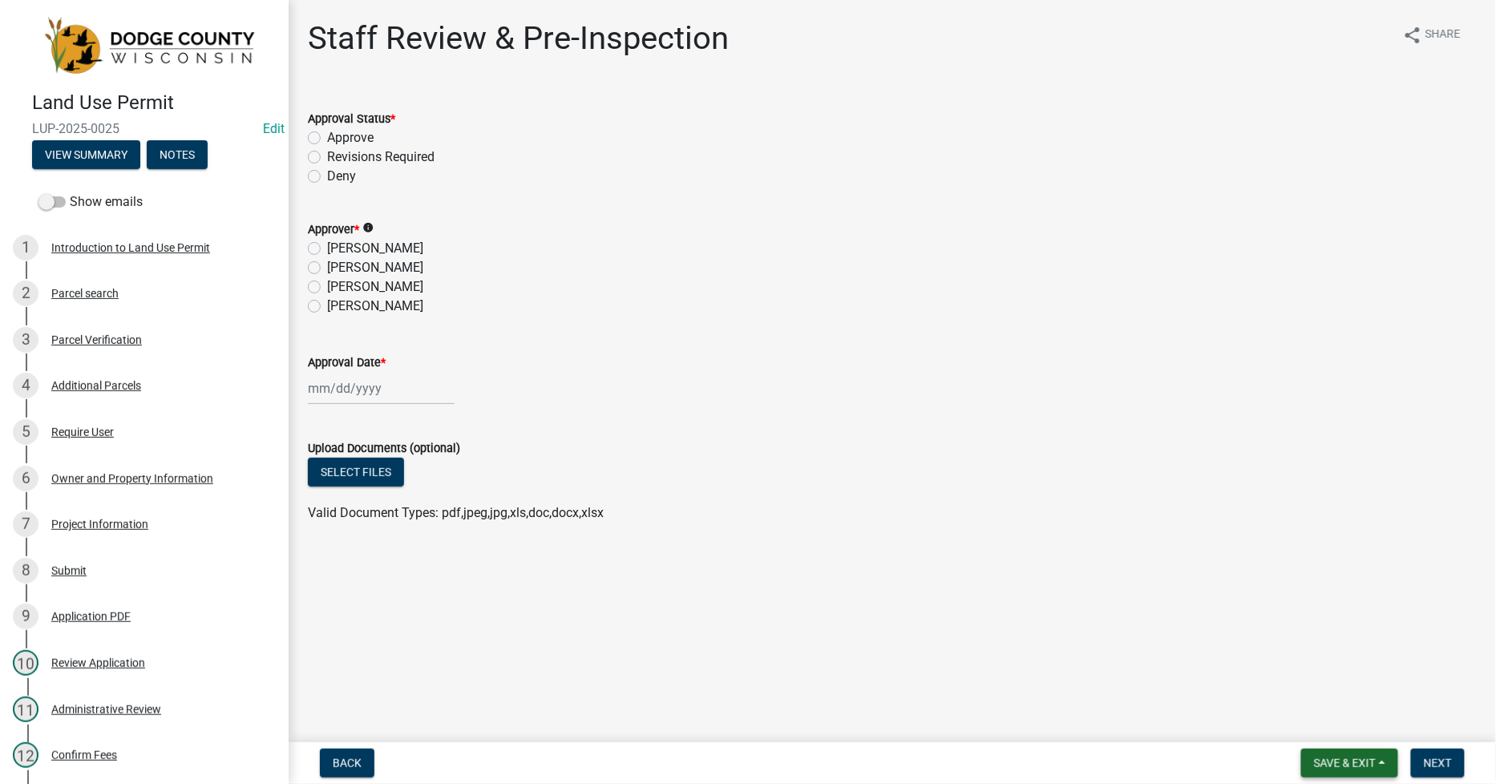
click at [1336, 757] on span "Save & Exit" at bounding box center [1345, 763] width 62 height 13
click at [71, 41] on img at bounding box center [147, 46] width 231 height 58
click at [1366, 765] on span "Save & Exit" at bounding box center [1345, 763] width 62 height 13
click at [1320, 716] on button "Save & Exit" at bounding box center [1334, 721] width 128 height 38
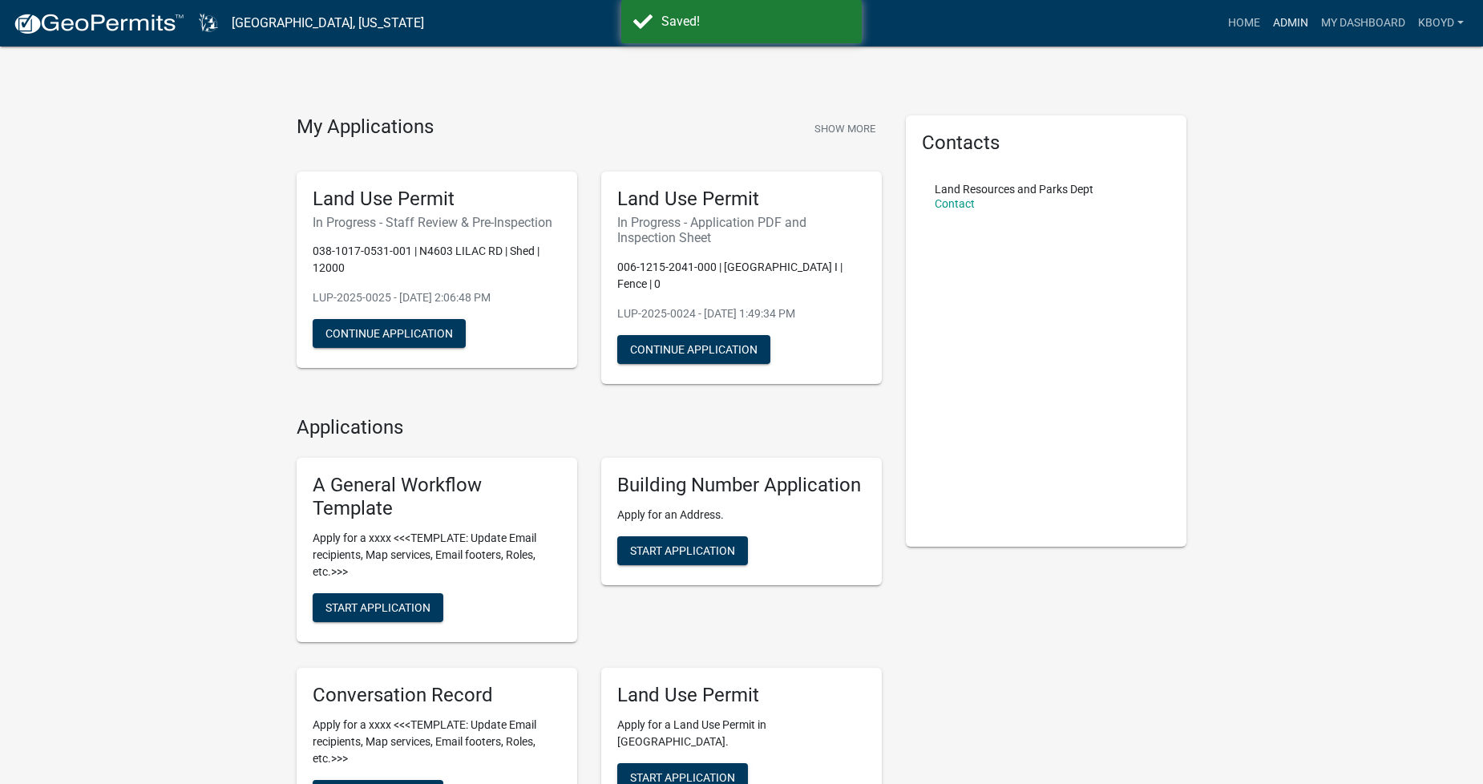
click at [1275, 20] on link "Admin" at bounding box center [1291, 23] width 48 height 30
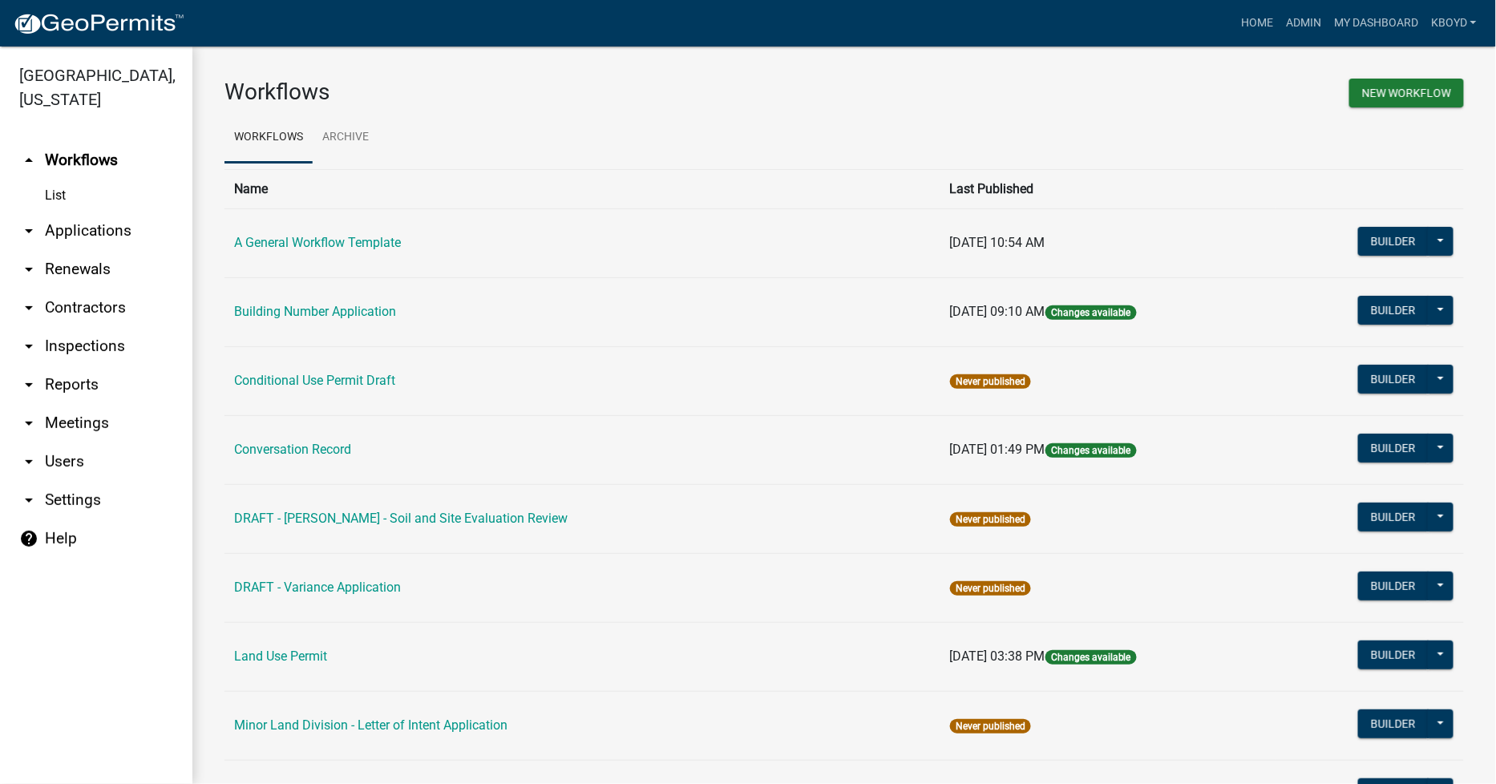
click at [86, 237] on link "arrow_drop_down Applications" at bounding box center [96, 231] width 192 height 38
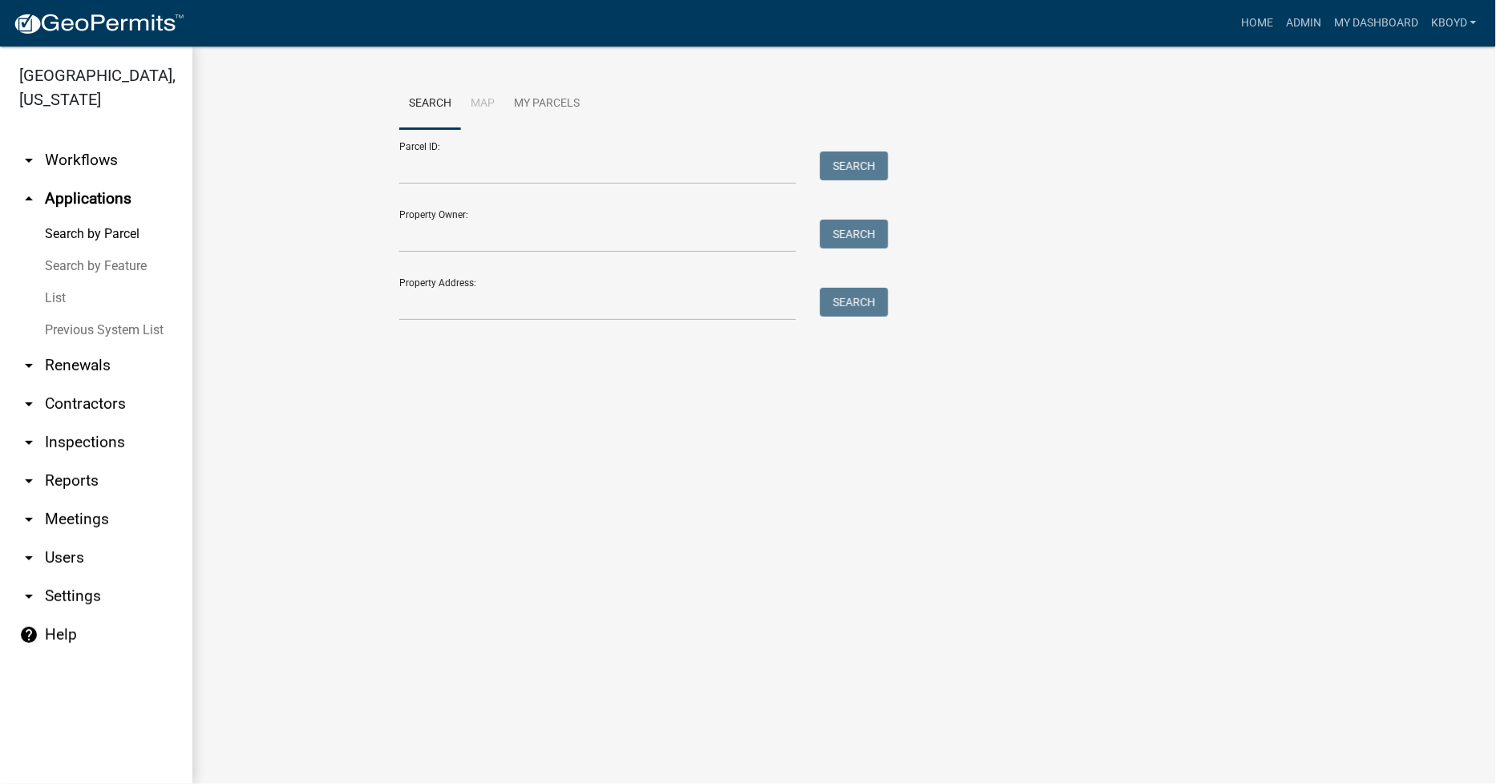
click at [54, 286] on link "List" at bounding box center [96, 298] width 192 height 32
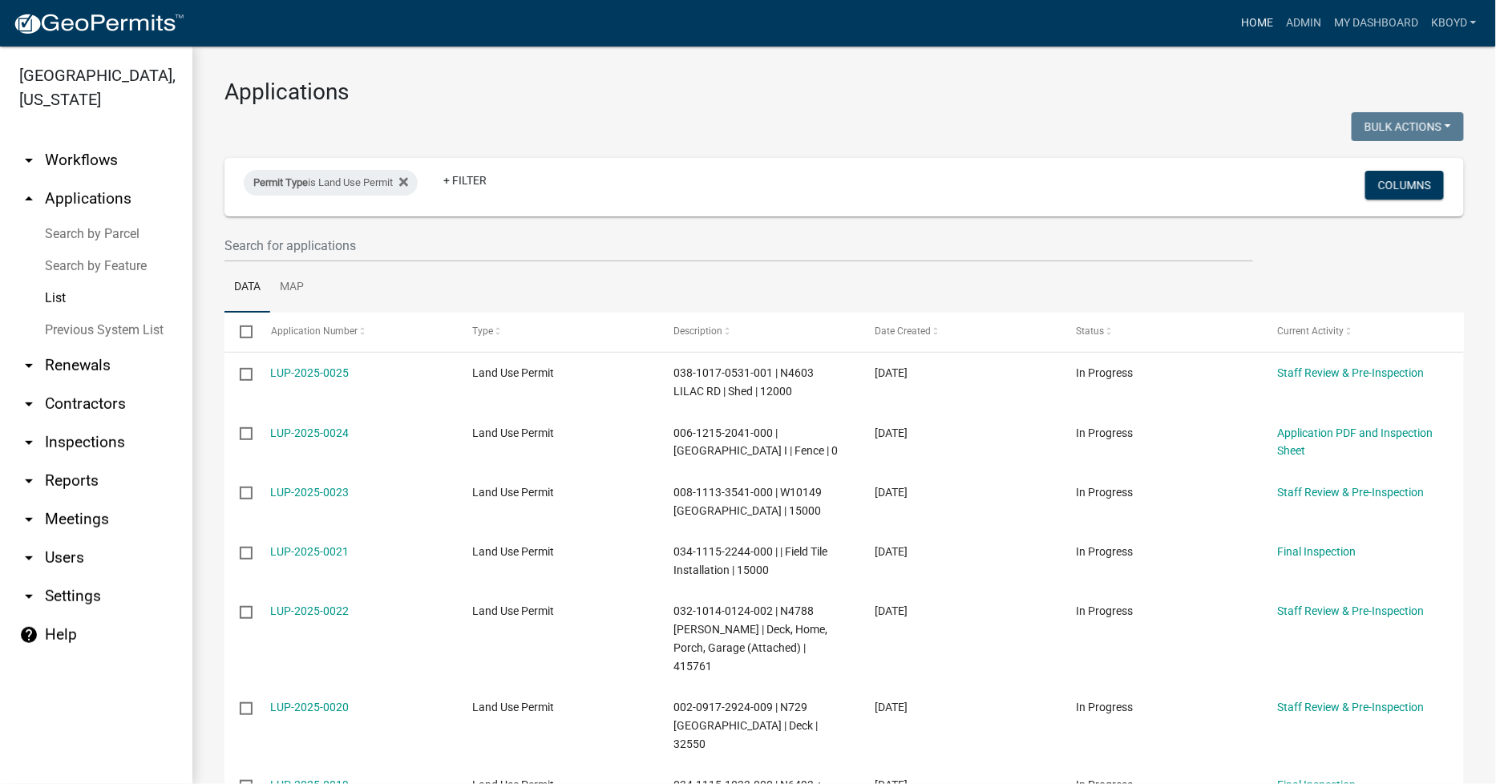
click at [1256, 27] on link "Home" at bounding box center [1257, 23] width 45 height 30
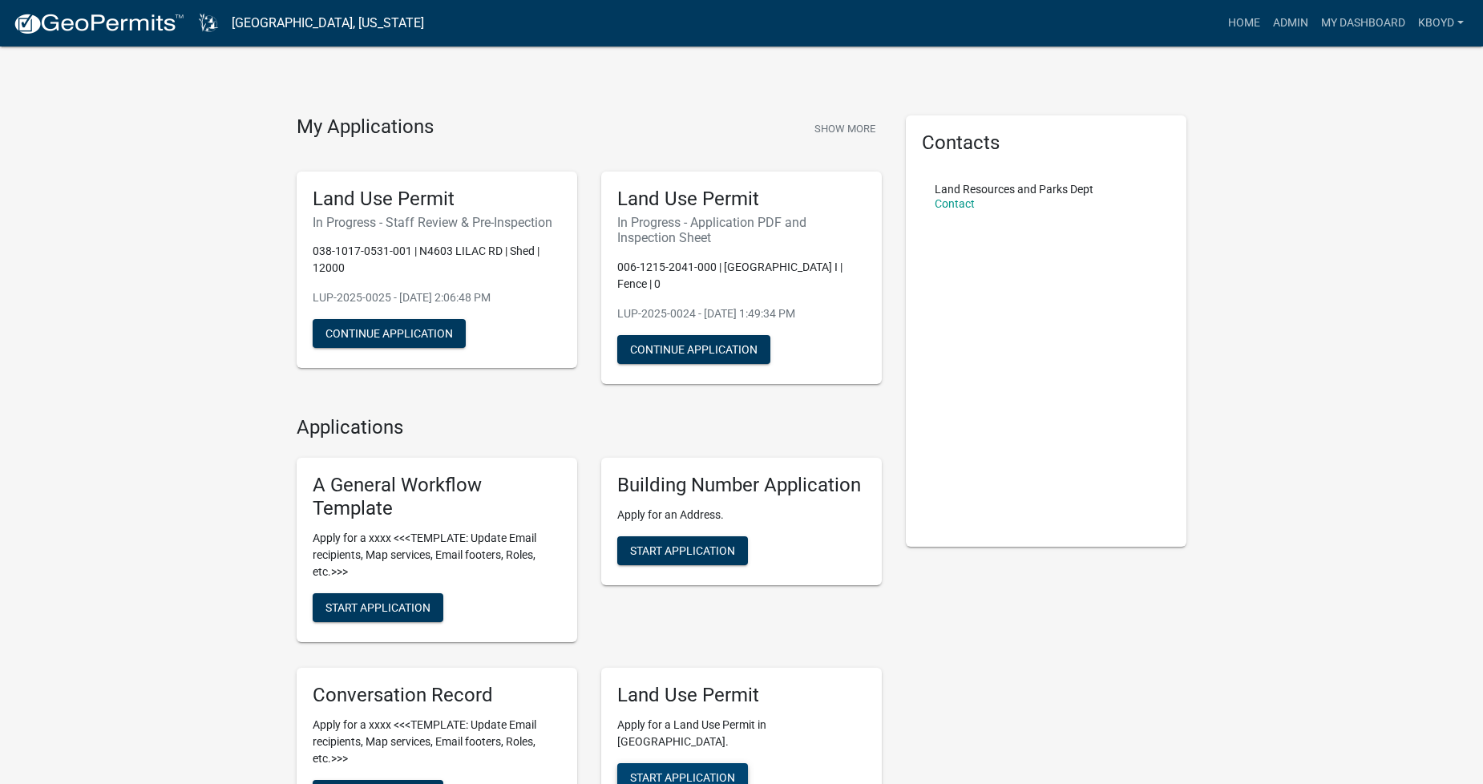
click at [677, 770] on span "Start Application" at bounding box center [682, 776] width 105 height 13
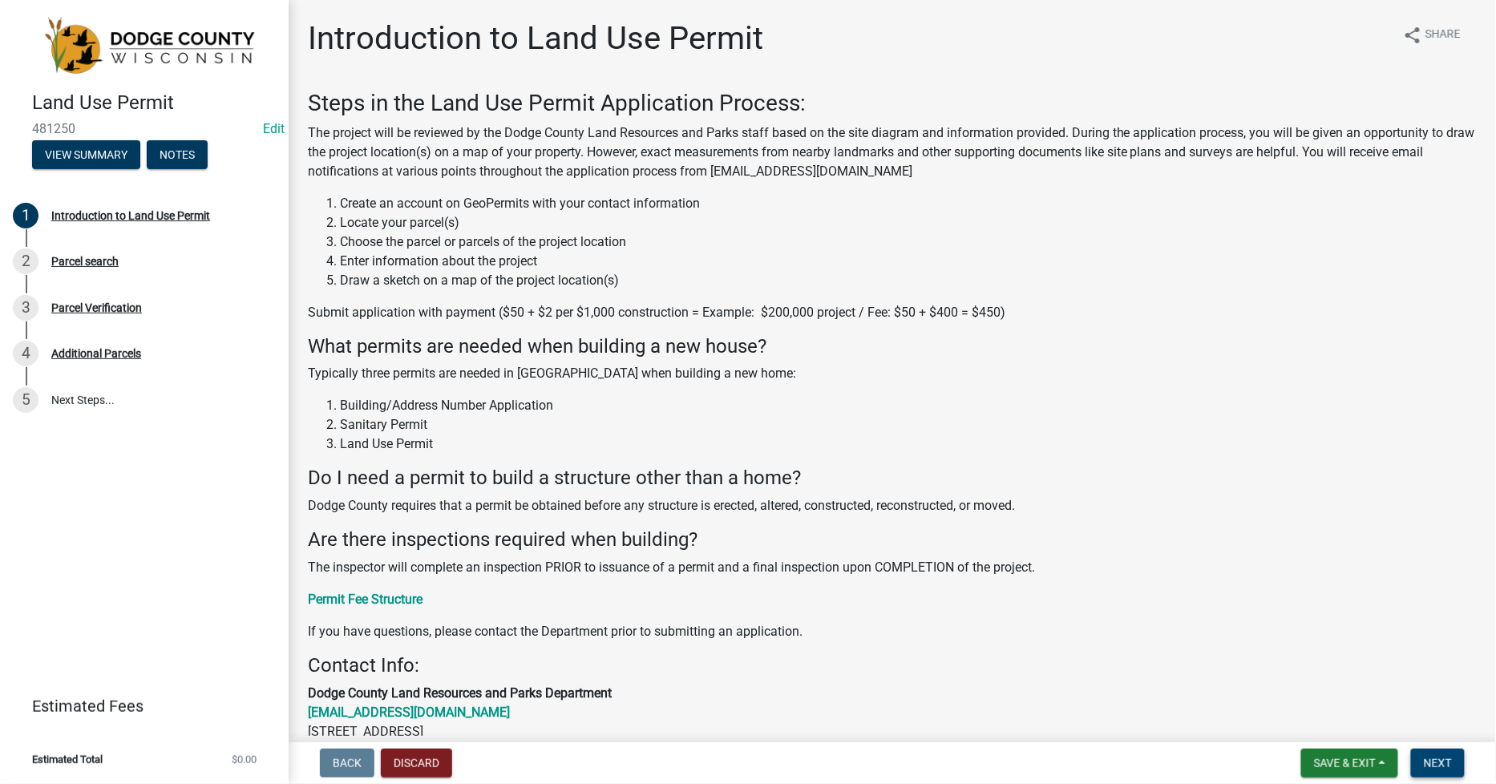
click at [1431, 759] on span "Next" at bounding box center [1438, 763] width 28 height 13
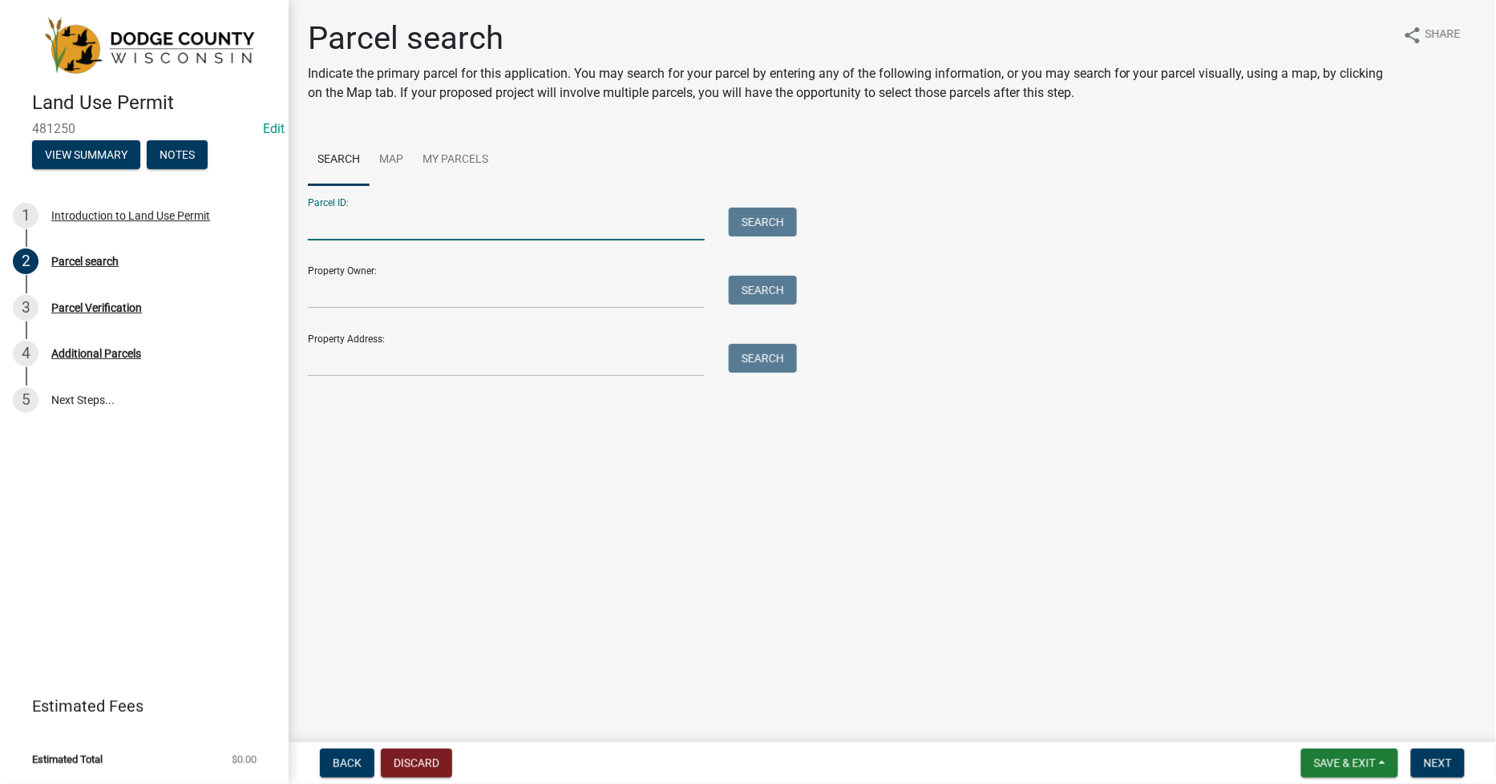
click at [323, 217] on input "Parcel ID:" at bounding box center [506, 224] width 397 height 33
click at [766, 223] on button "Search" at bounding box center [763, 222] width 68 height 29
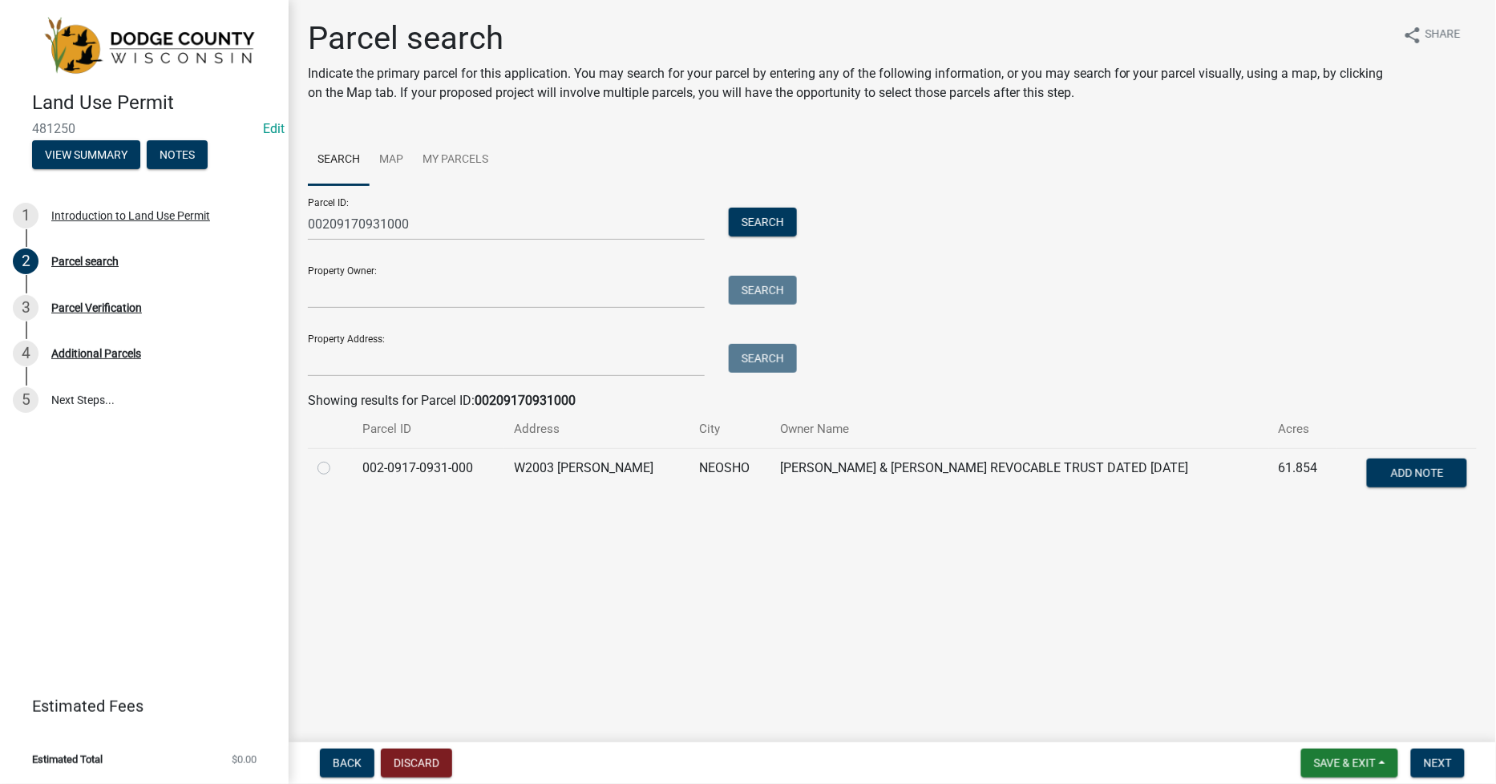
click at [337, 459] on label at bounding box center [337, 459] width 0 height 0
click at [337, 469] on input "radio" at bounding box center [342, 464] width 10 height 10
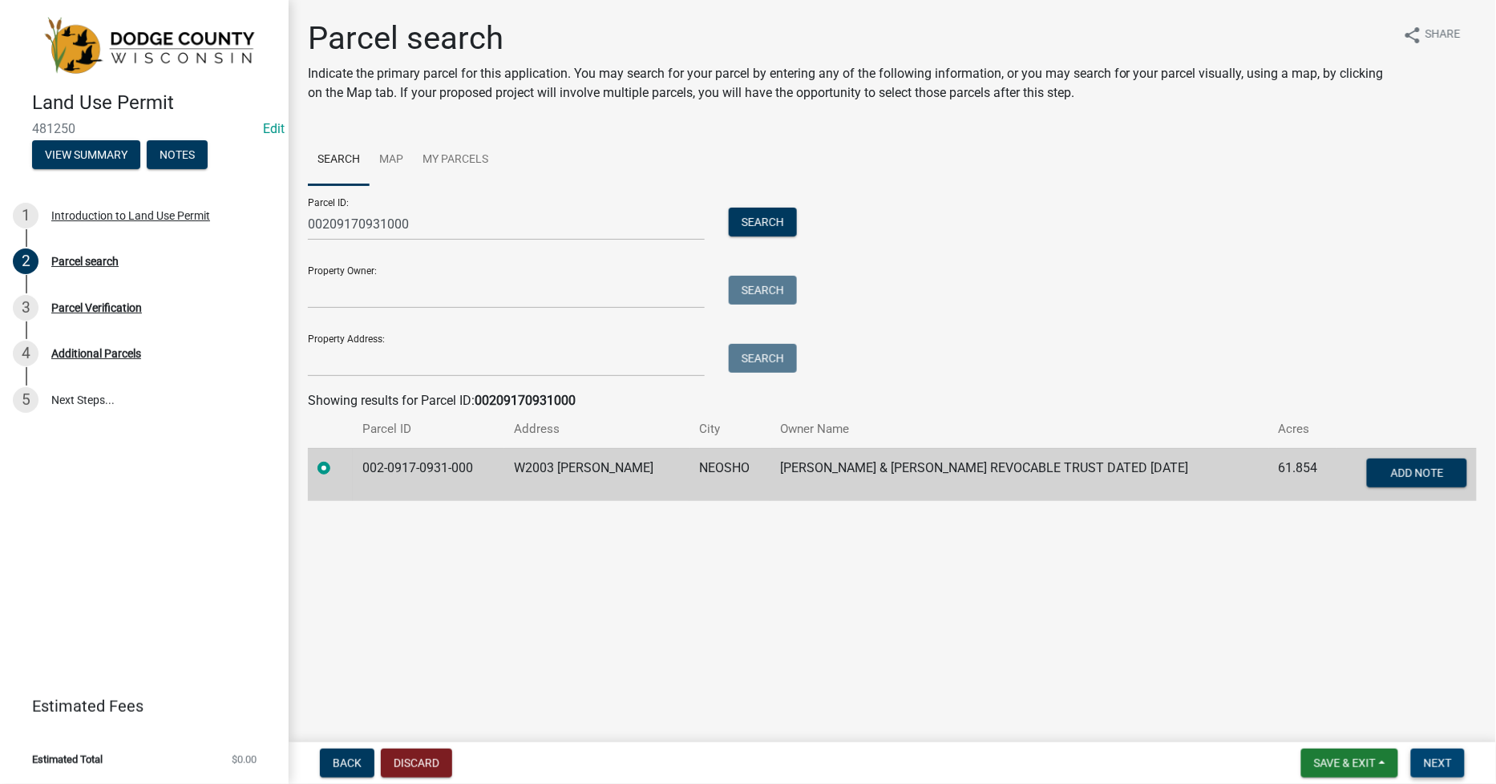
click at [1438, 765] on span "Next" at bounding box center [1438, 763] width 28 height 13
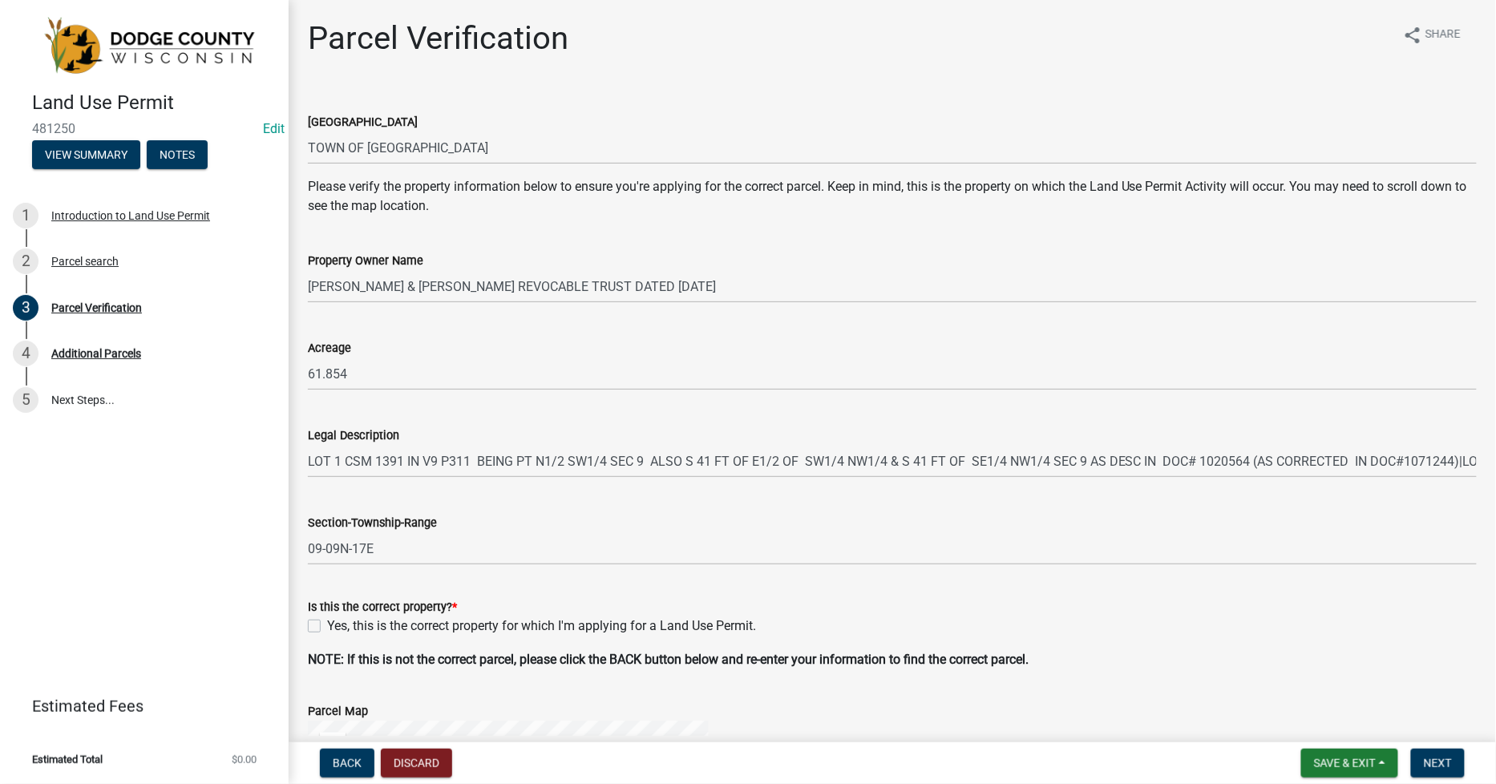
click at [327, 625] on label "Yes, this is the correct property for which I'm applying for a Land Use Permit." at bounding box center [541, 625] width 429 height 19
click at [327, 625] on input "Yes, this is the correct property for which I'm applying for a Land Use Permit." at bounding box center [332, 621] width 10 height 10
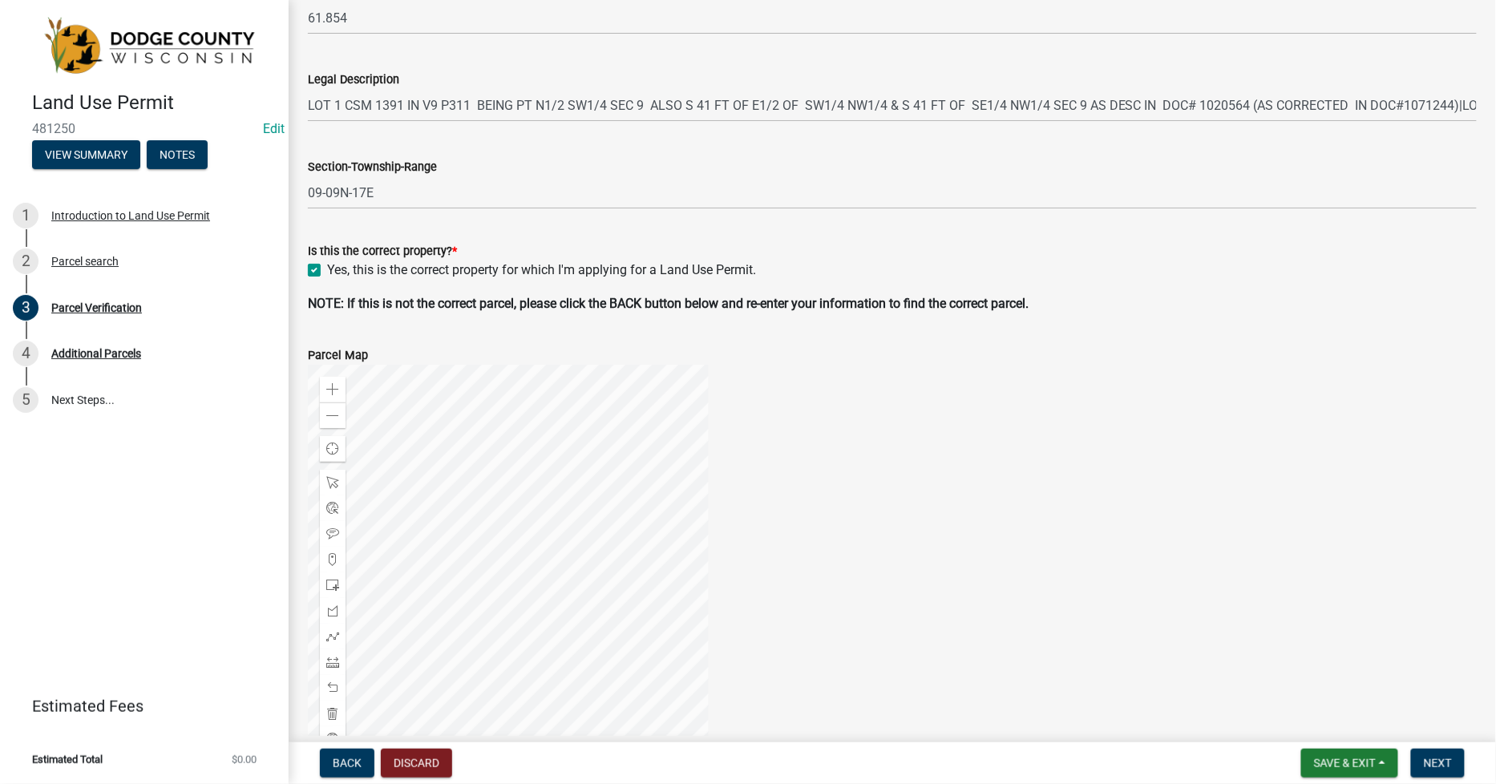
scroll to position [493, 0]
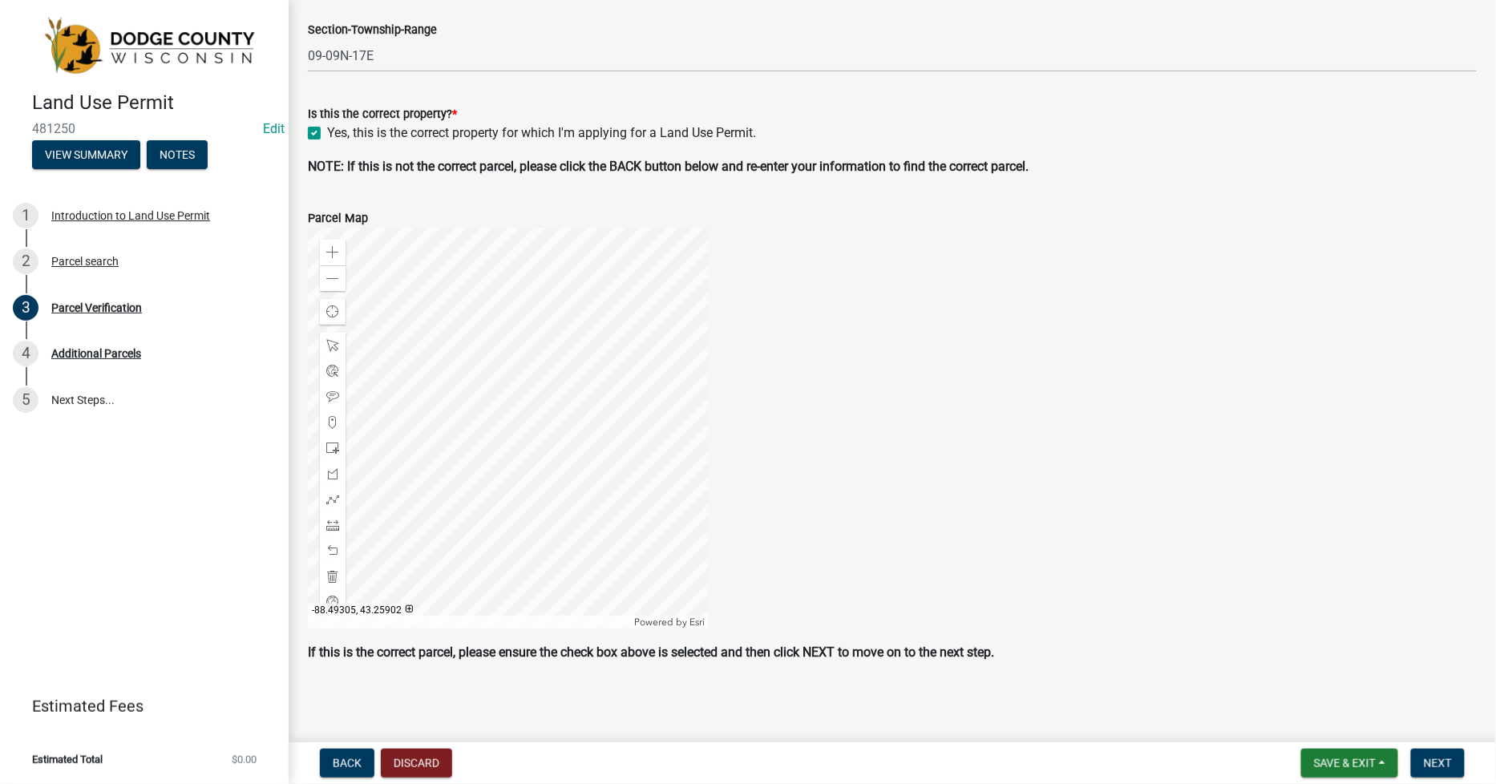
click at [553, 467] on div at bounding box center [508, 428] width 401 height 401
click at [1444, 758] on span "Next" at bounding box center [1438, 763] width 28 height 13
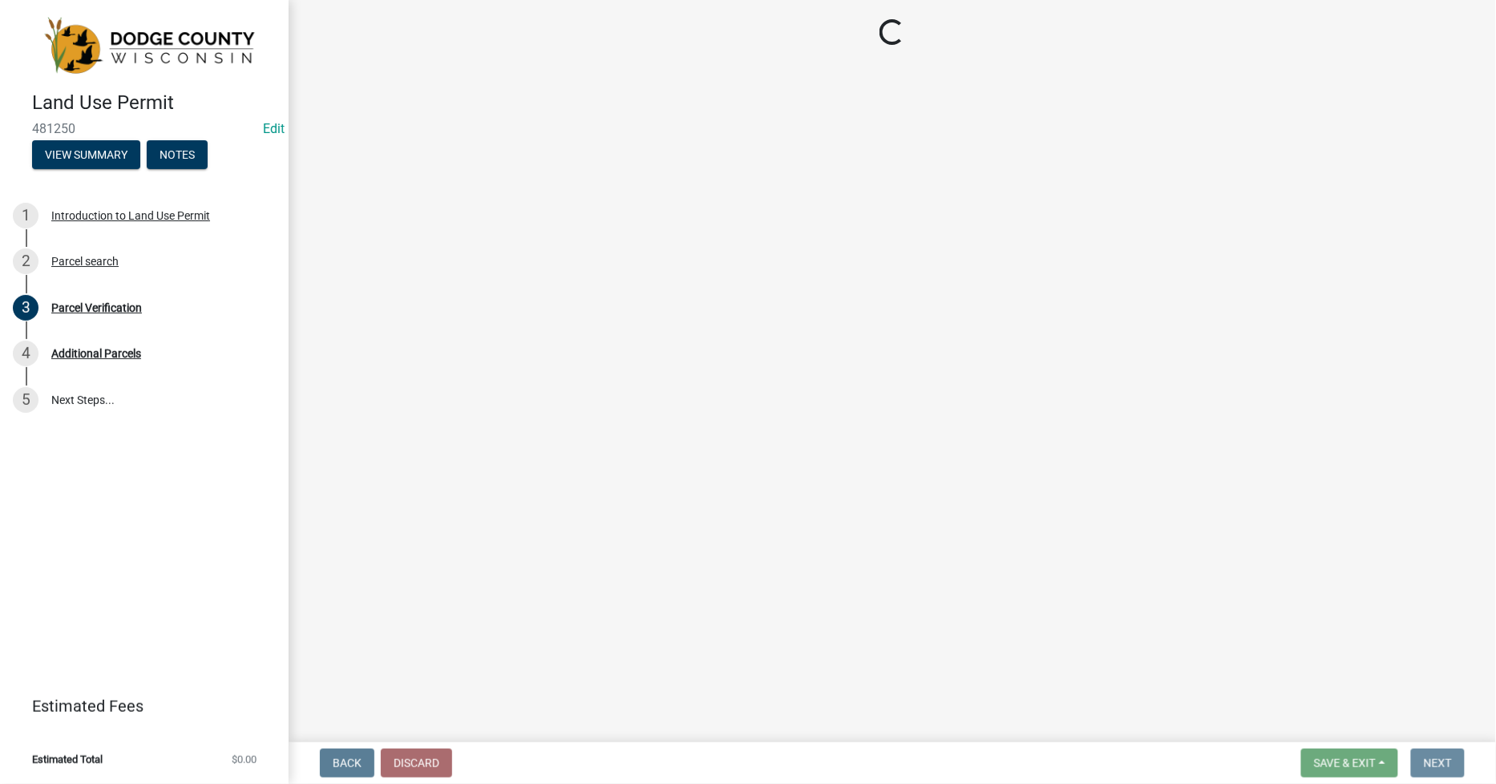
scroll to position [0, 0]
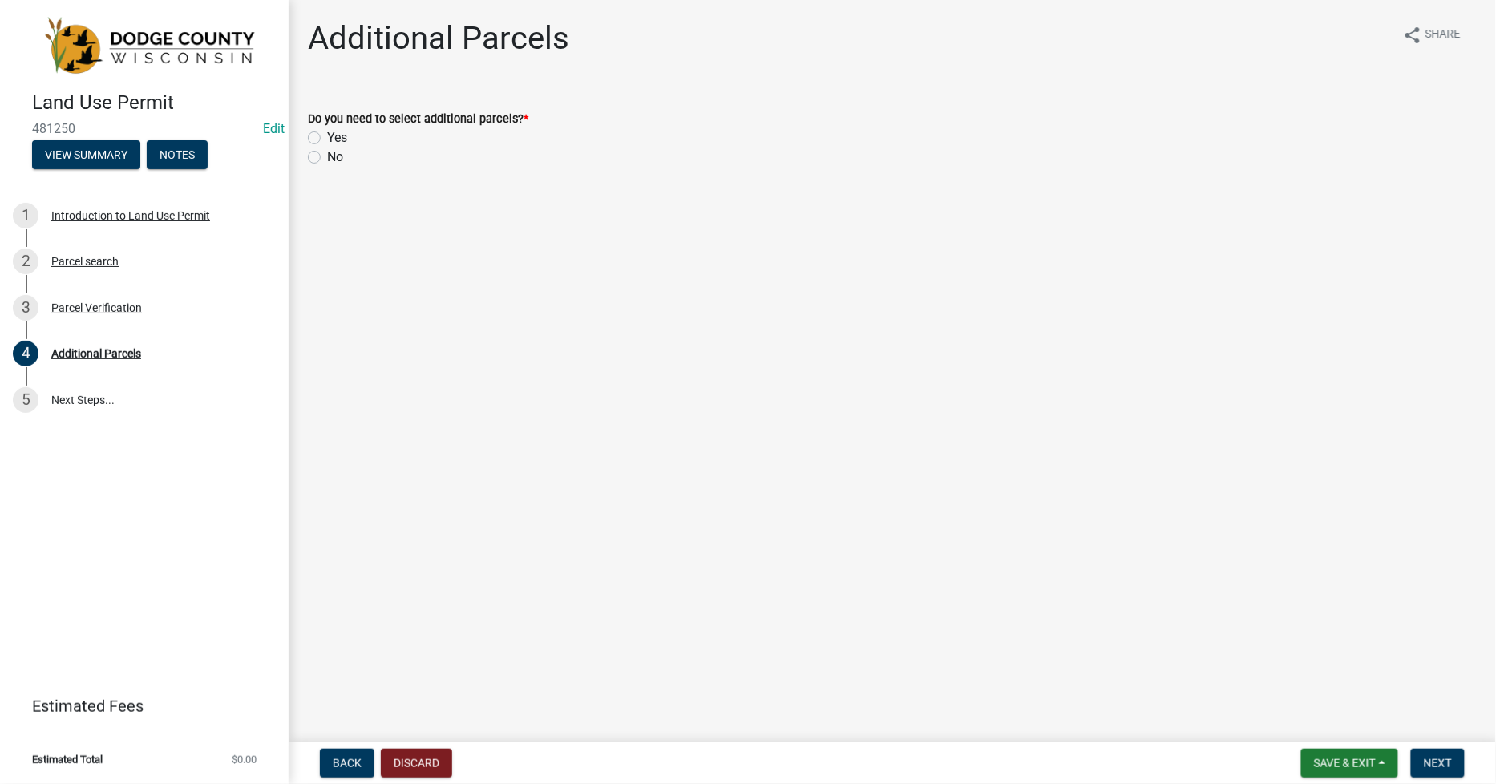
drag, startPoint x: 314, startPoint y: 156, endPoint x: 353, endPoint y: 172, distance: 41.7
click at [327, 156] on label "No" at bounding box center [335, 157] width 16 height 19
click at [327, 156] on input "No" at bounding box center [332, 153] width 10 height 10
click at [1437, 757] on span "Next" at bounding box center [1438, 763] width 28 height 13
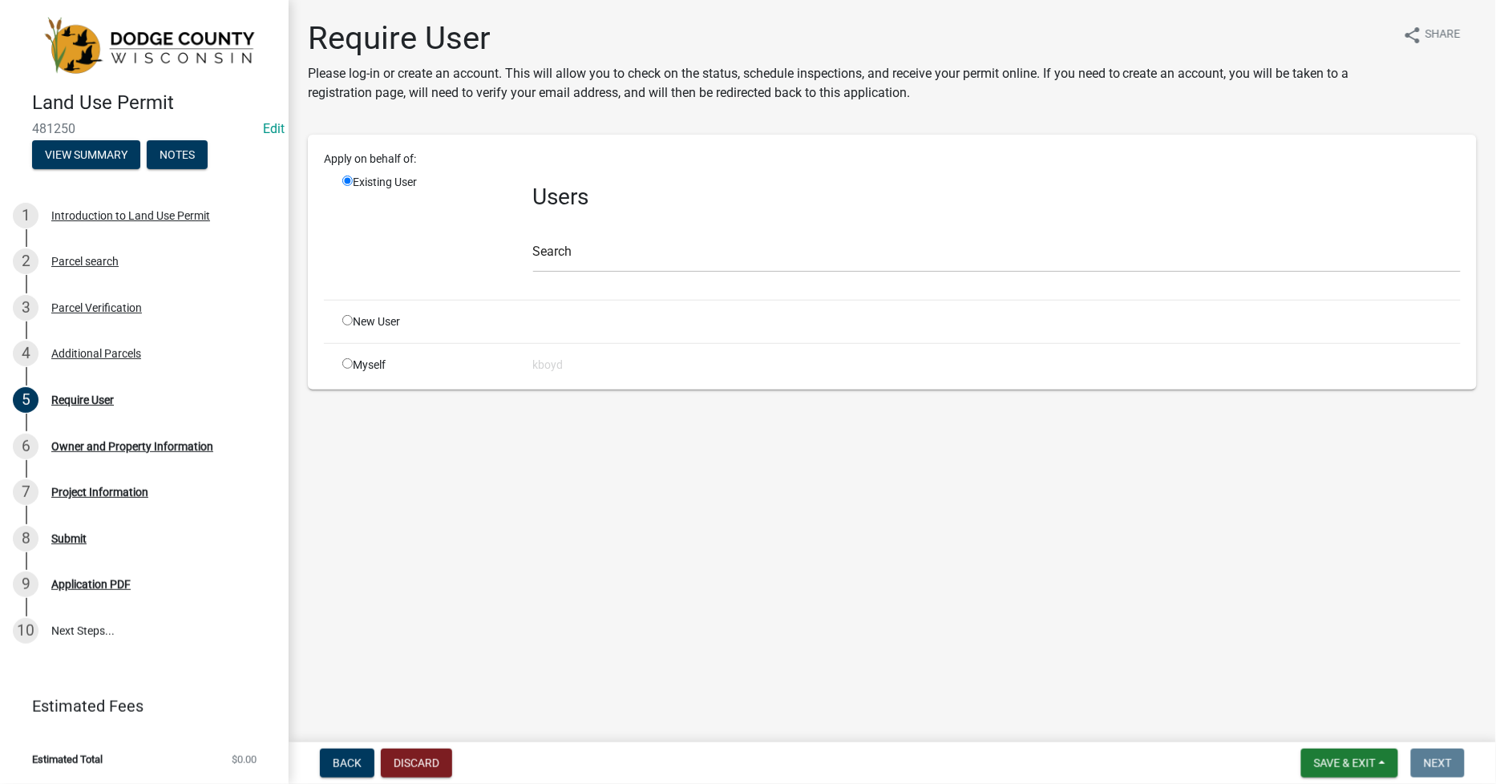
click at [345, 361] on input "radio" at bounding box center [347, 363] width 10 height 10
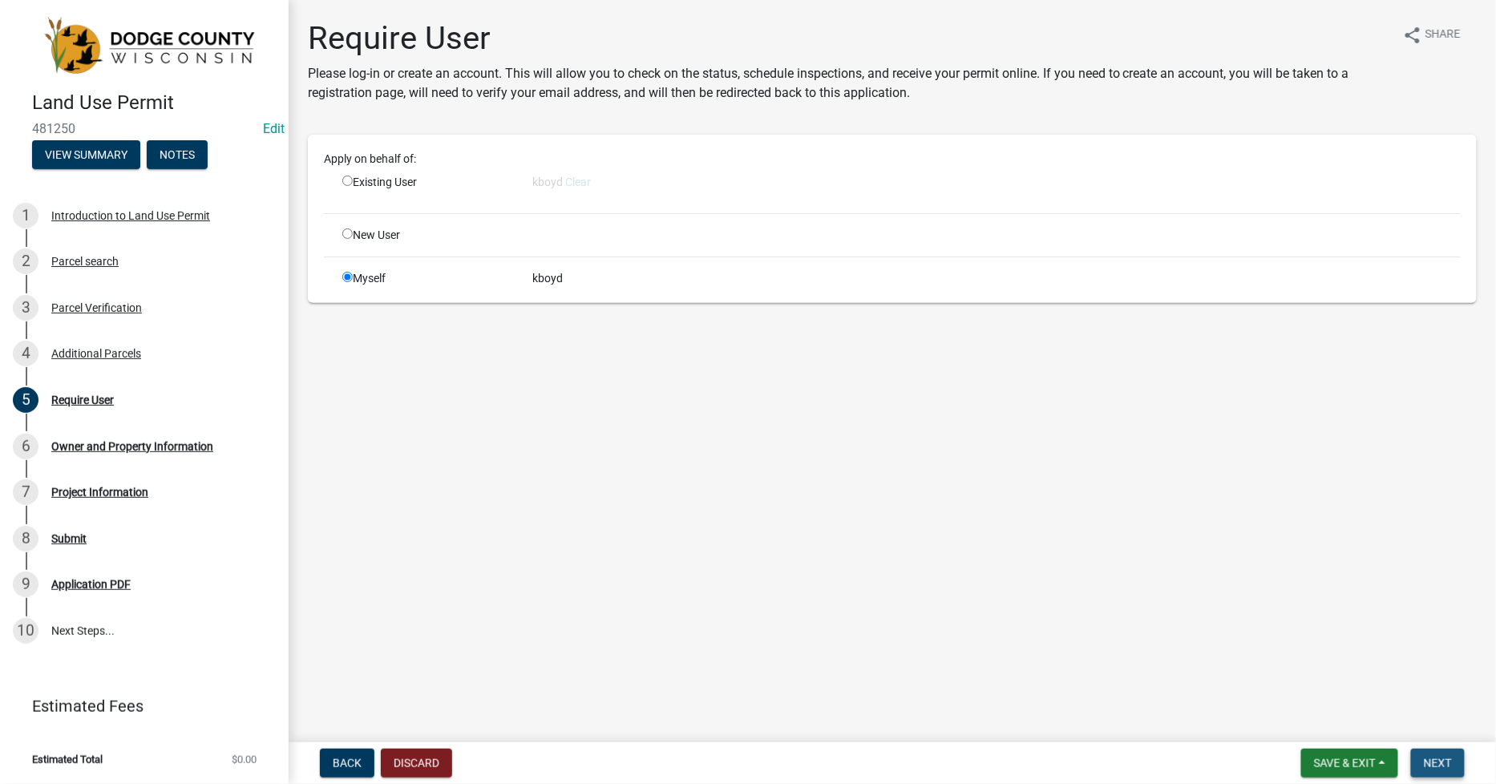
click at [1436, 764] on span "Next" at bounding box center [1438, 763] width 28 height 13
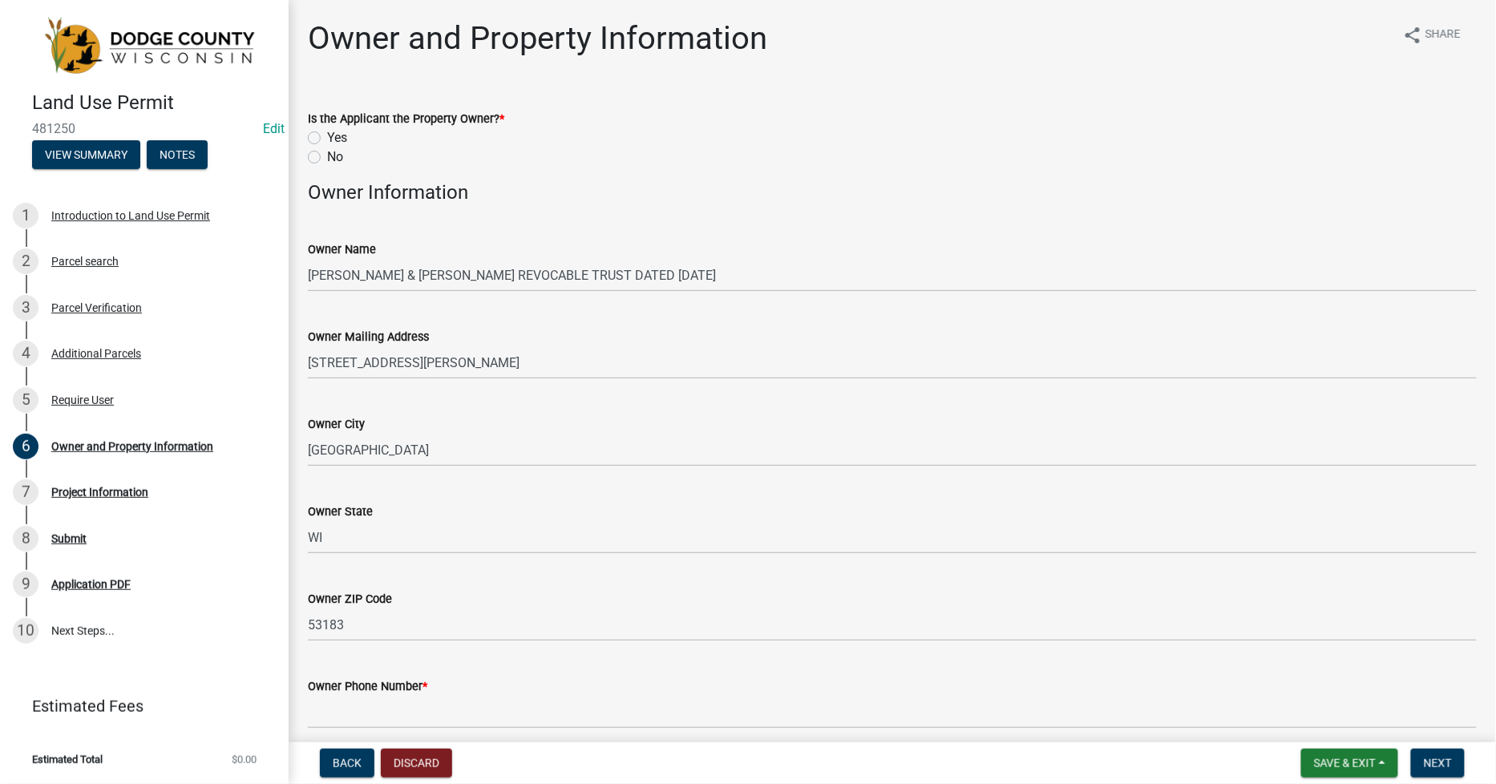
click at [327, 139] on label "Yes" at bounding box center [337, 137] width 20 height 19
click at [327, 139] on input "Yes" at bounding box center [332, 133] width 10 height 10
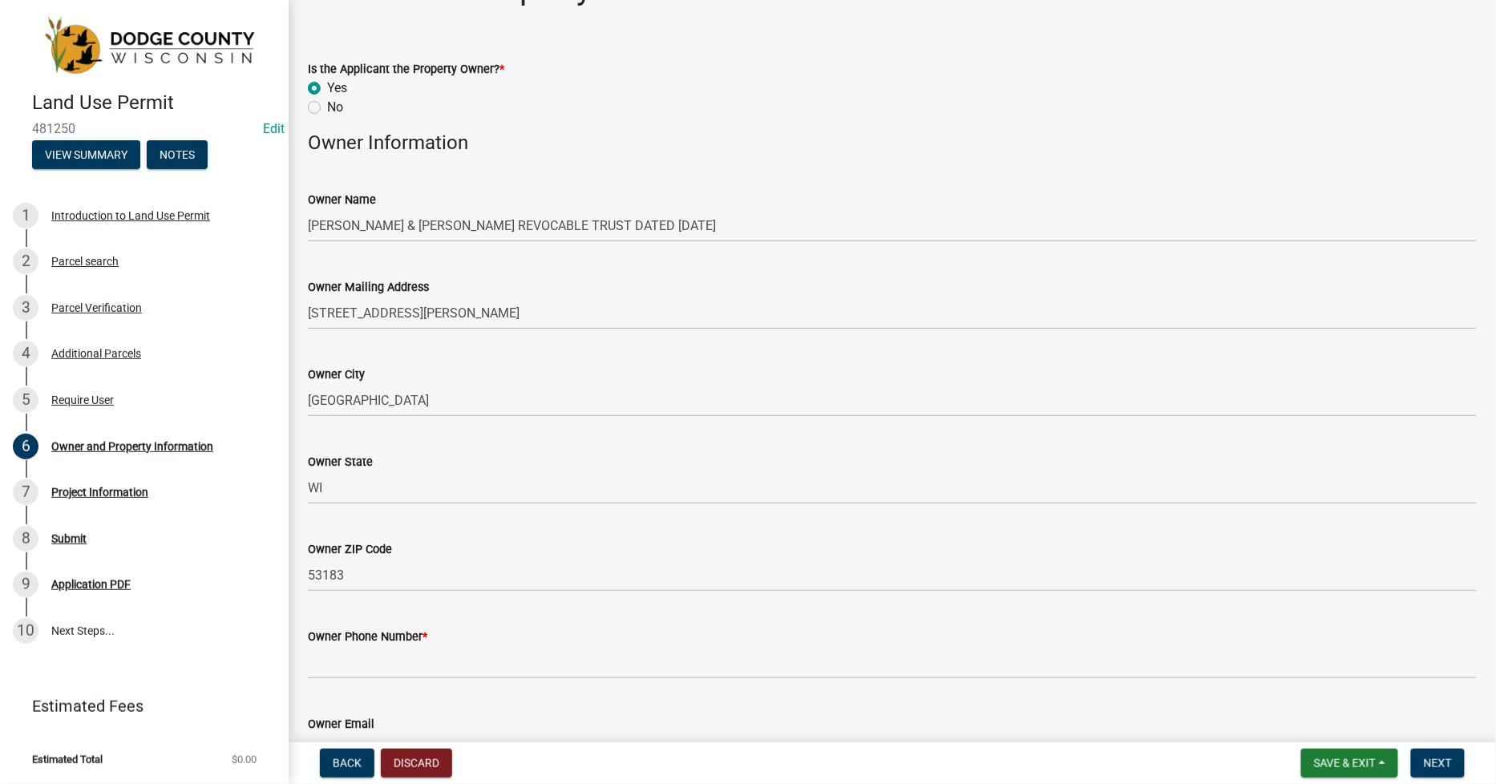
scroll to position [267, 0]
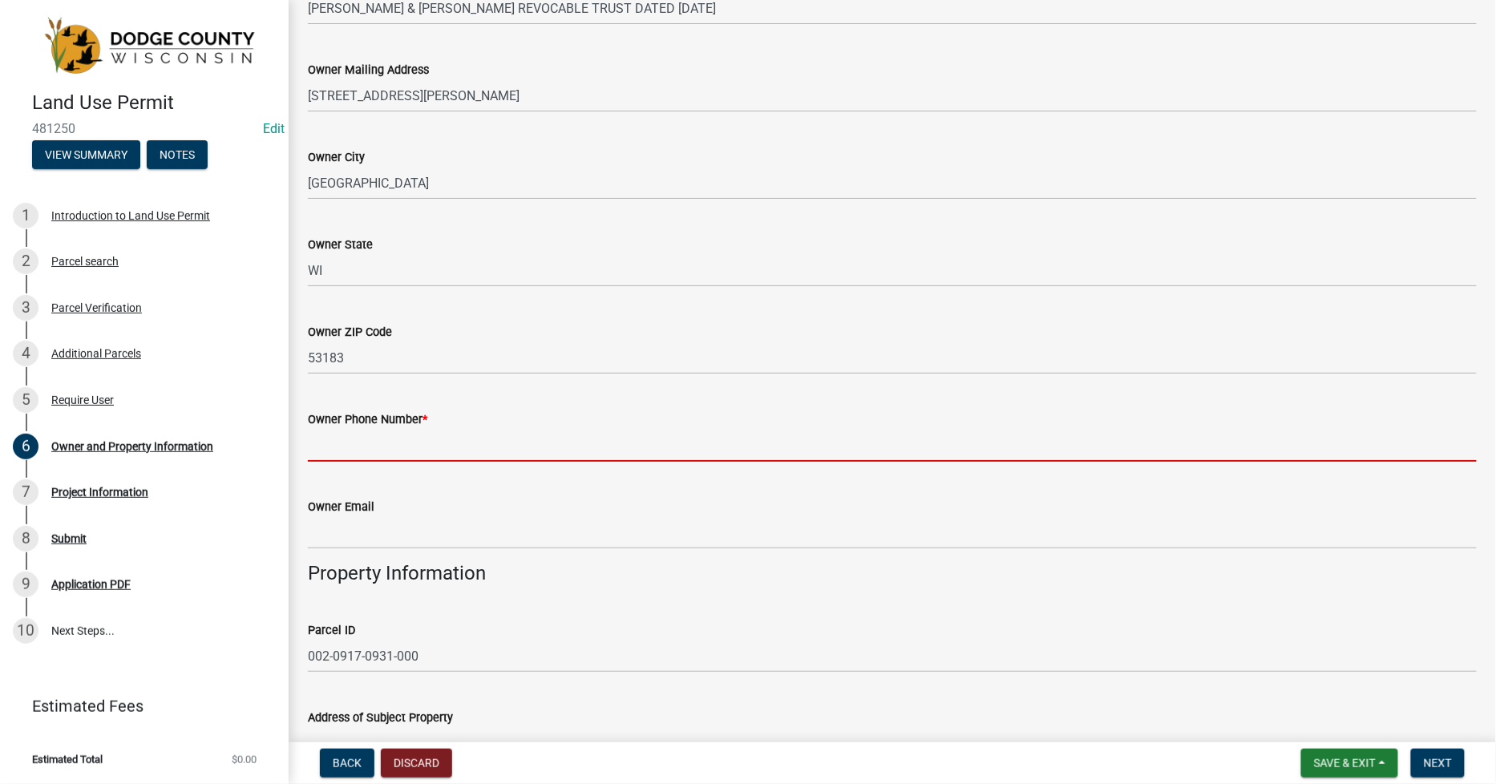
click at [319, 446] on input "Owner Phone Number *" at bounding box center [892, 445] width 1169 height 33
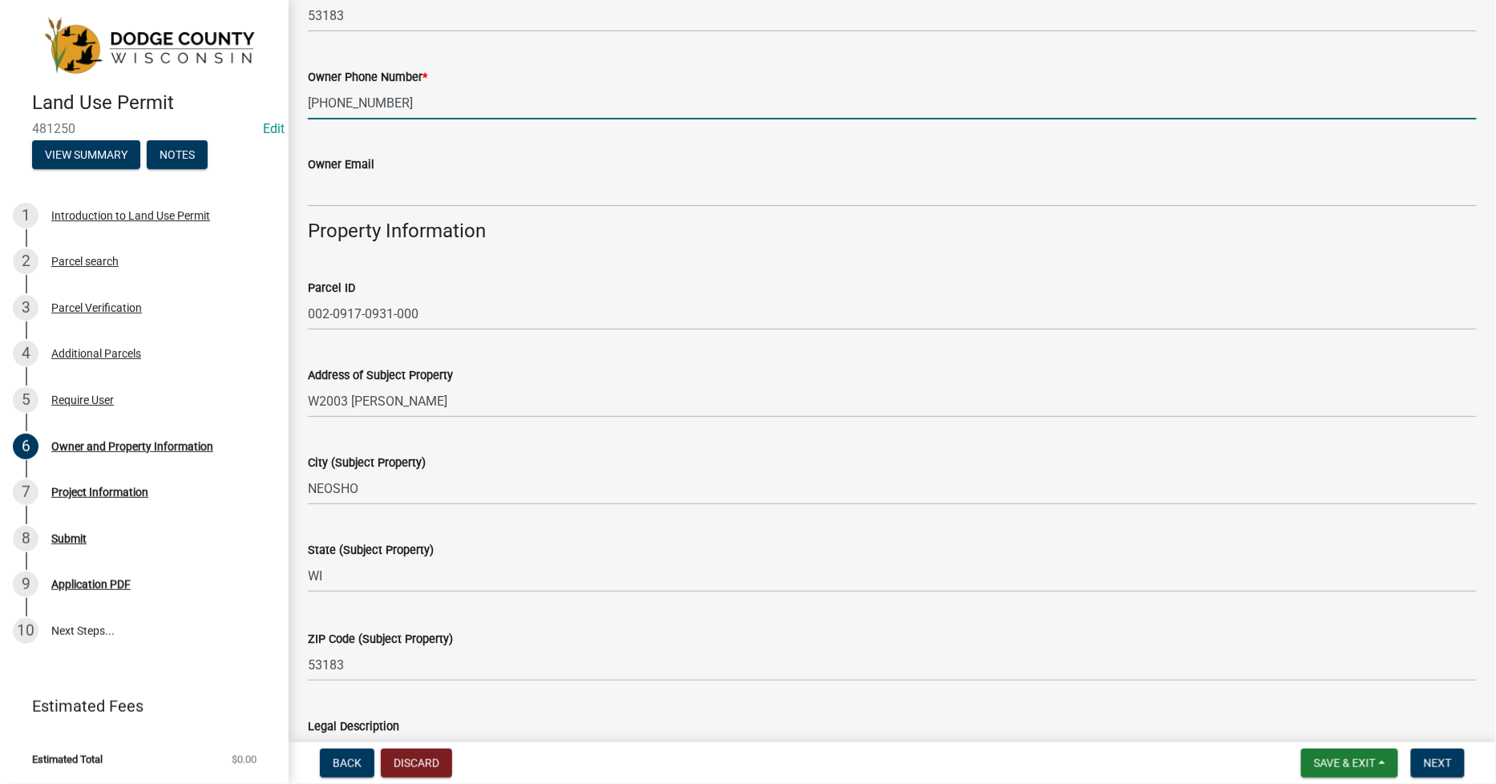
scroll to position [623, 0]
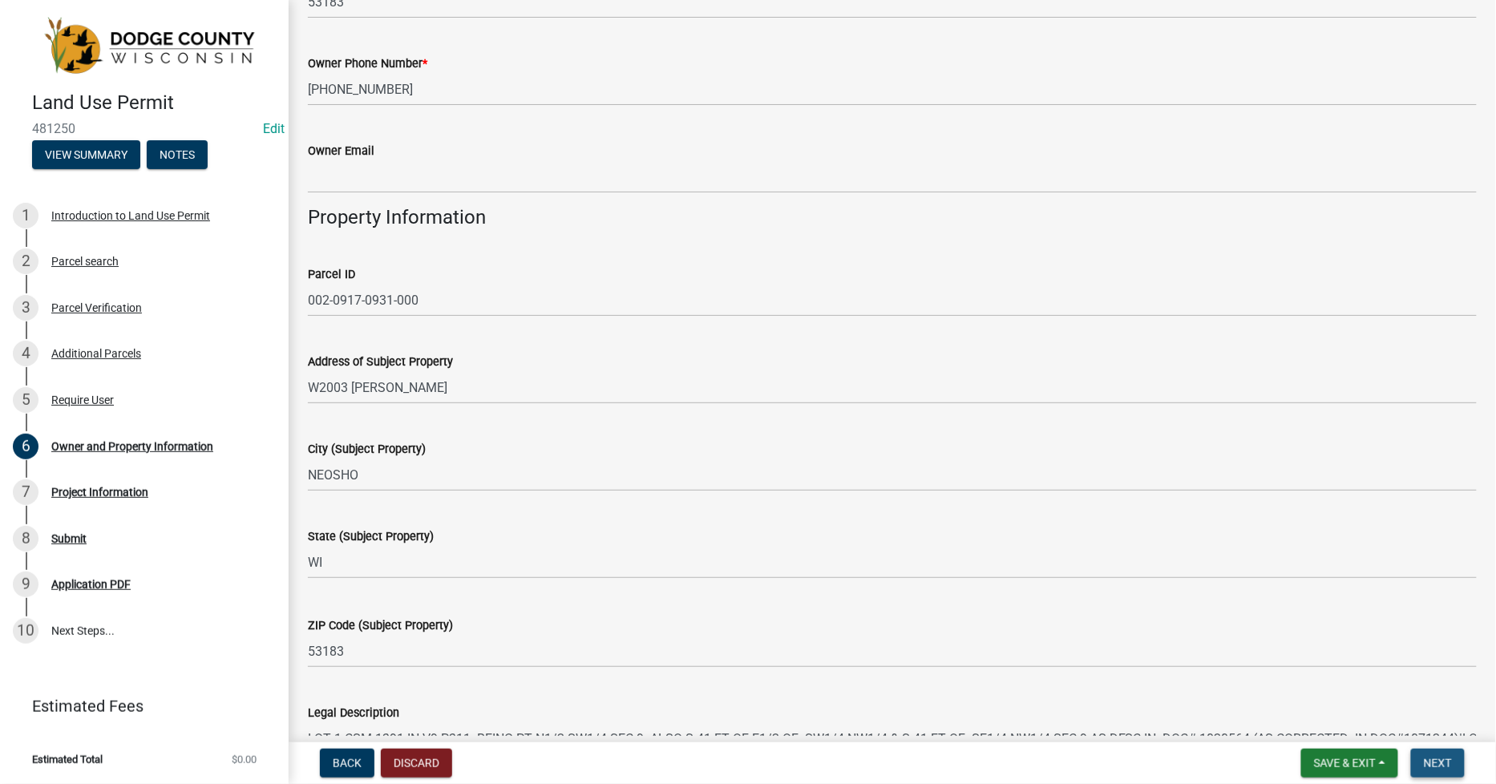
click at [1437, 758] on span "Next" at bounding box center [1438, 763] width 28 height 13
click at [1445, 757] on span "Next" at bounding box center [1438, 763] width 28 height 13
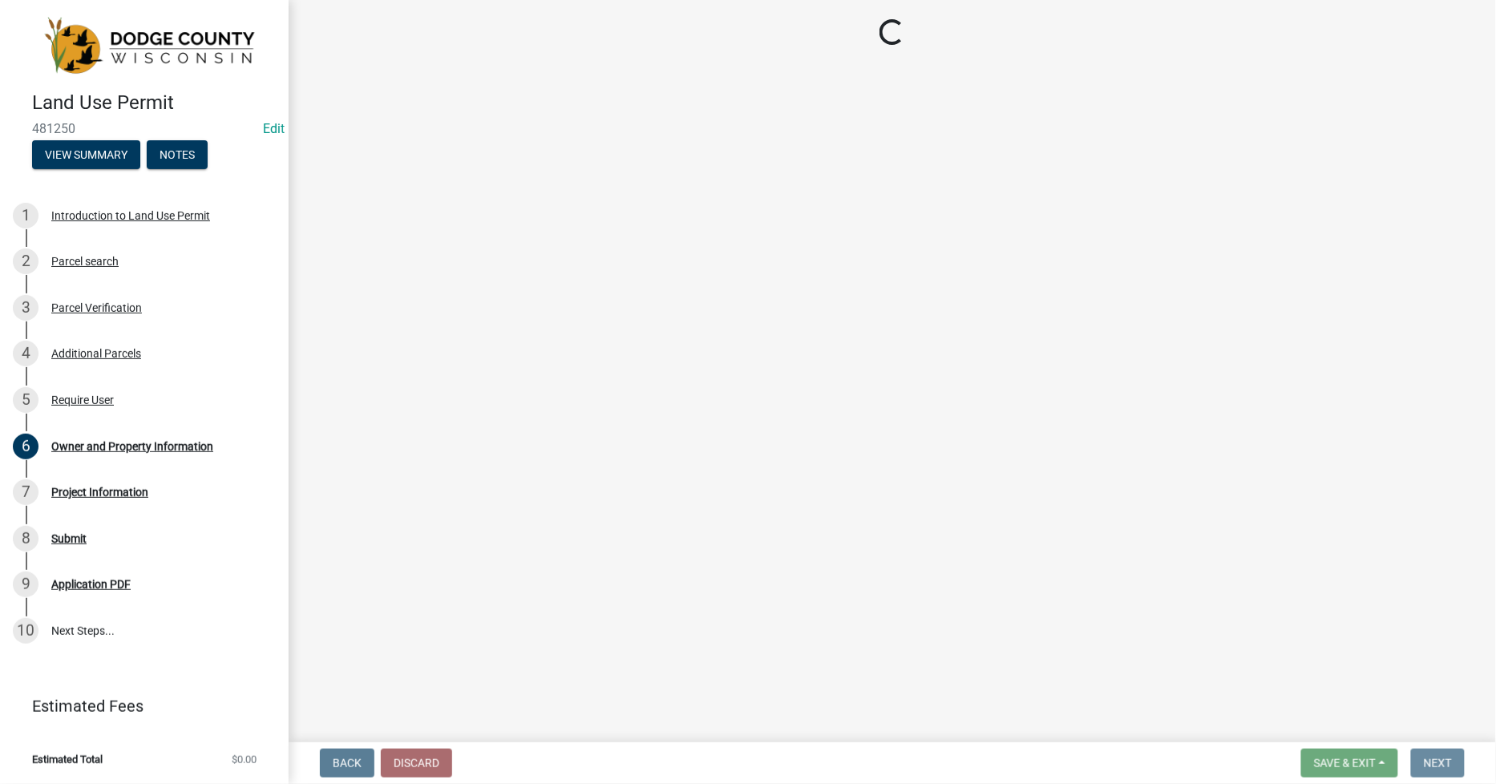
scroll to position [0, 0]
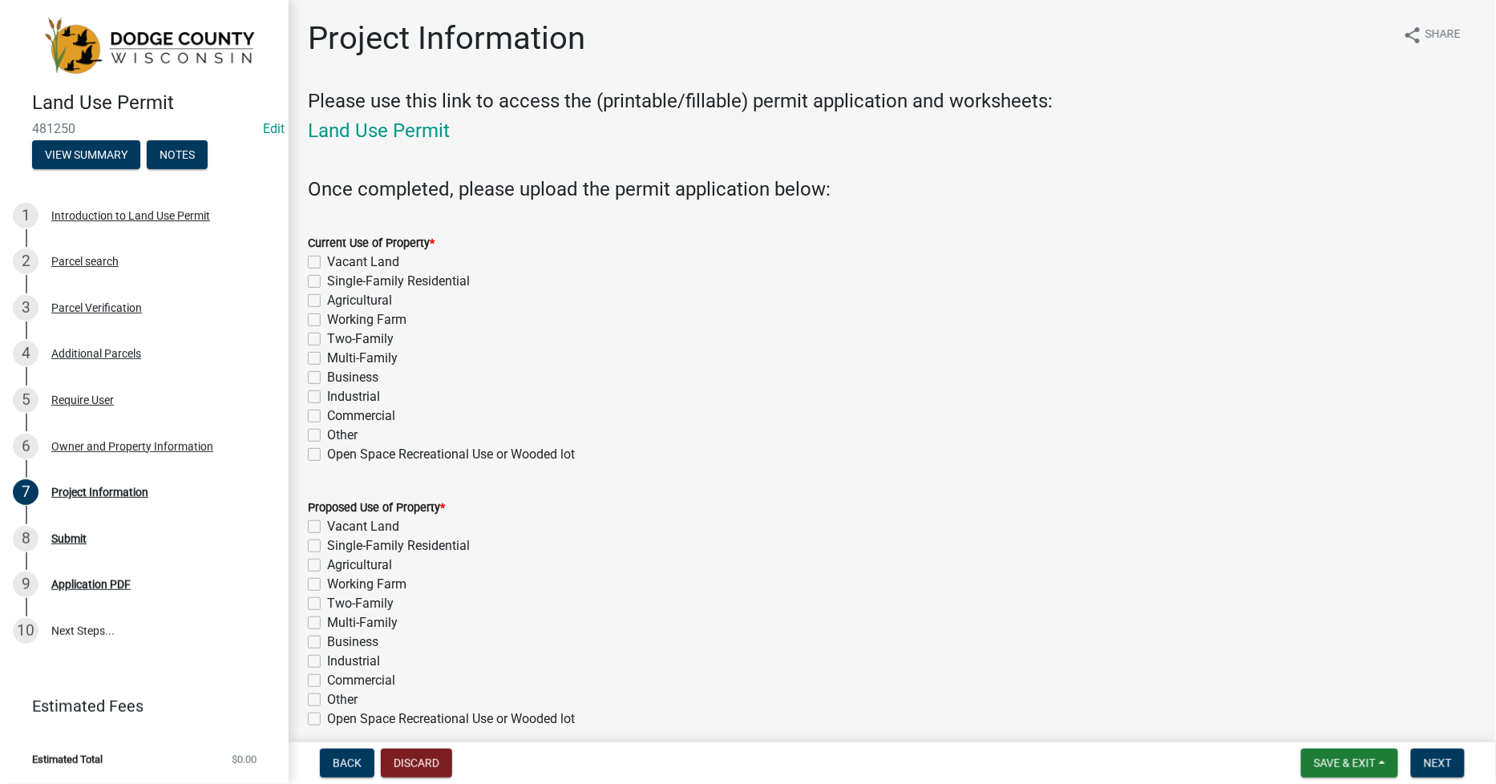
click at [327, 283] on label "Single-Family Residential" at bounding box center [398, 281] width 143 height 19
click at [327, 282] on input "Single-Family Residential" at bounding box center [332, 277] width 10 height 10
drag, startPoint x: 314, startPoint y: 542, endPoint x: 377, endPoint y: 556, distance: 64.2
click at [327, 543] on label "Single-Family Residential" at bounding box center [398, 545] width 143 height 19
click at [327, 543] on input "Single-Family Residential" at bounding box center [332, 541] width 10 height 10
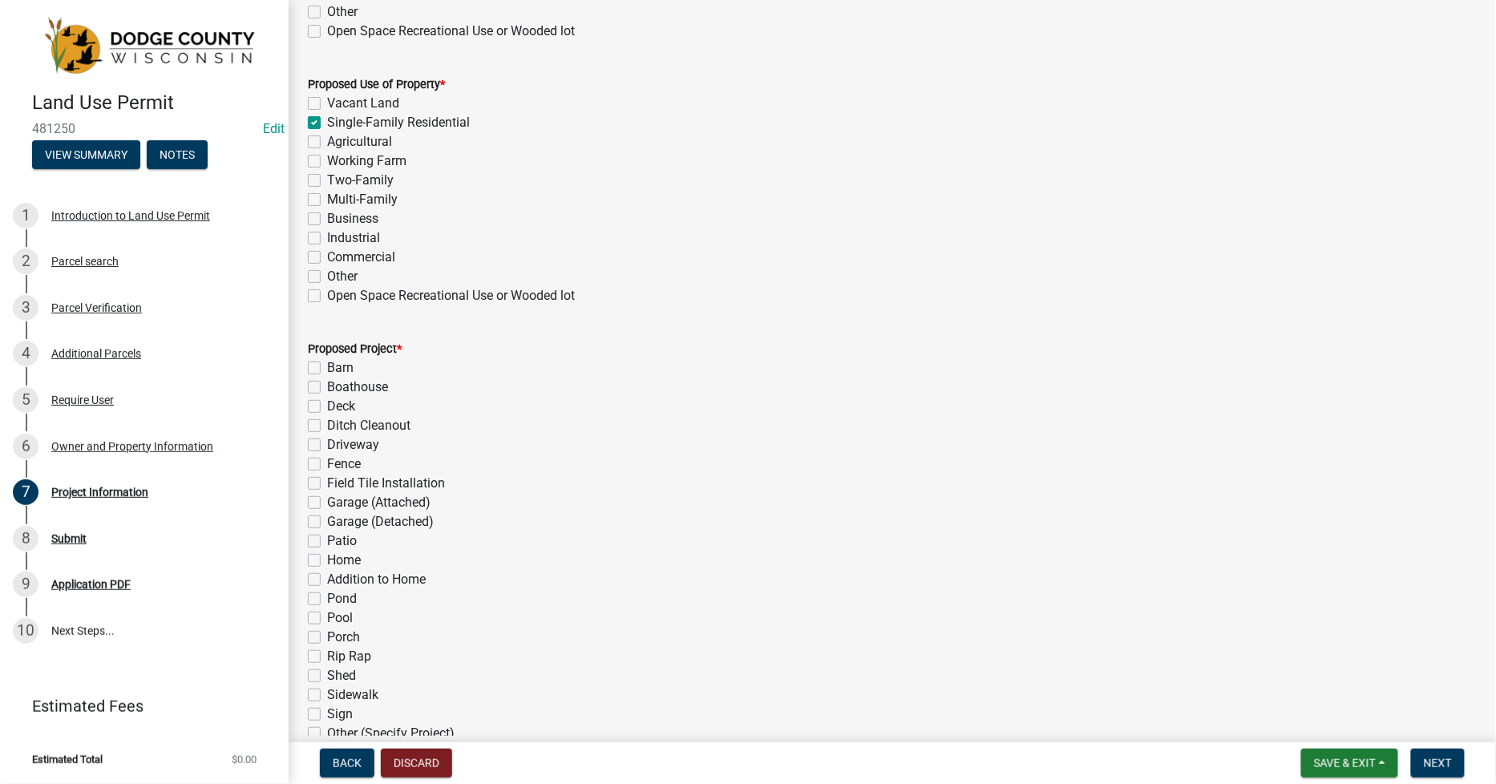
scroll to position [445, 0]
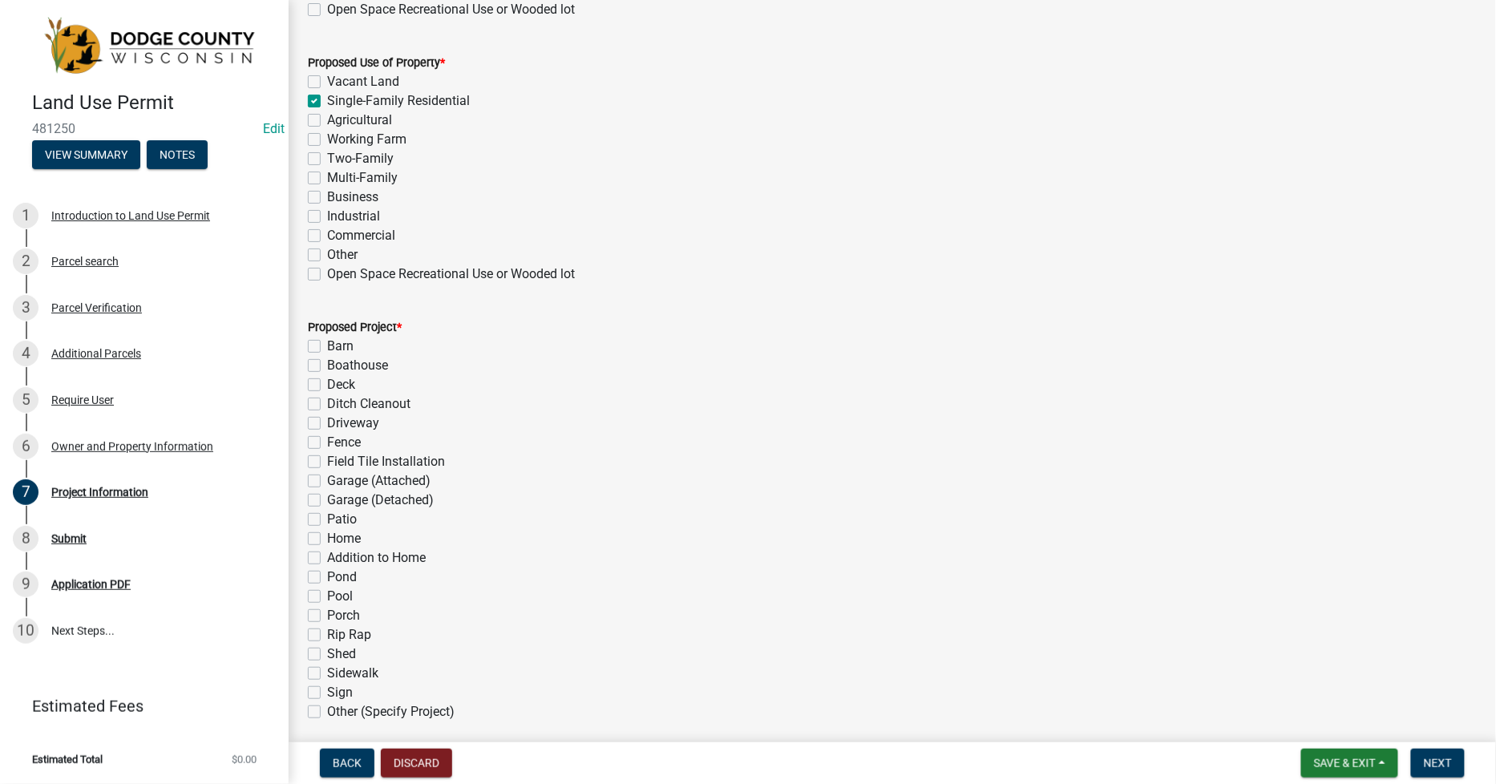
click at [327, 499] on label "Garage (Detached)" at bounding box center [380, 500] width 107 height 19
click at [327, 499] on input "Garage (Detached)" at bounding box center [332, 496] width 10 height 10
click at [327, 656] on label "Shed" at bounding box center [341, 654] width 29 height 19
click at [327, 655] on input "Shed" at bounding box center [332, 650] width 10 height 10
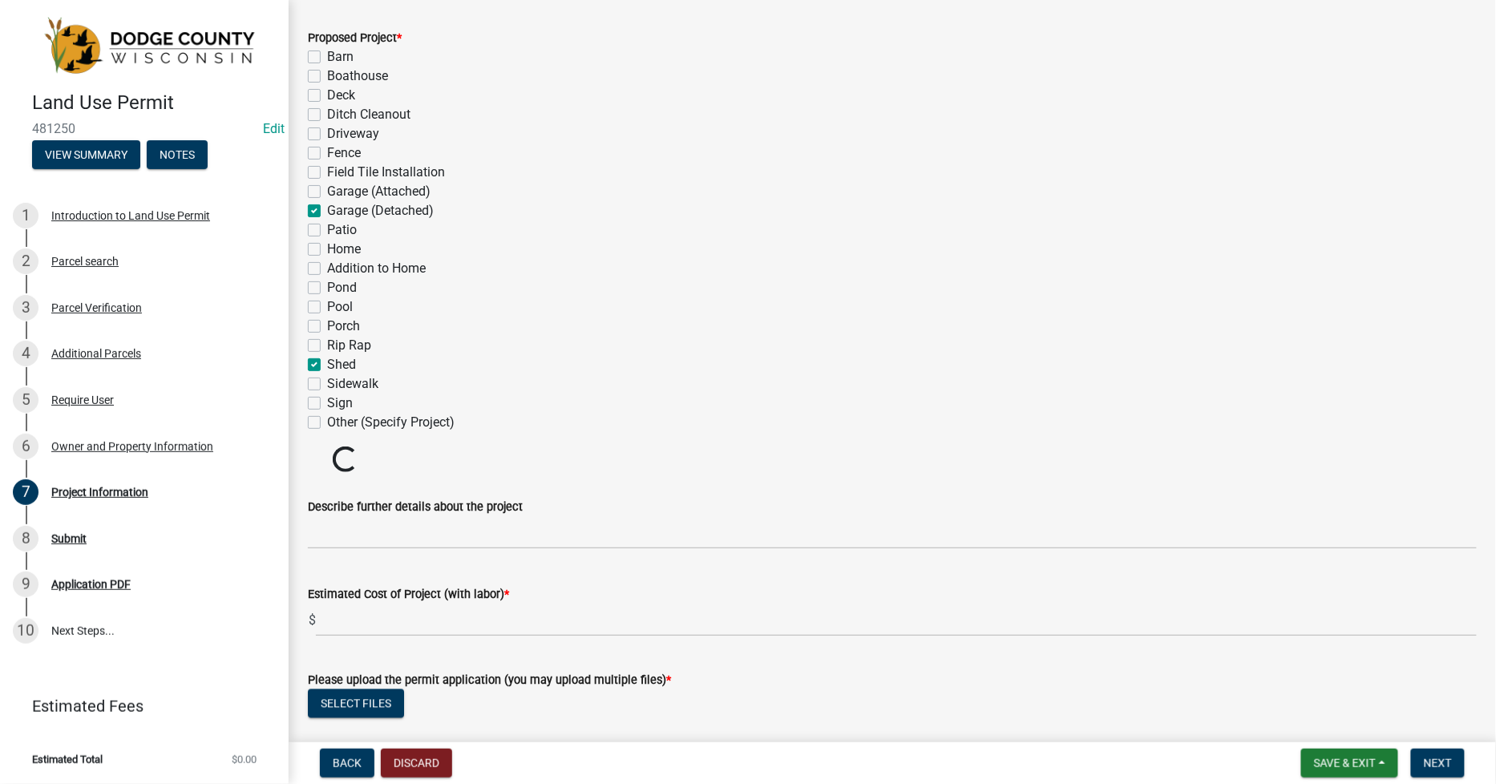
scroll to position [802, 0]
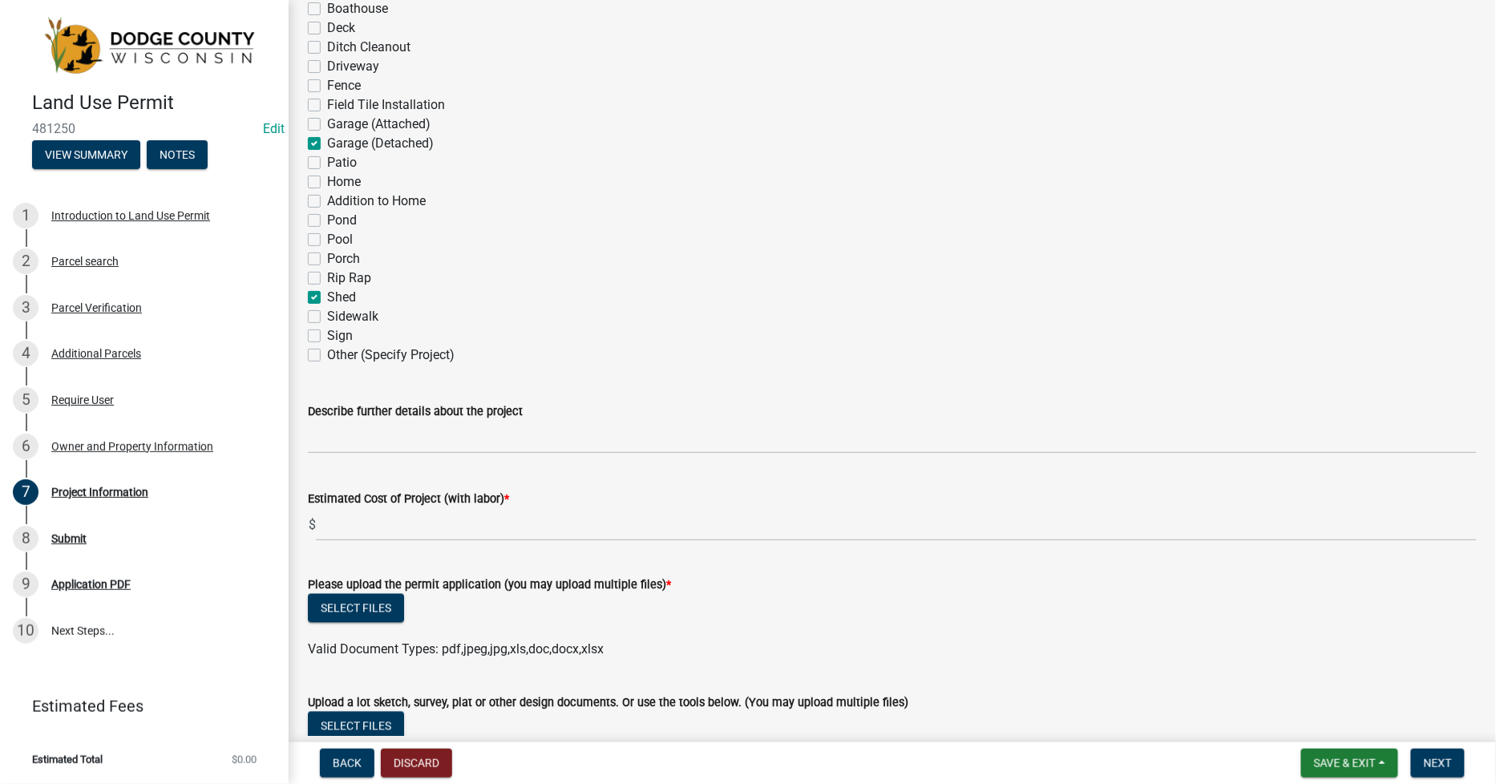
click at [331, 467] on div "Estimated Cost of Project (with labor) * $" at bounding box center [892, 504] width 1169 height 75
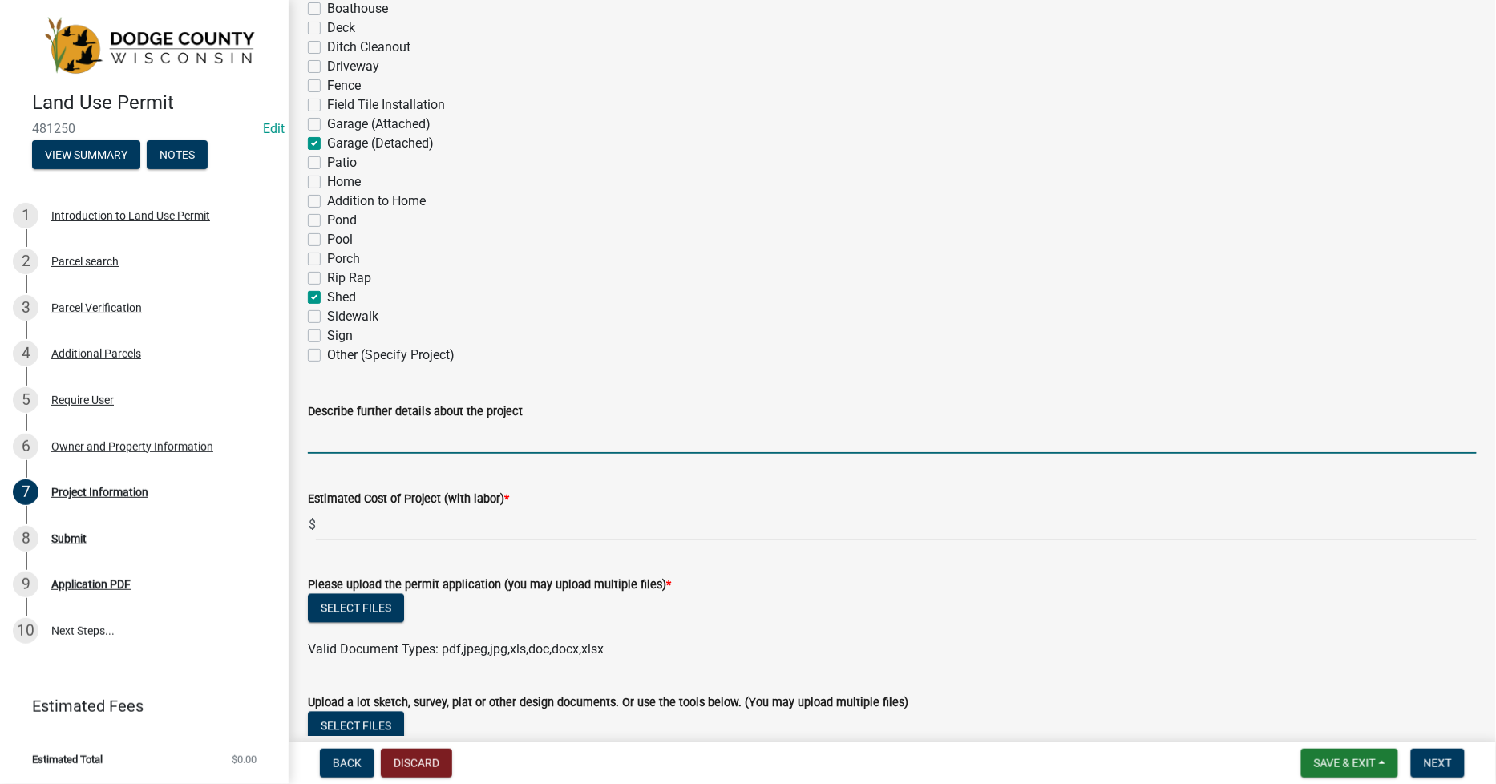
click at [315, 428] on input "Describe further details about the project" at bounding box center [892, 437] width 1169 height 33
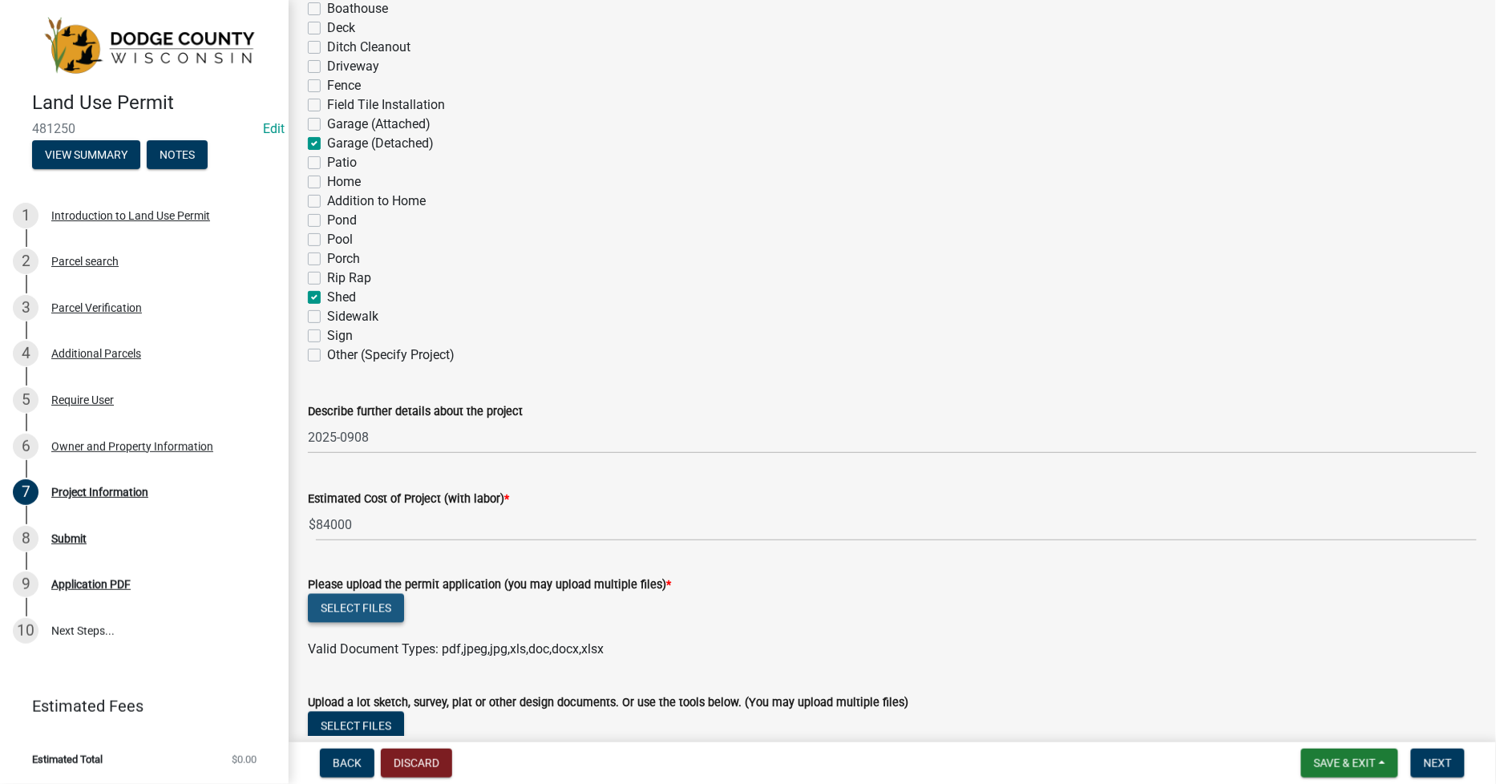
click at [354, 607] on button "Select files" at bounding box center [356, 608] width 96 height 29
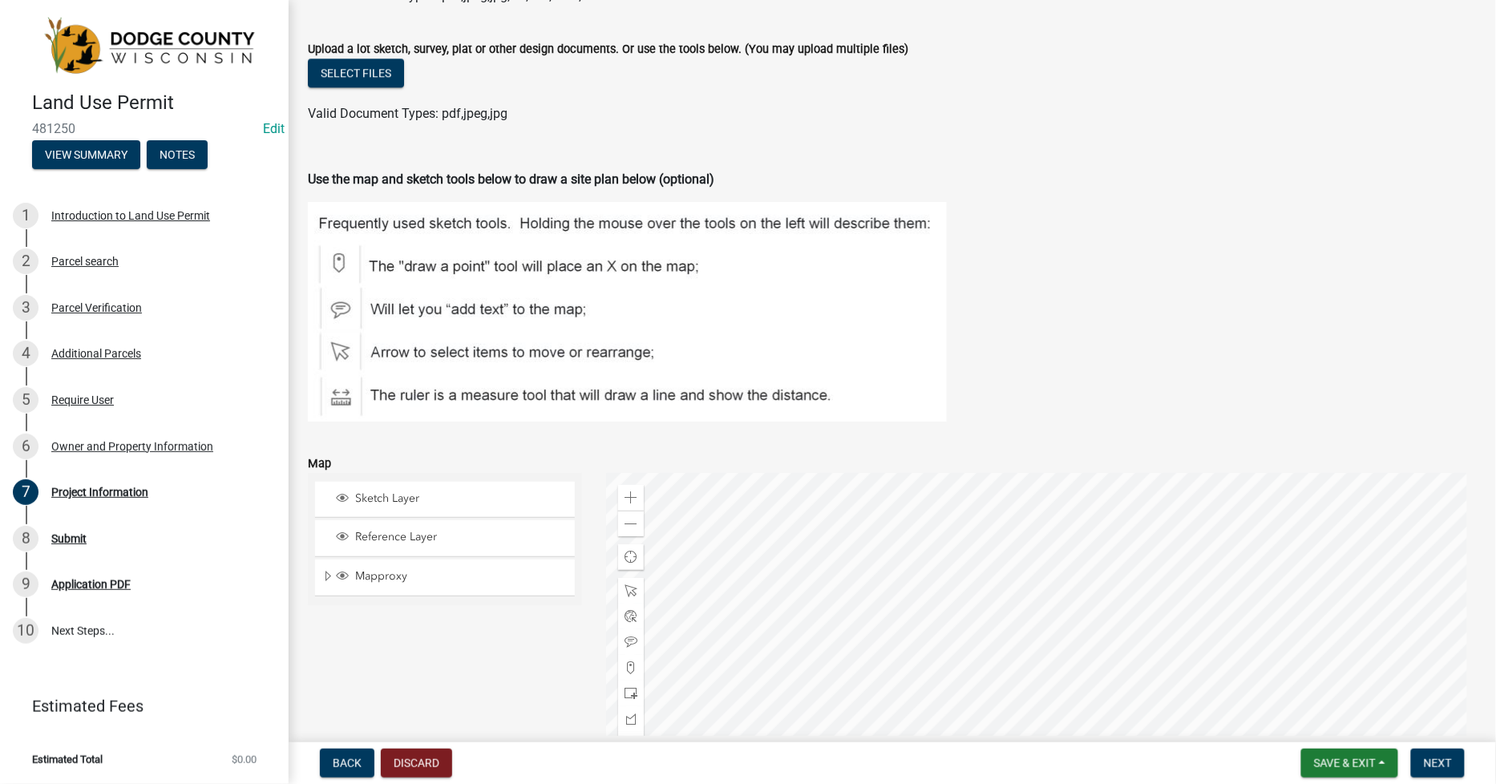
scroll to position [1728, 0]
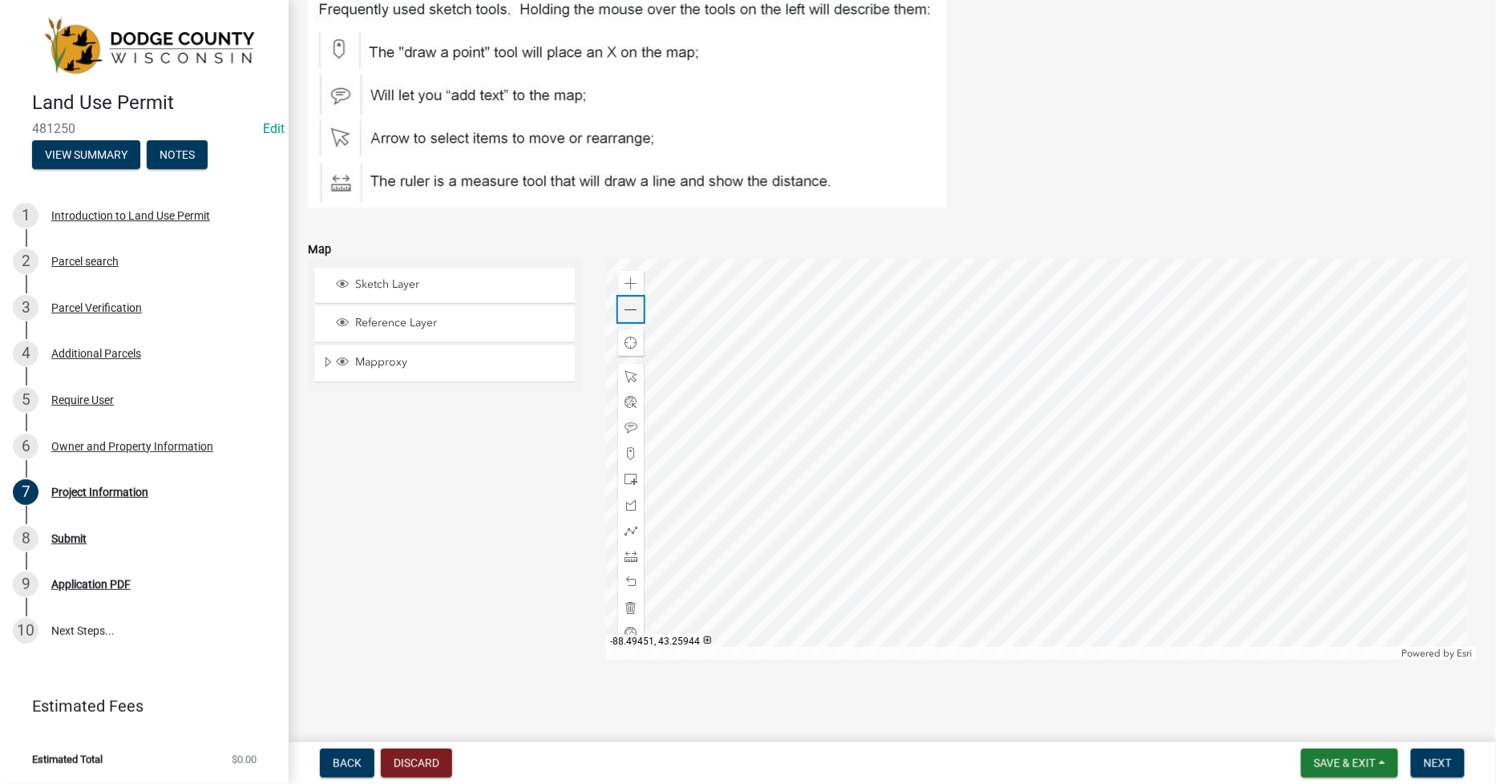
click at [626, 314] on span at bounding box center [630, 310] width 13 height 13
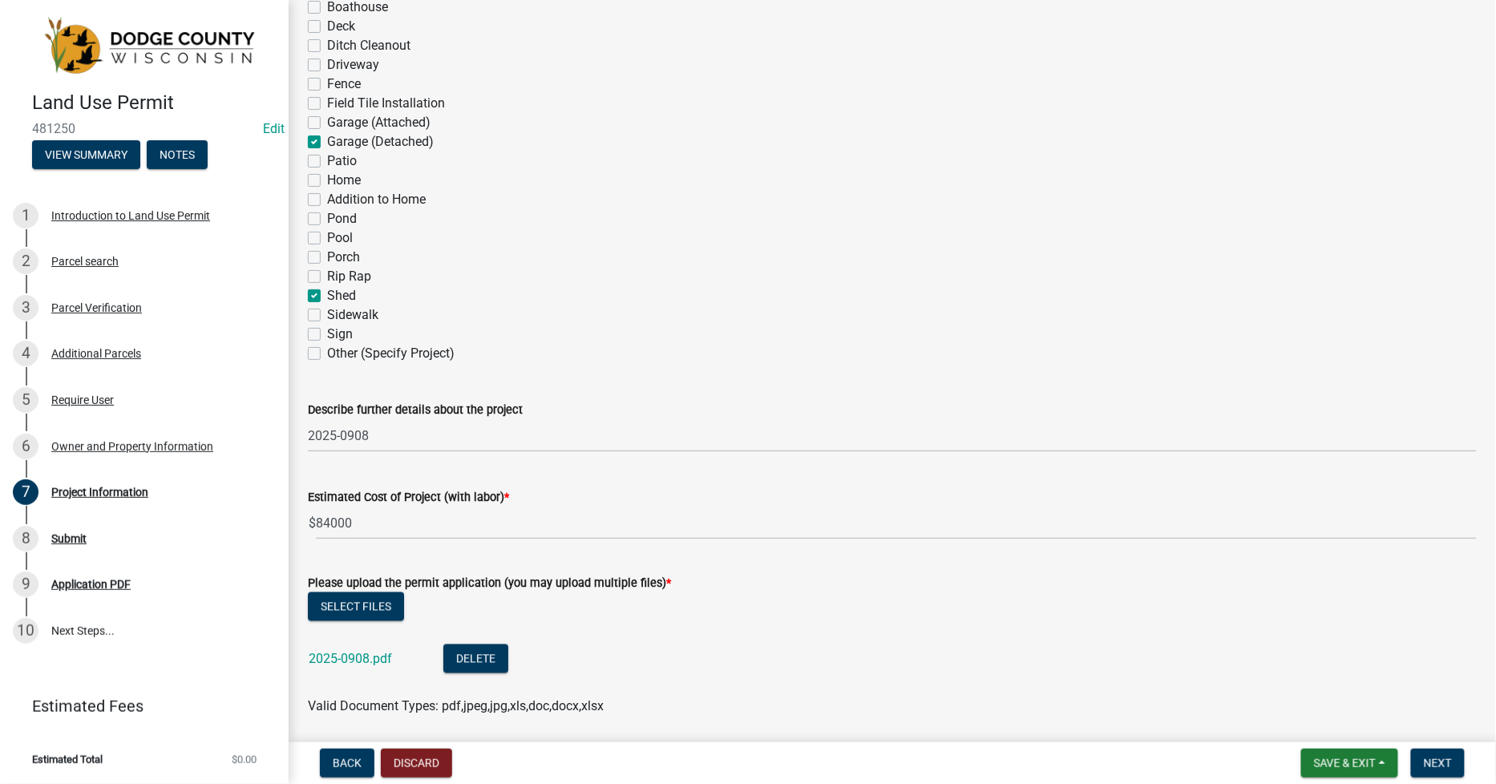
scroll to position [748, 0]
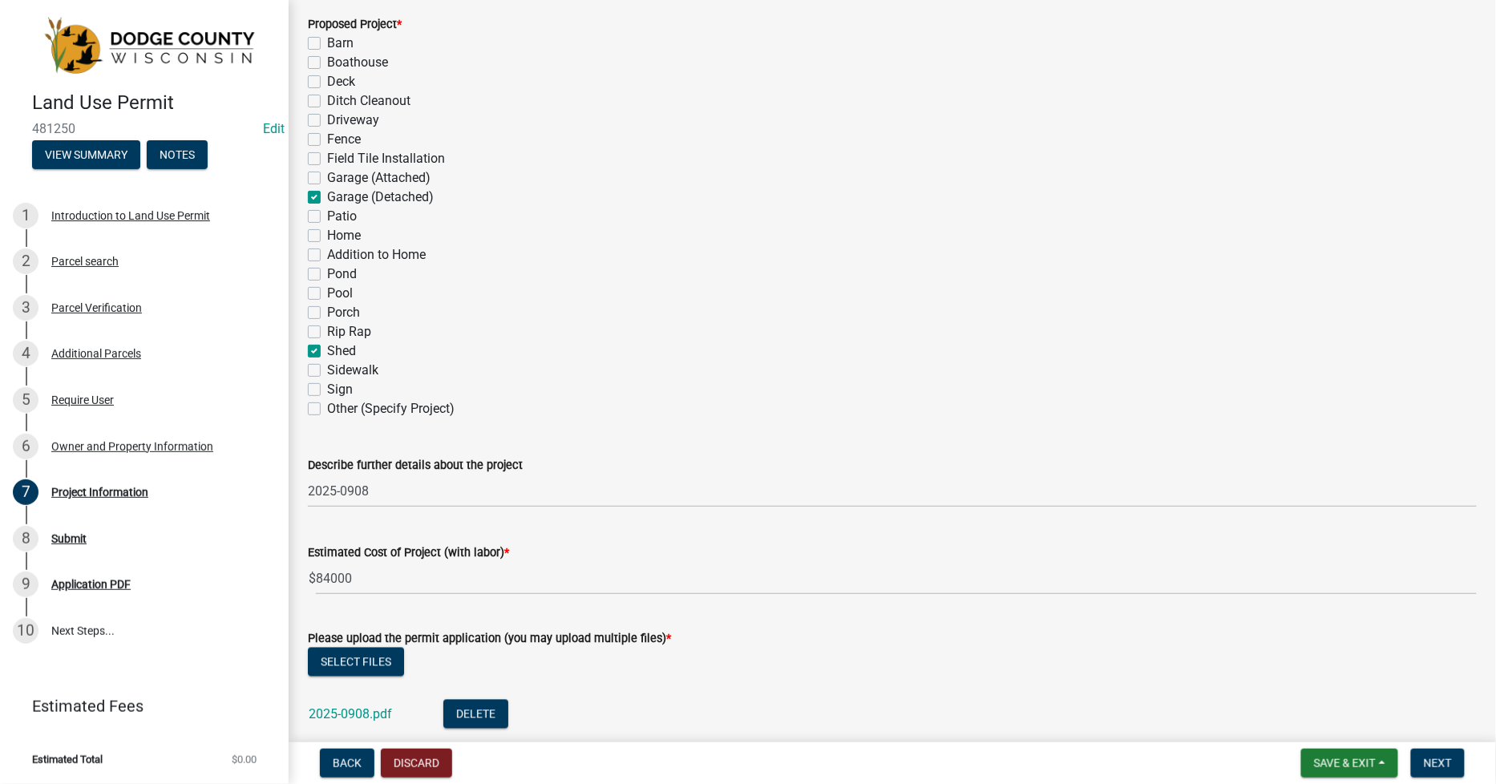
click at [327, 198] on label "Garage (Detached)" at bounding box center [380, 197] width 107 height 19
click at [327, 198] on input "Garage (Detached)" at bounding box center [332, 193] width 10 height 10
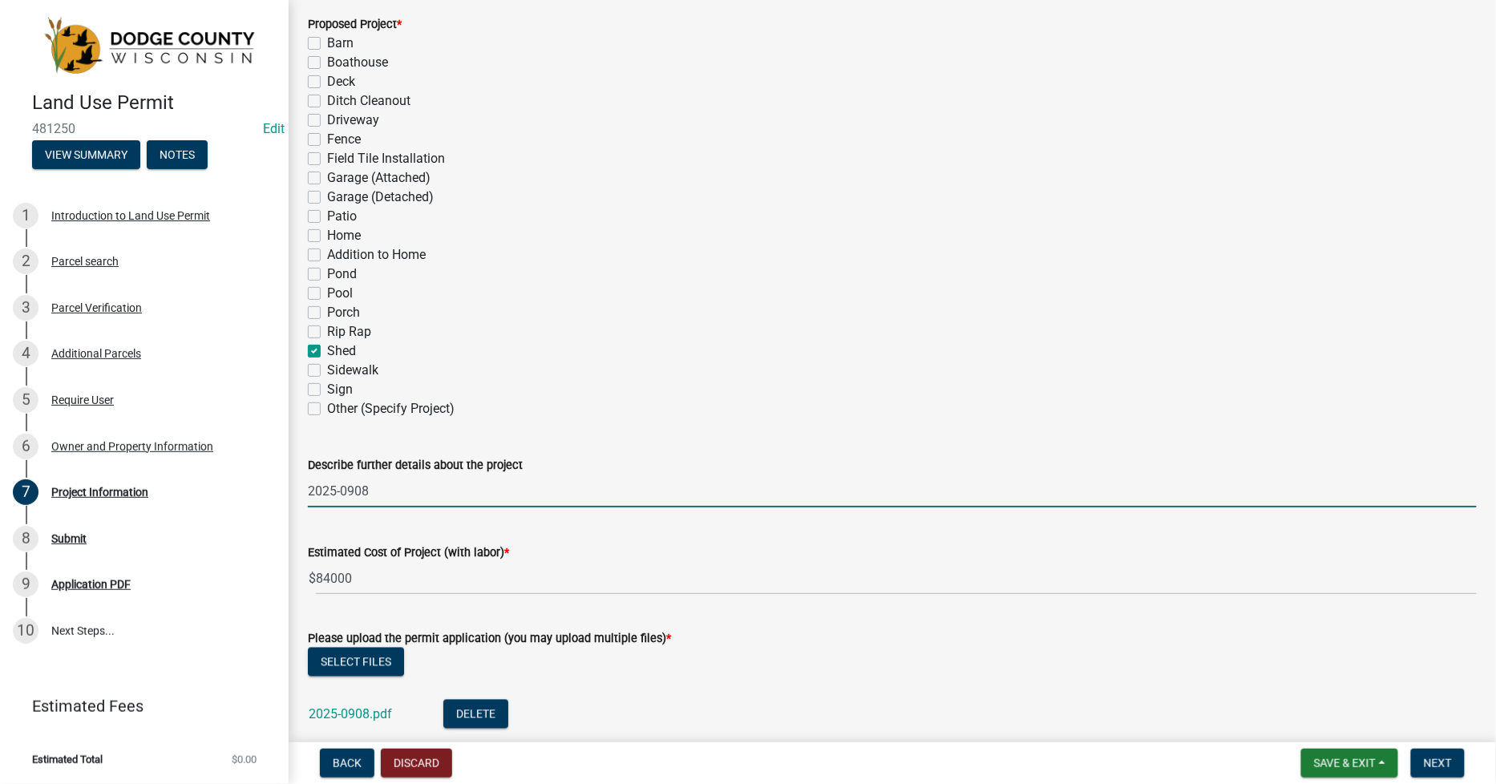
click at [385, 486] on input "2025-0908" at bounding box center [892, 491] width 1169 height 33
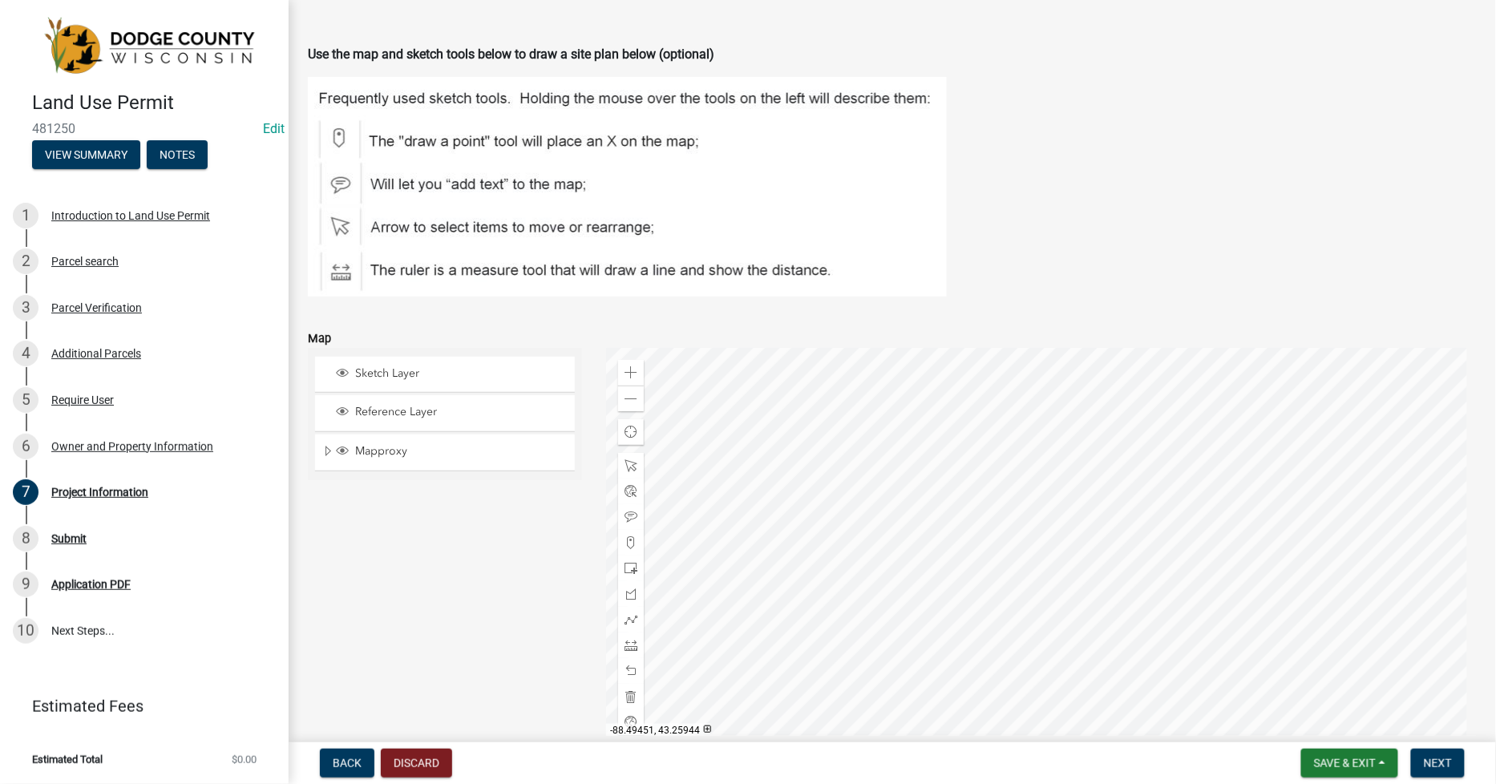
scroll to position [1728, 0]
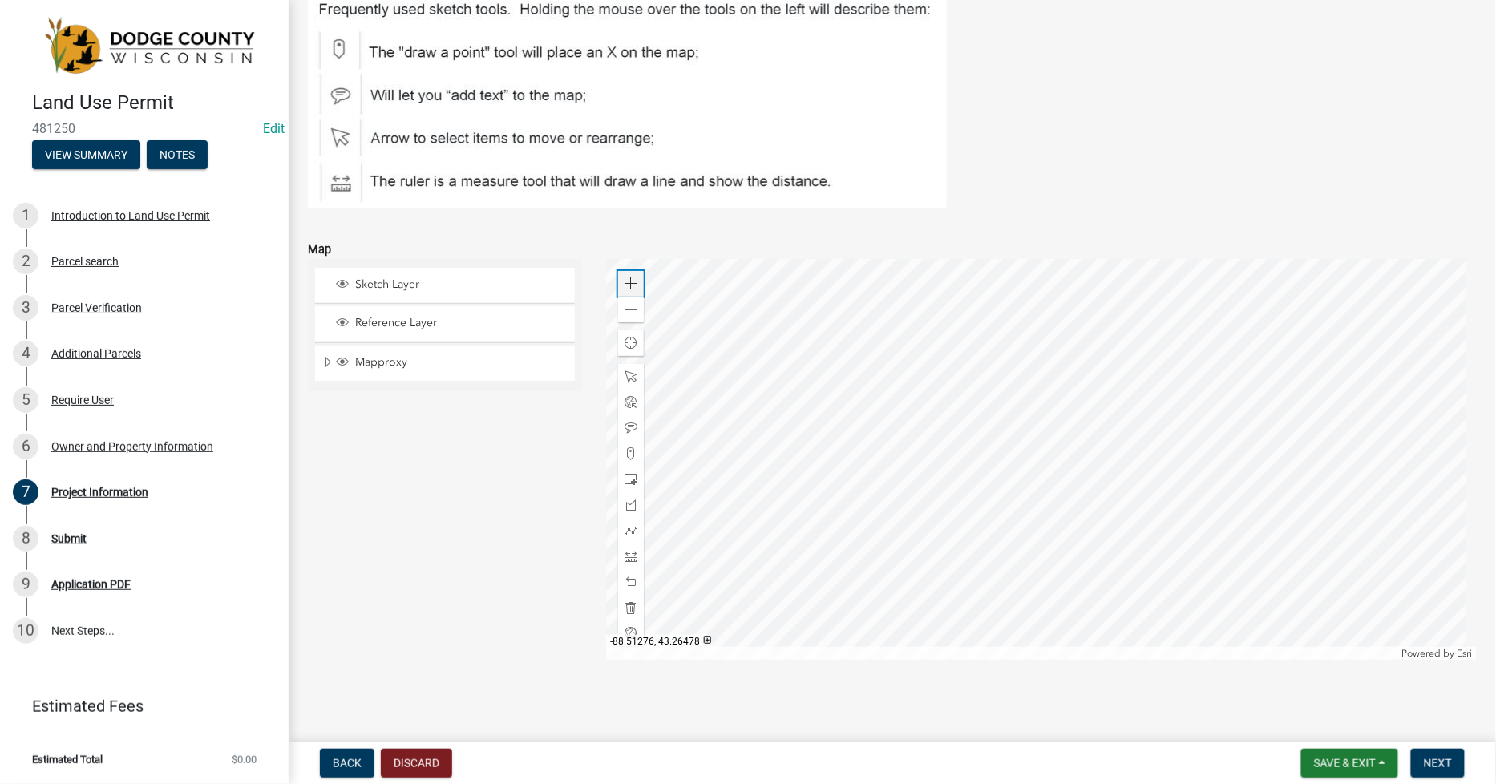
click at [627, 286] on span at bounding box center [630, 283] width 13 height 13
click at [627, 285] on span at bounding box center [630, 283] width 13 height 13
click at [1006, 447] on div at bounding box center [1041, 459] width 871 height 401
click at [624, 281] on span at bounding box center [630, 283] width 13 height 13
click at [956, 556] on div at bounding box center [1041, 459] width 871 height 401
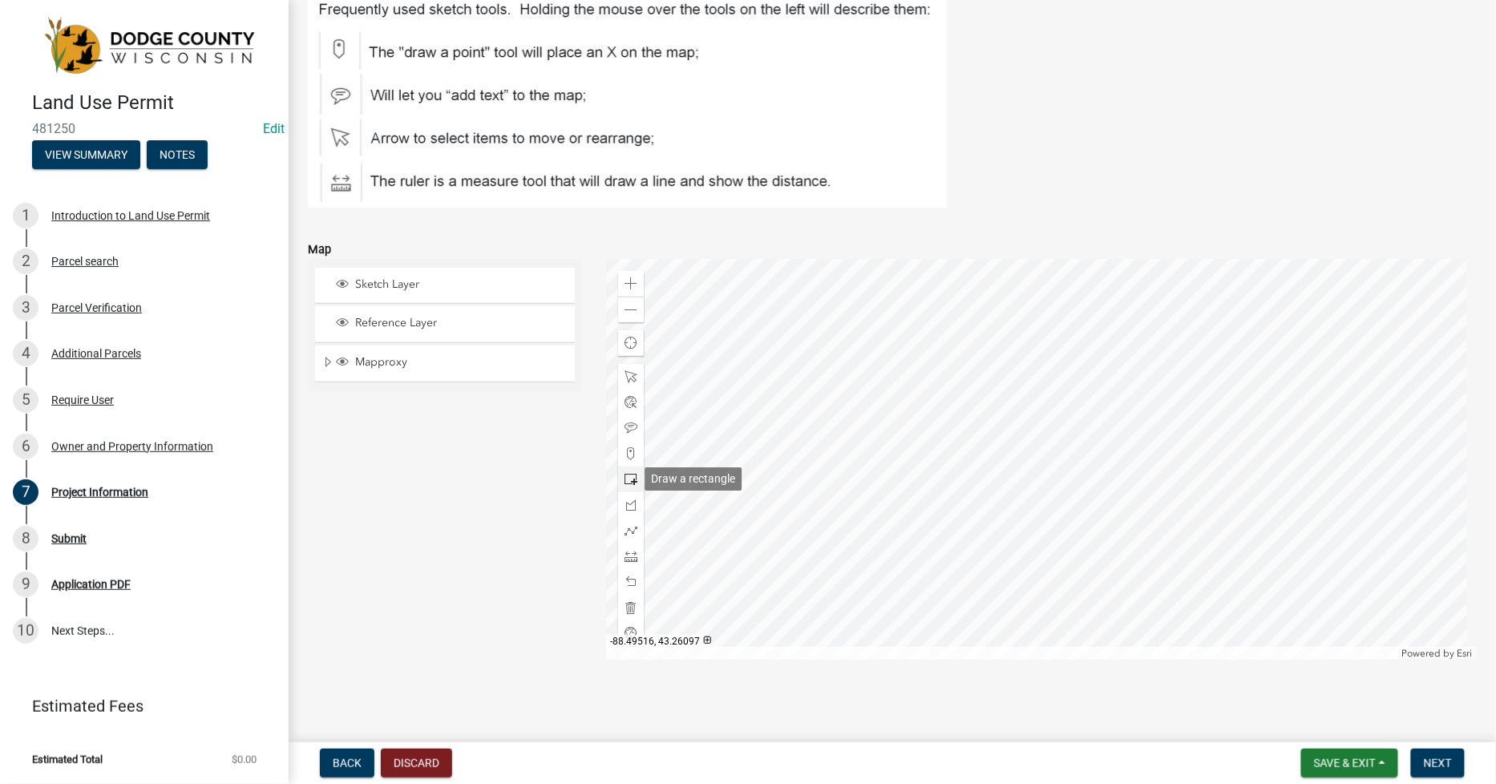
click at [626, 476] on span at bounding box center [630, 479] width 13 height 13
click at [763, 486] on div at bounding box center [1041, 459] width 871 height 401
drag, startPoint x: 624, startPoint y: 554, endPoint x: 637, endPoint y: 550, distance: 14.2
click at [624, 555] on span at bounding box center [630, 556] width 13 height 13
click at [702, 455] on div at bounding box center [1041, 459] width 871 height 401
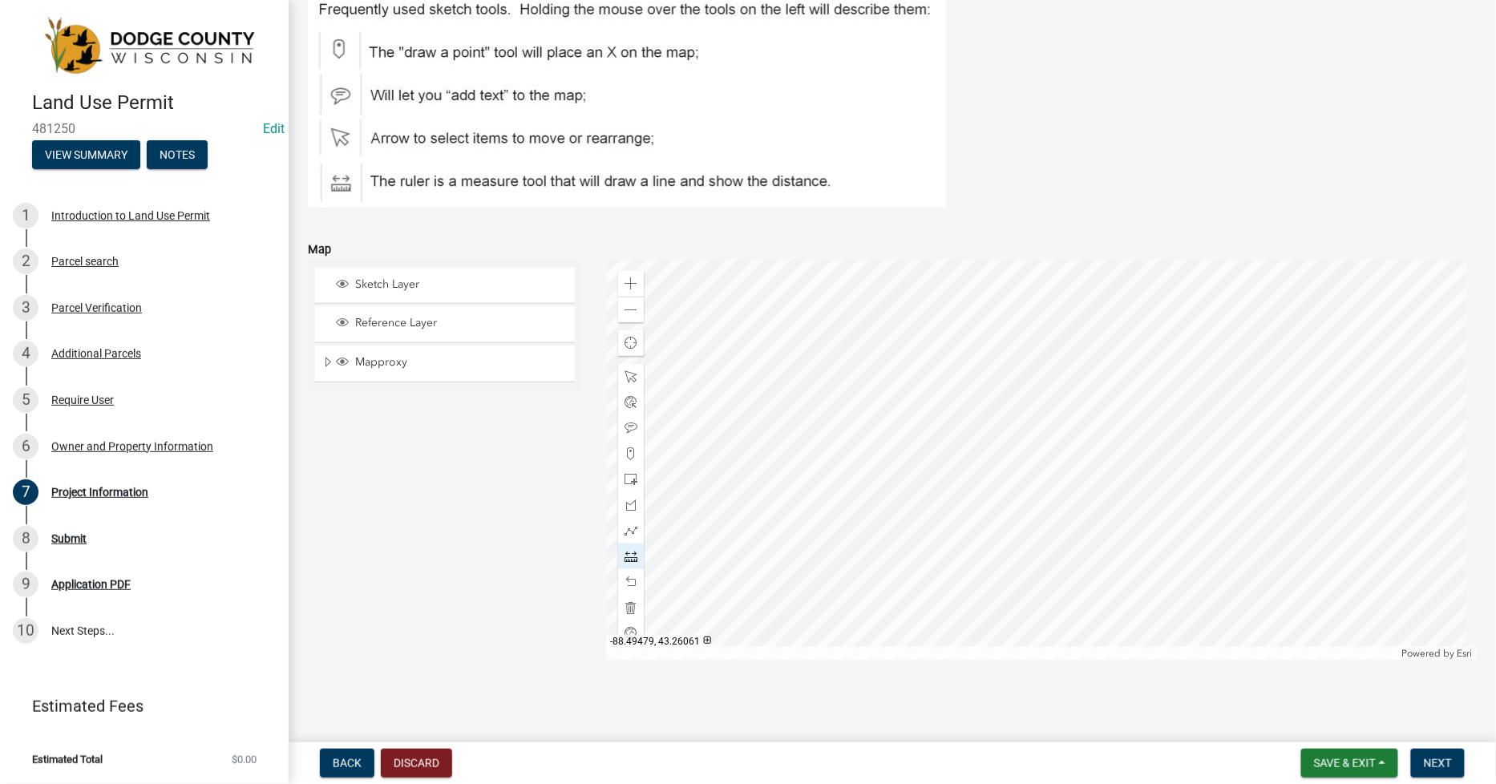
click at [701, 478] on div at bounding box center [1041, 459] width 871 height 401
click at [697, 479] on div at bounding box center [1041, 459] width 871 height 401
click at [624, 579] on span at bounding box center [630, 582] width 13 height 13
click at [628, 627] on span at bounding box center [630, 633] width 13 height 13
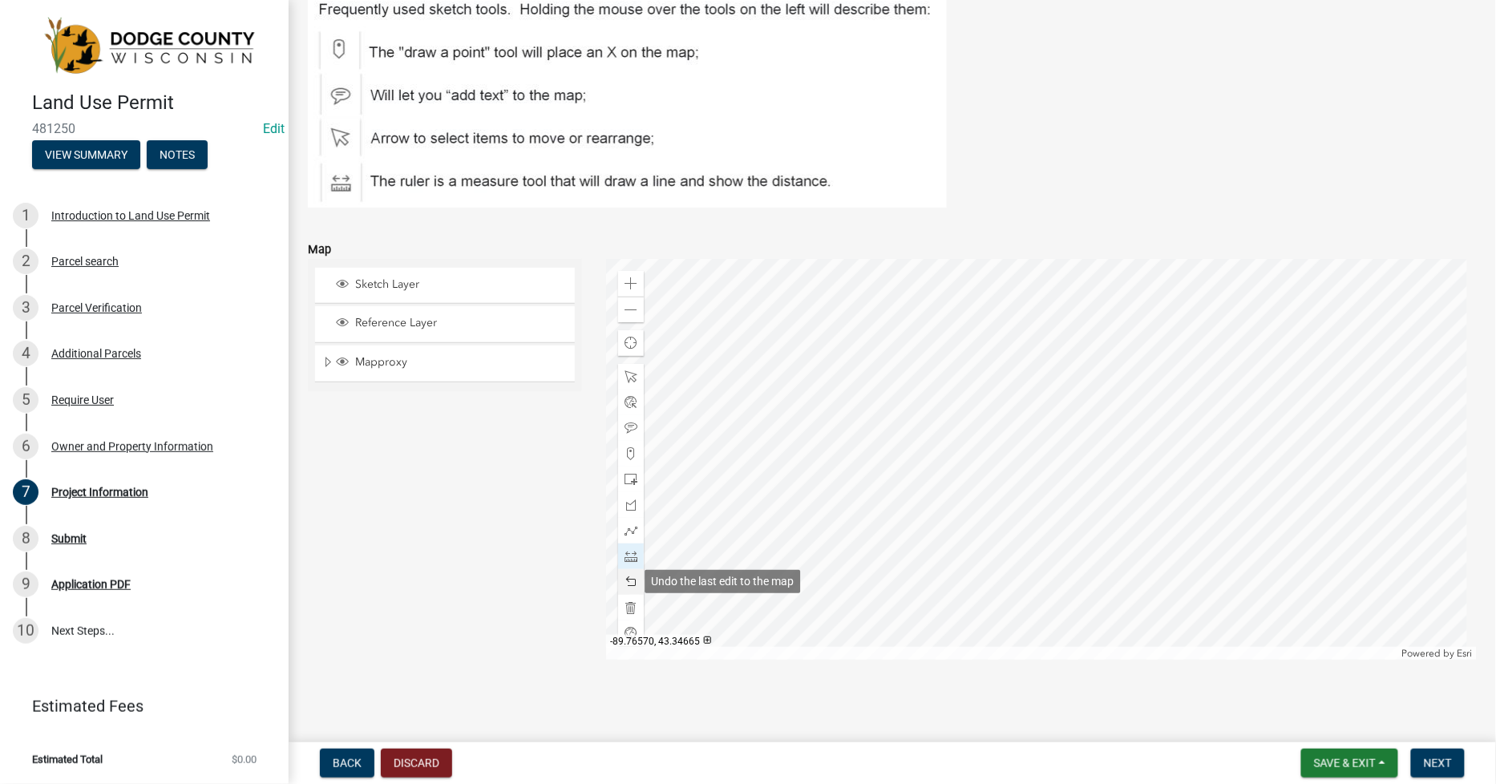
click at [634, 580] on div at bounding box center [631, 582] width 26 height 26
click at [635, 580] on div at bounding box center [631, 582] width 26 height 26
click at [628, 583] on span at bounding box center [630, 582] width 13 height 13
click at [628, 289] on span at bounding box center [630, 283] width 13 height 13
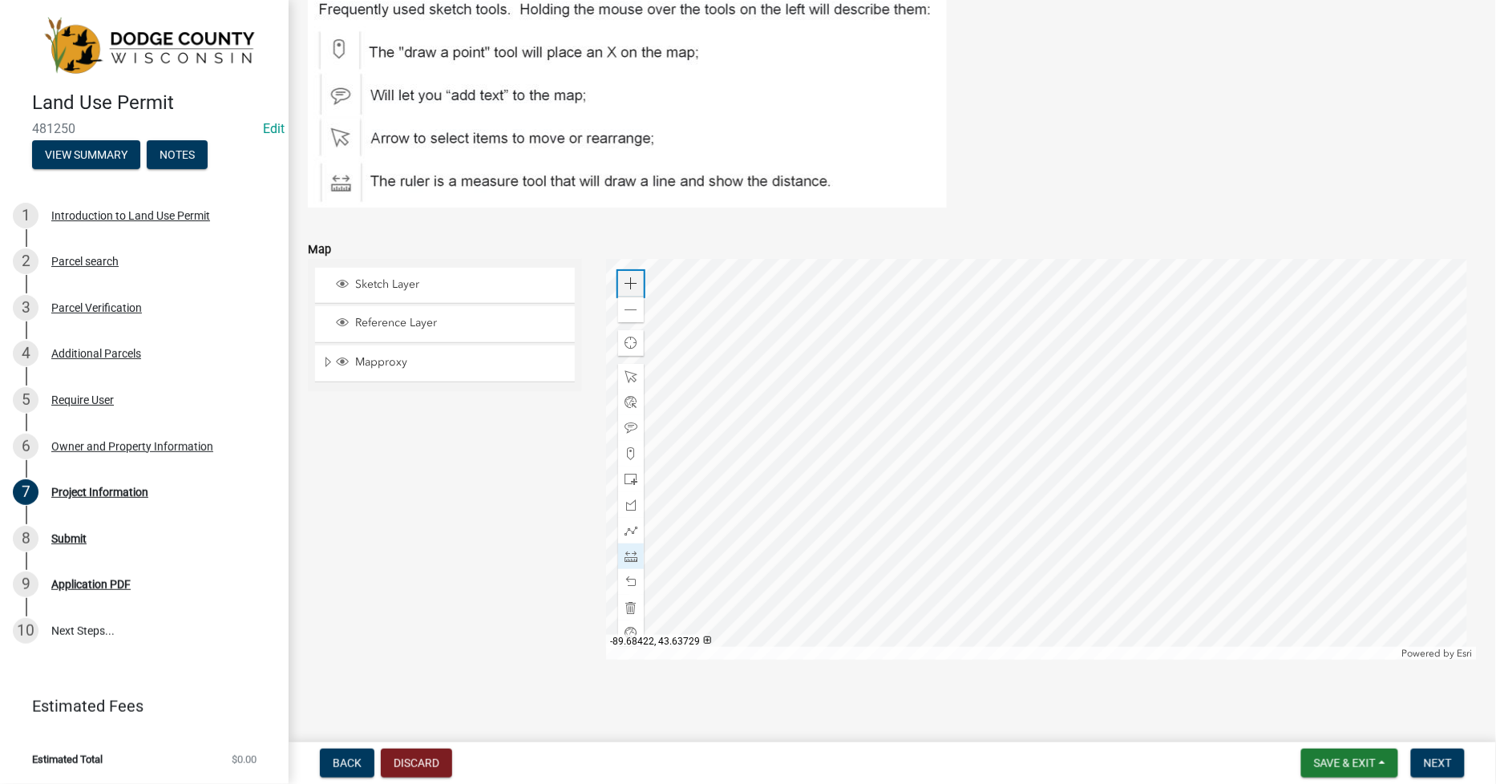
click at [628, 289] on span at bounding box center [630, 283] width 13 height 13
click at [766, 305] on div at bounding box center [1041, 459] width 871 height 401
click at [627, 398] on span at bounding box center [630, 402] width 13 height 13
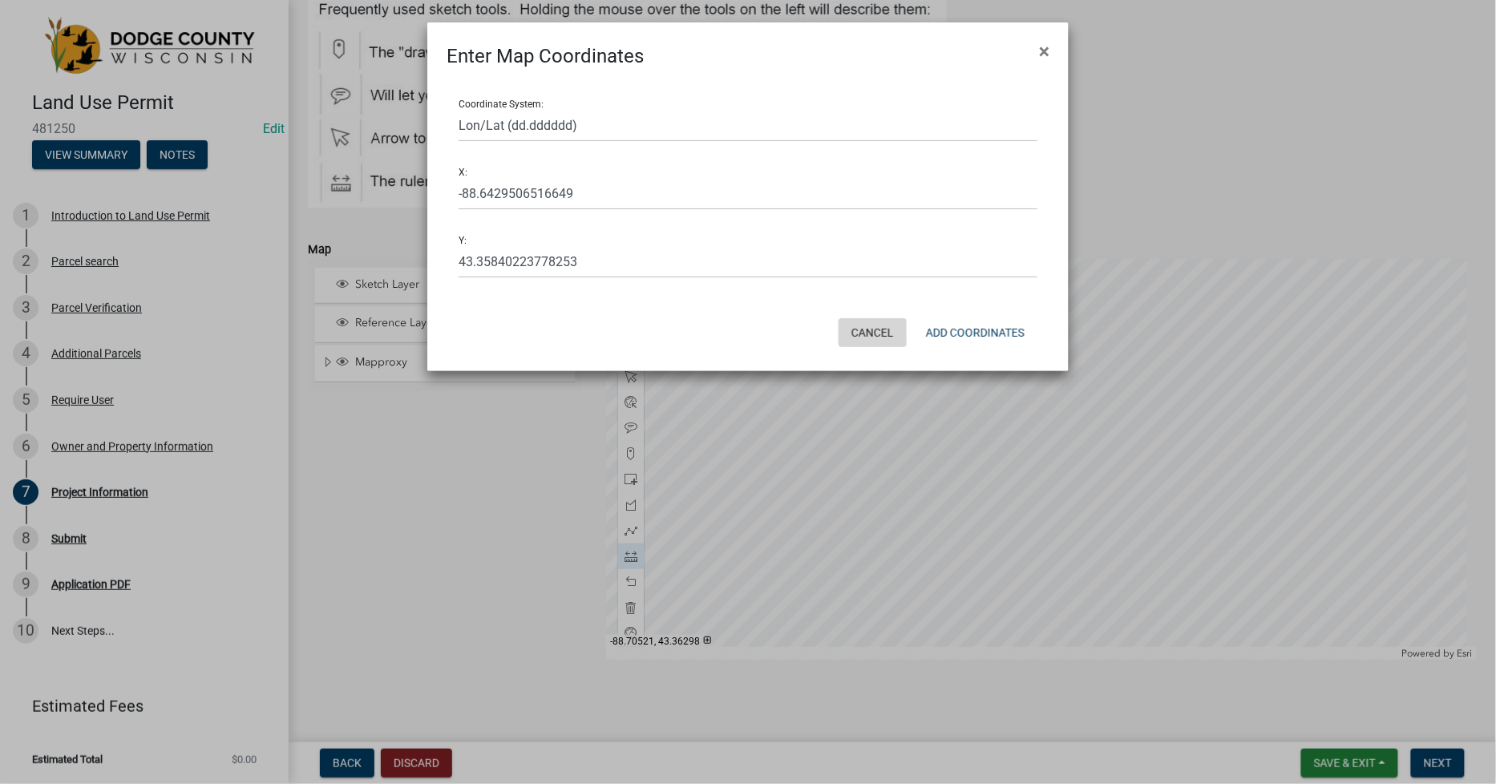
click at [862, 335] on button "Cancel" at bounding box center [873, 332] width 68 height 29
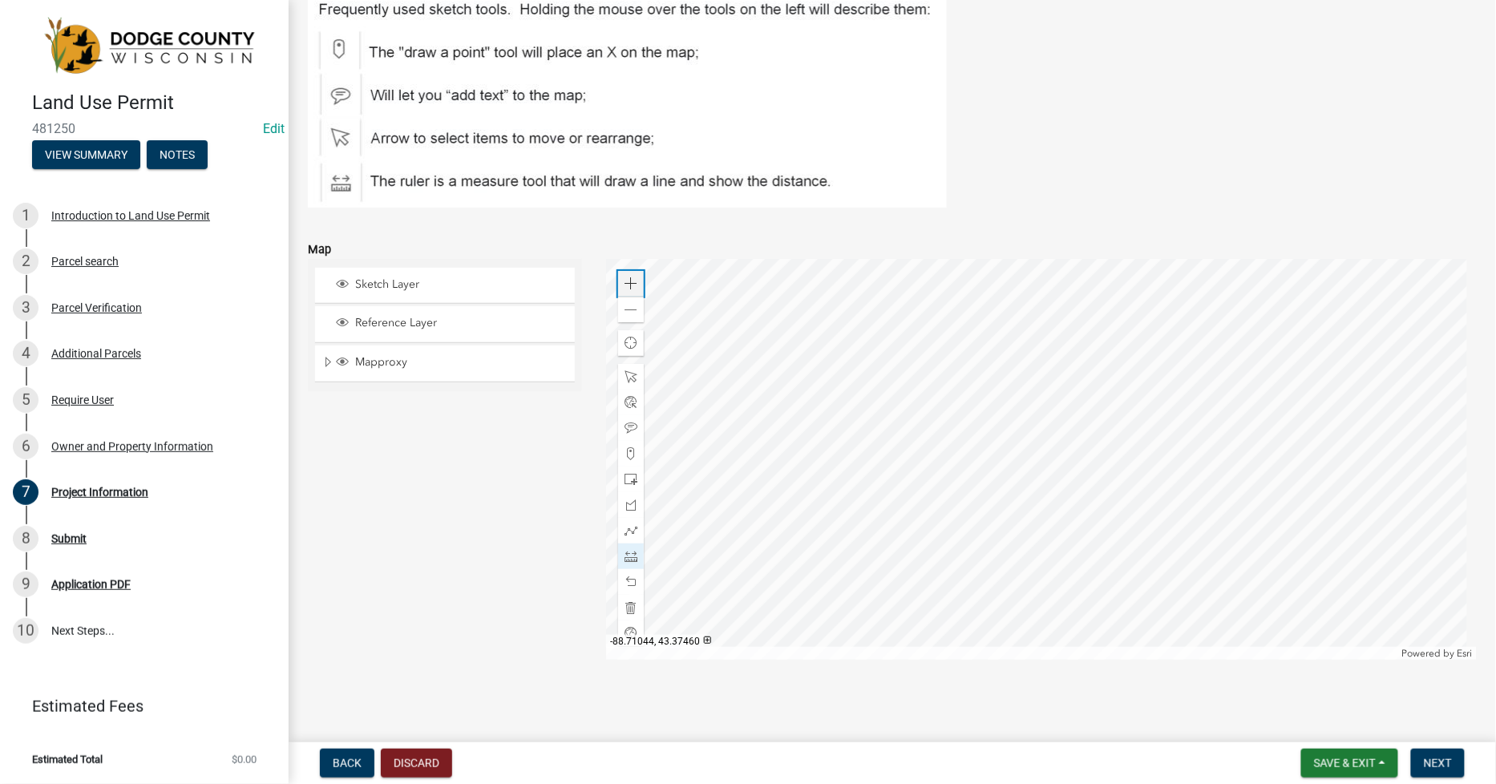
click at [631, 289] on span at bounding box center [630, 283] width 13 height 13
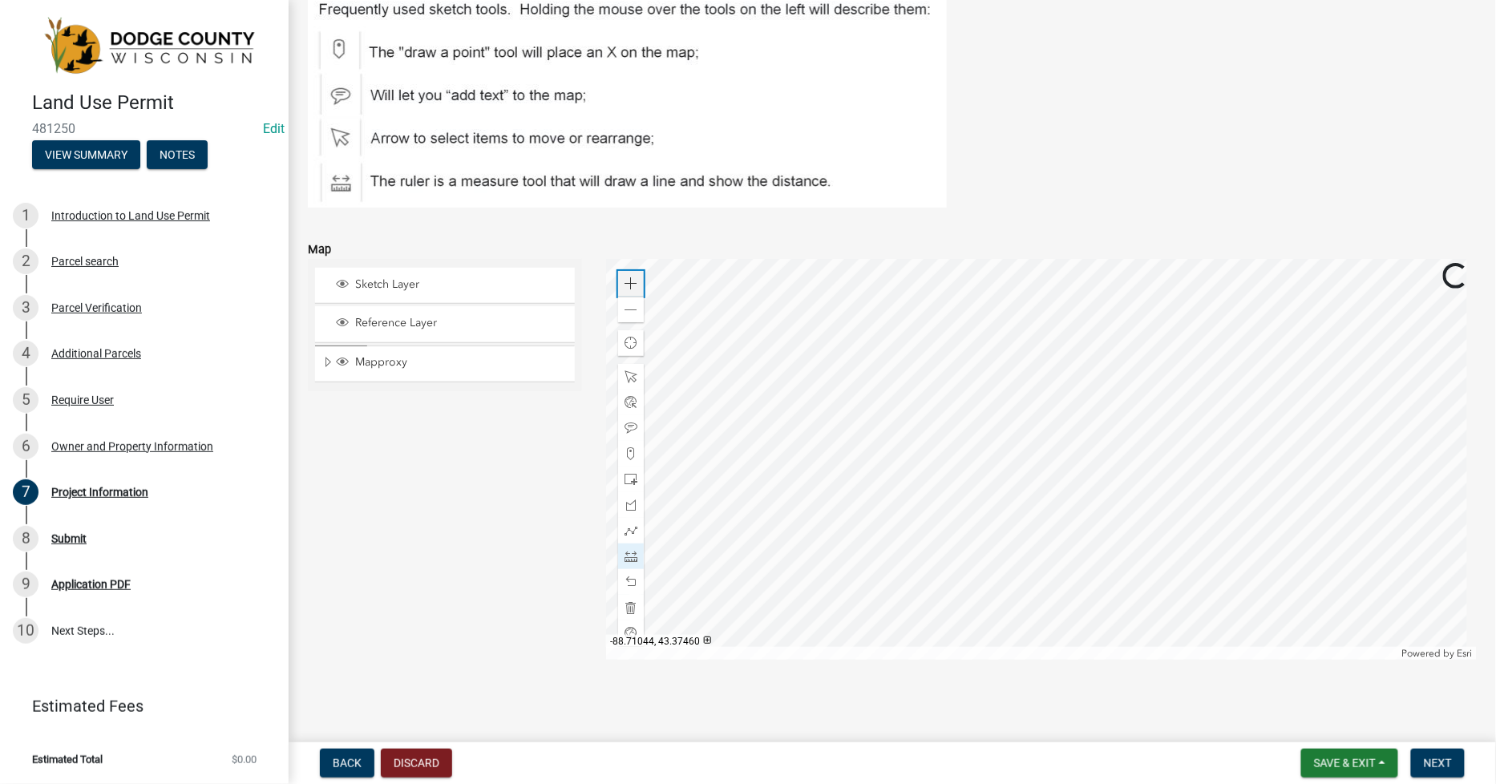
click at [631, 289] on span at bounding box center [630, 283] width 13 height 13
click at [682, 259] on div at bounding box center [1041, 459] width 871 height 401
click at [624, 308] on span at bounding box center [630, 310] width 13 height 13
click at [624, 311] on span at bounding box center [630, 310] width 13 height 13
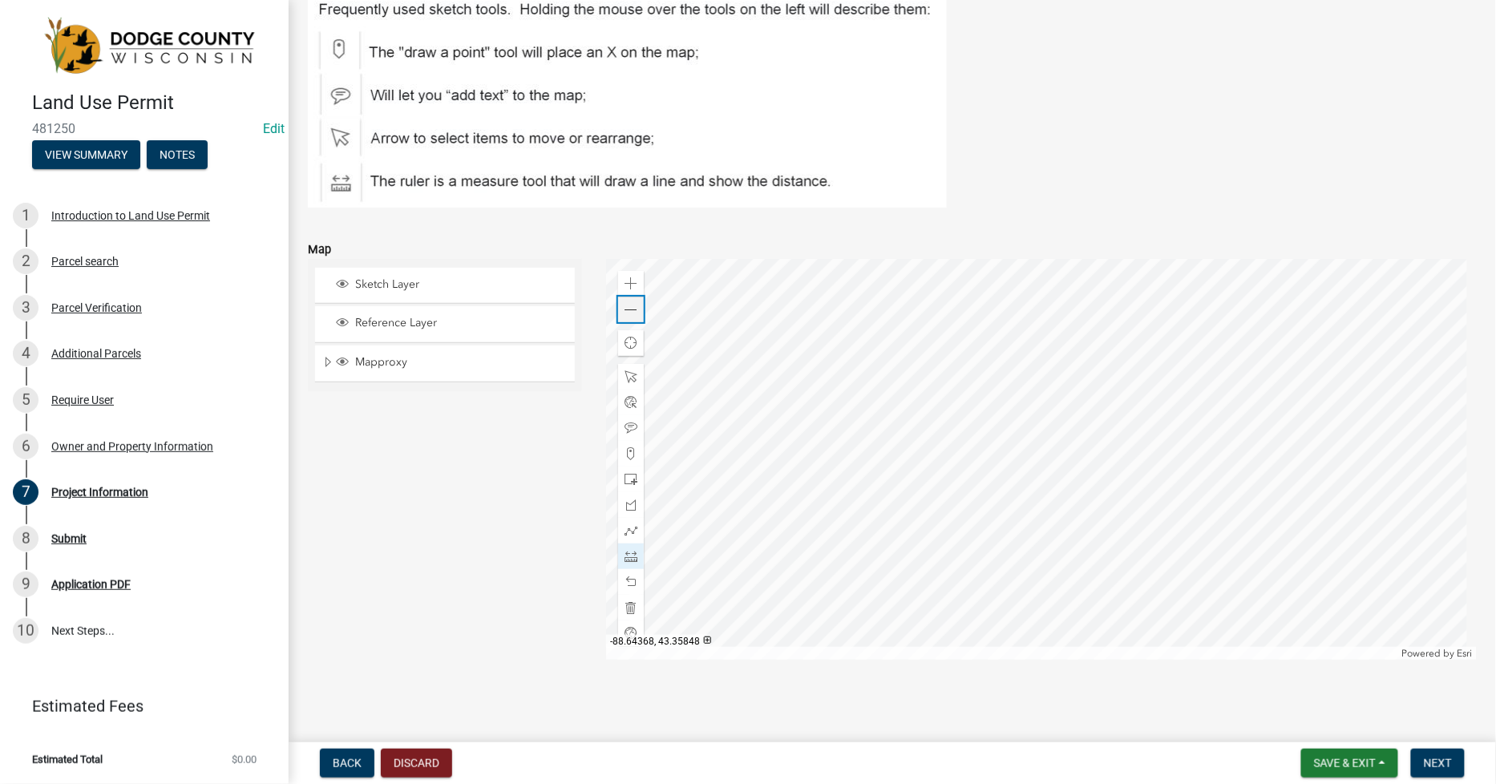
click at [624, 311] on span at bounding box center [630, 310] width 13 height 13
click at [923, 314] on div at bounding box center [1041, 459] width 871 height 401
click at [626, 310] on span at bounding box center [630, 310] width 13 height 13
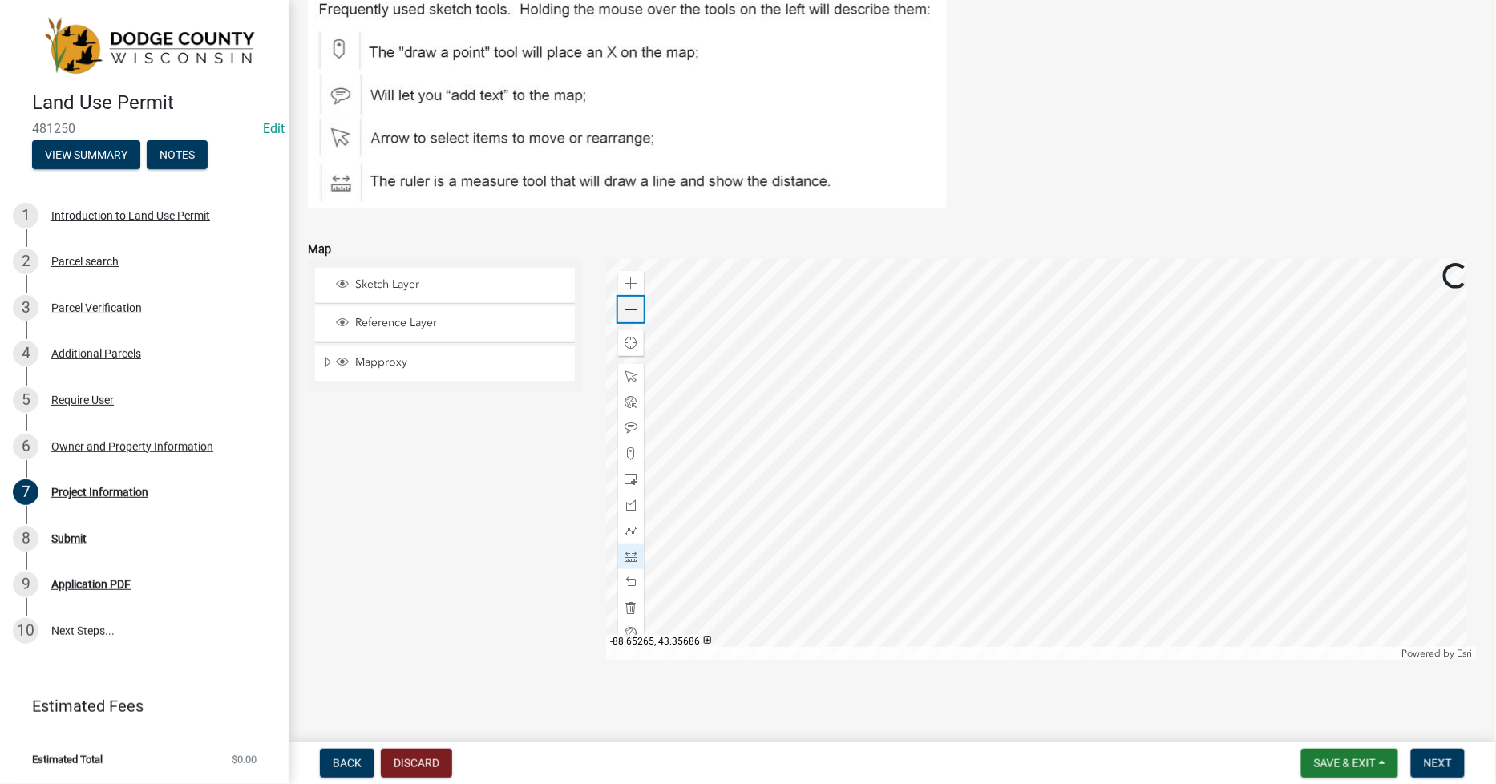
click at [626, 310] on span at bounding box center [630, 310] width 13 height 13
click at [758, 295] on div at bounding box center [1041, 459] width 871 height 401
click at [774, 293] on div at bounding box center [1041, 459] width 871 height 401
click at [942, 366] on div at bounding box center [1041, 459] width 871 height 401
click at [1029, 395] on div at bounding box center [1041, 459] width 871 height 401
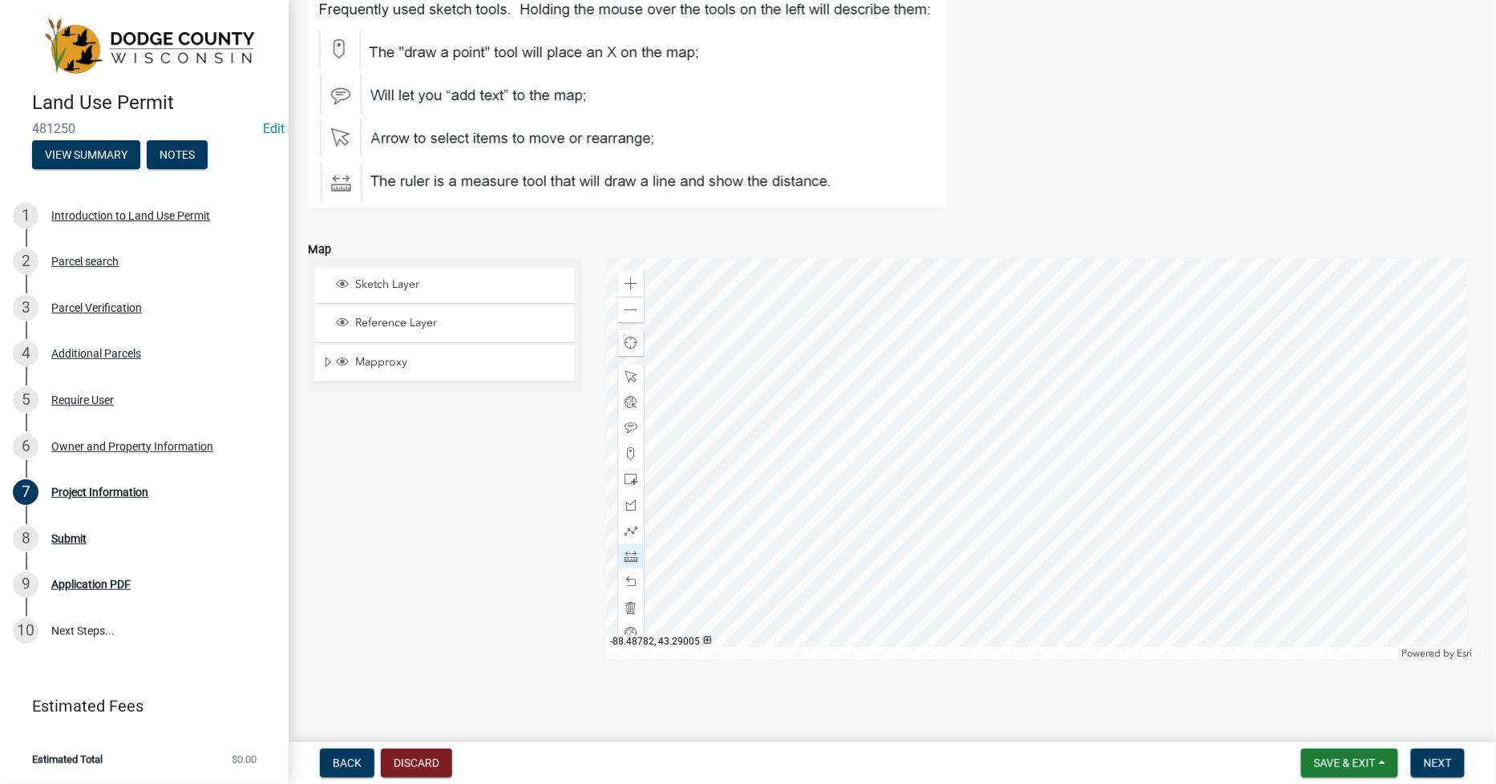
click at [1050, 468] on div at bounding box center [1041, 459] width 871 height 401
click at [1050, 466] on div at bounding box center [1041, 459] width 871 height 401
click at [996, 467] on div at bounding box center [1041, 459] width 871 height 401
click at [996, 465] on div at bounding box center [1041, 459] width 871 height 401
click at [996, 467] on div at bounding box center [1041, 459] width 871 height 401
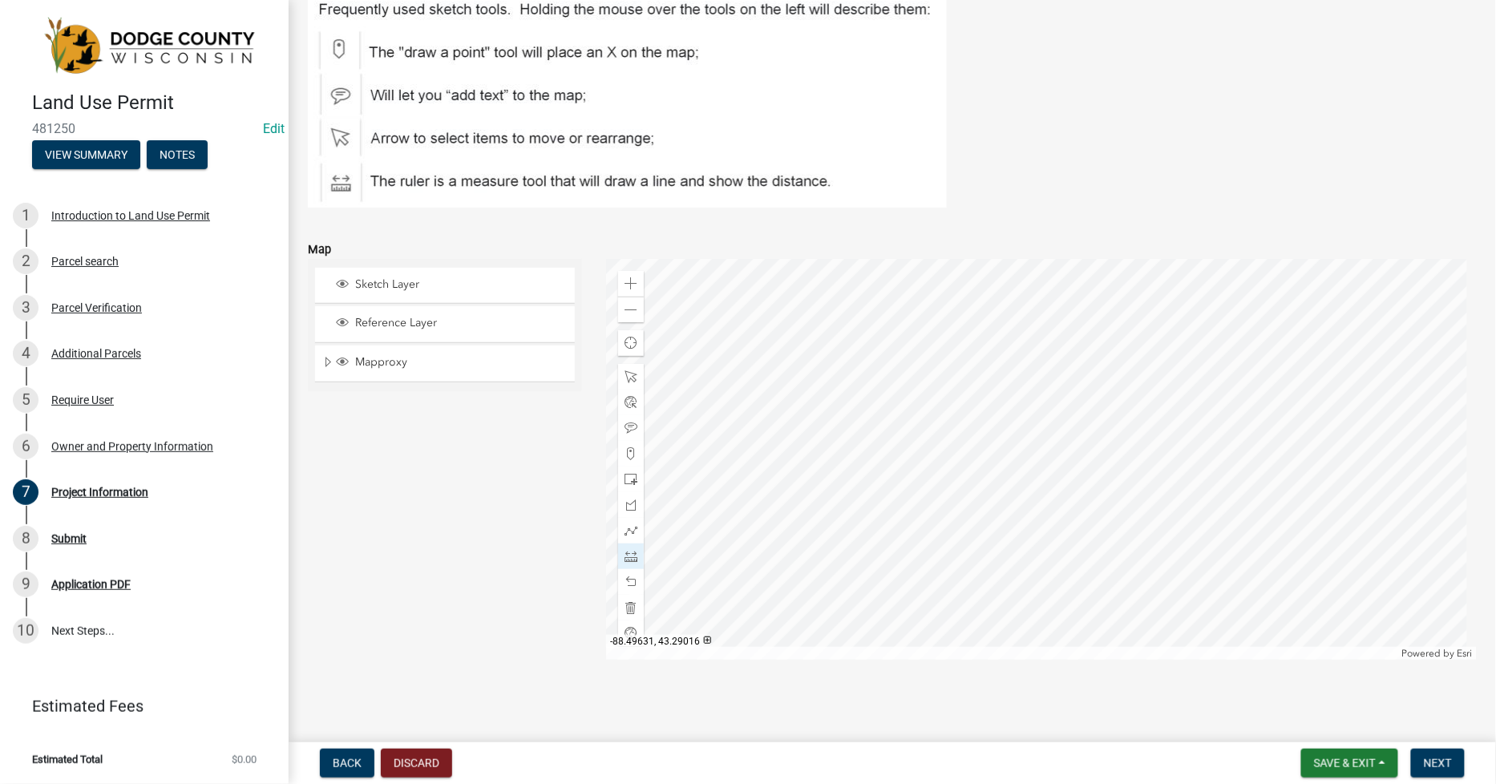
click at [996, 467] on div at bounding box center [1041, 459] width 871 height 401
click at [633, 346] on span "Find my location" at bounding box center [630, 343] width 13 height 13
click at [624, 307] on span at bounding box center [630, 310] width 13 height 13
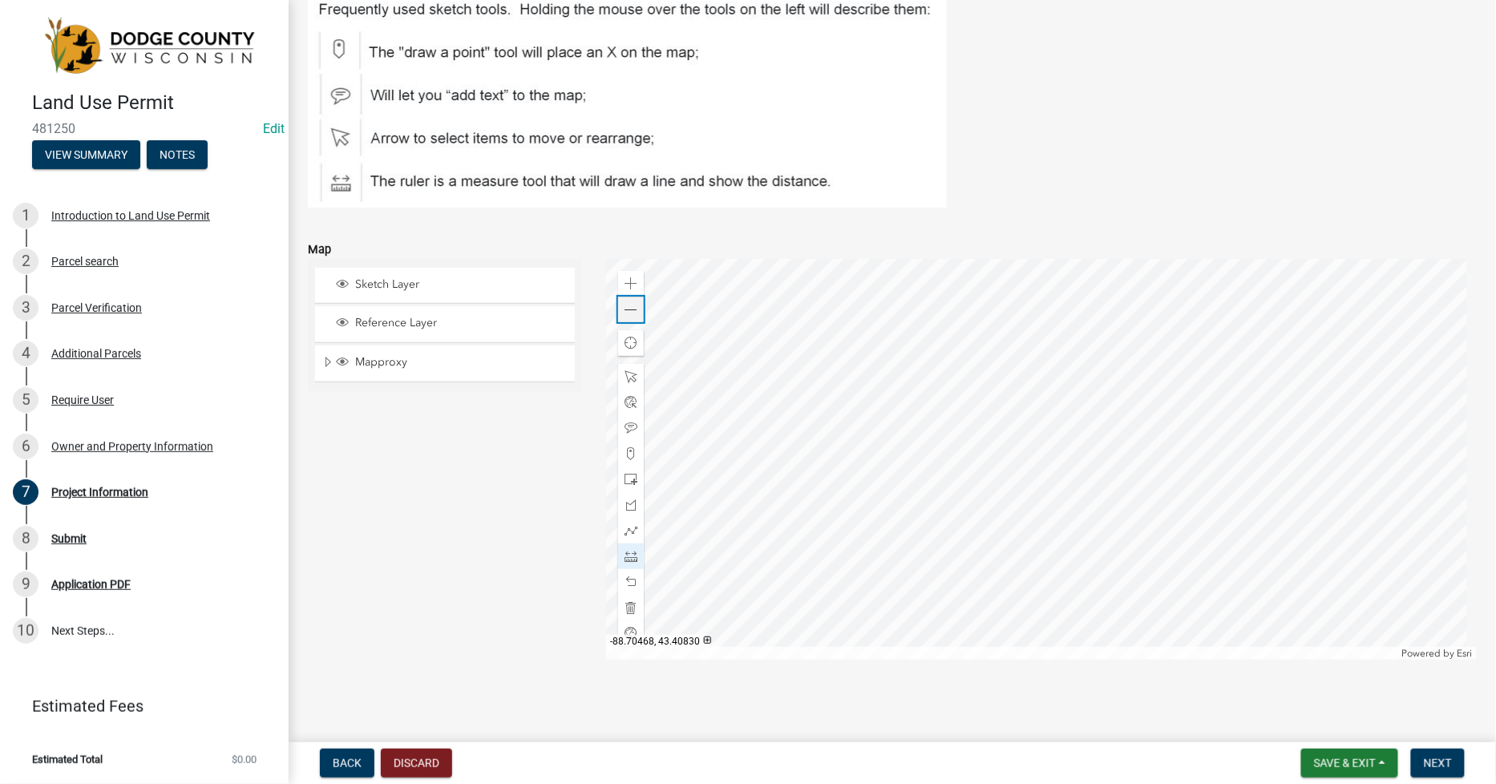
click at [624, 307] on span at bounding box center [630, 310] width 13 height 13
click at [625, 307] on span at bounding box center [630, 310] width 13 height 13
click at [1064, 273] on div at bounding box center [1041, 459] width 871 height 401
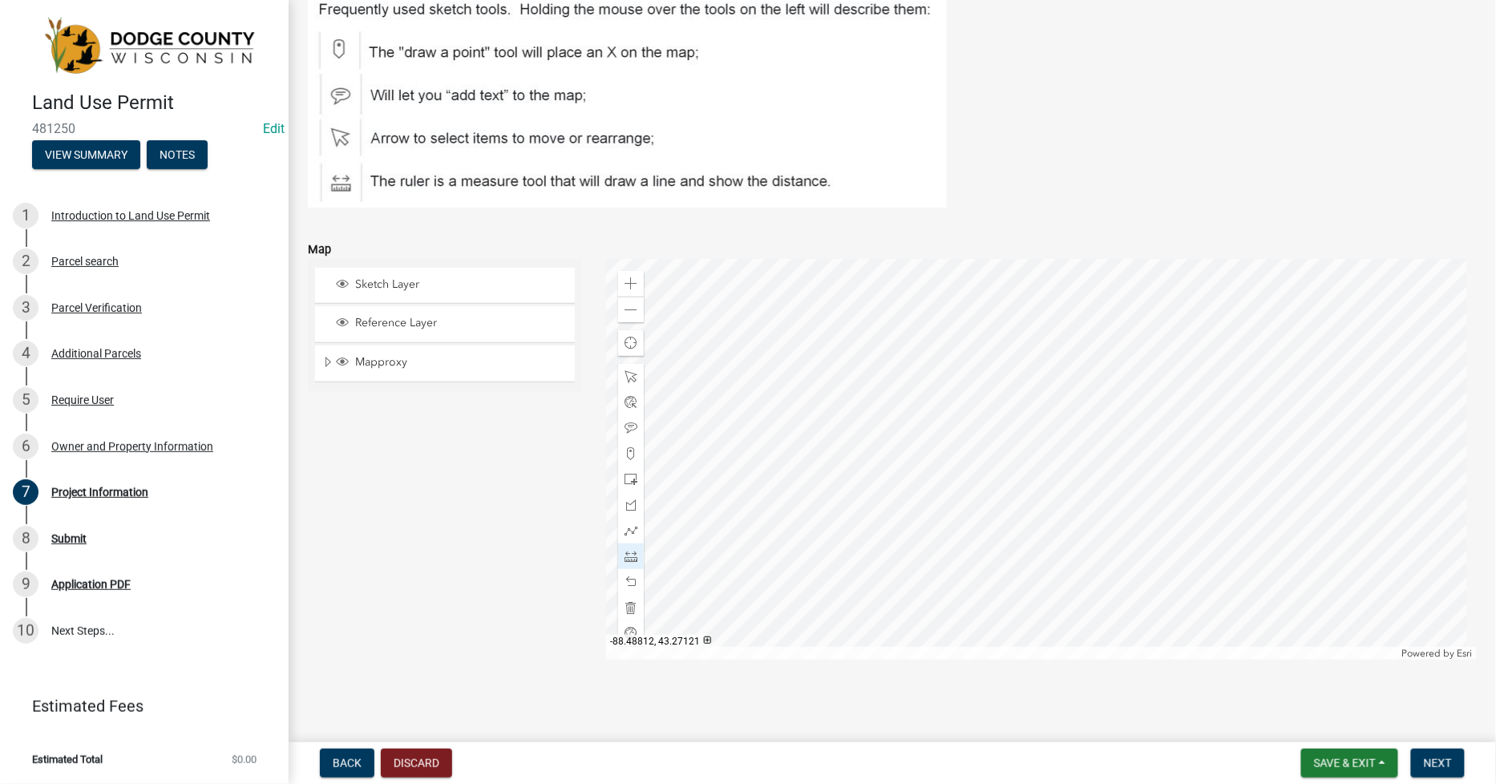
click at [1185, 414] on div at bounding box center [1041, 459] width 871 height 401
click at [622, 370] on div at bounding box center [1041, 459] width 871 height 401
click at [630, 282] on span at bounding box center [630, 283] width 13 height 13
click at [1371, 577] on div at bounding box center [1041, 459] width 871 height 401
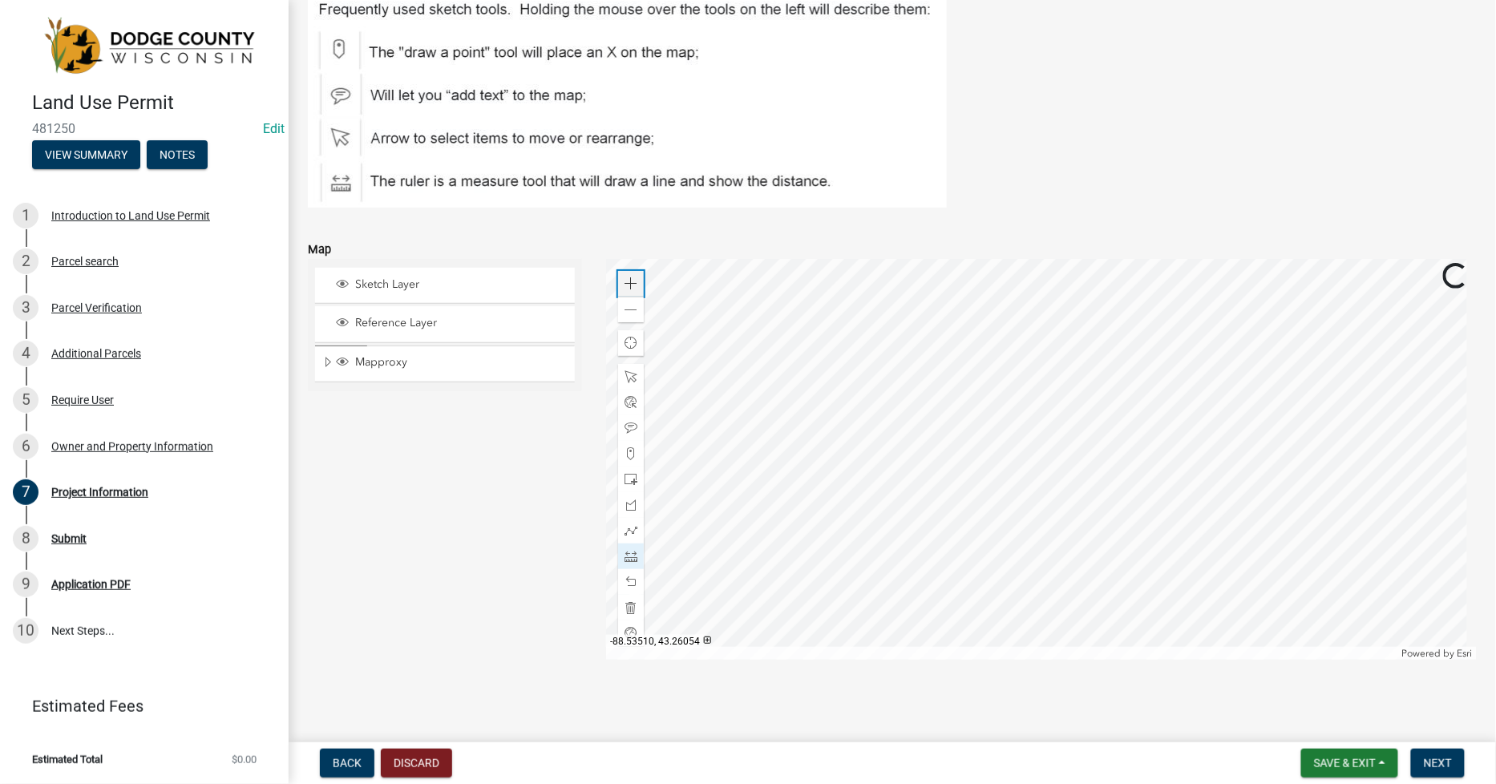
click at [631, 281] on span at bounding box center [630, 283] width 13 height 13
click at [980, 660] on div at bounding box center [1041, 459] width 871 height 401
click at [633, 284] on span at bounding box center [630, 283] width 13 height 13
click at [972, 427] on div at bounding box center [1041, 459] width 871 height 401
click at [633, 289] on span at bounding box center [630, 283] width 13 height 13
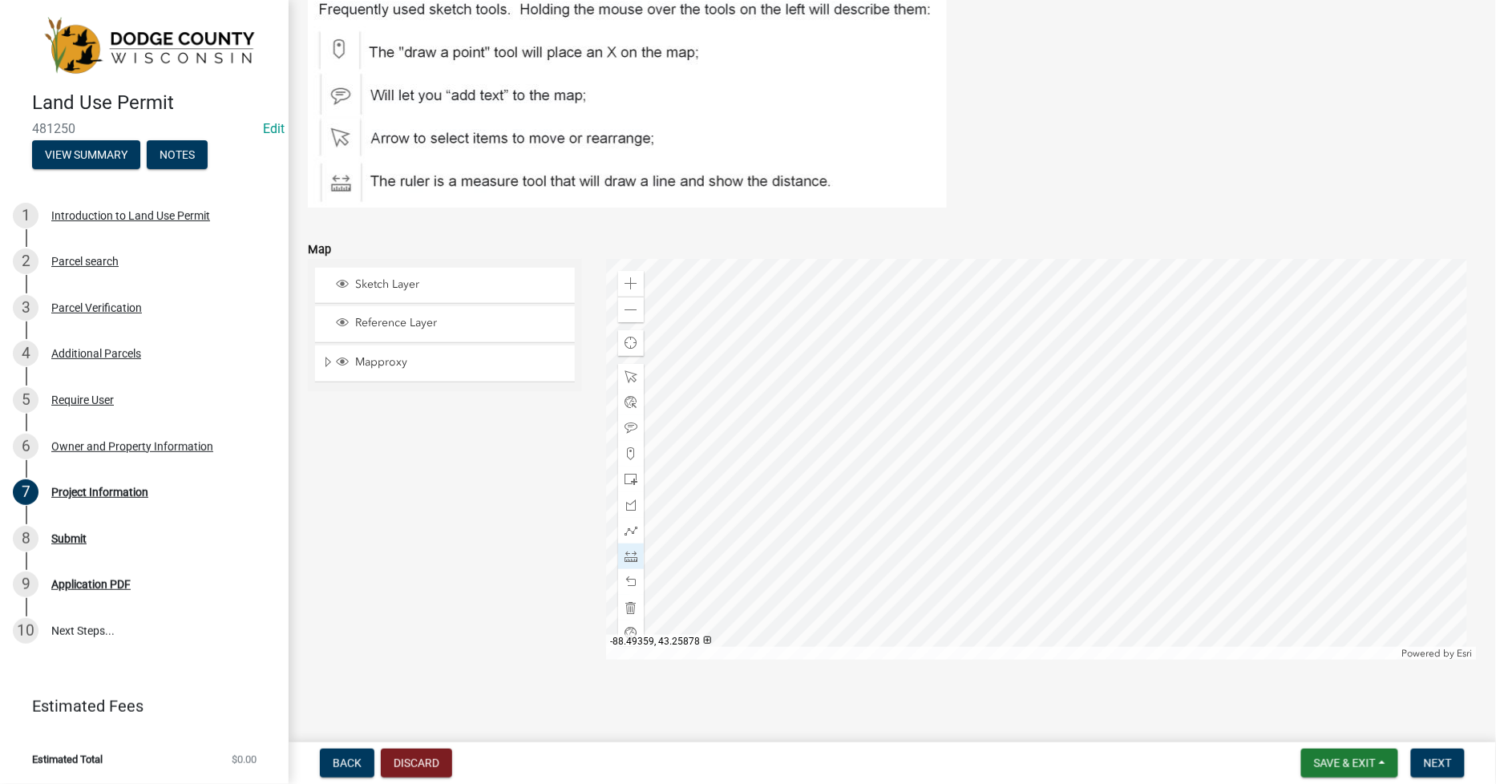
click at [994, 491] on div at bounding box center [1041, 459] width 871 height 401
click at [627, 479] on span at bounding box center [630, 479] width 13 height 13
click at [930, 350] on div at bounding box center [1041, 459] width 871 height 401
click at [939, 353] on div at bounding box center [1041, 459] width 871 height 401
click at [629, 580] on span at bounding box center [630, 582] width 13 height 13
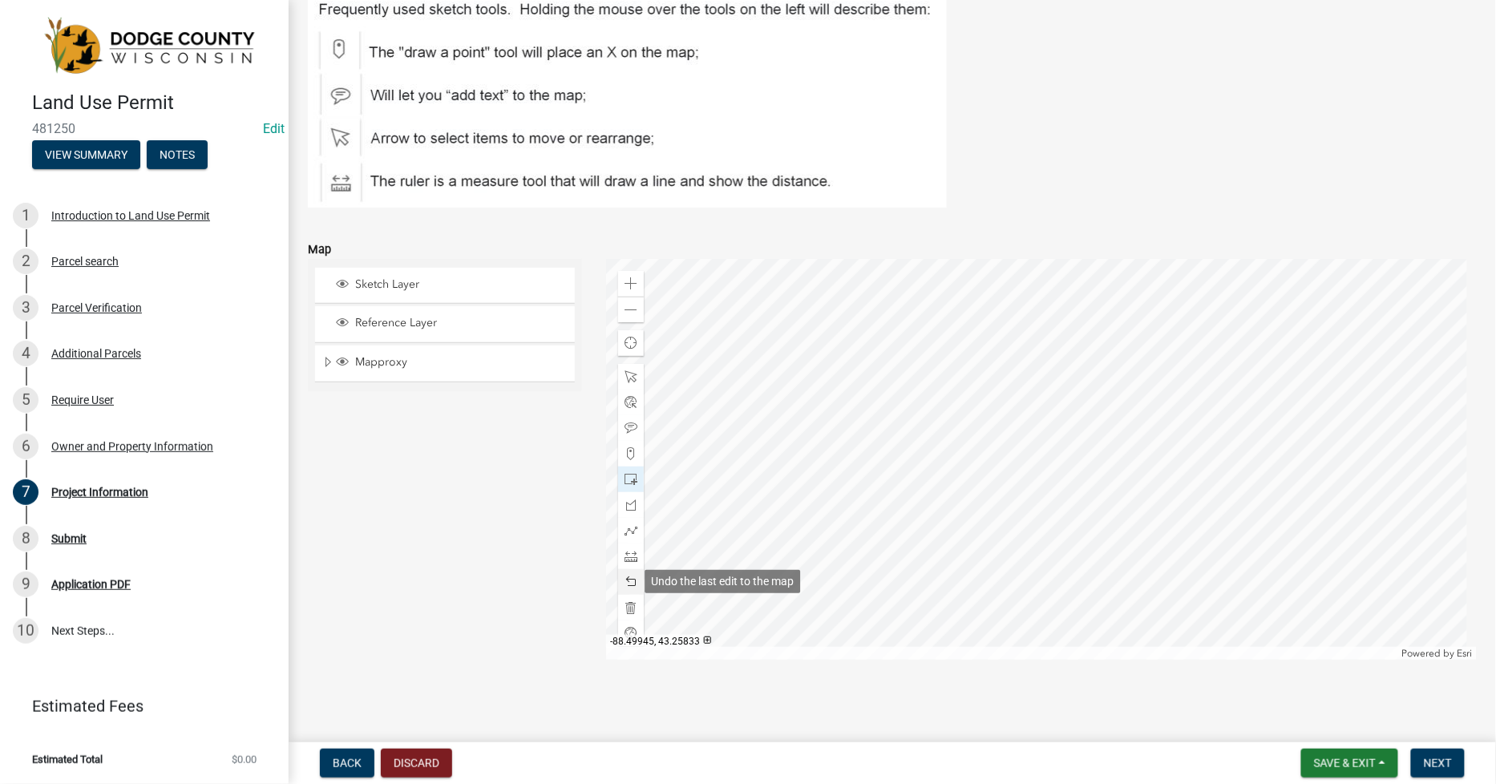
click at [628, 579] on span at bounding box center [630, 582] width 13 height 13
click at [624, 285] on span at bounding box center [630, 283] width 13 height 13
click at [868, 429] on div at bounding box center [1041, 459] width 871 height 401
click at [627, 580] on span at bounding box center [630, 582] width 13 height 13
click at [627, 378] on span at bounding box center [630, 376] width 13 height 13
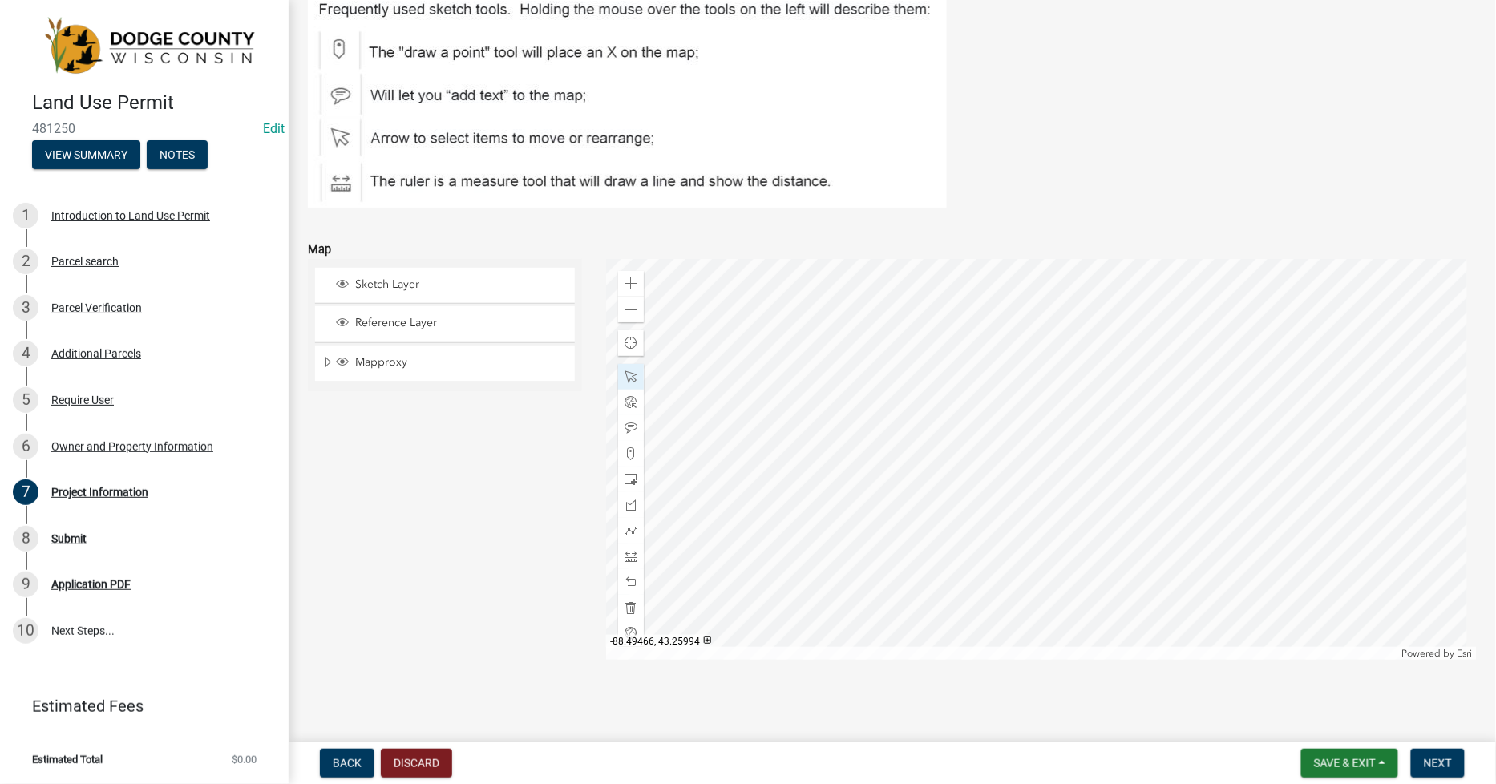
click at [842, 506] on div at bounding box center [1041, 459] width 871 height 401
click at [628, 475] on span at bounding box center [630, 479] width 13 height 13
click at [877, 418] on div at bounding box center [1041, 459] width 871 height 401
click at [625, 426] on span at bounding box center [630, 428] width 13 height 13
click at [803, 447] on div at bounding box center [1041, 459] width 871 height 401
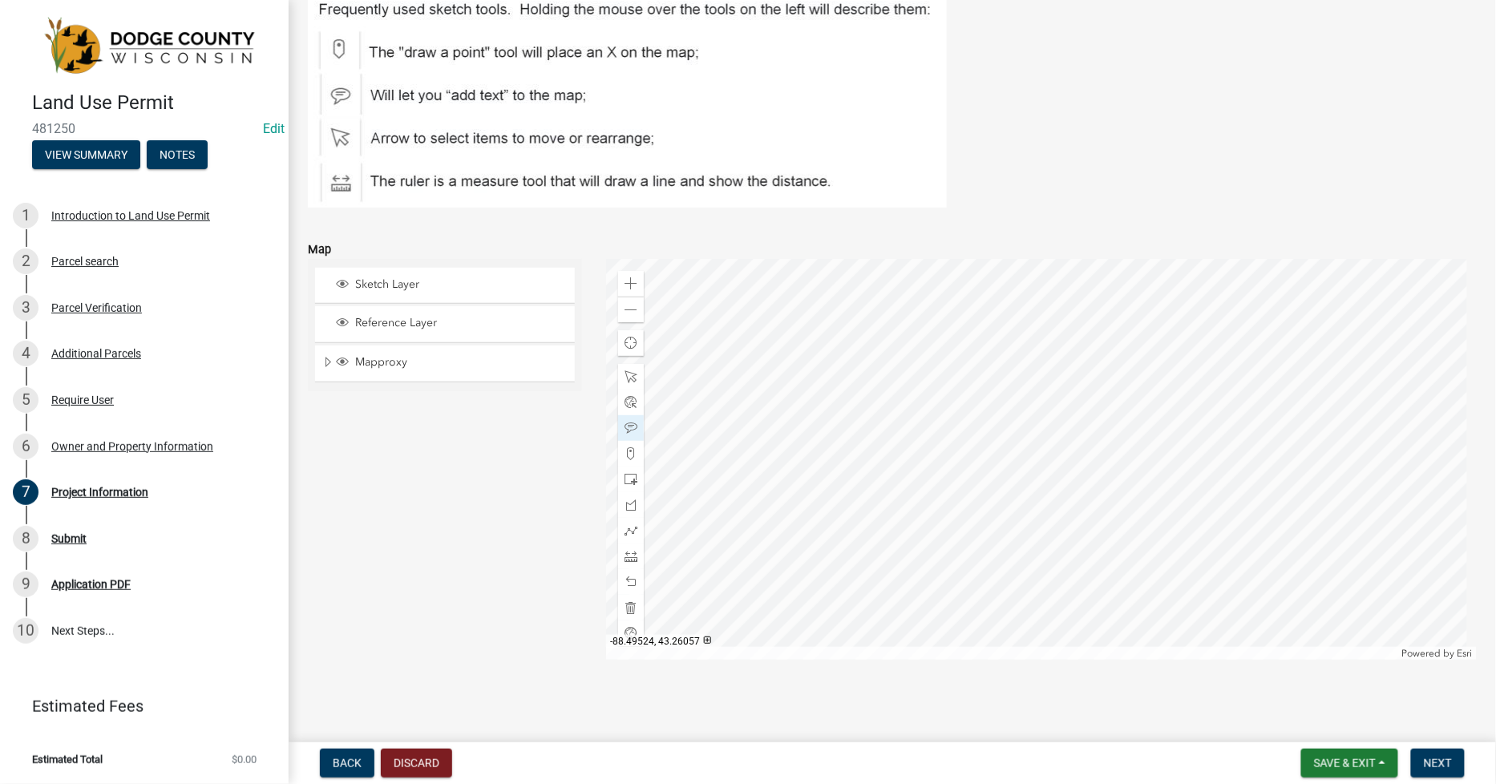
click at [780, 426] on div at bounding box center [1041, 459] width 871 height 401
click at [1428, 762] on span "Next" at bounding box center [1438, 763] width 28 height 13
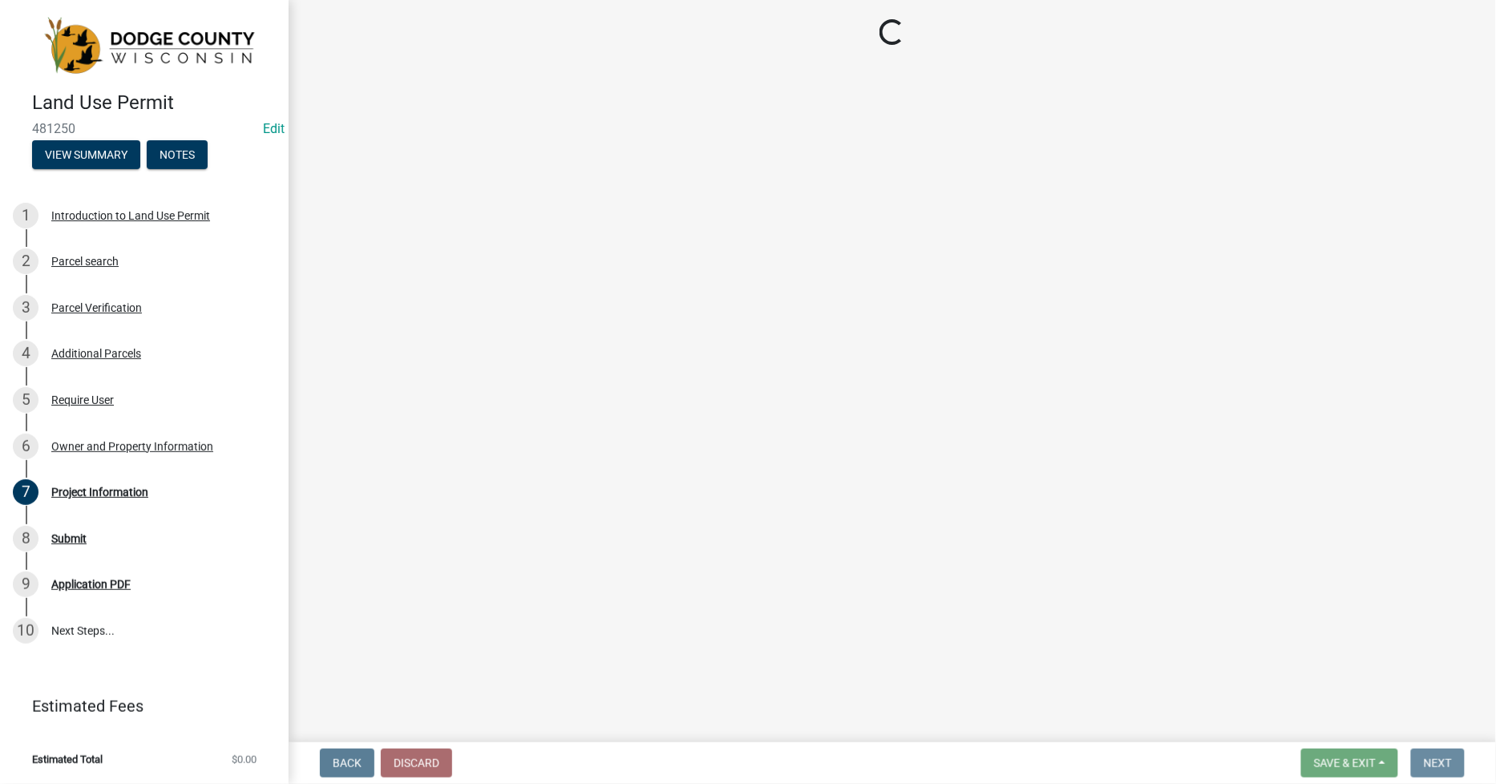
scroll to position [0, 0]
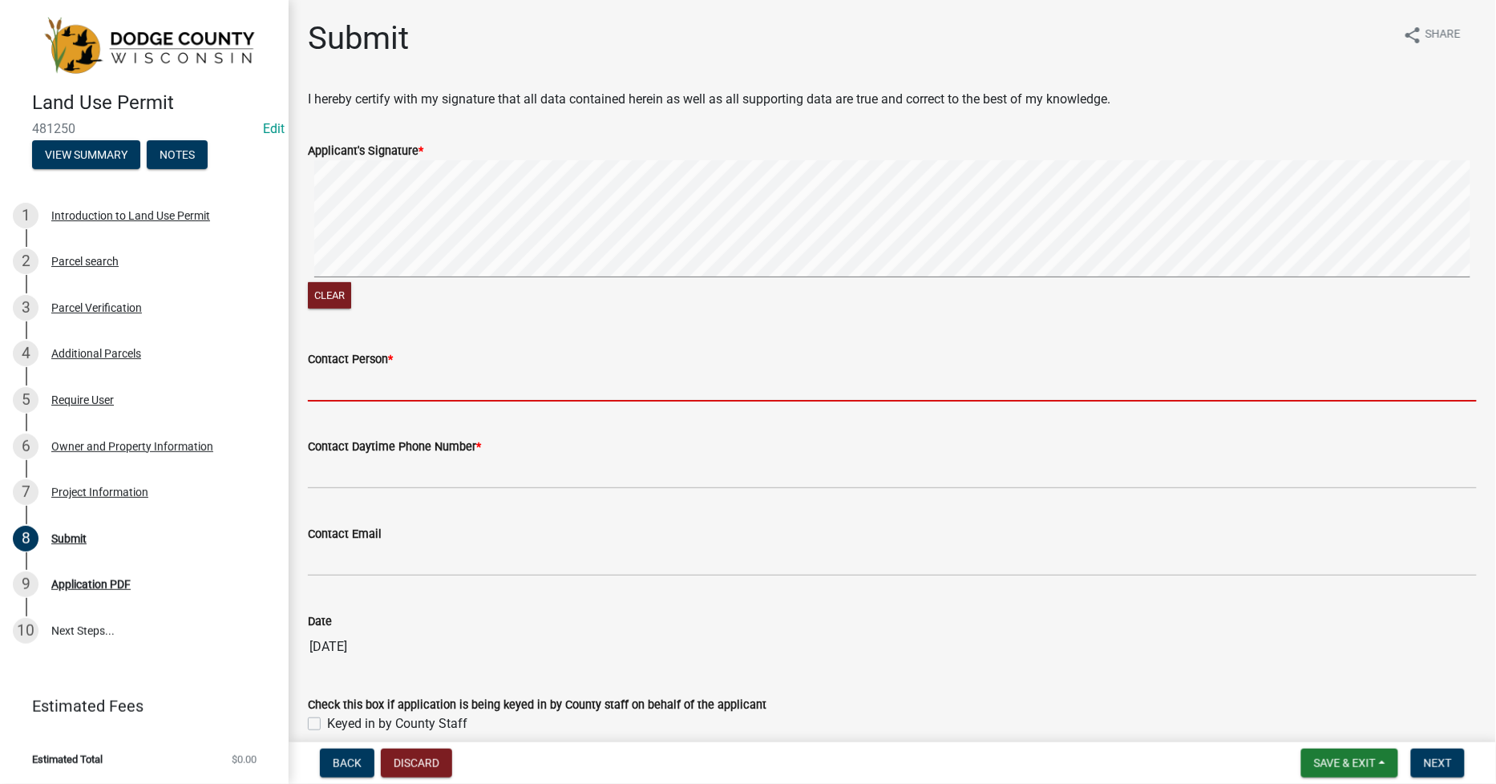
click at [337, 386] on input "Contact Person *" at bounding box center [892, 385] width 1169 height 33
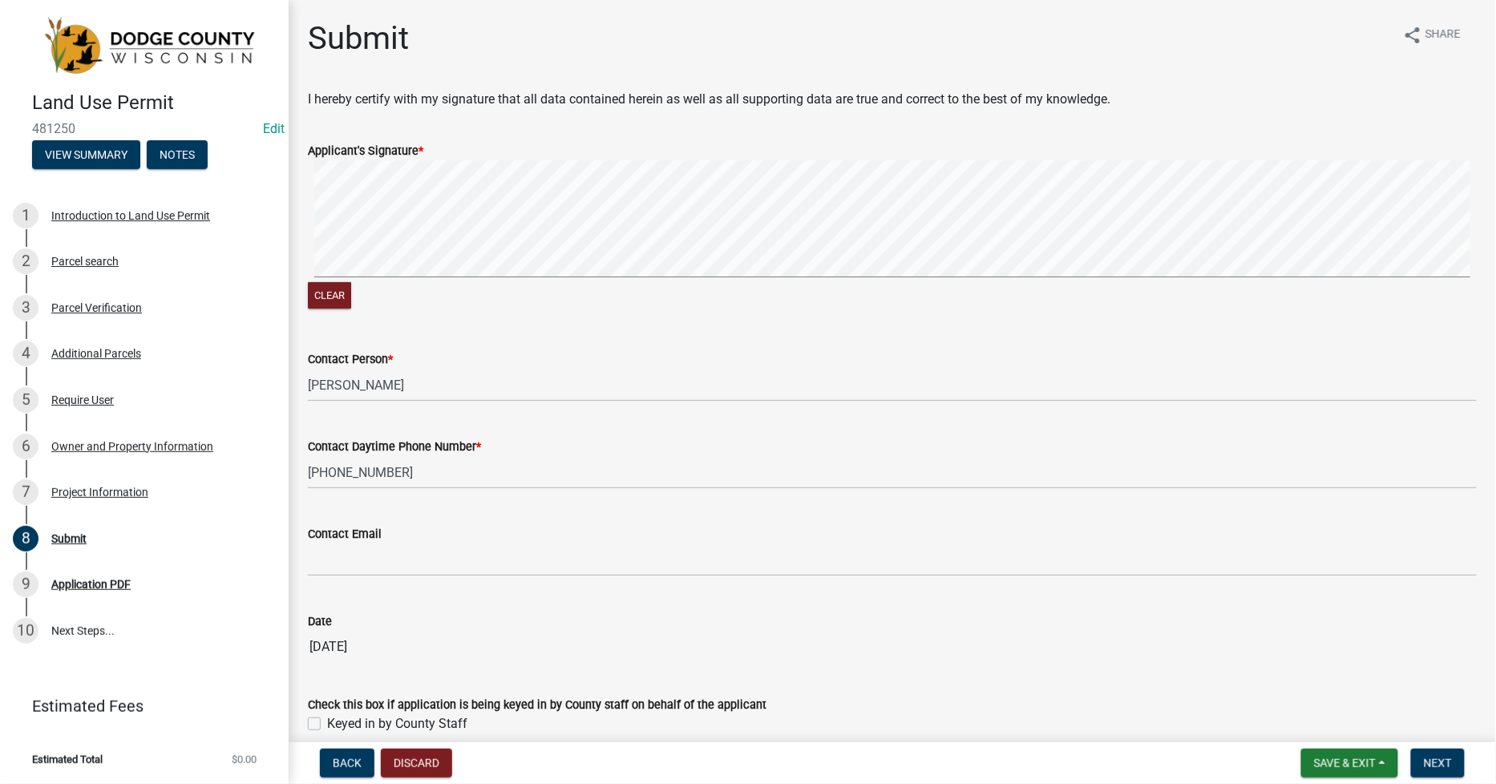
drag, startPoint x: 316, startPoint y: 720, endPoint x: 459, endPoint y: 712, distance: 143.7
click at [327, 720] on label "Keyed in by County Staff" at bounding box center [397, 723] width 140 height 19
click at [327, 720] on input "Keyed in by County Staff" at bounding box center [332, 719] width 10 height 10
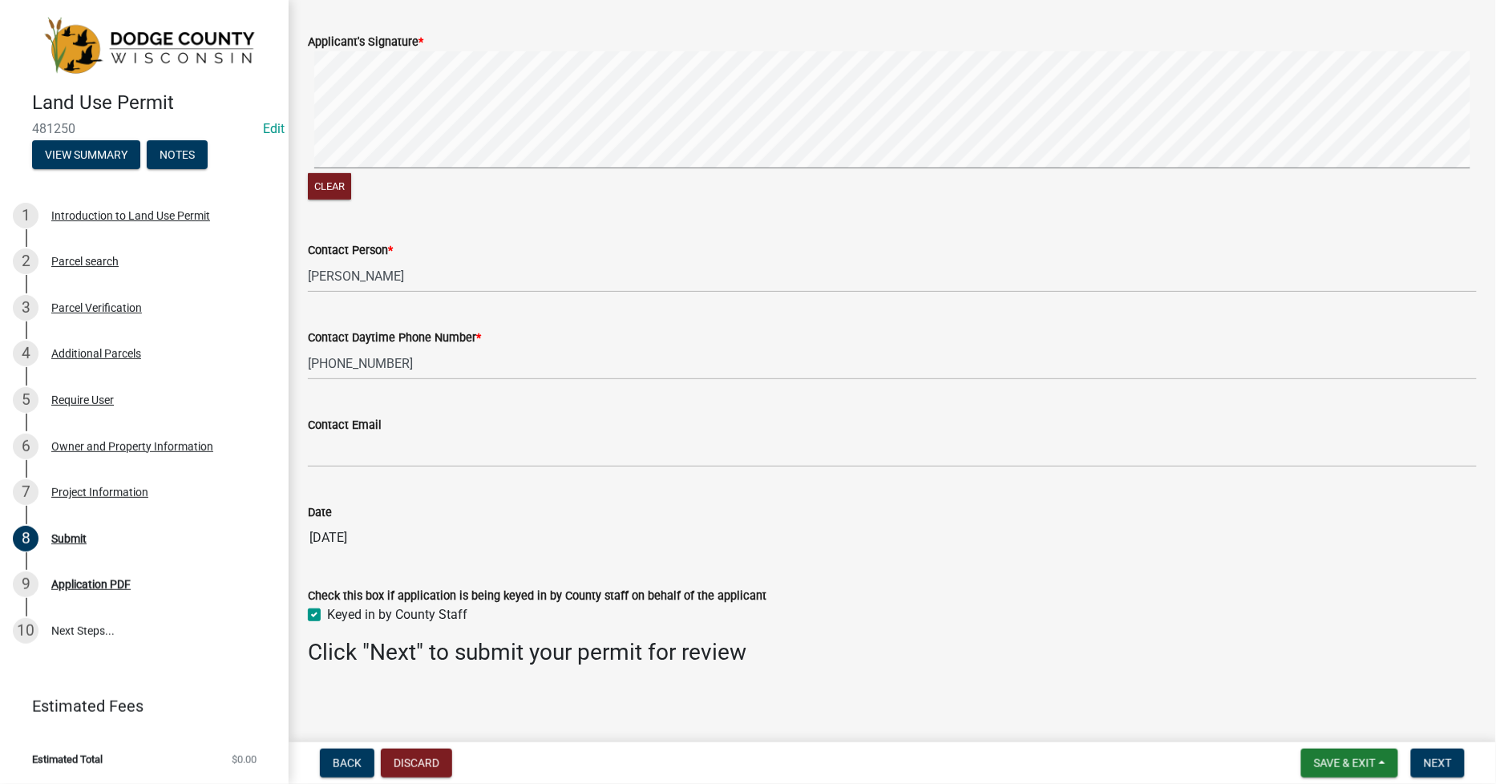
scroll to position [113, 0]
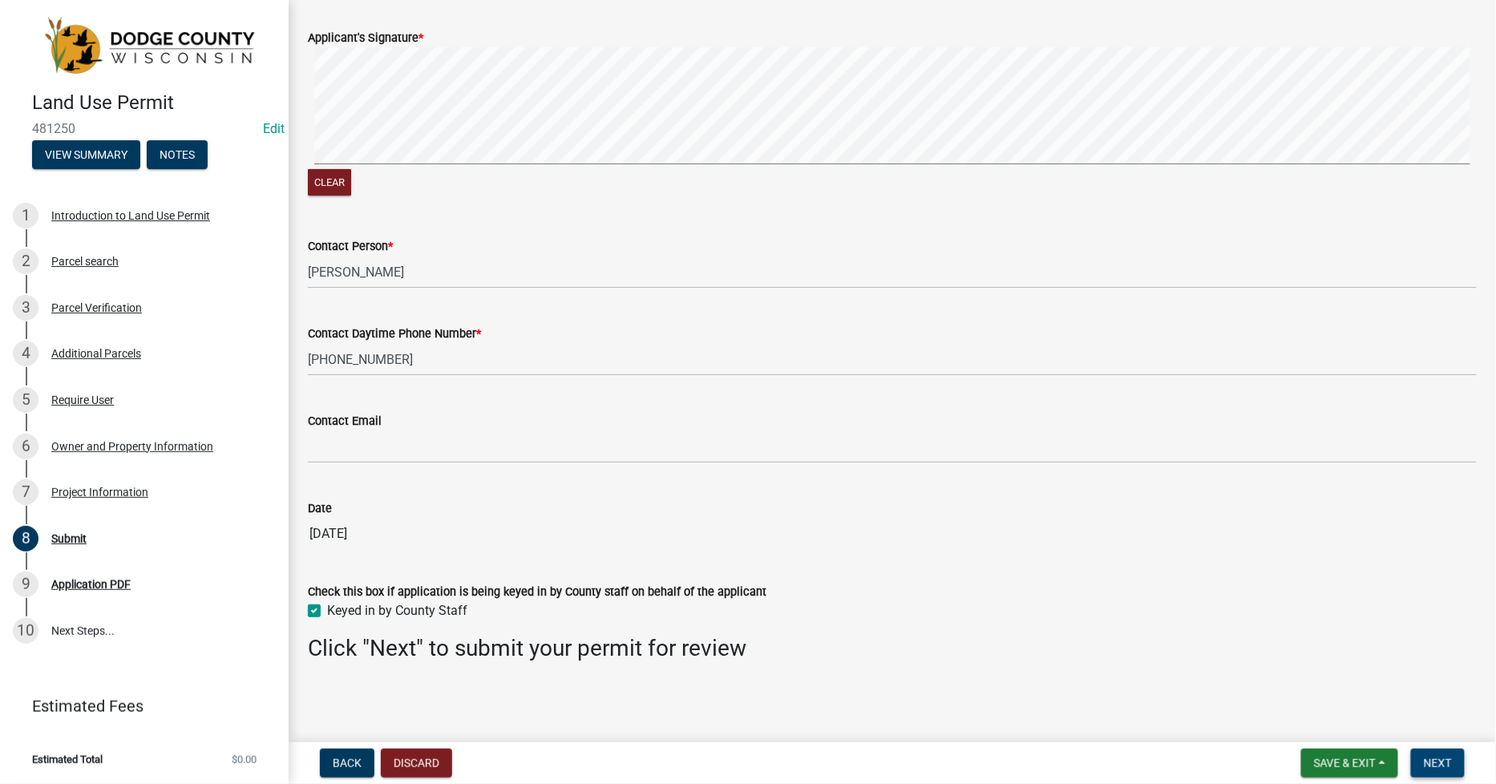
click at [1447, 760] on span "Next" at bounding box center [1438, 763] width 28 height 13
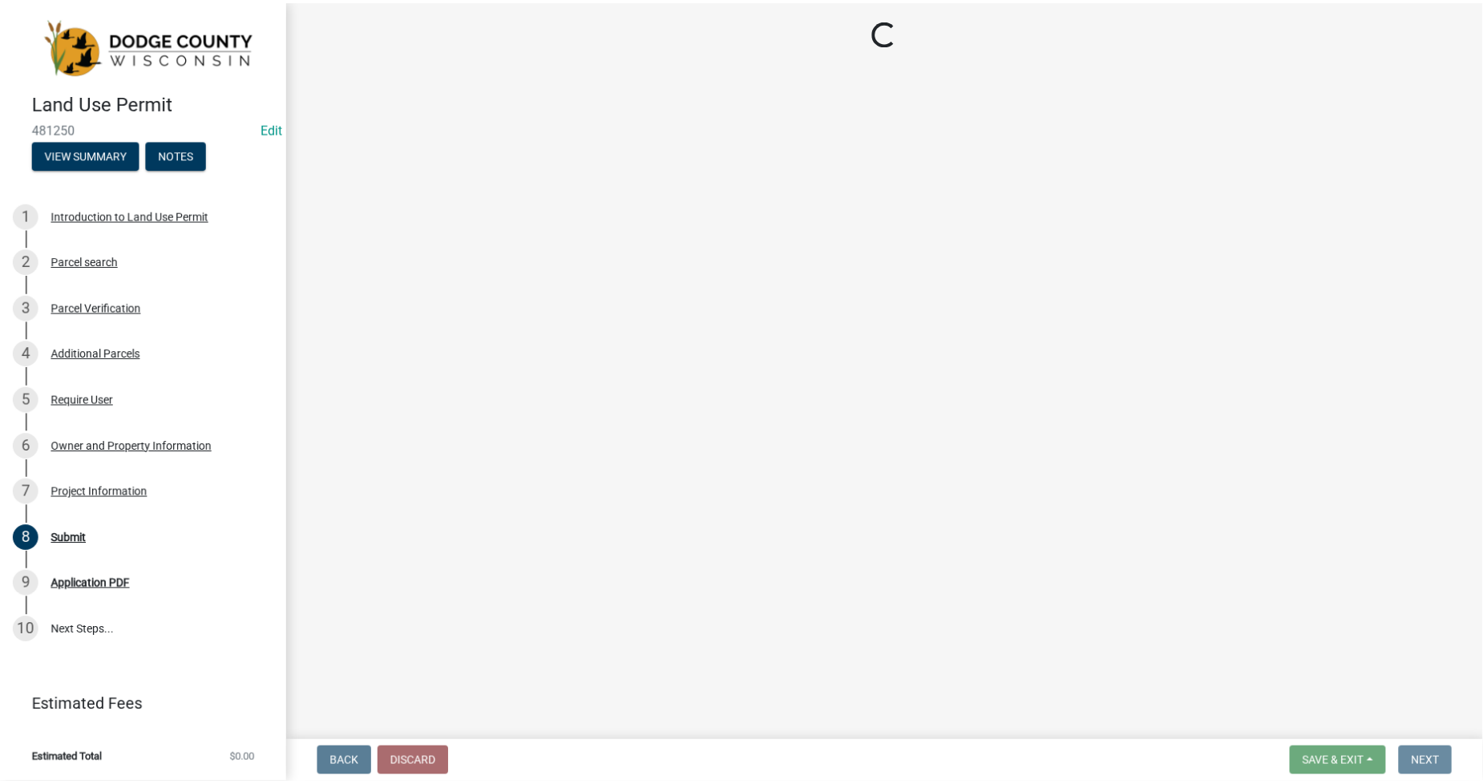
scroll to position [0, 0]
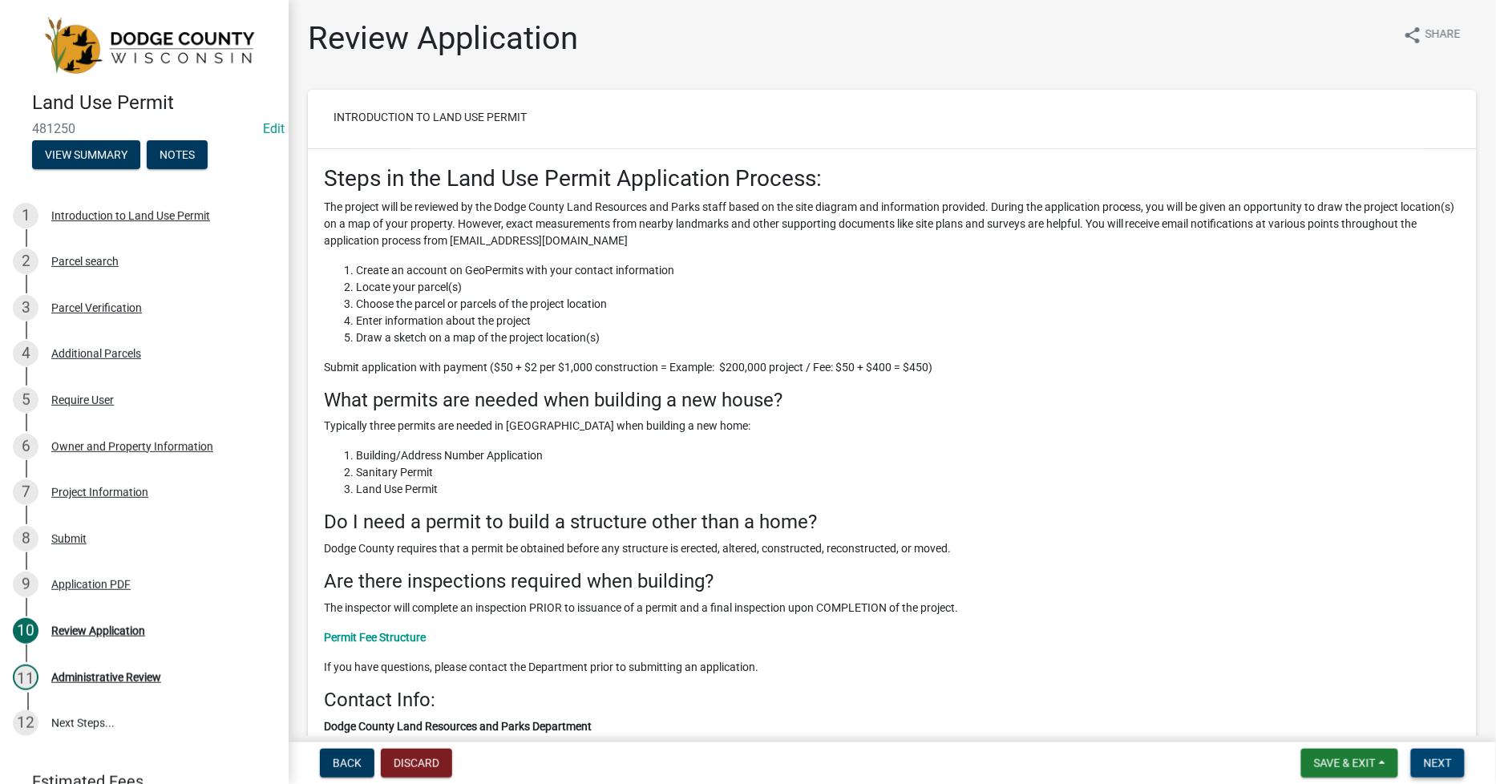
click at [1447, 760] on span "Next" at bounding box center [1438, 763] width 28 height 13
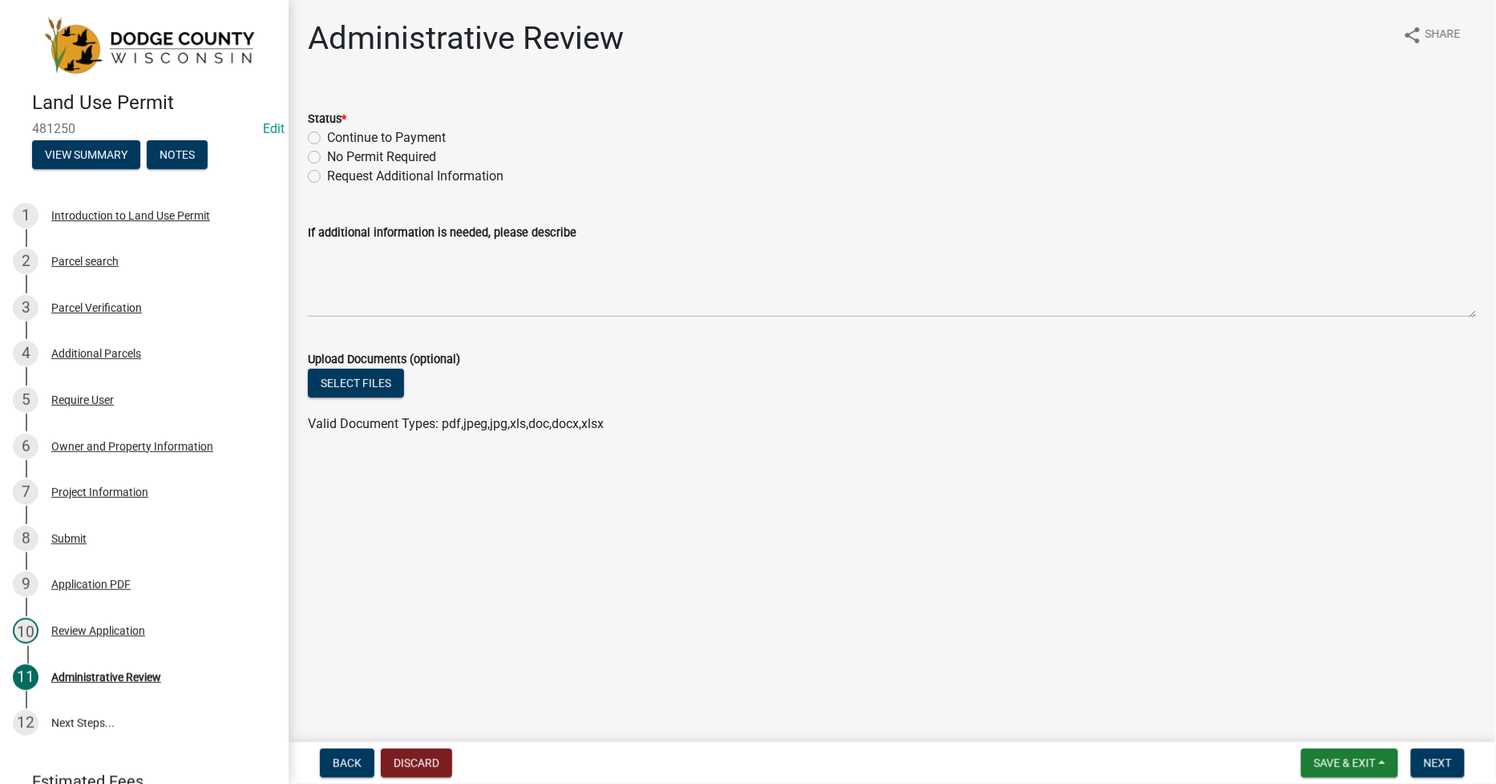
click at [327, 138] on label "Continue to Payment" at bounding box center [386, 137] width 119 height 19
click at [327, 138] on input "Continue to Payment" at bounding box center [332, 133] width 10 height 10
click at [1435, 757] on span "Next" at bounding box center [1438, 763] width 28 height 13
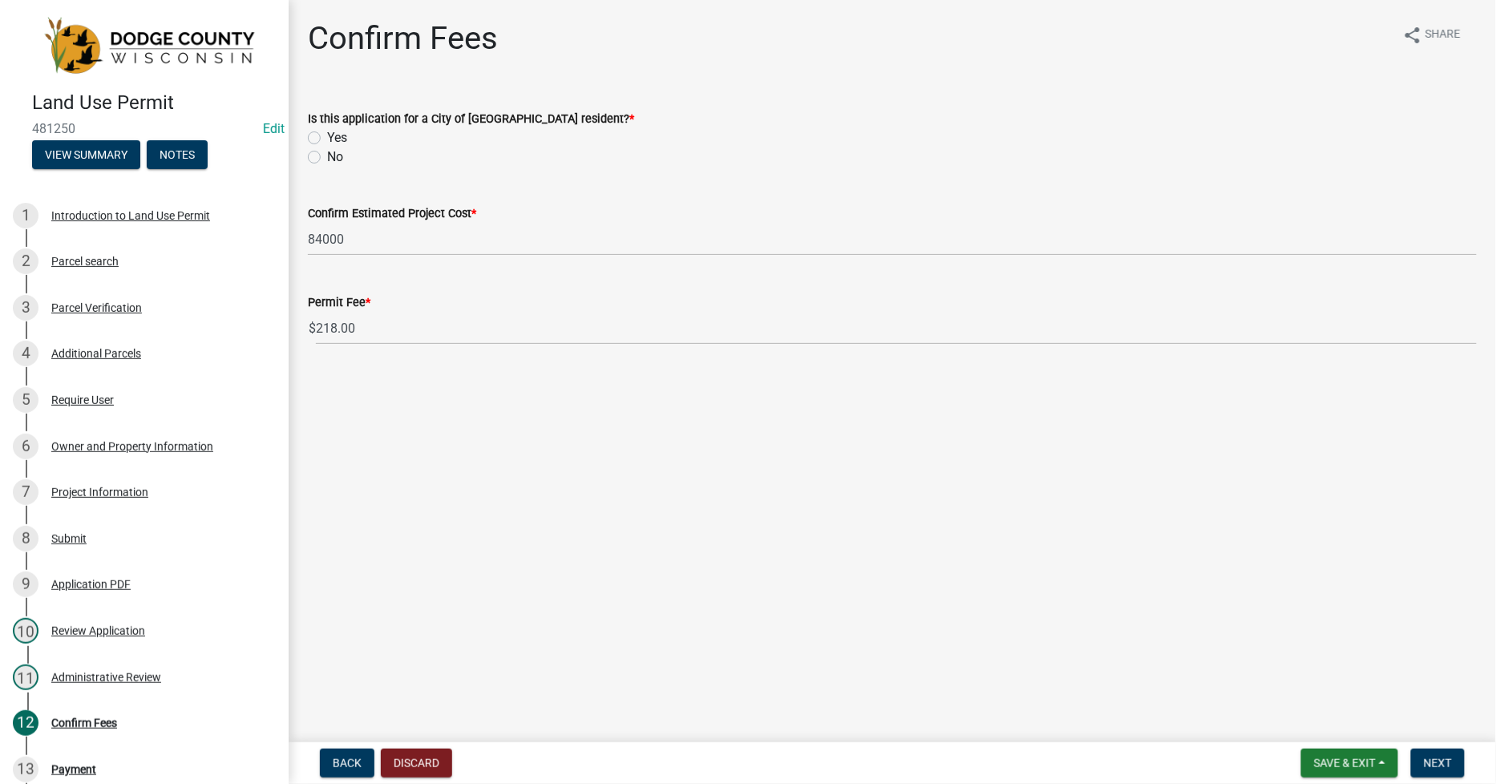
click at [327, 159] on label "No" at bounding box center [335, 157] width 16 height 19
click at [327, 158] on input "No" at bounding box center [332, 153] width 10 height 10
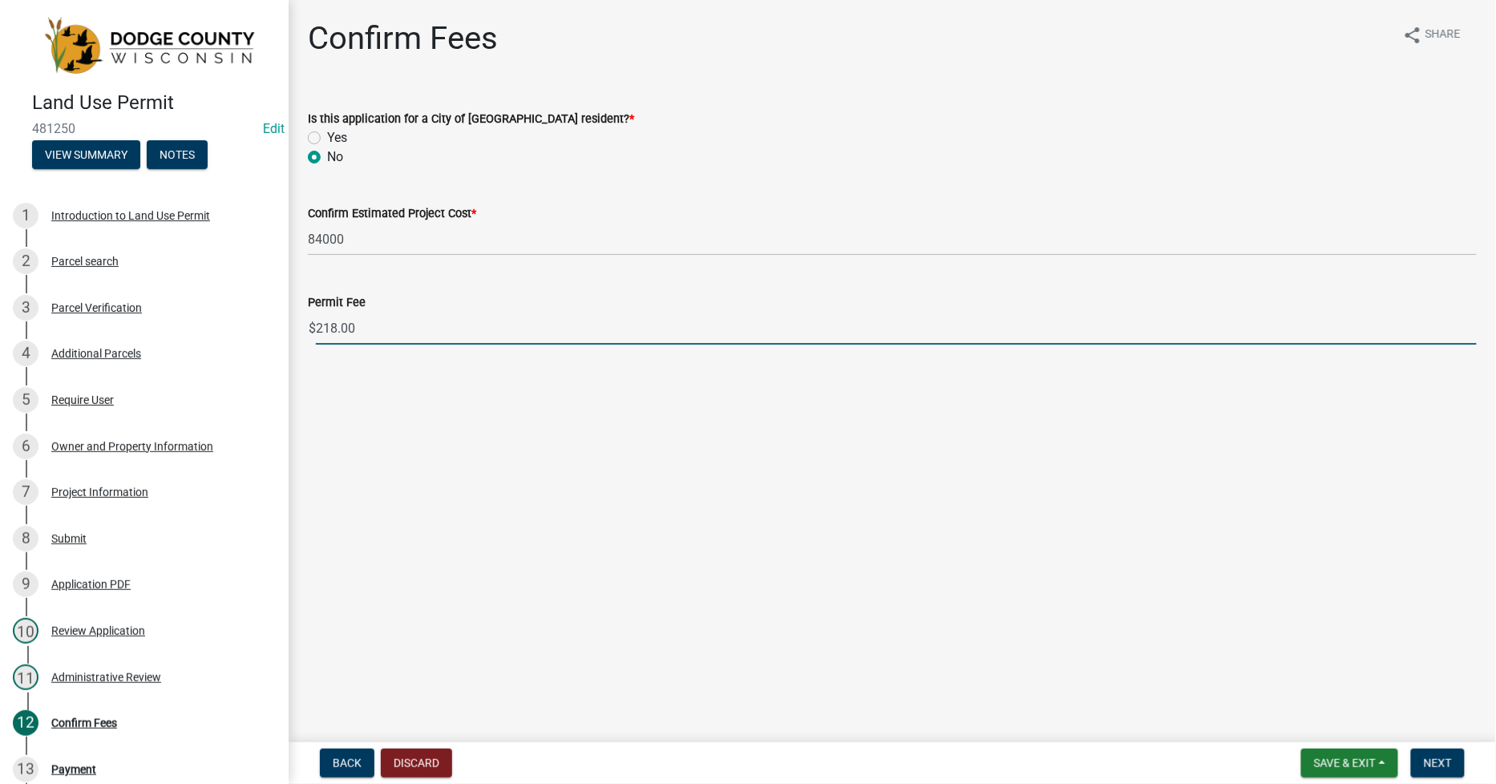
drag, startPoint x: 322, startPoint y: 329, endPoint x: 441, endPoint y: 333, distance: 118.7
click at [441, 333] on input "218.00" at bounding box center [896, 328] width 1161 height 33
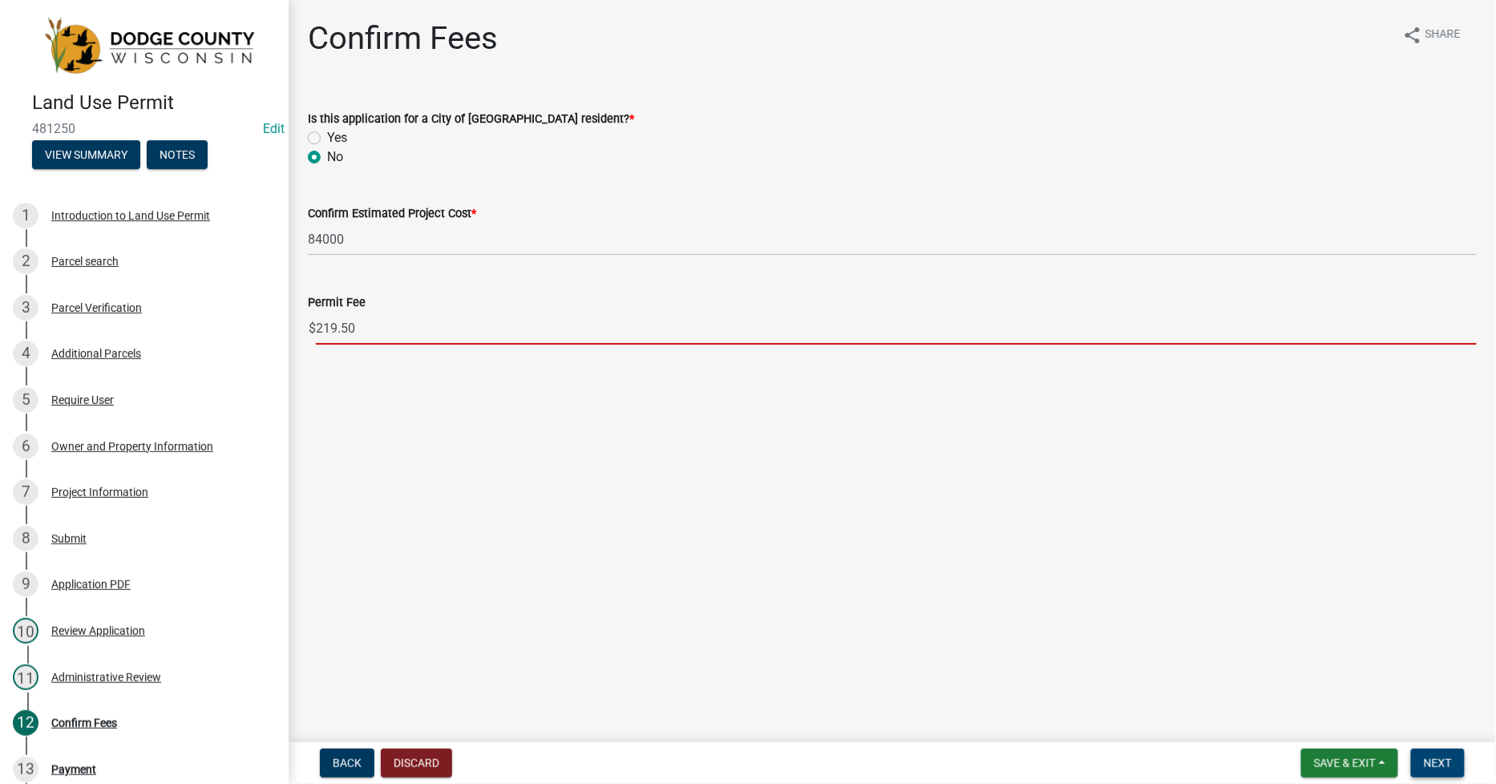
click at [1433, 760] on span "Next" at bounding box center [1438, 763] width 28 height 13
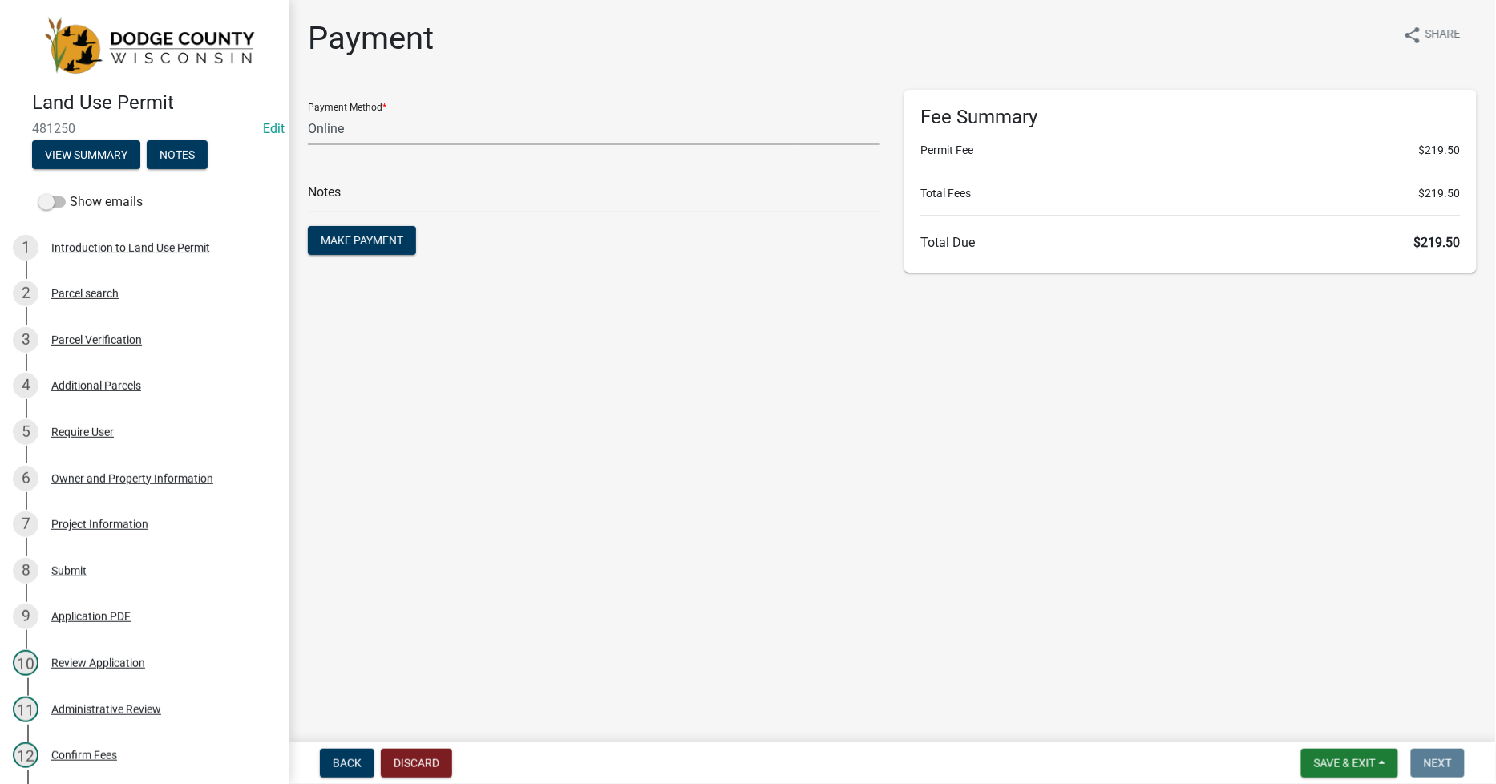
click at [343, 139] on select "Credit Card POS Check Cash Online" at bounding box center [594, 128] width 572 height 33
click at [308, 112] on select "Credit Card POS Check Cash Online" at bounding box center [594, 128] width 572 height 33
click at [339, 130] on select "Credit Card POS Check Cash Online" at bounding box center [594, 128] width 572 height 33
click at [308, 112] on select "Credit Card POS Check Cash Online" at bounding box center [594, 128] width 572 height 33
click at [334, 202] on input "text" at bounding box center [594, 196] width 572 height 33
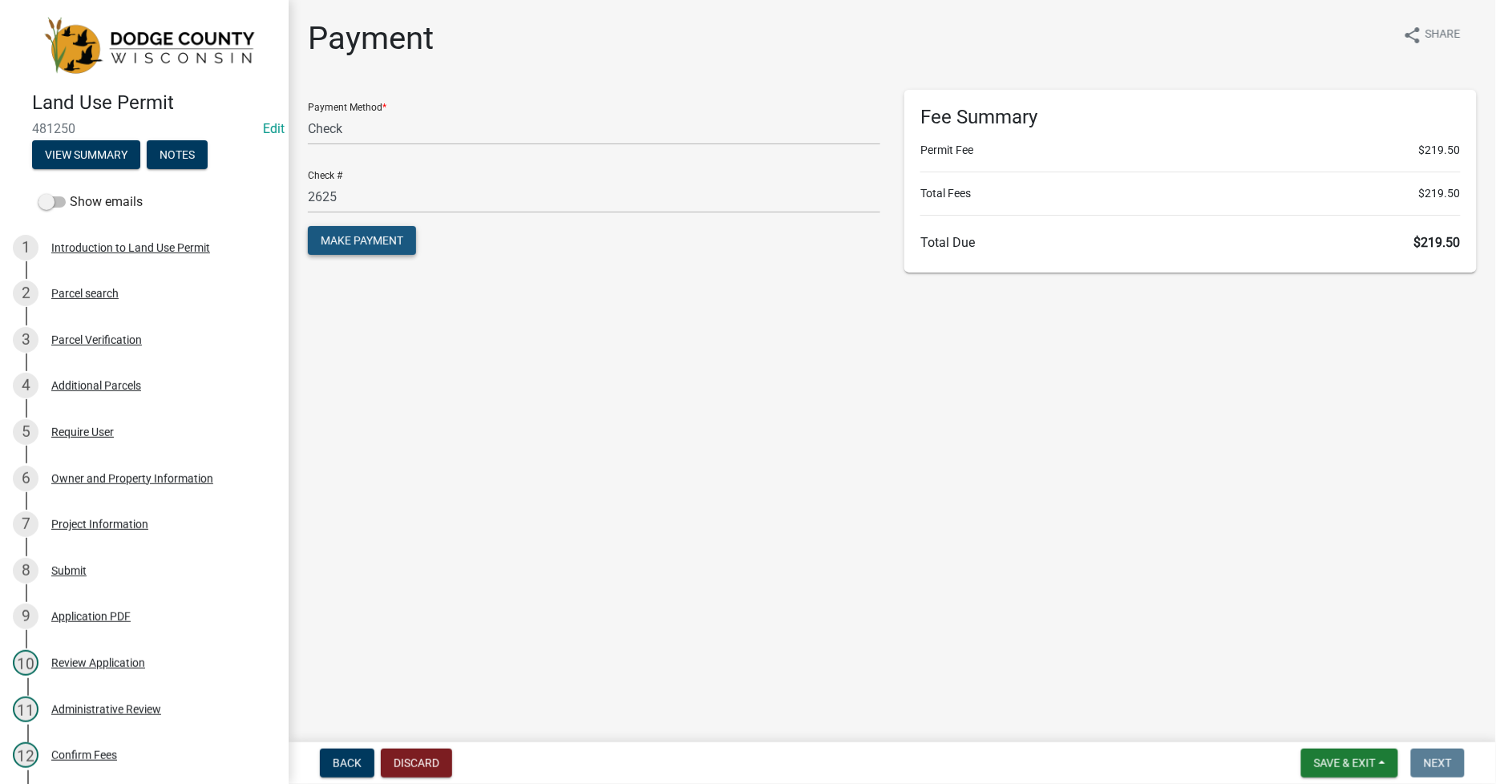
click at [381, 245] on span "Make Payment" at bounding box center [362, 240] width 83 height 13
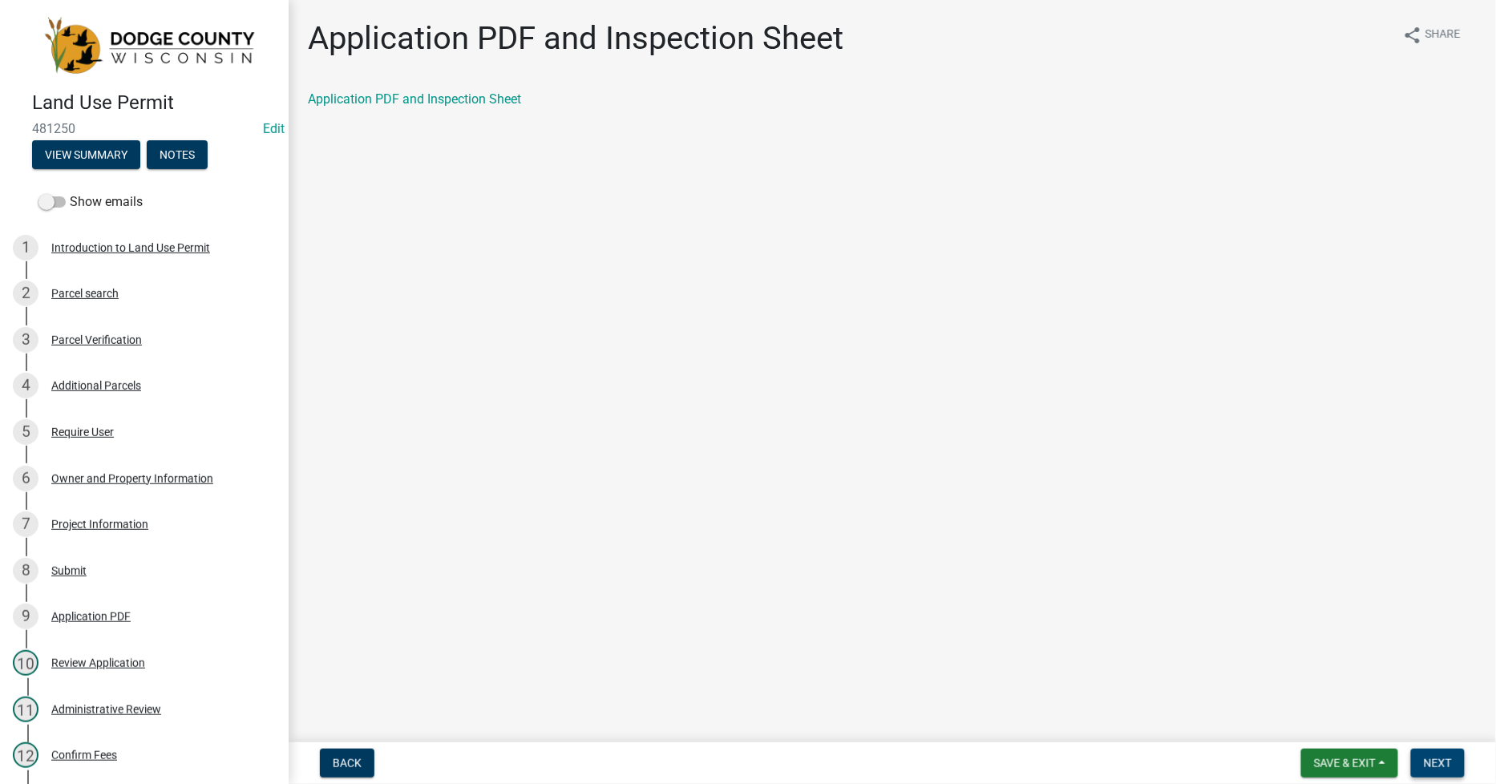
click at [1438, 766] on span "Next" at bounding box center [1438, 763] width 28 height 13
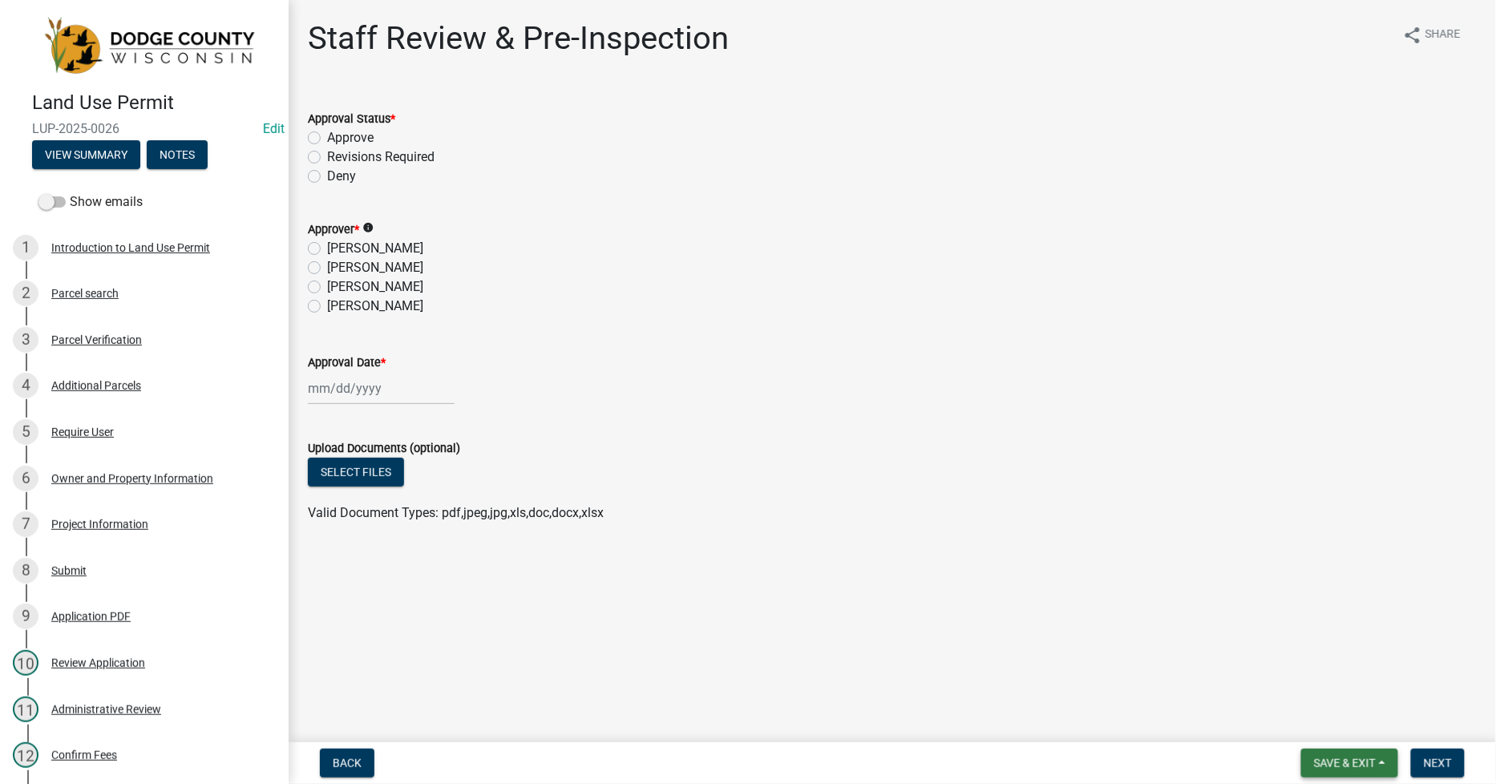
click at [1324, 763] on span "Save & Exit" at bounding box center [1345, 763] width 62 height 13
click at [1303, 720] on button "Save & Exit" at bounding box center [1334, 721] width 128 height 38
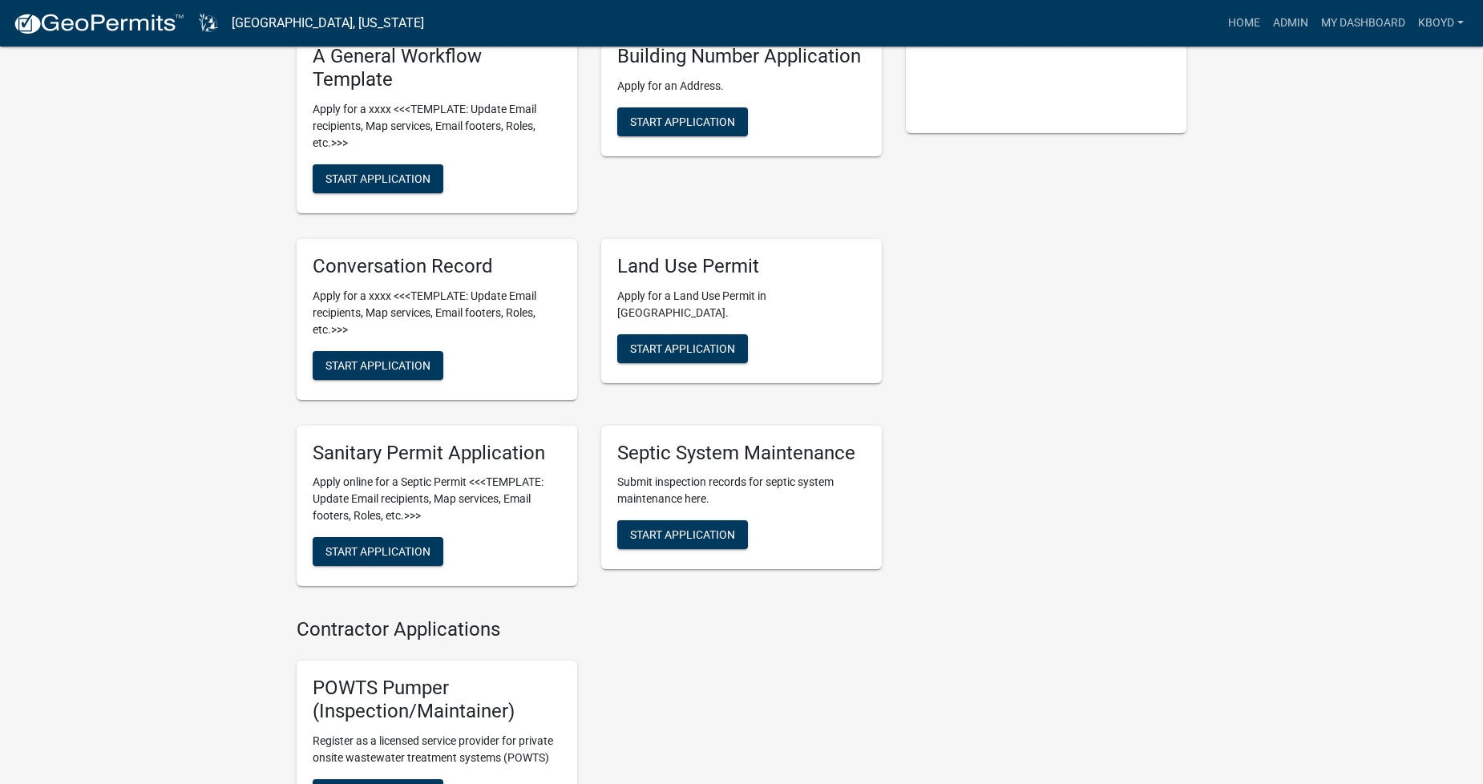
scroll to position [445, 0]
